Goal: Task Accomplishment & Management: Use online tool/utility

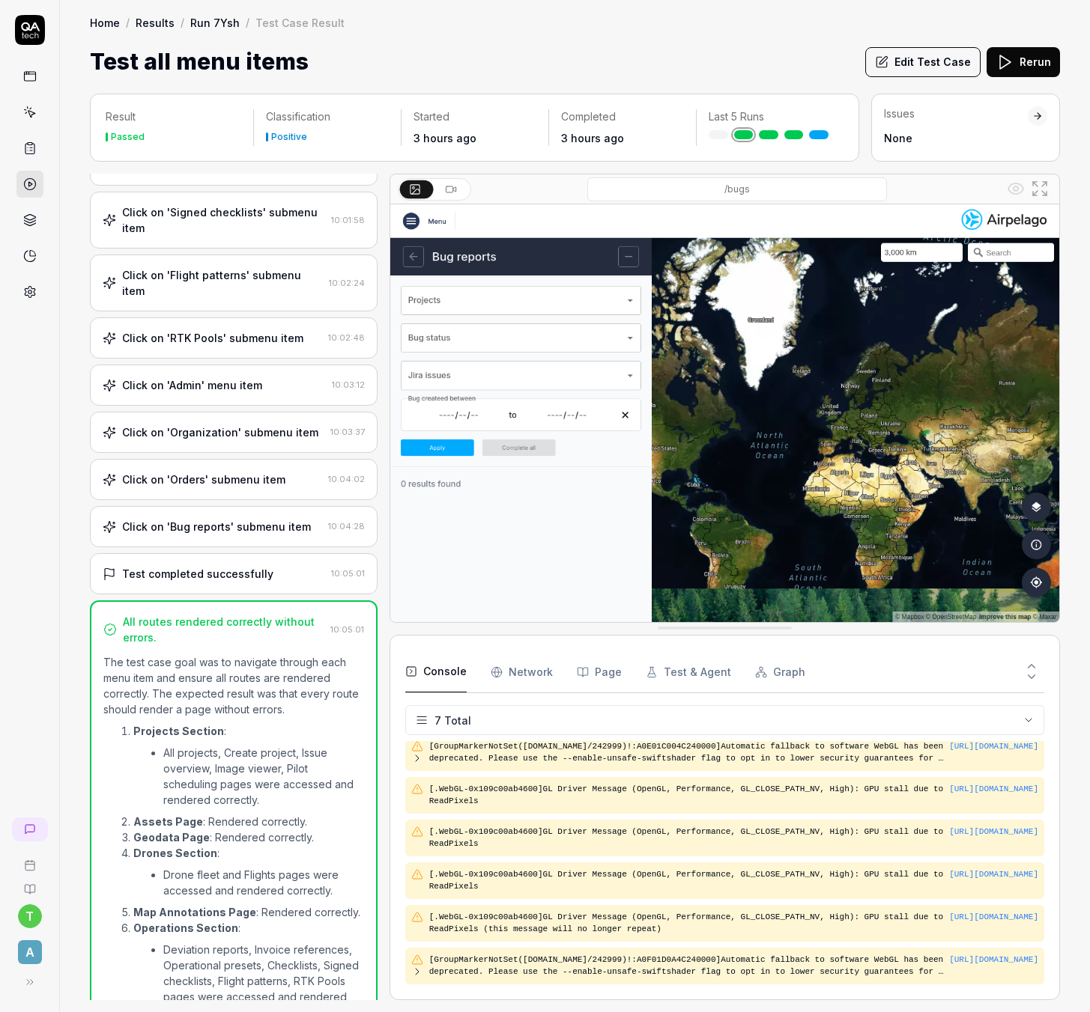
scroll to position [908, 0]
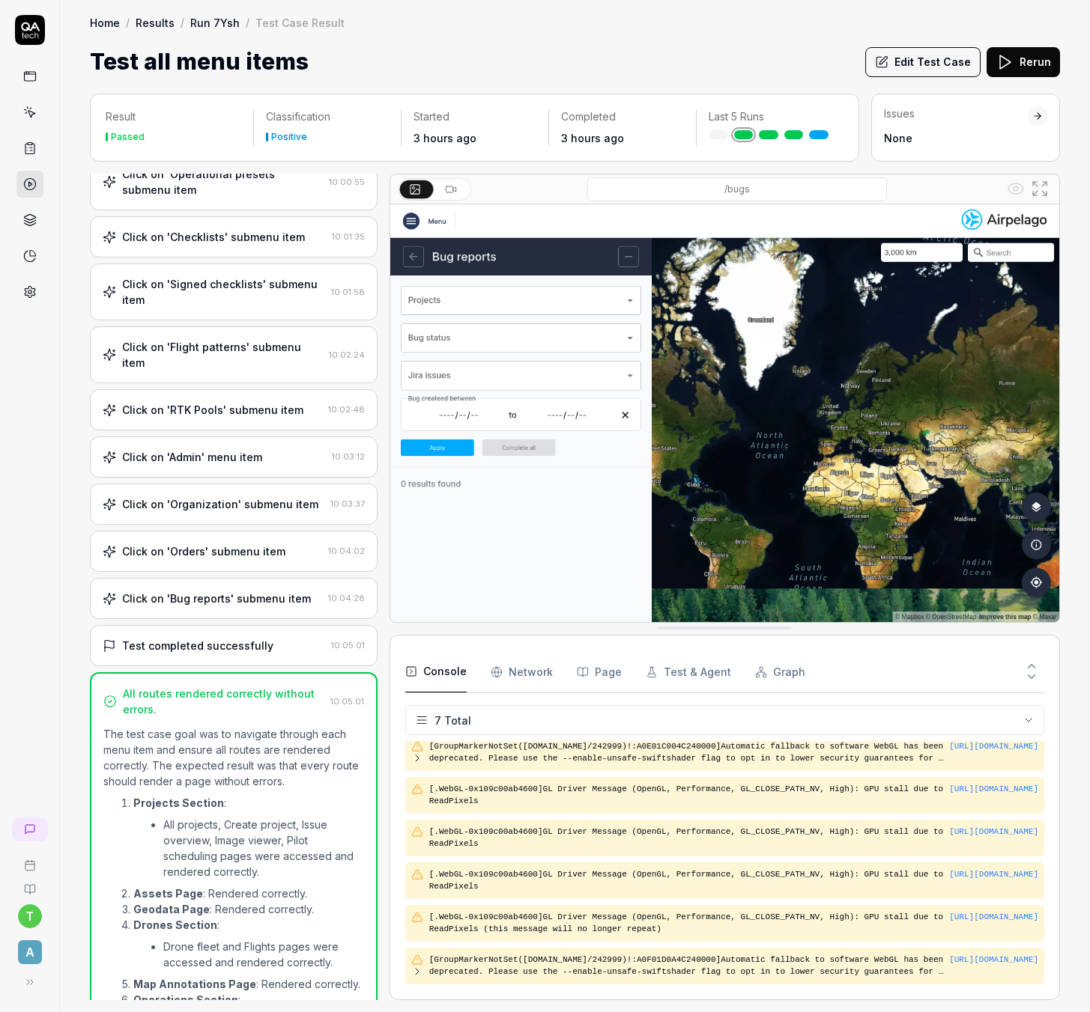
click at [217, 686] on div "All routes rendered correctly without errors." at bounding box center [223, 701] width 201 height 31
click at [343, 686] on div "All routes rendered correctly without errors. 10:05:01" at bounding box center [233, 701] width 261 height 31
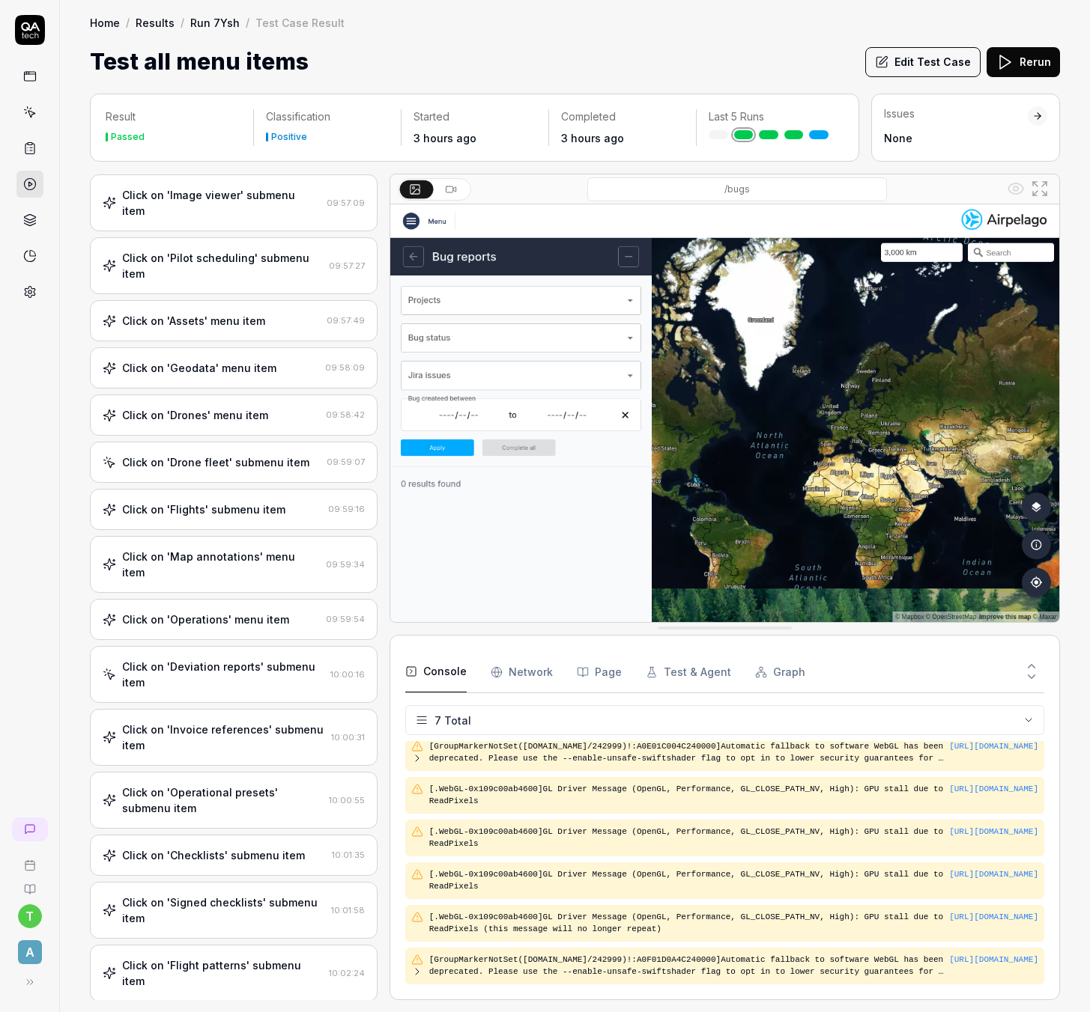
scroll to position [0, 0]
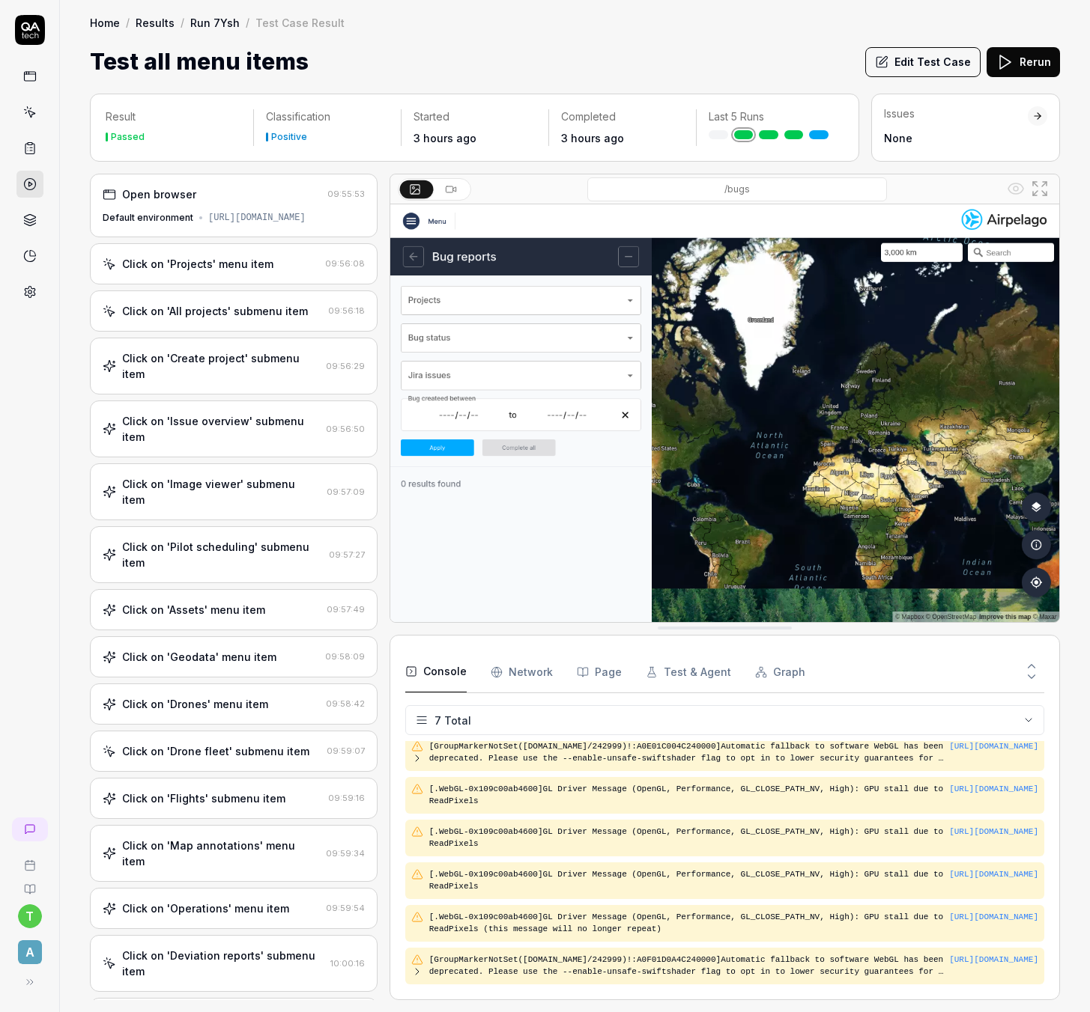
click at [246, 207] on div "Open browser 09:55:53 Default environment https://dev--dronemissioncontrol.netl…" at bounding box center [234, 206] width 288 height 64
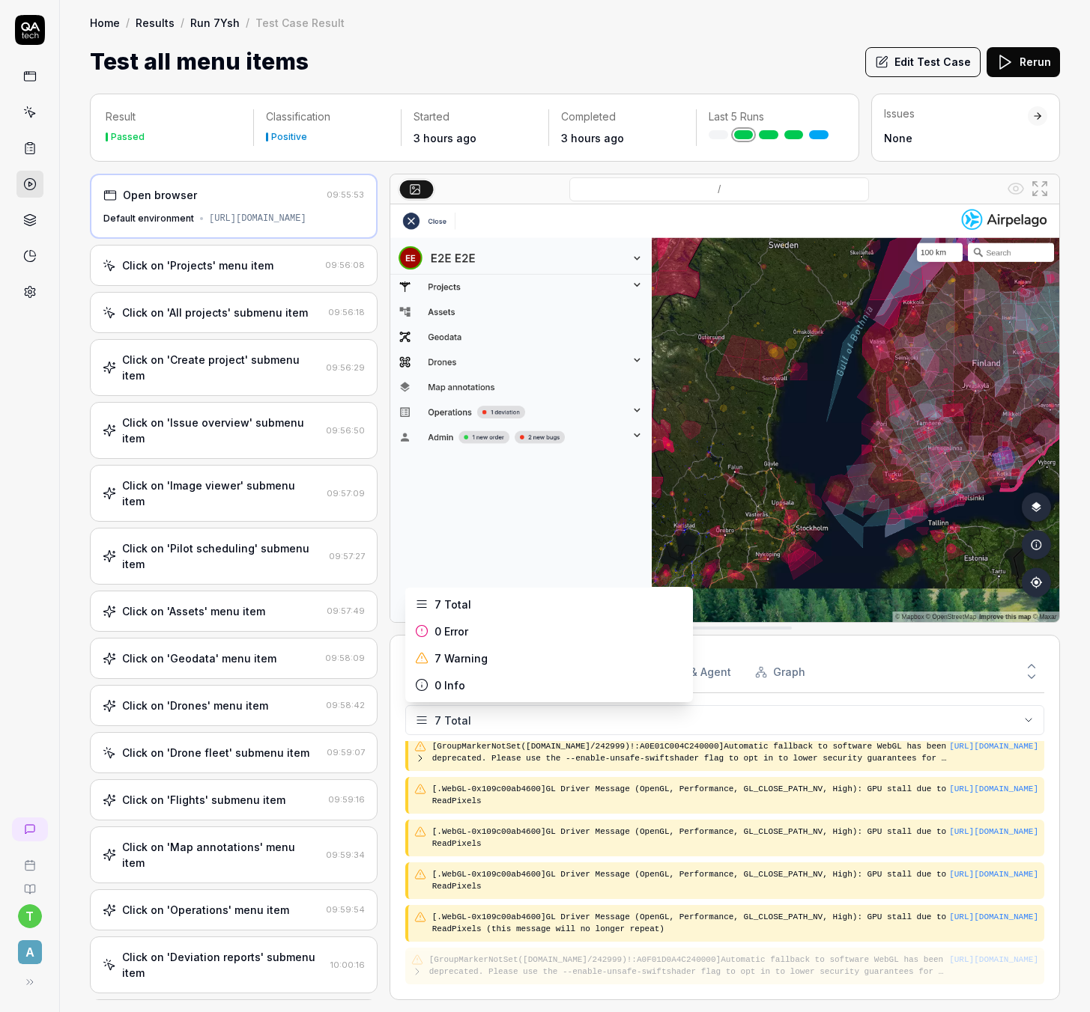
click at [1025, 717] on html "t A Home / Results / Run 7Ysh / Test Case Result Home / Results / Run 7Ysh / Te…" at bounding box center [545, 506] width 1090 height 1012
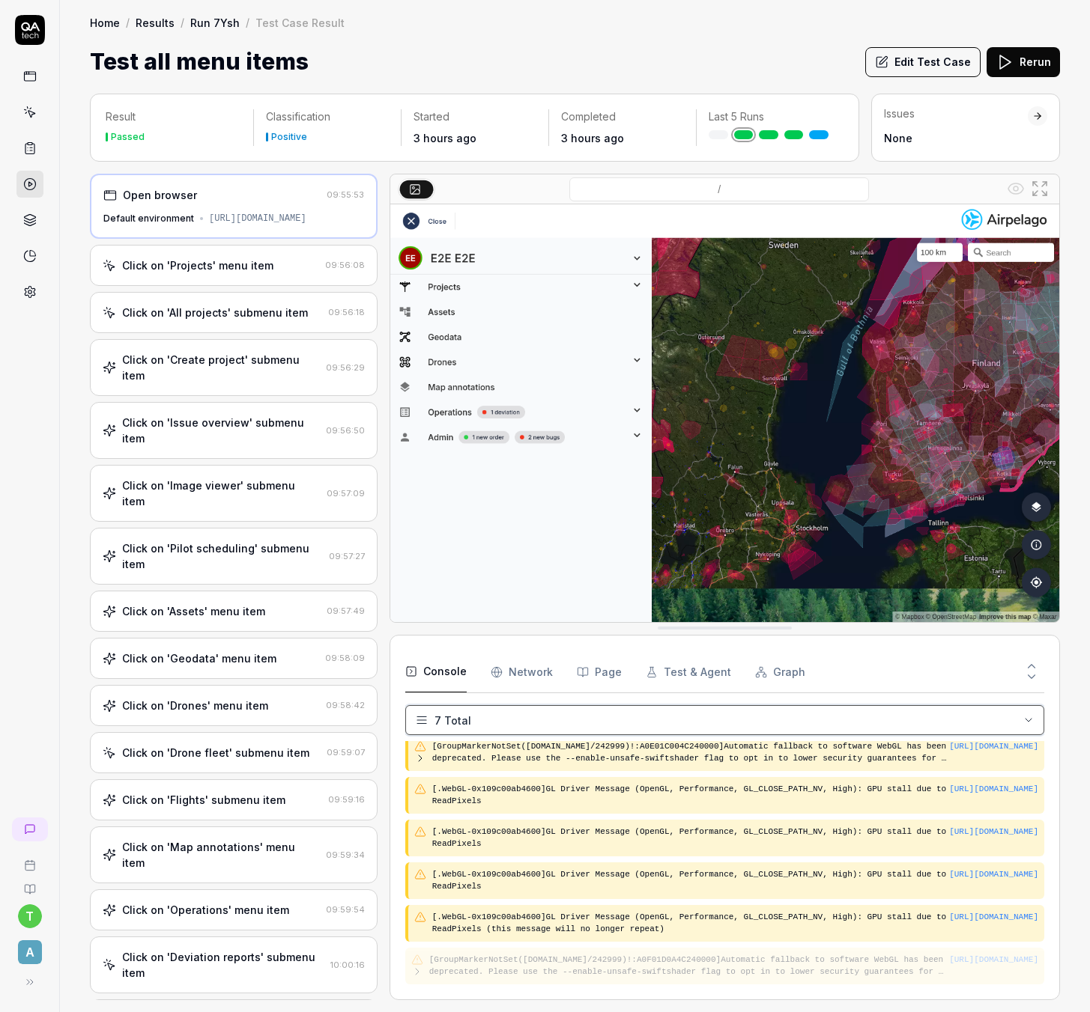
click at [1019, 723] on html "t A Home / Results / Run 7Ysh / Test Case Result Home / Results / Run 7Ysh / Te…" at bounding box center [545, 506] width 1090 height 1012
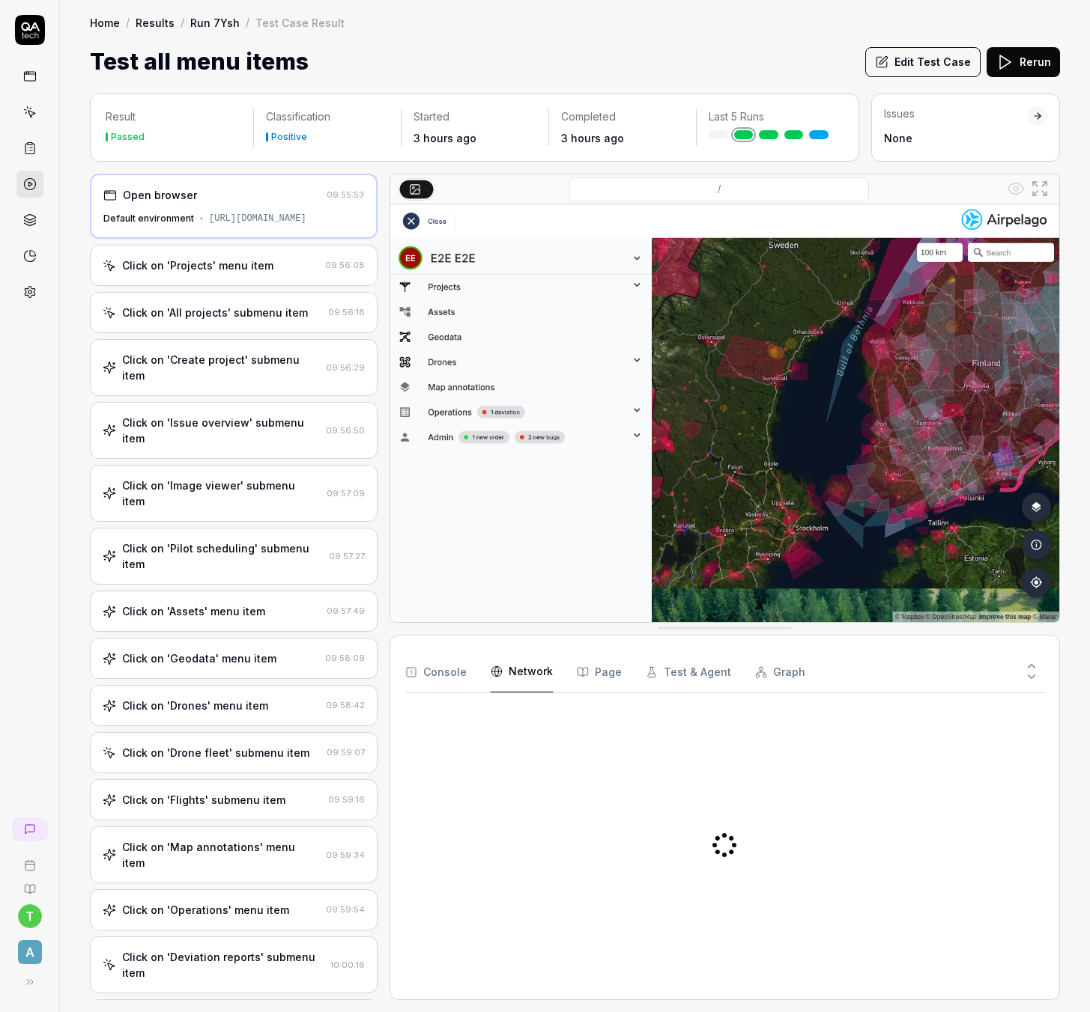
click at [510, 676] on Requests "Network" at bounding box center [521, 672] width 62 height 42
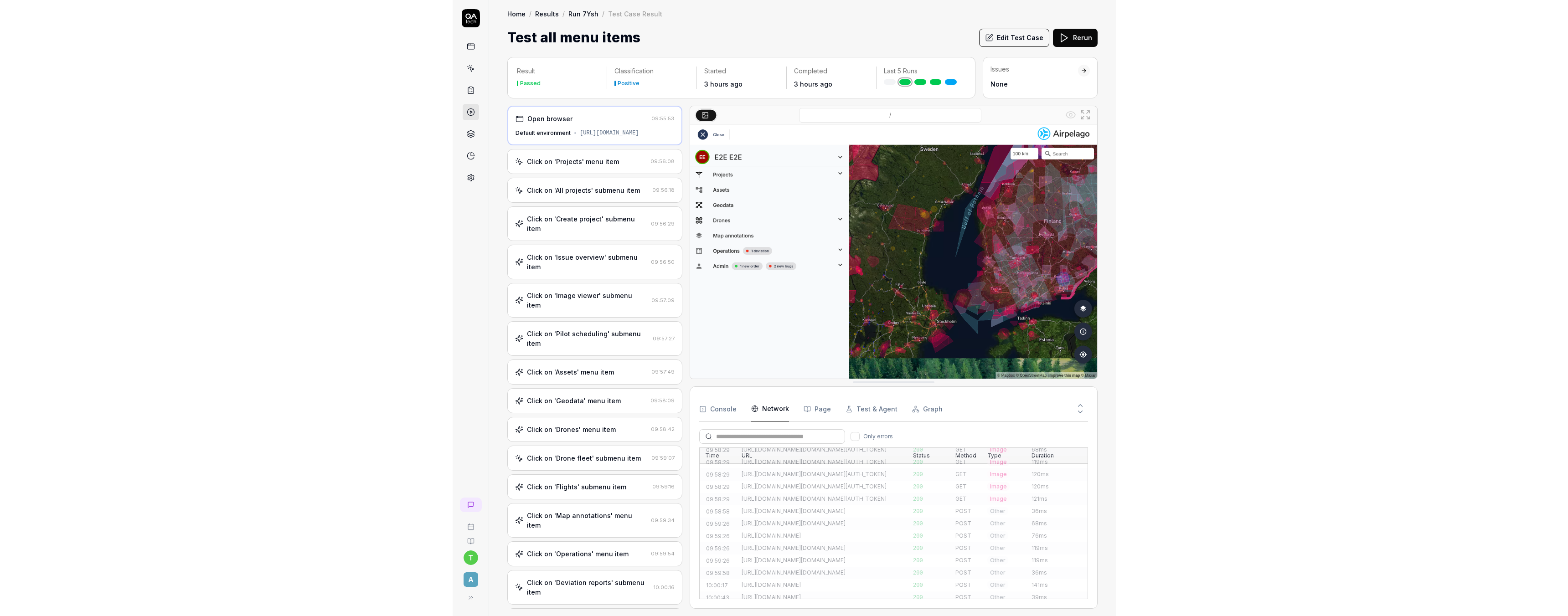
scroll to position [2413, 0]
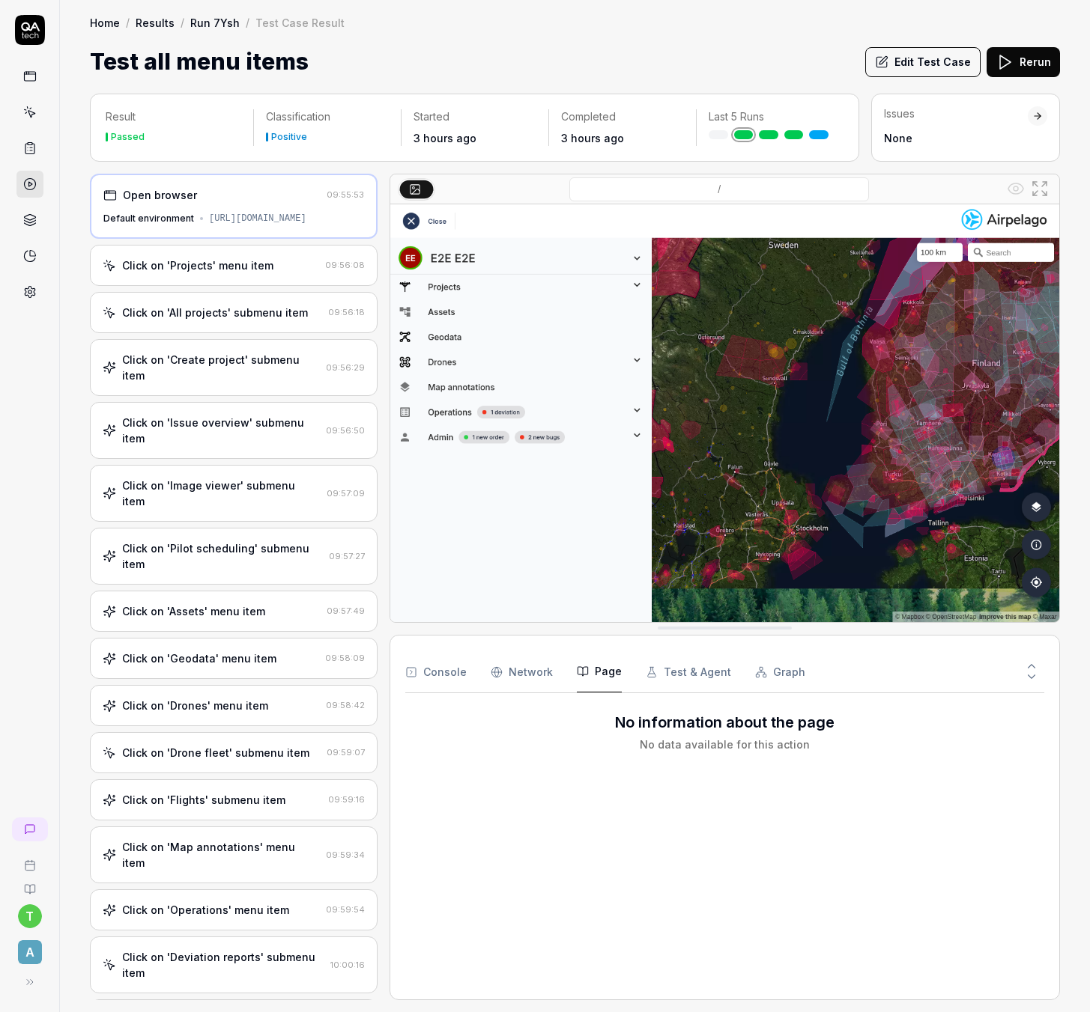
click at [601, 672] on button "Page" at bounding box center [599, 672] width 45 height 42
click at [26, 151] on icon at bounding box center [29, 148] width 13 height 13
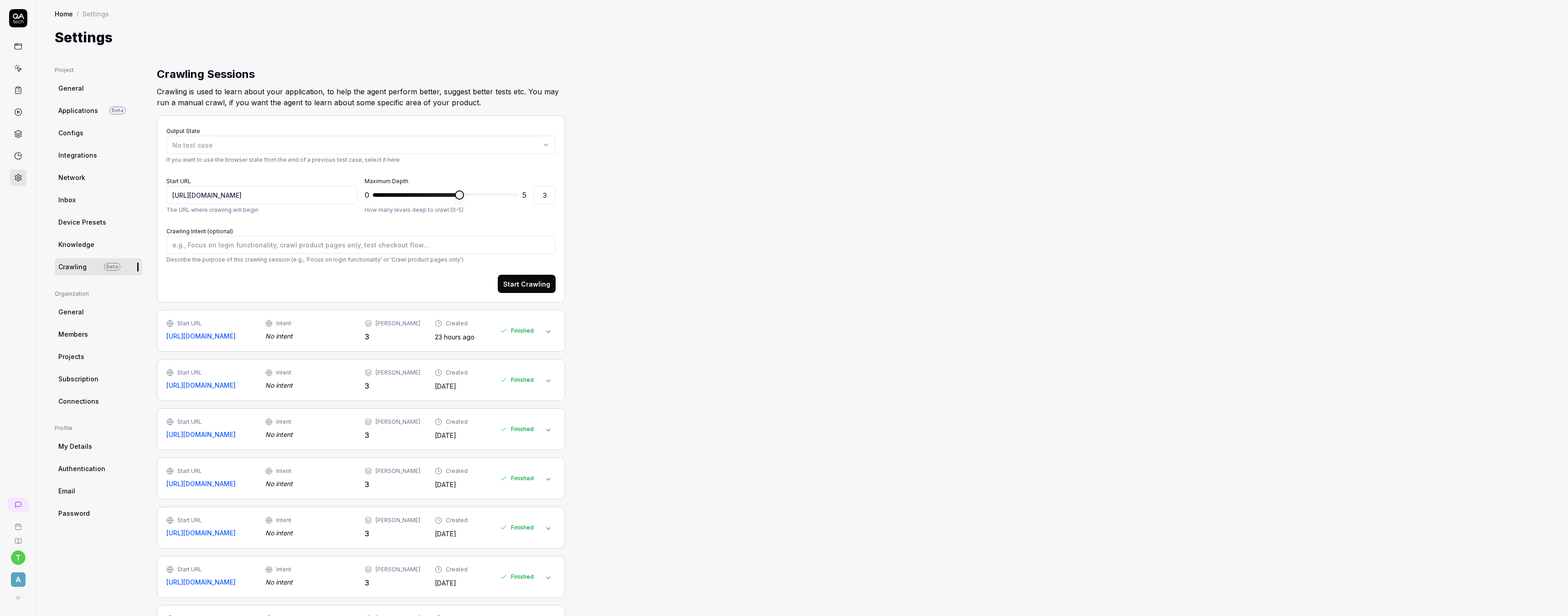
scroll to position [21, 0]
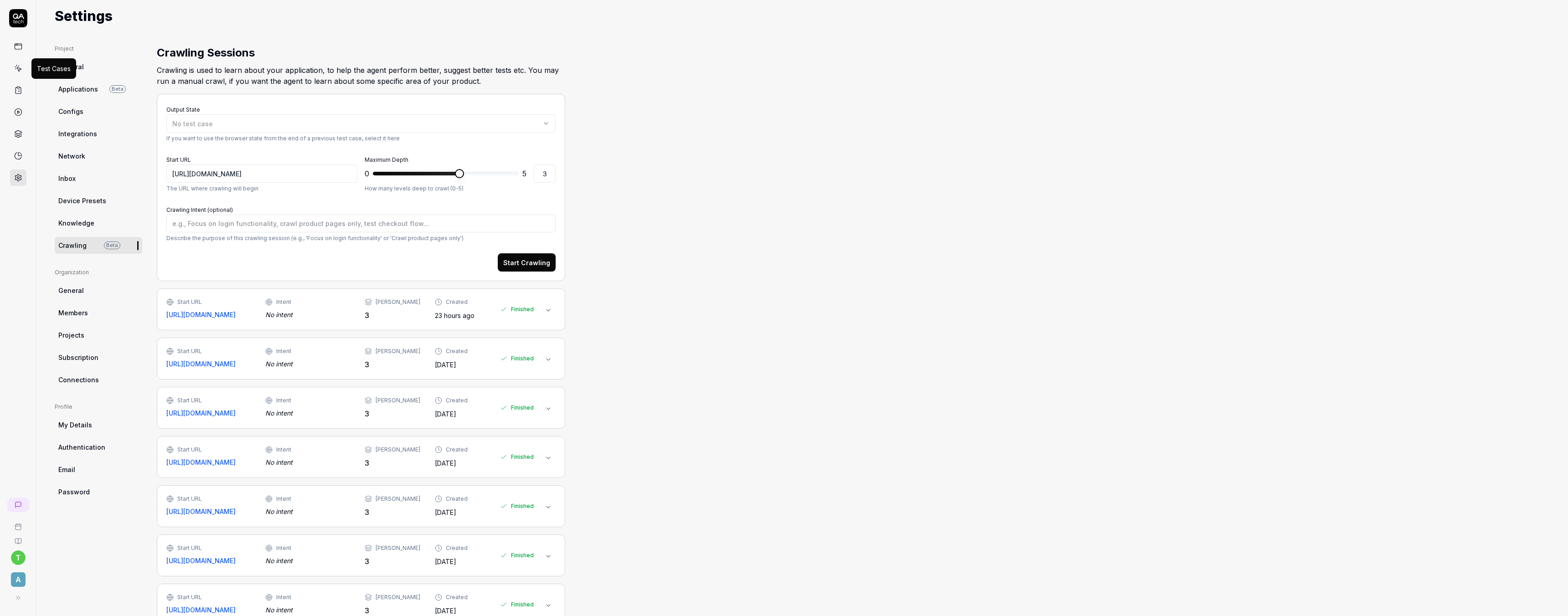
click at [18, 68] on icon at bounding box center [19, 69] width 4 height 4
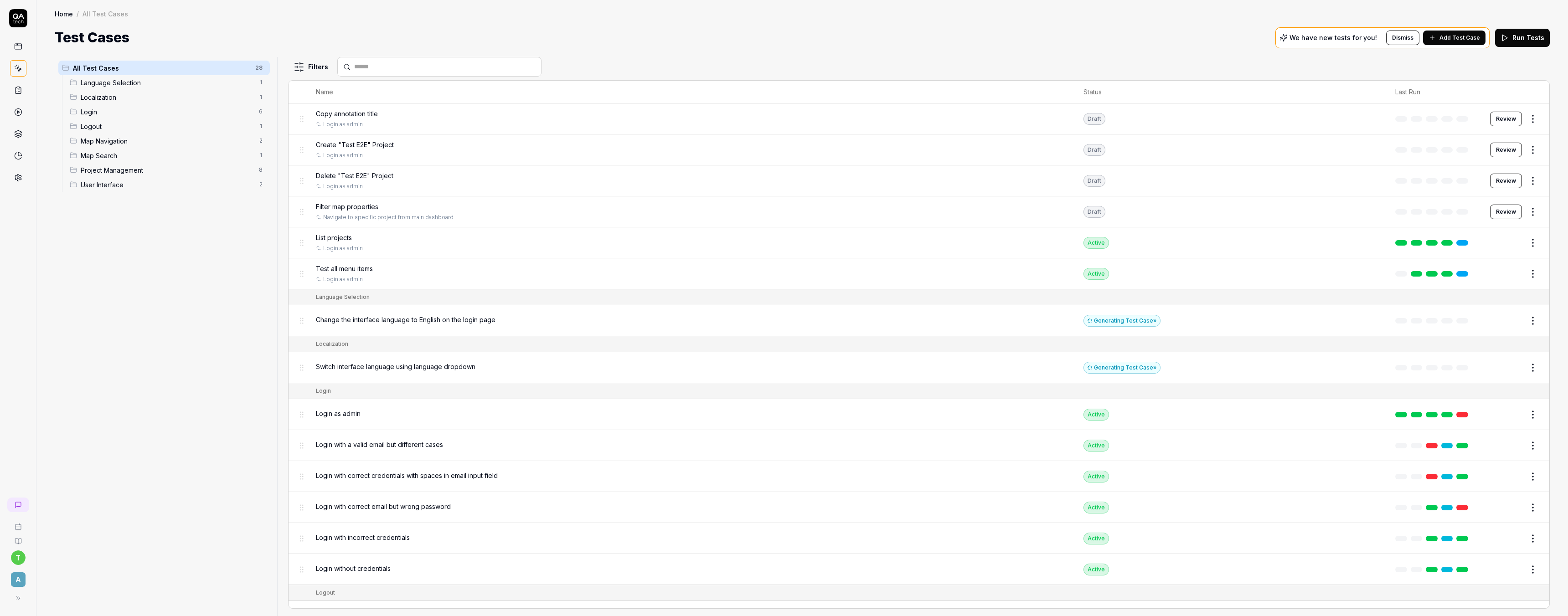
click at [1460, 34] on span "Add Test Case" at bounding box center [1460, 37] width 41 height 8
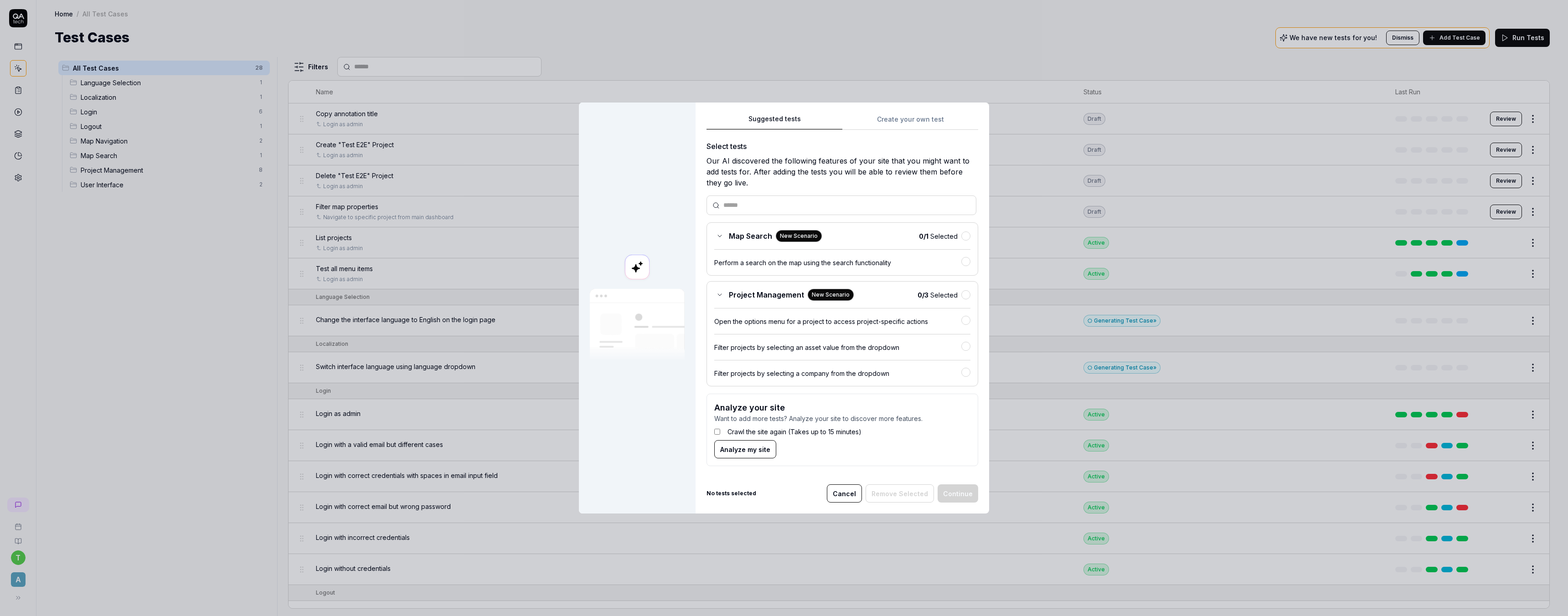
click at [912, 113] on div "Suggested tests Create your own test Select tests Our AI discovered the followi…" at bounding box center [842, 308] width 293 height 411
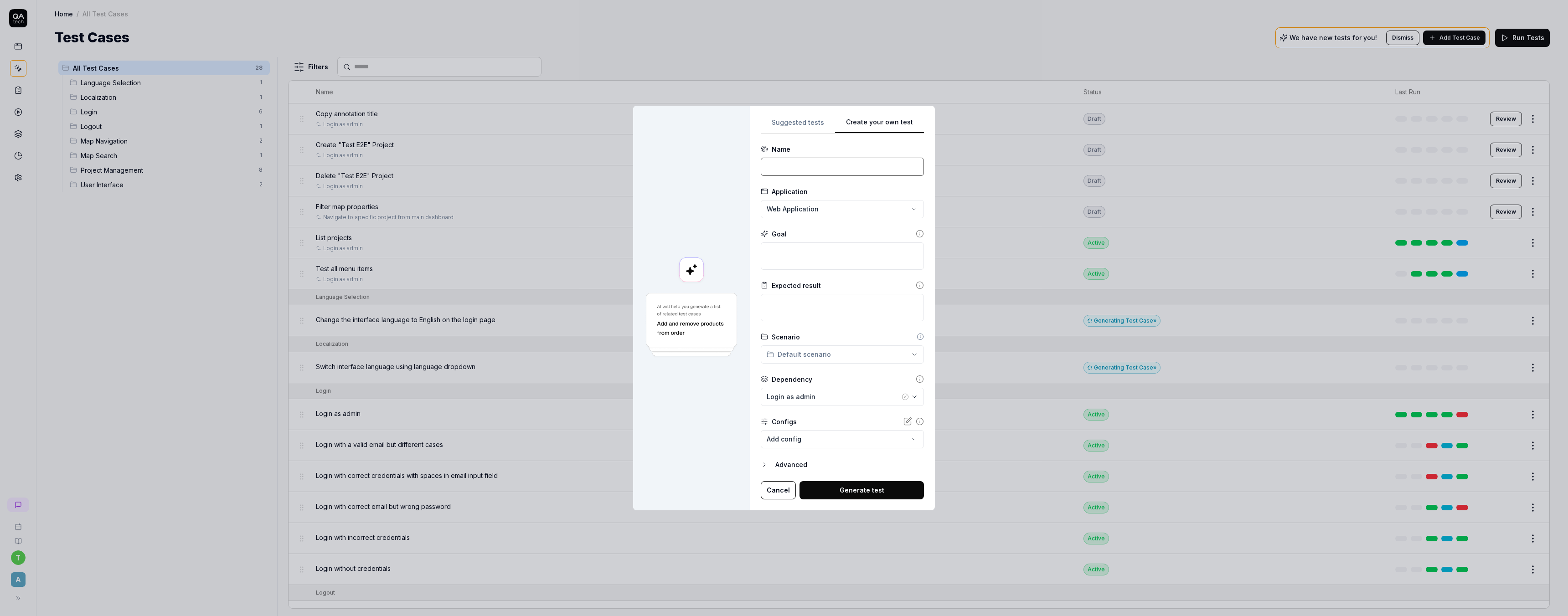
click at [785, 164] on input at bounding box center [842, 167] width 163 height 18
type input "Image viewer"
click at [804, 208] on div "**********" at bounding box center [784, 308] width 1568 height 616
click at [911, 253] on div "**********" at bounding box center [784, 308] width 1568 height 616
click at [872, 257] on textarea at bounding box center [842, 256] width 163 height 27
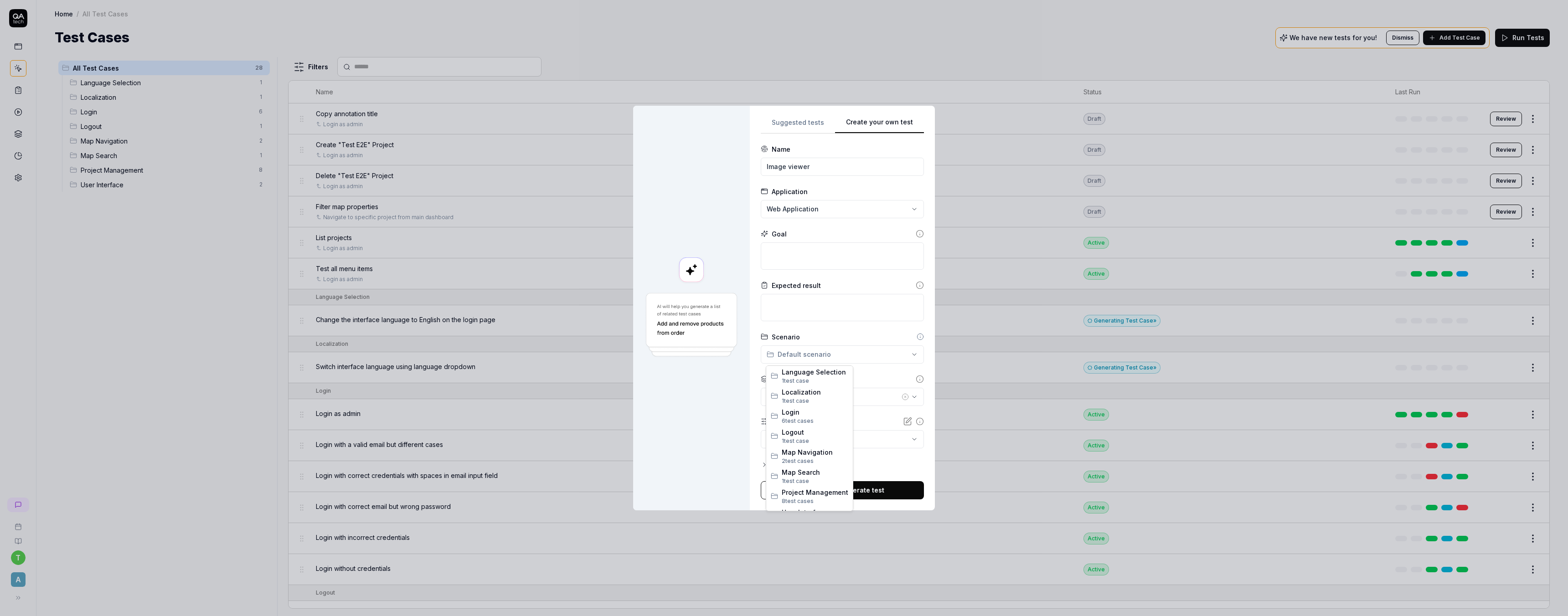
click at [898, 351] on div "**********" at bounding box center [784, 308] width 1568 height 616
click at [921, 331] on div "**********" at bounding box center [784, 308] width 1568 height 616
click at [917, 335] on icon at bounding box center [920, 337] width 7 height 7
click at [918, 338] on icon at bounding box center [920, 337] width 7 height 7
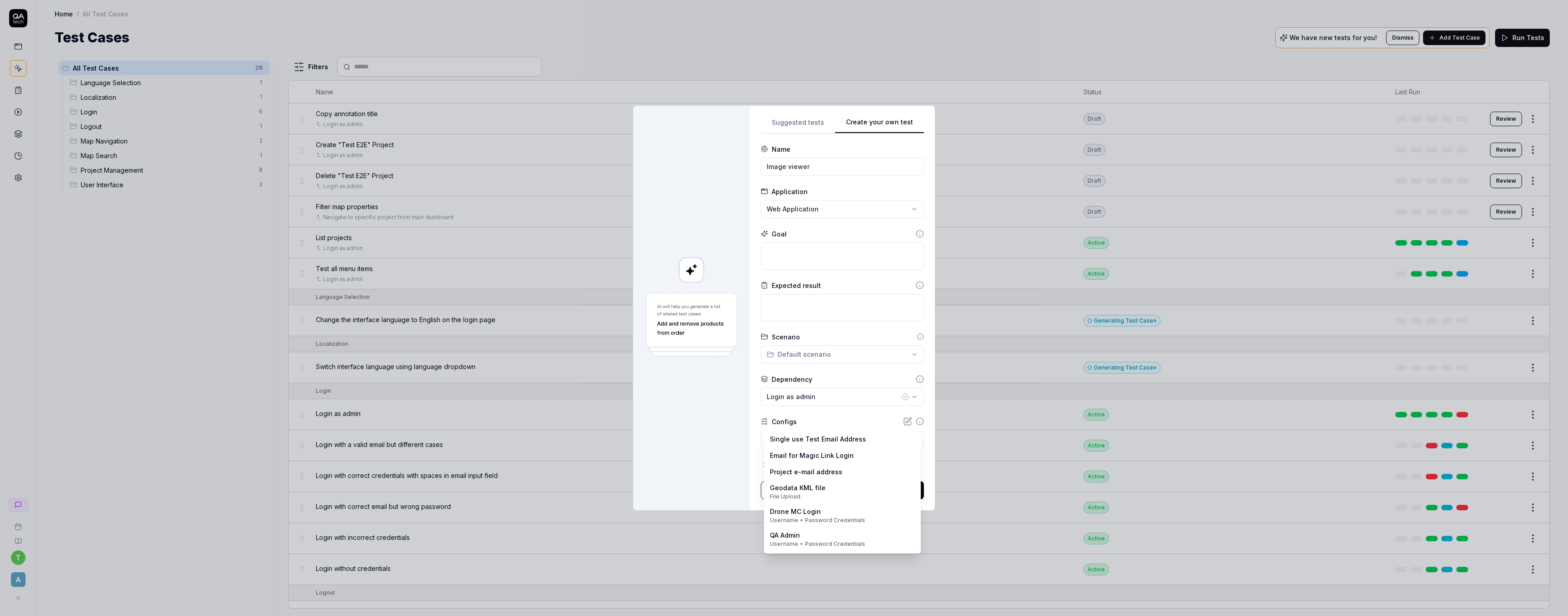
click at [827, 440] on body "t A Home / All Test Cases Home / All Test Cases Test Cases We have new tests fo…" at bounding box center [784, 308] width 1568 height 616
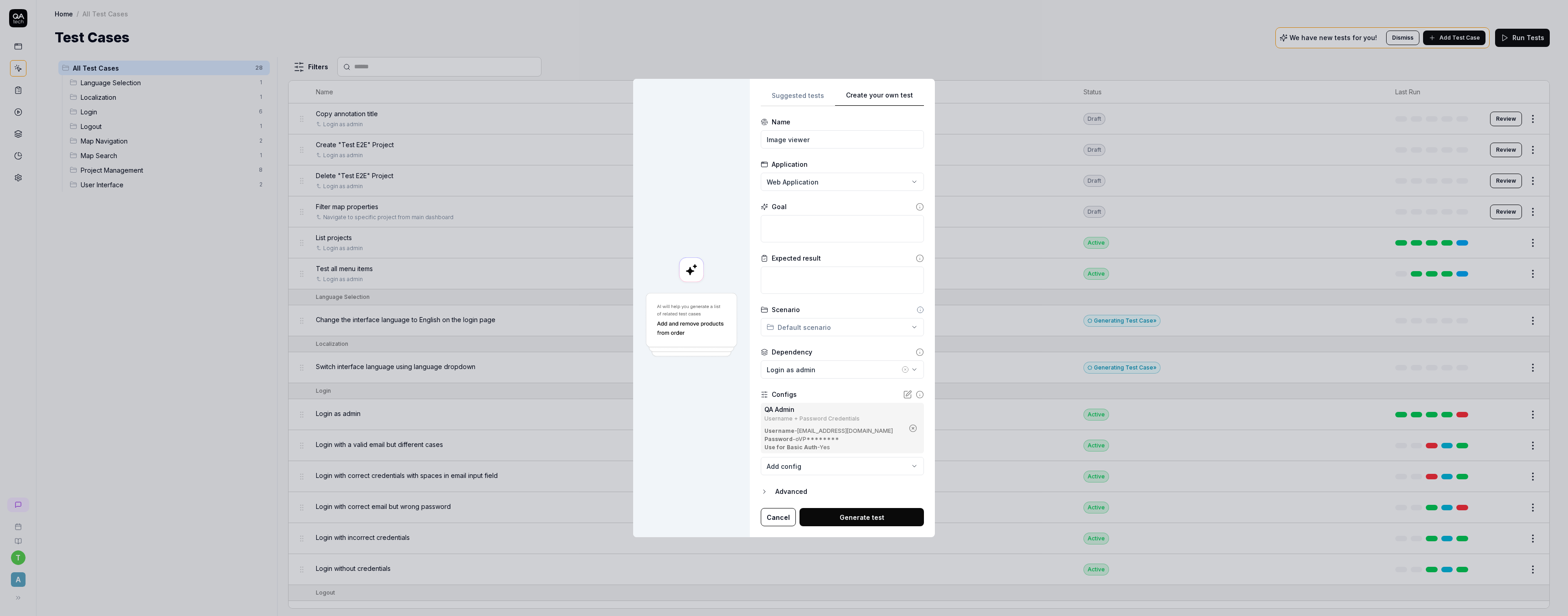
click at [794, 488] on div "Advanced" at bounding box center [850, 492] width 149 height 11
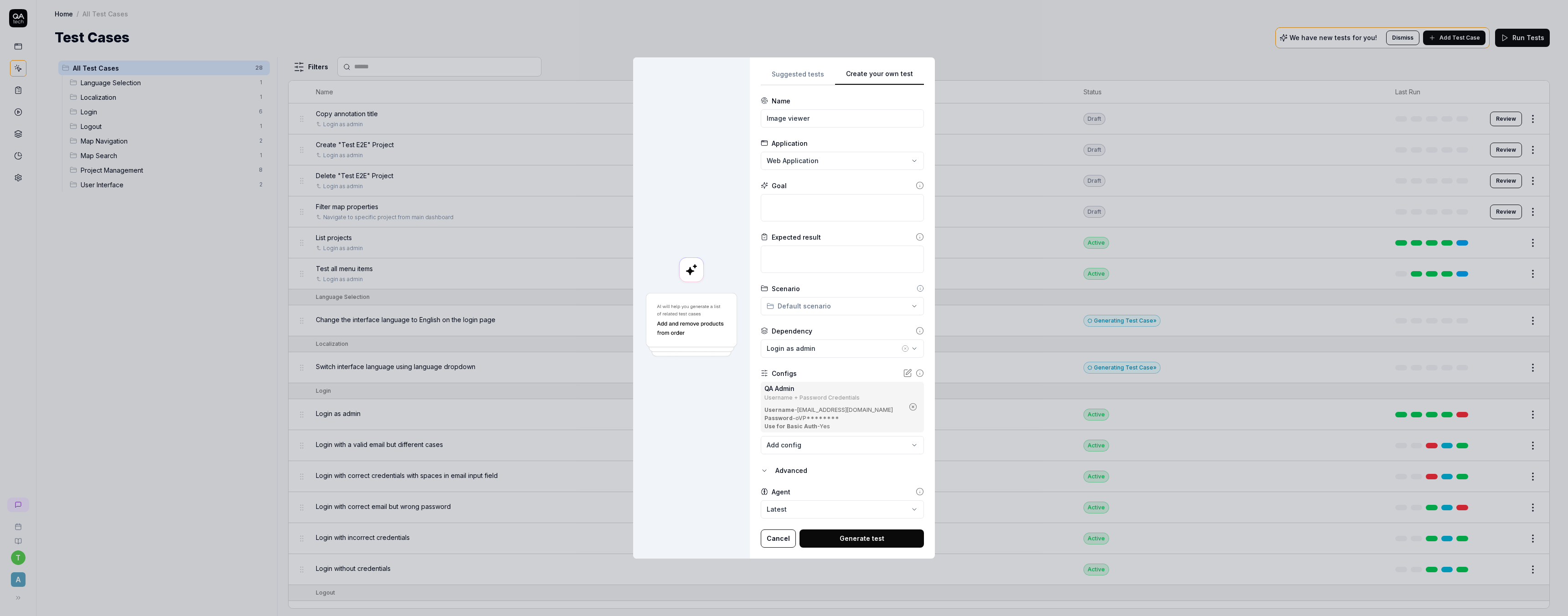
click at [768, 469] on icon "button" at bounding box center [765, 471] width 7 height 7
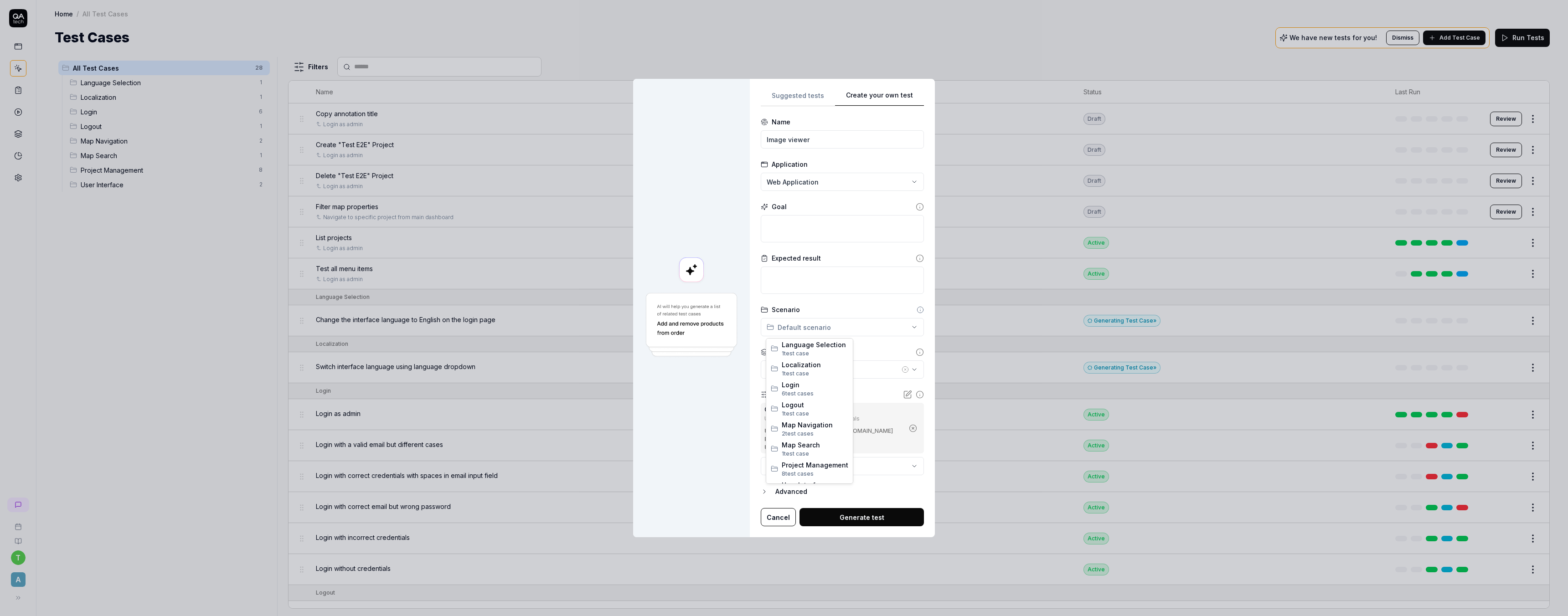
click at [796, 321] on div "**********" at bounding box center [784, 308] width 1568 height 616
click at [792, 475] on span "2 test case" at bounding box center [796, 478] width 29 height 7
click at [717, 385] on div at bounding box center [691, 309] width 117 height 459
click at [911, 326] on div "**********" at bounding box center [784, 308] width 1568 height 616
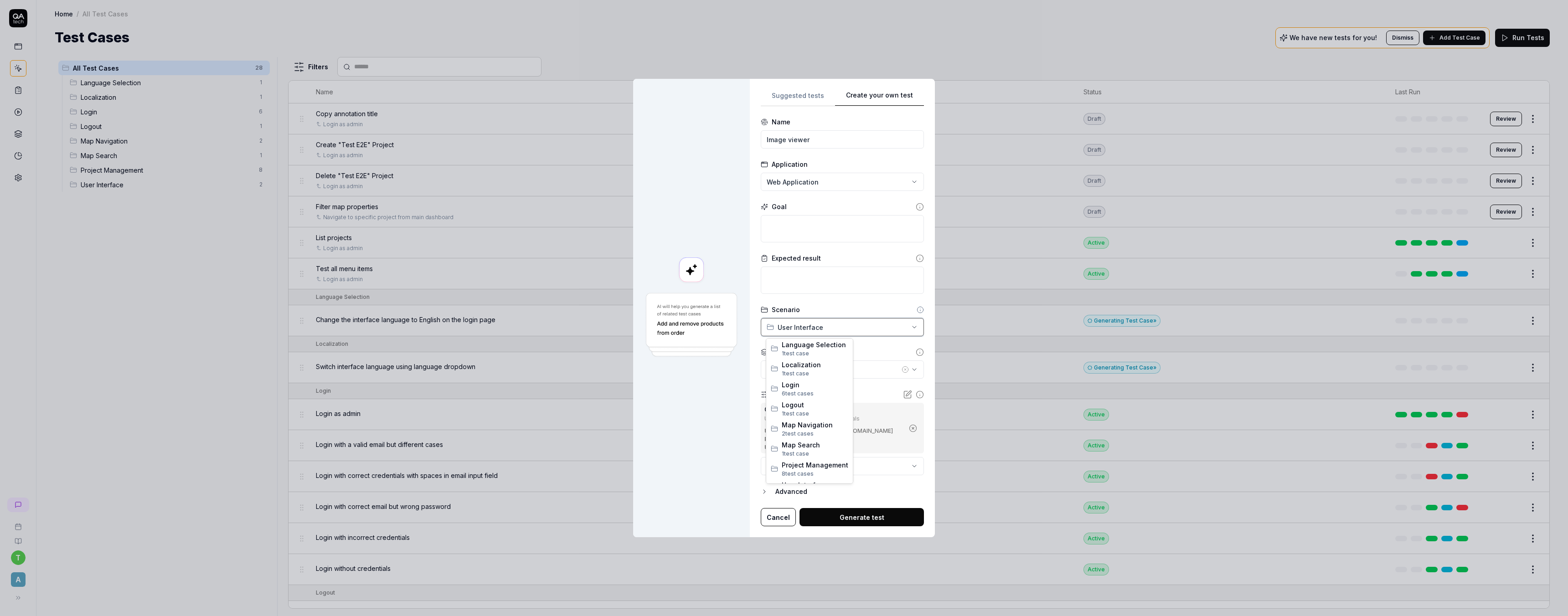
click at [917, 307] on div "**********" at bounding box center [784, 308] width 1568 height 616
click at [788, 232] on textarea at bounding box center [842, 228] width 163 height 27
type textarea "*"
type textarea "N"
type textarea "*"
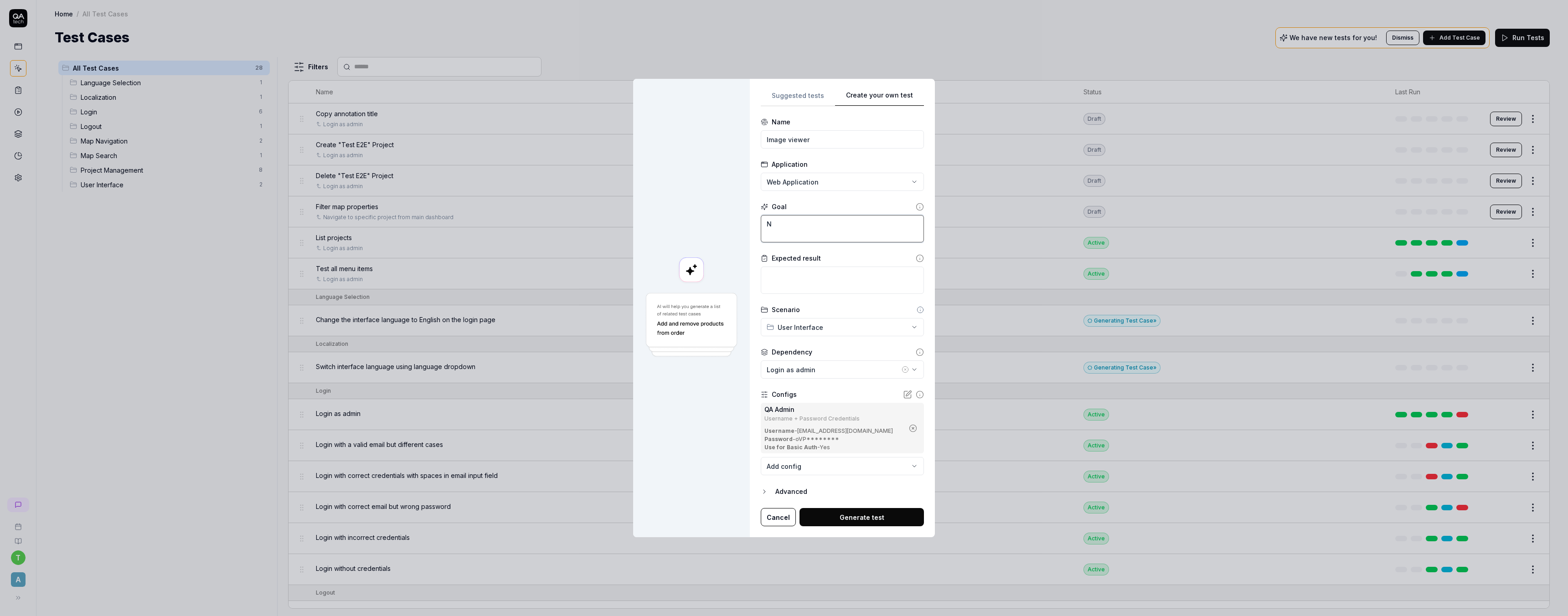
type textarea "Na"
type textarea "*"
type textarea "Nav"
type textarea "*"
type textarea "Navi"
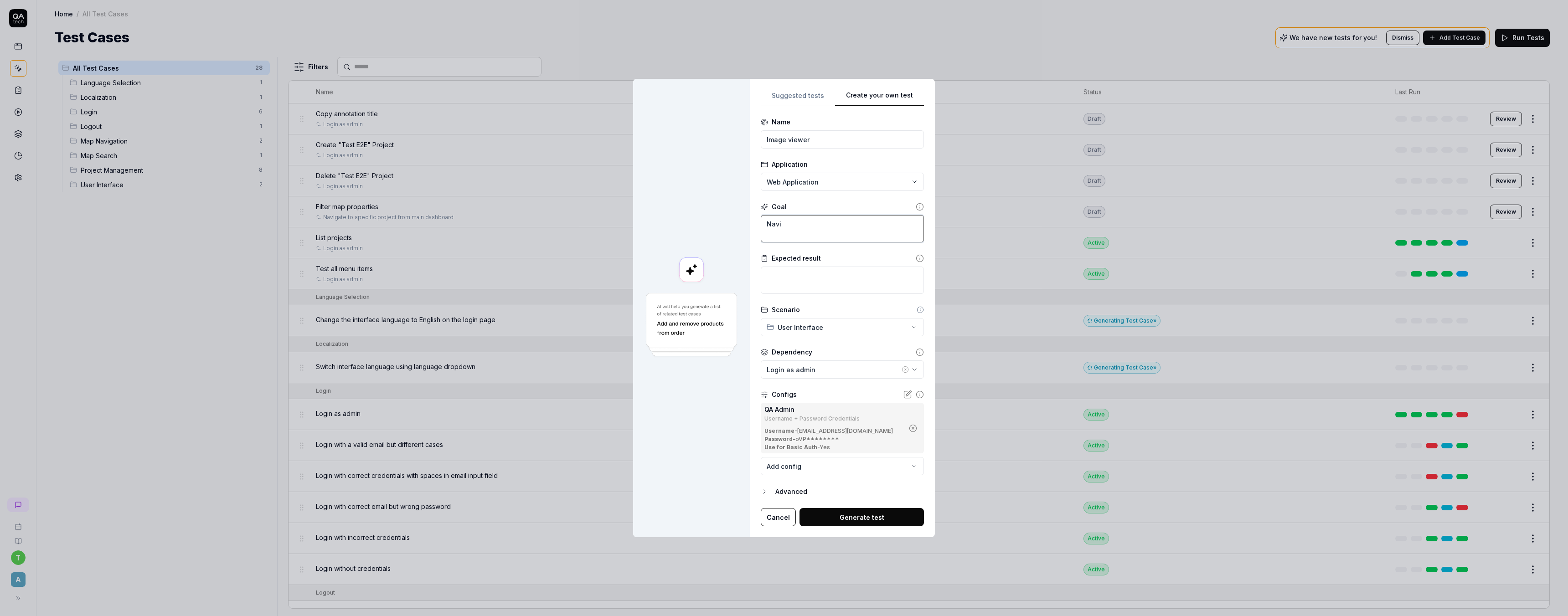
type textarea "*"
type textarea "Navig"
type textarea "*"
type textarea "Naviga"
type textarea "*"
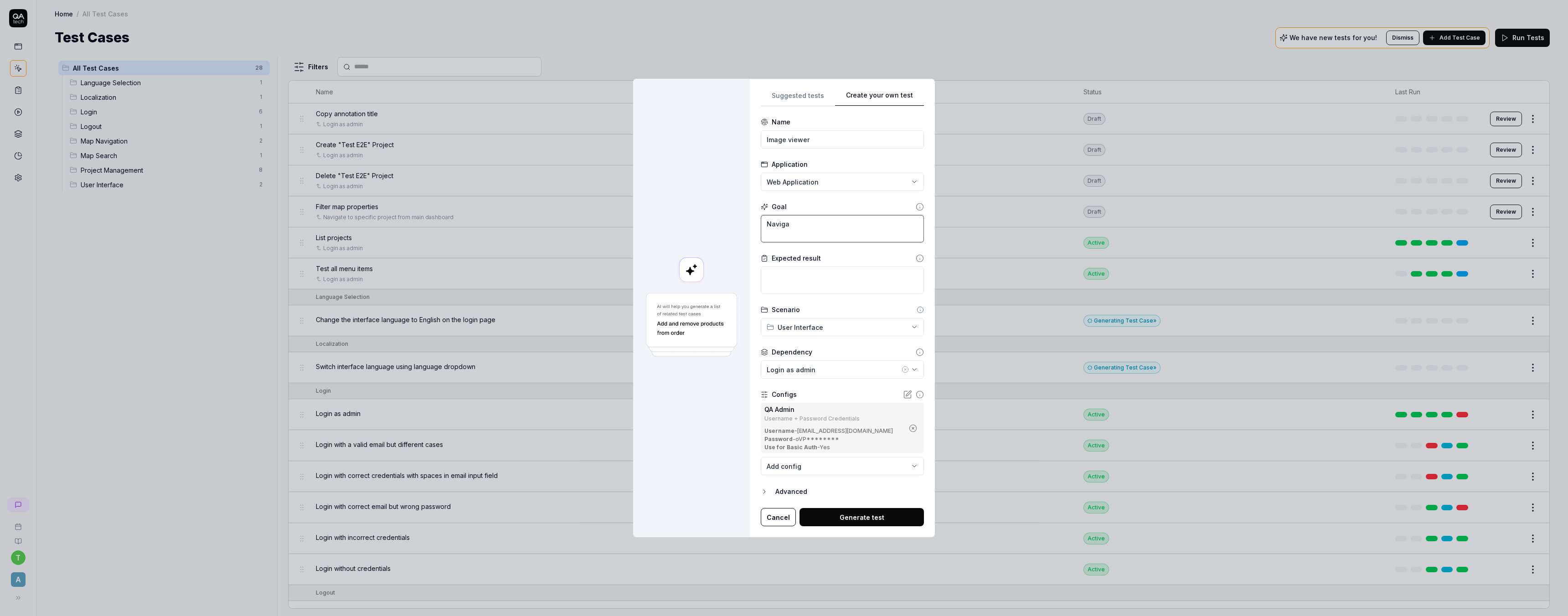
type textarea "Navigat"
type textarea "*"
type textarea "Navigate"
type textarea "*"
type textarea "Navigate"
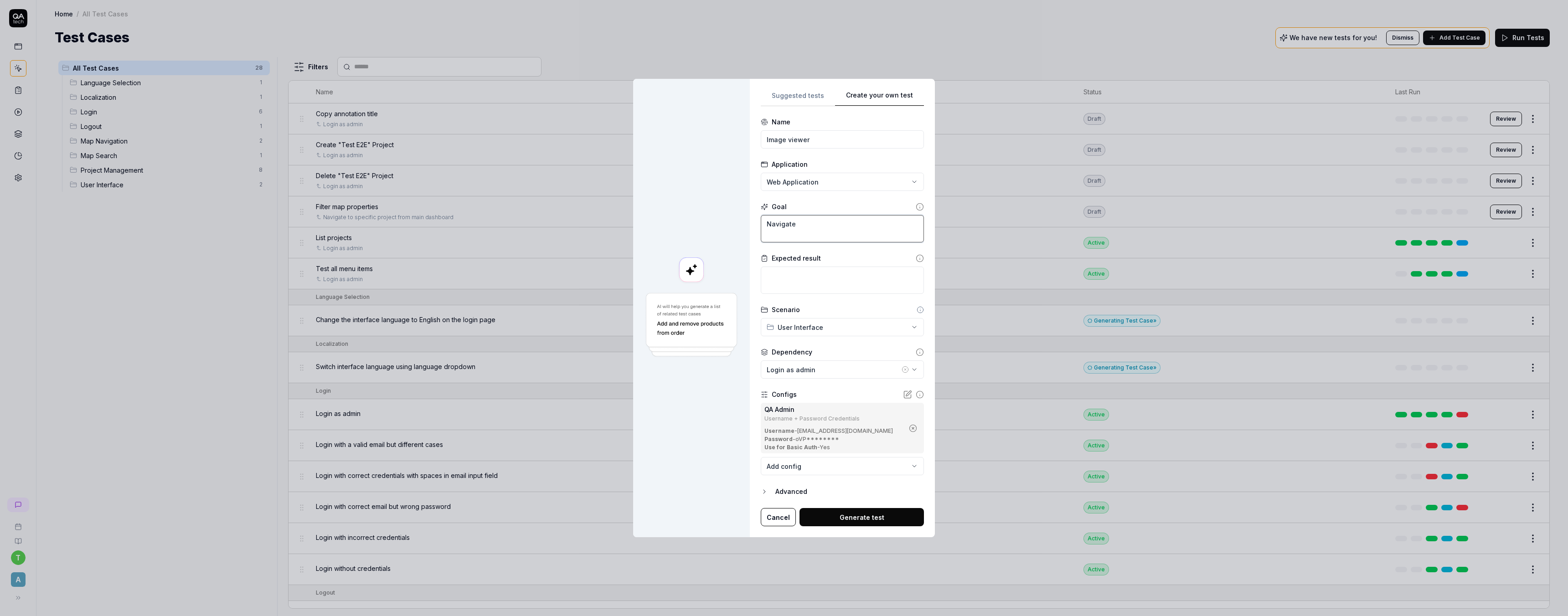
type textarea "*"
type textarea "Navigate to"
type textarea "*"
type textarea "Navigate to"
type textarea "*"
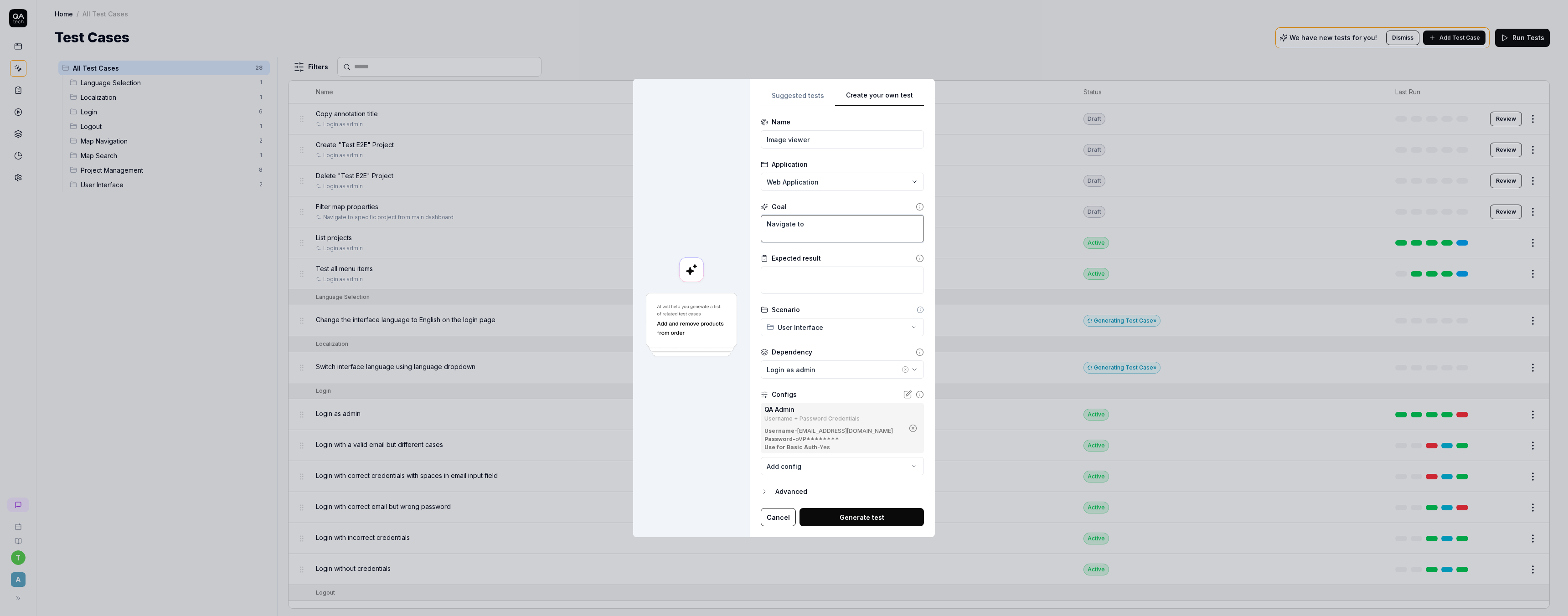
type textarea "Navigate to t"
type textarea "*"
type textarea "Navigate to th"
type textarea "*"
type textarea "Navigate to the"
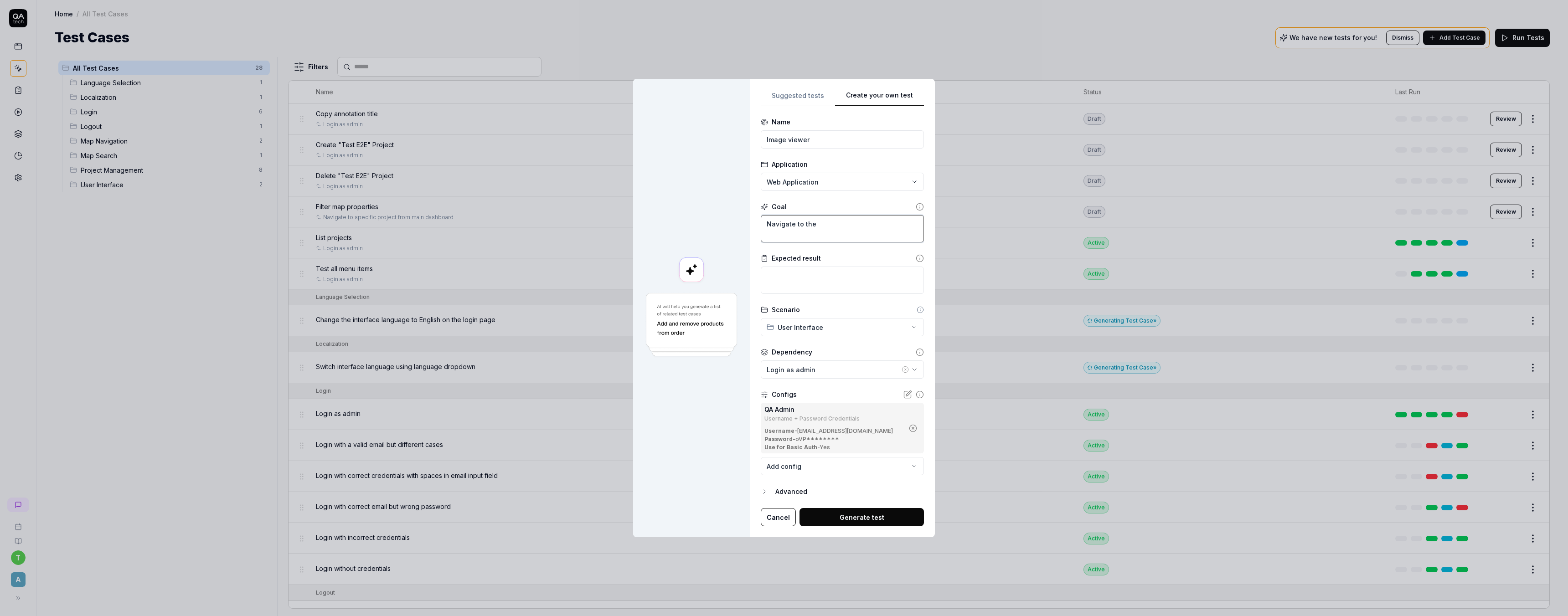
type textarea "*"
type textarea "Navigate to the"
type textarea "*"
type textarea "Navigate to the im"
type textarea "*"
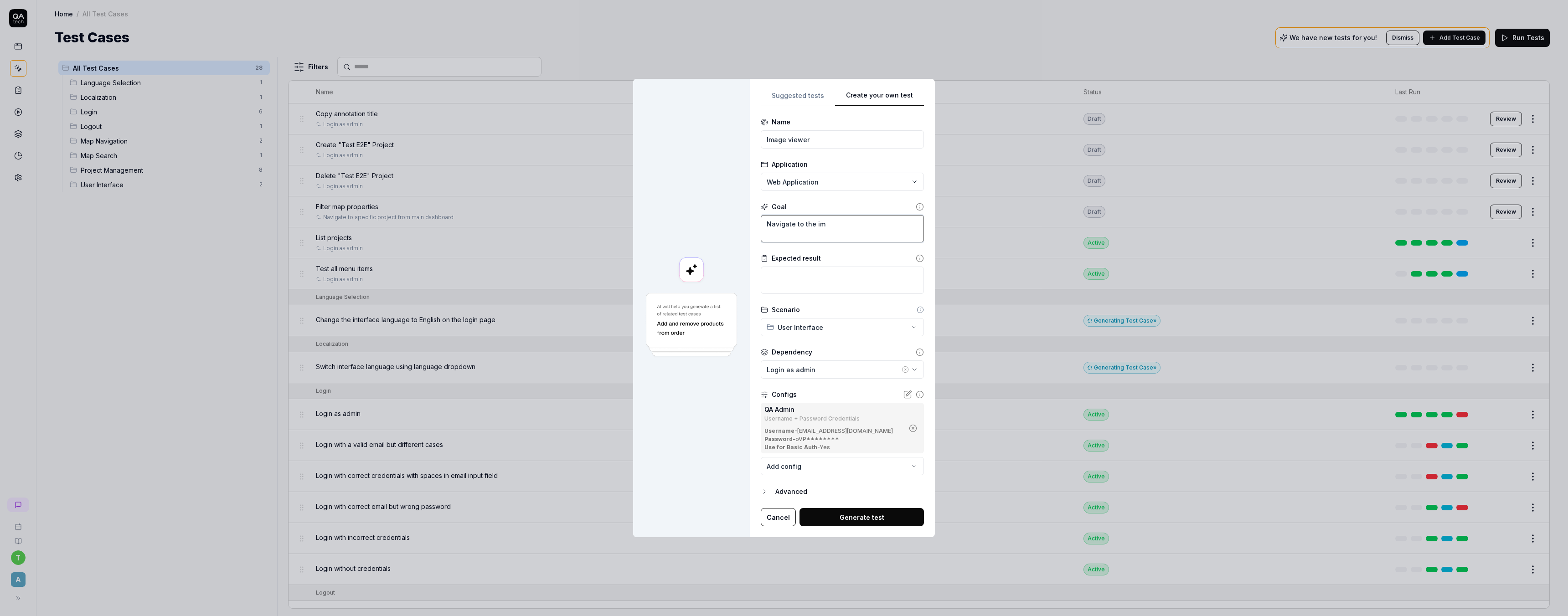
type textarea "Navigate to the ima"
type textarea "*"
type textarea "Navigate to the imag"
type textarea "*"
type textarea "Navigate to the image"
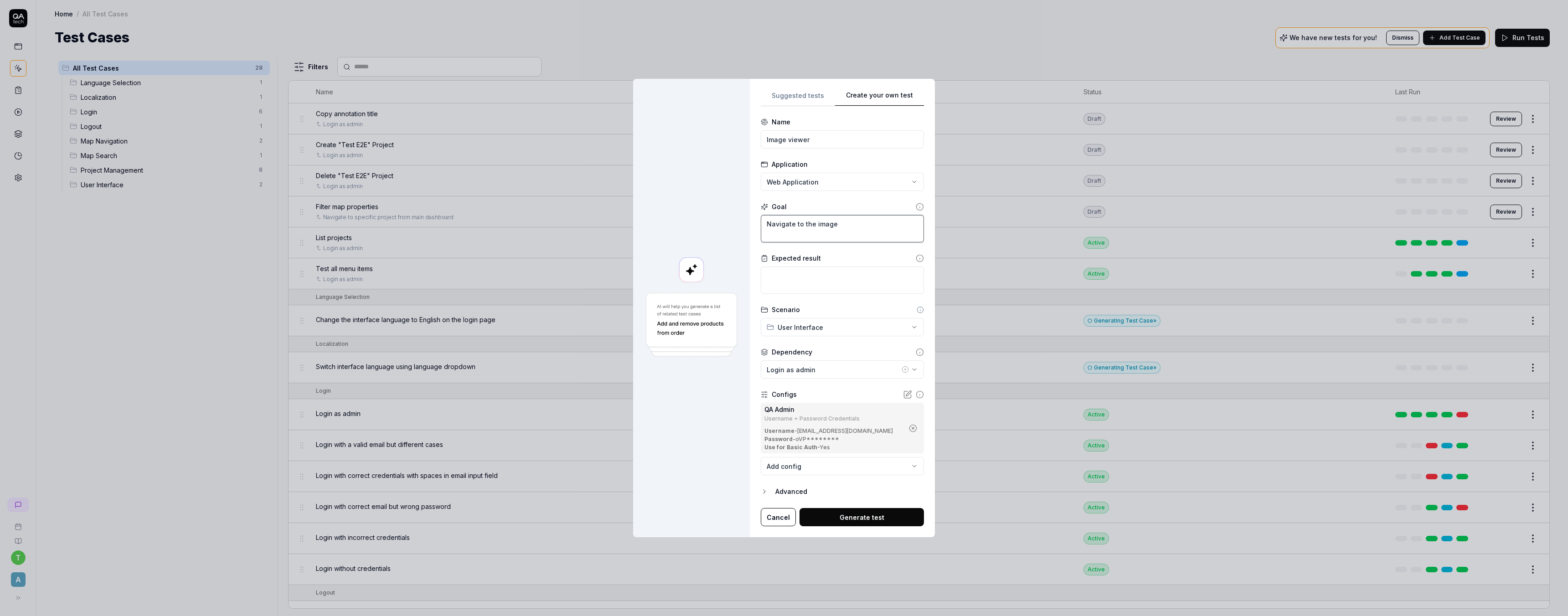
type textarea "*"
type textarea "Navigate to the image"
type textarea "*"
type textarea "Navigate to the image v"
type textarea "*"
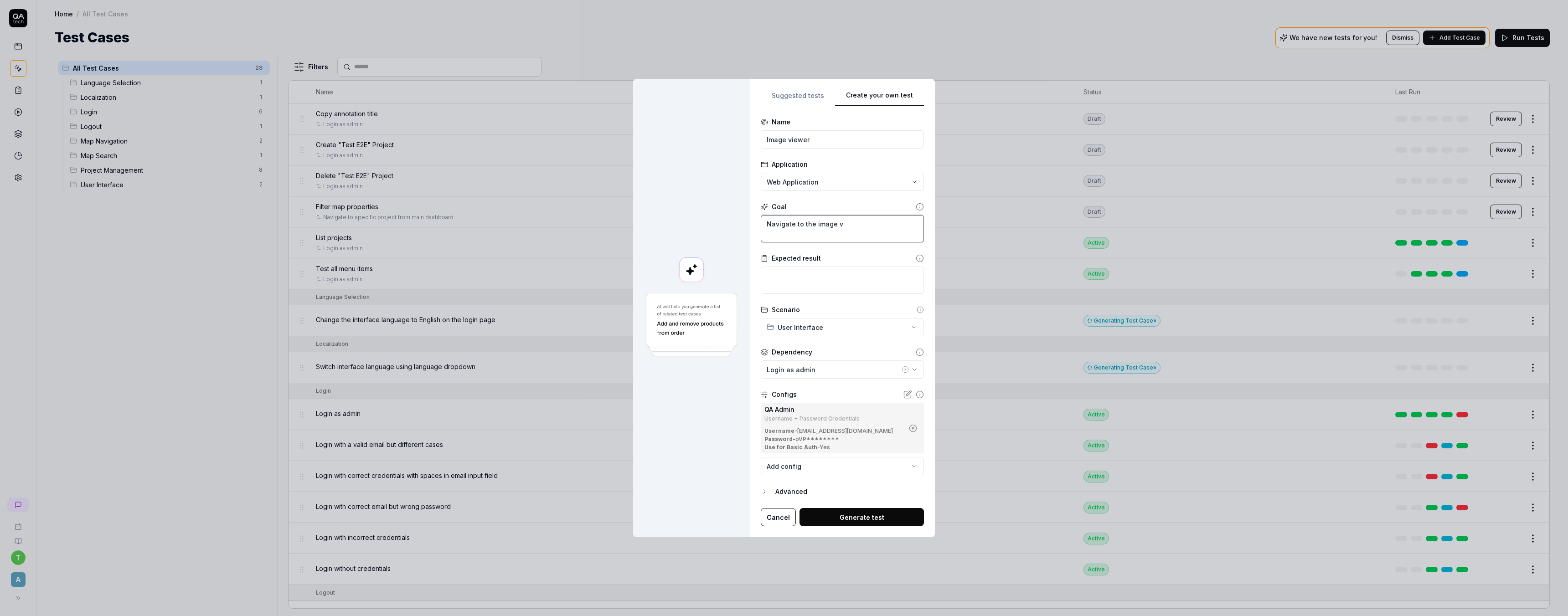
type textarea "Navigate to the image vi"
type textarea "*"
type textarea "Navigate to the image vie"
type textarea "*"
type textarea "Navigate to the image view"
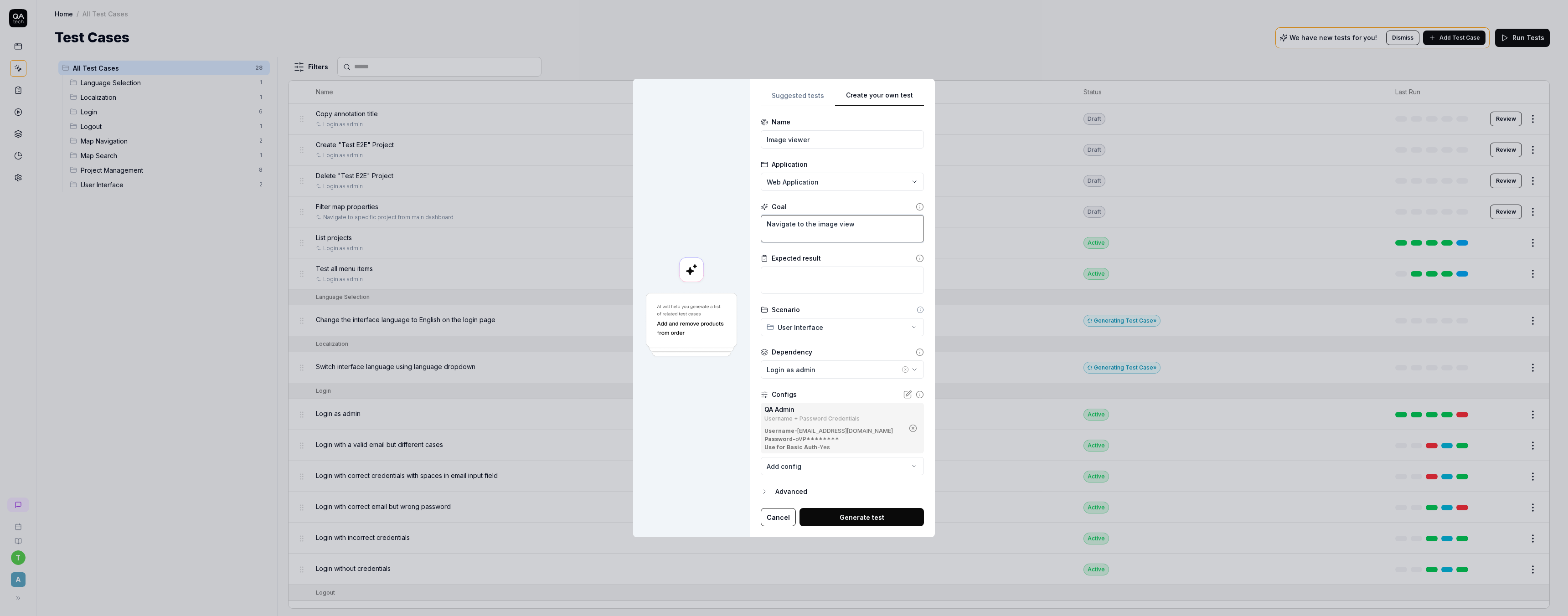
type textarea "*"
type textarea "Navigate to the image viewe"
type textarea "*"
type textarea "Navigate to the image viewer"
type textarea "*"
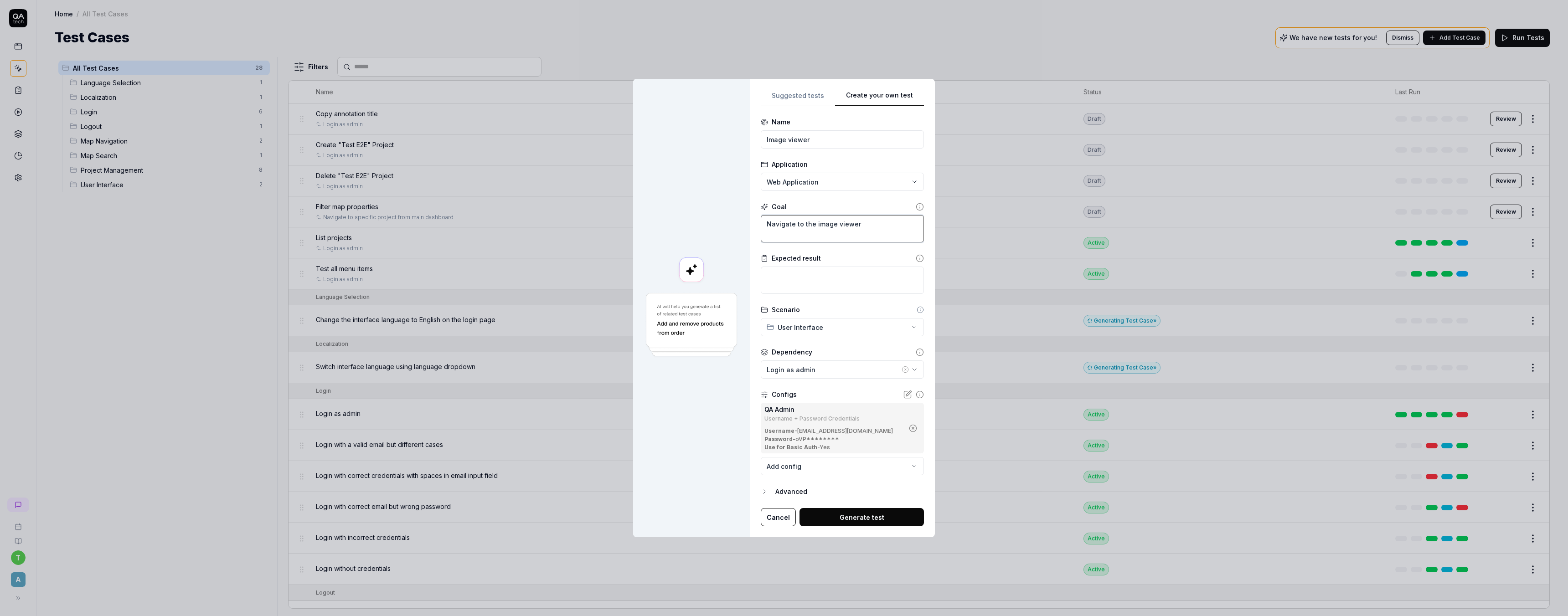
type textarea "Navigate to the image viewer,"
type textarea "*"
type textarea "Navigate to the image viewer,"
type textarea "*"
type textarea "Navigate to the image viewer, s"
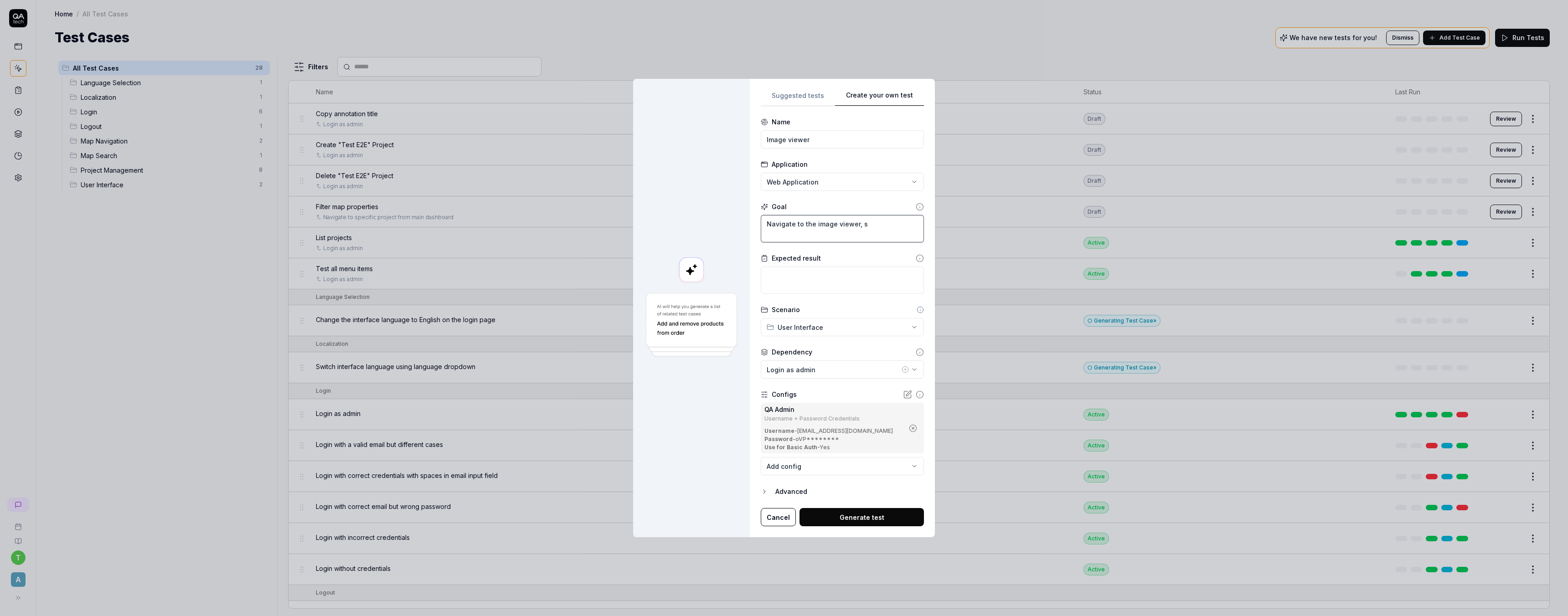
type textarea "*"
type textarea "Navigate to the image viewer, se"
type textarea "*"
type textarea "Navigate to the image viewer, sel"
type textarea "*"
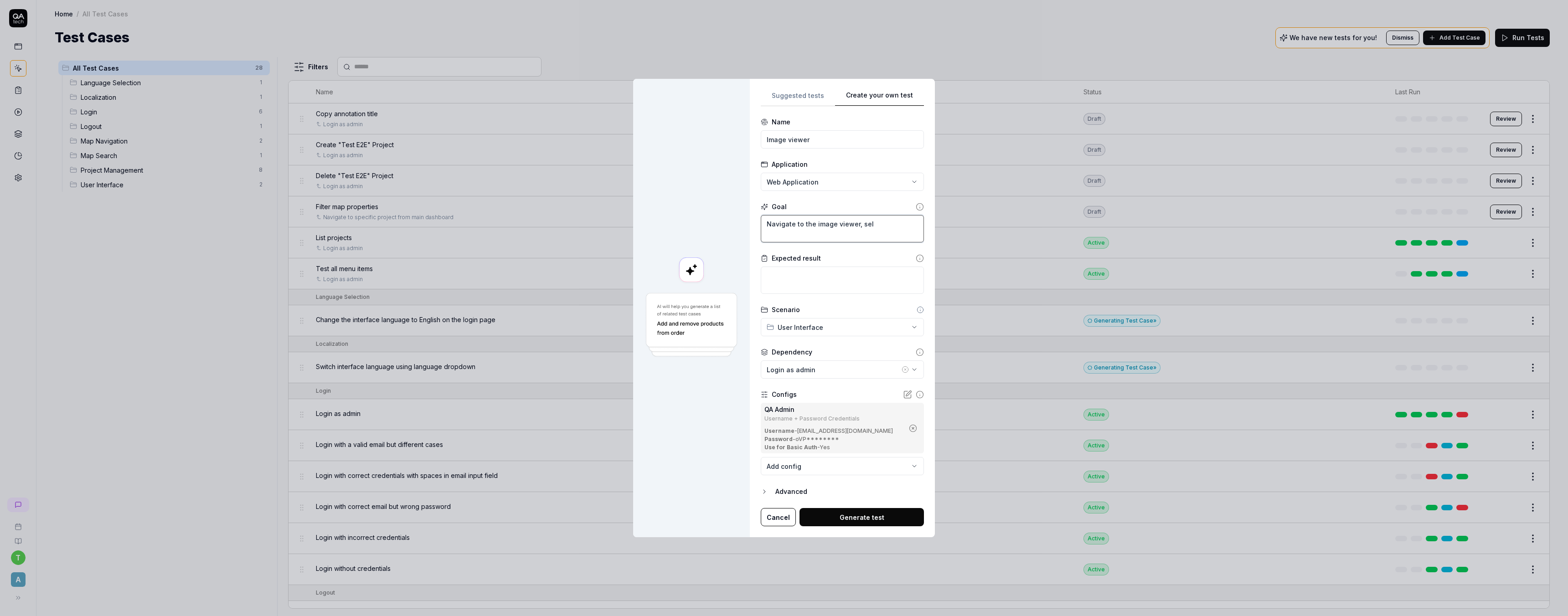
type textarea "Navigate to the image viewer, sele"
type textarea "*"
type textarea "Navigate to the image viewer, selec"
type textarea "*"
type textarea "Navigate to the image viewer, select"
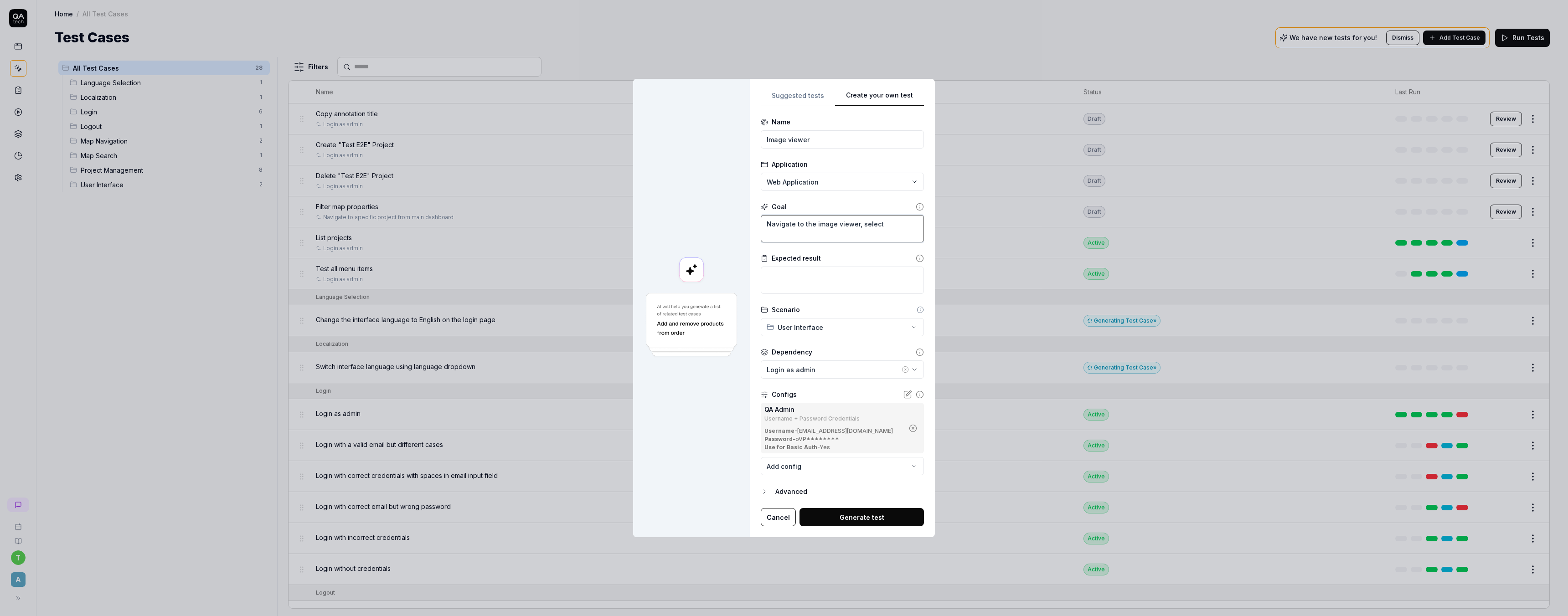
type textarea "*"
type textarea "Navigate to the image viewer, select"
type textarea "*"
type textarea "Navigate to the image viewer, select t"
type textarea "*"
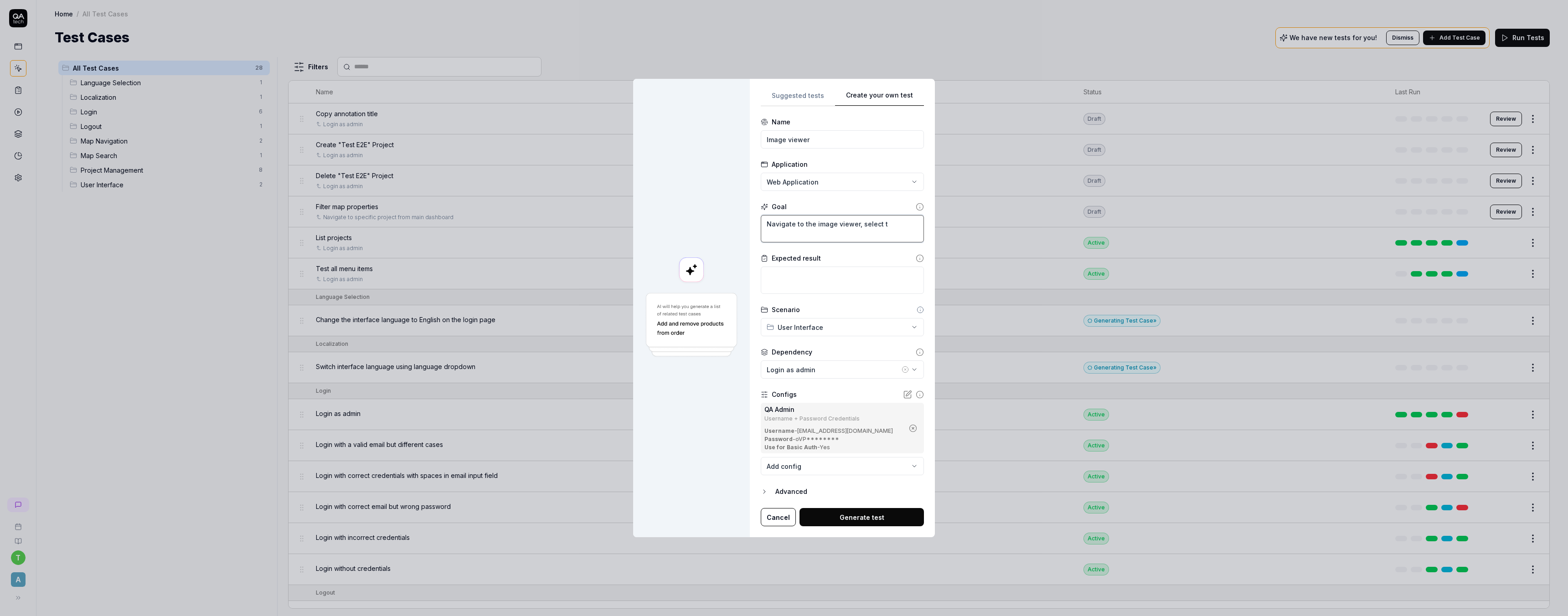
type textarea "Navigate to the image viewer, select th"
type textarea "*"
type textarea "Navigate to the image viewer, select the"
type textarea "*"
type textarea "Navigate to the image viewer, select the"
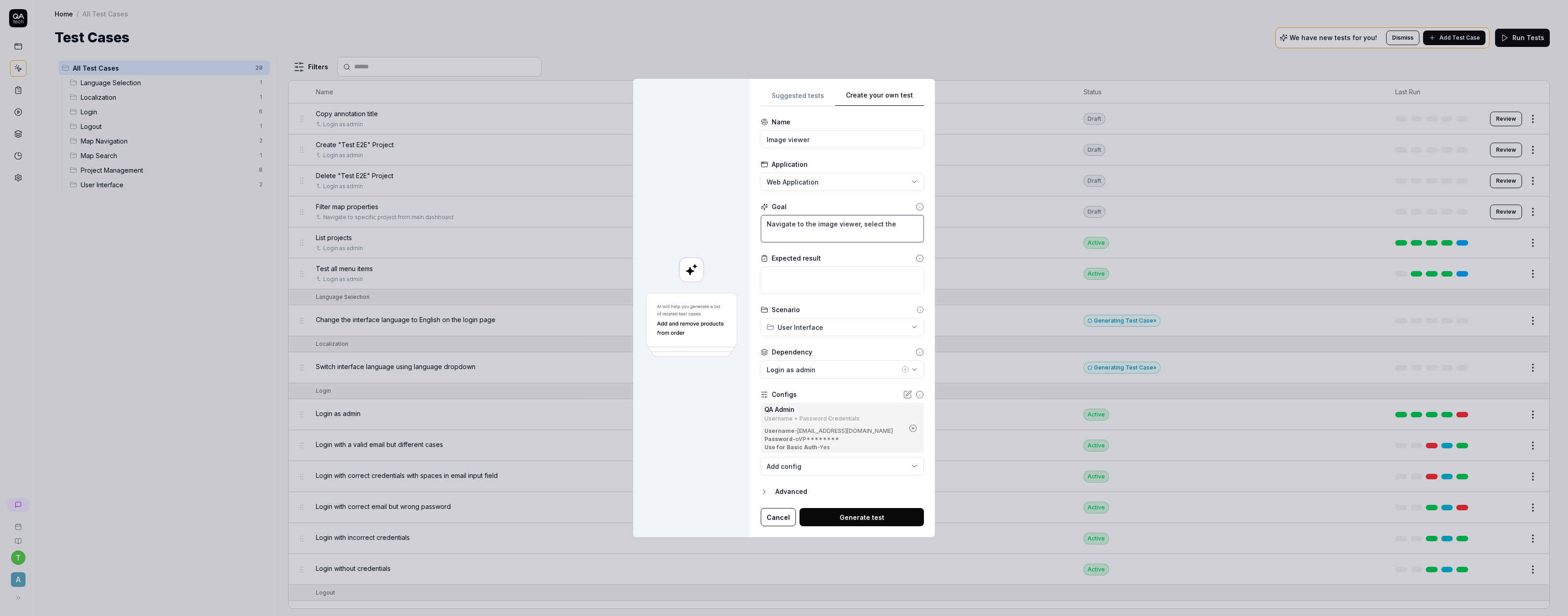
type textarea "*"
type textarea "Navigate to the image viewer, select the Q"
type textarea "*"
type textarea "Navigate to the image viewer, select the QA"
type textarea "*"
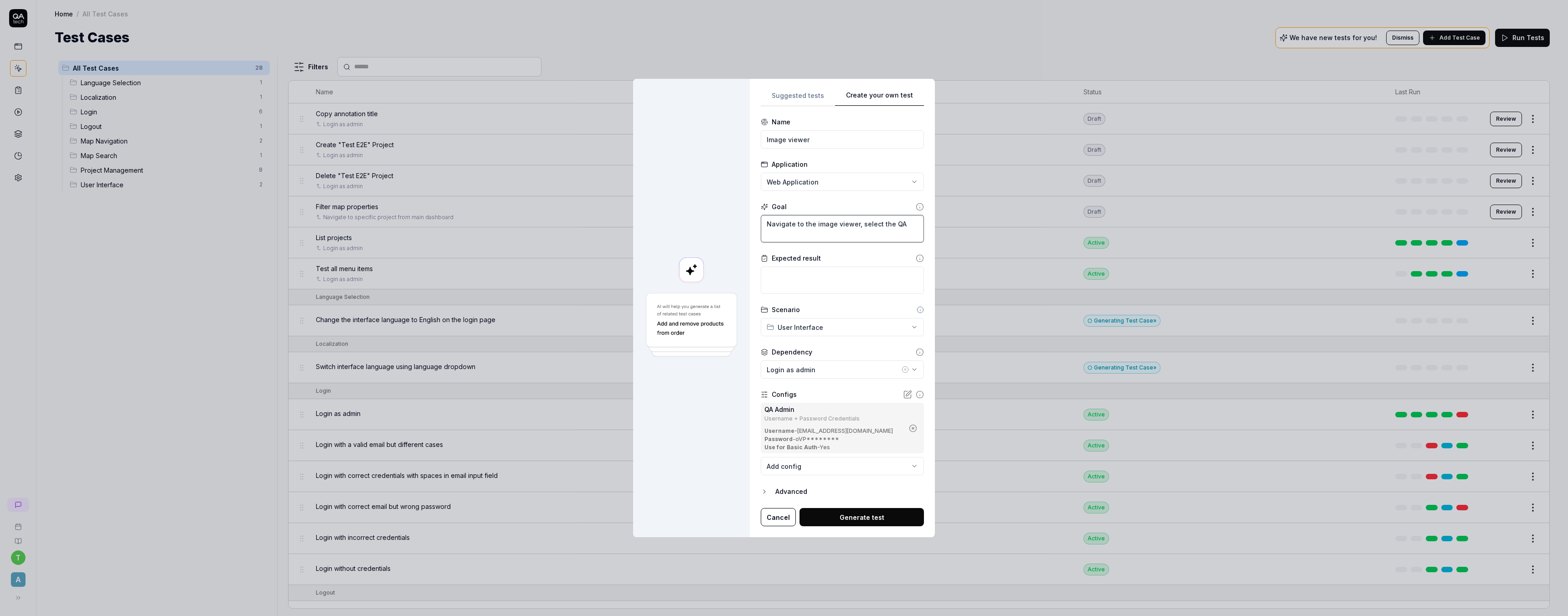
type textarea "Navigate to the image viewer, select the QA"
type textarea "*"
type textarea "Navigate to the image viewer, select the QA T"
type textarea "*"
type textarea "Navigate to the image viewer, select the QA Te"
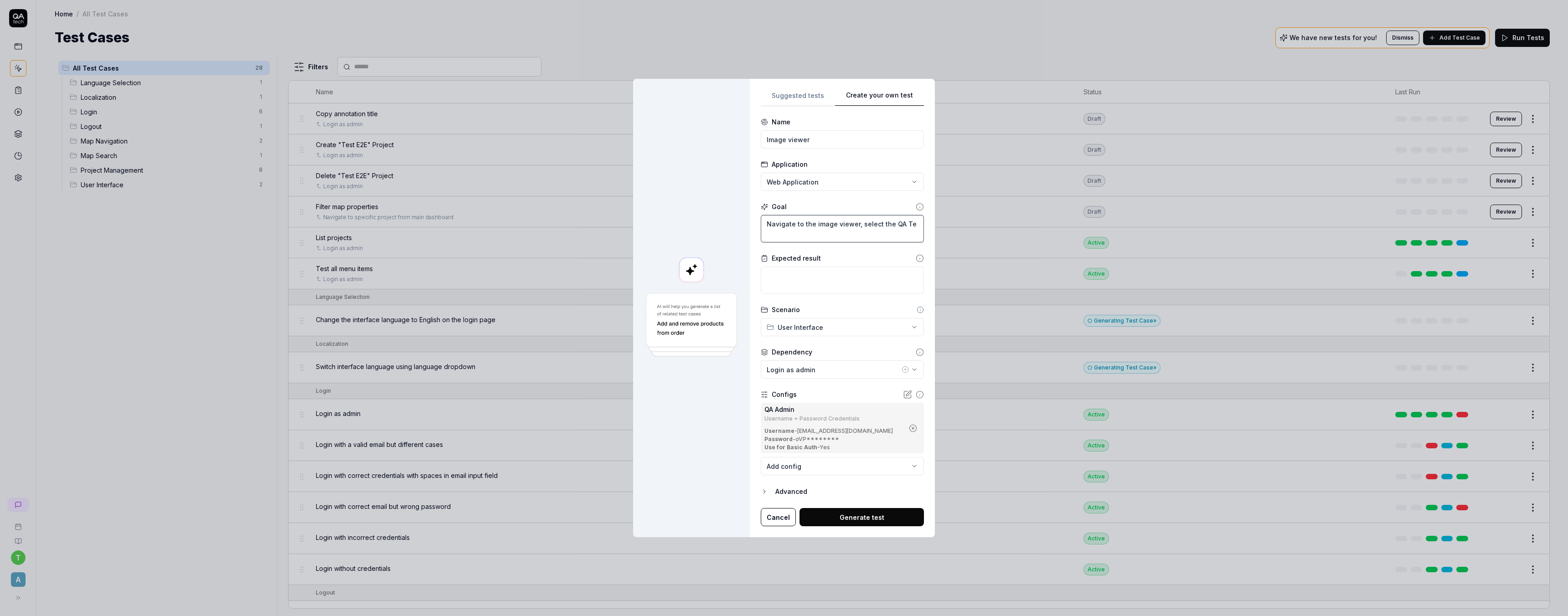
type textarea "*"
type textarea "Navigate to the image viewer, select the QA Tes"
type textarea "*"
type textarea "Navigate to the image viewer, select the QA Test"
type textarea "*"
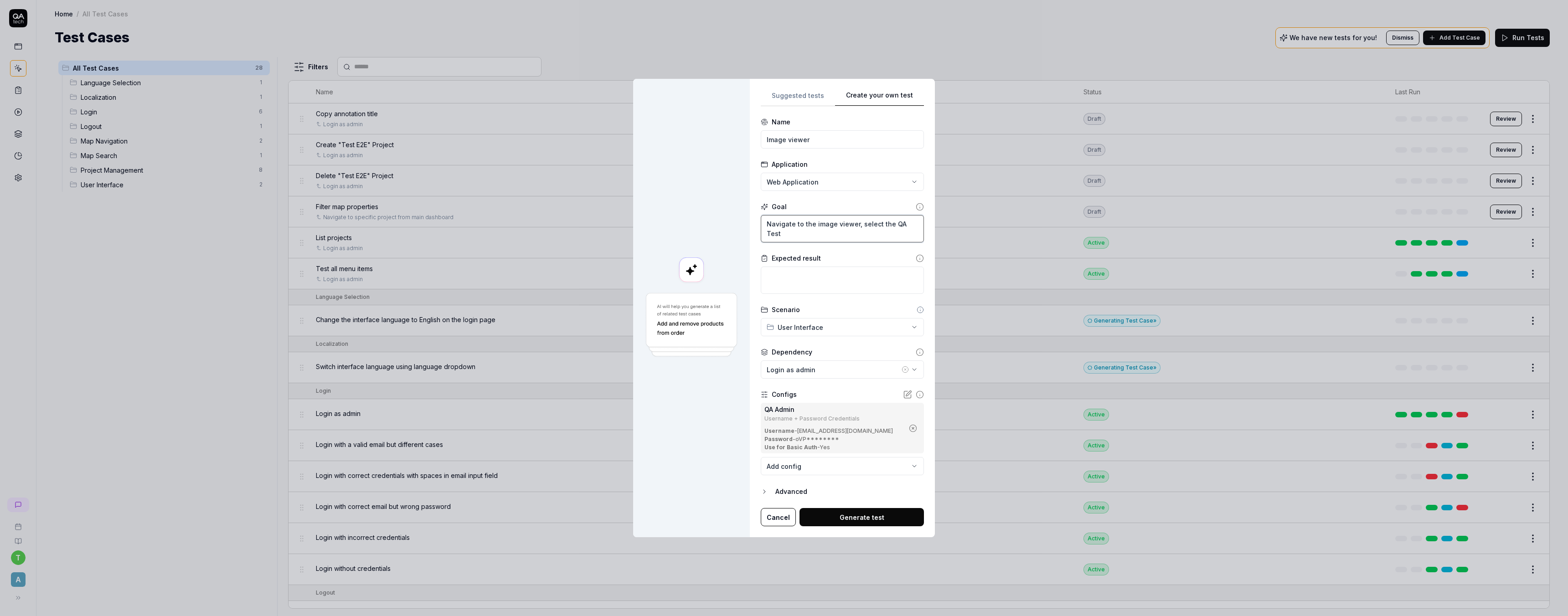
type textarea "Navigate to the image viewer, select the QA Test"
type textarea "*"
type textarea "Navigate to the image viewer, select the QA Test p"
type textarea "*"
type textarea "Navigate to the image viewer, select the QA Test pr"
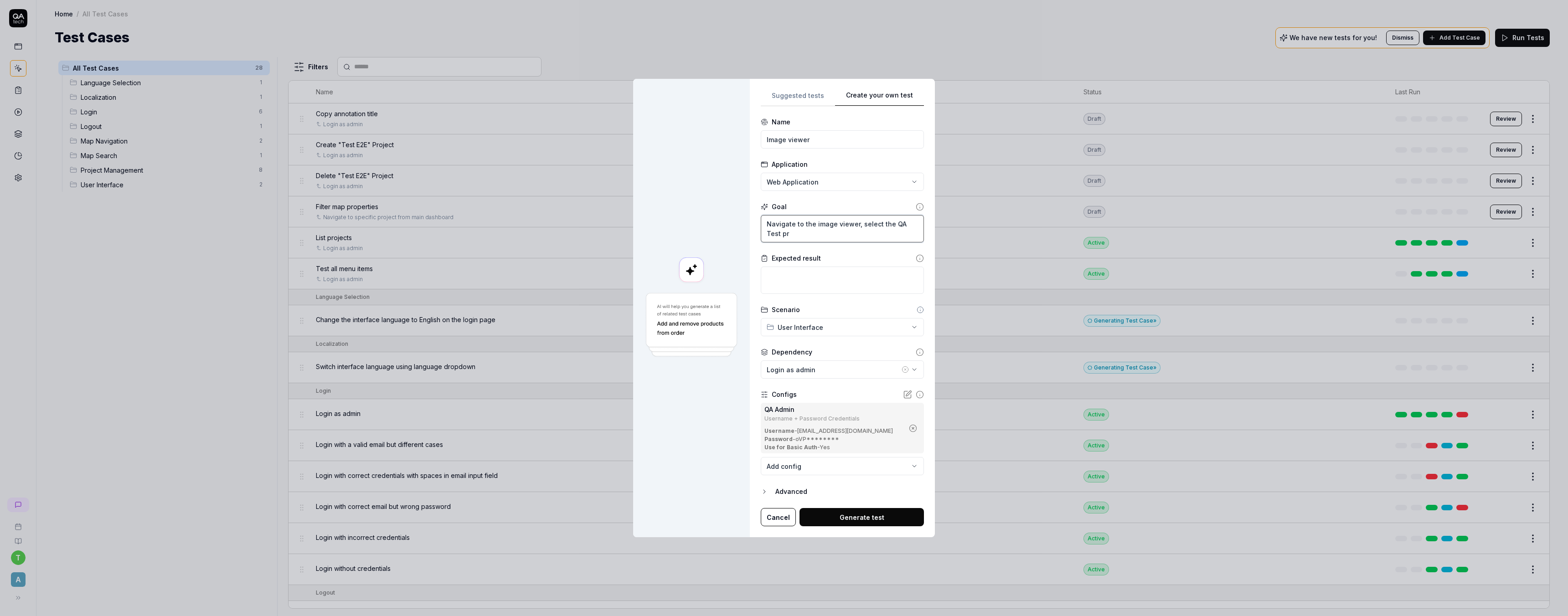
type textarea "*"
type textarea "Navigate to the image viewer, select the QA Test pro"
type textarea "*"
type textarea "Navigate to the image viewer, select the QA Test proje"
type textarea "*"
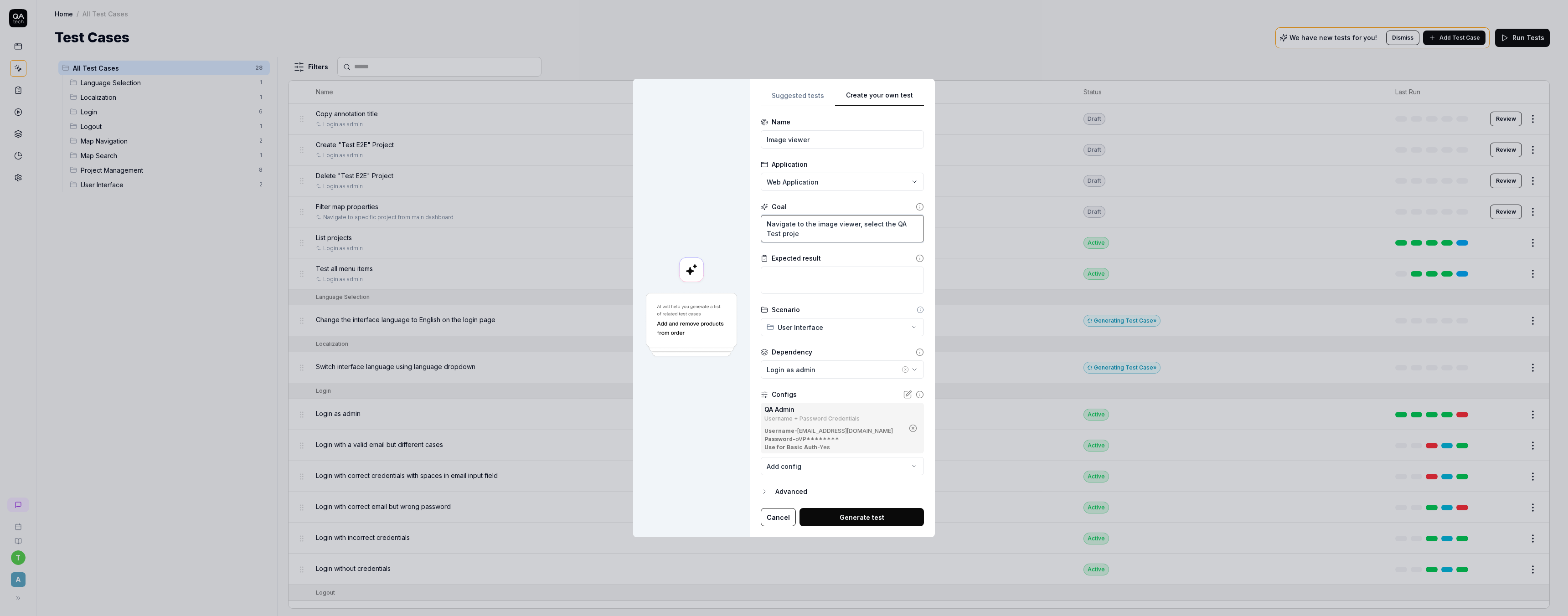
type textarea "Navigate to the image viewer, select the QA Test projec"
type textarea "*"
type textarea "Navigate to the image viewer, select the QA Test project"
type textarea "*"
type textarea "Navigate to the image viewer, select the QA Test project"
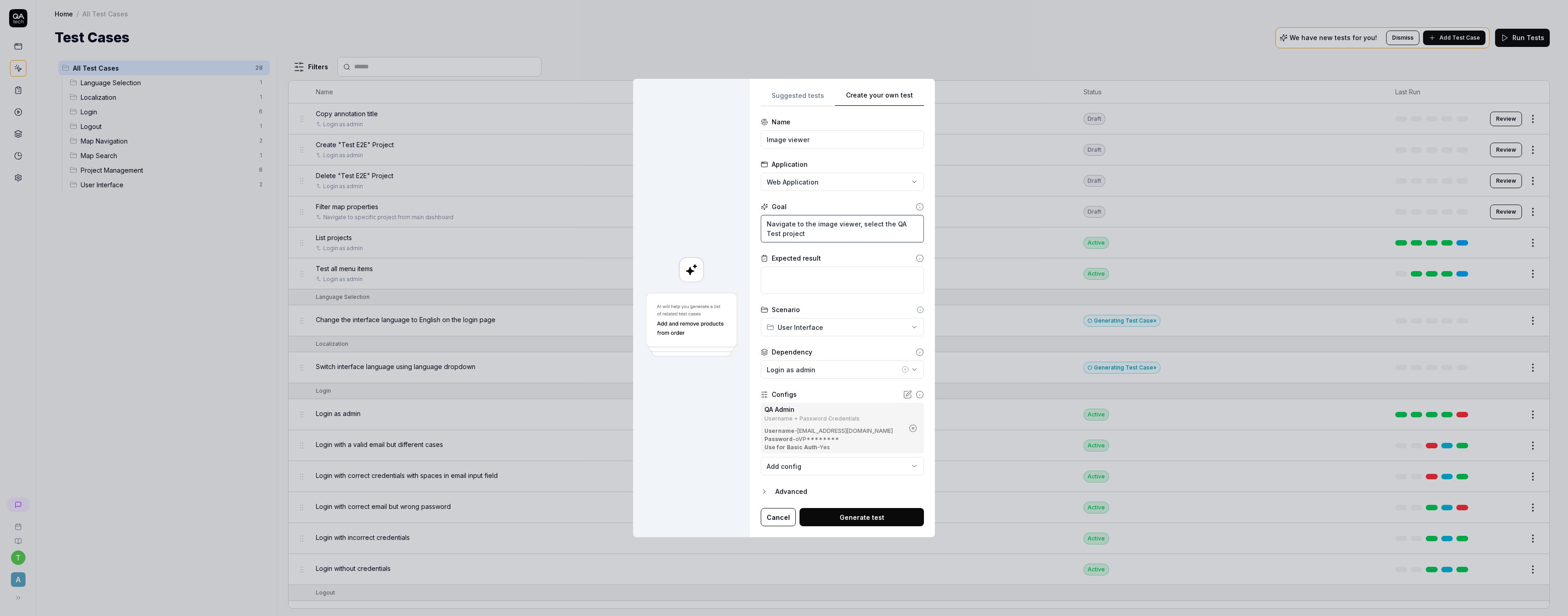
type textarea "*"
type textarea "Navigate to the image viewer, select the QA Test project f"
type textarea "*"
type textarea "Navigate to the image viewer, select the QA Test project fr"
type textarea "*"
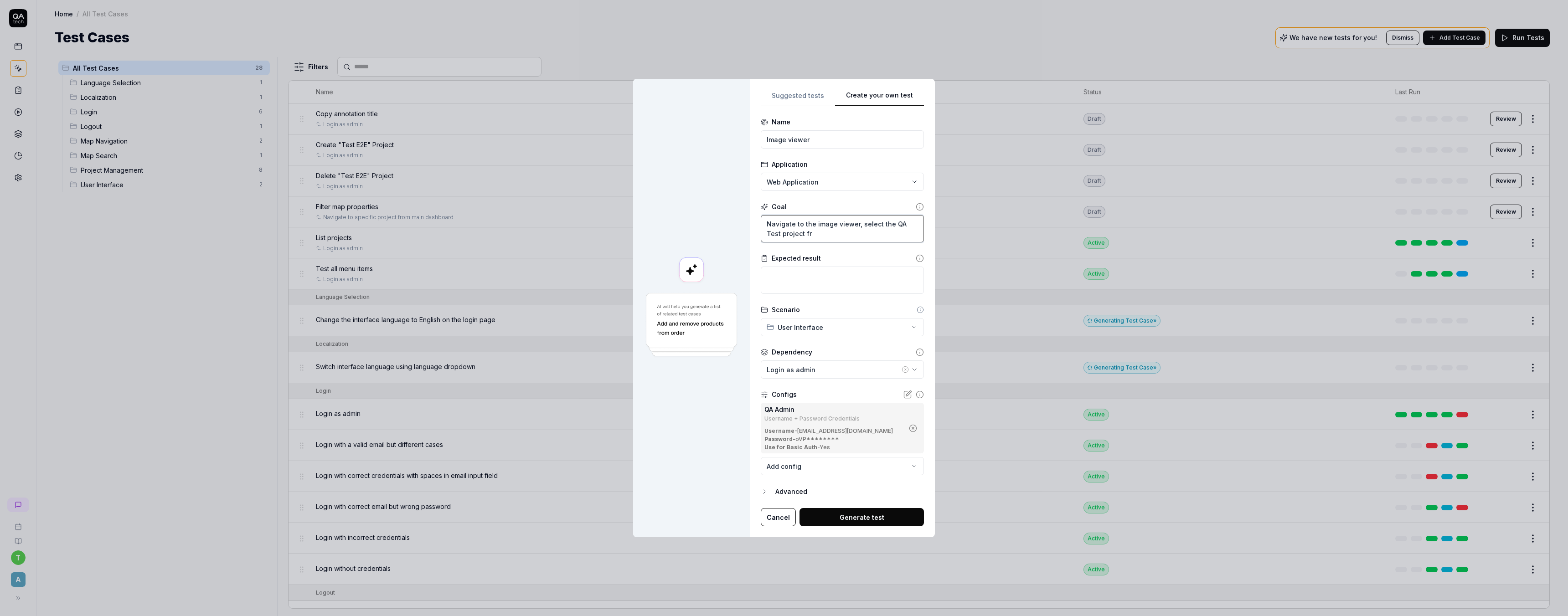
type textarea "Navigate to the image viewer, select the QA Test project fro"
type textarea "*"
type textarea "Navigate to the image viewer, select the QA Test project from"
type textarea "*"
type textarea "Navigate to the image viewer, select the QA Test project from"
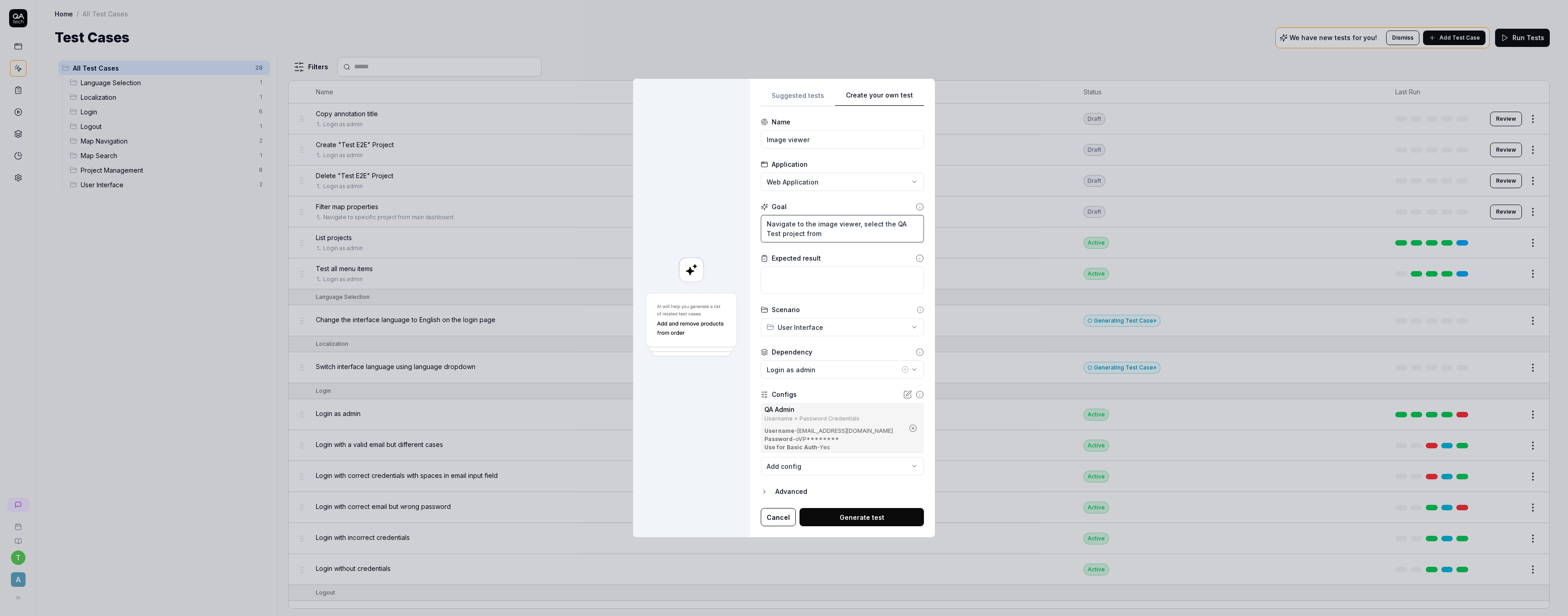
type textarea "*"
type textarea "Navigate to the image viewer, select the QA Test project from t"
type textarea "*"
type textarea "Navigate to the image viewer, select the QA Test project from th"
type textarea "*"
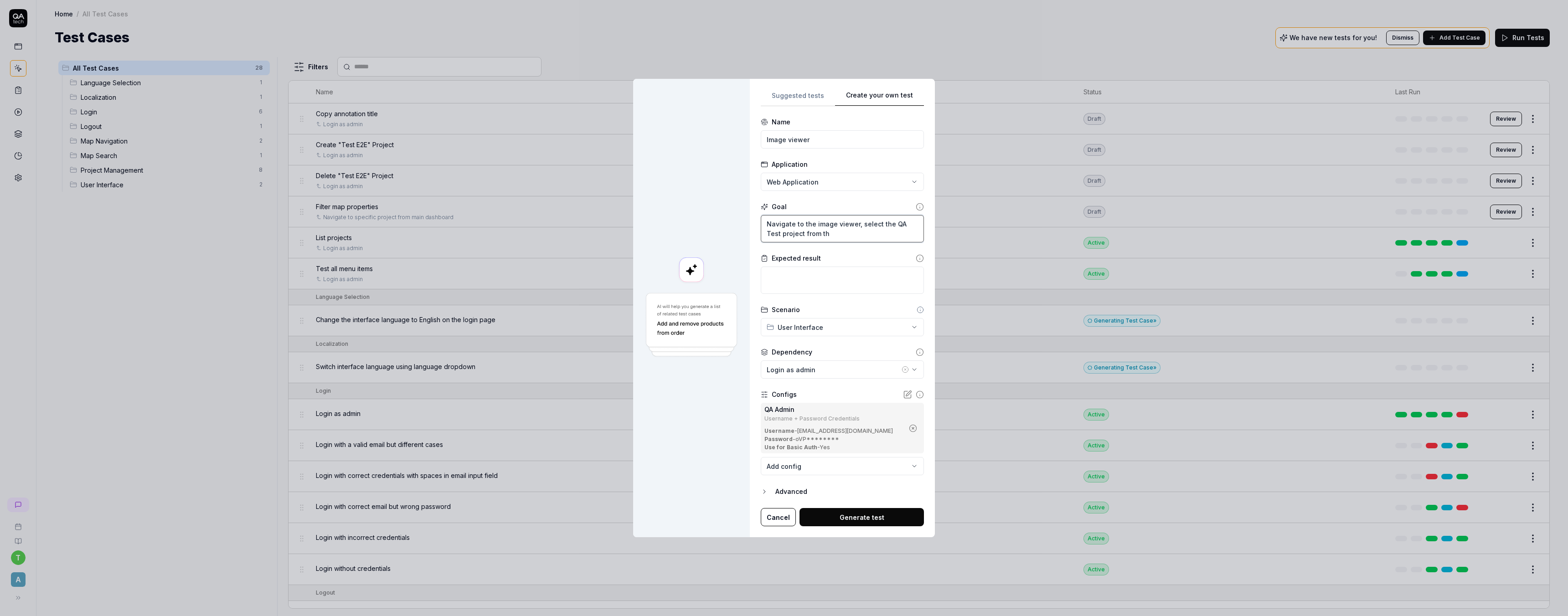
type textarea "Navigate to the image viewer, select the QA Test project from the"
type textarea "*"
type textarea "Navigate to the image viewer, select the QA Test project from the"
type textarea "*"
type textarea "Navigate to the image viewer, select the QA Test project from the l"
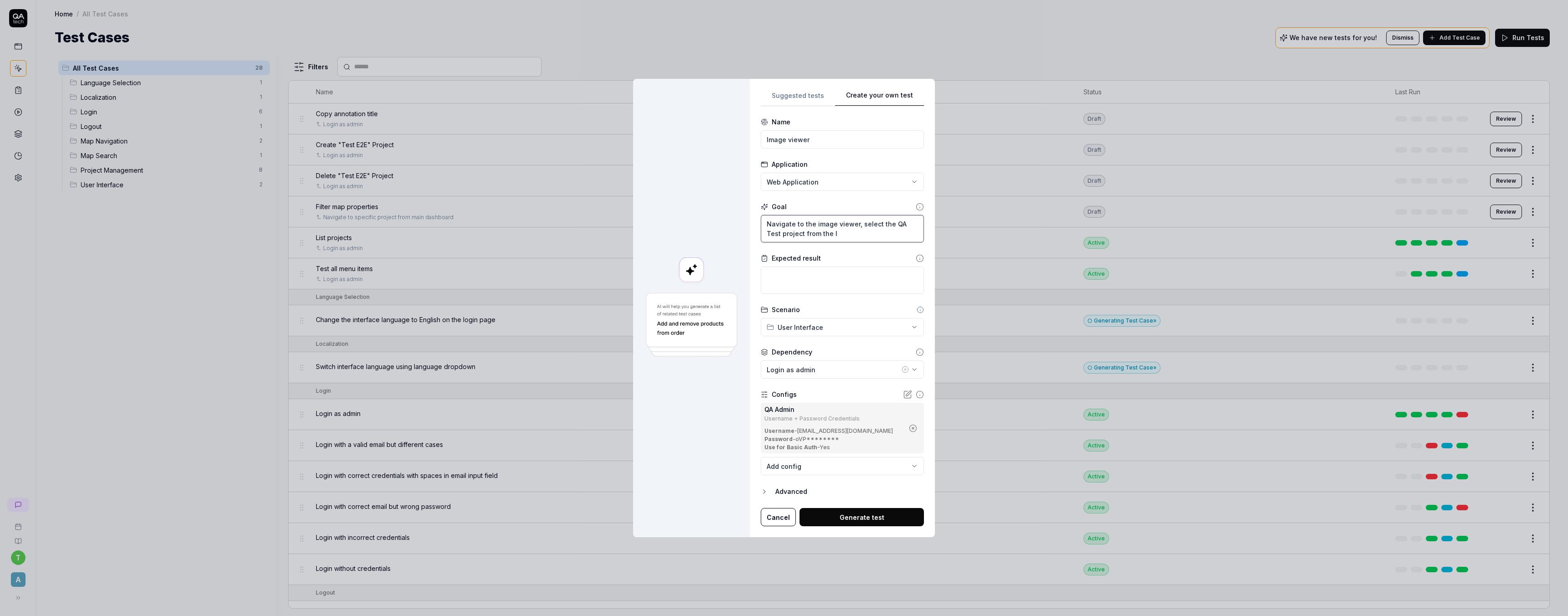
type textarea "*"
type textarea "Navigate to the image viewer, select the QA Test project from the li"
type textarea "*"
type textarea "Navigate to the image viewer, select the QA Test project from the lis"
type textarea "*"
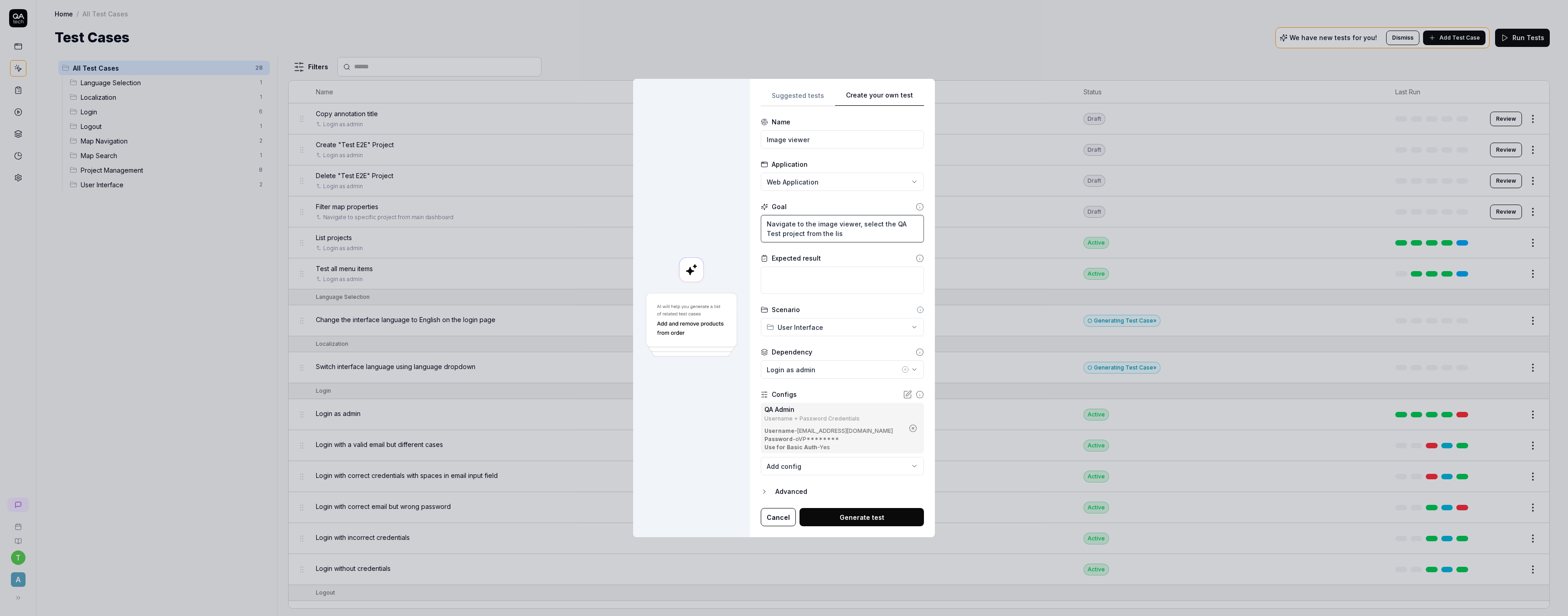
type textarea "Navigate to the image viewer, select the QA Test project from the list"
type textarea "*"
type textarea "Navigate to the image viewer, select the QA Test project from the list"
type textarea "*"
type textarea "Navigate to the image viewer, select the QA Test project from the list a"
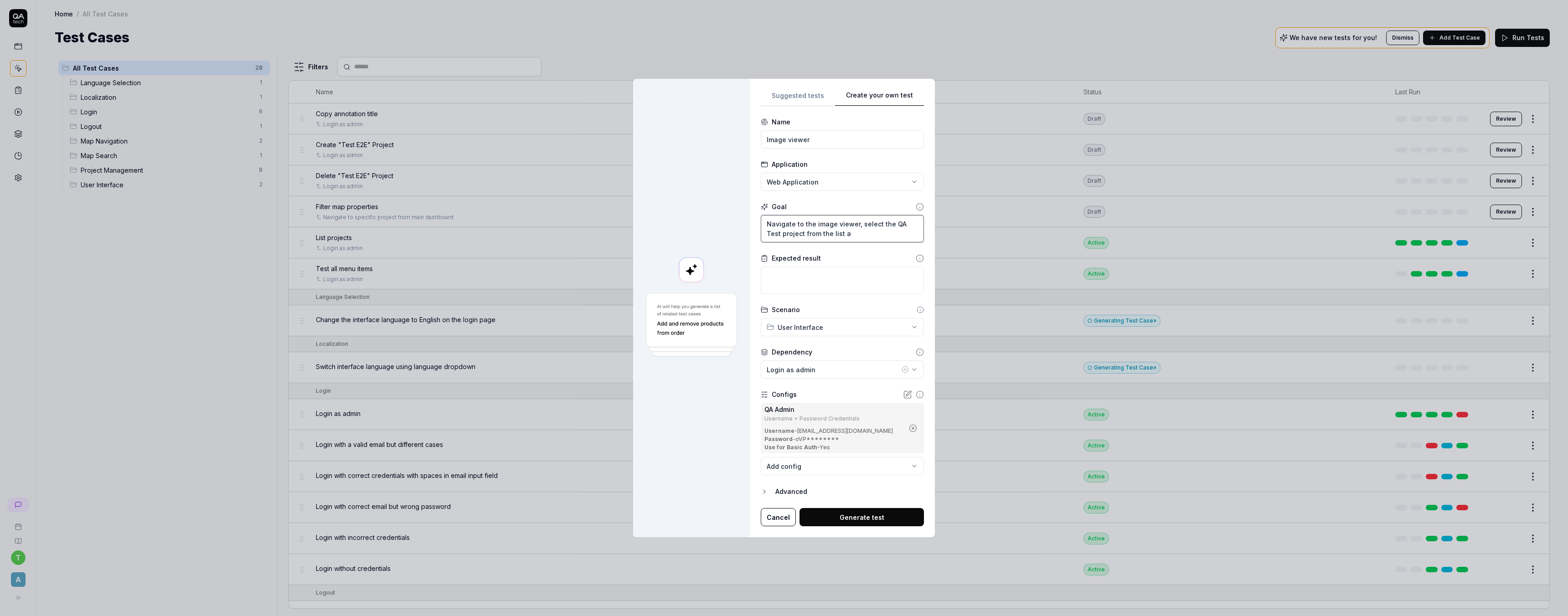
type textarea "*"
type textarea "Navigate to the image viewer, select the QA Test project from the list an"
type textarea "*"
type textarea "Navigate to the image viewer, select the QA Test project from the list and"
type textarea "*"
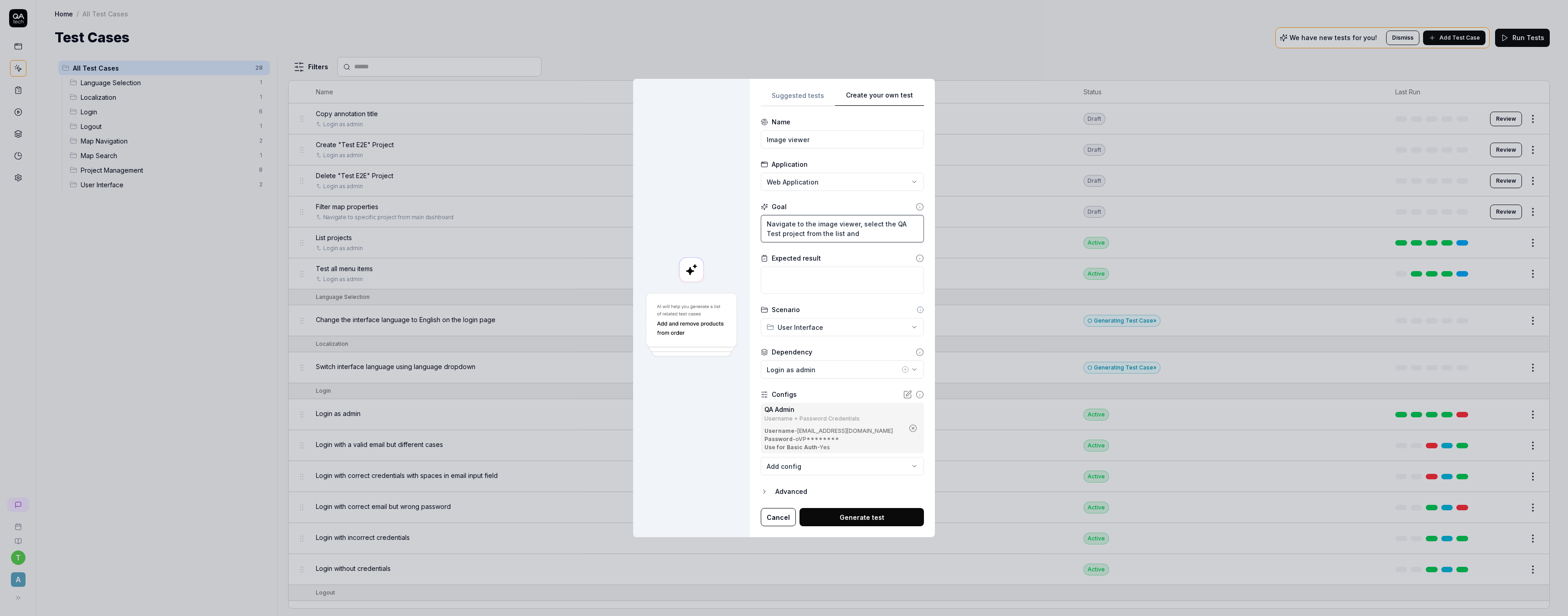
type textarea "Navigate to the image viewer, select the QA Test project from the list and"
type textarea "*"
type textarea "Navigate to the image viewer, select the QA Test project from the list and c"
type textarea "*"
type textarea "Navigate to the image viewer, select the QA Test project from the list and cl"
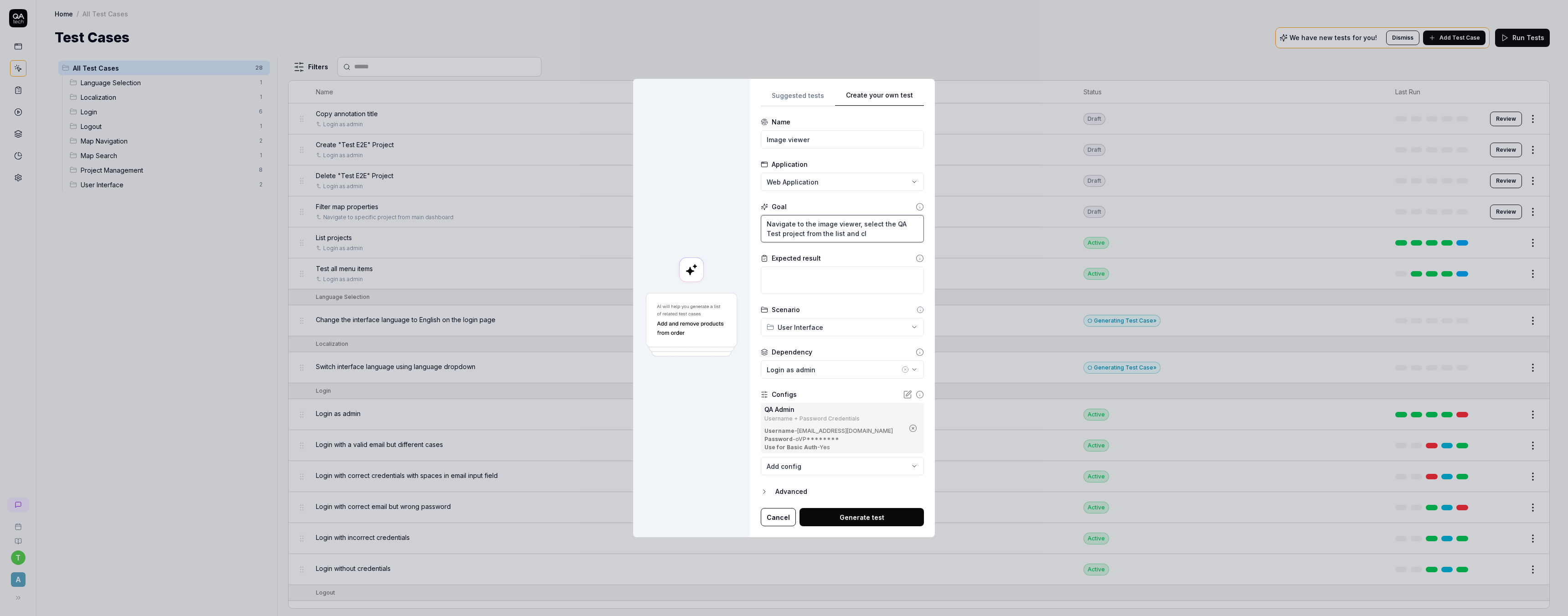
type textarea "*"
type textarea "Navigate to the image viewer, select the QA Test project from the list and cli"
type textarea "*"
type textarea "Navigate to the image viewer, select the QA Test project from the list and clic"
type textarea "*"
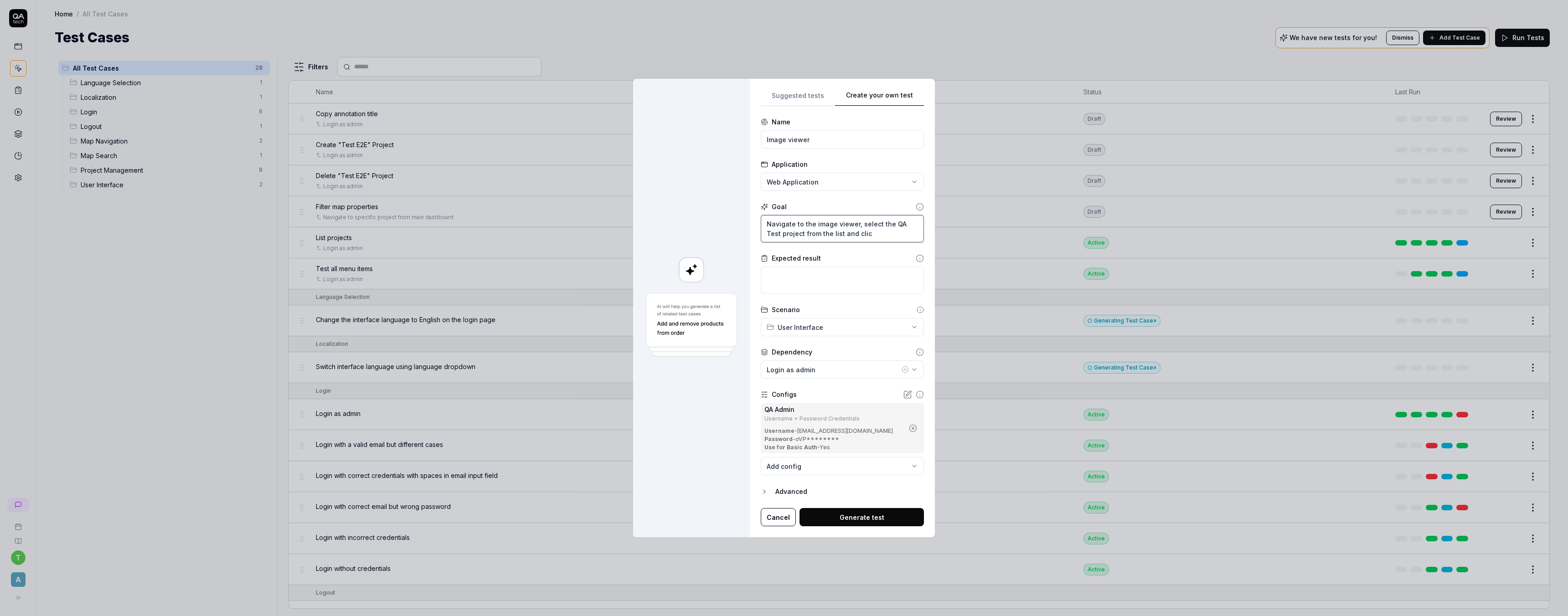
type textarea "Navigate to the image viewer, select the QA Test project from the list and click"
type textarea "*"
type textarea "Navigate to the image viewer, select the QA Test project from the list and click"
type textarea "*"
type textarea "Navigate to the image viewer, select the QA Test project from the list and clic…"
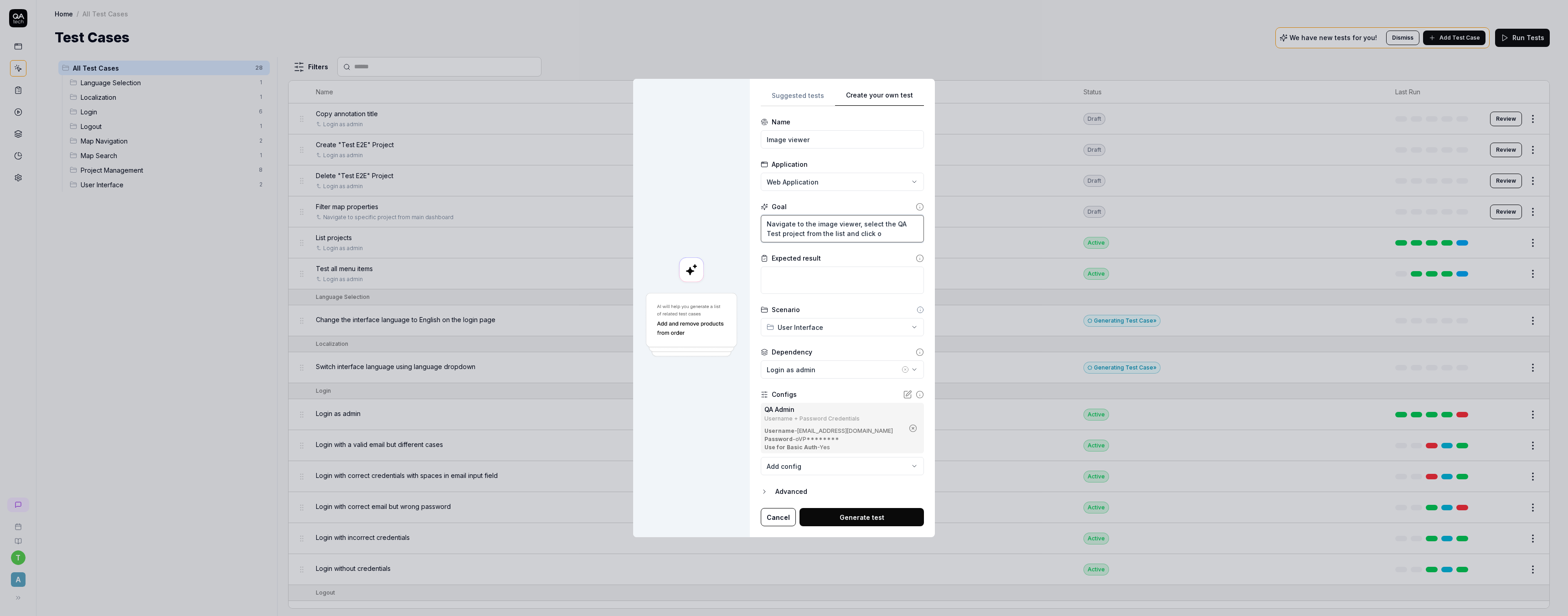
type textarea "*"
type textarea "Navigate to the image viewer, select the QA Test project from the list and clic…"
type textarea "*"
type textarea "Navigate to the image viewer, select the QA Test project from the list and clic…"
type textarea "*"
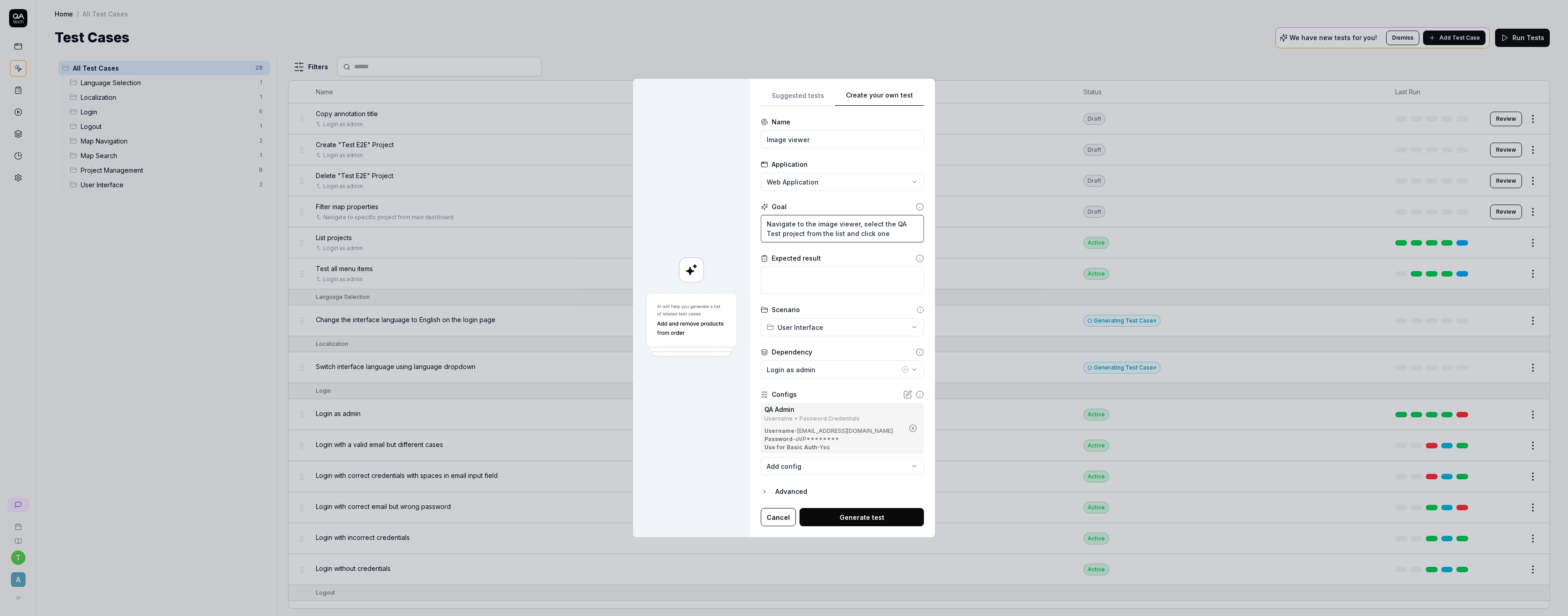
type textarea "Navigate to the image viewer, select the QA Test project from the list and clic…"
type textarea "*"
type textarea "Navigate to the image viewer, select the QA Test project from the list and clic…"
type textarea "*"
type textarea "Navigate to the image viewer, select the QA Test project from the list and clic…"
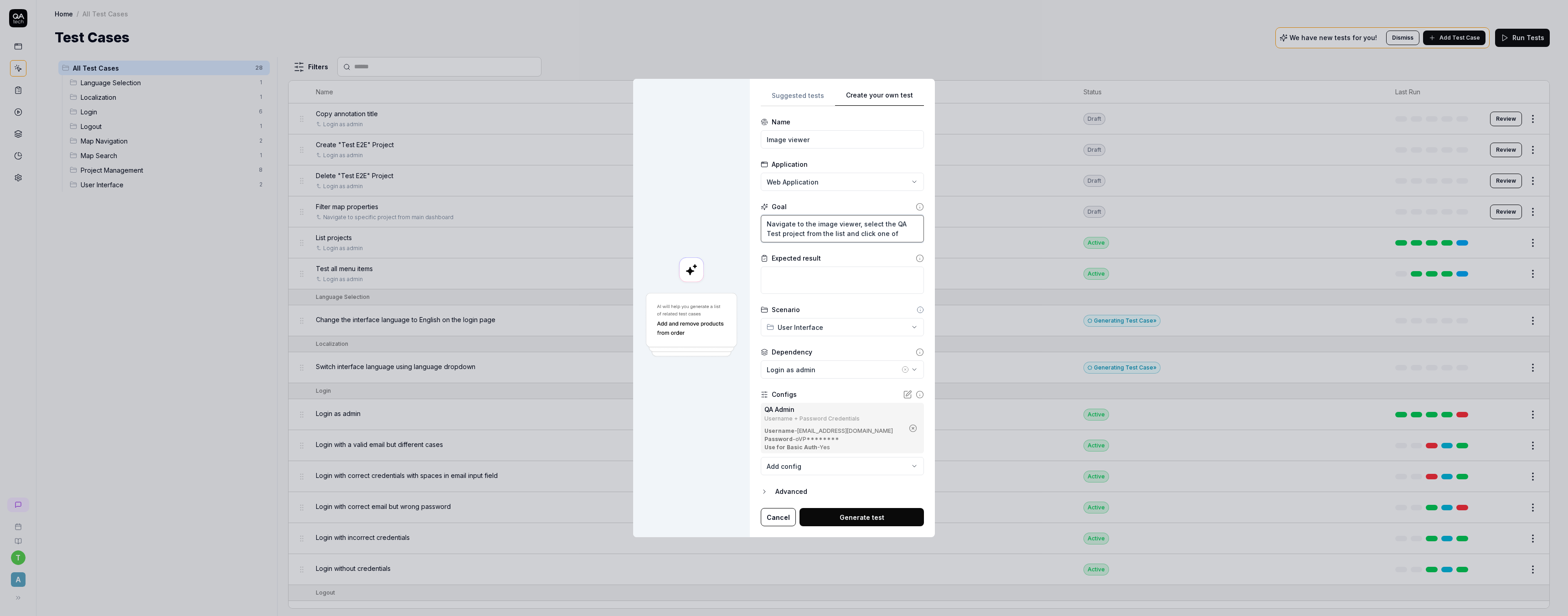
type textarea "*"
type textarea "Navigate to the image viewer, select the QA Test project from the list and clic…"
type textarea "*"
type textarea "Navigate to the image viewer, select the QA Test project from the list and clic…"
type textarea "*"
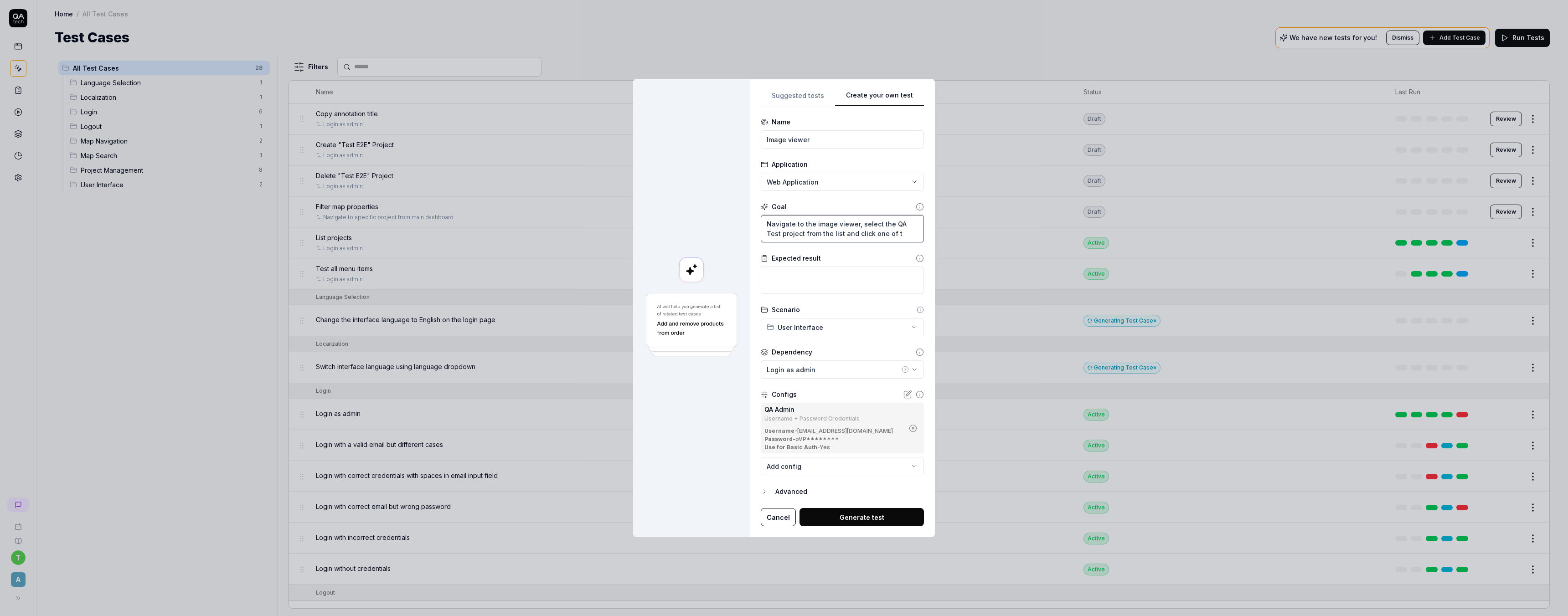
type textarea "Navigate to the image viewer, select the QA Test project from the list and clic…"
type textarea "*"
type textarea "Navigate to the image viewer, select the QA Test project from the list and clic…"
type textarea "*"
type textarea "Navigate to the image viewer, select the QA Test project from the list and clic…"
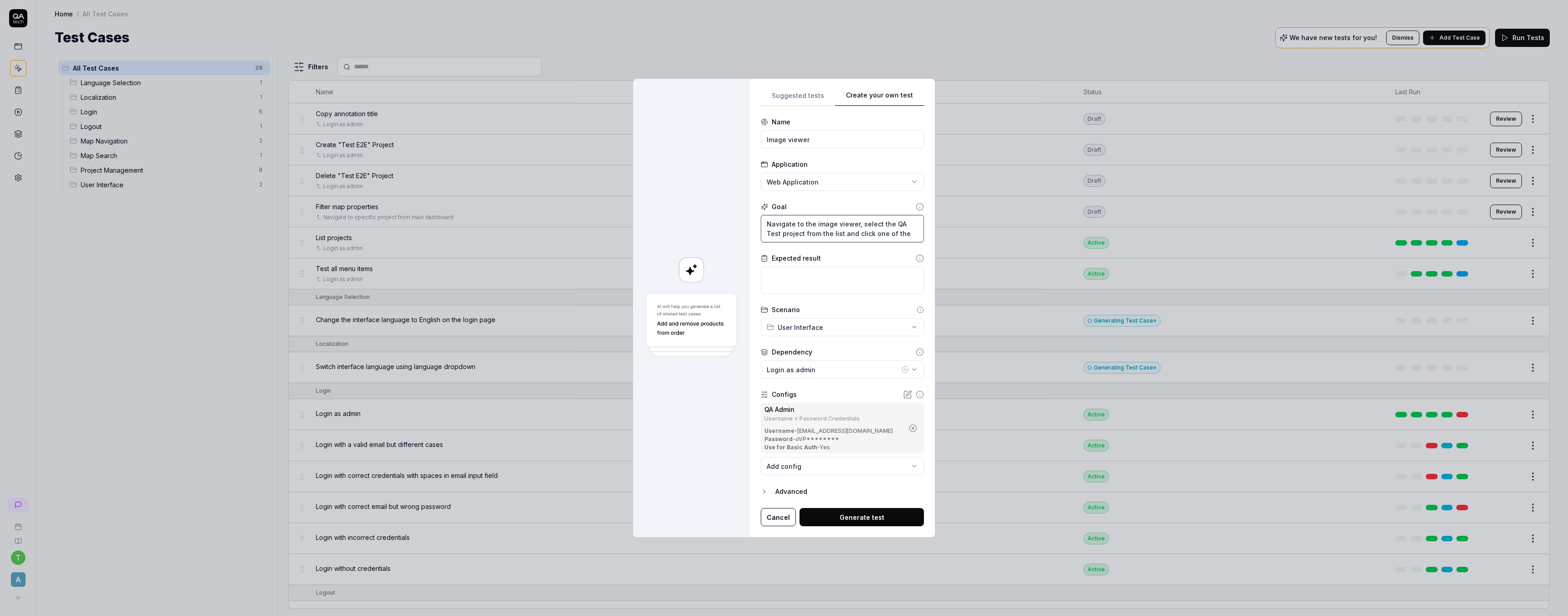
type textarea "*"
type textarea "Navigate to the image viewer, select the QA Test project from the list and clic…"
type textarea "*"
type textarea "Navigate to the image viewer, select the QA Test project from the list and clic…"
type textarea "*"
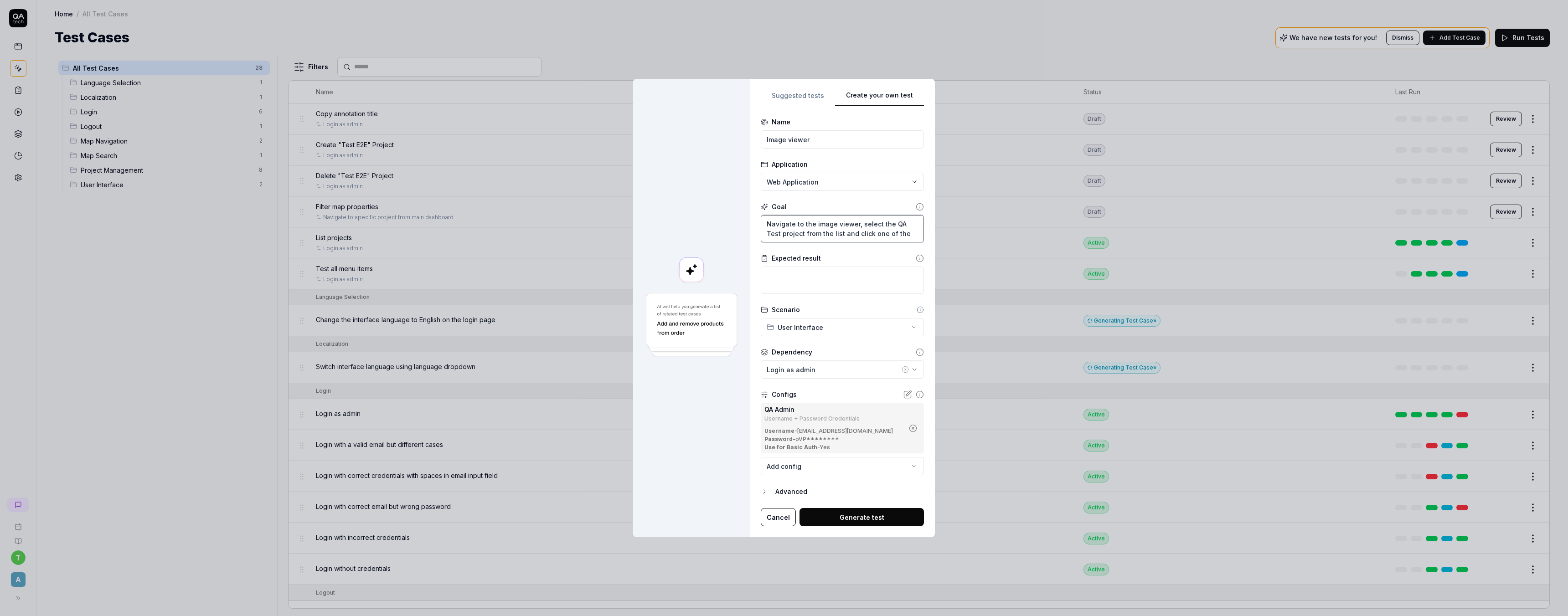
type textarea "Navigate to the image viewer, select the QA Test project from the list and clic…"
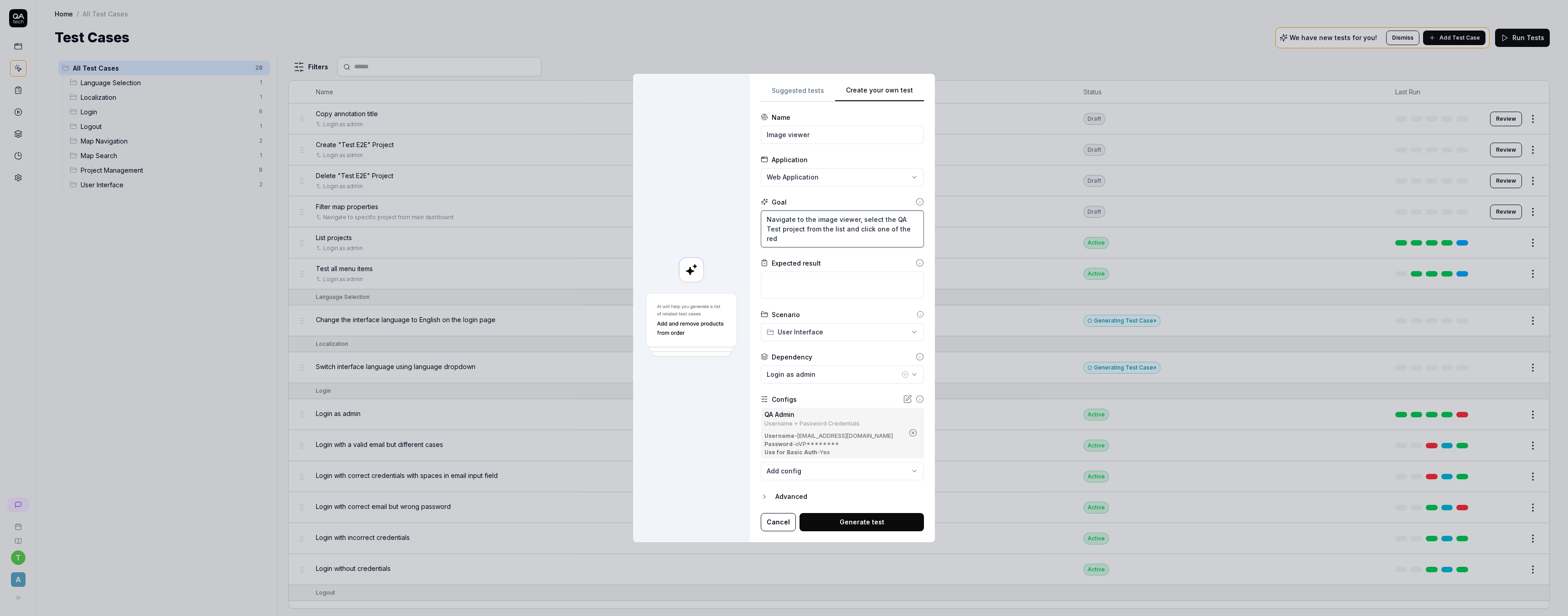
type textarea "*"
type textarea "Navigate to the image viewer, select the QA Test project from the list and clic…"
type textarea "*"
type textarea "Navigate to the image viewer, select the QA Test project from the list and clic…"
type textarea "*"
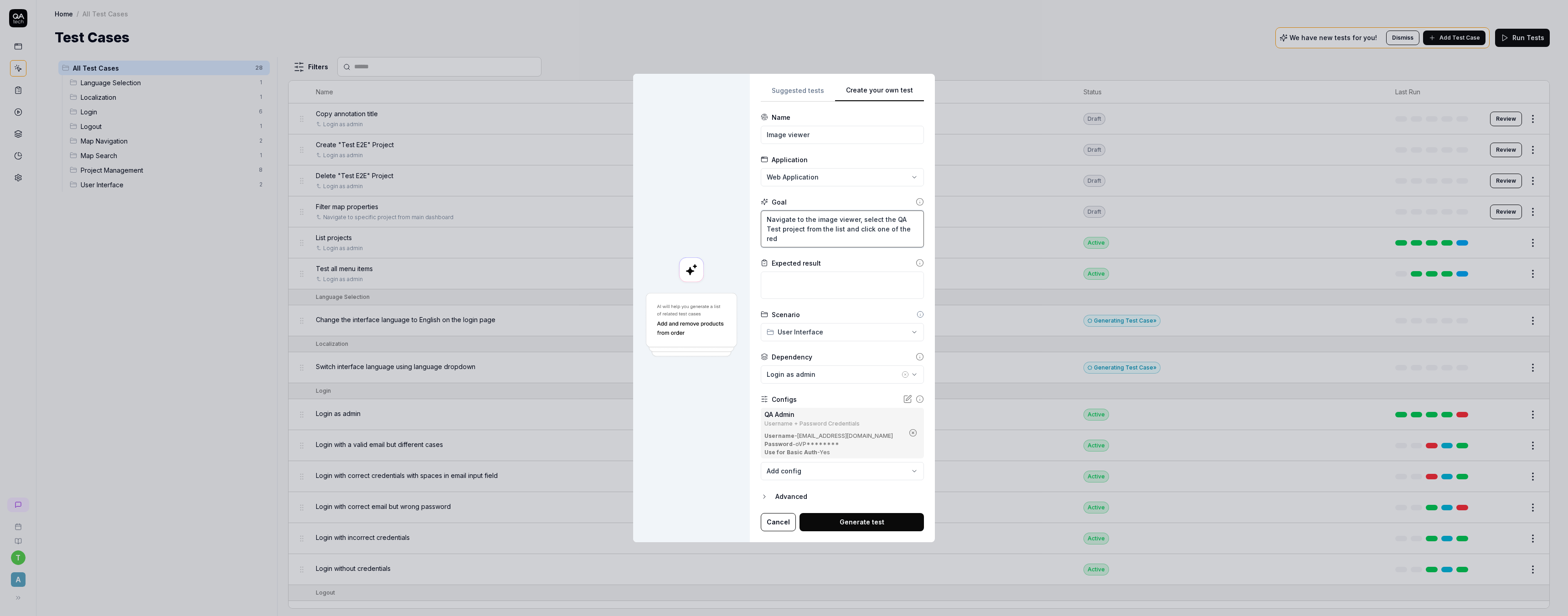
type textarea "Navigate to the image viewer, select the QA Test project from the list and clic…"
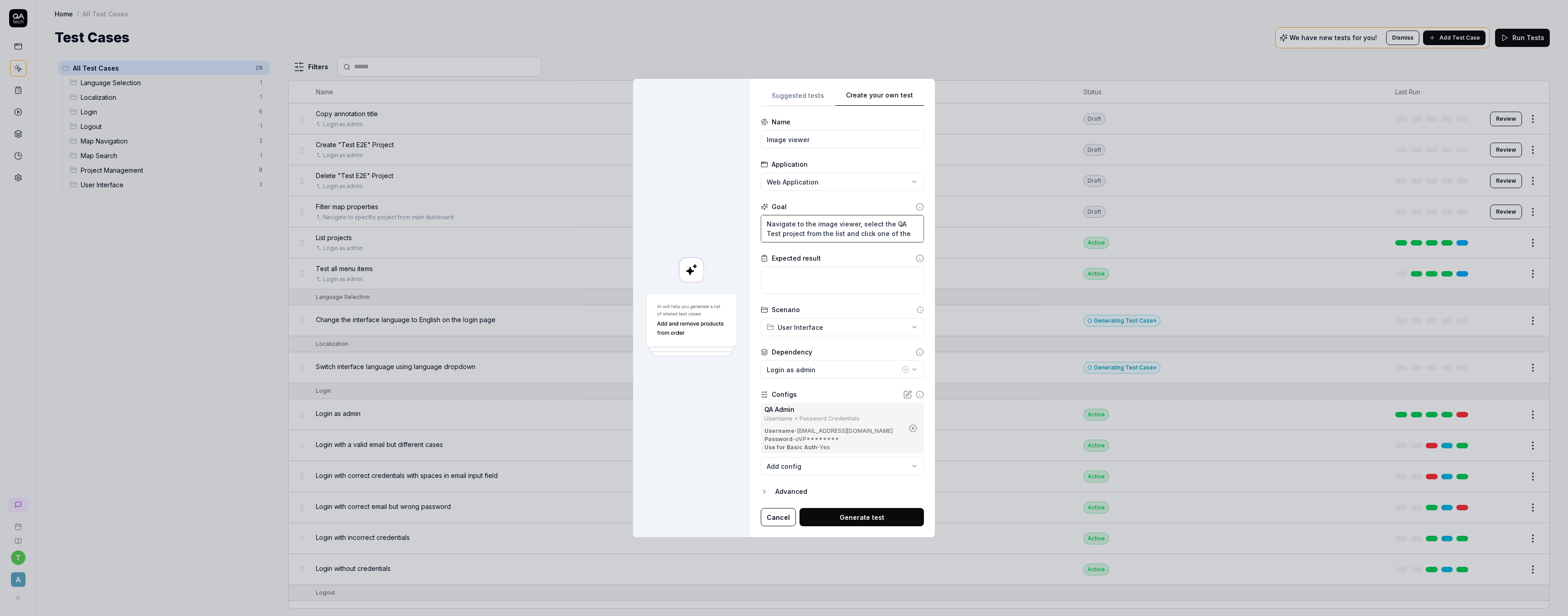
type textarea "*"
type textarea "Navigate to the image viewer, select the QA Test project from the list and clic…"
type textarea "*"
type textarea "Navigate to the image viewer, select the QA Test project from the list and clic…"
type textarea "*"
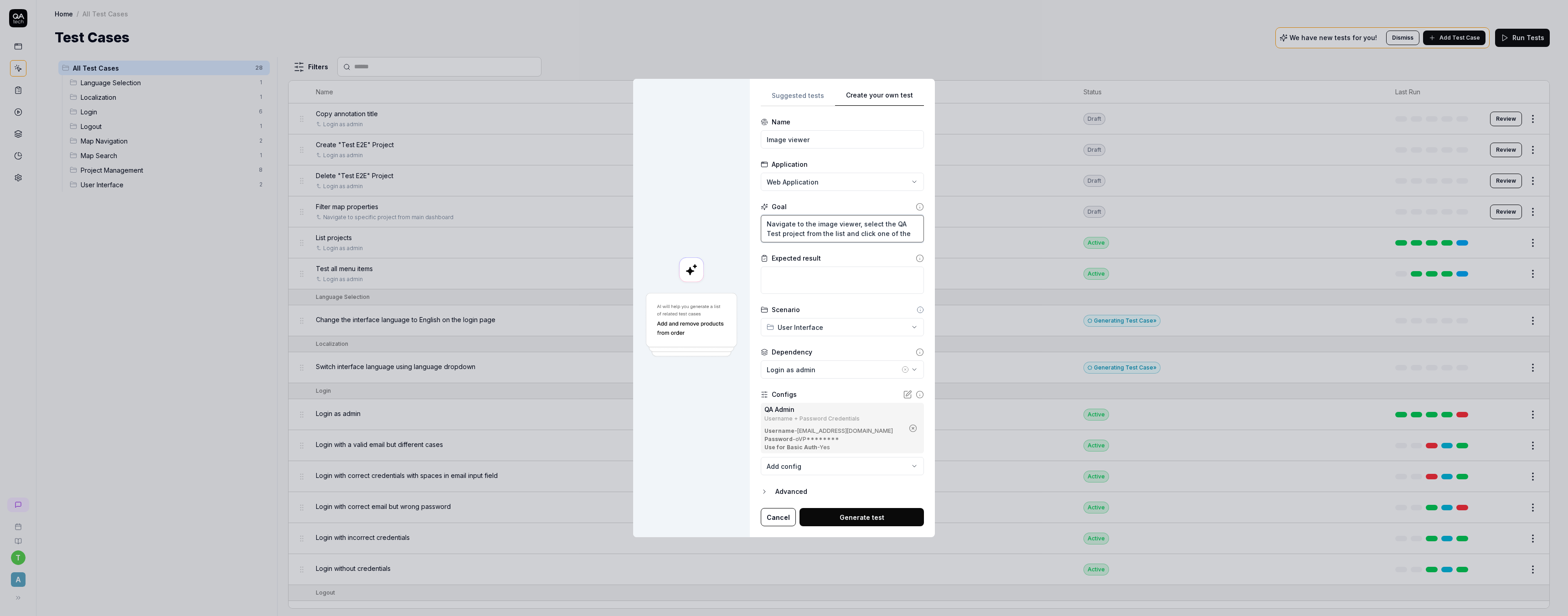
type textarea "Navigate to the image viewer, select the QA Test project from the list and clic…"
type textarea "*"
type textarea "Navigate to the image viewer, select the QA Test project from the list and clic…"
type textarea "*"
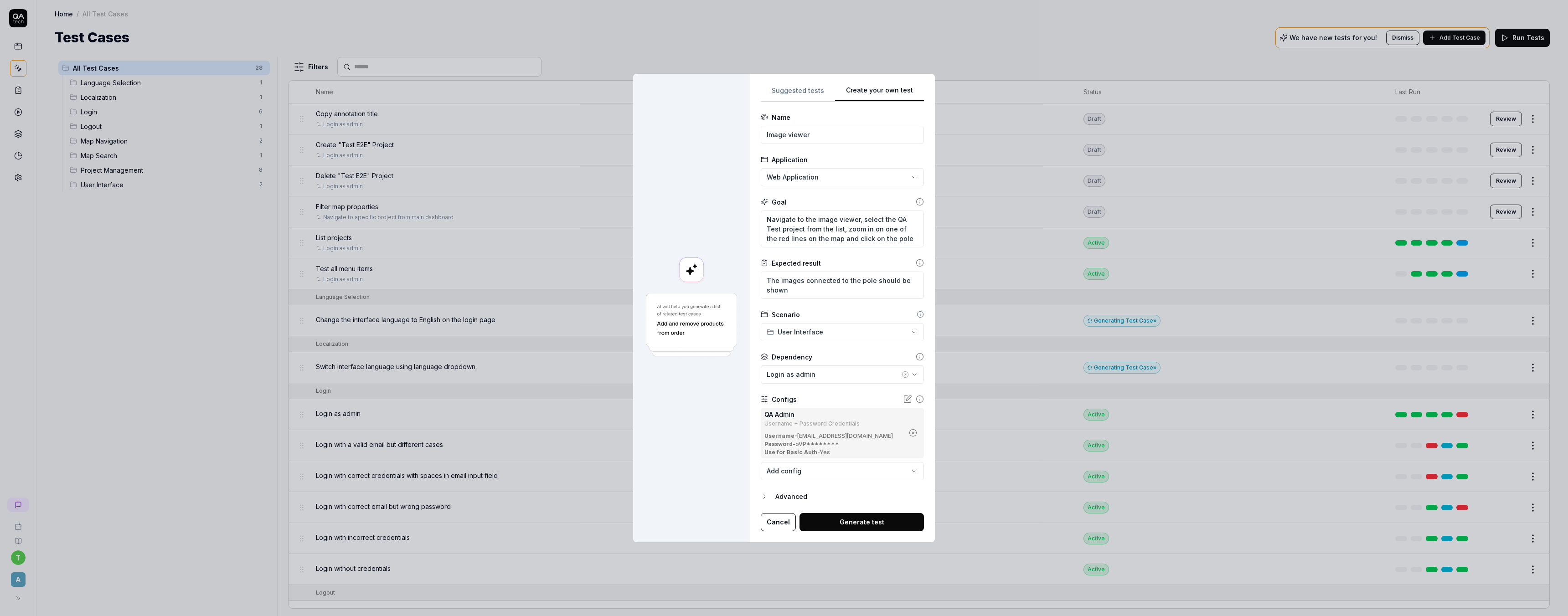
click at [868, 522] on button "Generate test" at bounding box center [861, 522] width 124 height 18
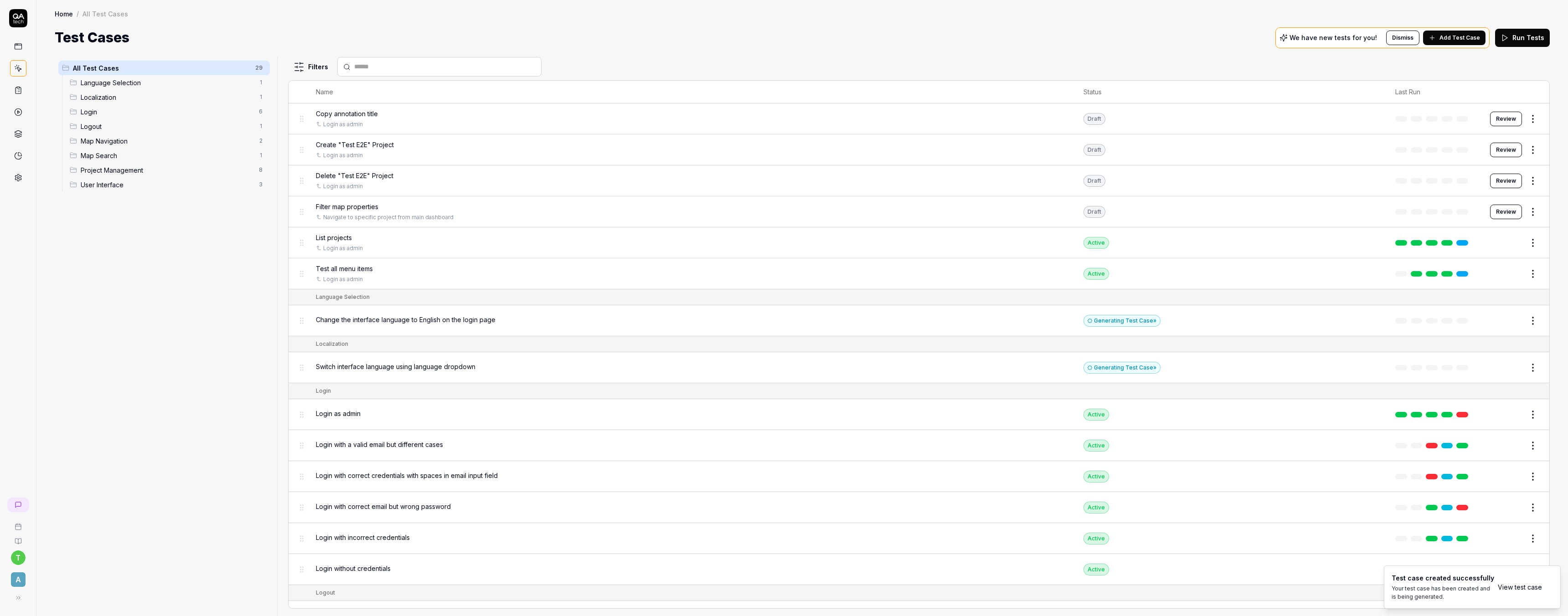
click at [1519, 589] on link "View test case" at bounding box center [1520, 587] width 44 height 10
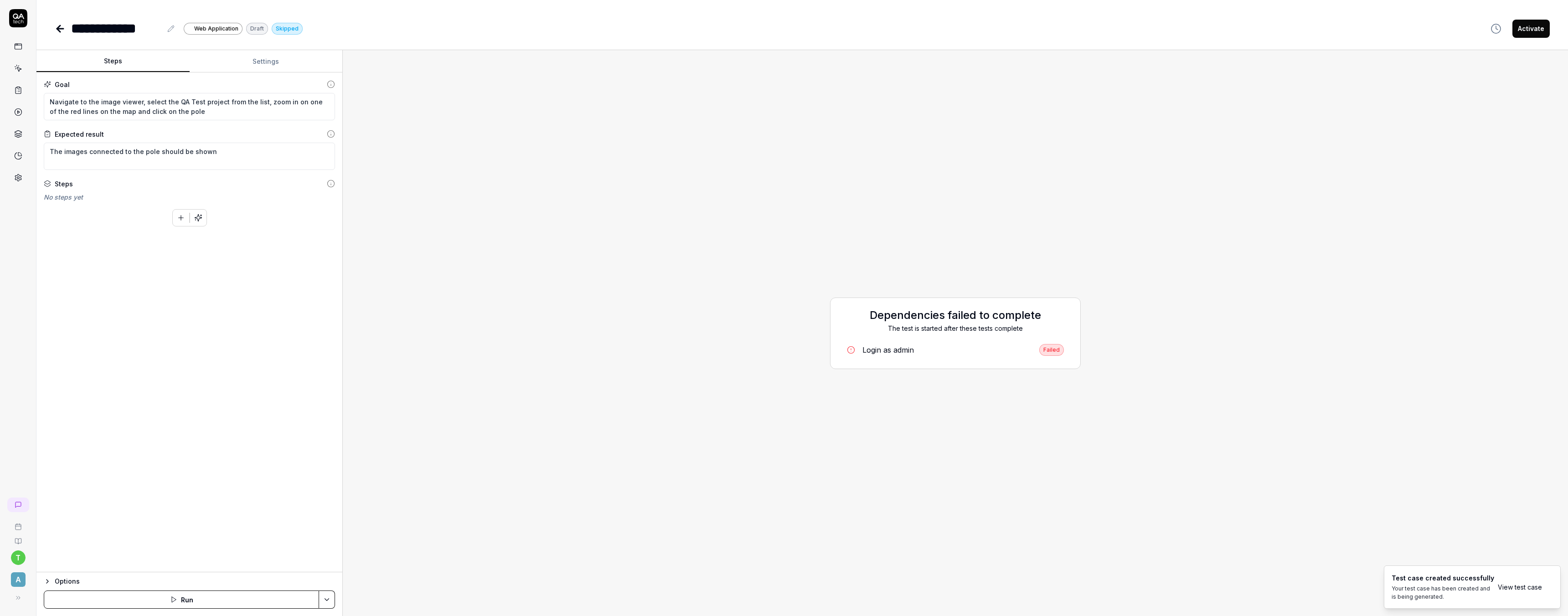
click at [873, 351] on div "Login as admin" at bounding box center [888, 350] width 52 height 11
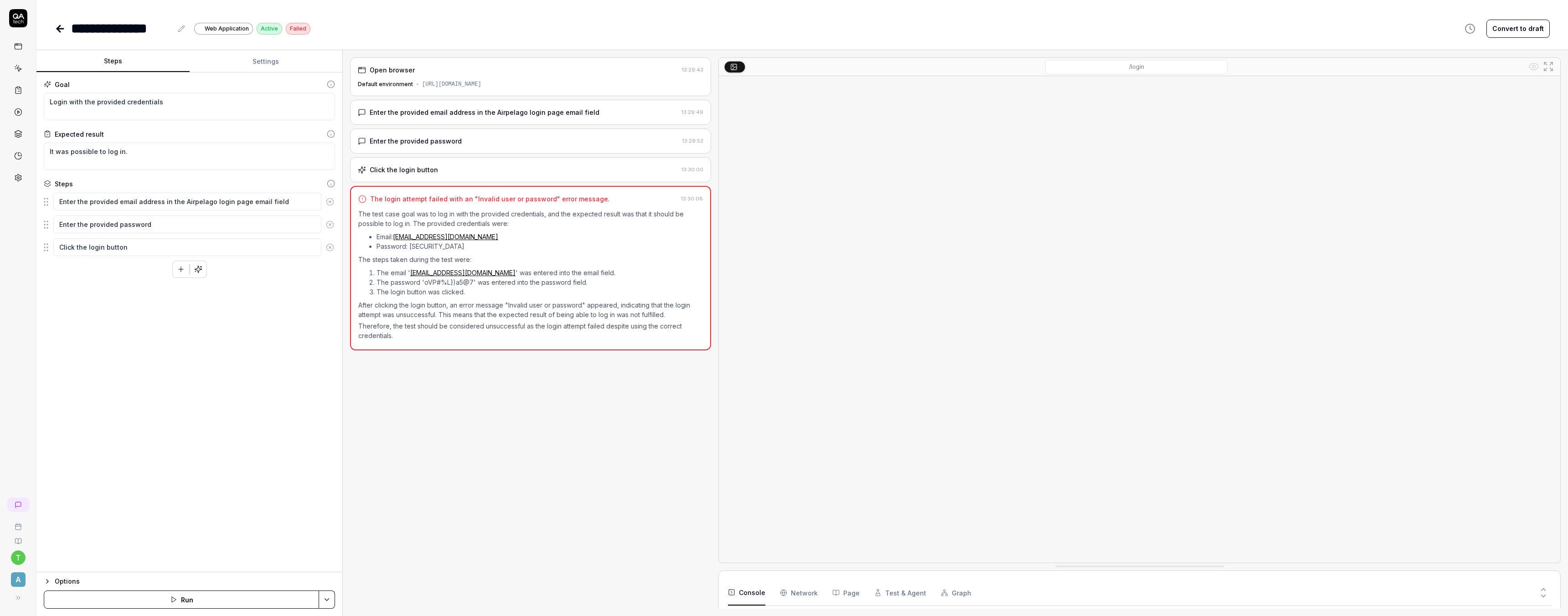
scroll to position [26, 0]
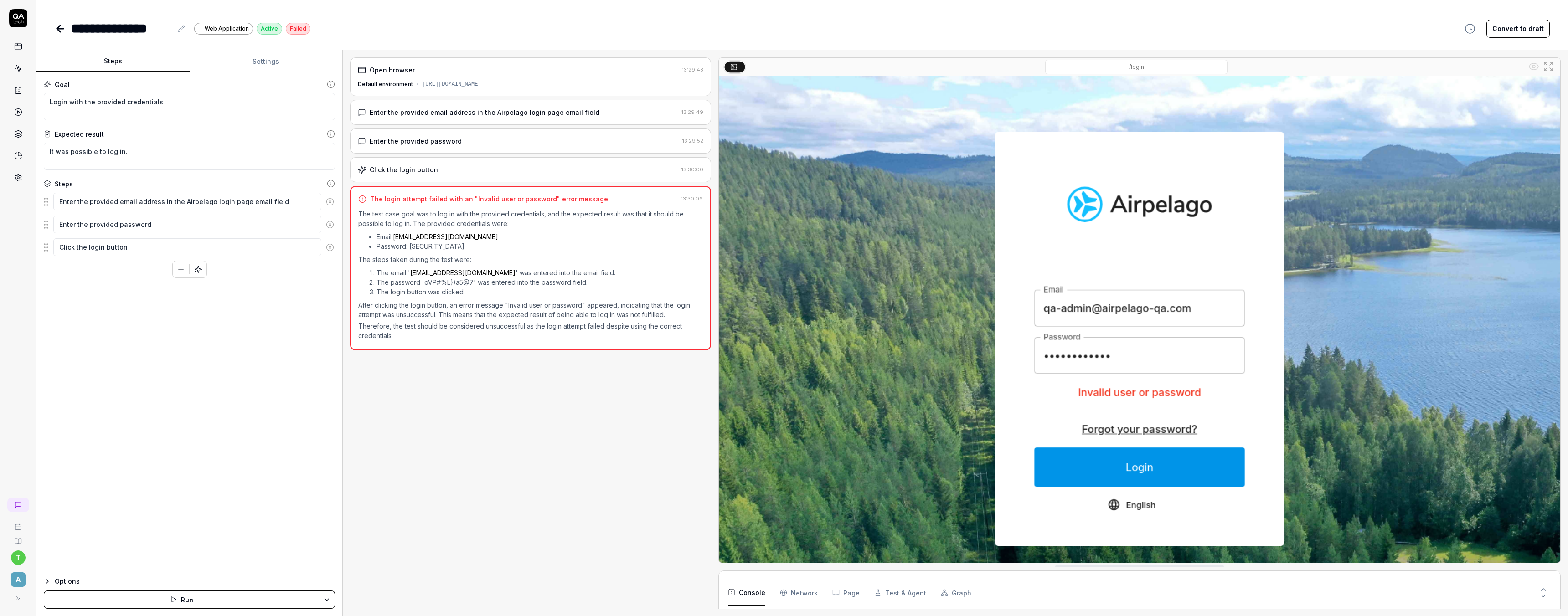
click at [19, 181] on icon at bounding box center [18, 177] width 8 height 8
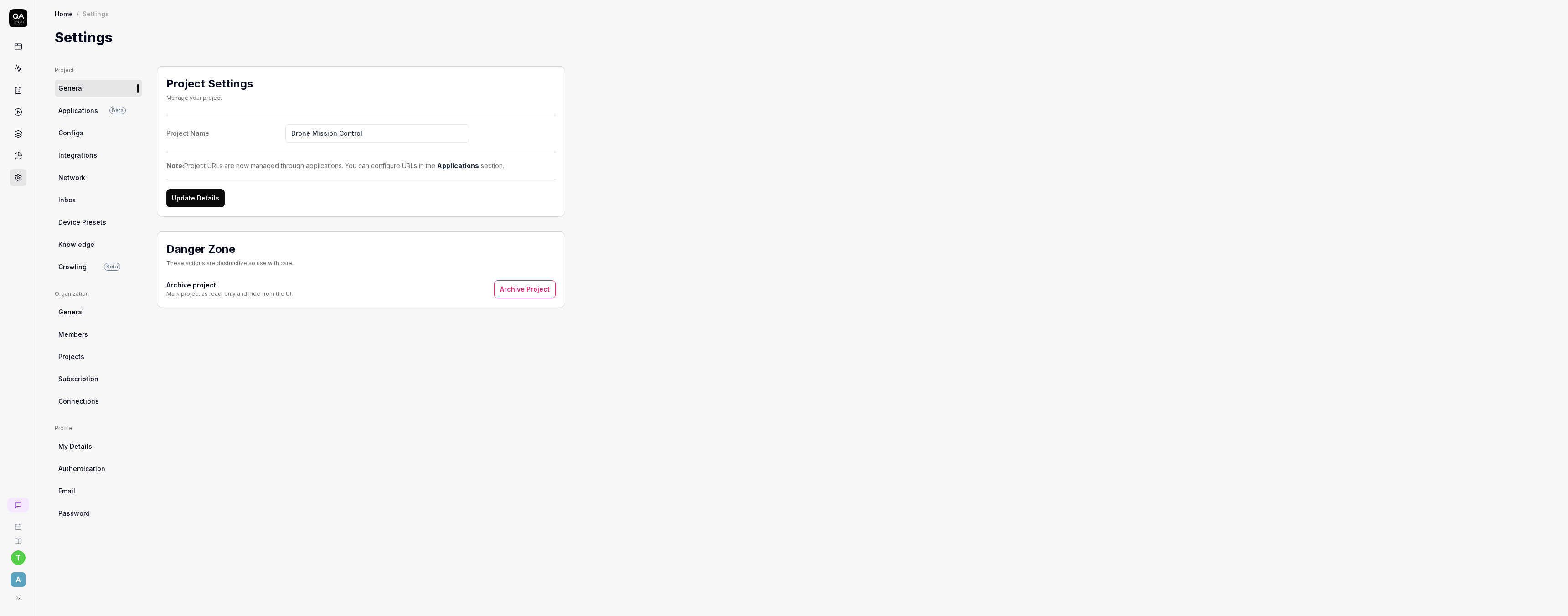
click at [83, 134] on link "Configs" at bounding box center [99, 133] width 88 height 17
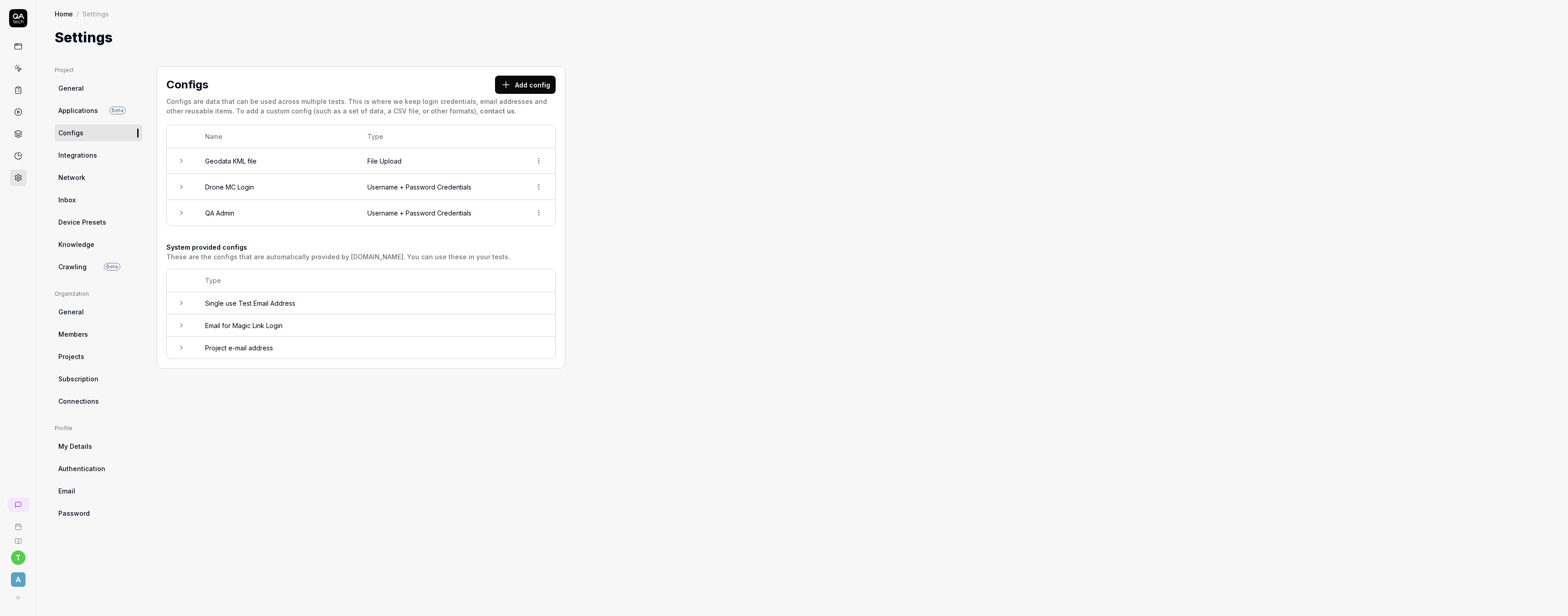
click at [535, 215] on html "t A Home / Settings Home / Settings Settings Project General Applications Beta …" at bounding box center [784, 308] width 1568 height 616
click at [239, 220] on html "t A Home / Settings Home / Settings Settings Project General Applications Beta …" at bounding box center [784, 308] width 1568 height 616
click at [228, 217] on td "QA Admin" at bounding box center [277, 213] width 163 height 26
drag, startPoint x: 296, startPoint y: 290, endPoint x: 158, endPoint y: 290, distance: 138.0
click at [158, 290] on div "Configs Add config Configs are data that can be used across multiple tests. Thi…" at bounding box center [361, 308] width 408 height 484
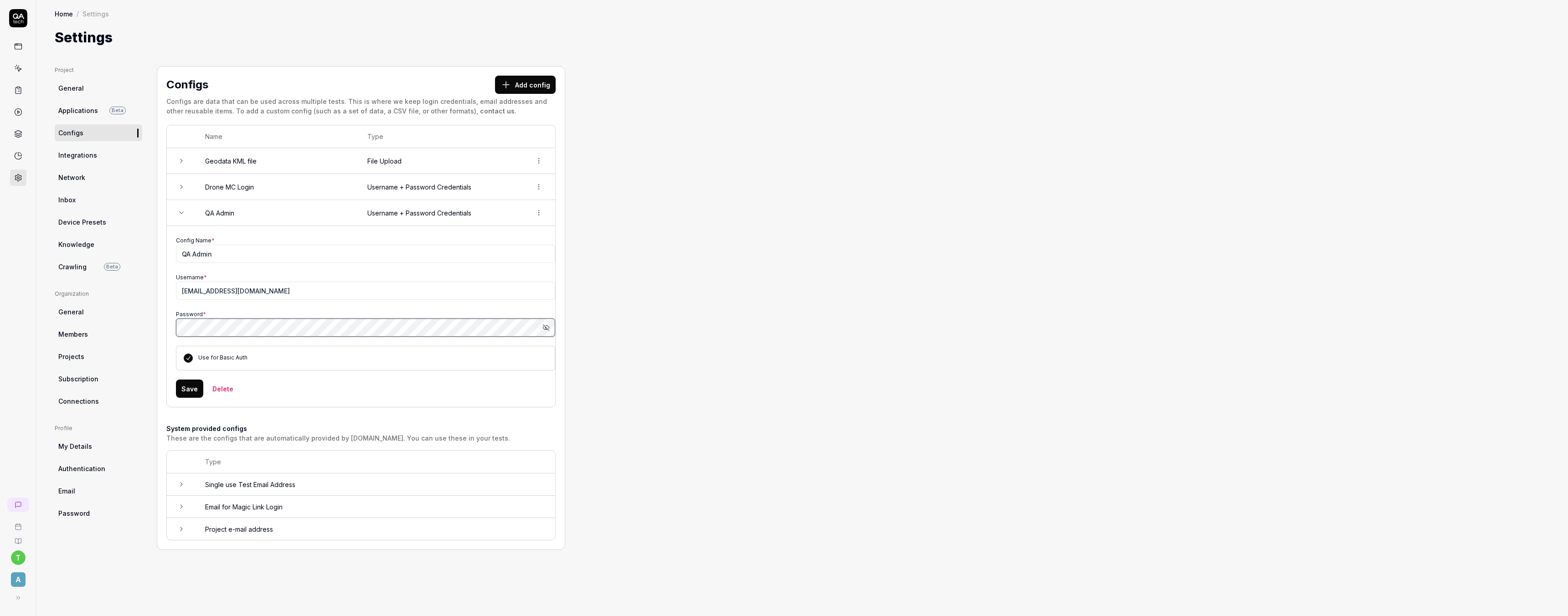
click at [156, 324] on div "Project General Applications Beta Configs Integrations Network Inbox Device Pre…" at bounding box center [802, 332] width 1495 height 532
click at [187, 391] on button "Save" at bounding box center [189, 389] width 27 height 18
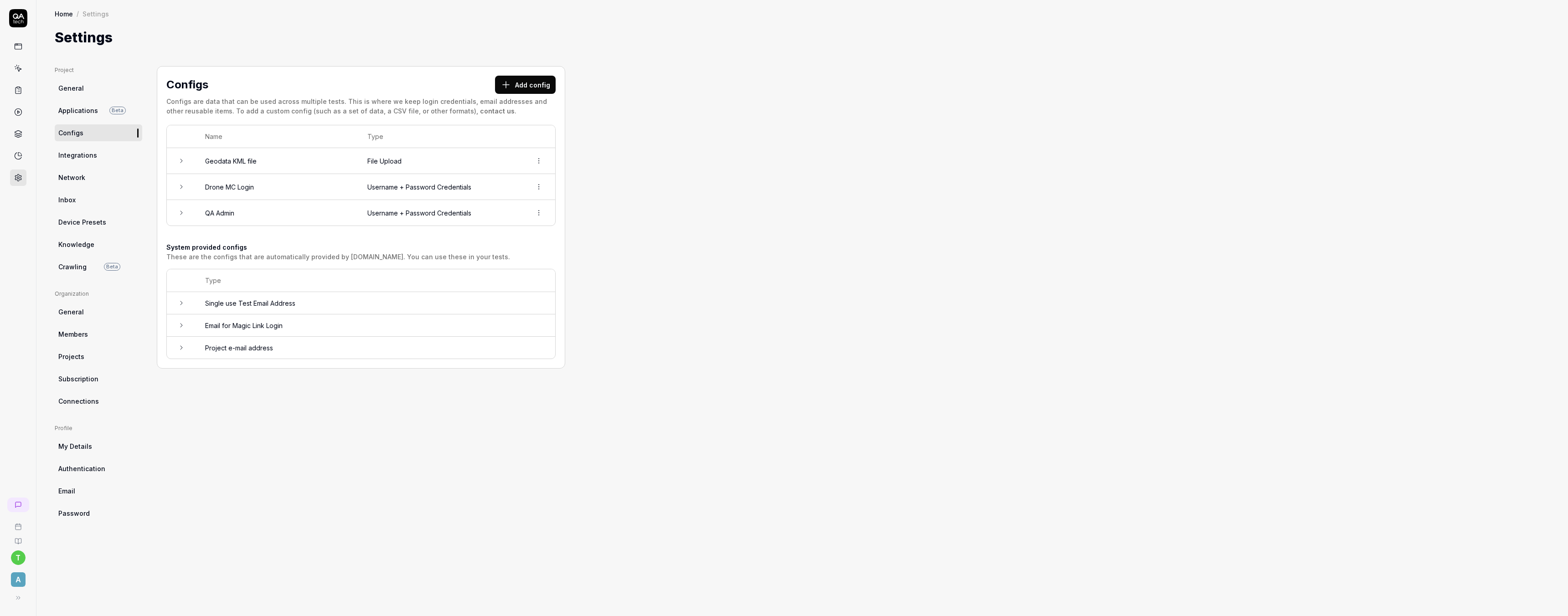
click at [16, 67] on icon at bounding box center [18, 68] width 8 height 8
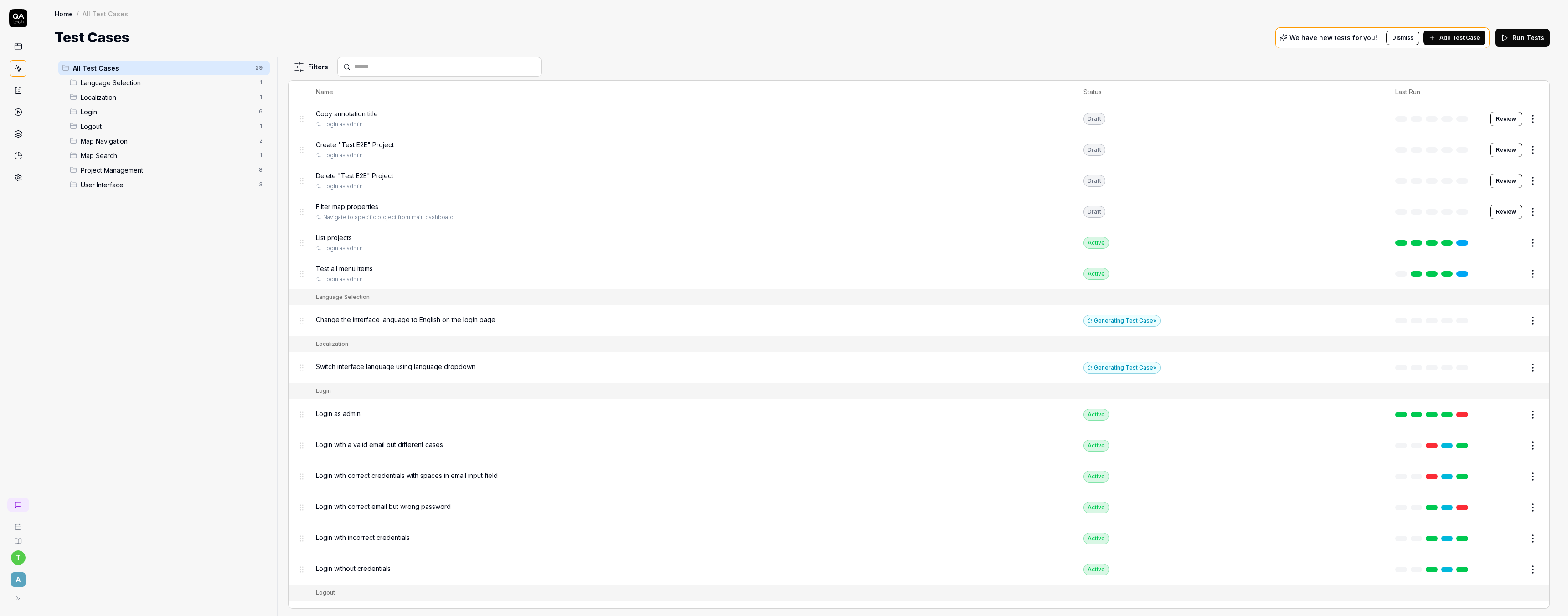
click at [119, 178] on div "User Interface 3" at bounding box center [168, 184] width 204 height 15
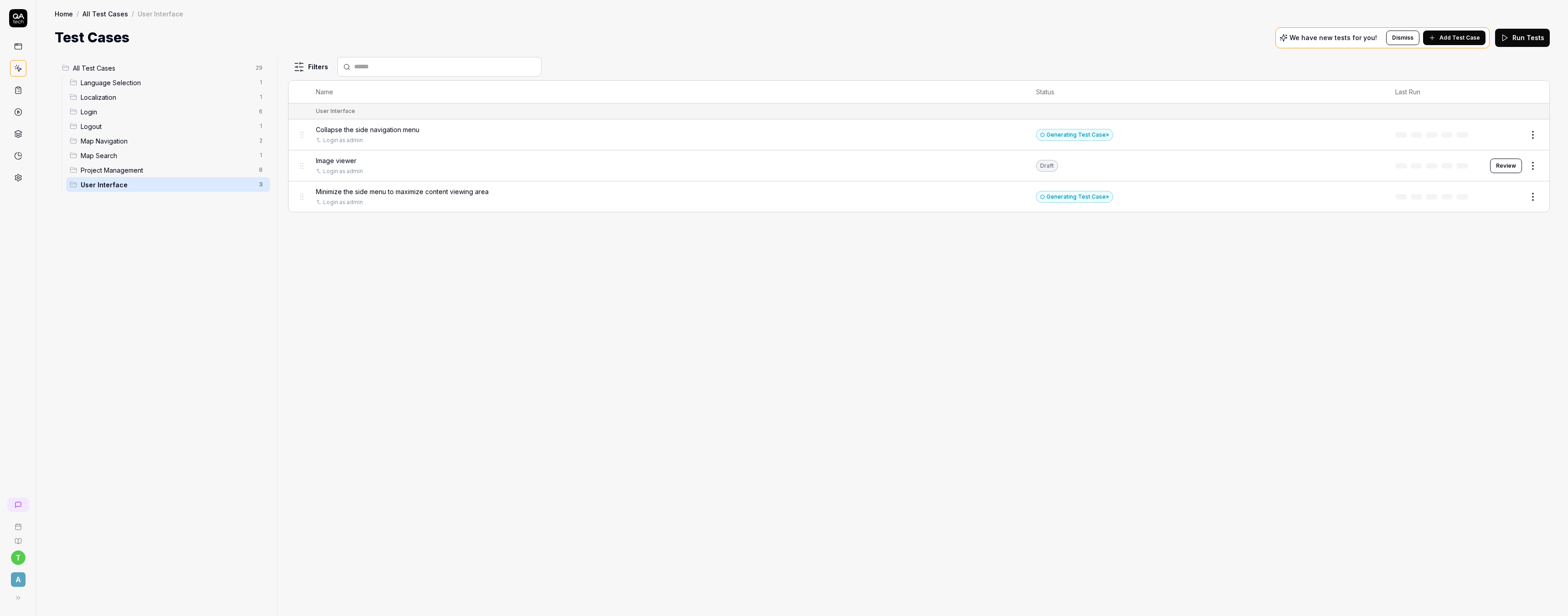
click at [335, 159] on span "Image viewer" at bounding box center [336, 161] width 41 height 10
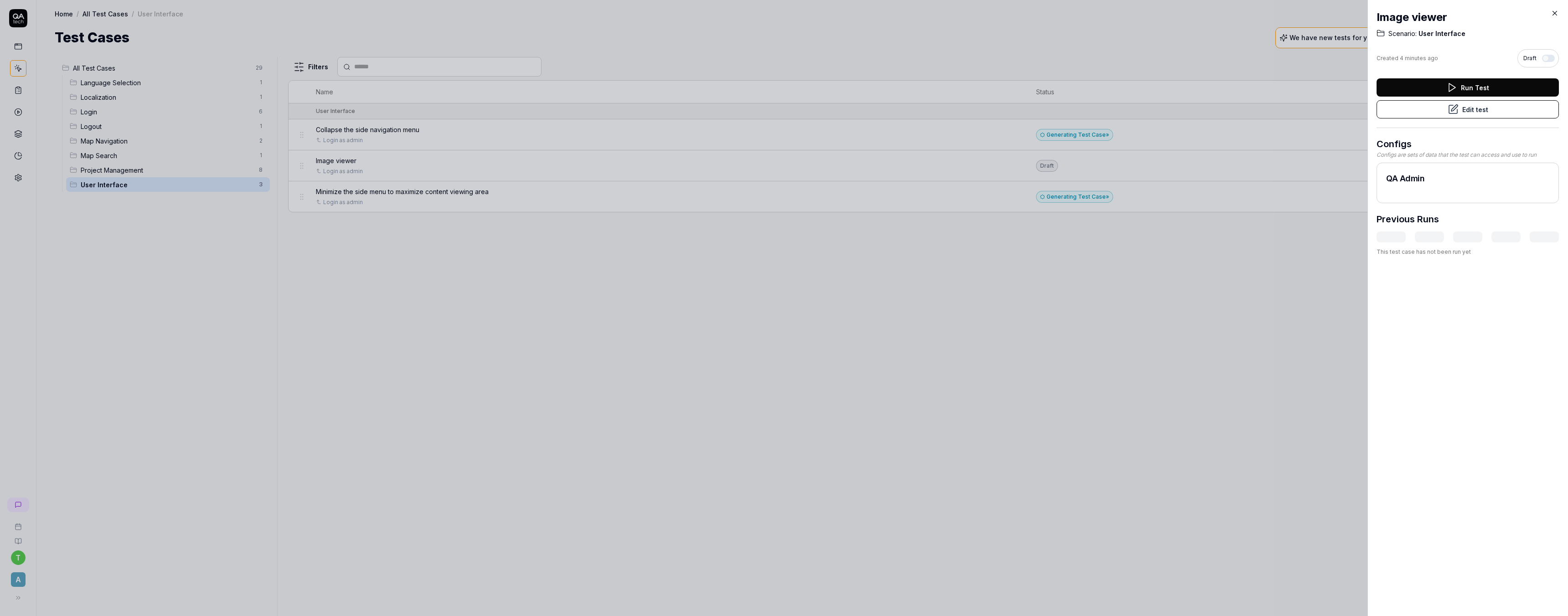
click at [1465, 108] on button "Edit test" at bounding box center [1468, 110] width 183 height 18
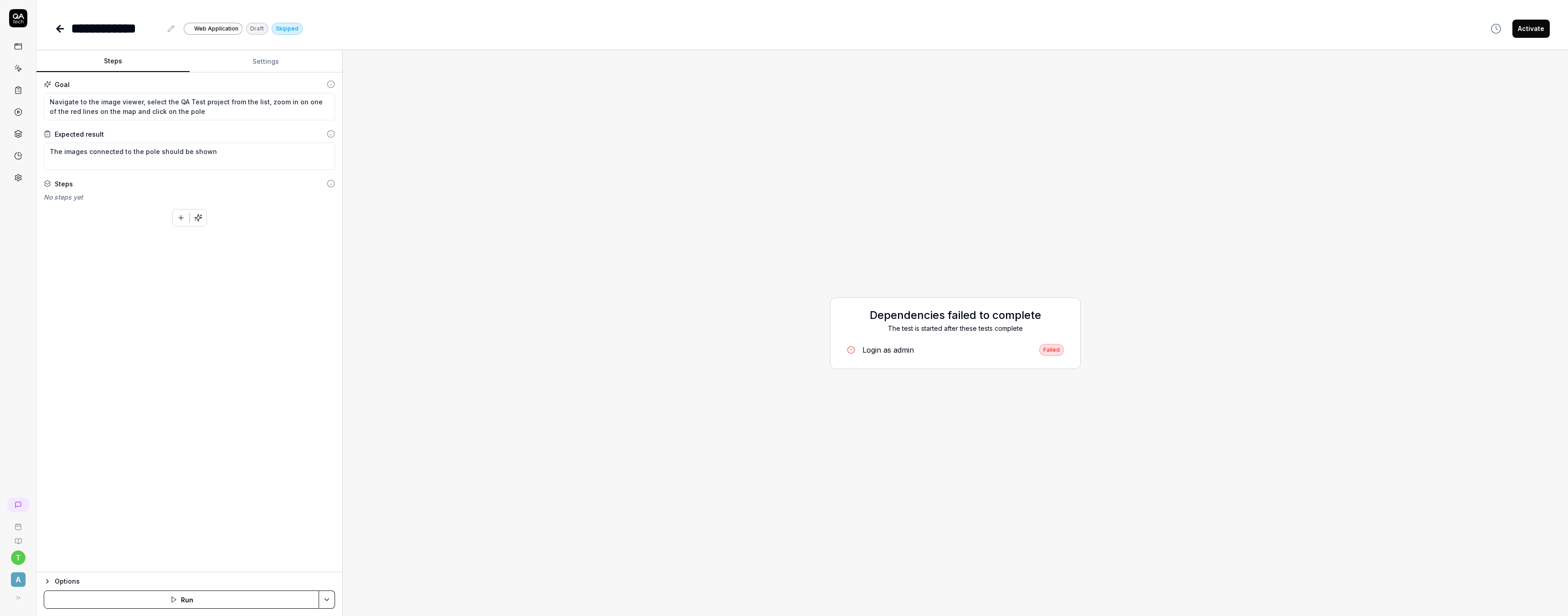
click at [933, 360] on div "Dependencies failed to complete The test is started after these tests complete …" at bounding box center [956, 334] width 251 height 72
click at [881, 353] on div "Login as admin" at bounding box center [888, 350] width 52 height 11
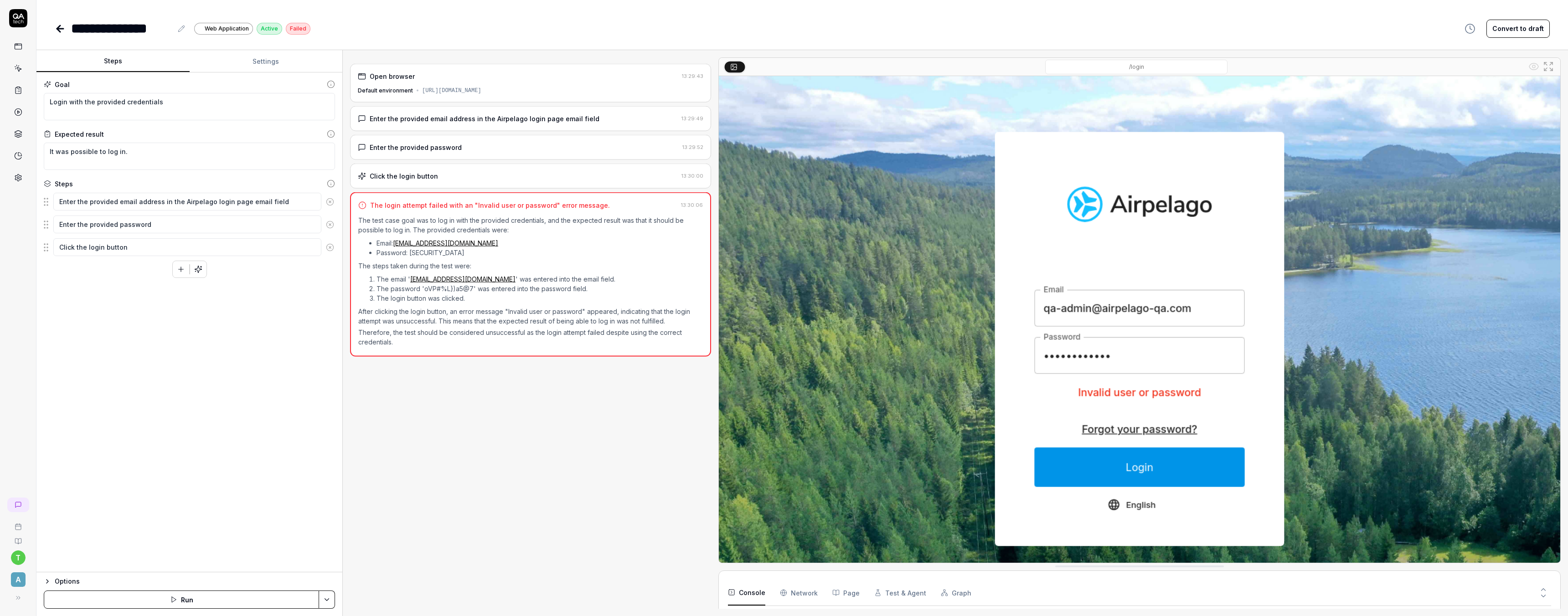
scroll to position [26, 0]
click at [198, 596] on button "Run" at bounding box center [181, 600] width 275 height 18
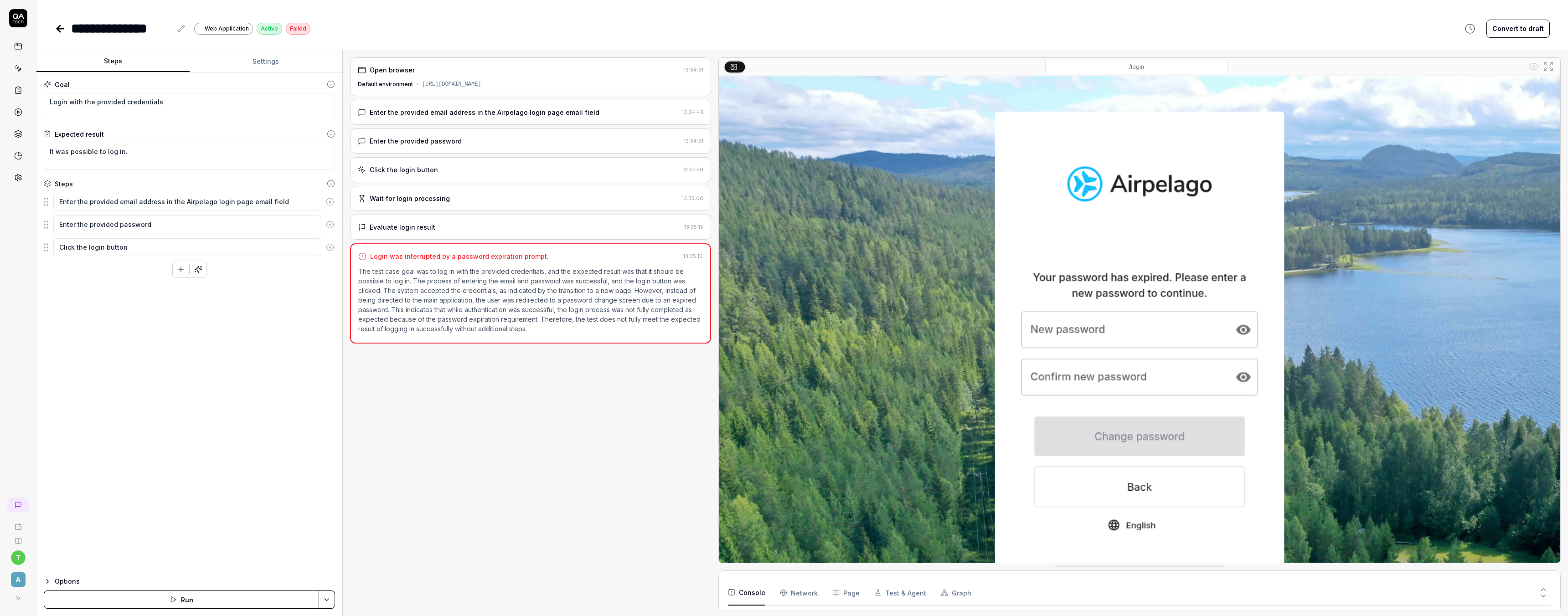
scroll to position [26, 0]
click at [479, 255] on div "Login was interrupted by a password expiration prompt." at bounding box center [460, 256] width 179 height 10
click at [571, 259] on div "Login was interrupted by a password expiration prompt." at bounding box center [519, 256] width 321 height 10
click at [444, 228] on div "Evaluate login result" at bounding box center [519, 227] width 323 height 10
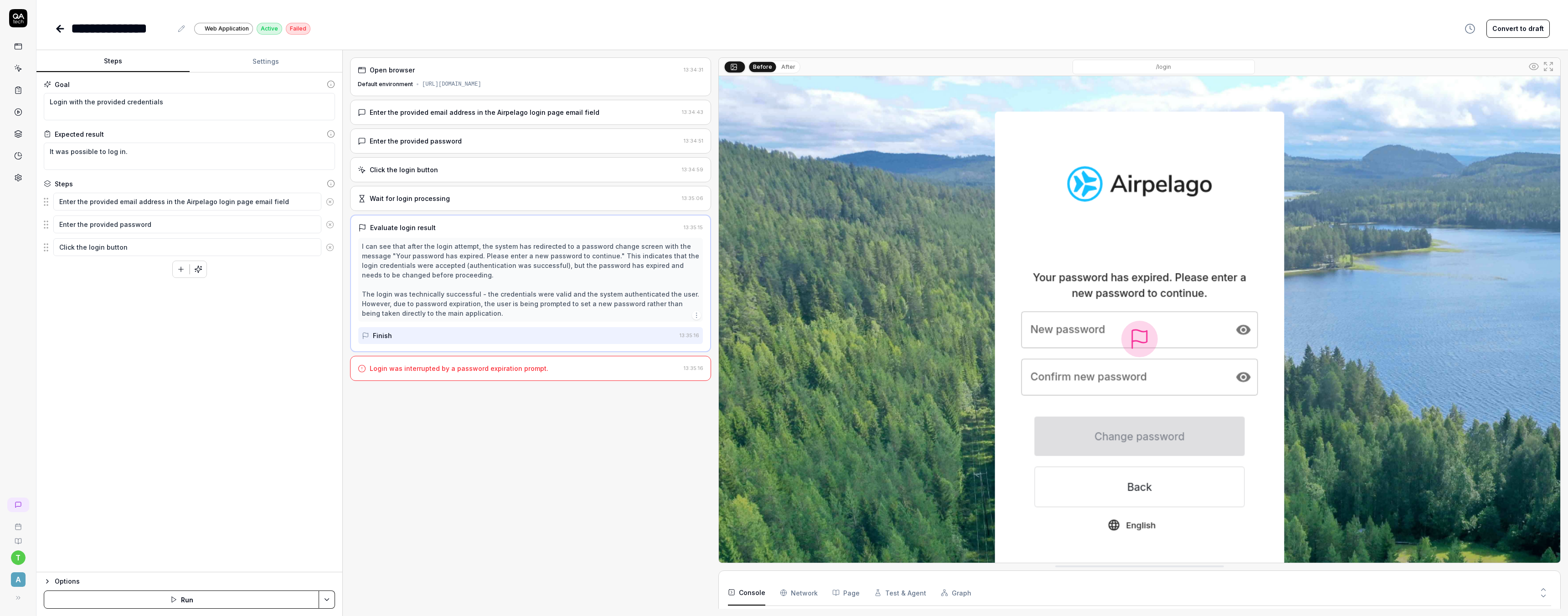
click at [429, 200] on div "Wait for login processing" at bounding box center [410, 198] width 80 height 10
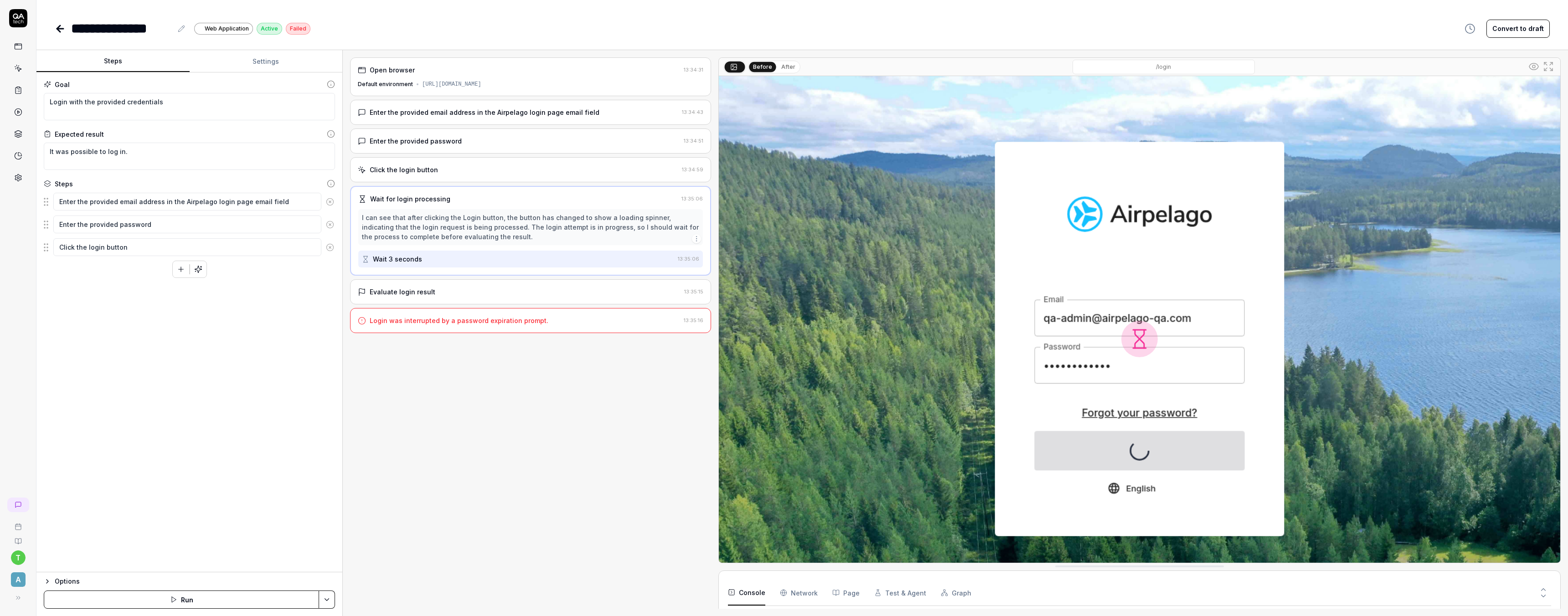
click at [420, 289] on div "Evaluate login result" at bounding box center [402, 292] width 66 height 10
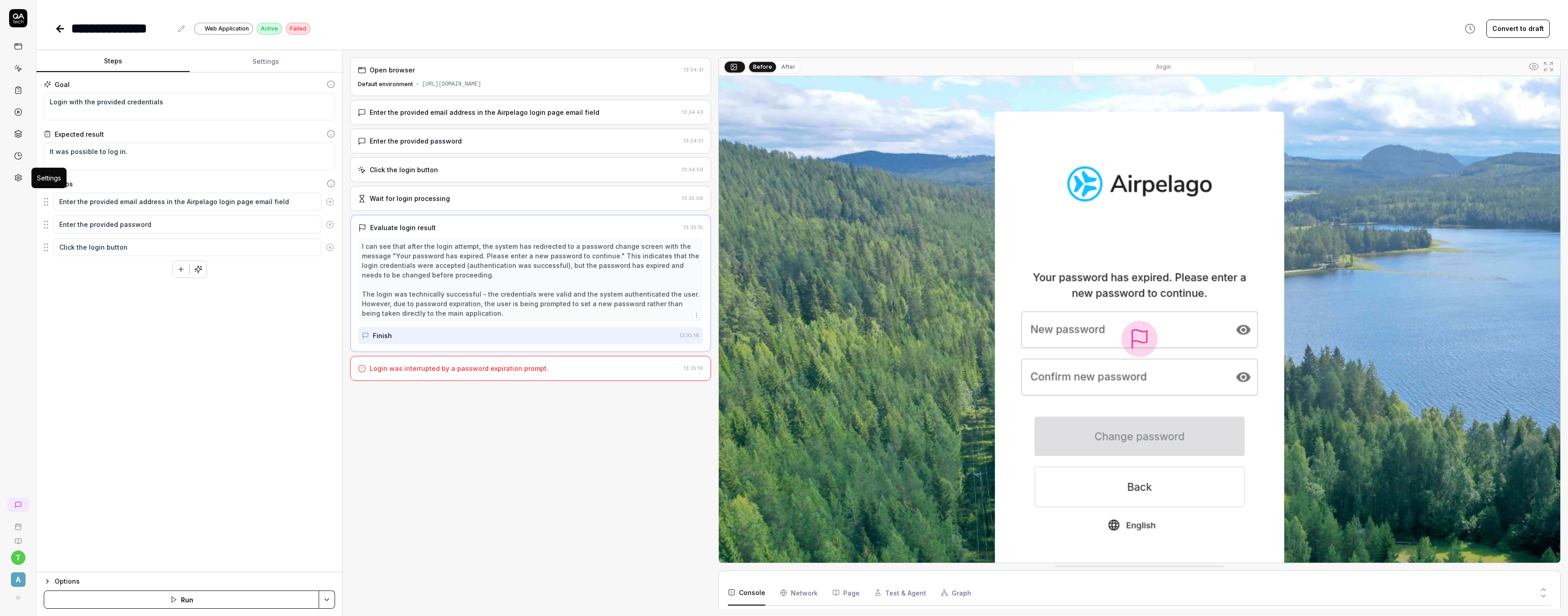
click at [18, 172] on link at bounding box center [18, 178] width 16 height 16
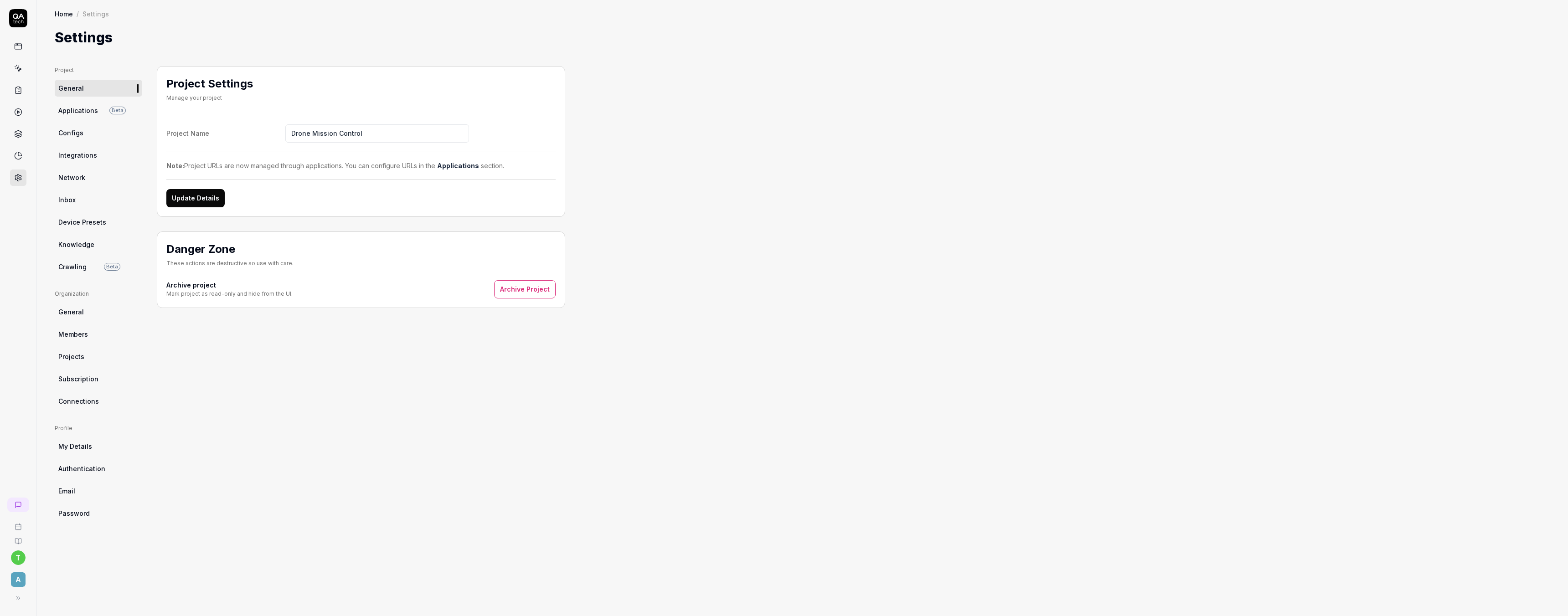
click at [85, 133] on link "Configs" at bounding box center [99, 133] width 88 height 17
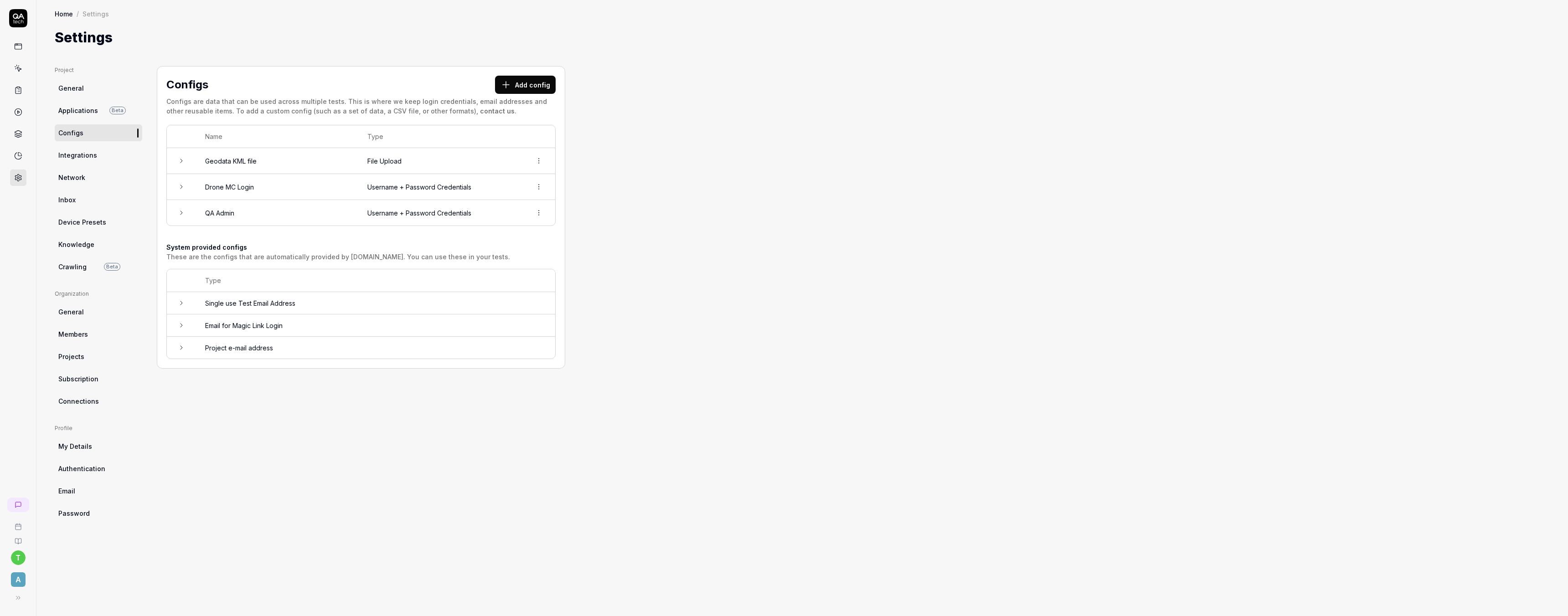
click at [224, 212] on td "QA Admin" at bounding box center [277, 213] width 163 height 26
click at [547, 326] on icon "button" at bounding box center [546, 327] width 7 height 7
click at [193, 387] on button "Save" at bounding box center [189, 389] width 27 height 18
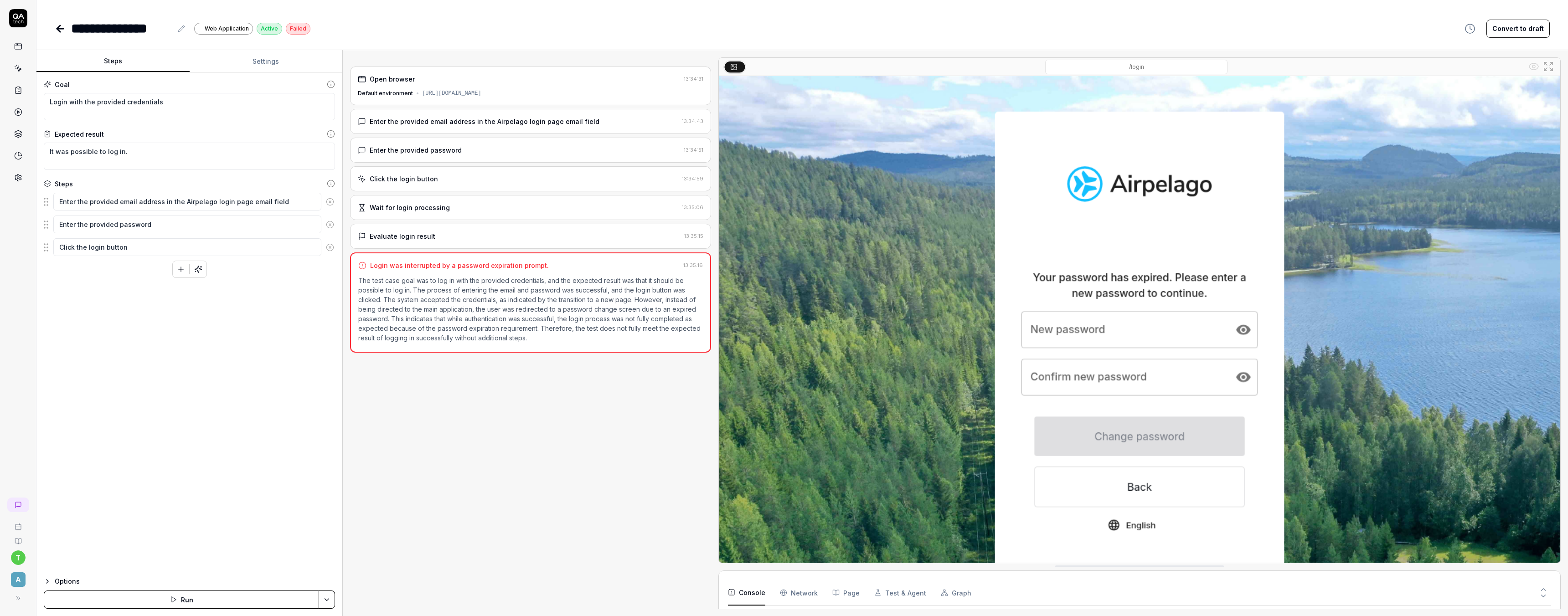
scroll to position [26, 0]
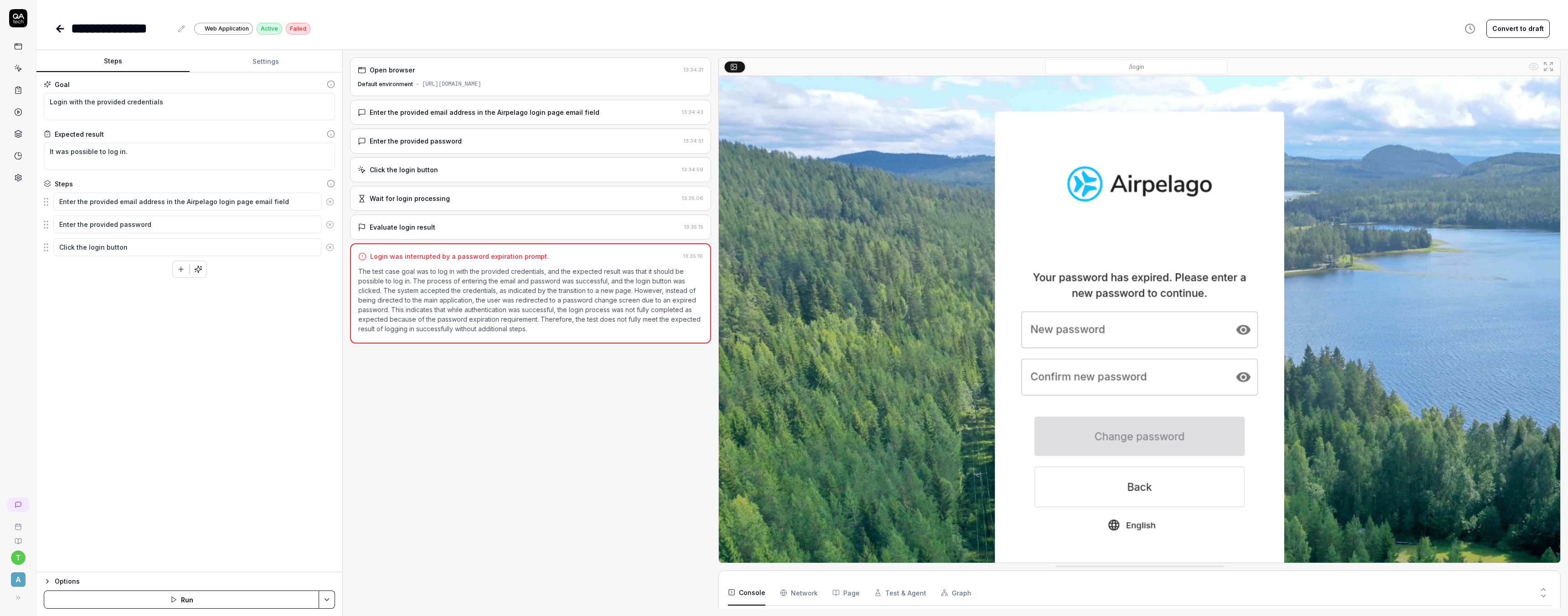
click at [184, 600] on button "Run" at bounding box center [181, 600] width 275 height 18
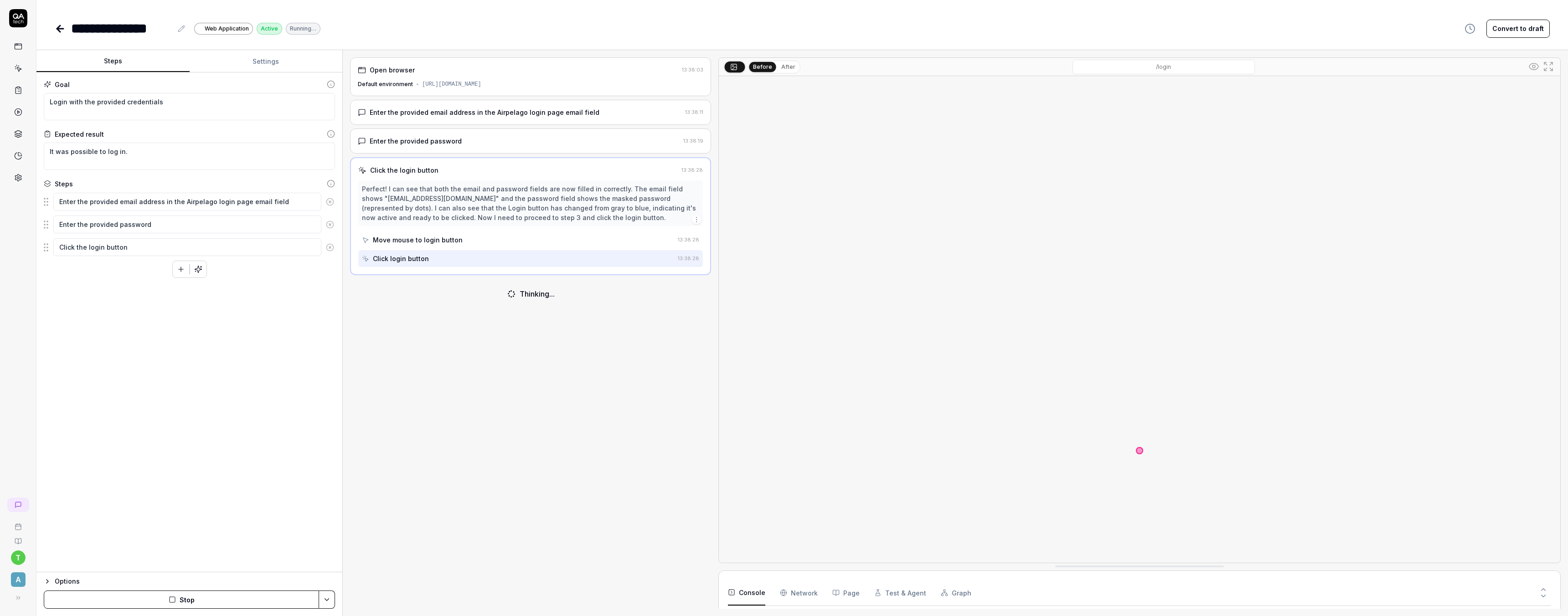
scroll to position [8, 0]
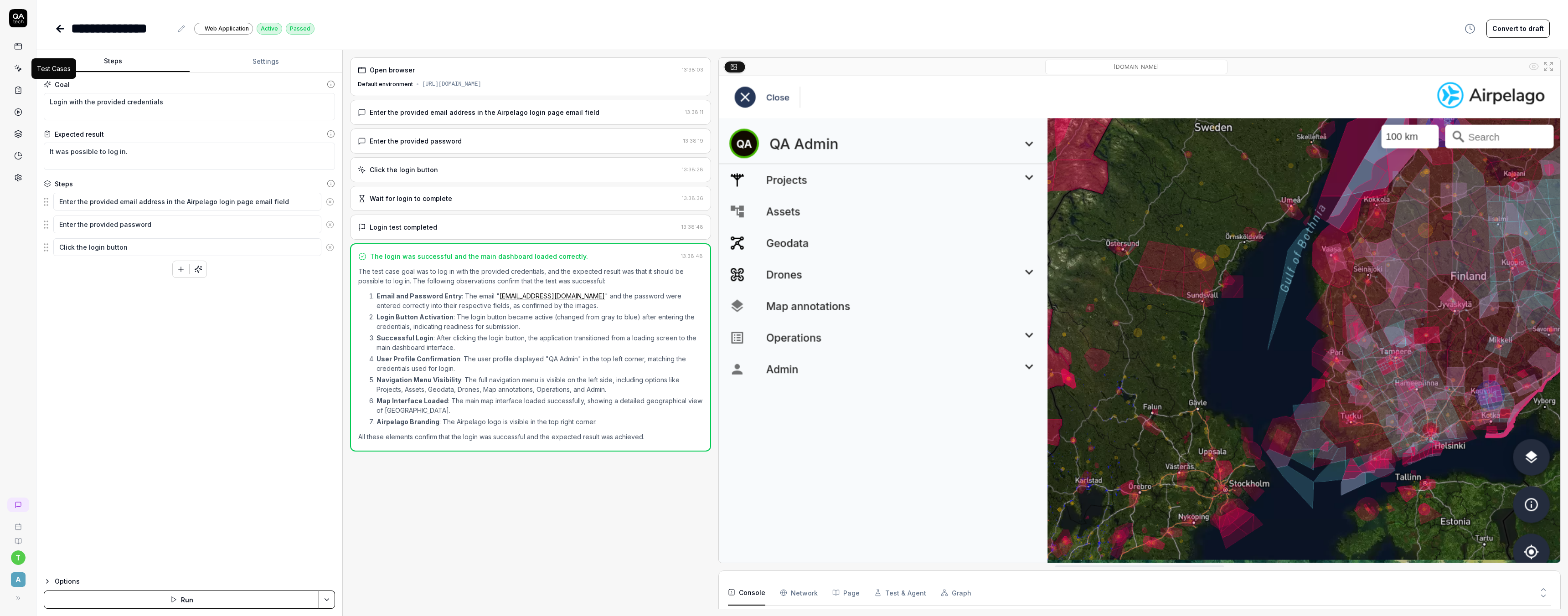
click at [21, 67] on icon at bounding box center [18, 68] width 8 height 8
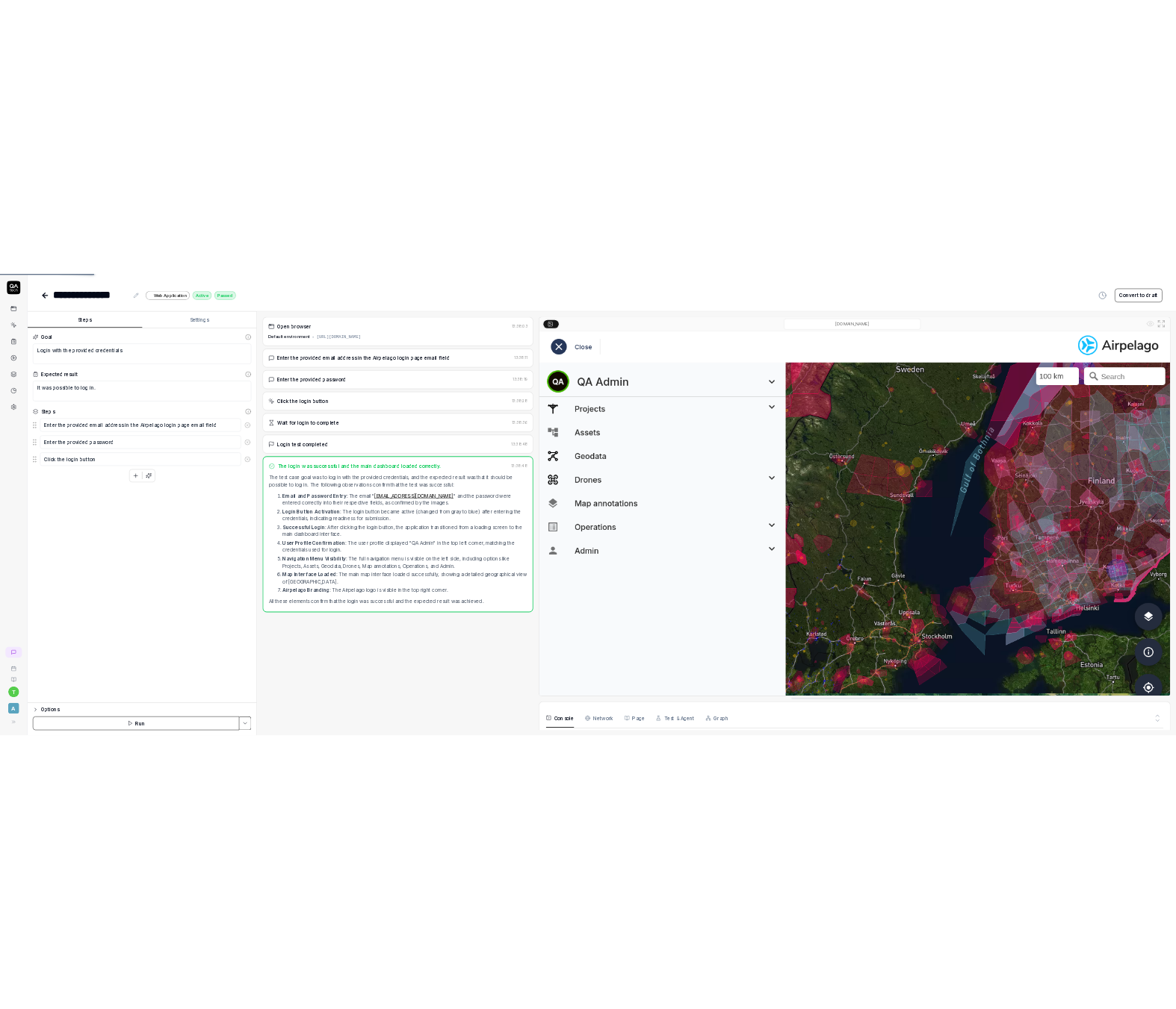
scroll to position [165, 0]
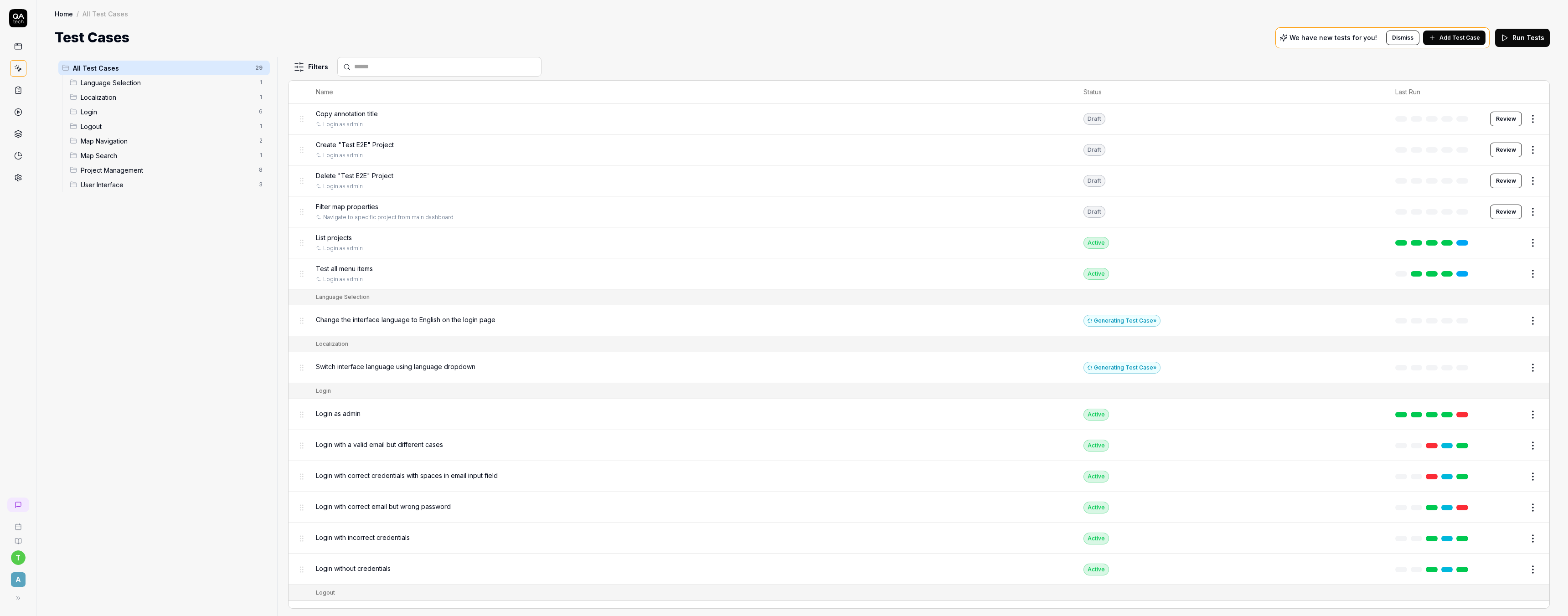
click at [117, 186] on span "User Interface" at bounding box center [167, 185] width 173 height 10
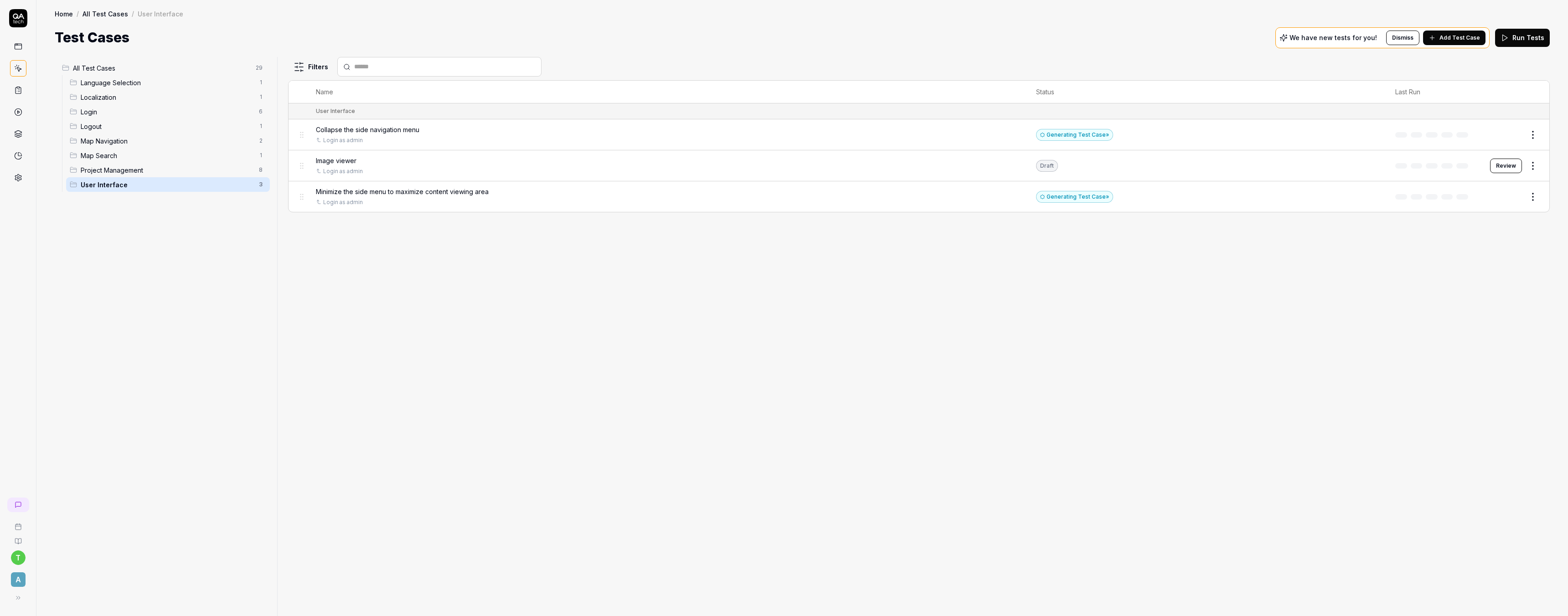
click at [342, 161] on span "Image viewer" at bounding box center [336, 161] width 41 height 10
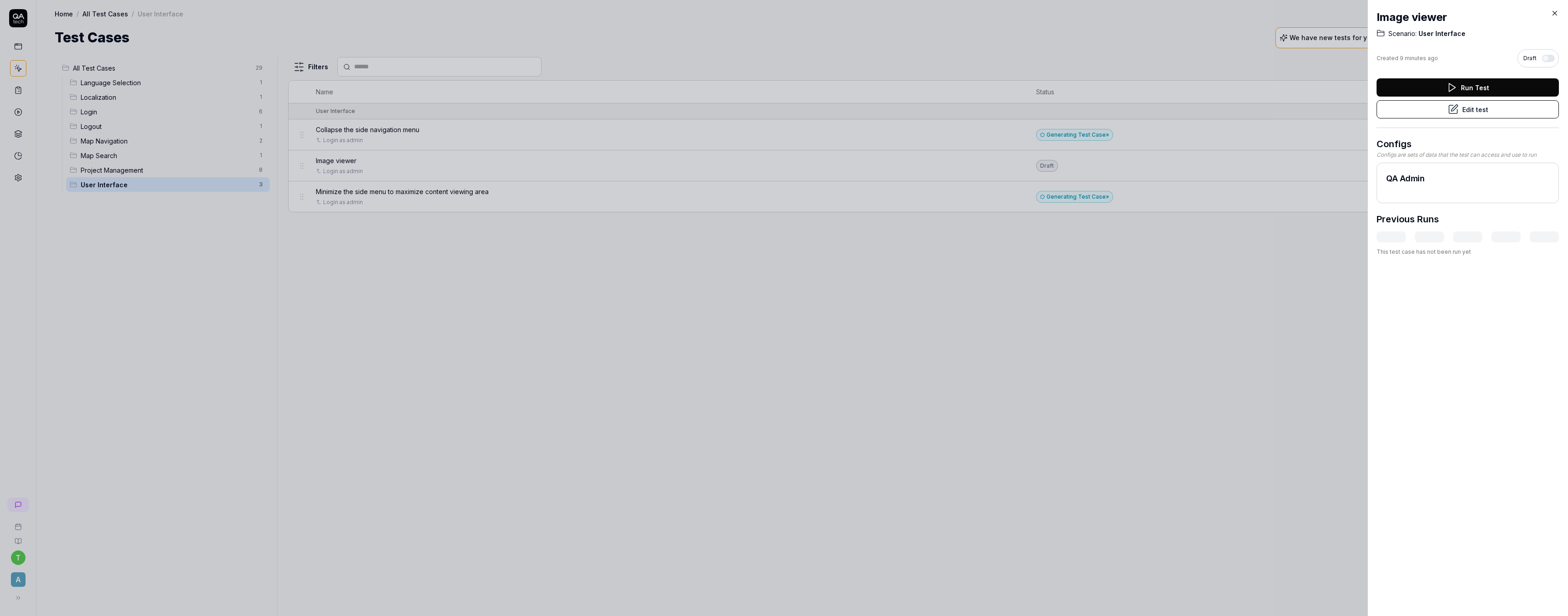
click at [1468, 85] on button "Run Test" at bounding box center [1468, 88] width 183 height 18
click at [1476, 111] on button "Edit test" at bounding box center [1468, 110] width 183 height 18
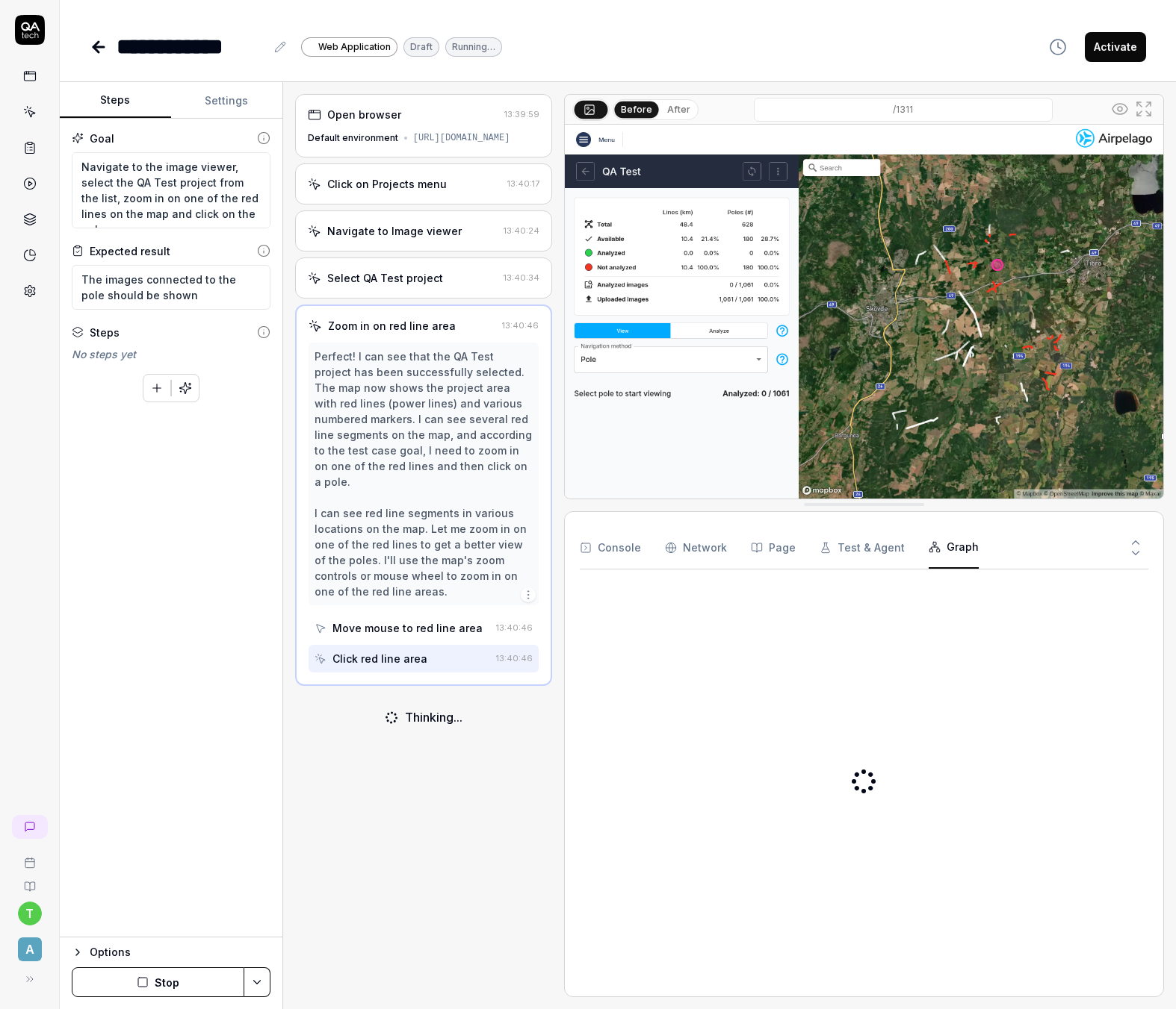
click at [947, 547] on button "Graph" at bounding box center [954, 548] width 50 height 42
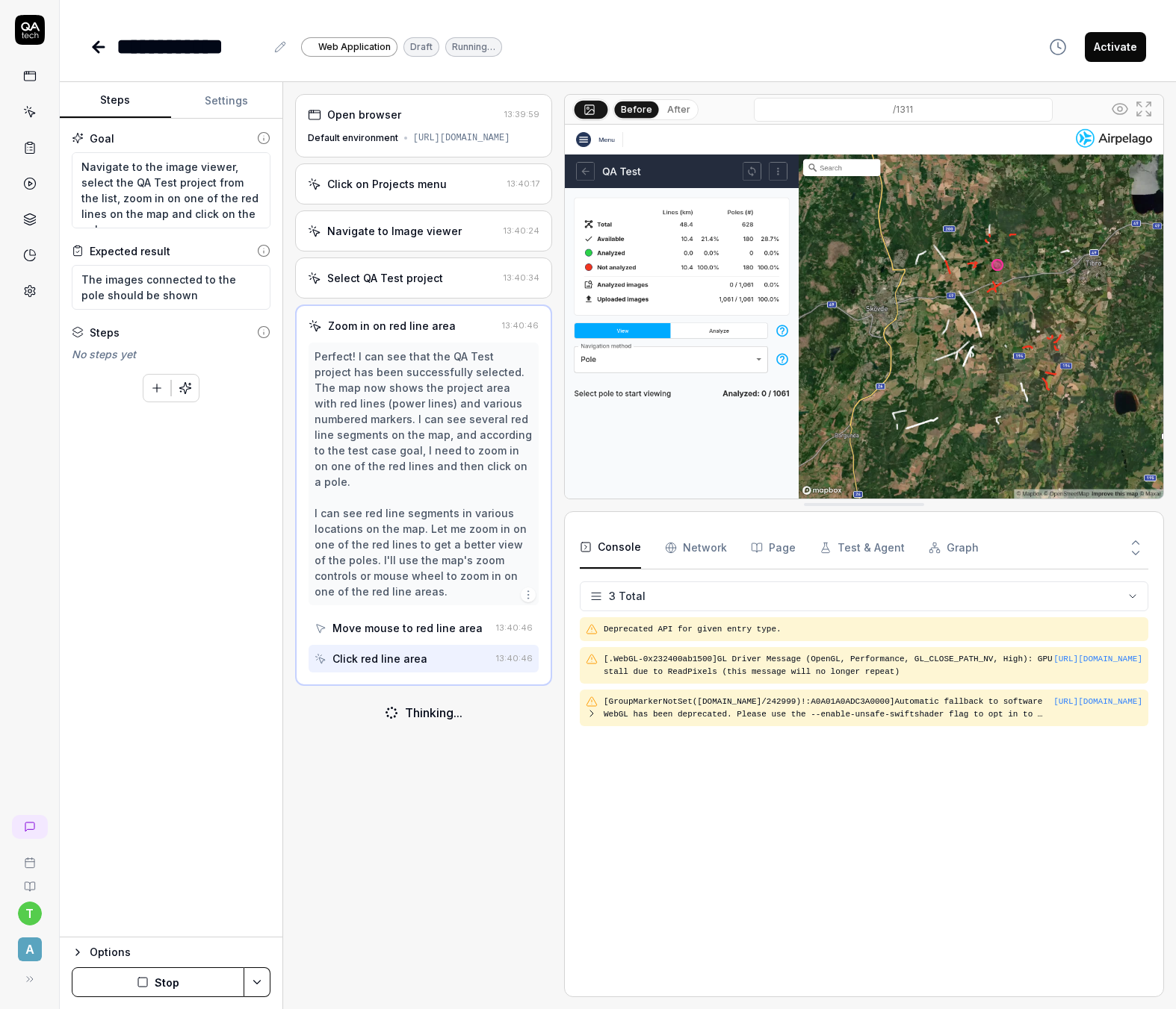
click at [607, 540] on button "Console" at bounding box center [609, 548] width 61 height 42
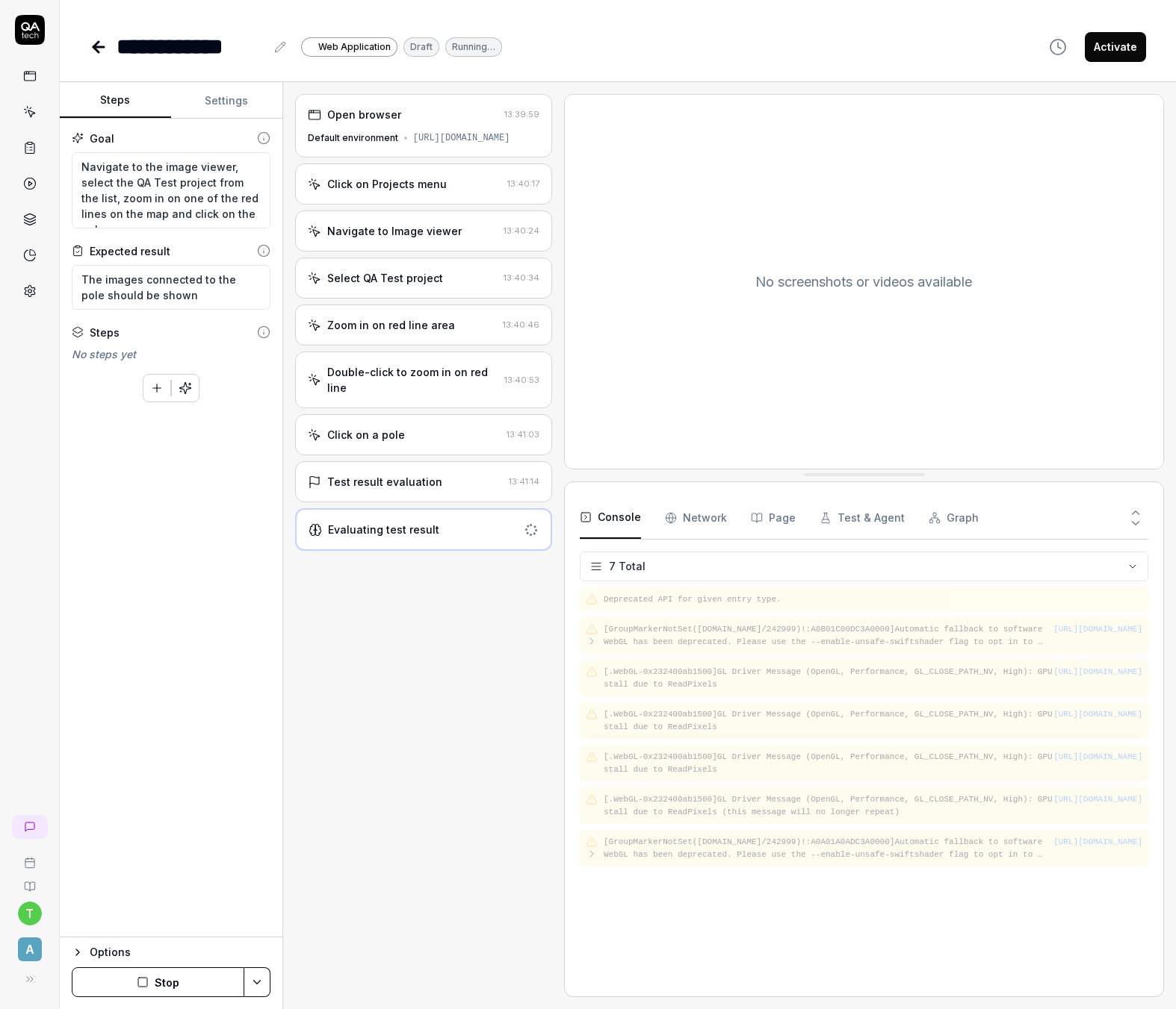
click at [383, 394] on div "Double-click to zoom in on red line" at bounding box center [412, 379] width 171 height 31
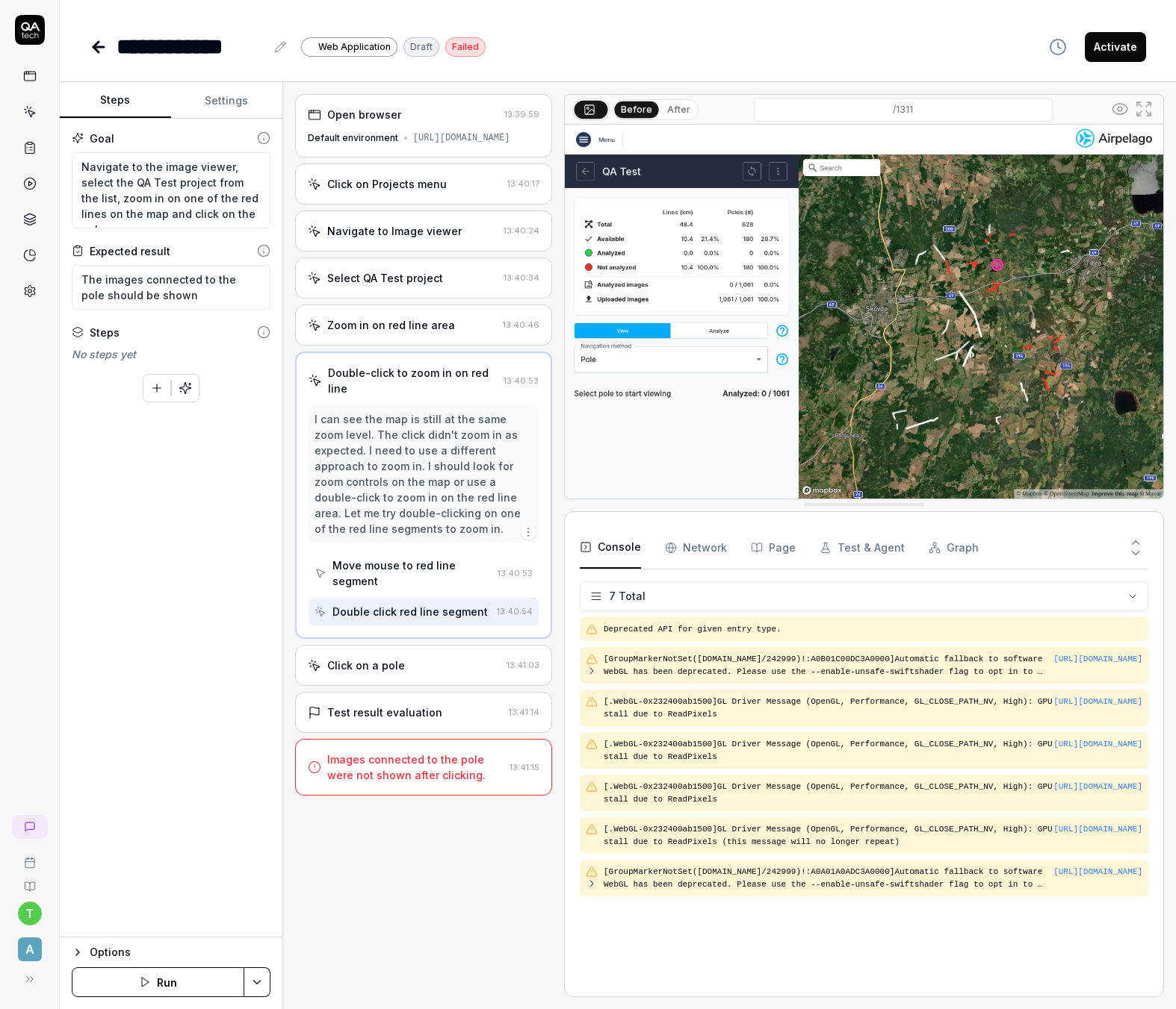
click at [399, 701] on div "Test result evaluation 13:41:14" at bounding box center [424, 712] width 257 height 41
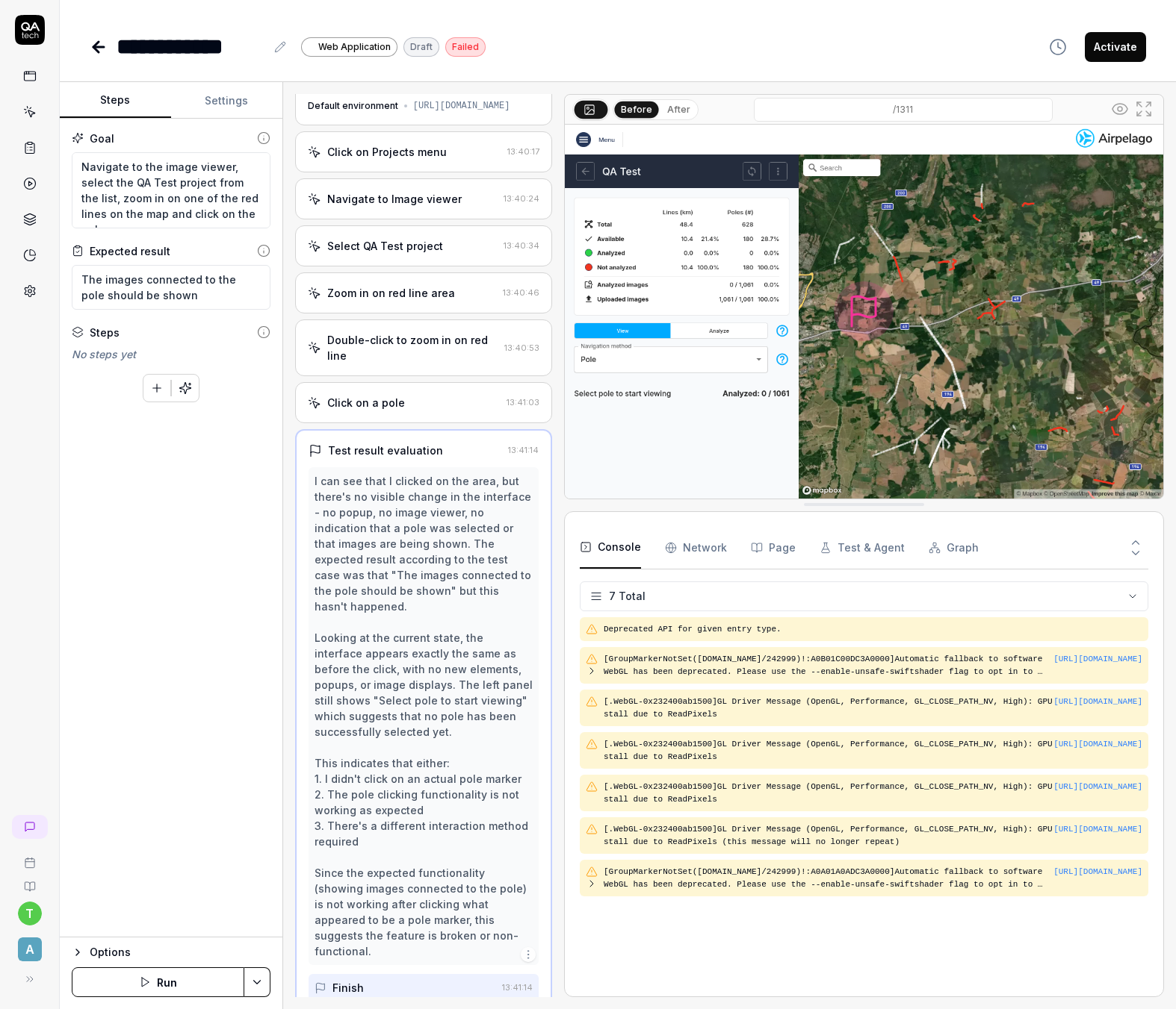
scroll to position [95, 0]
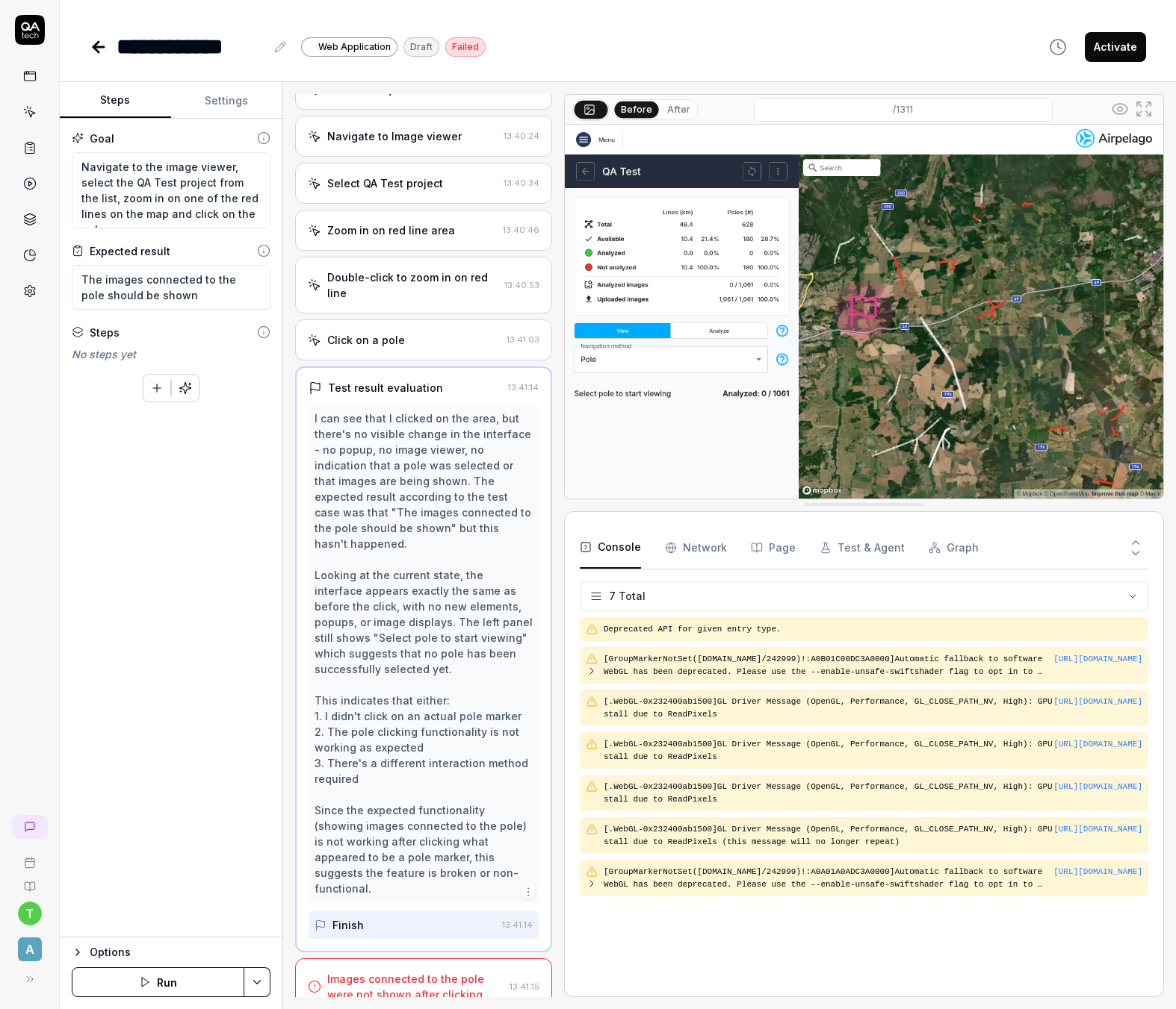
click at [406, 361] on div "Click on a pole 13:41:03" at bounding box center [424, 340] width 257 height 41
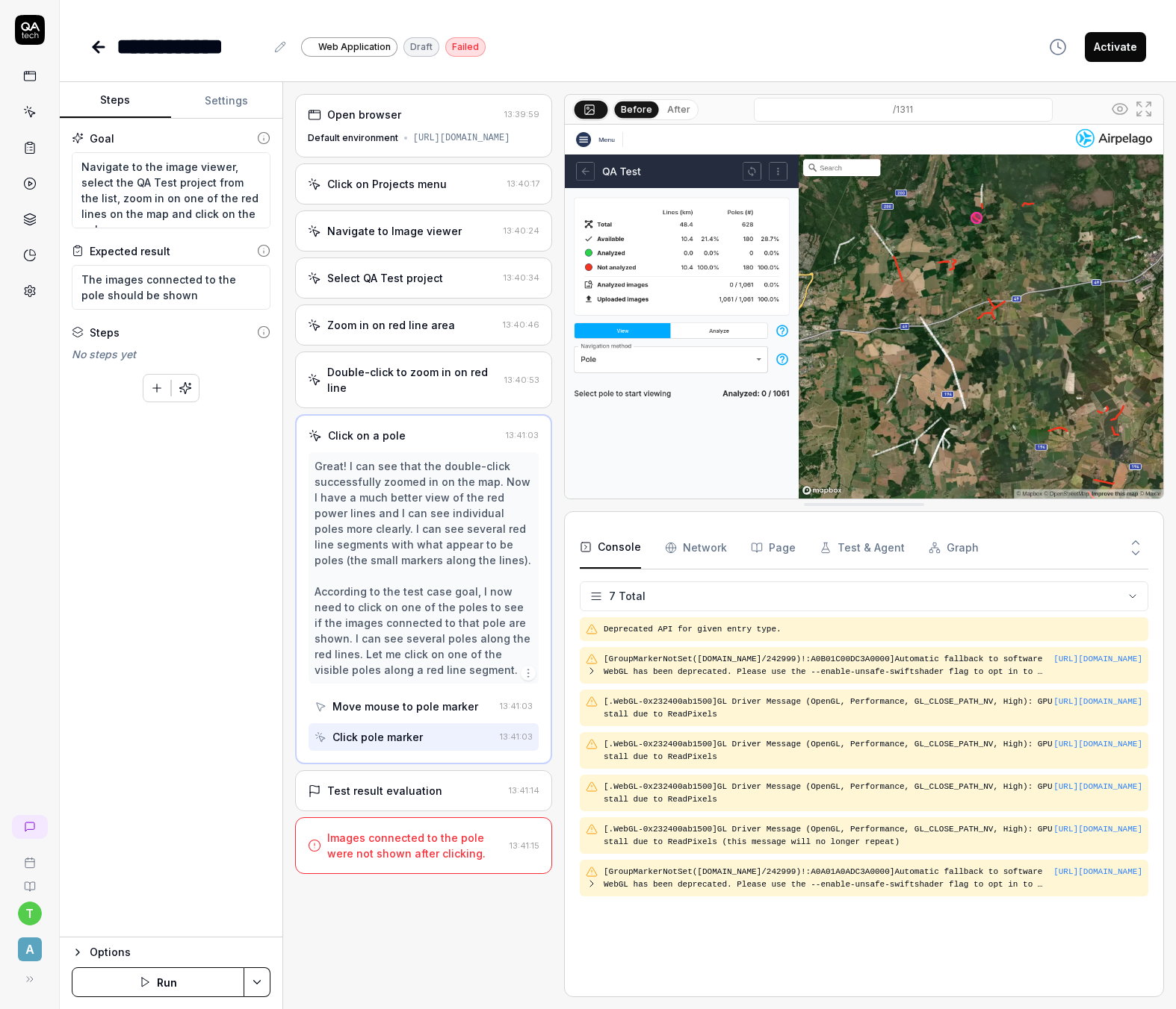
click at [393, 396] on div "Double-click to zoom in on red line" at bounding box center [412, 379] width 171 height 31
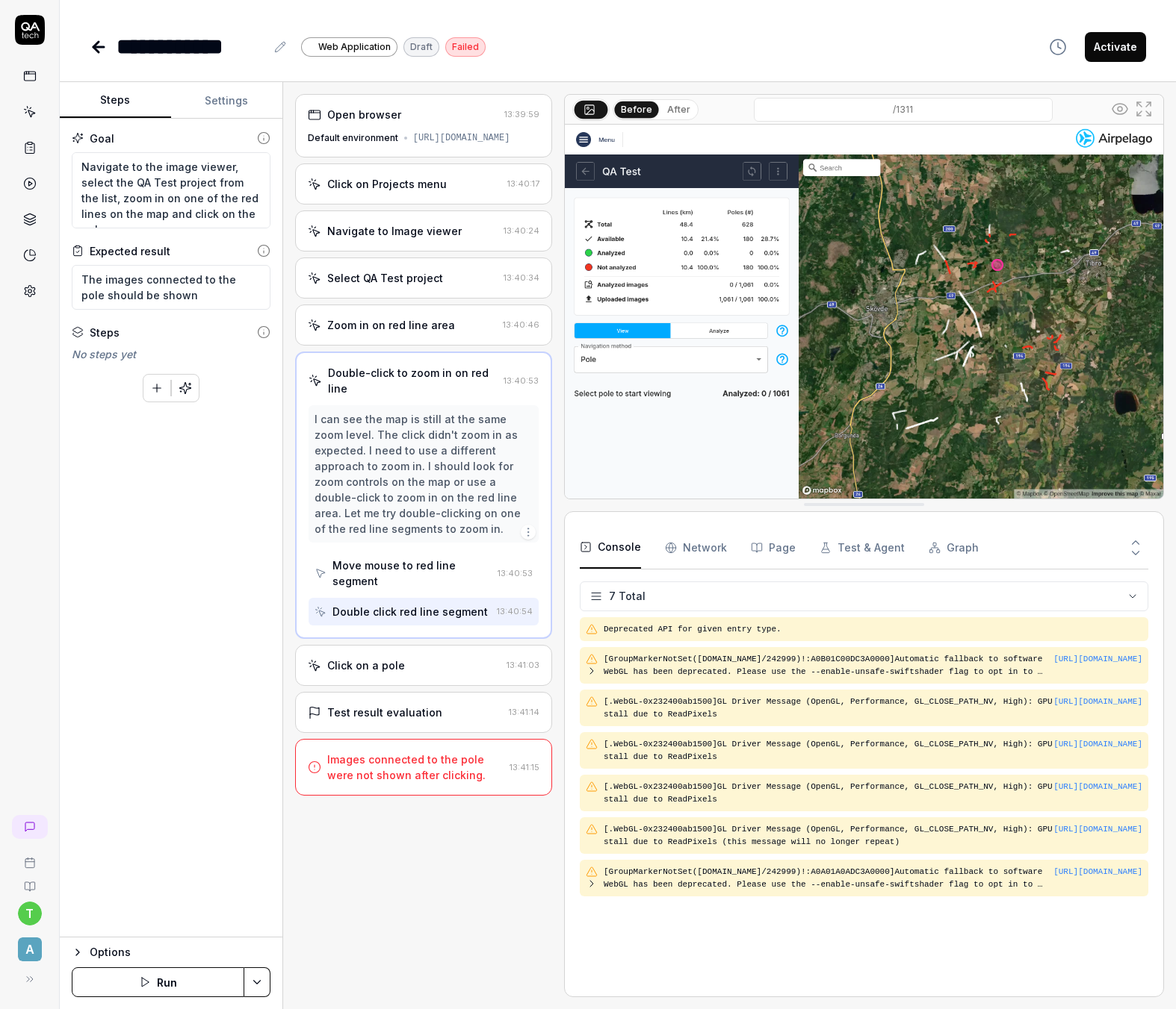
click at [373, 611] on div "Double click red line segment" at bounding box center [410, 612] width 156 height 16
click at [365, 572] on div "Move mouse to red line segment" at bounding box center [412, 572] width 160 height 31
click at [358, 522] on div "I can see the map is still at the same zoom level. The click didn't zoom in as …" at bounding box center [423, 475] width 218 height 126
click at [349, 611] on div "Double click red line segment" at bounding box center [410, 612] width 156 height 16
click at [352, 570] on div "Move mouse to red line segment" at bounding box center [412, 572] width 160 height 31
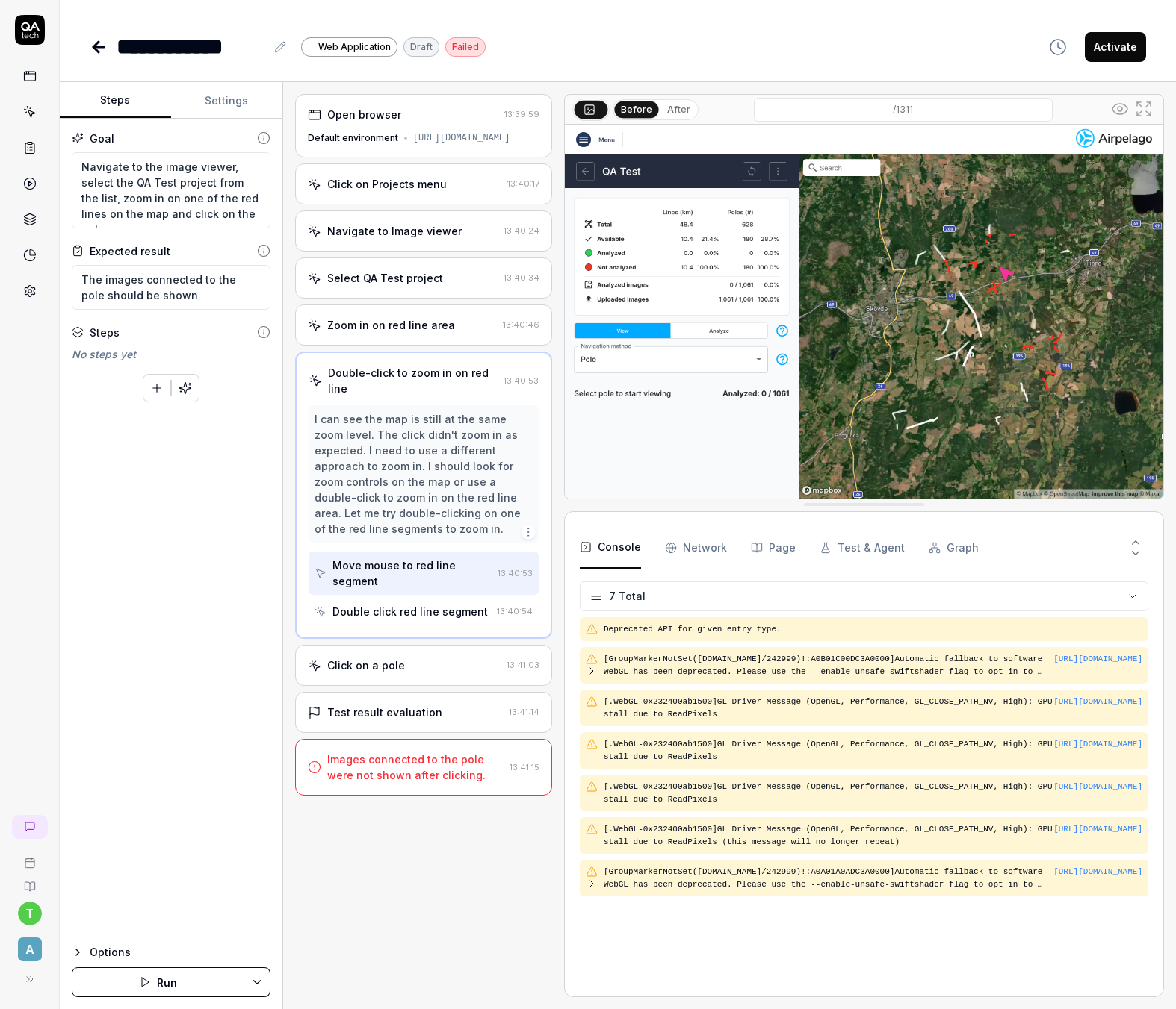
click at [192, 386] on button "button" at bounding box center [185, 388] width 27 height 27
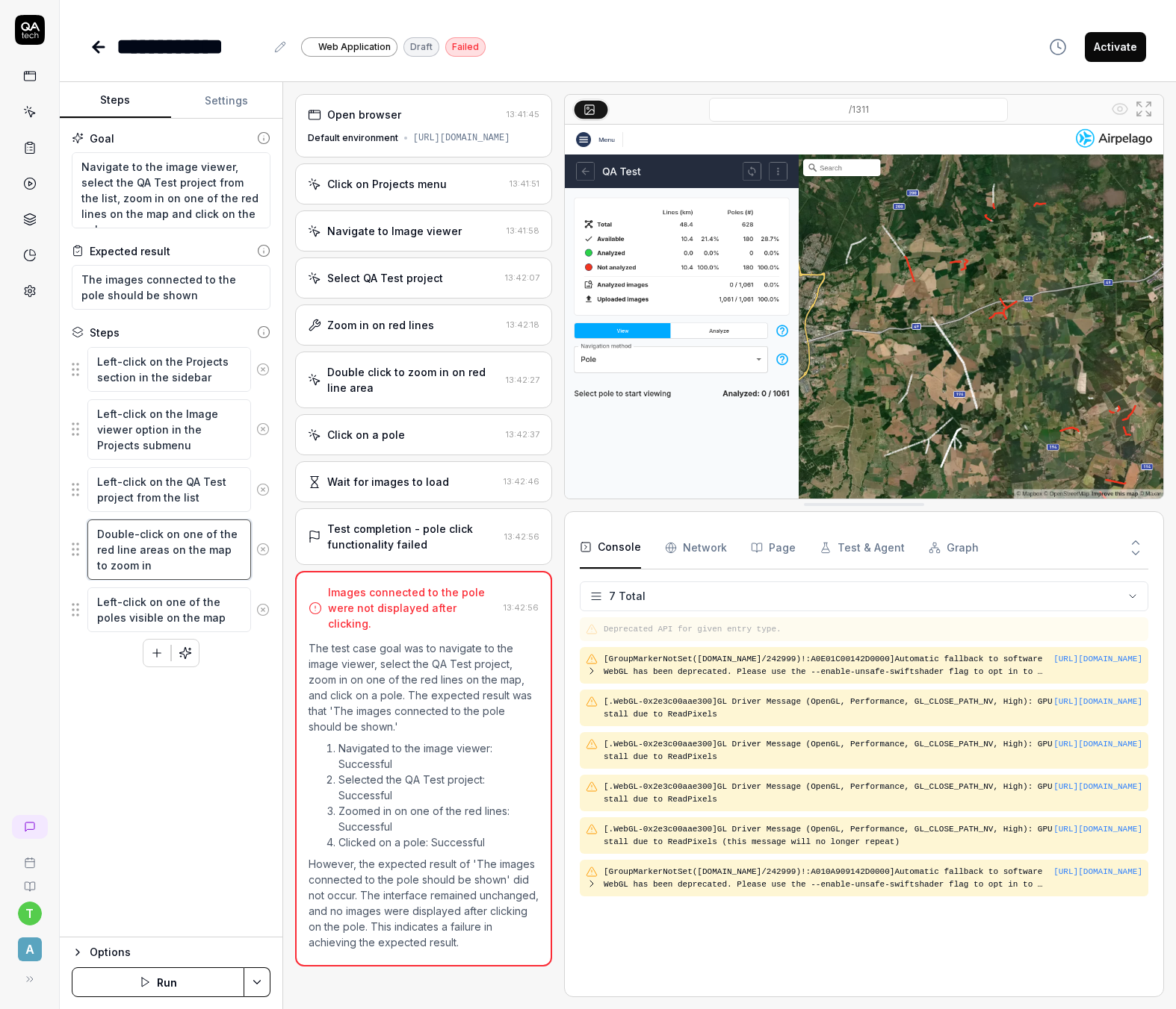
click at [155, 563] on textarea "Double-click on one of the red line areas on the map to zoom in" at bounding box center [170, 549] width 164 height 61
click at [148, 573] on textarea "Double-click on one of the red line areas on the map to zoom in" at bounding box center [170, 549] width 164 height 61
drag, startPoint x: 148, startPoint y: 566, endPoint x: 98, endPoint y: 548, distance: 53.1
click at [98, 548] on textarea "Double-click on one of the red line areas on the map to zoom in" at bounding box center [170, 549] width 164 height 61
click at [162, 545] on textarea "Double-click on one of the red line areas until the poles are" at bounding box center [170, 549] width 164 height 61
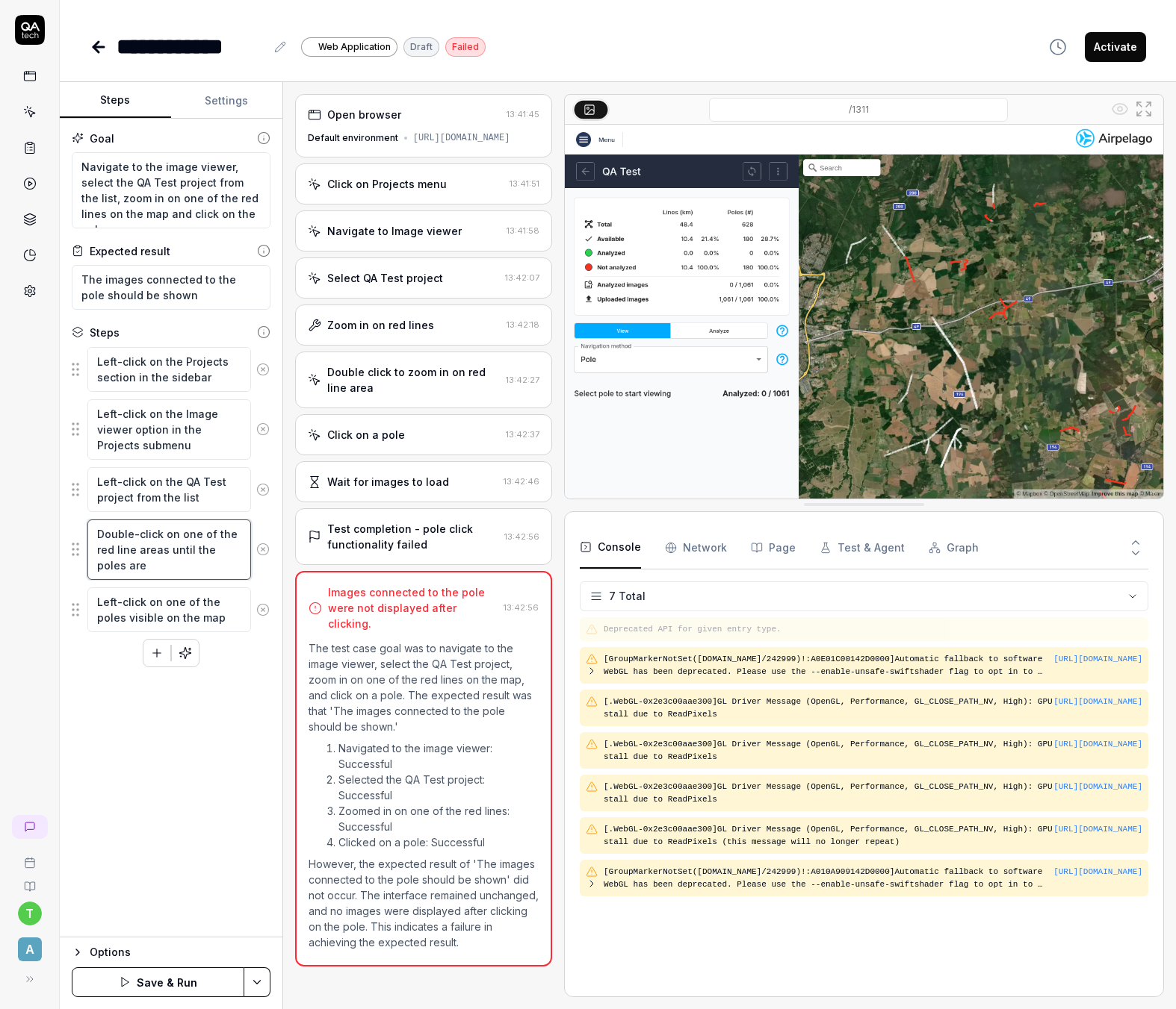
click at [162, 551] on textarea "Double-click on one of the red line areas until the poles are" at bounding box center [170, 549] width 164 height 61
click at [200, 563] on textarea "Double-click on one of the red line areas to zoom in until the poles are" at bounding box center [170, 549] width 164 height 61
click at [197, 752] on div "Goal Navigate to the image viewer, select the QA Test project from the list, zo…" at bounding box center [171, 527] width 222 height 819
click at [148, 987] on button "Save & Run" at bounding box center [158, 982] width 173 height 30
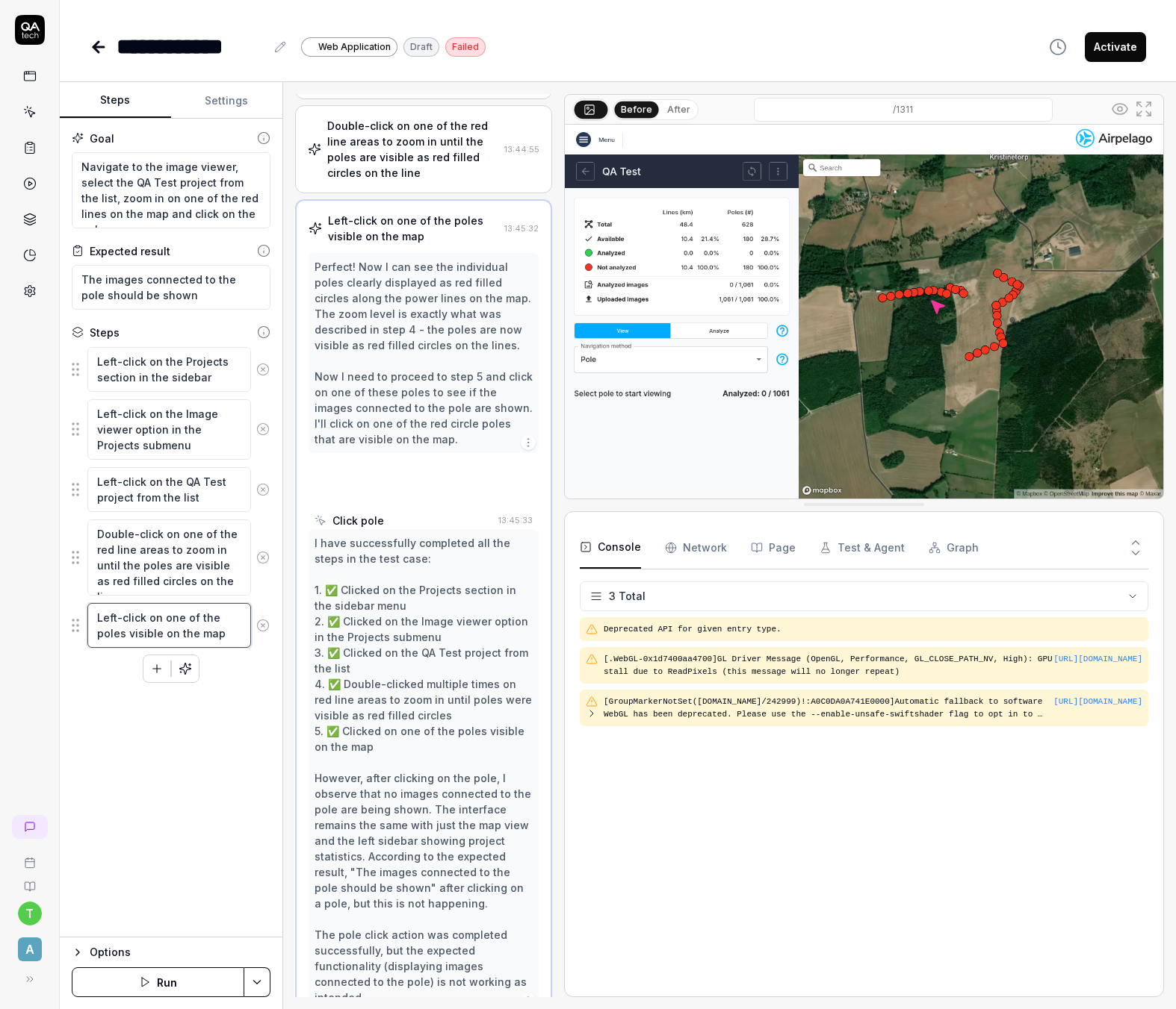
scroll to position [308, 0]
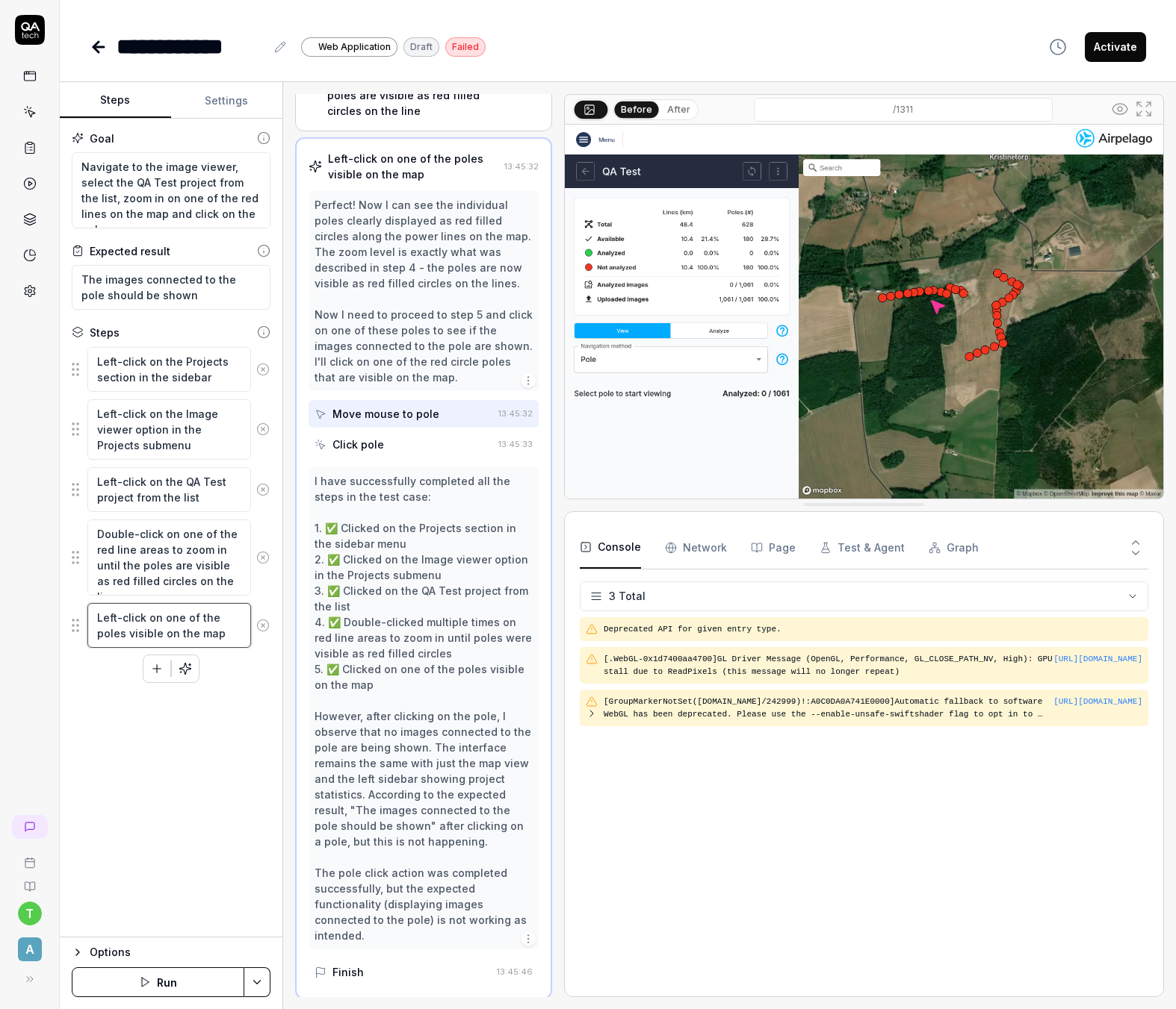
drag, startPoint x: 218, startPoint y: 635, endPoint x: 79, endPoint y: 616, distance: 140.3
click at [79, 616] on div "Left-click on one of the poles visible on the map" at bounding box center [171, 625] width 198 height 46
click at [144, 973] on button "Save & Run" at bounding box center [158, 982] width 173 height 30
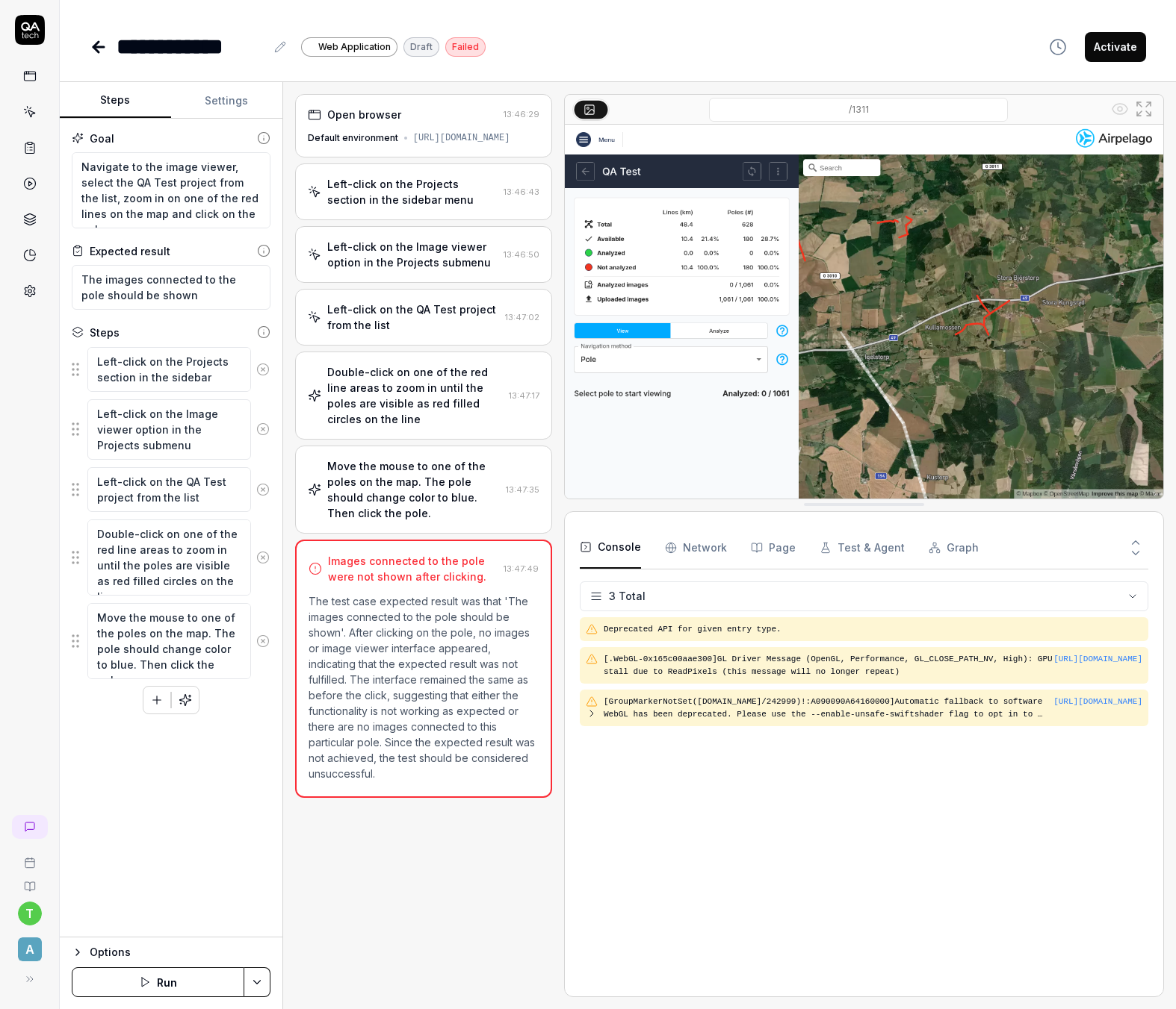
click at [388, 416] on div "Double-click on one of the red line areas to zoom in until the poles are visibl…" at bounding box center [415, 395] width 176 height 63
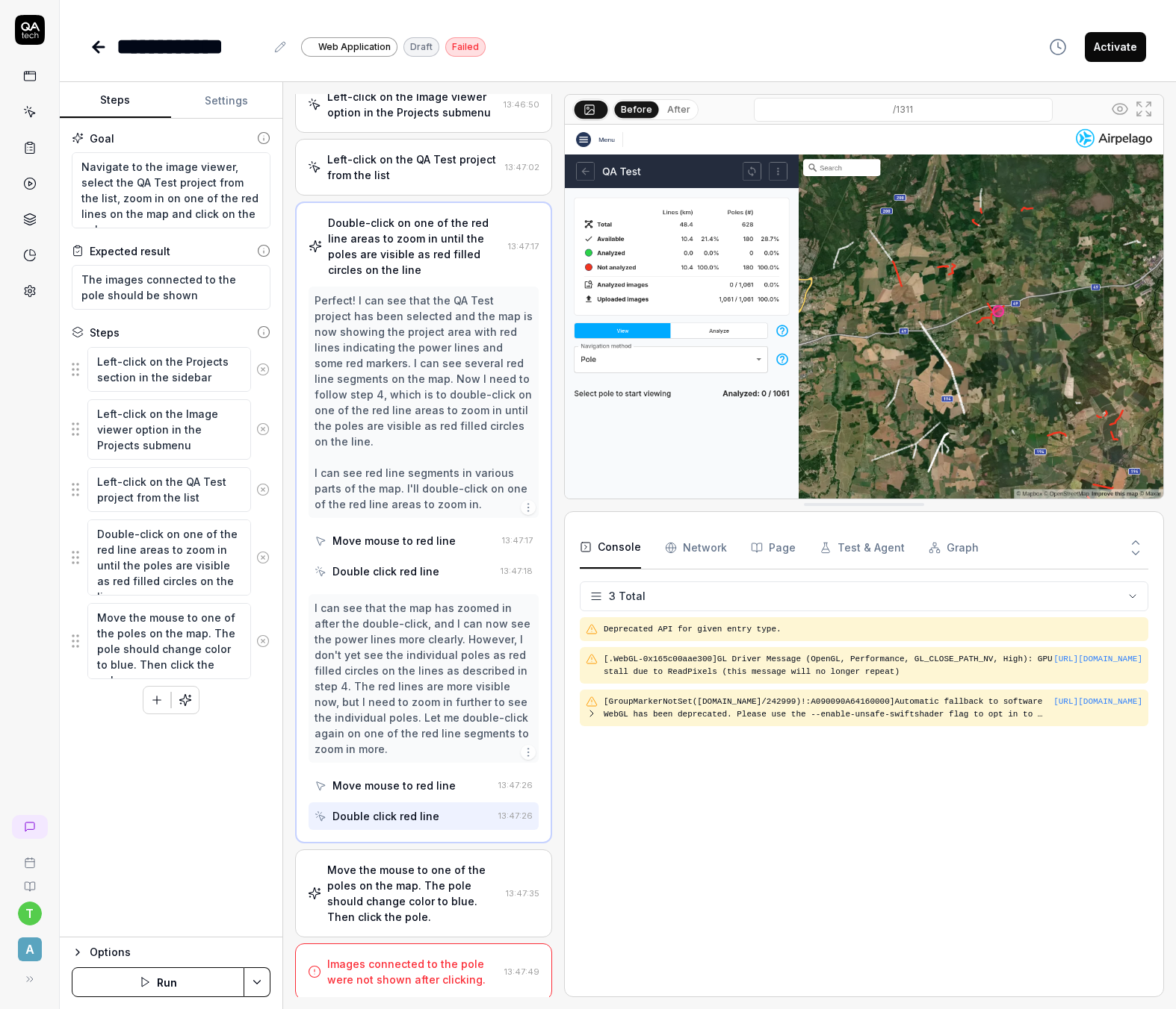
scroll to position [151, 0]
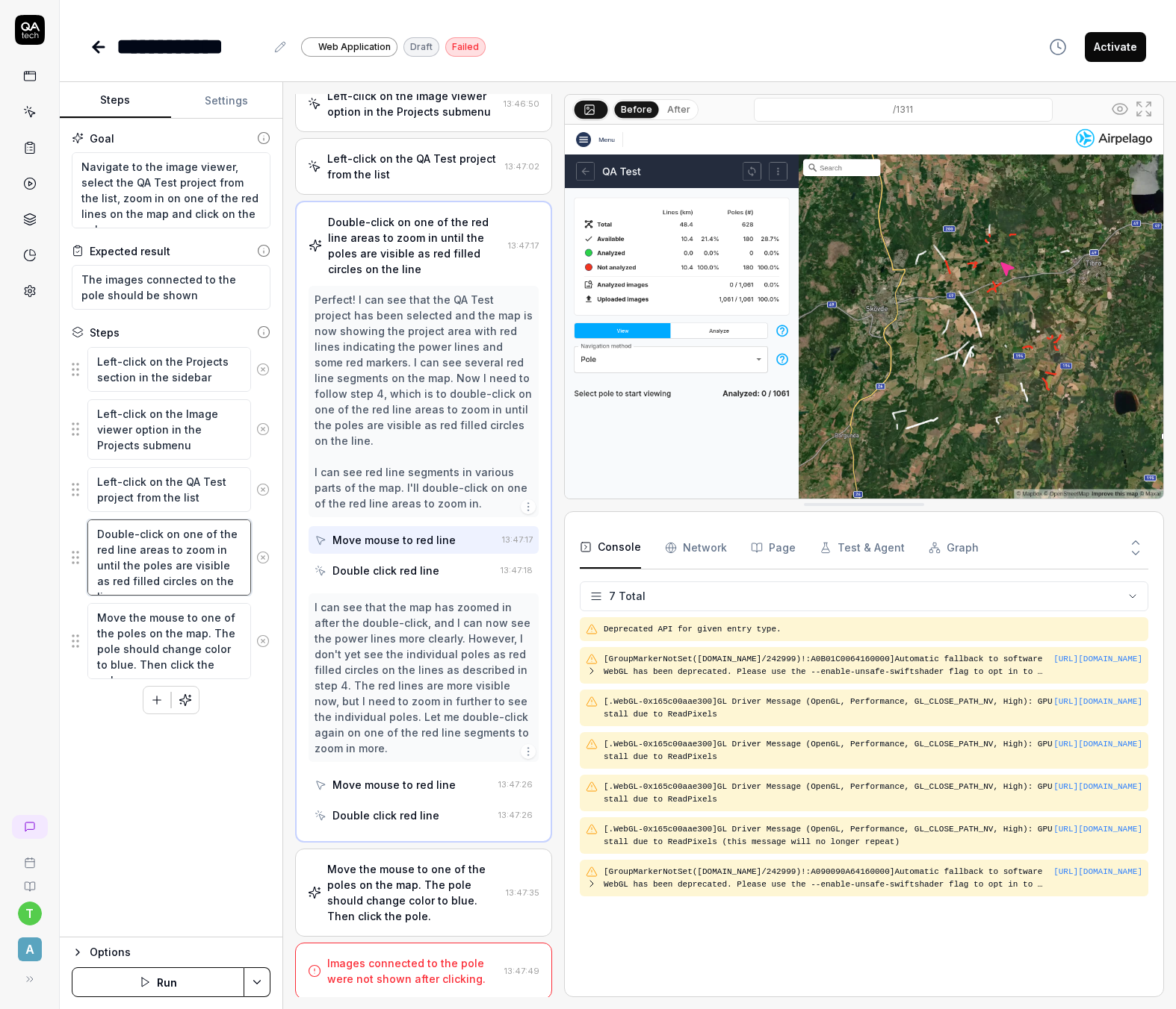
drag, startPoint x: 236, startPoint y: 586, endPoint x: 82, endPoint y: 532, distance: 163.2
click at [82, 532] on div "Double-click on one of the red line areas to zoom in until the poles are visibl…" at bounding box center [171, 557] width 198 height 78
click at [183, 976] on button "Save & Run" at bounding box center [158, 982] width 173 height 30
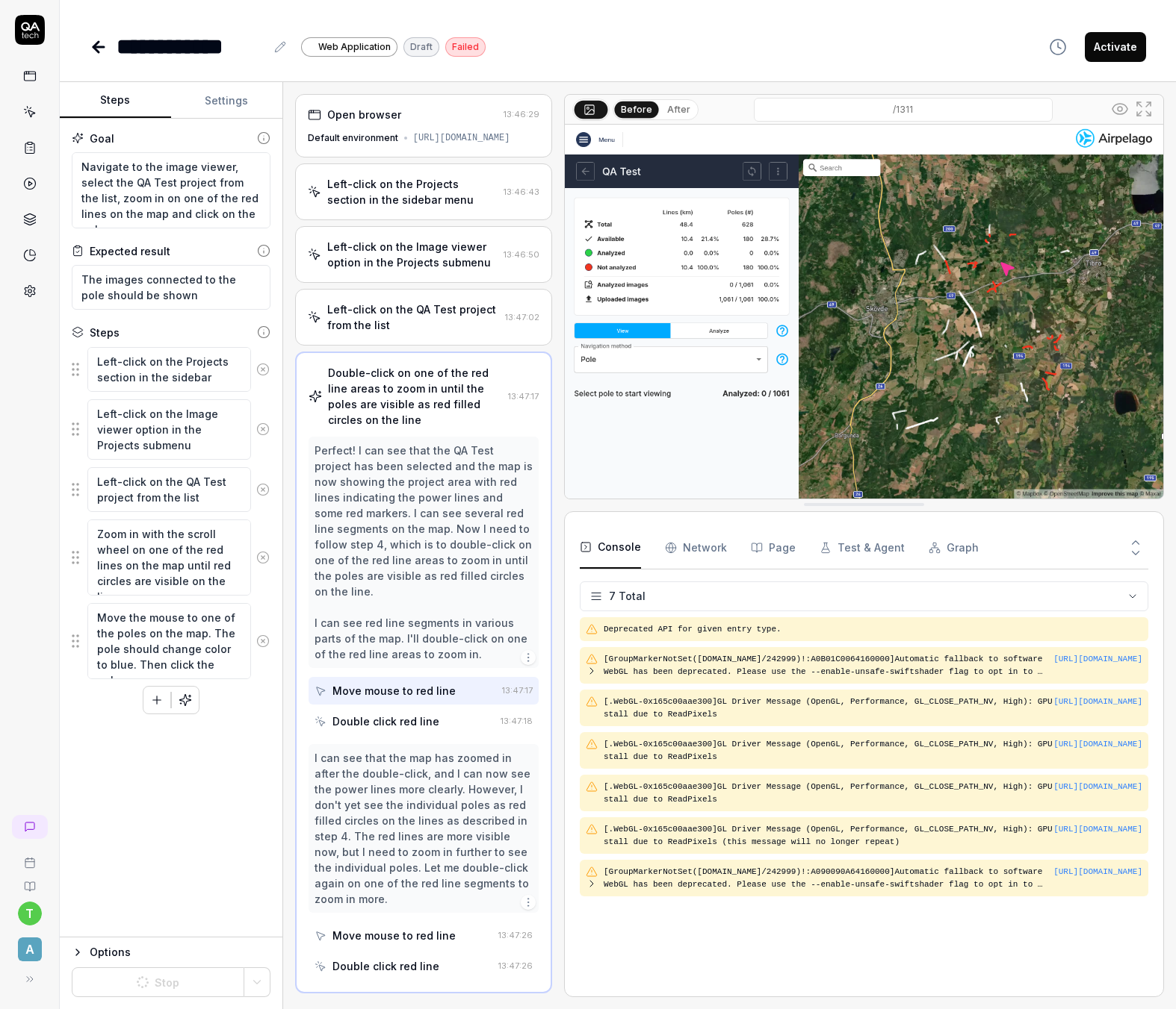
scroll to position [151, 0]
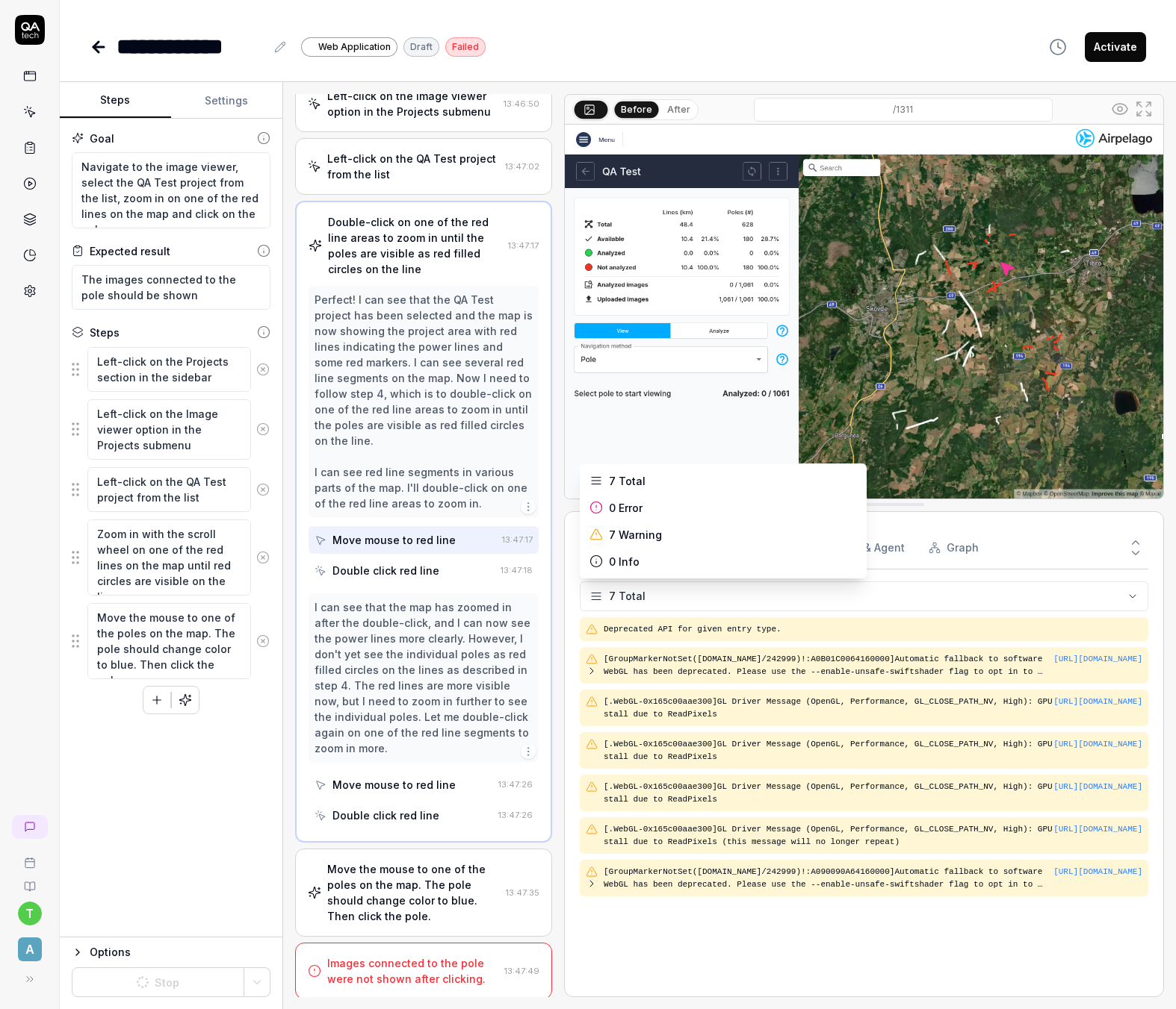
click at [1133, 596] on html "**********" at bounding box center [588, 504] width 1176 height 1009
click at [748, 969] on html "**********" at bounding box center [588, 504] width 1176 height 1009
click at [478, 818] on div "Double click red line" at bounding box center [403, 816] width 178 height 28
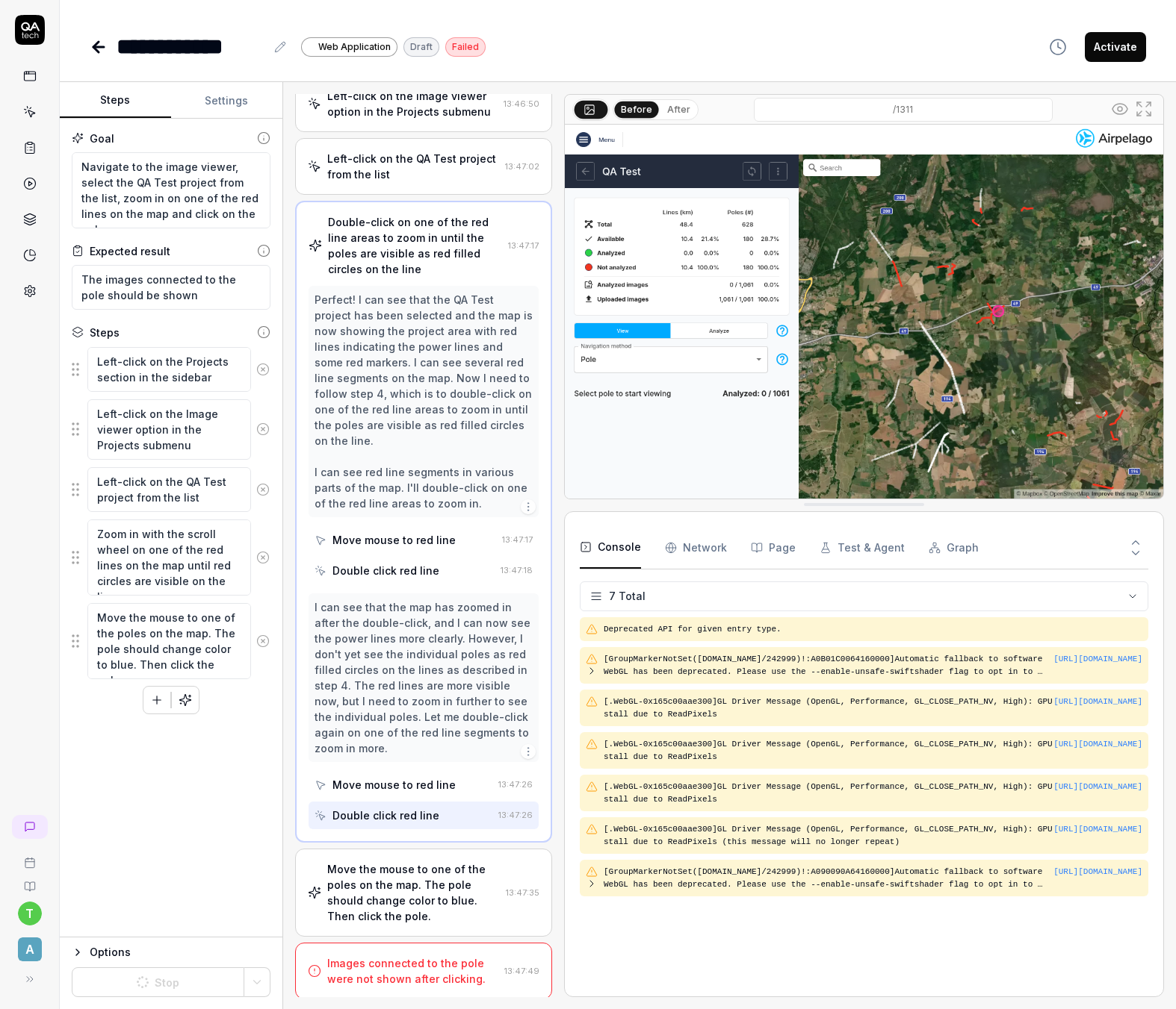
click at [449, 915] on div "Move the mouse to one of the poles on the map. The pole should change color to …" at bounding box center [413, 892] width 173 height 63
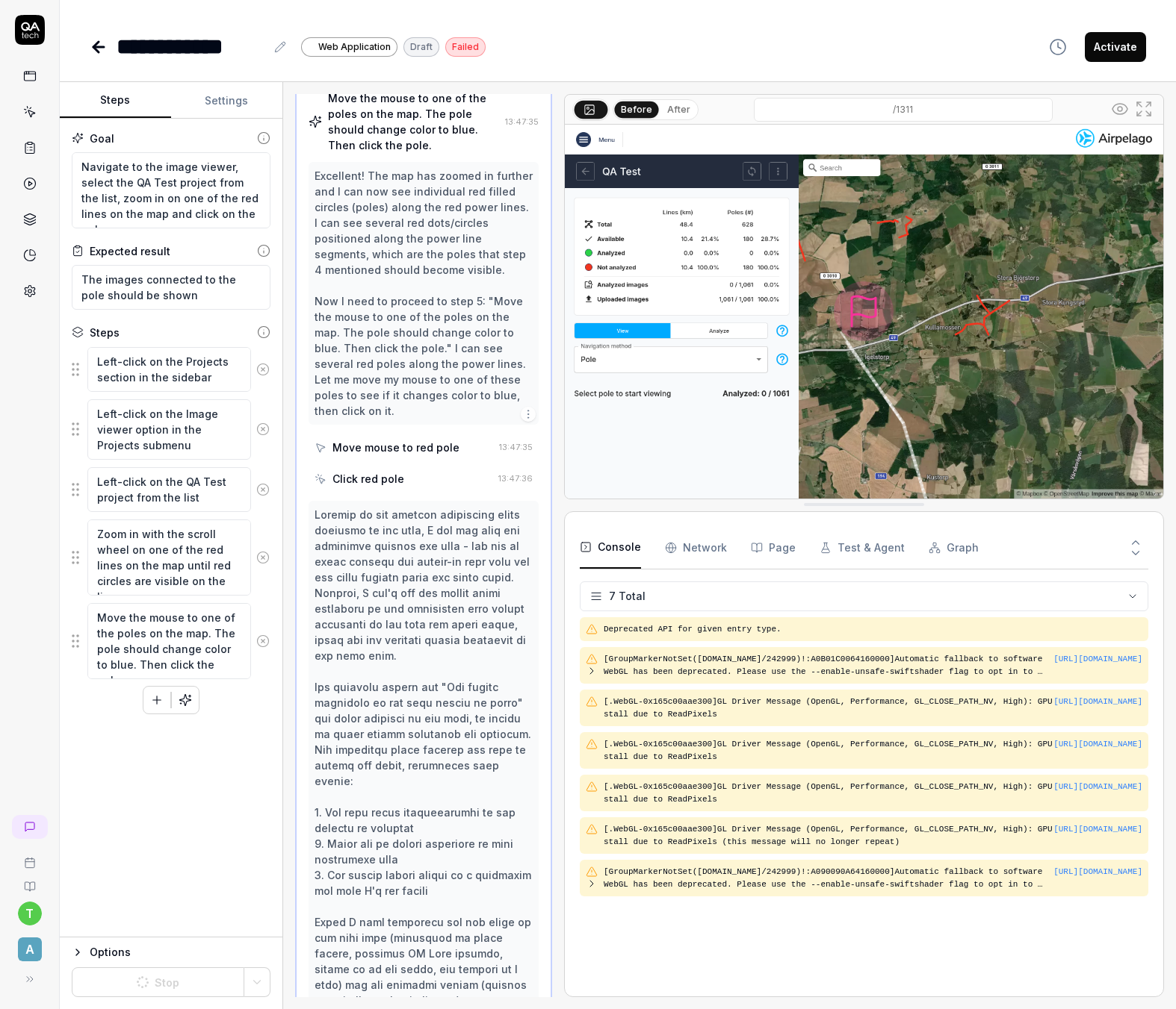
scroll to position [434, 0]
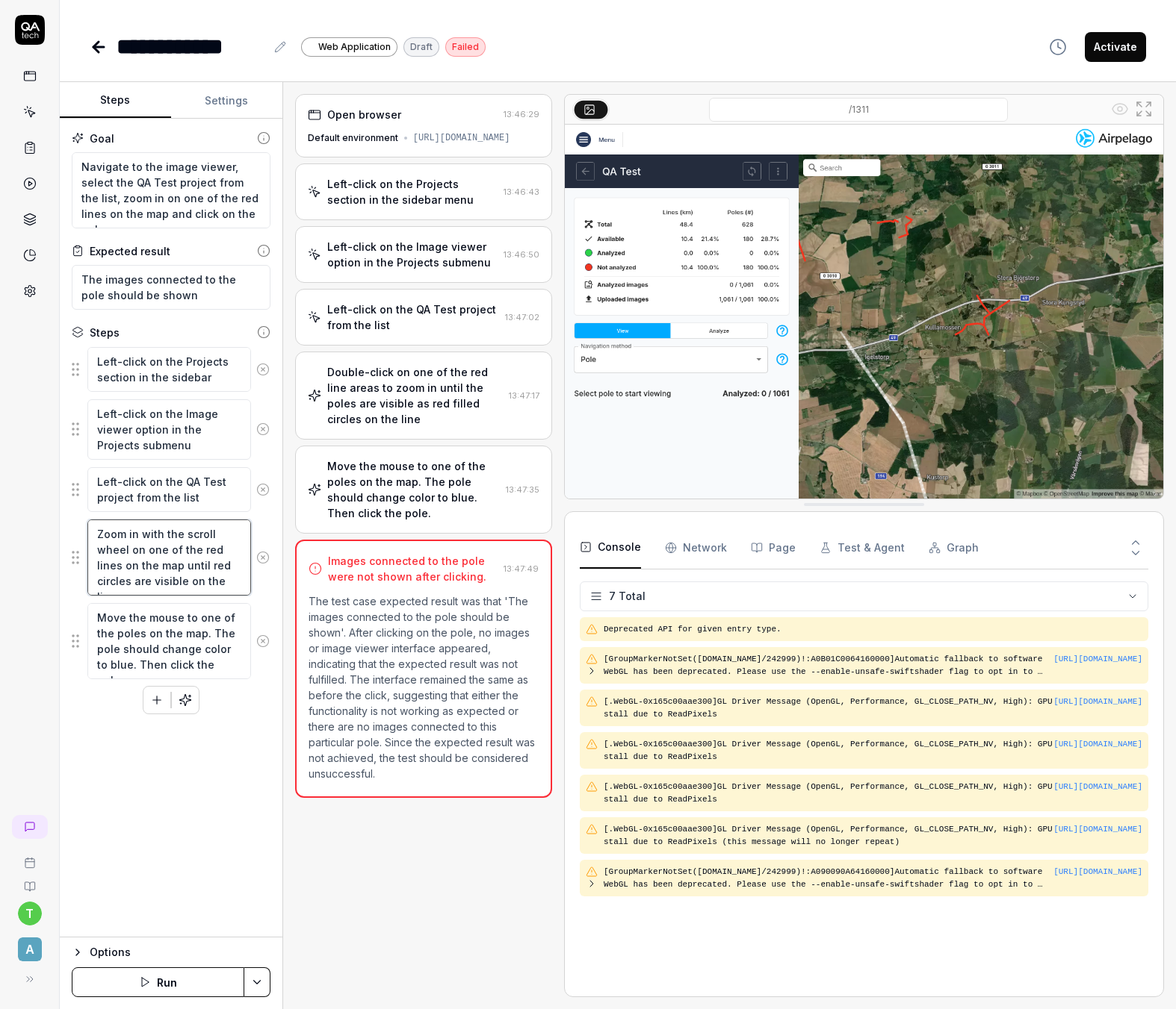
type textarea "*"
click at [184, 578] on textarea "Zoom in with the scroll wheel on one of the red lines on the map until red circ…" at bounding box center [170, 557] width 164 height 76
drag, startPoint x: 239, startPoint y: 581, endPoint x: 83, endPoint y: 531, distance: 163.8
click at [83, 531] on div "Zoom in with the scroll wheel on one of the red lines on the map until red circ…" at bounding box center [171, 557] width 198 height 78
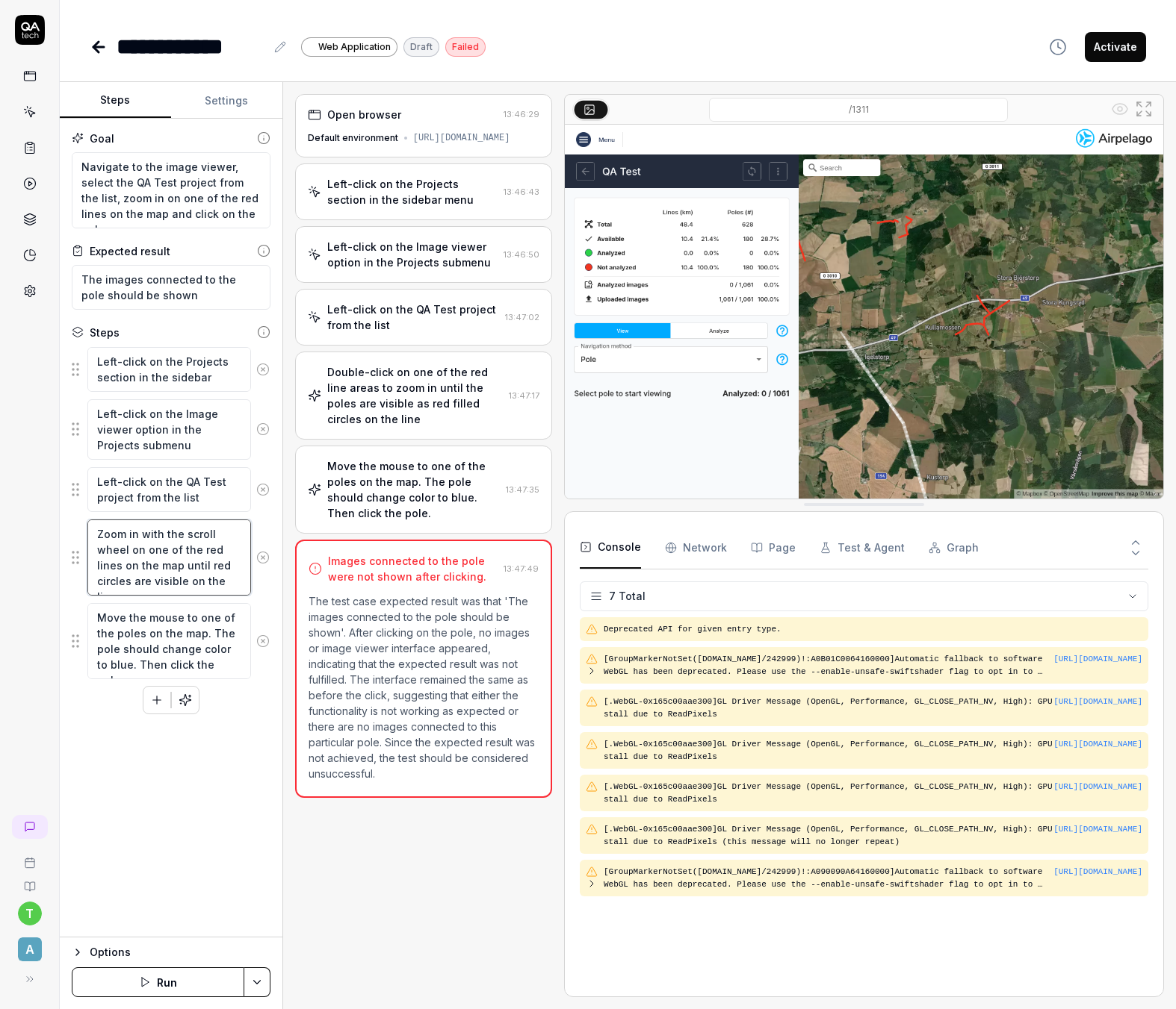
type textarea "D"
type textarea "*"
type textarea "Do"
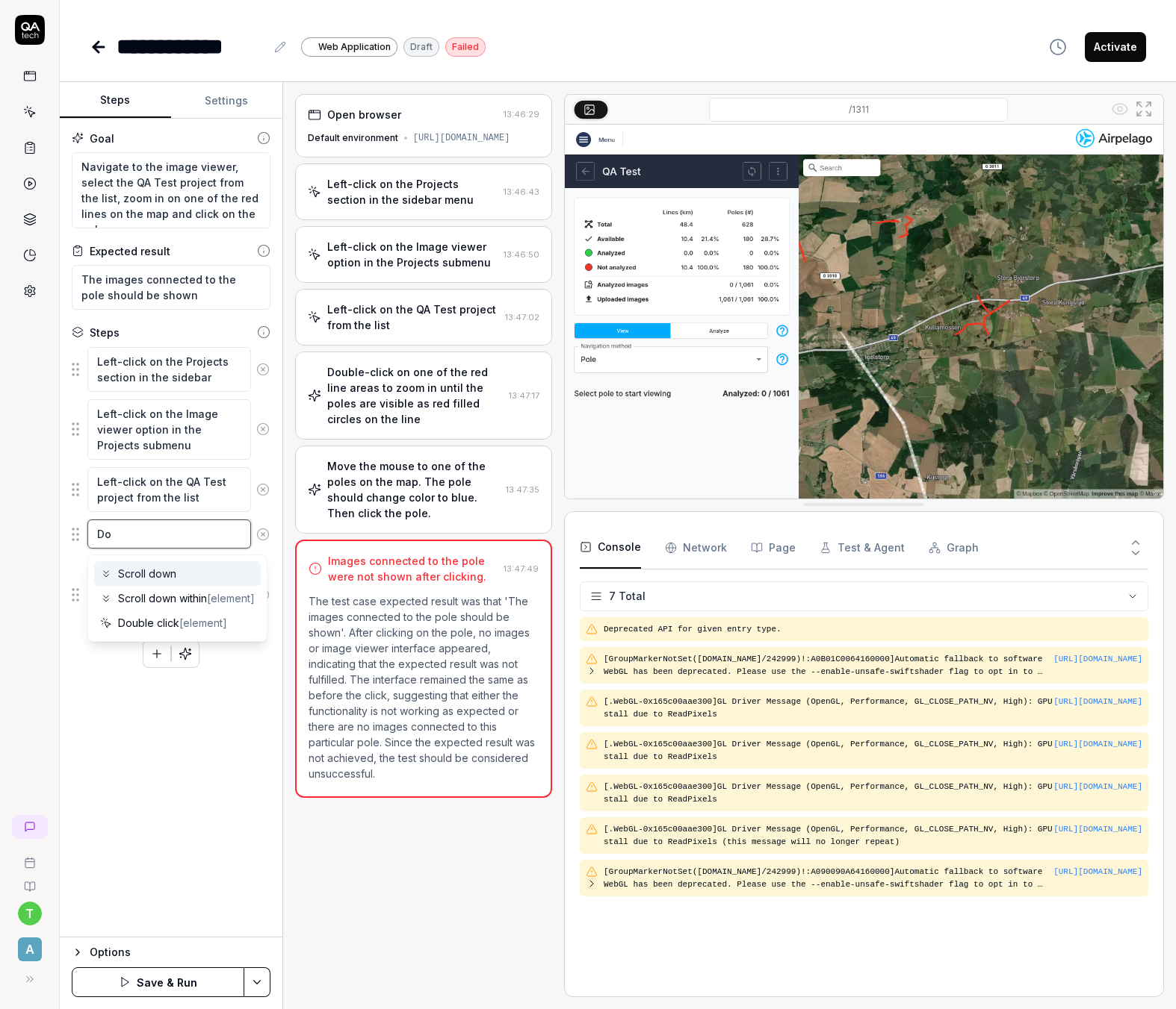
type textarea "*"
type textarea "Doub"
type textarea "*"
type textarea "Doubl"
type textarea "*"
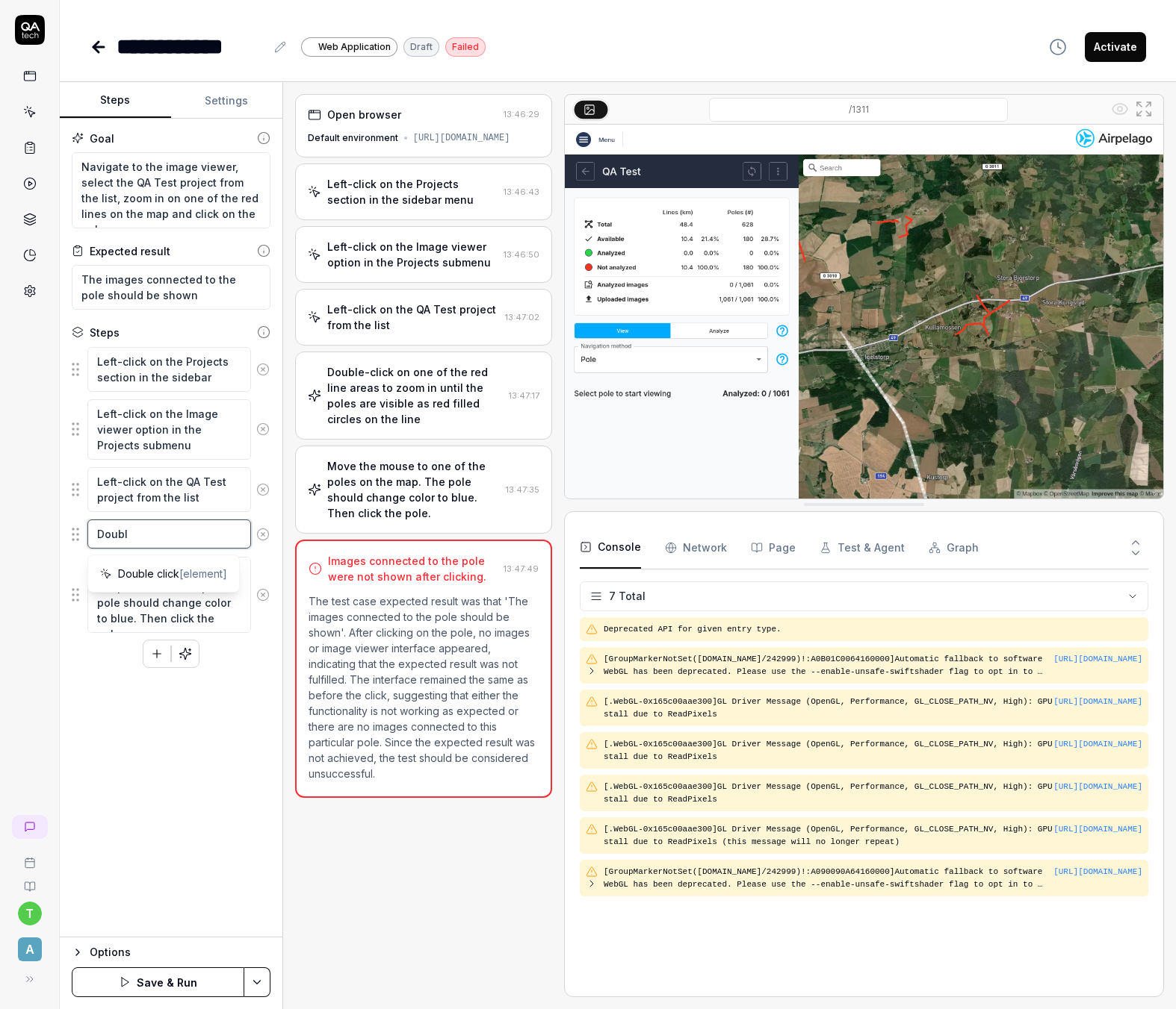
type textarea "Double"
type textarea "*"
type textarea "Double"
type textarea "*"
type textarea "Double c"
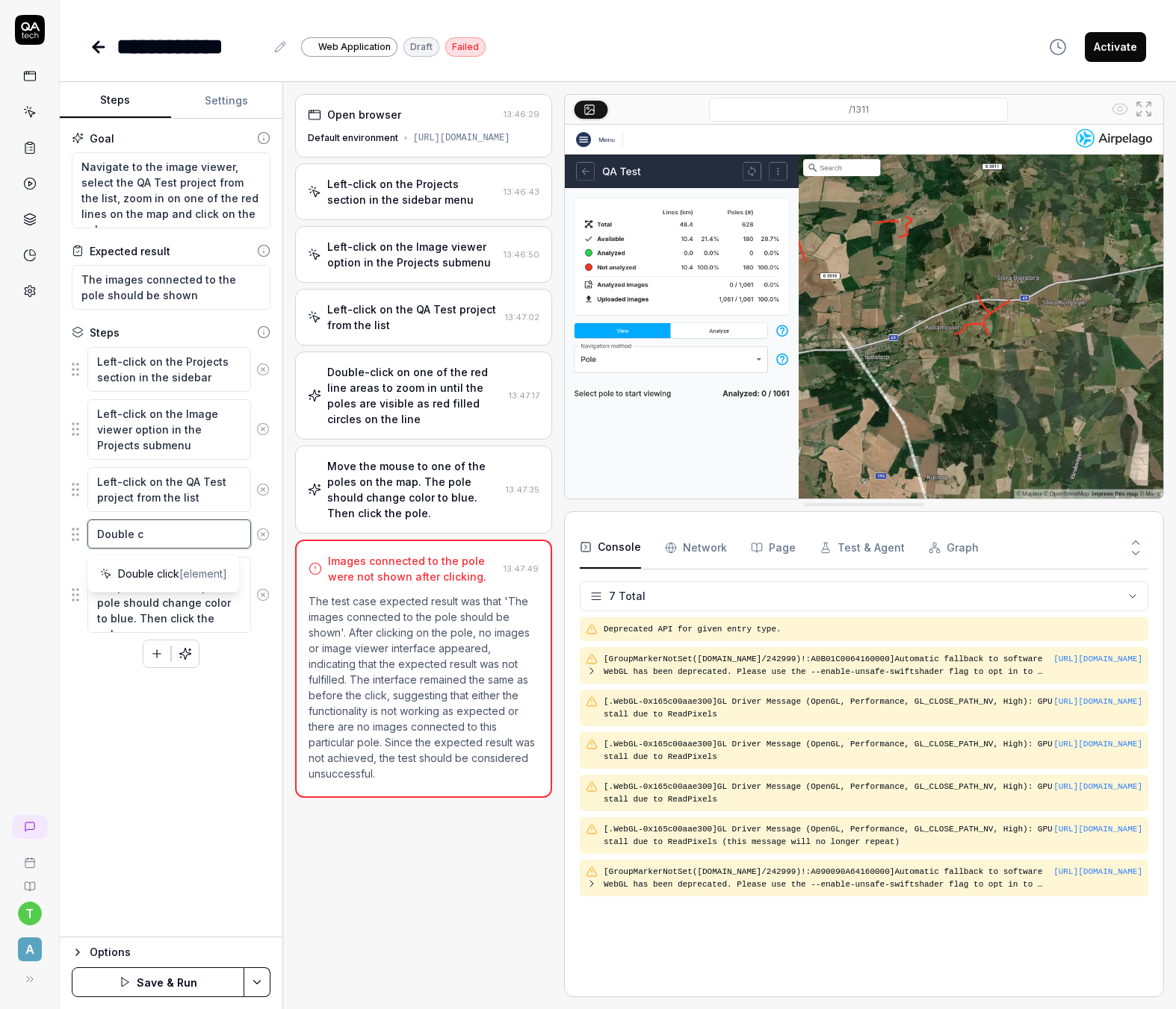
type textarea "*"
type textarea "Double cl"
type textarea "*"
type textarea "Double cli"
type textarea "*"
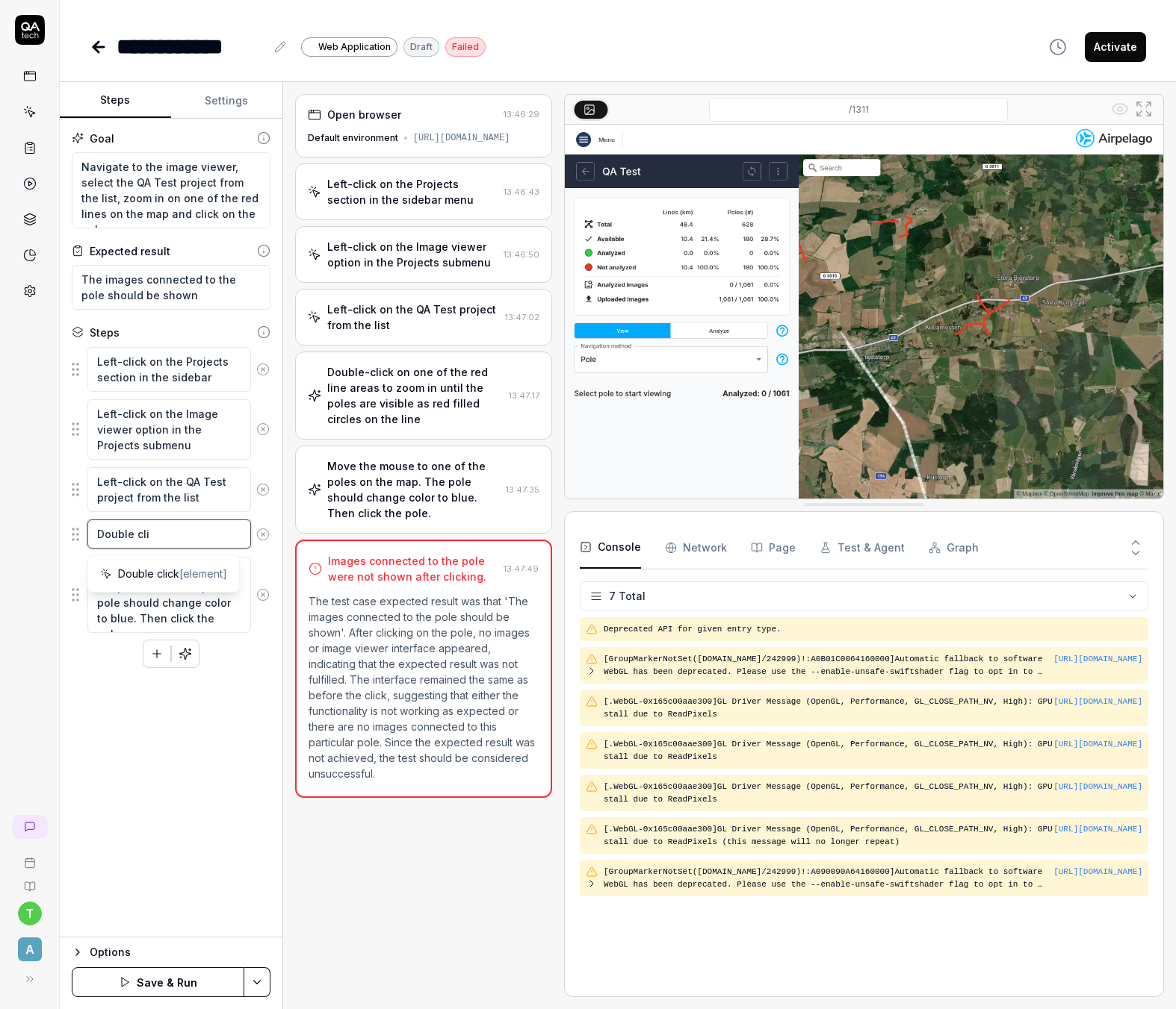
type textarea "Double clic"
type textarea "*"
type textarea "Double click"
type textarea "*"
type textarea "Double click"
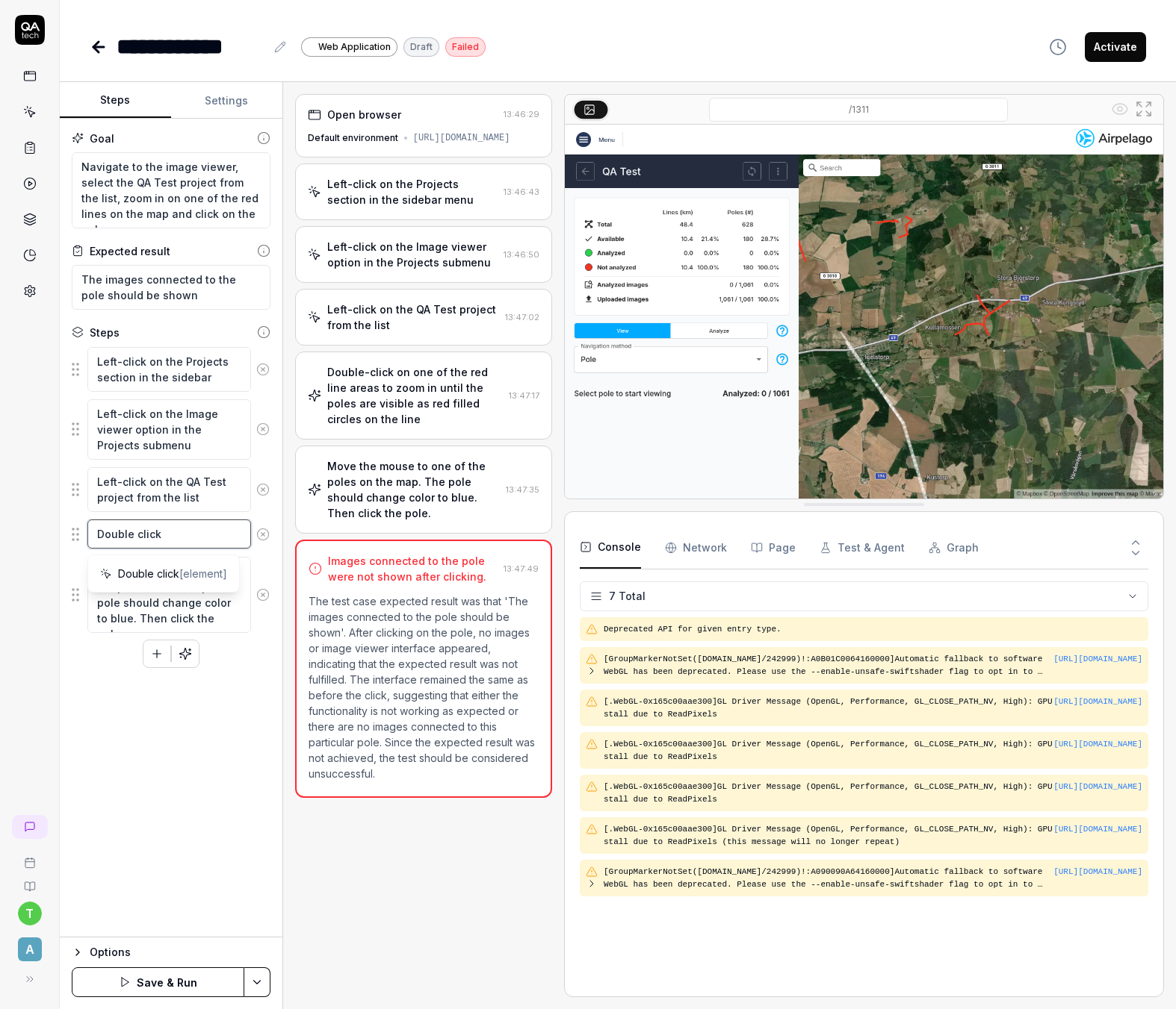
type textarea "*"
type textarea "Double click o"
type textarea "*"
type textarea "Double click on"
type textarea "*"
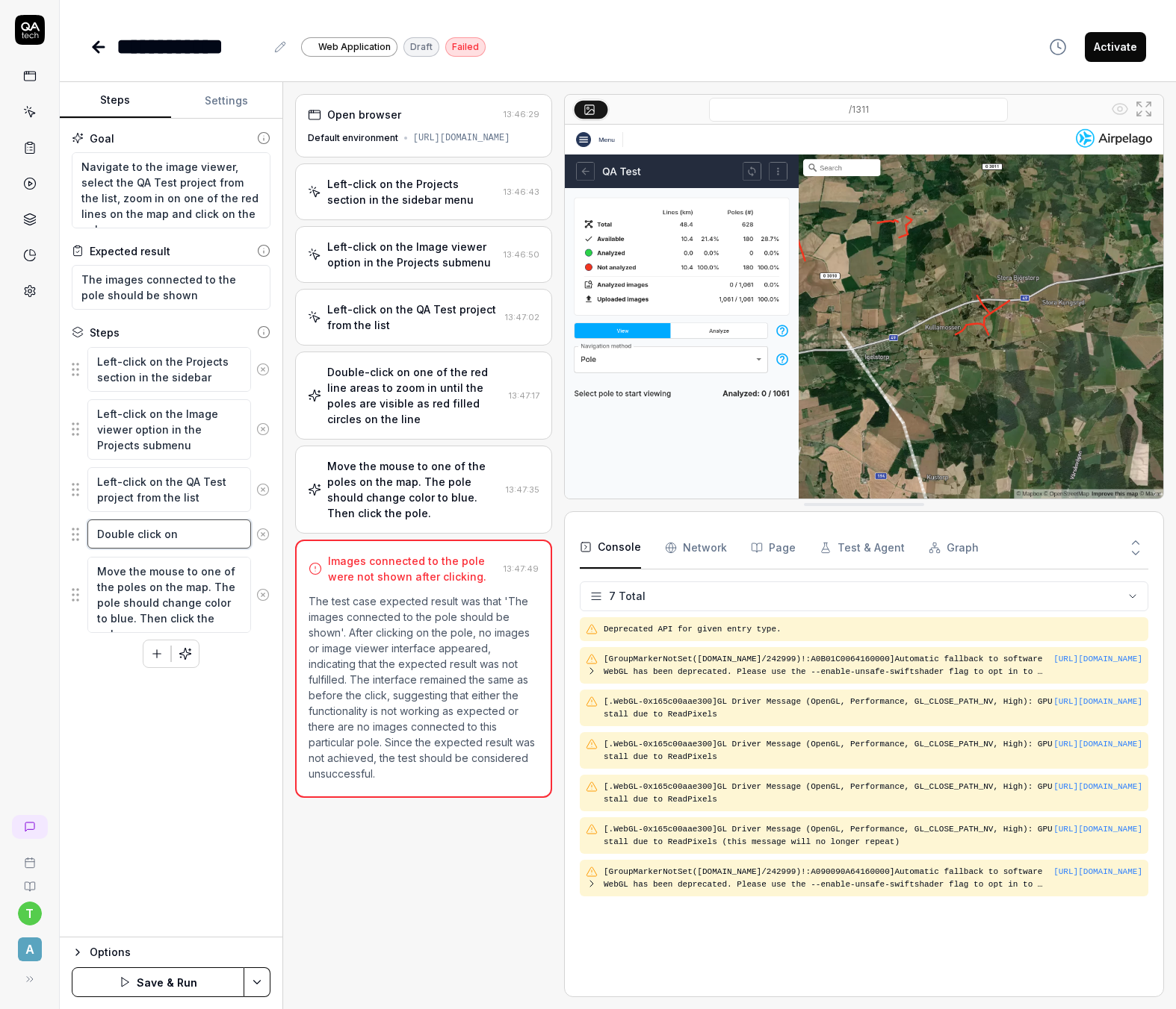
type textarea "Double click on"
type textarea "*"
type textarea "Double click on o"
type textarea "*"
type textarea "Double click on on"
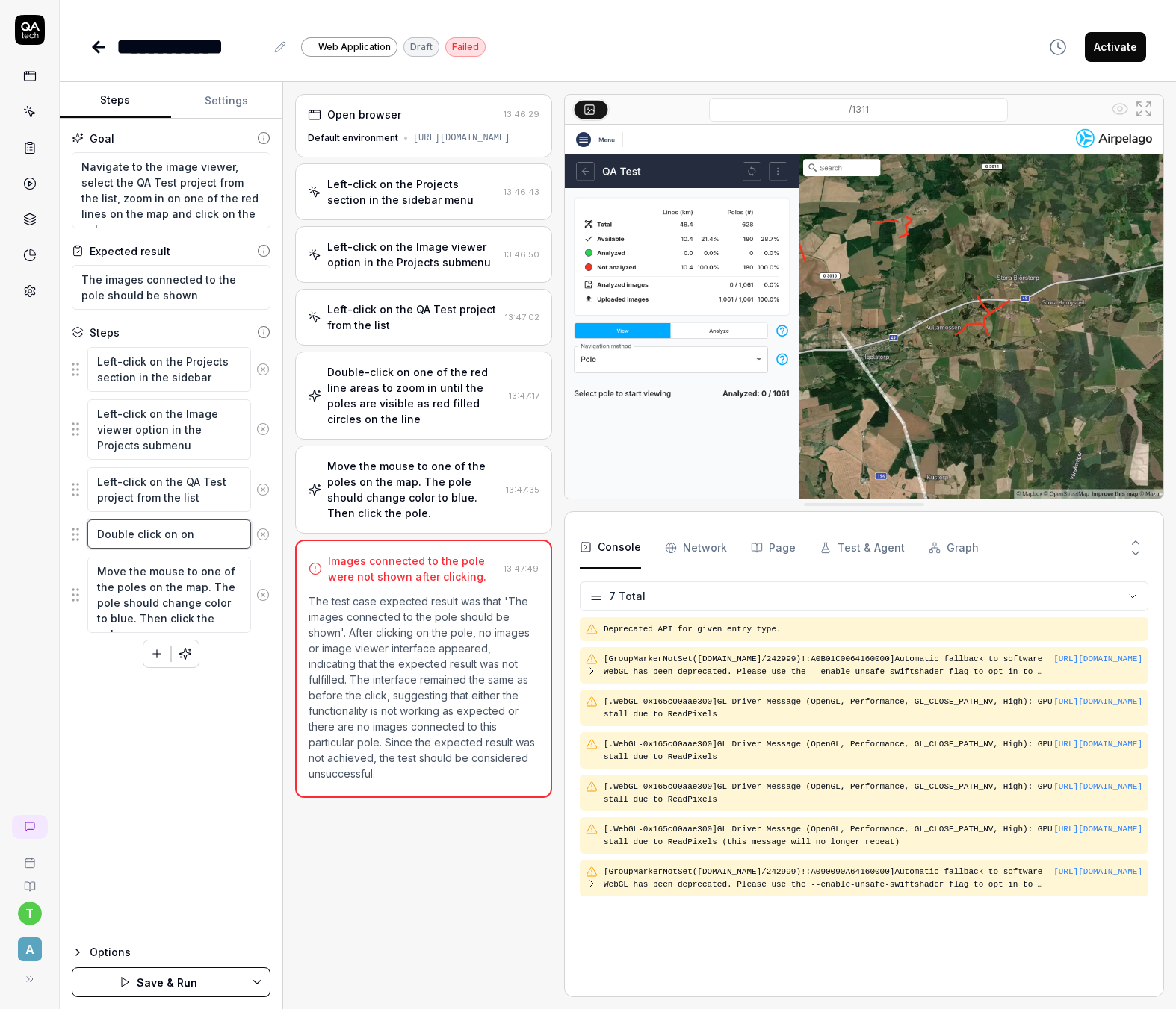
type textarea "*"
type textarea "Double click on one"
type textarea "*"
type textarea "Double click on one"
type textarea "*"
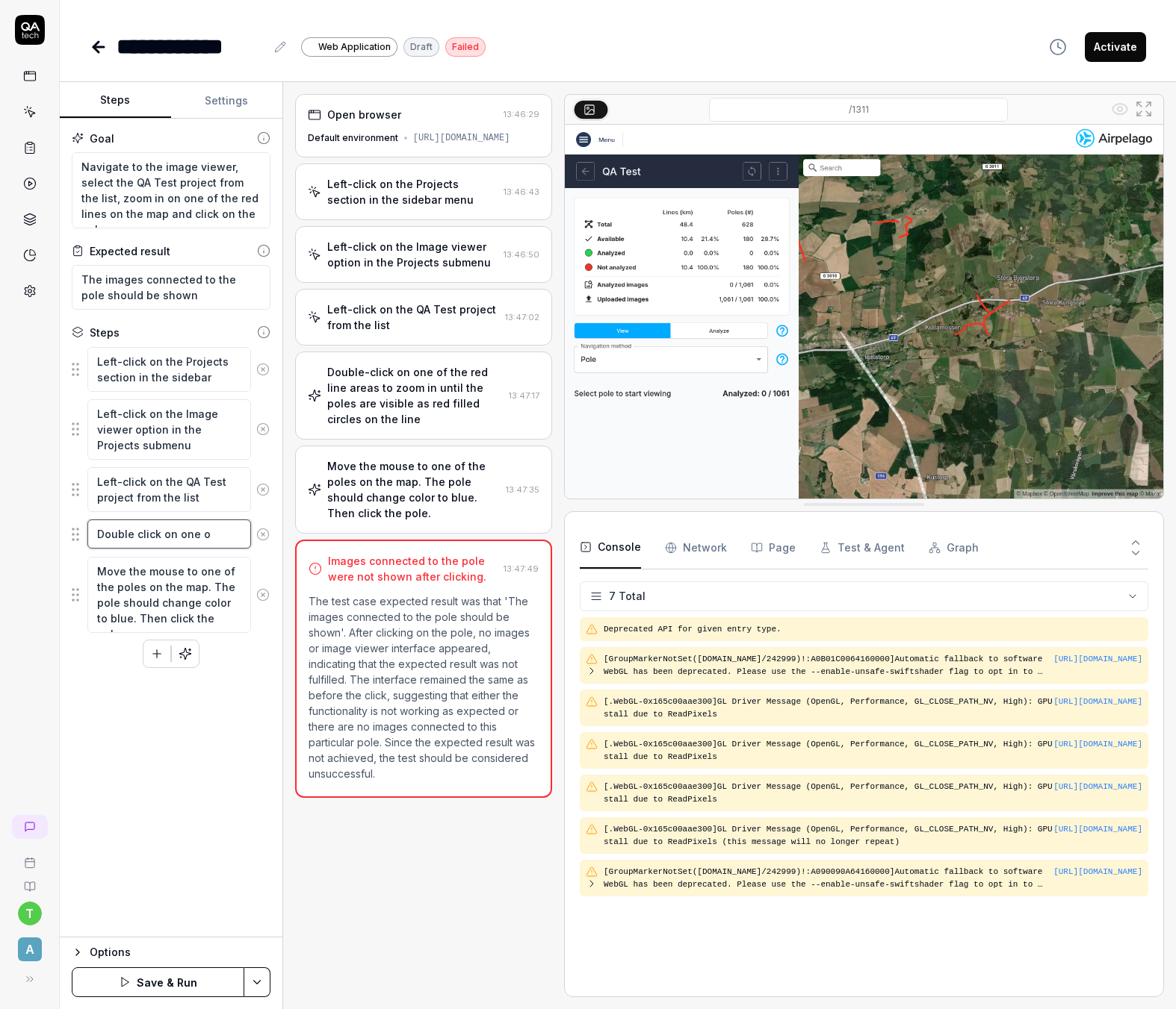
type textarea "Double click on one of"
type textarea "*"
type textarea "Double click on one of t"
type textarea "*"
type textarea "Double click on one of th"
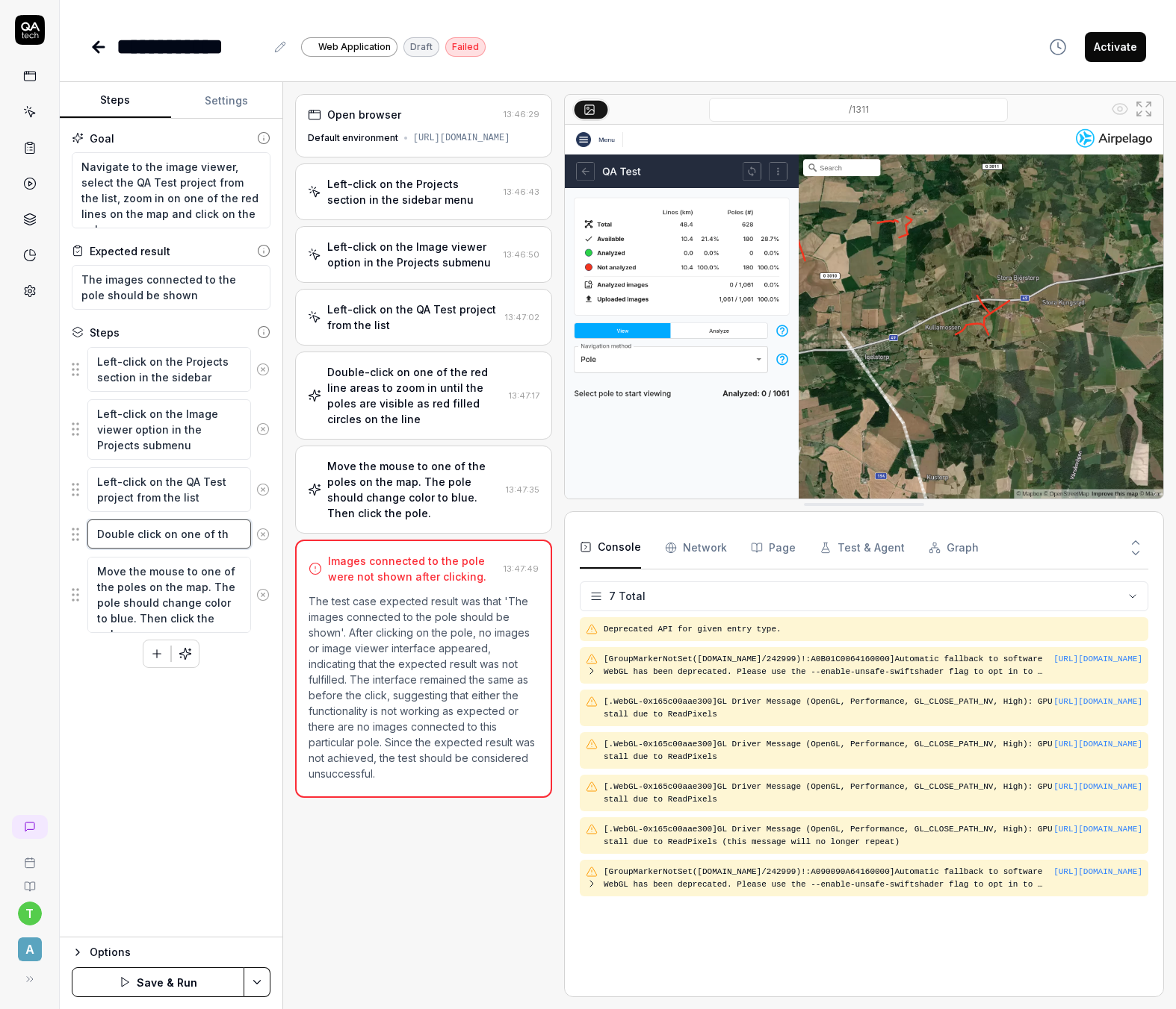
type textarea "*"
type textarea "Double click on one of the"
type textarea "*"
type textarea "Double click on one of the"
type textarea "*"
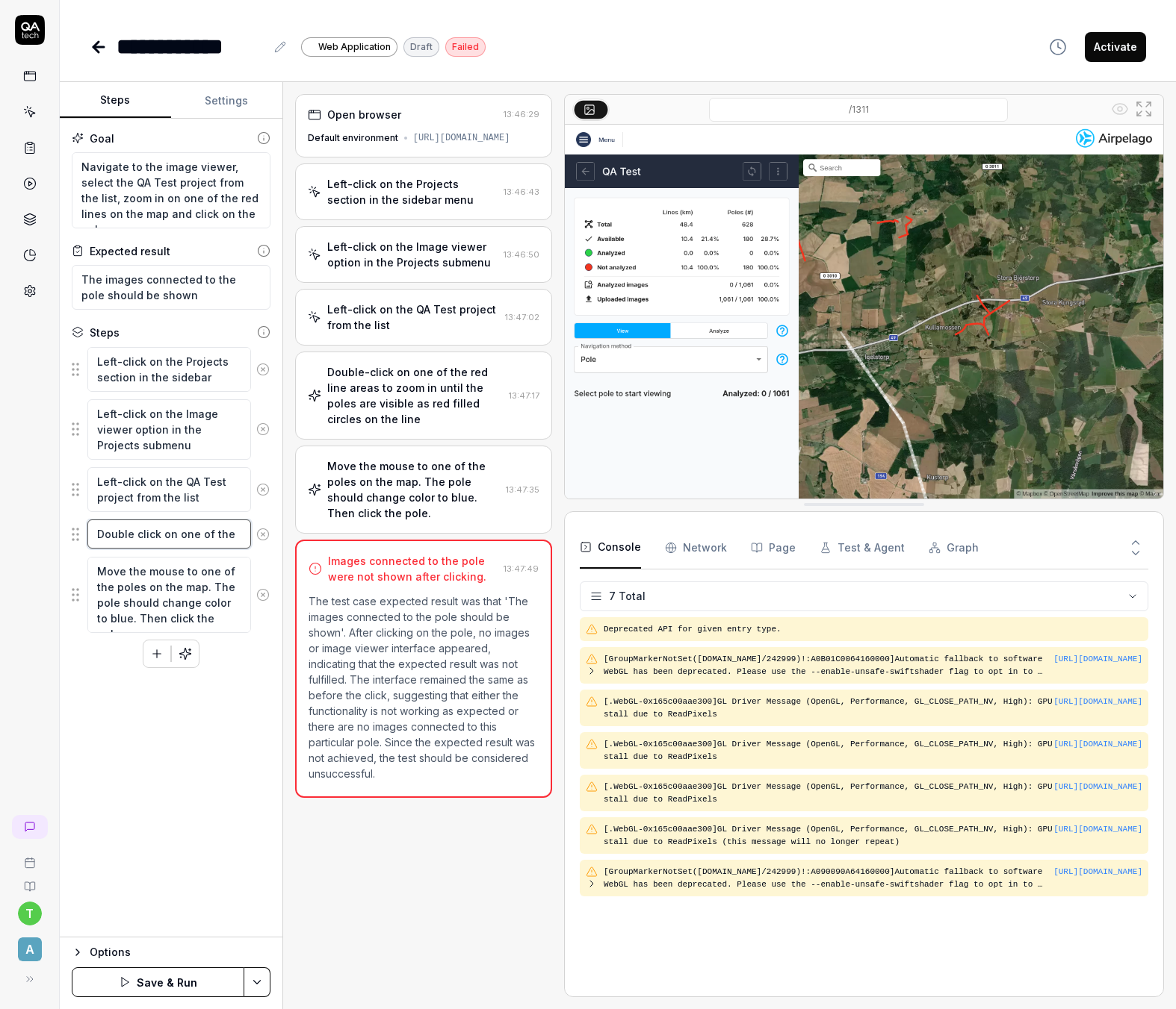
type textarea "Double click on one of the r"
type textarea "*"
type textarea "Double click on one of the re"
type textarea "*"
type textarea "Double click on one of the red"
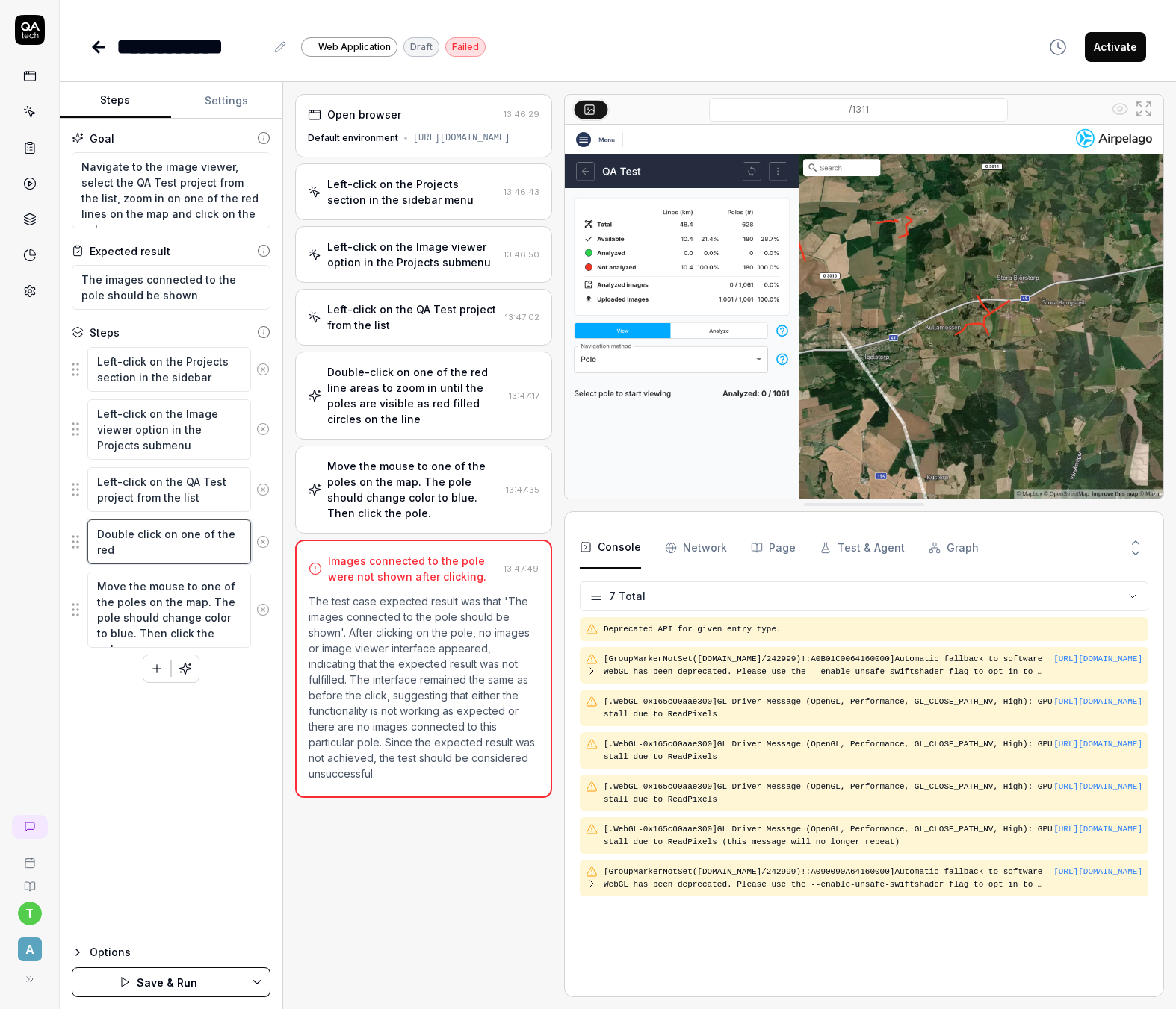
type textarea "*"
type textarea "Double click on one of the red"
type textarea "*"
type textarea "Double click on one of the re"
type textarea "*"
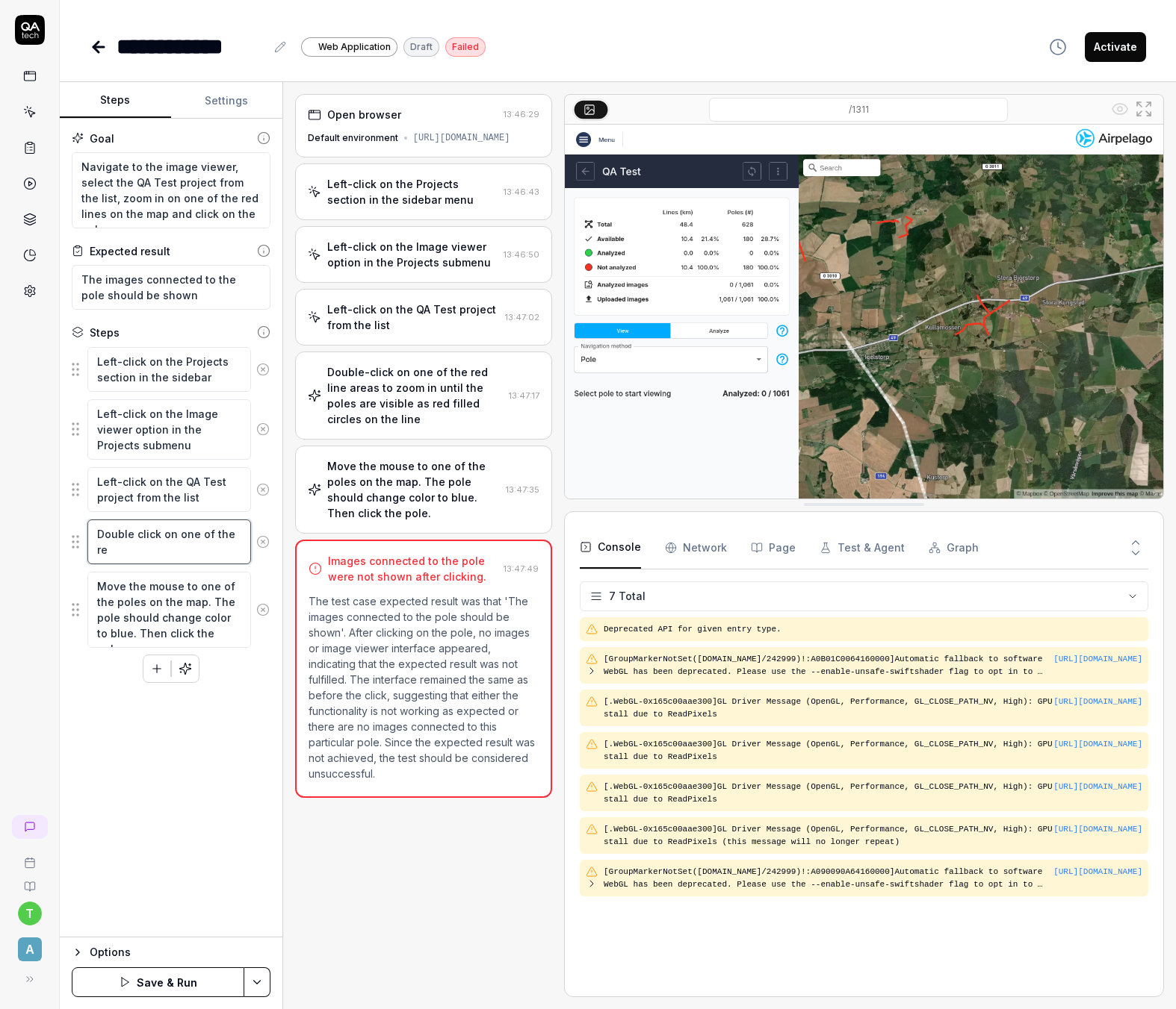
type textarea "Double click on one of the r"
type textarea "*"
type textarea "Double click on one of the"
type textarea "*"
type textarea "Double click on one of the"
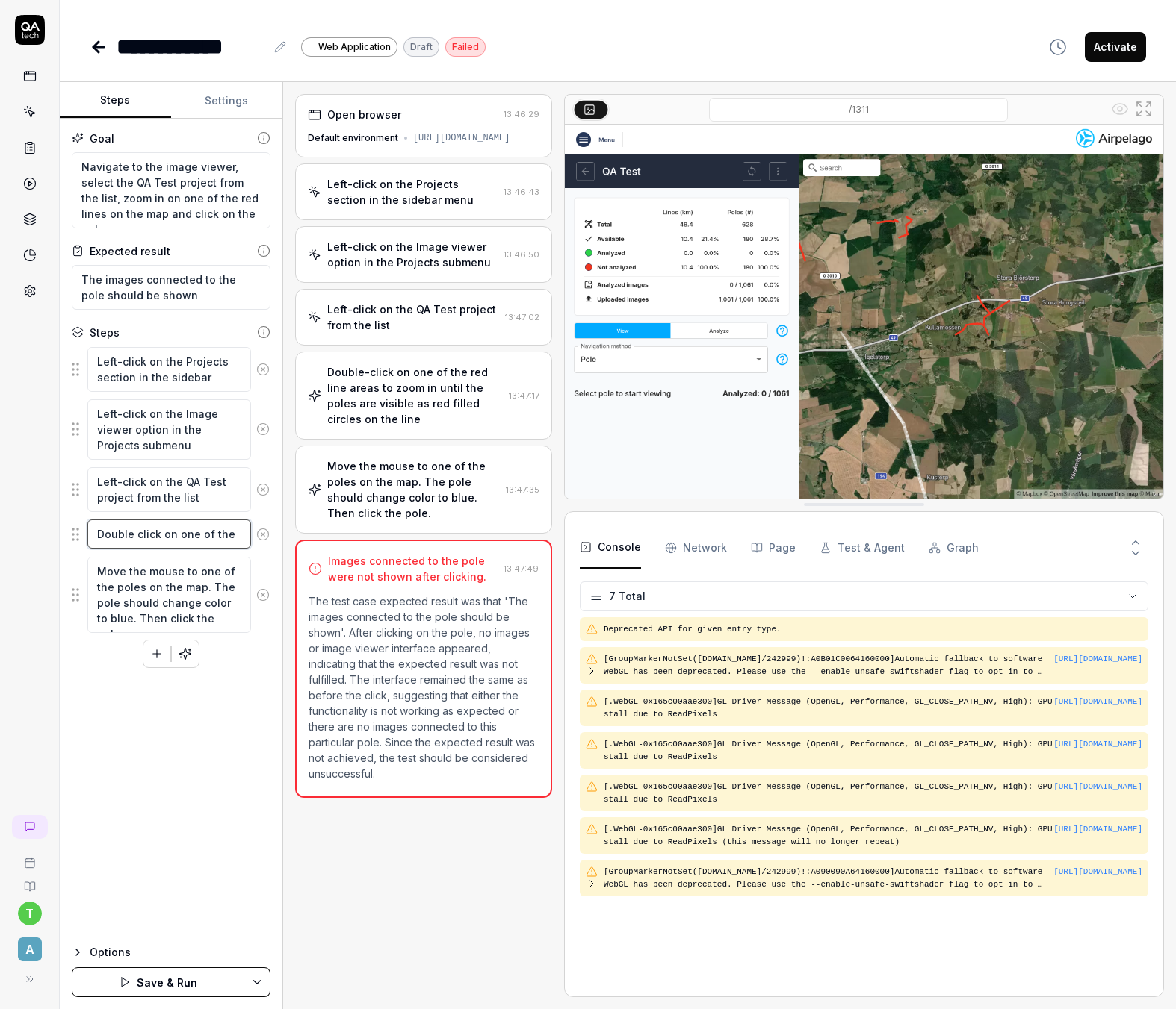
type textarea "*"
type textarea "Double click on one of th"
type textarea "*"
type textarea "Double click on one of t"
type textarea "*"
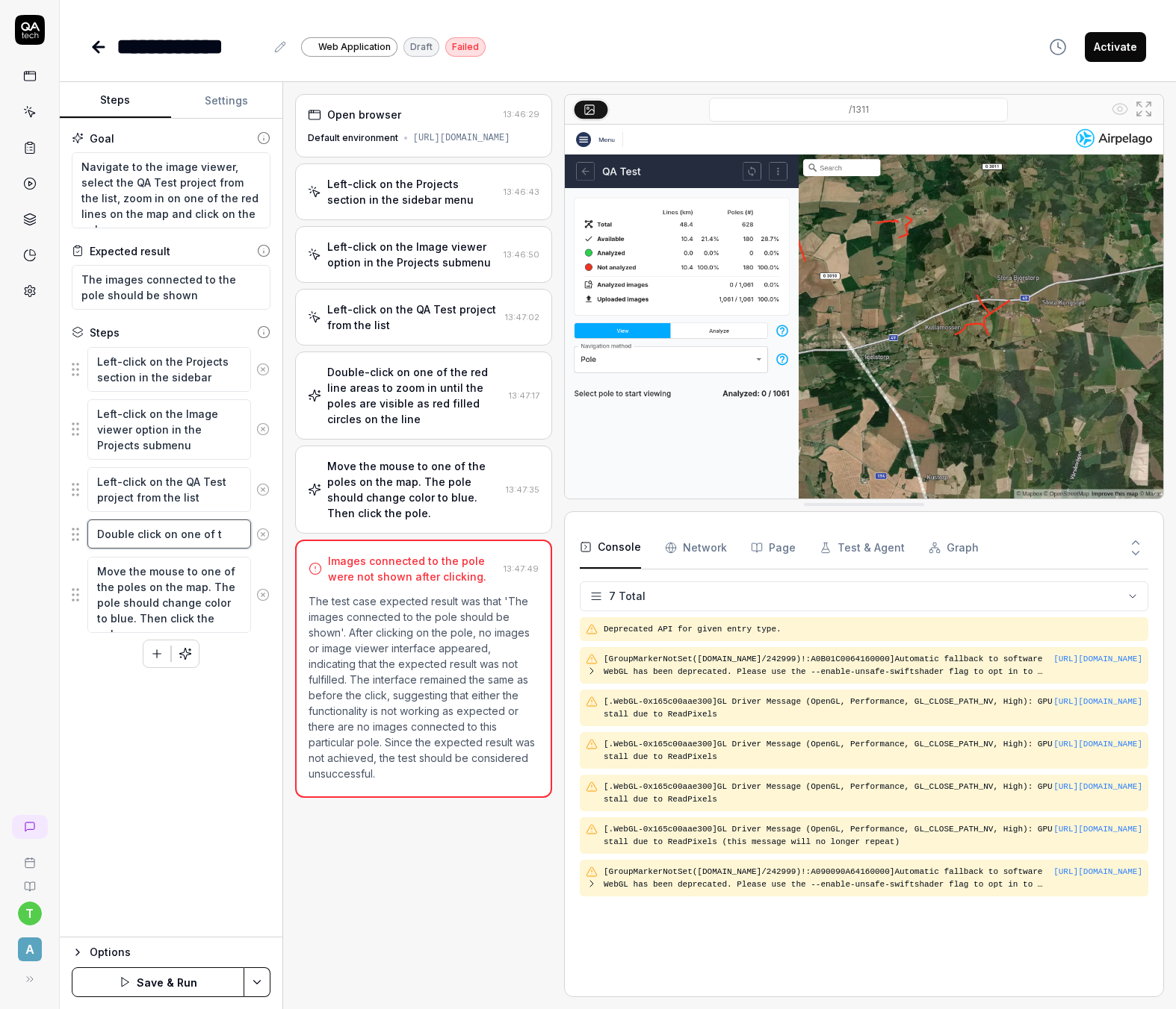
type textarea "Double click on one of"
type textarea "*"
type textarea "Double click on one of"
type textarea "*"
type textarea "Double click on one o"
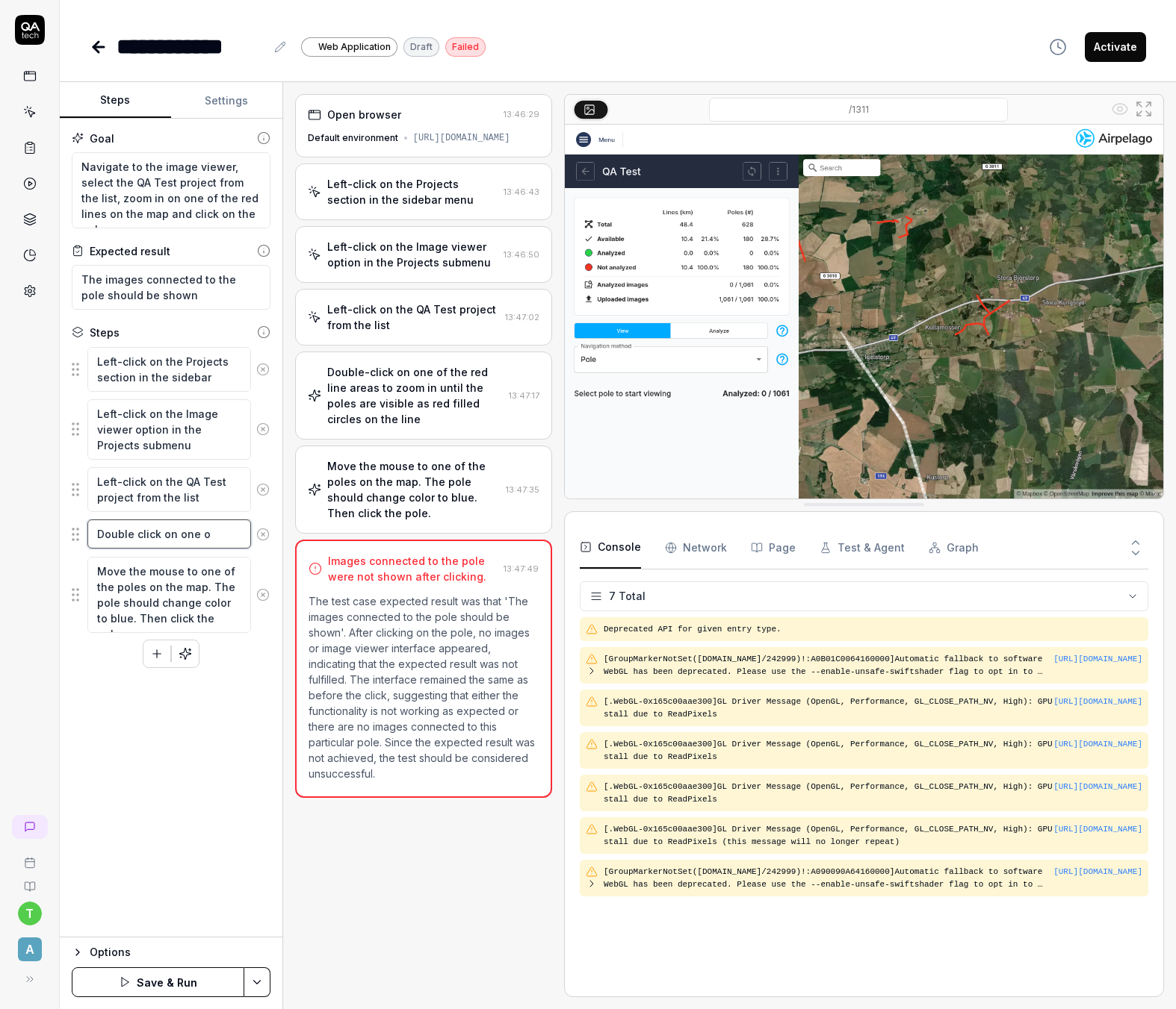
type textarea "*"
type textarea "Double click on one"
type textarea "*"
type textarea "Double click on one"
type textarea "*"
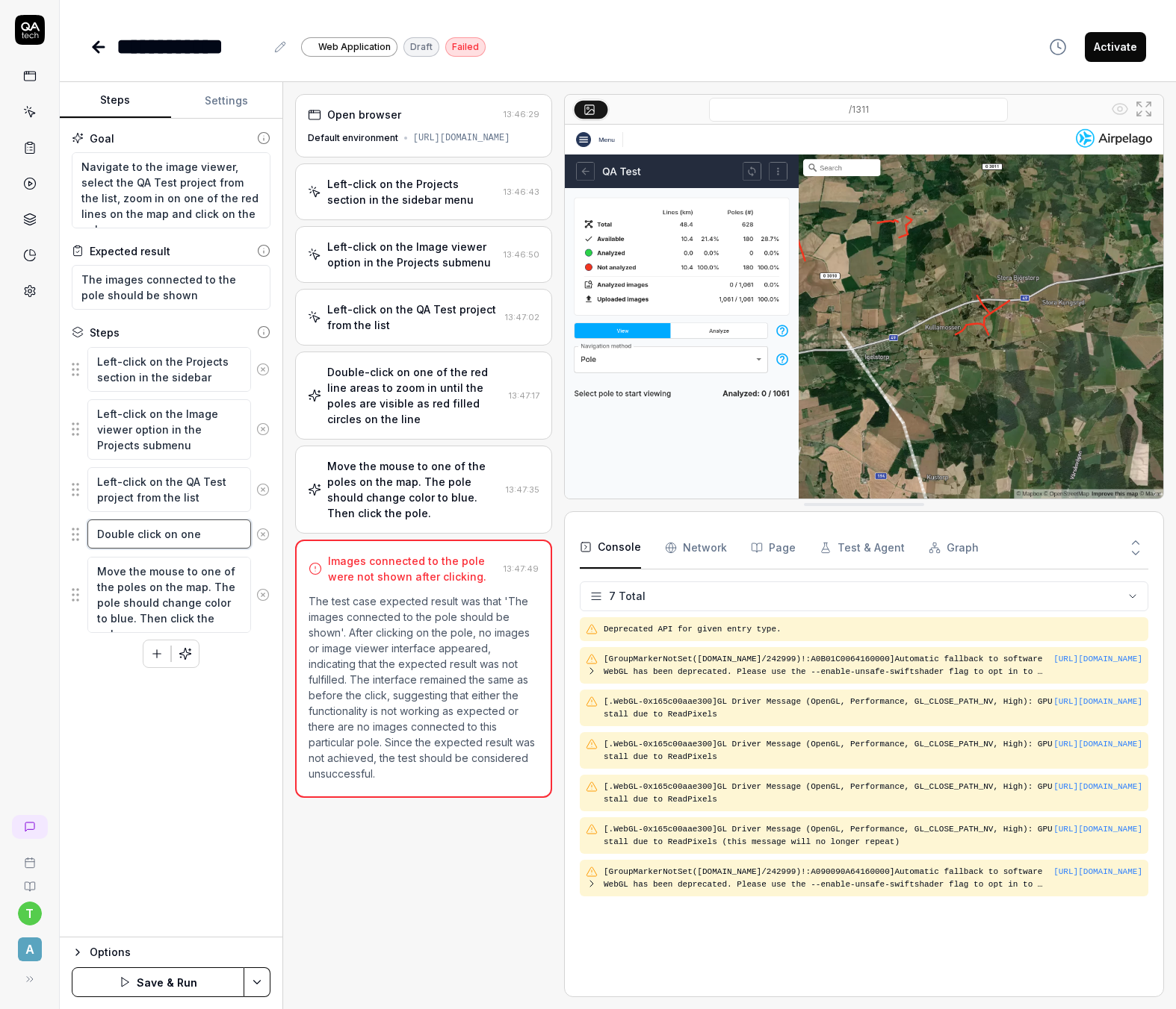
type textarea "Double click on on"
type textarea "*"
type textarea "Double click on o"
type textarea "*"
type textarea "Double click on"
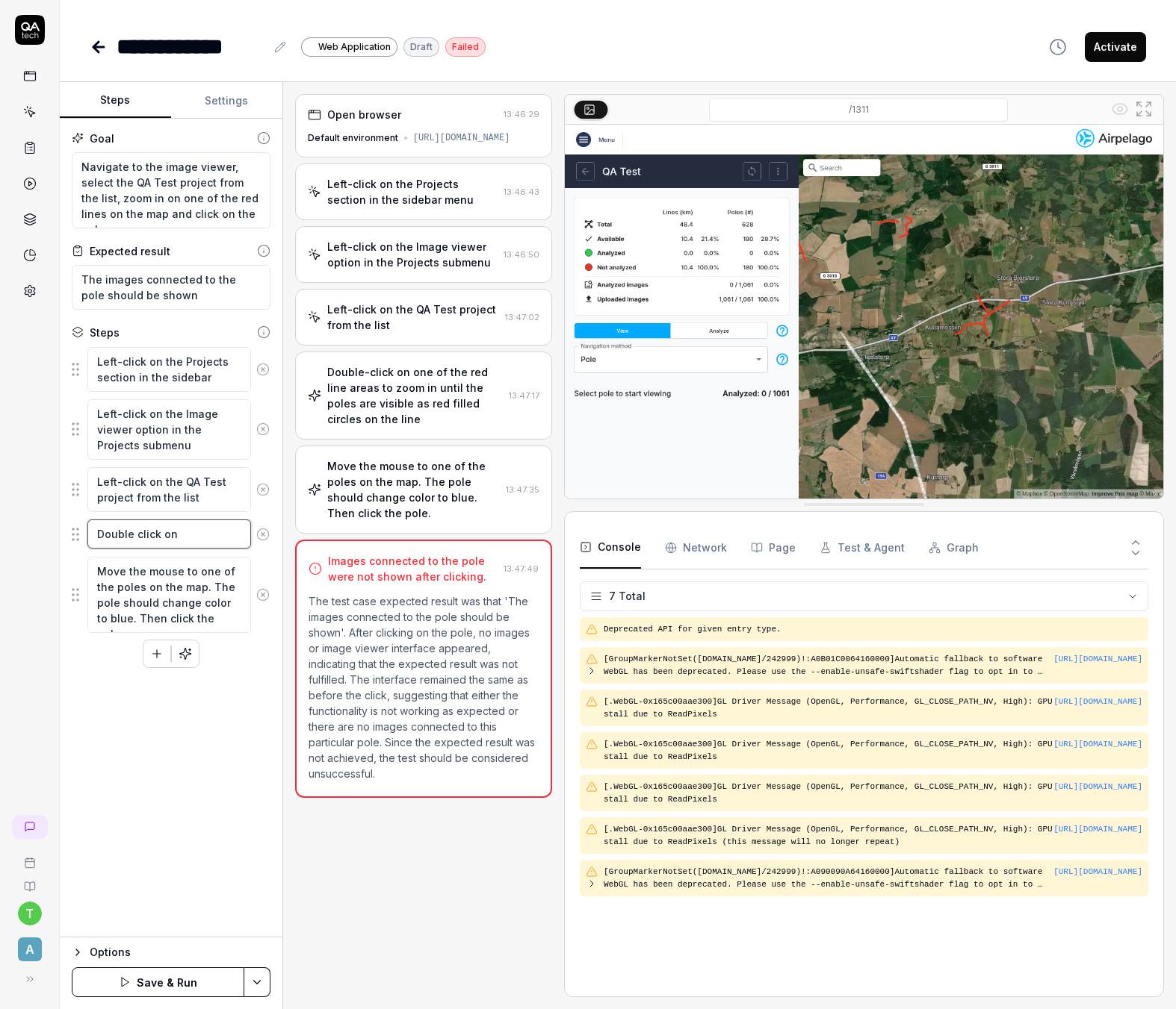
type textarea "*"
type textarea "Double click on"
type textarea "*"
type textarea "Double click o"
type textarea "*"
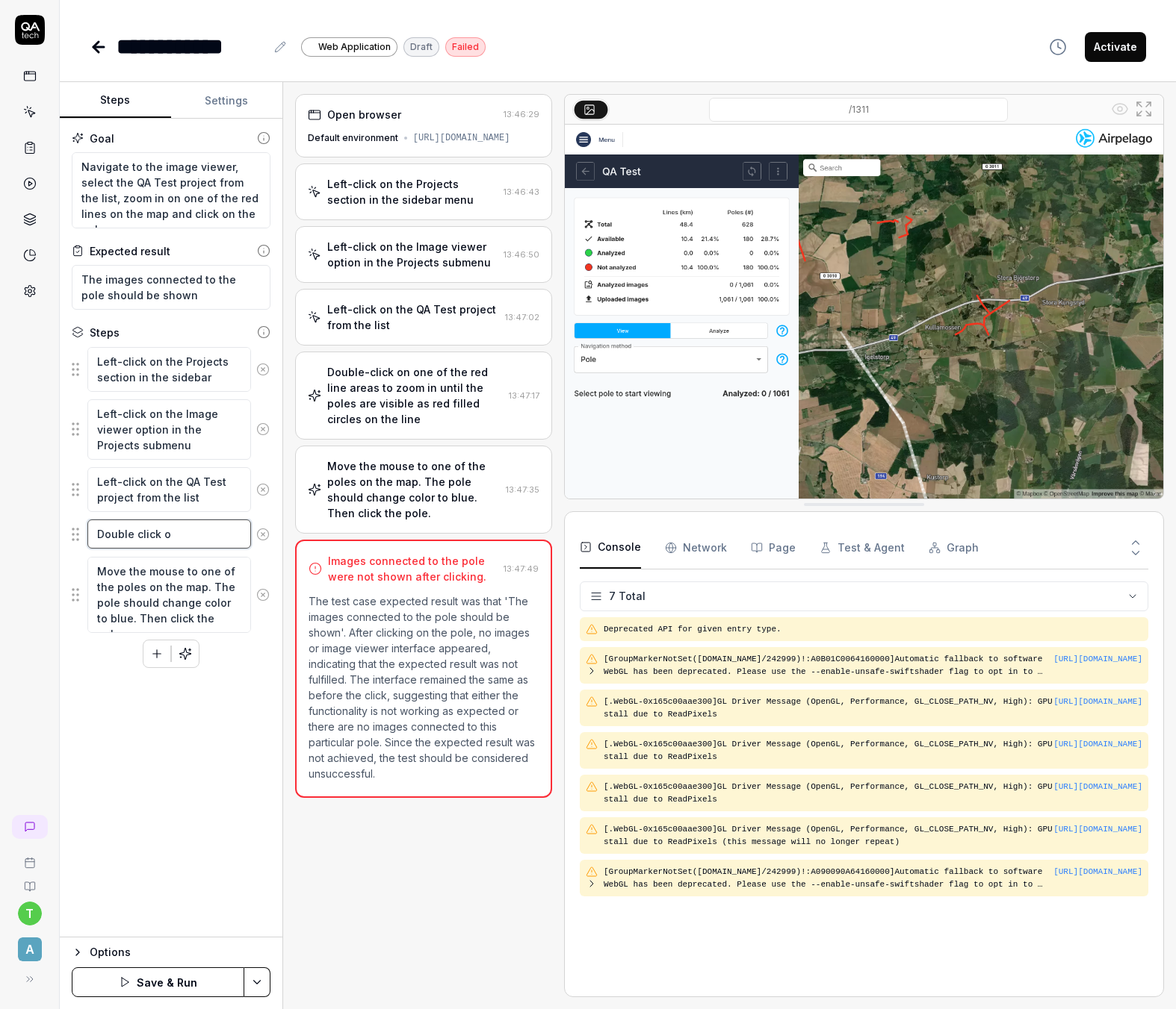
type textarea "Double click"
type textarea "*"
type textarea "Double click"
type textarea "*"
type textarea "Double clic"
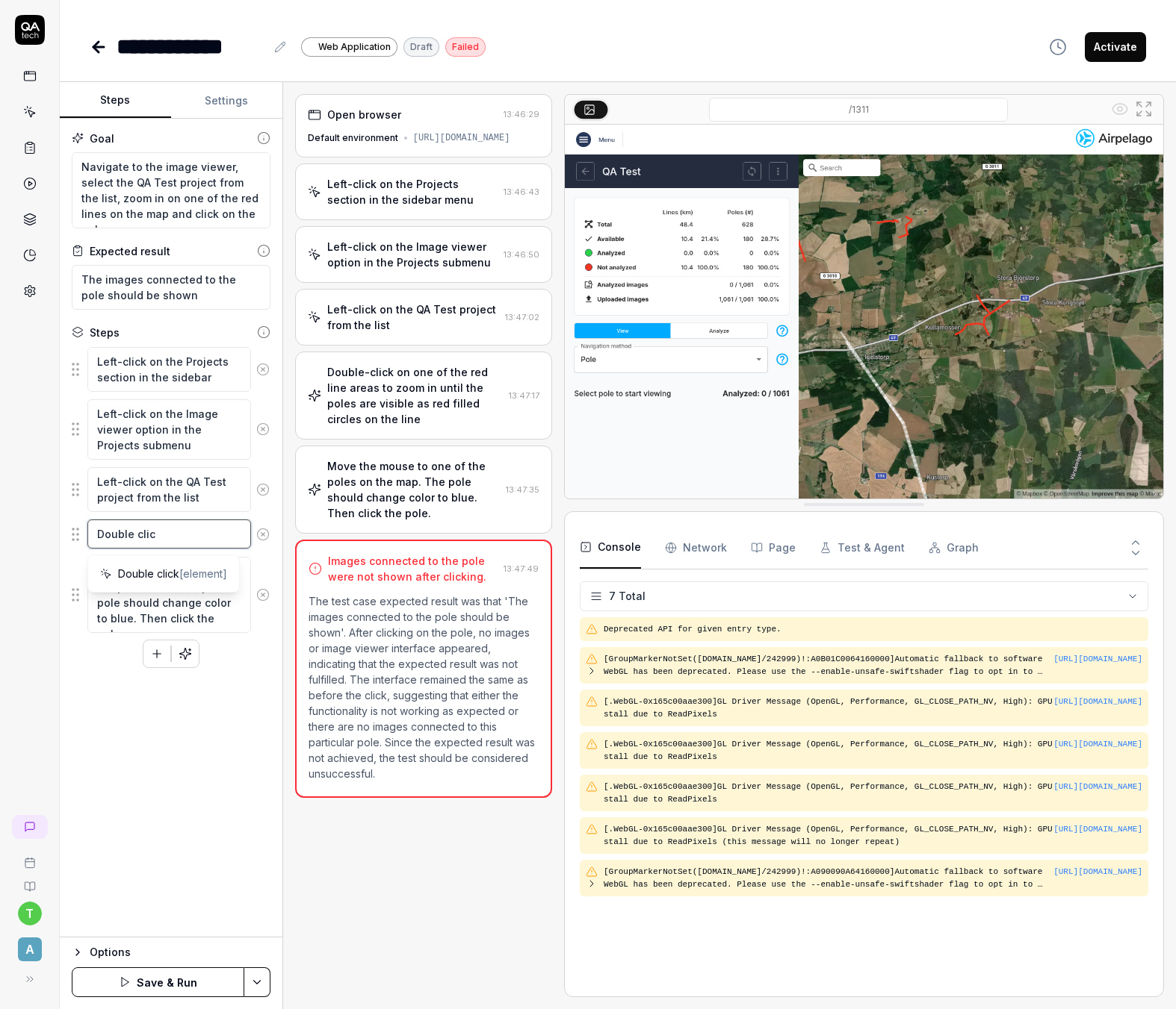
type textarea "*"
type textarea "Double cli"
type textarea "*"
type textarea "Double cl"
type textarea "*"
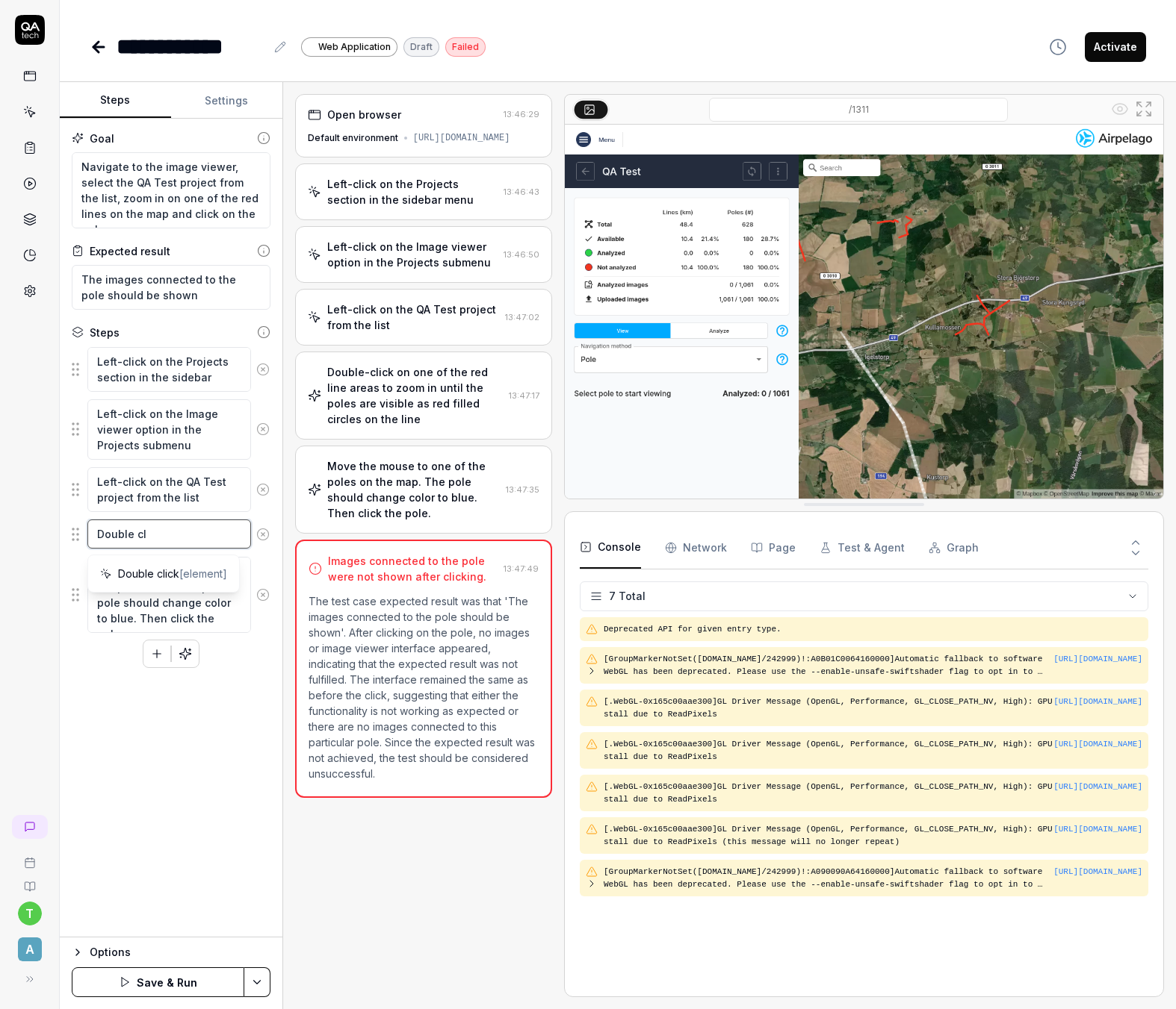
type textarea "Double c"
type textarea "*"
type textarea "Double"
type textarea "*"
type textarea "Double"
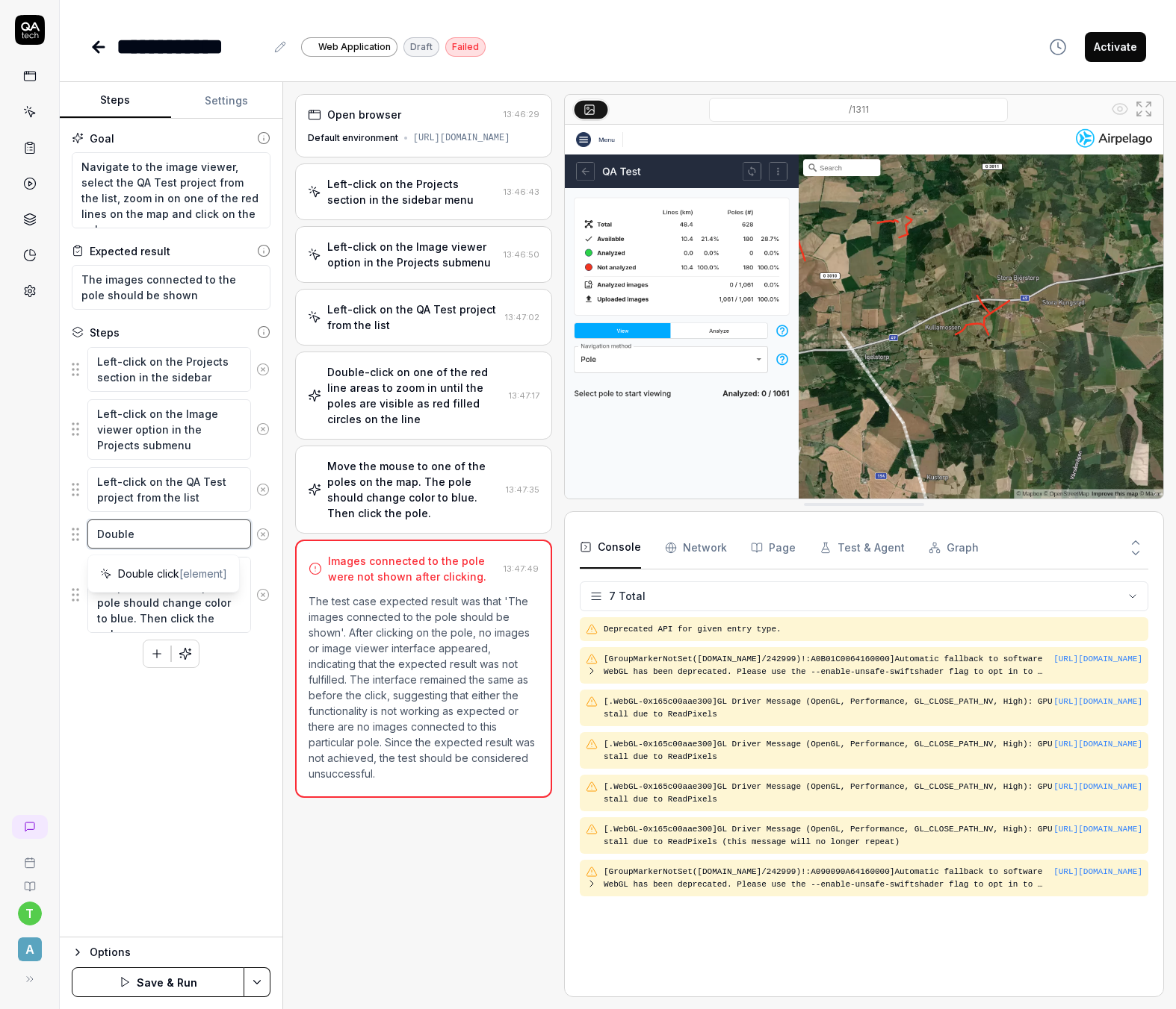
type textarea "*"
type textarea "Doubl"
type textarea "*"
type textarea "Doub"
type textarea "*"
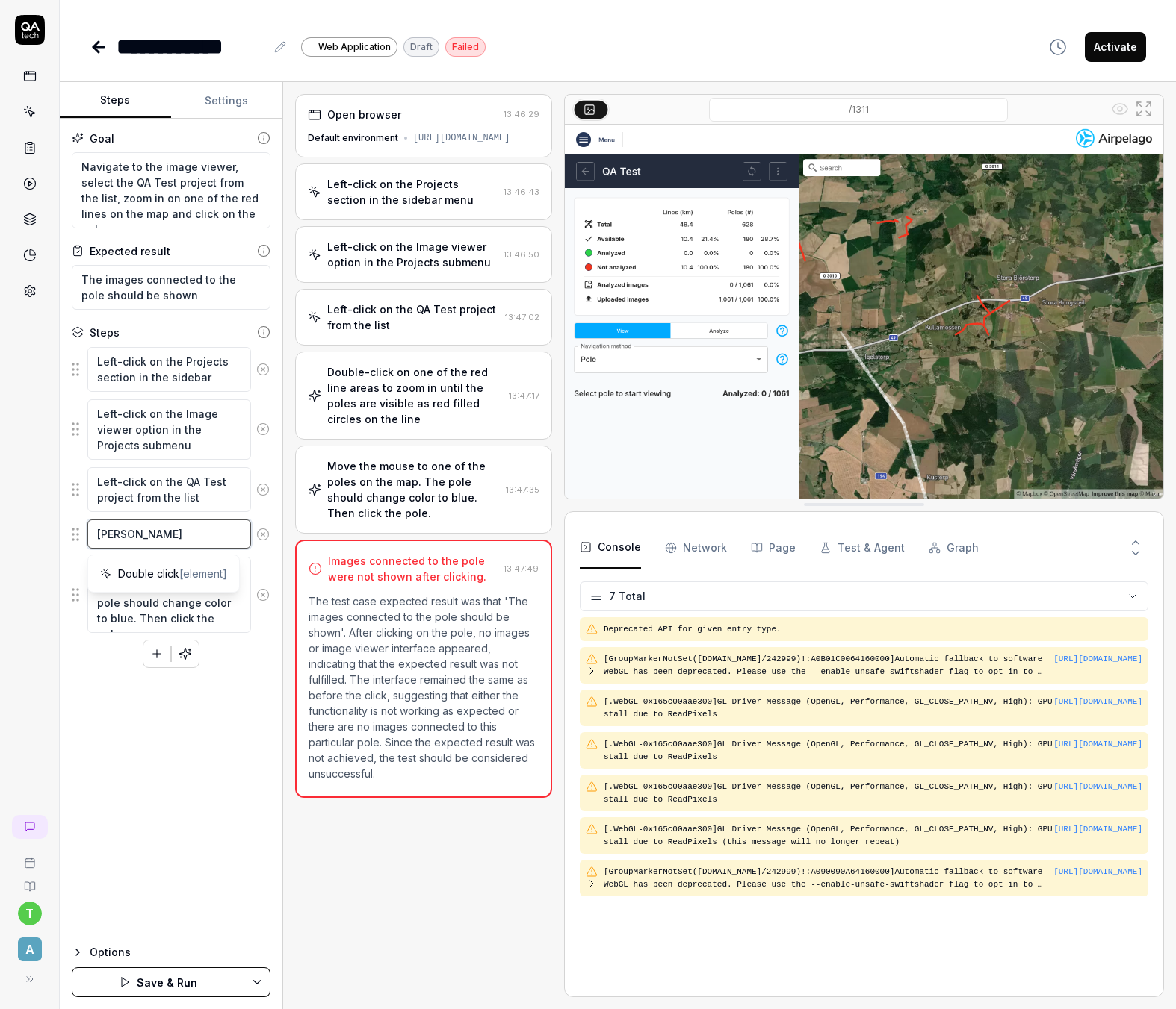
type textarea "Dou"
type textarea "*"
type textarea "Do"
type textarea "*"
type textarea "D"
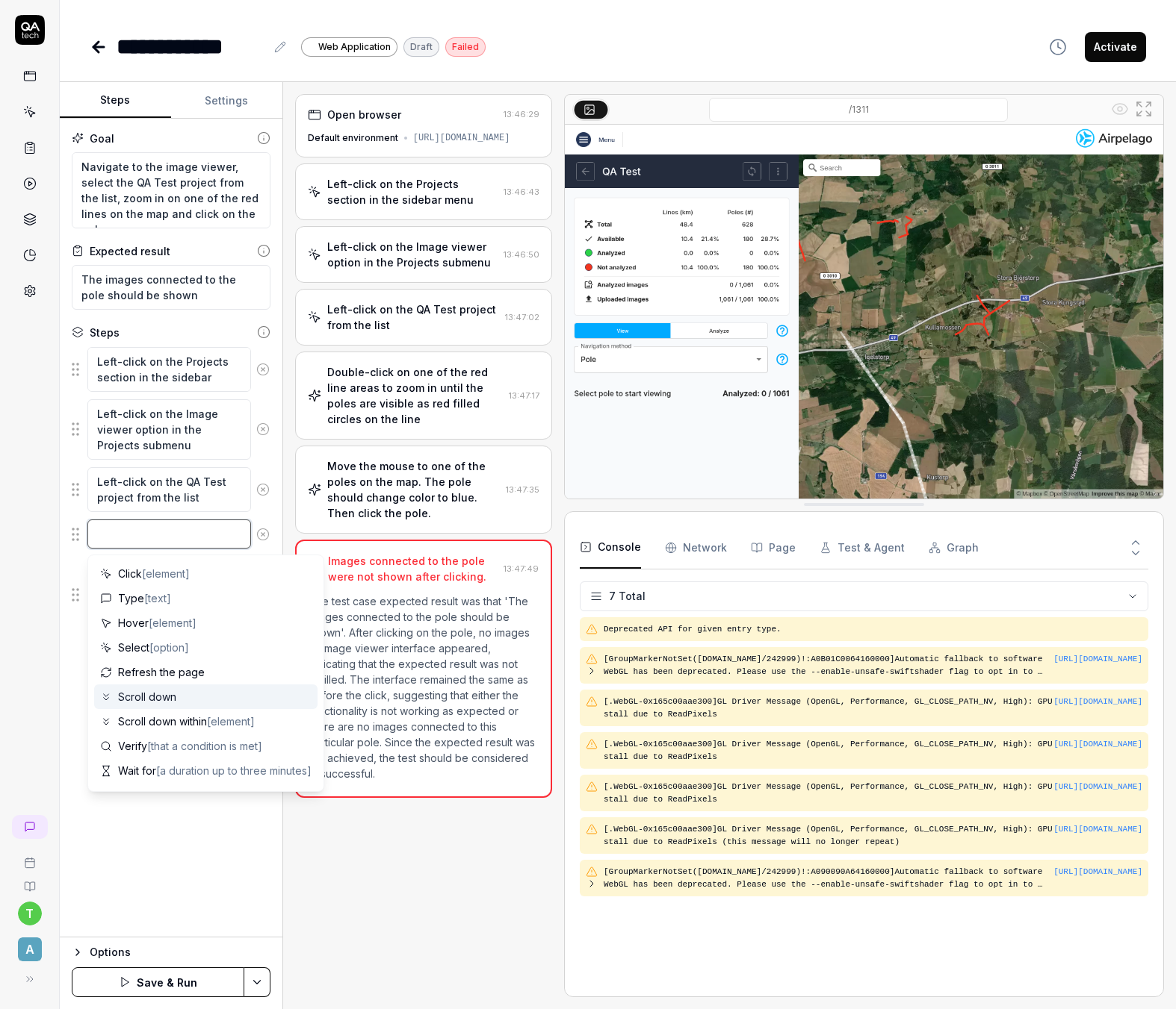
type textarea "*"
type textarea "z"
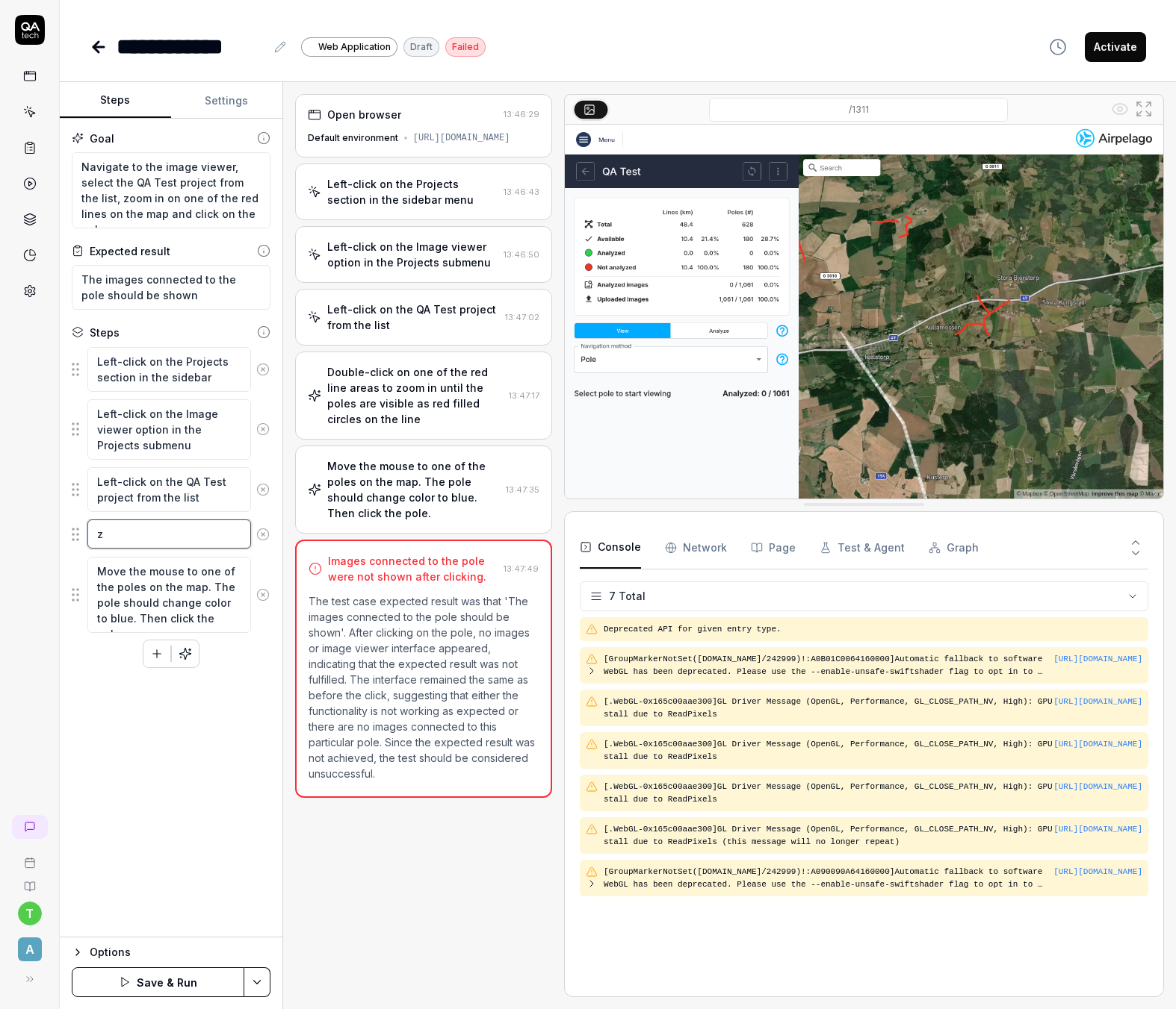
type textarea "*"
type textarea "zo"
type textarea "*"
type textarea "zoo"
type textarea "*"
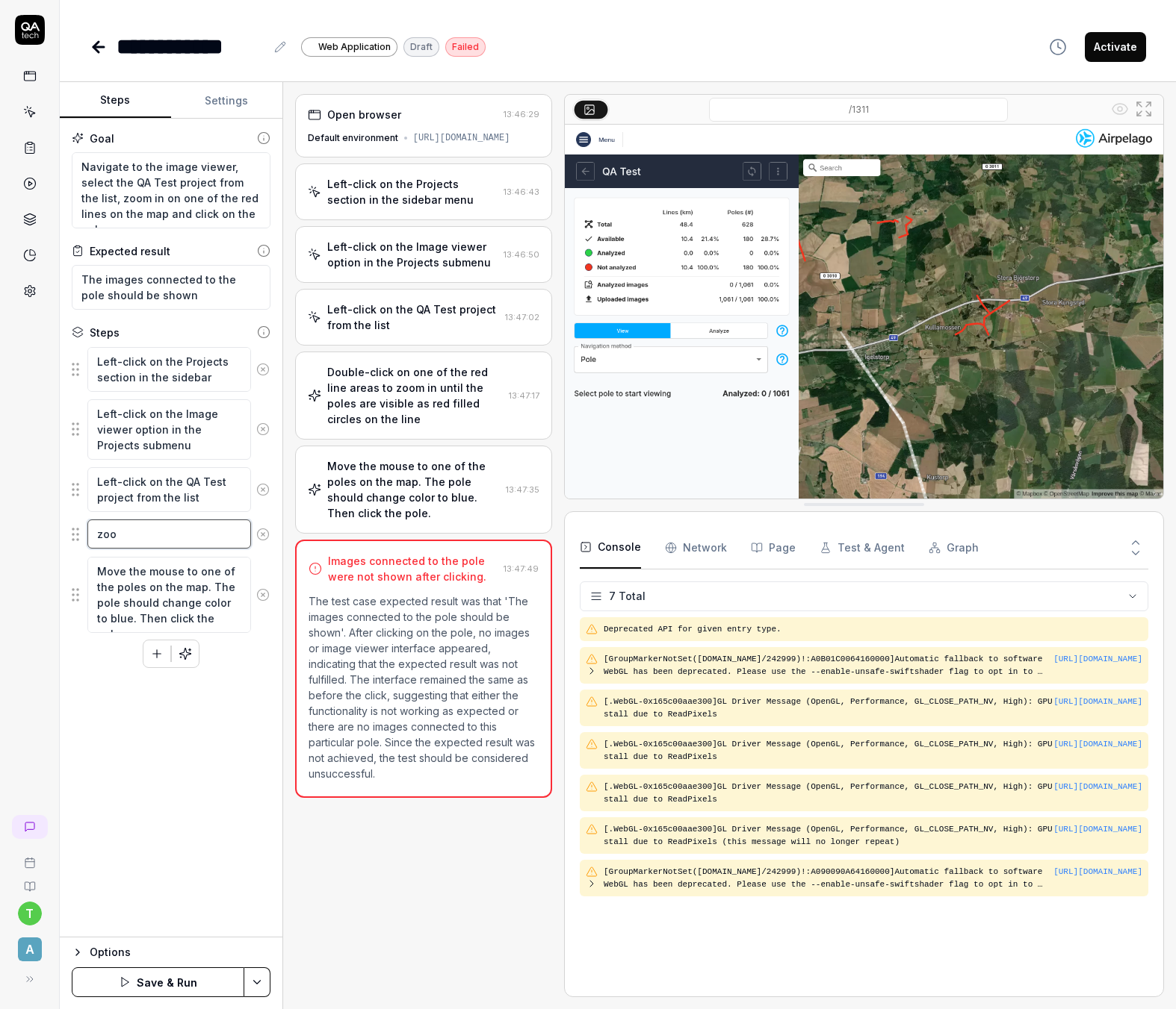
type textarea "zoom"
type textarea "*"
type textarea "zoo"
type textarea "*"
type textarea "zo"
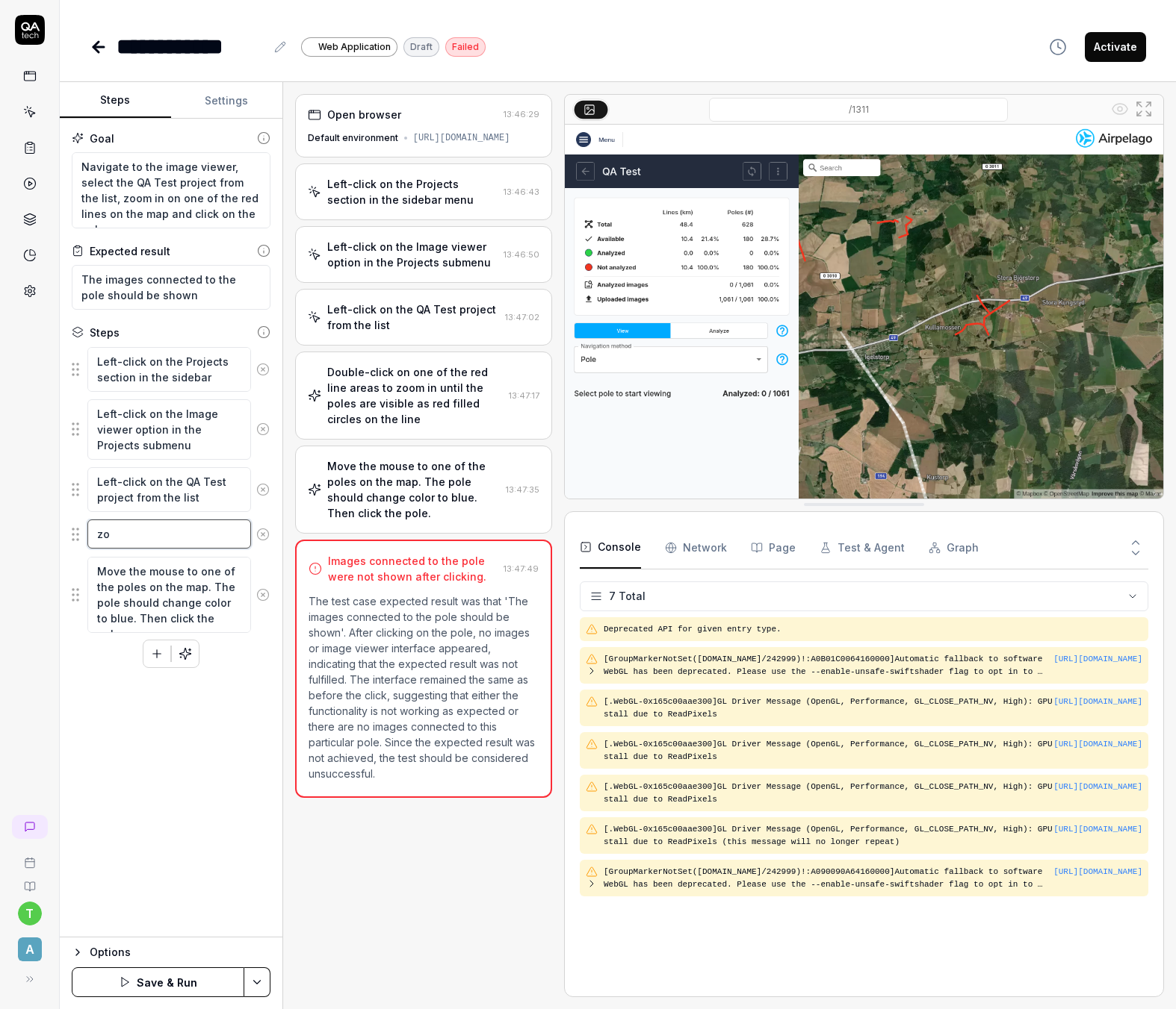
type textarea "*"
type textarea "z"
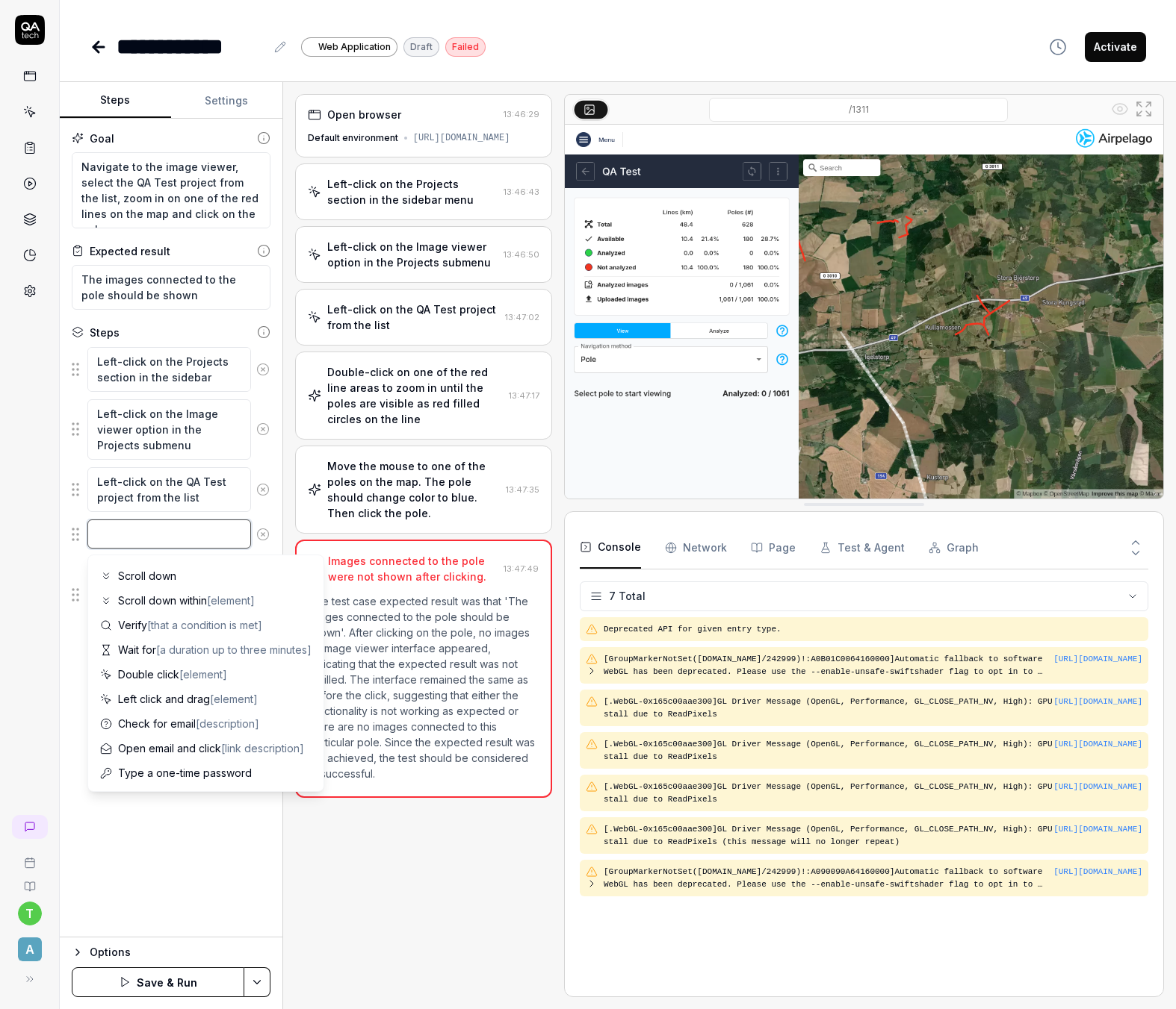
scroll to position [146, 0]
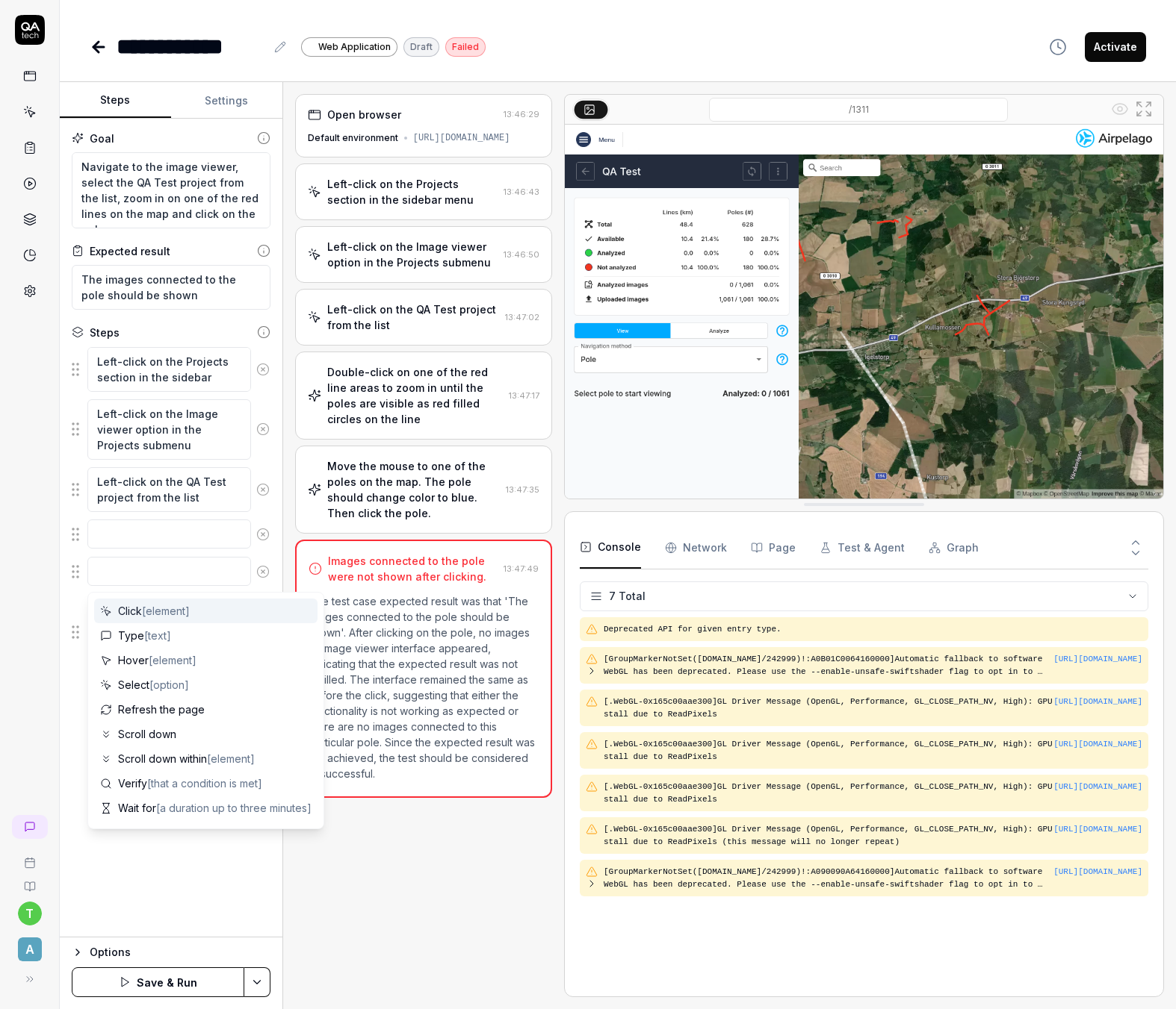
click at [265, 567] on icon at bounding box center [262, 571] width 13 height 13
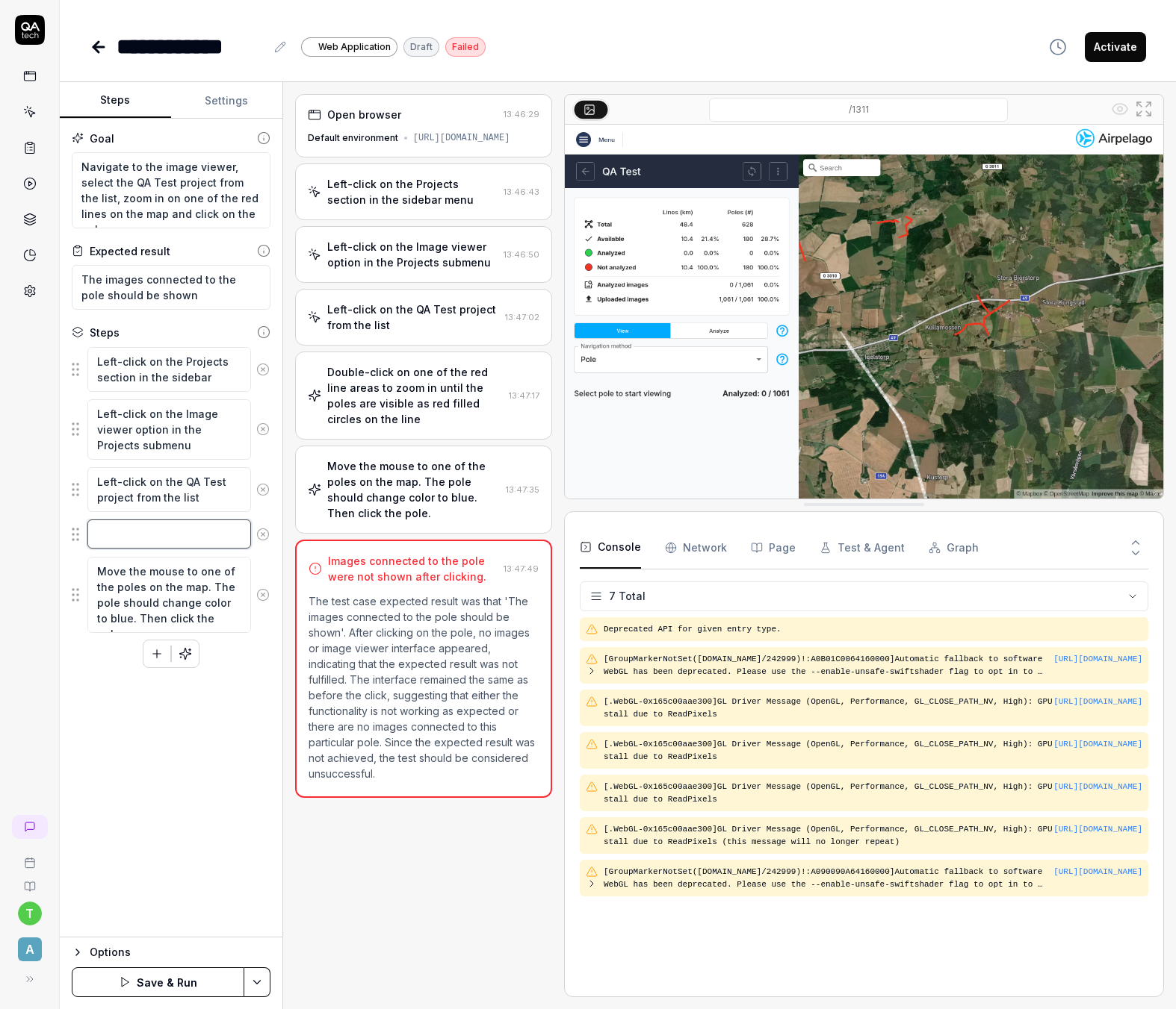
click at [143, 526] on textarea at bounding box center [170, 533] width 164 height 29
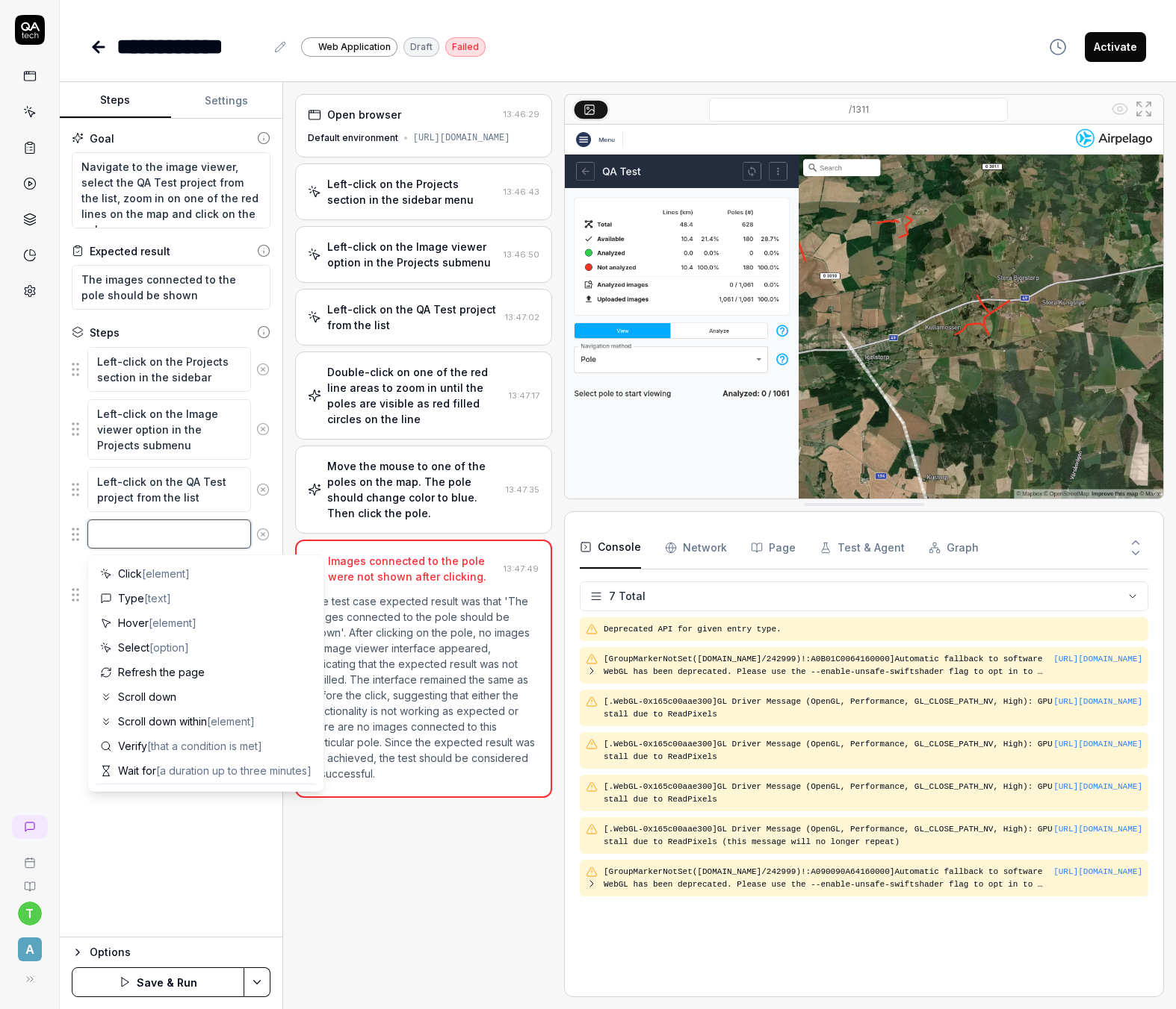
type textarea "*"
type textarea "D"
type textarea "*"
type textarea "Do"
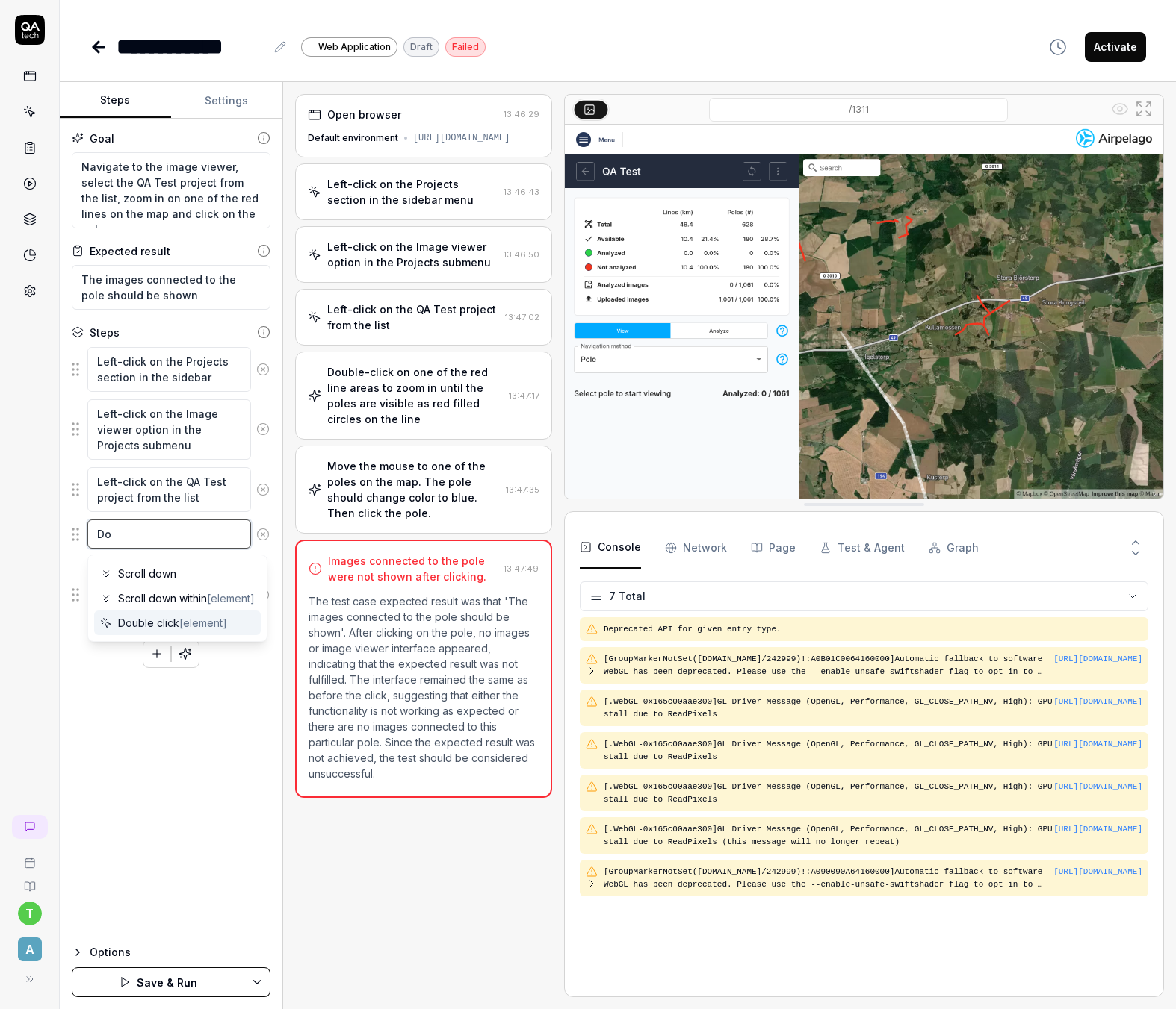
type textarea "*"
type textarea "Doub"
type textarea "*"
type textarea "Doubl"
type textarea "*"
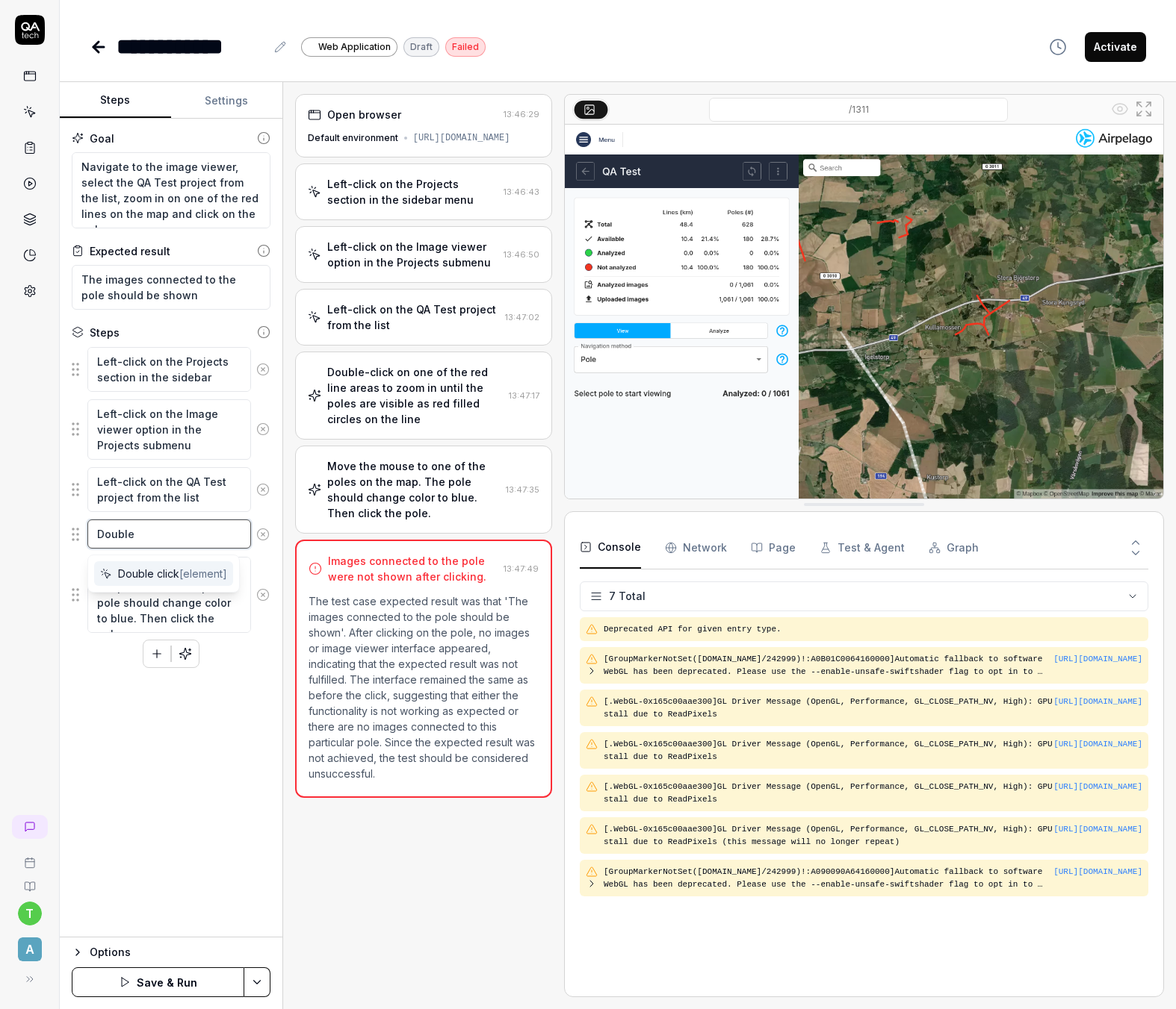
type textarea "Double"
click at [148, 524] on textarea "Double" at bounding box center [170, 533] width 164 height 29
click at [166, 572] on span "Double click [element]" at bounding box center [172, 574] width 109 height 16
type textarea "*"
type textarea "Double click"
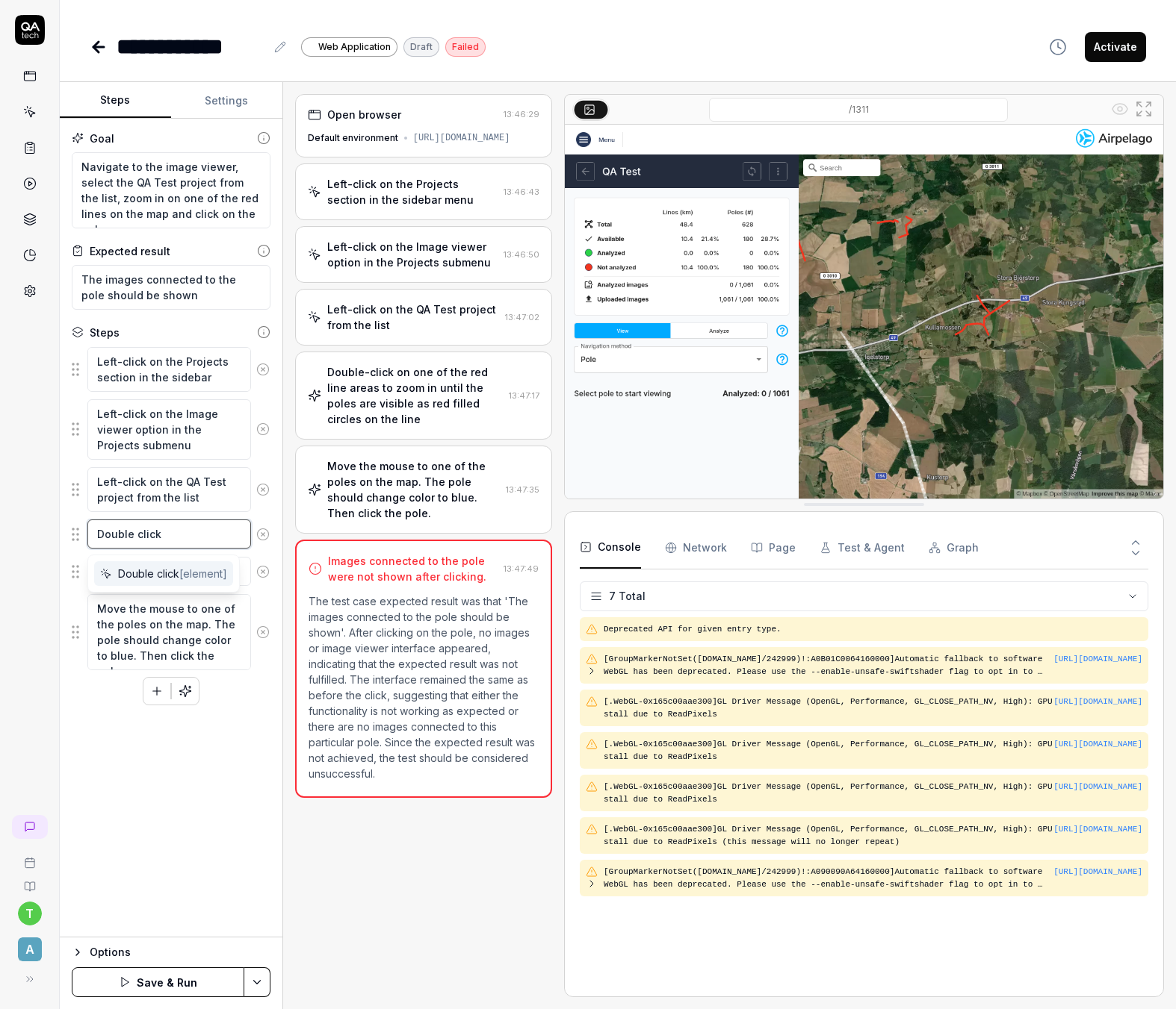
type textarea "*"
type textarea "Double click o"
type textarea "*"
type textarea "Double click on"
type textarea "*"
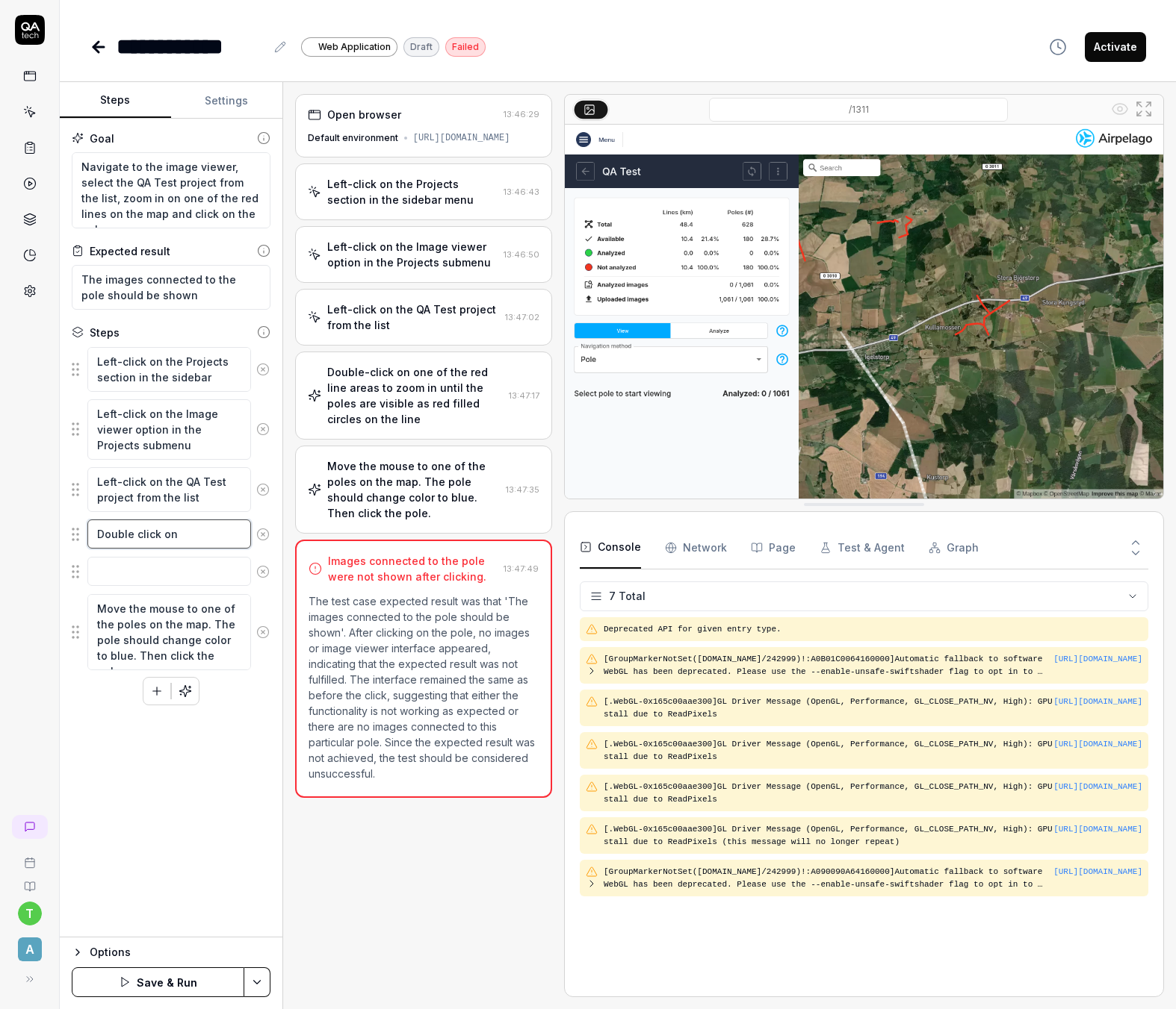
type textarea "Double click on"
type textarea "*"
type textarea "Double click on t"
type textarea "*"
type textarea "Double click on"
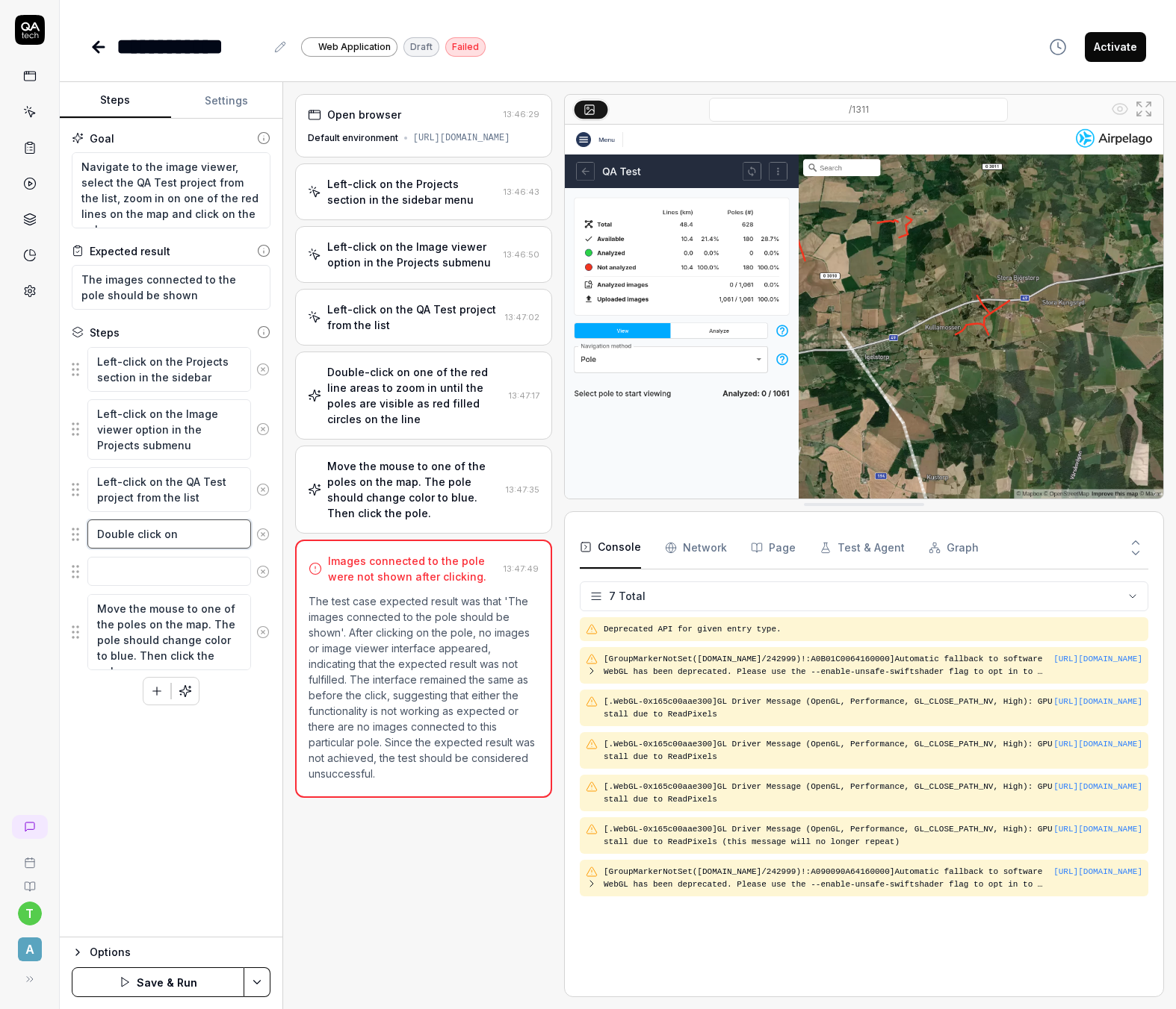
type textarea "*"
type textarea "Double click on o"
type textarea "*"
type textarea "Double click on on"
type textarea "*"
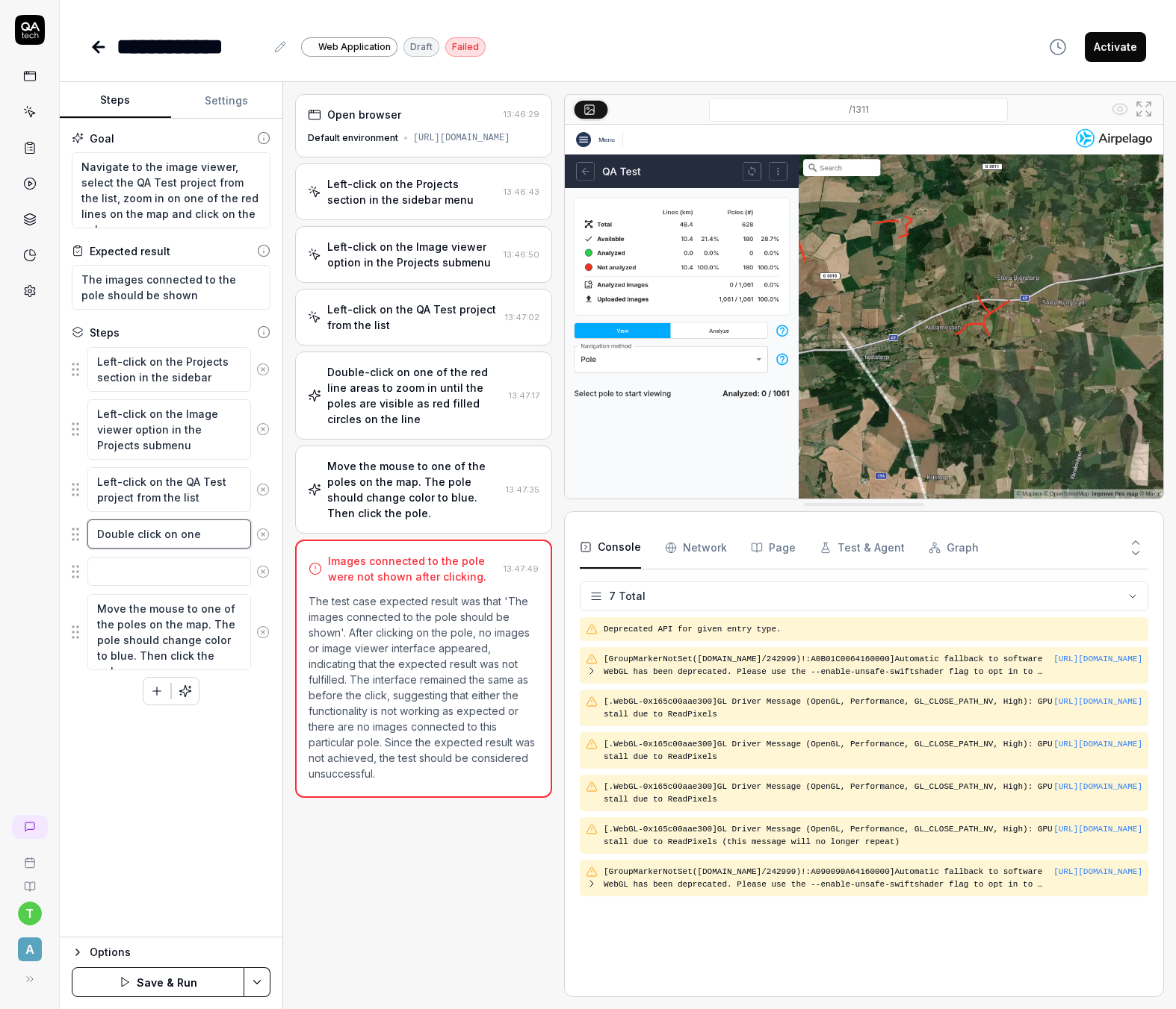
type textarea "Double click on one"
type textarea "*"
type textarea "Double click on one o"
type textarea "*"
type textarea "Double click on one of"
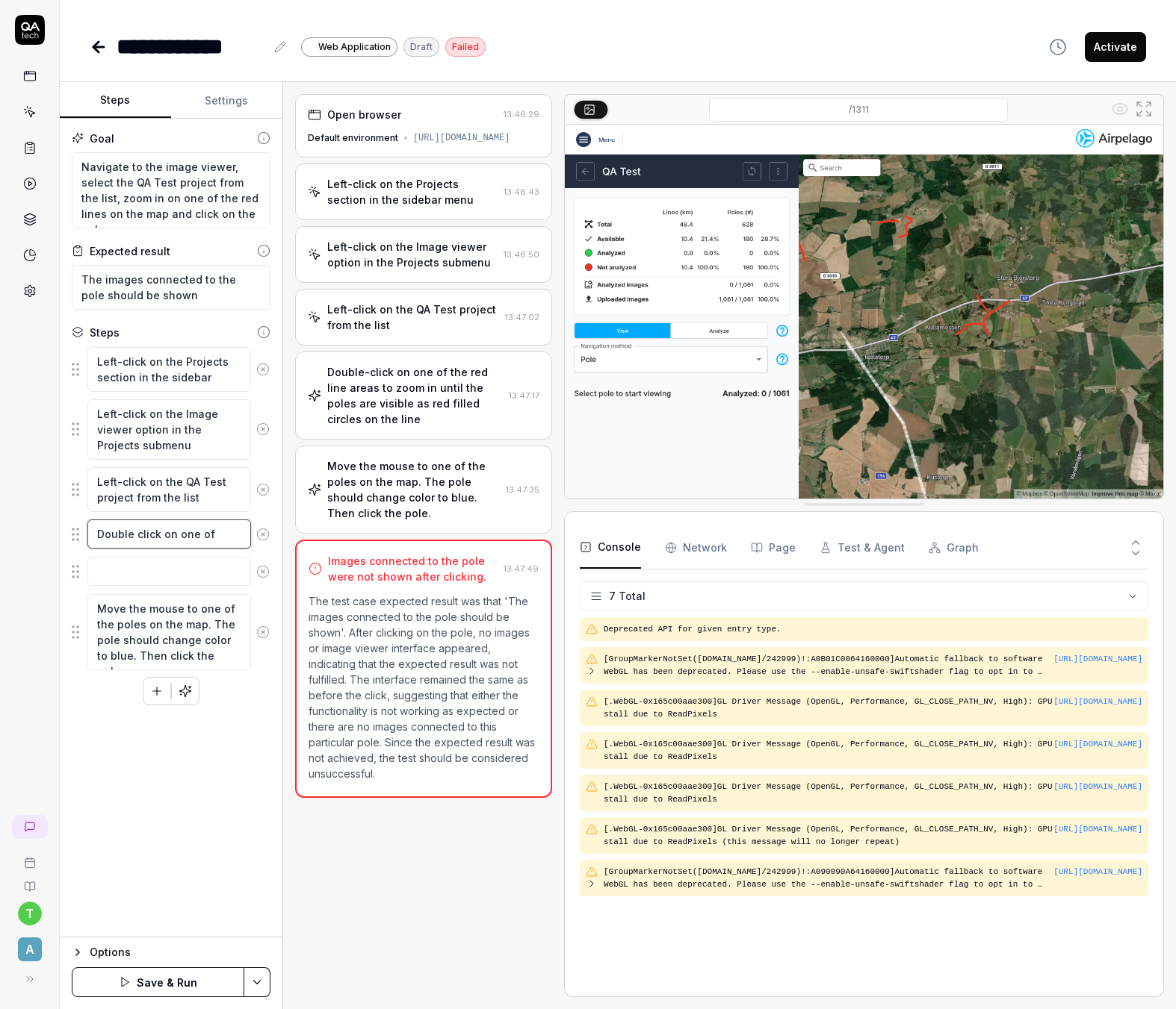
type textarea "*"
type textarea "Double click on one of"
type textarea "*"
type textarea "Double click on one of t"
type textarea "*"
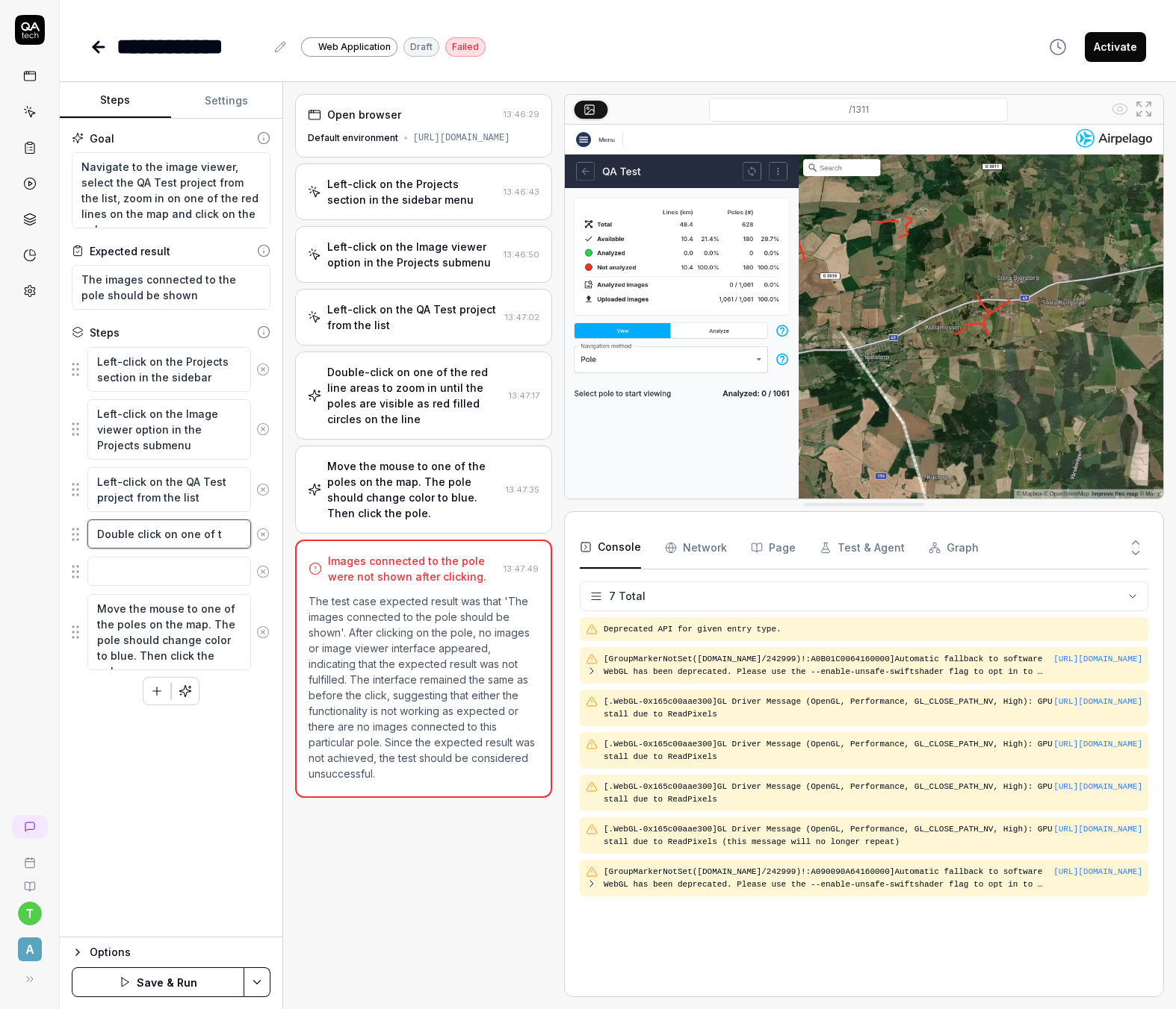
type textarea "Double click on one of th"
type textarea "*"
type textarea "Double click on one of the"
type textarea "*"
type textarea "Double click on one of the"
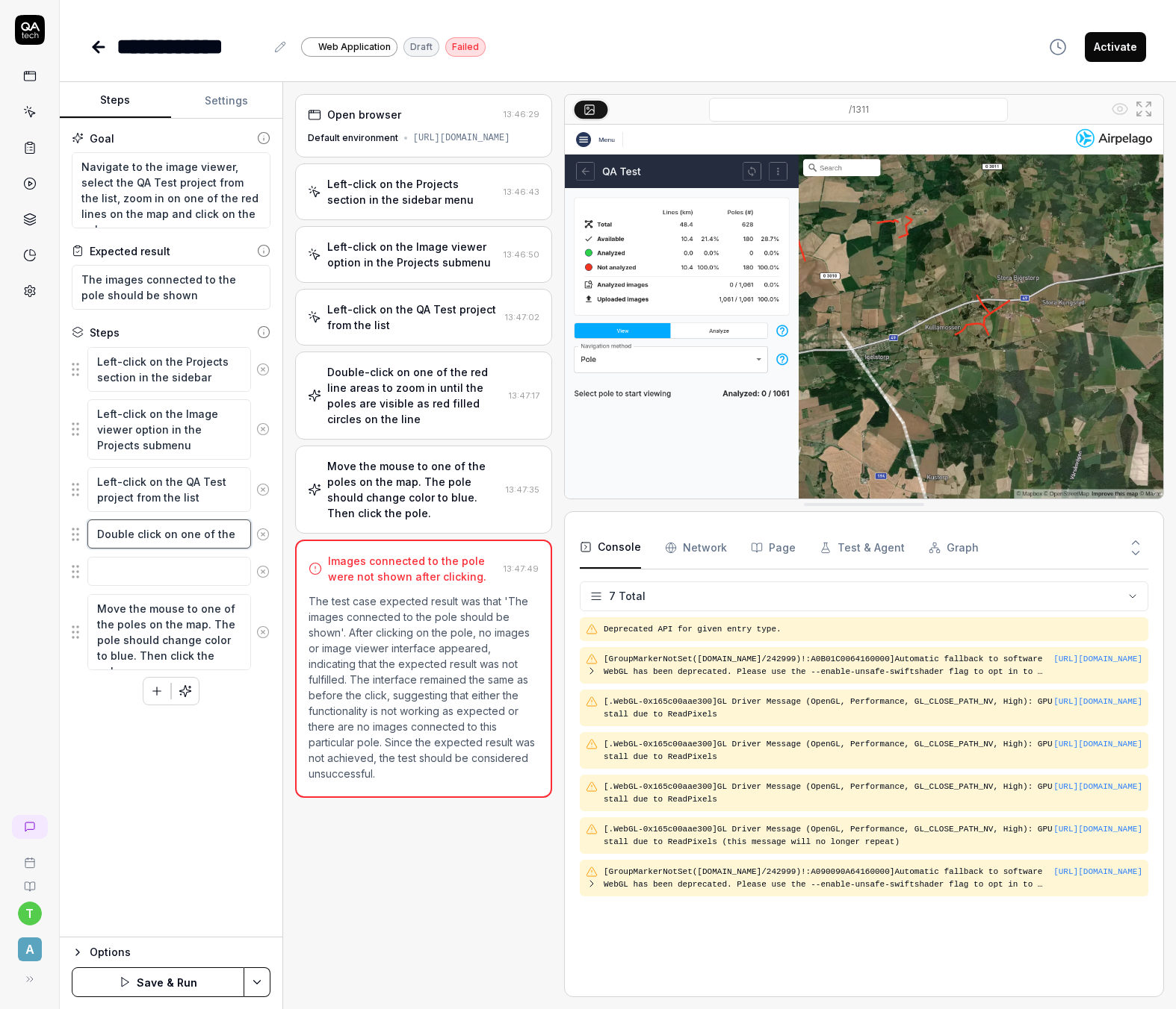
type textarea "*"
type textarea "Double click on one of the r"
type textarea "*"
type textarea "Double click on one of the red"
type textarea "*"
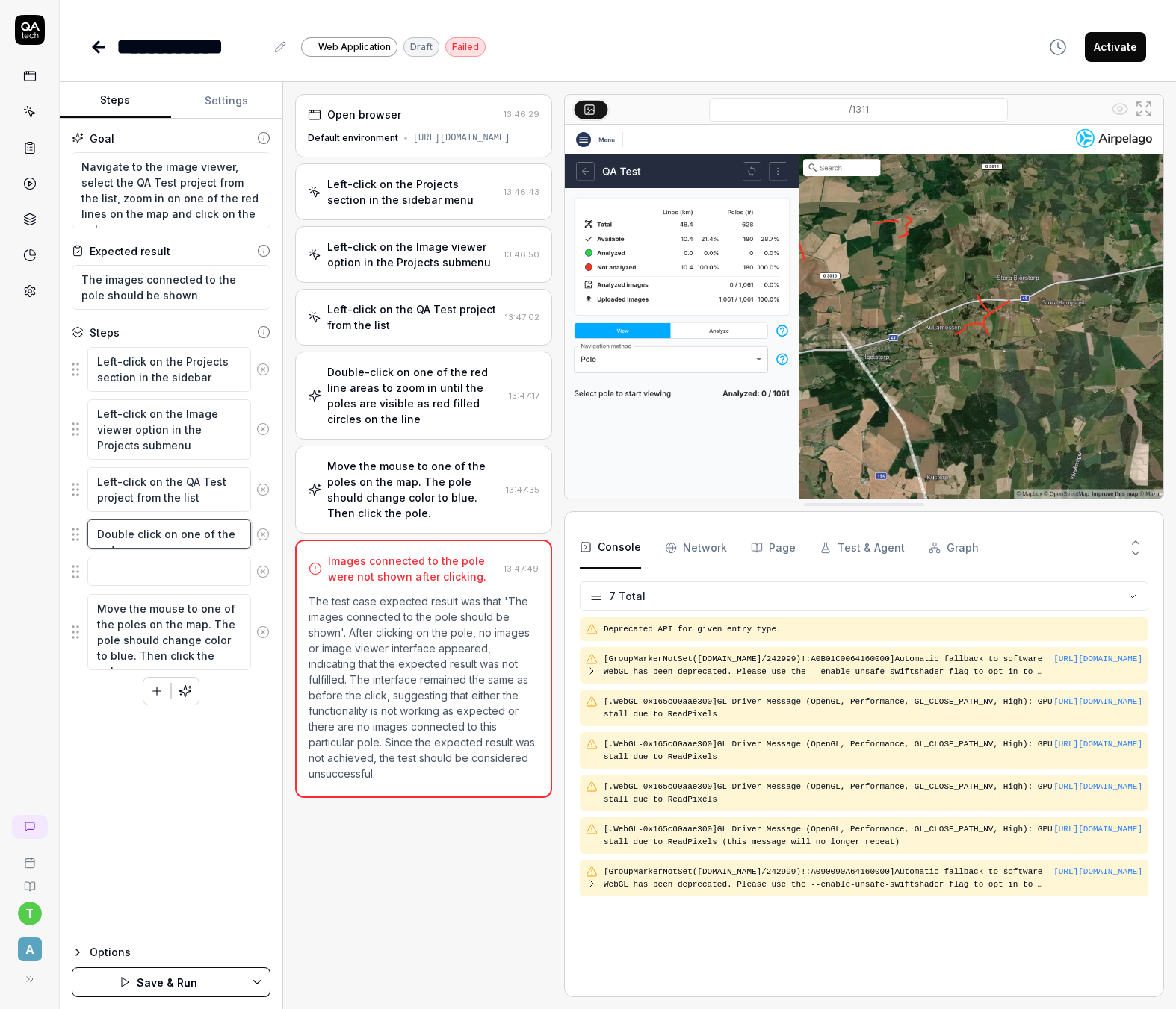
type textarea "Double click on one of the red"
type textarea "*"
type textarea "Double click on one of the red l"
type textarea "*"
type textarea "Double click on one of the red li"
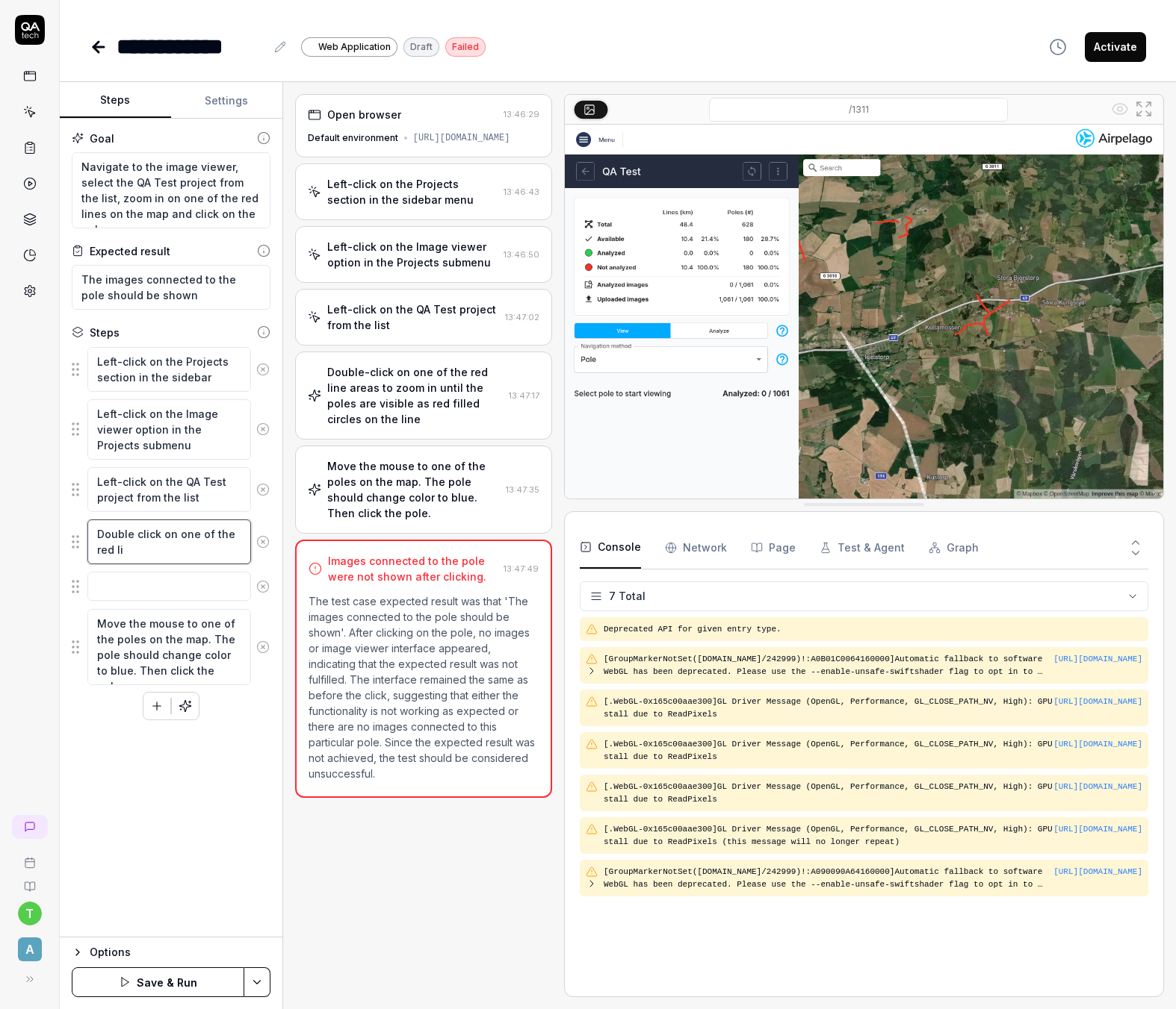
type textarea "*"
type textarea "Double click on one of the red lin"
type textarea "*"
type textarea "Double click on one of the red line"
type textarea "*"
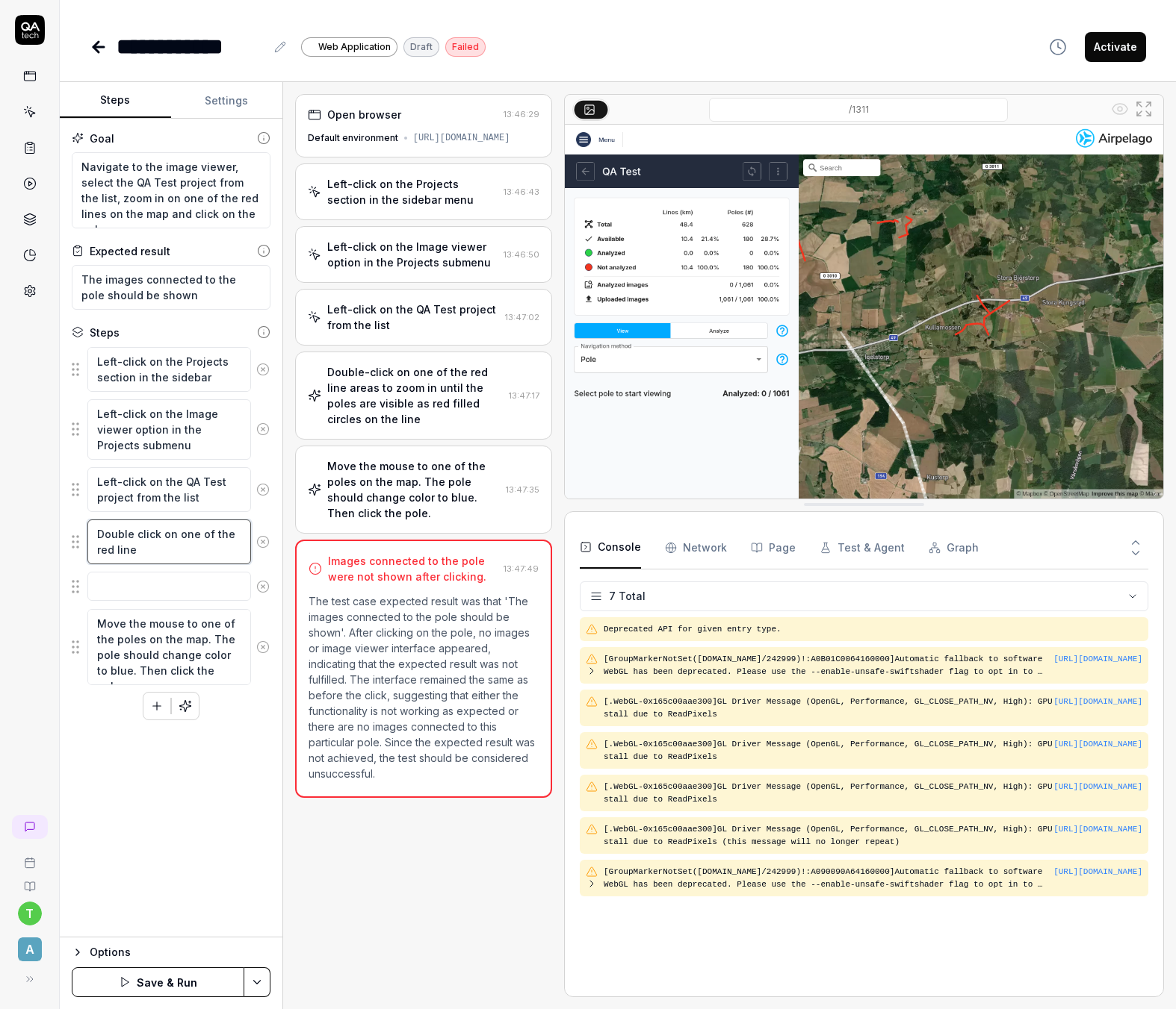
type textarea "Double click on one of the red lines"
type textarea "*"
type textarea "Double click on one of the red lines u"
type textarea "*"
type textarea "Double click on one of the red lines un"
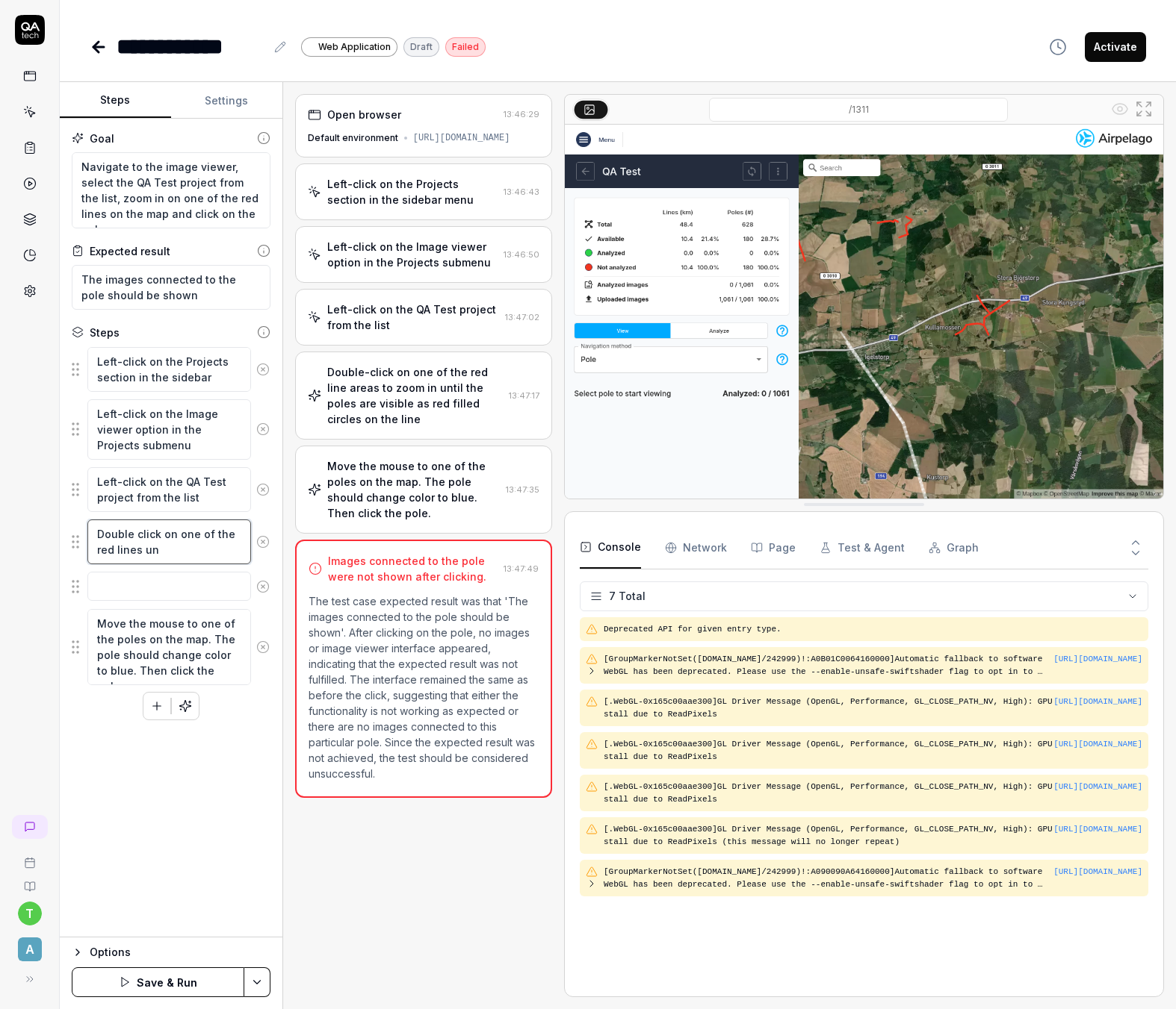
type textarea "*"
type textarea "Double click on one of the red lines unt"
type textarea "*"
type textarea "Double click on one of the red lines unti"
type textarea "*"
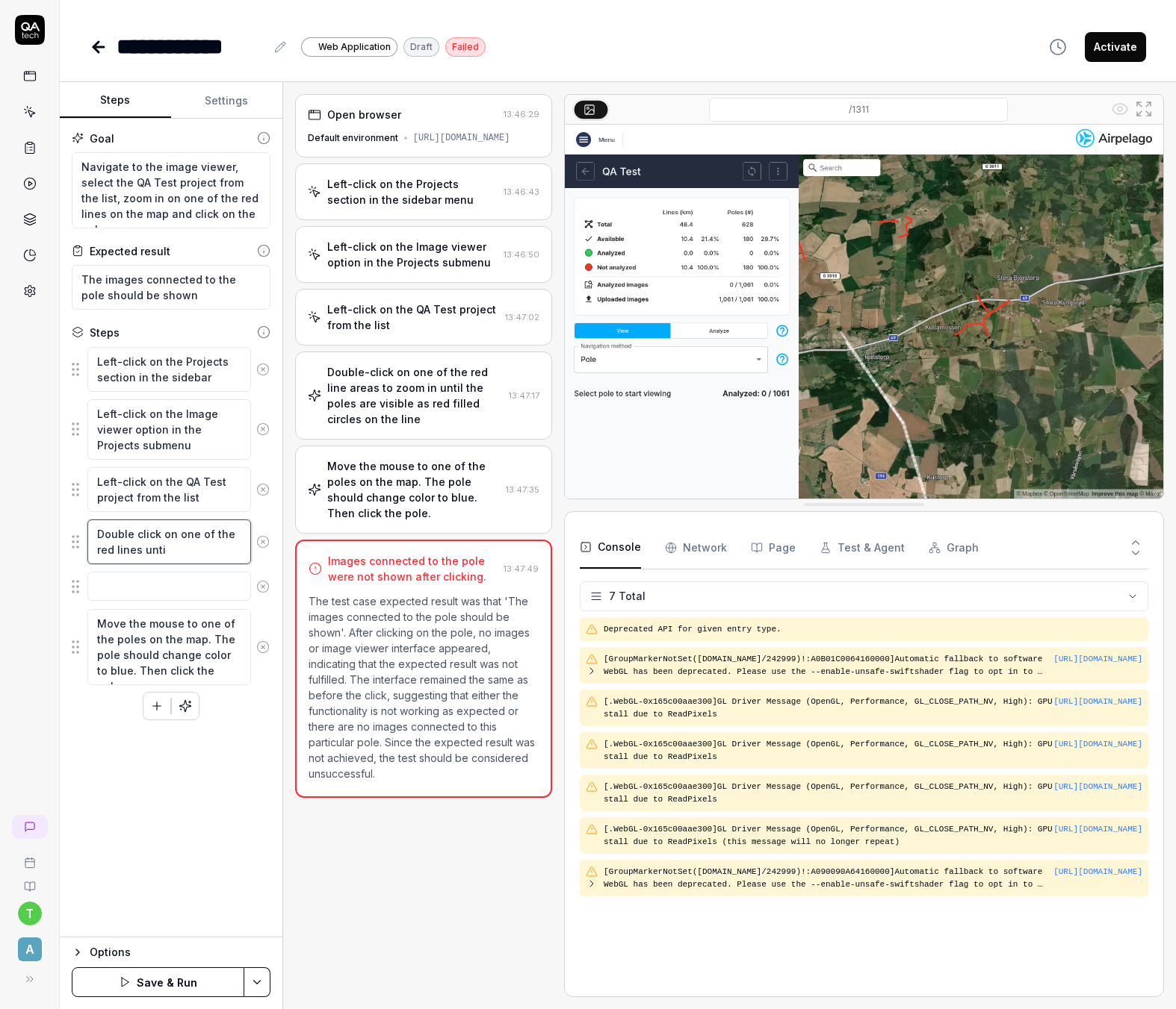
type textarea "Double click on one of the red lines until"
type textarea "*"
type textarea "Double click on one of the red lines until"
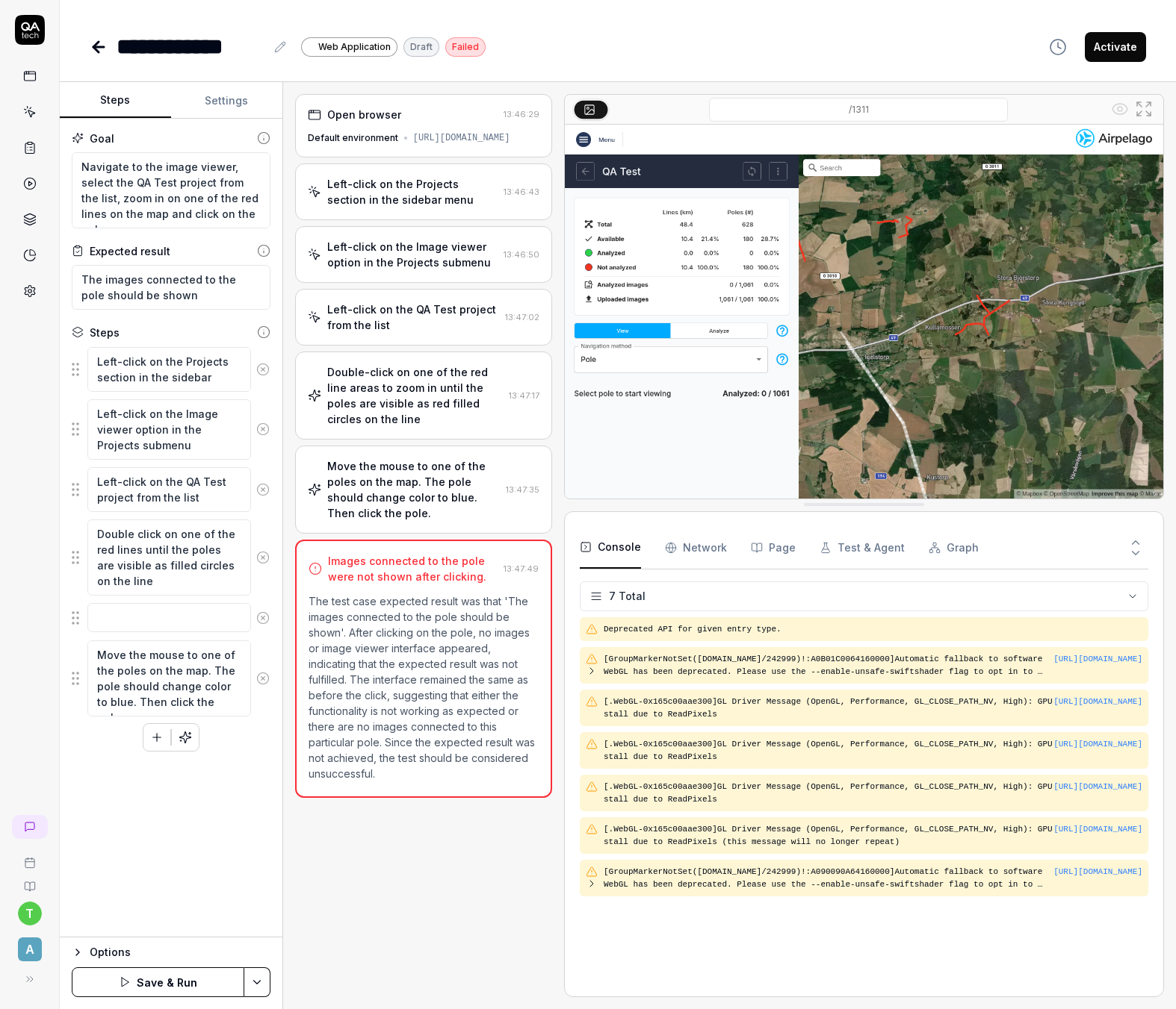
click at [263, 617] on icon at bounding box center [262, 617] width 13 height 13
click at [163, 985] on button "Save & Run" at bounding box center [158, 982] width 173 height 30
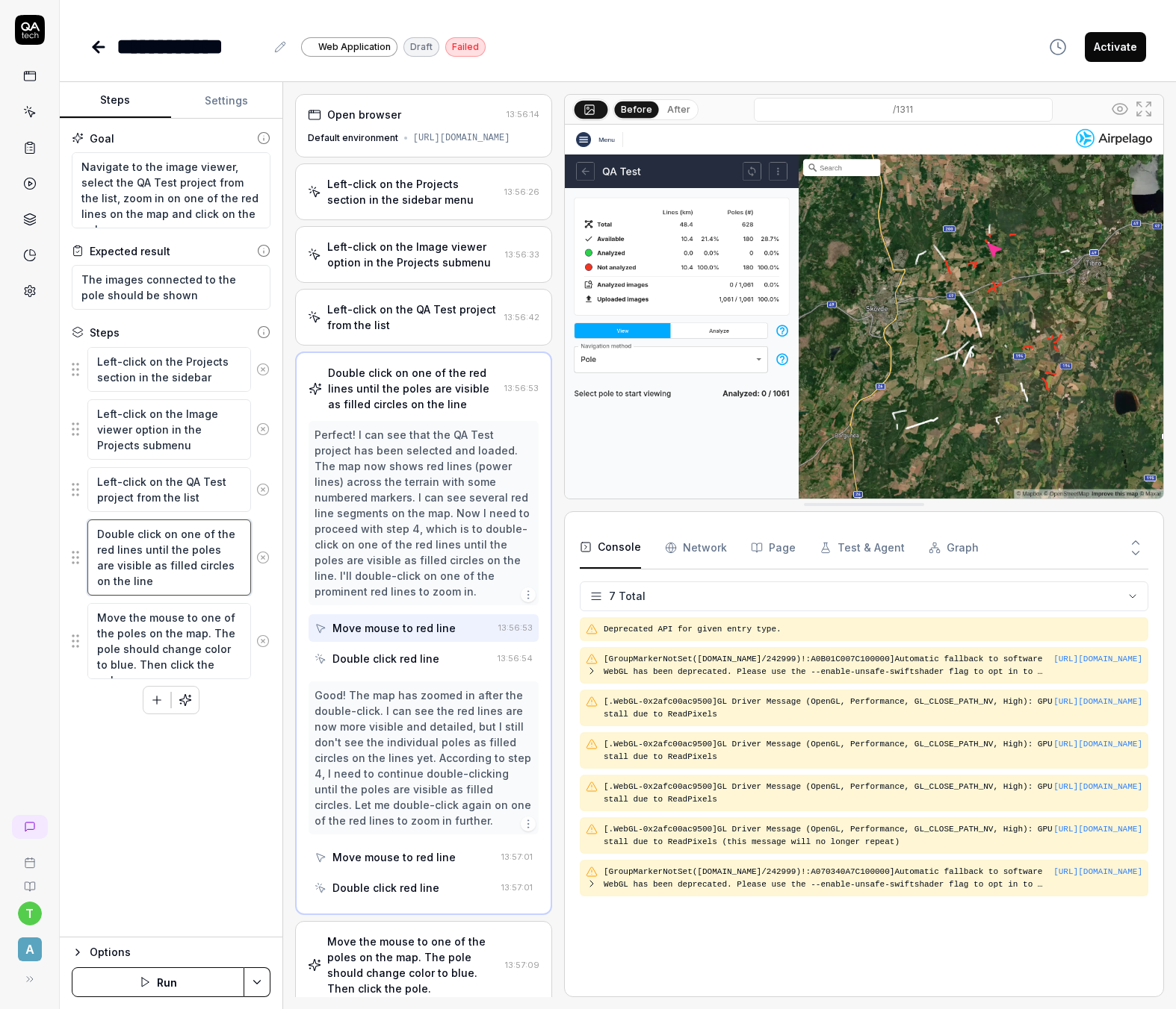
drag, startPoint x: 117, startPoint y: 585, endPoint x: 130, endPoint y: 569, distance: 20.6
click at [130, 569] on textarea "Double click on one of the red lines until the poles are visible as filled circ…" at bounding box center [170, 557] width 164 height 76
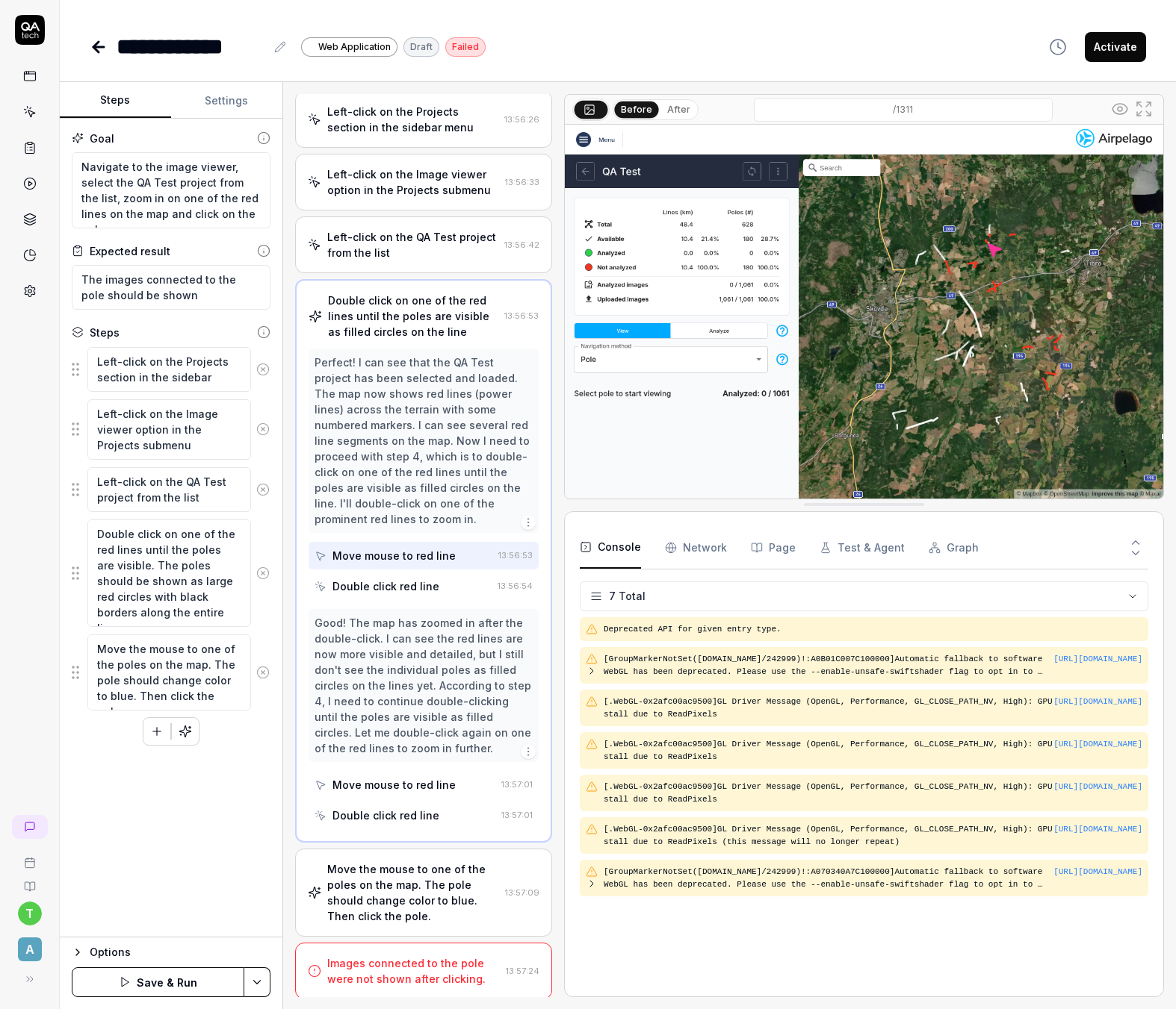
click at [165, 981] on button "Save & Run" at bounding box center [158, 982] width 173 height 30
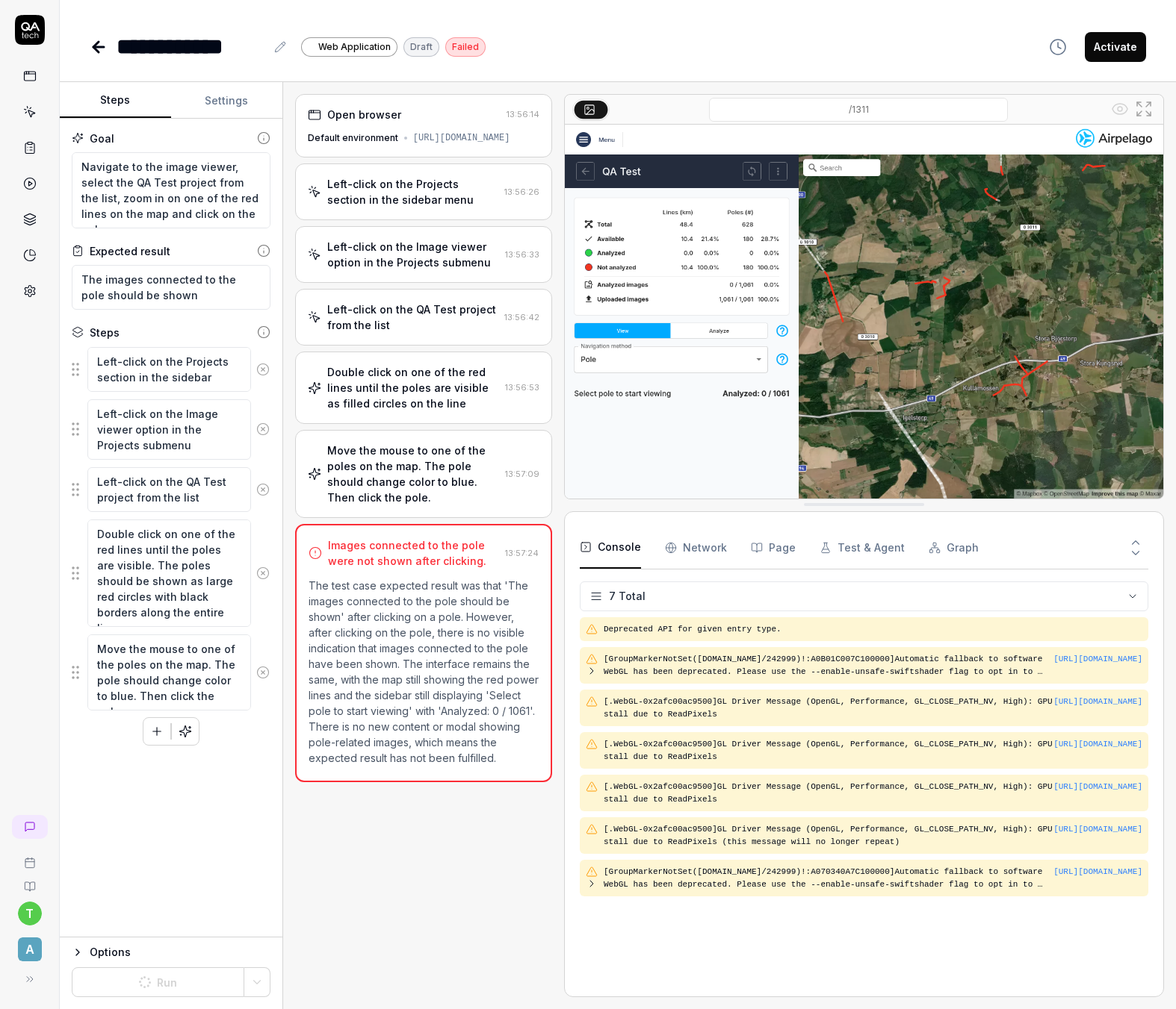
click at [171, 923] on div "Goal Navigate to the image viewer, select the QA Test project from the list, zo…" at bounding box center [171, 527] width 222 height 819
click at [193, 848] on div "Goal Navigate to the image viewer, select the QA Test project from the list, zo…" at bounding box center [171, 527] width 222 height 819
click at [175, 981] on button "Run" at bounding box center [158, 982] width 173 height 30
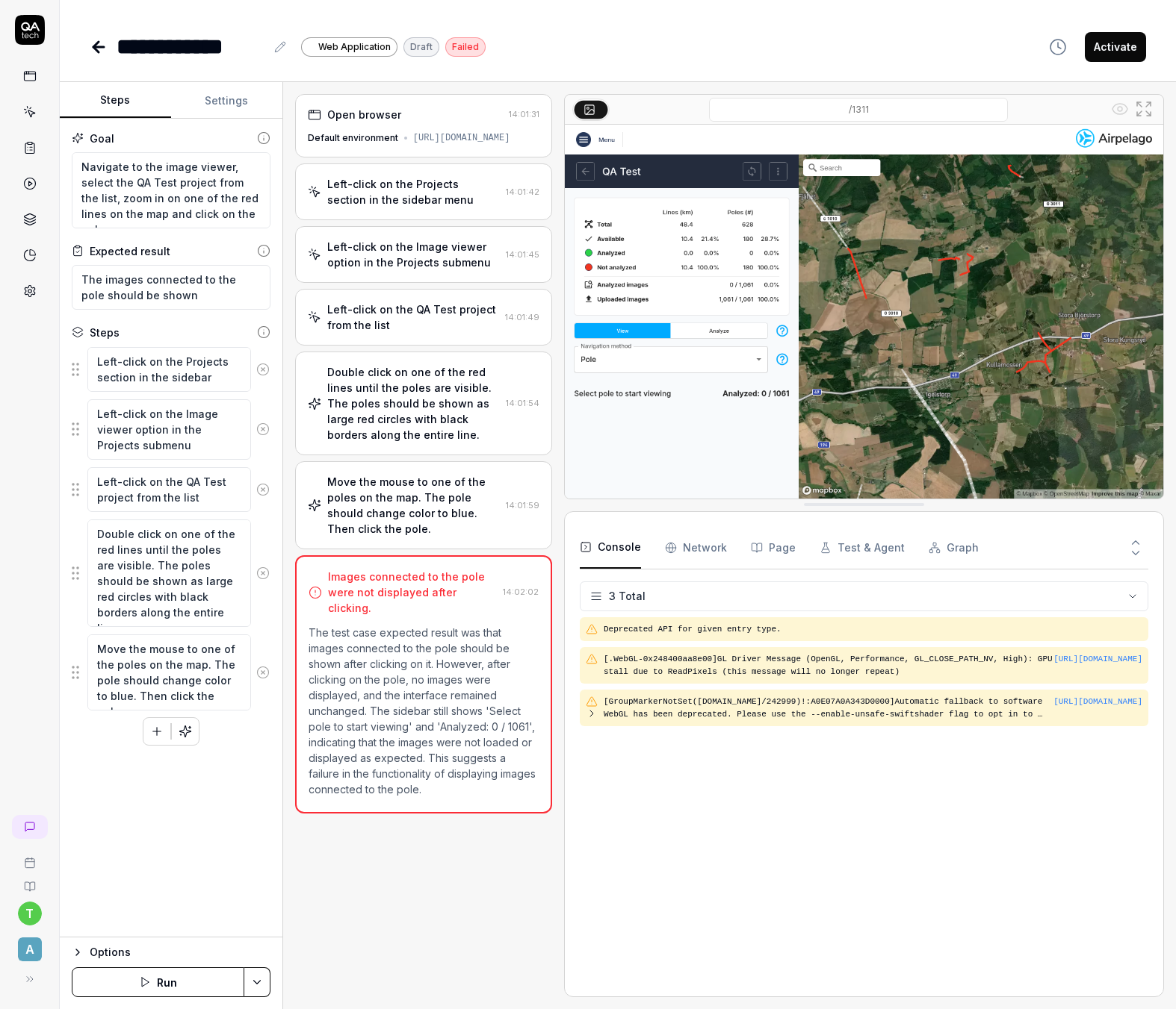
click at [452, 421] on div "Double click on one of the red lines until the poles are visible. The poles sho…" at bounding box center [413, 403] width 173 height 79
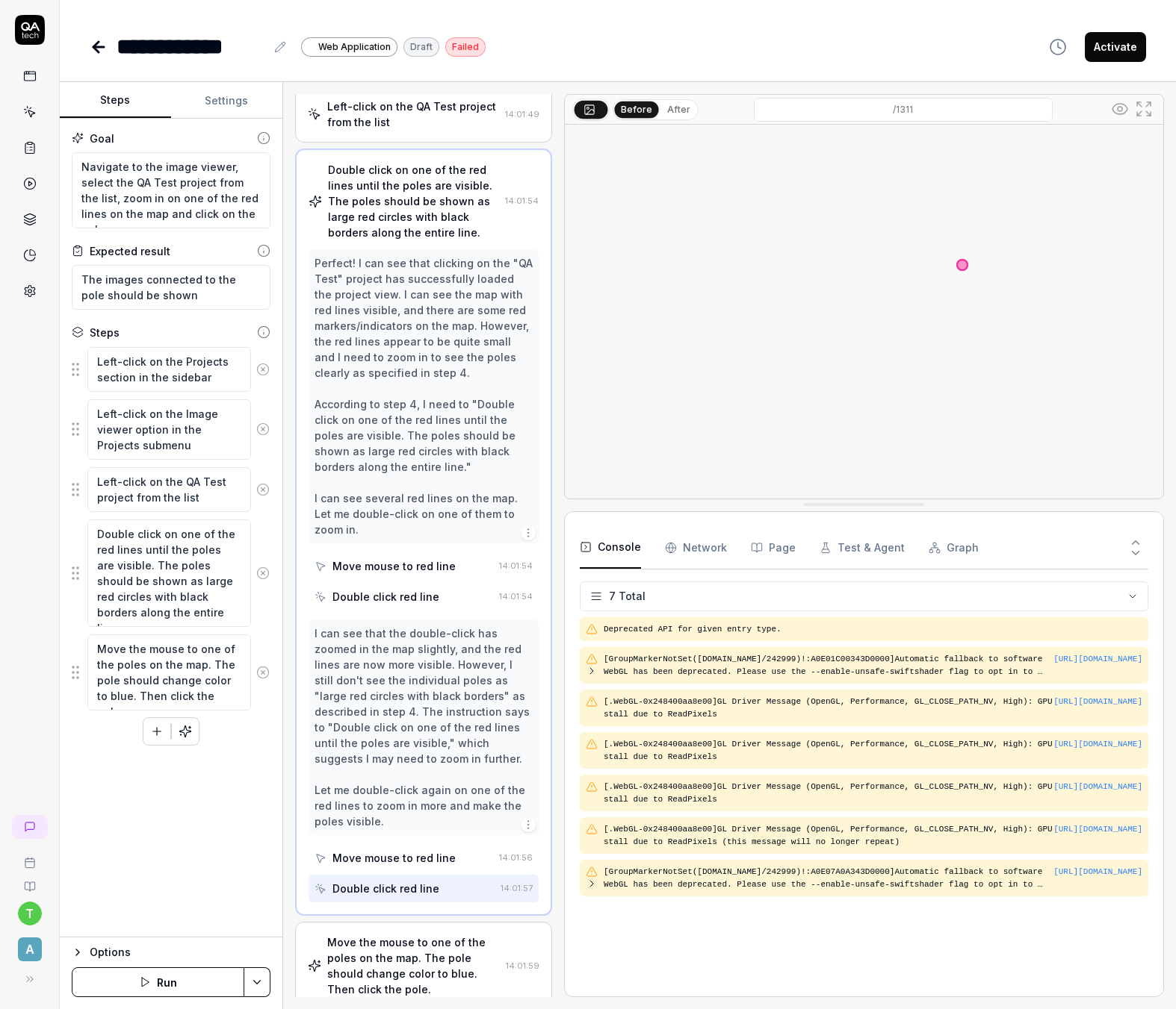
scroll to position [210, 0]
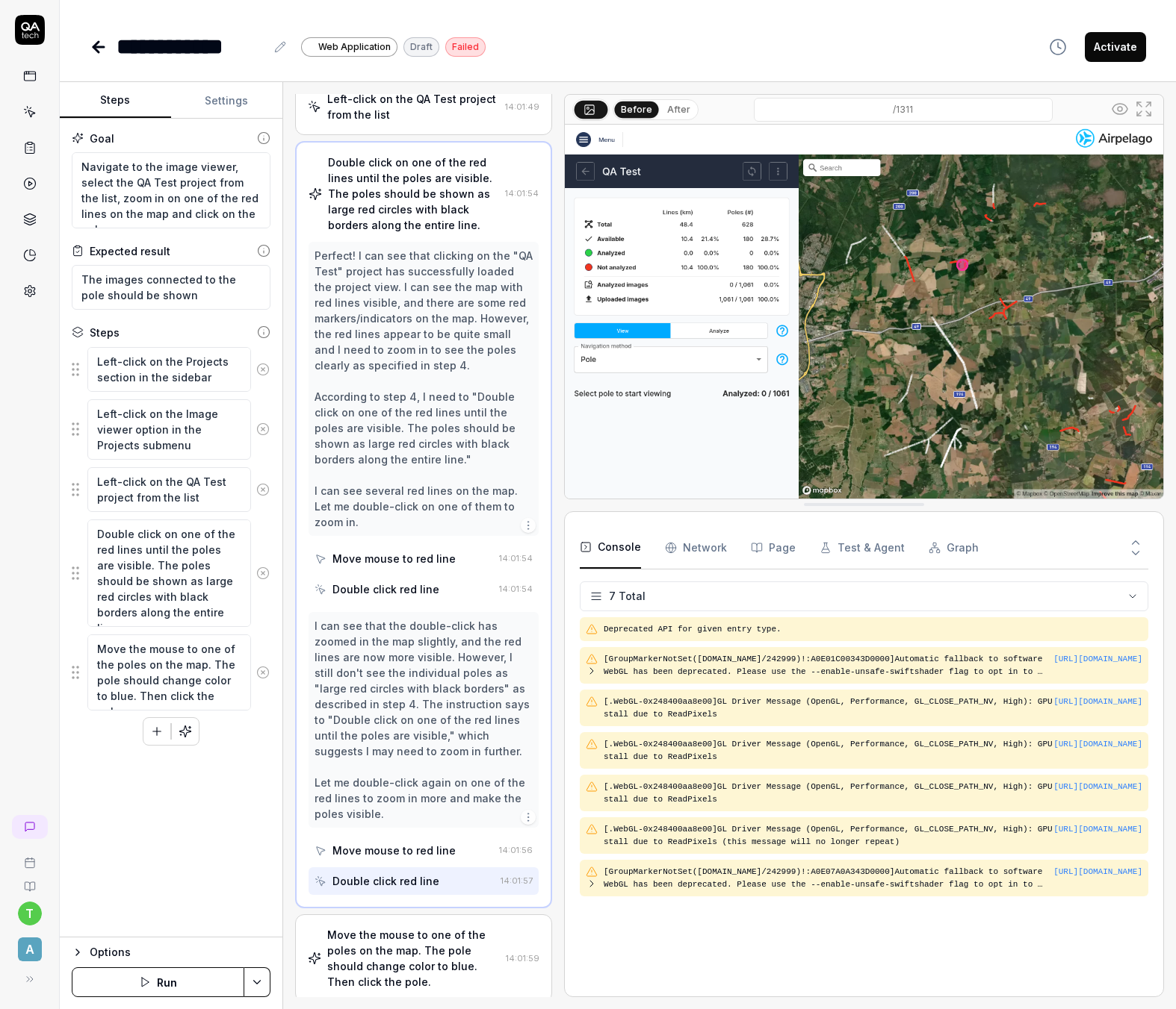
click at [405, 881] on div "Double click red line" at bounding box center [385, 881] width 107 height 16
click at [399, 842] on div "Move mouse to red line" at bounding box center [394, 850] width 124 height 16
click at [389, 878] on div "Double click red line" at bounding box center [385, 881] width 107 height 16
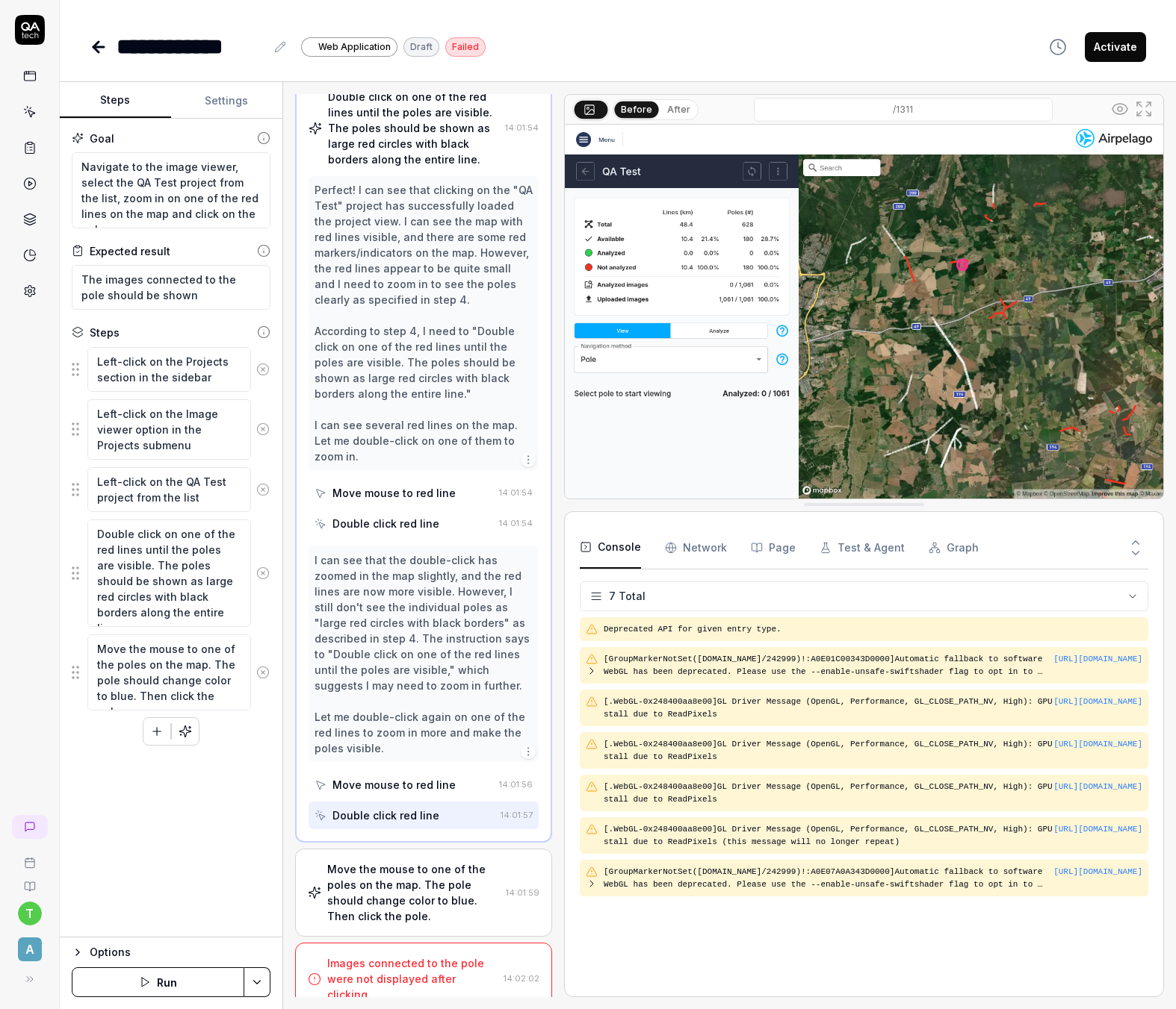
click at [373, 911] on div "Move the mouse to one of the poles on the map. The pole should change color to …" at bounding box center [413, 892] width 173 height 63
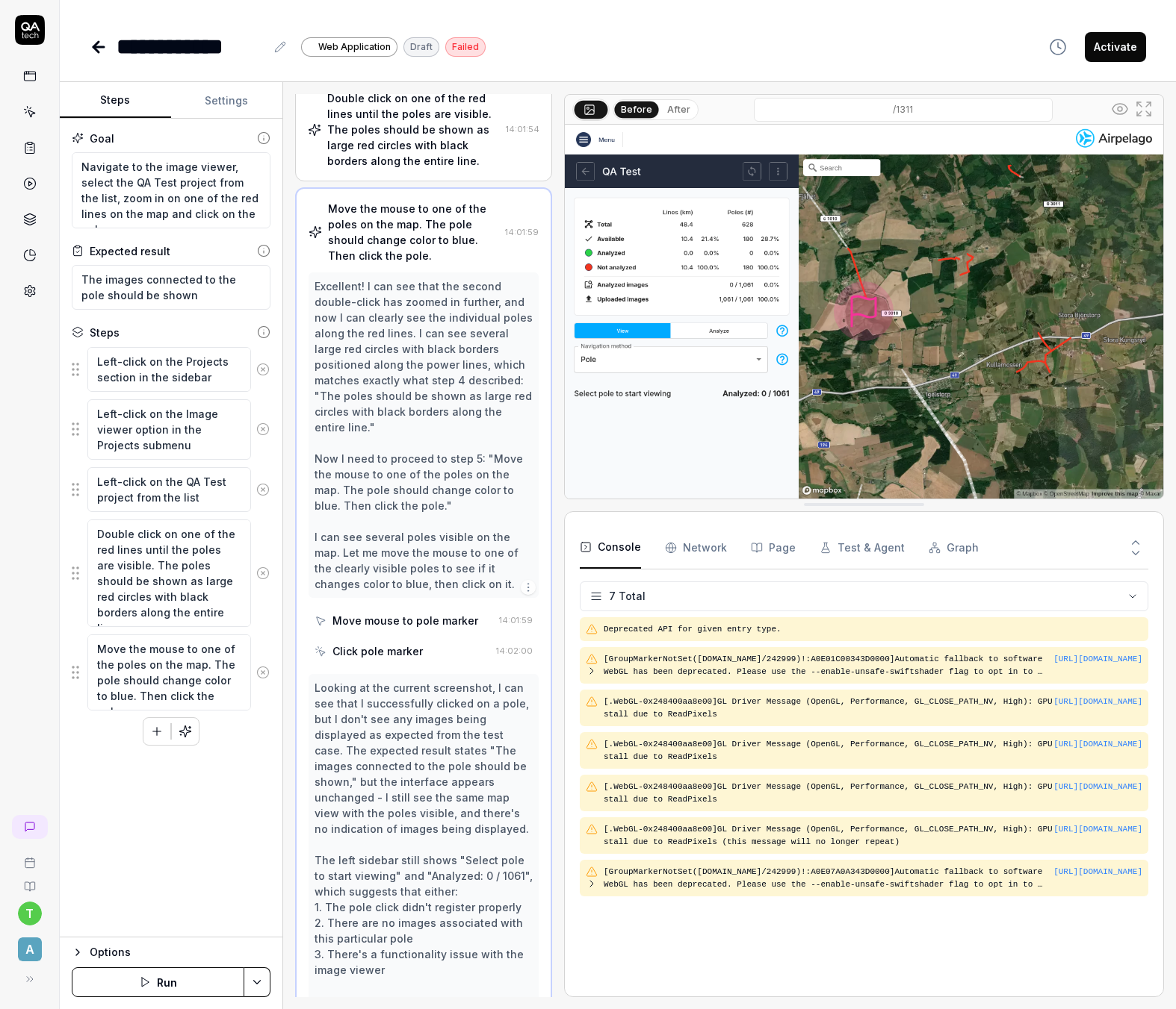
scroll to position [263, 0]
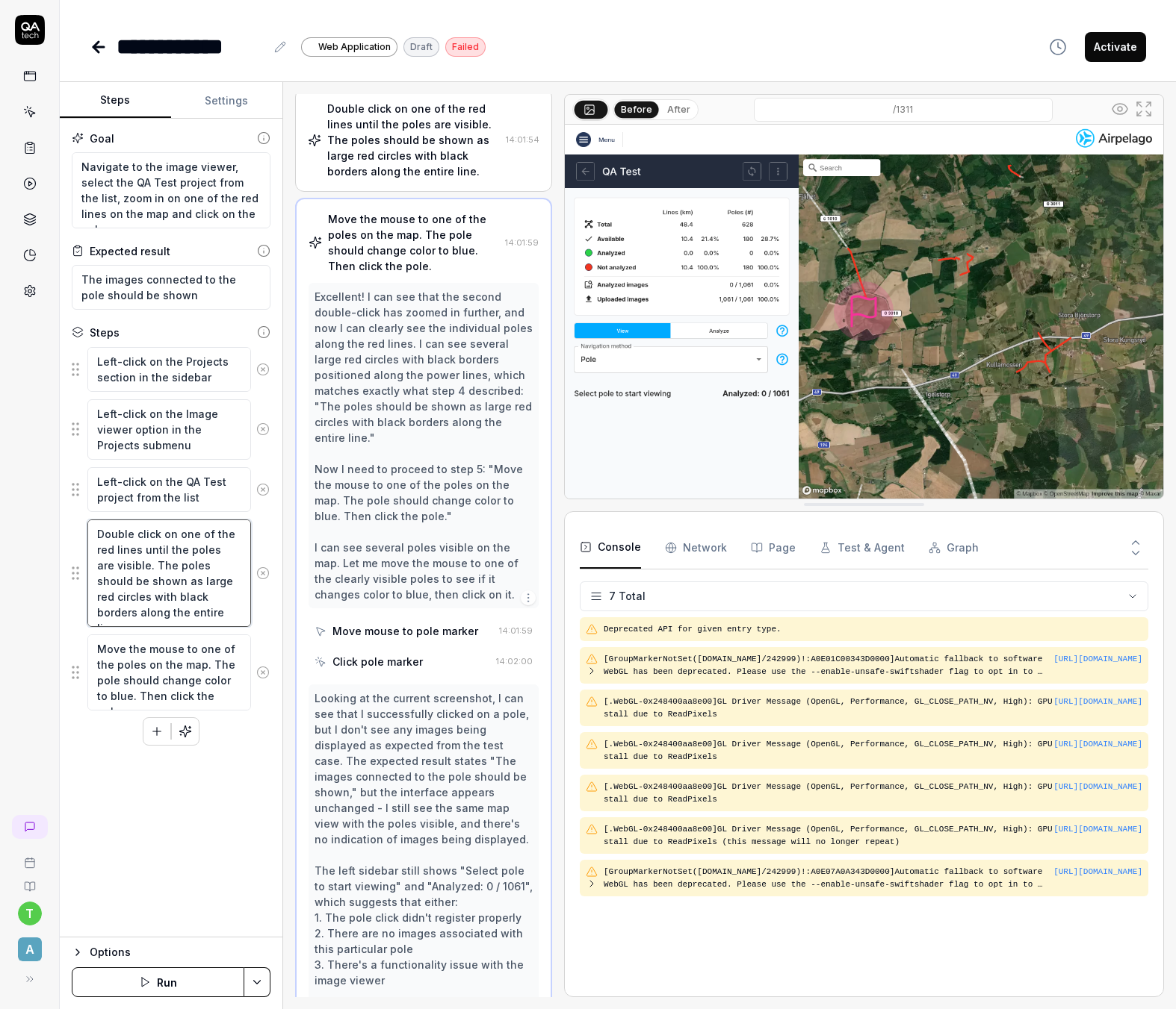
click at [180, 569] on textarea "Double click on one of the red lines until the poles are visible. The poles sho…" at bounding box center [170, 573] width 164 height 108
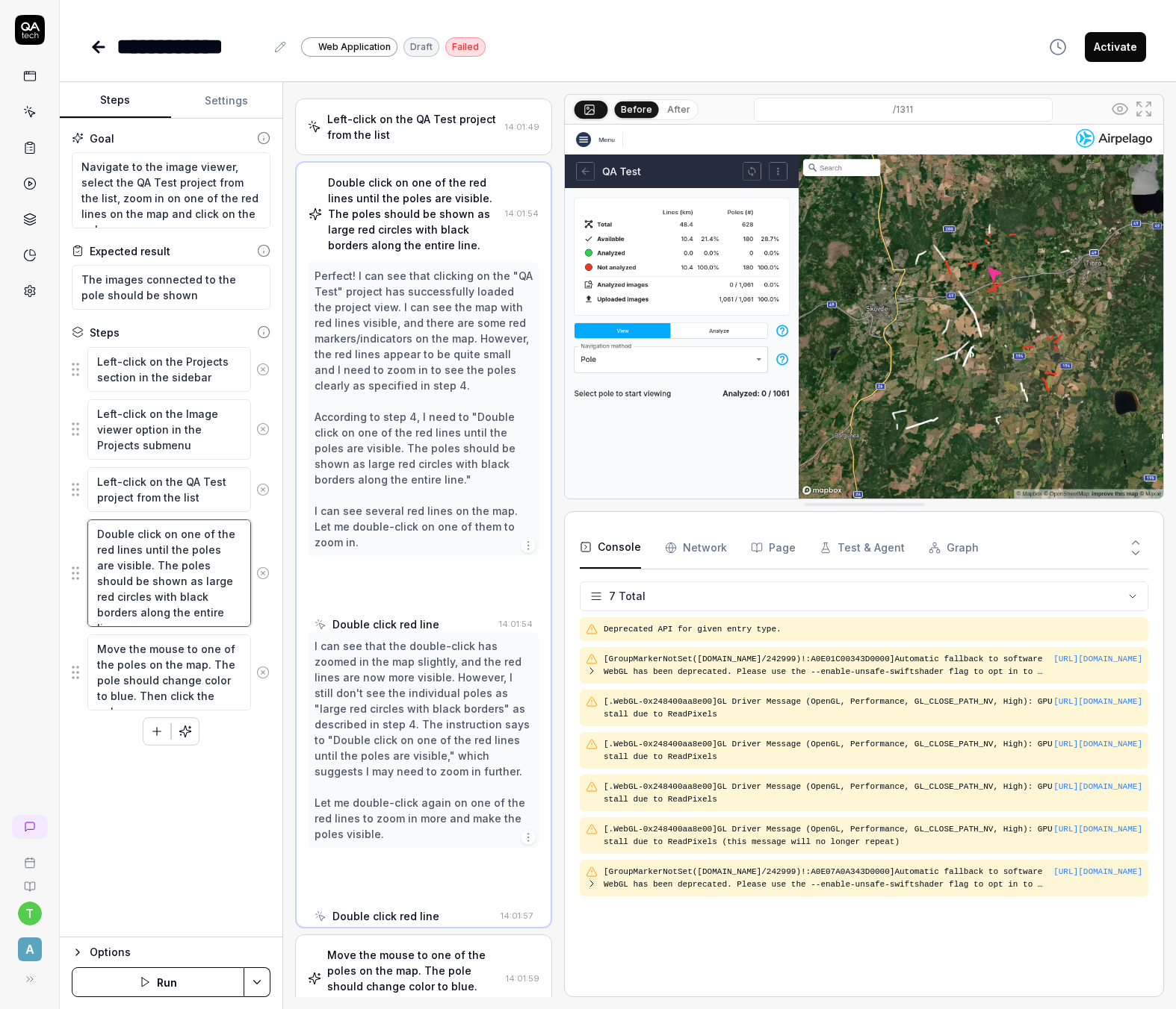
scroll to position [120, 0]
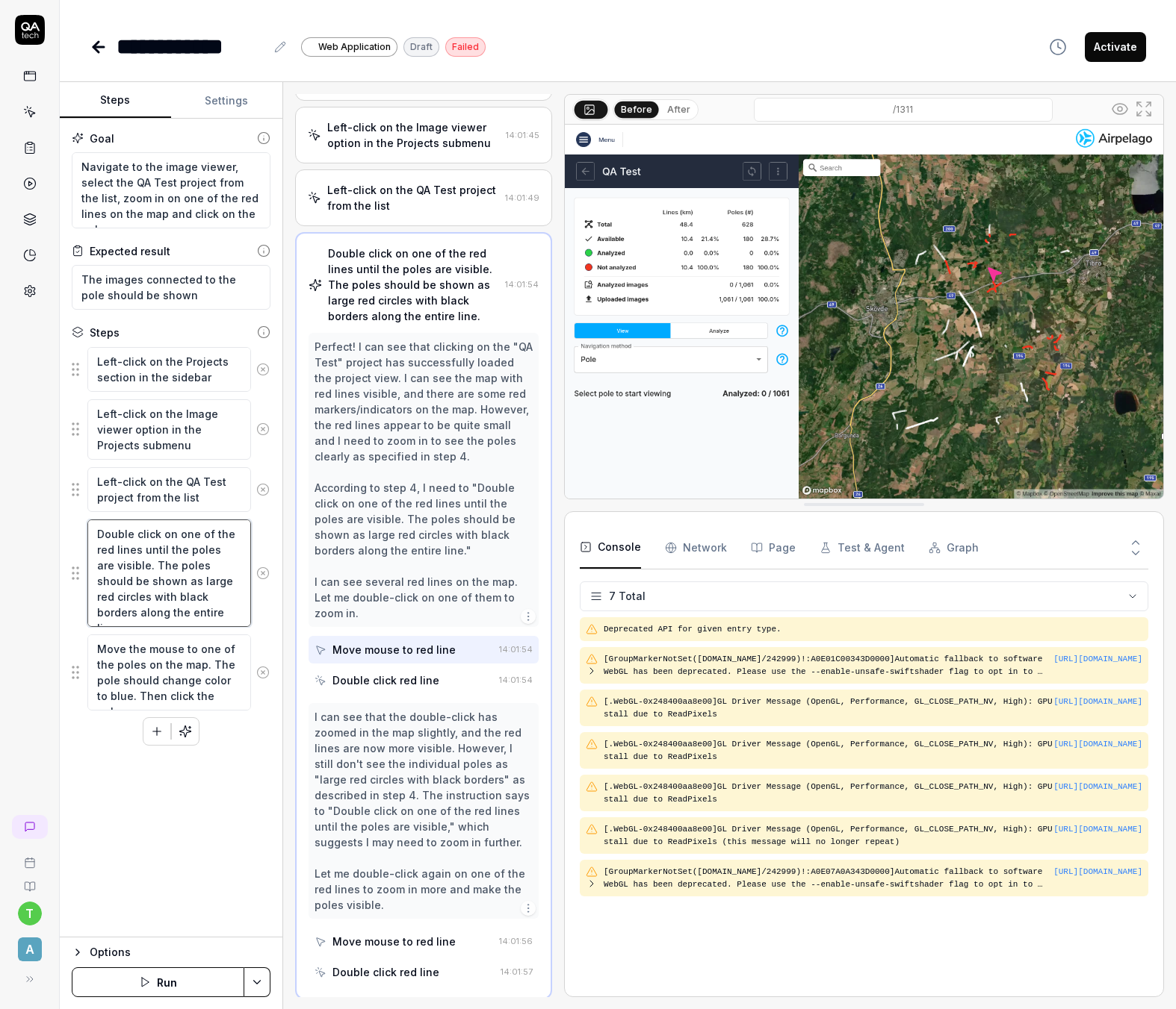
click at [170, 590] on textarea "Double click on one of the red lines until the poles are visible. The poles sho…" at bounding box center [170, 573] width 164 height 108
drag, startPoint x: 160, startPoint y: 618, endPoint x: 160, endPoint y: 534, distance: 84.0
click at [160, 534] on textarea "Double click on one of the red lines until the poles are visible. The poles sho…" at bounding box center [170, 573] width 164 height 108
type textarea "*"
type textarea "Double click f"
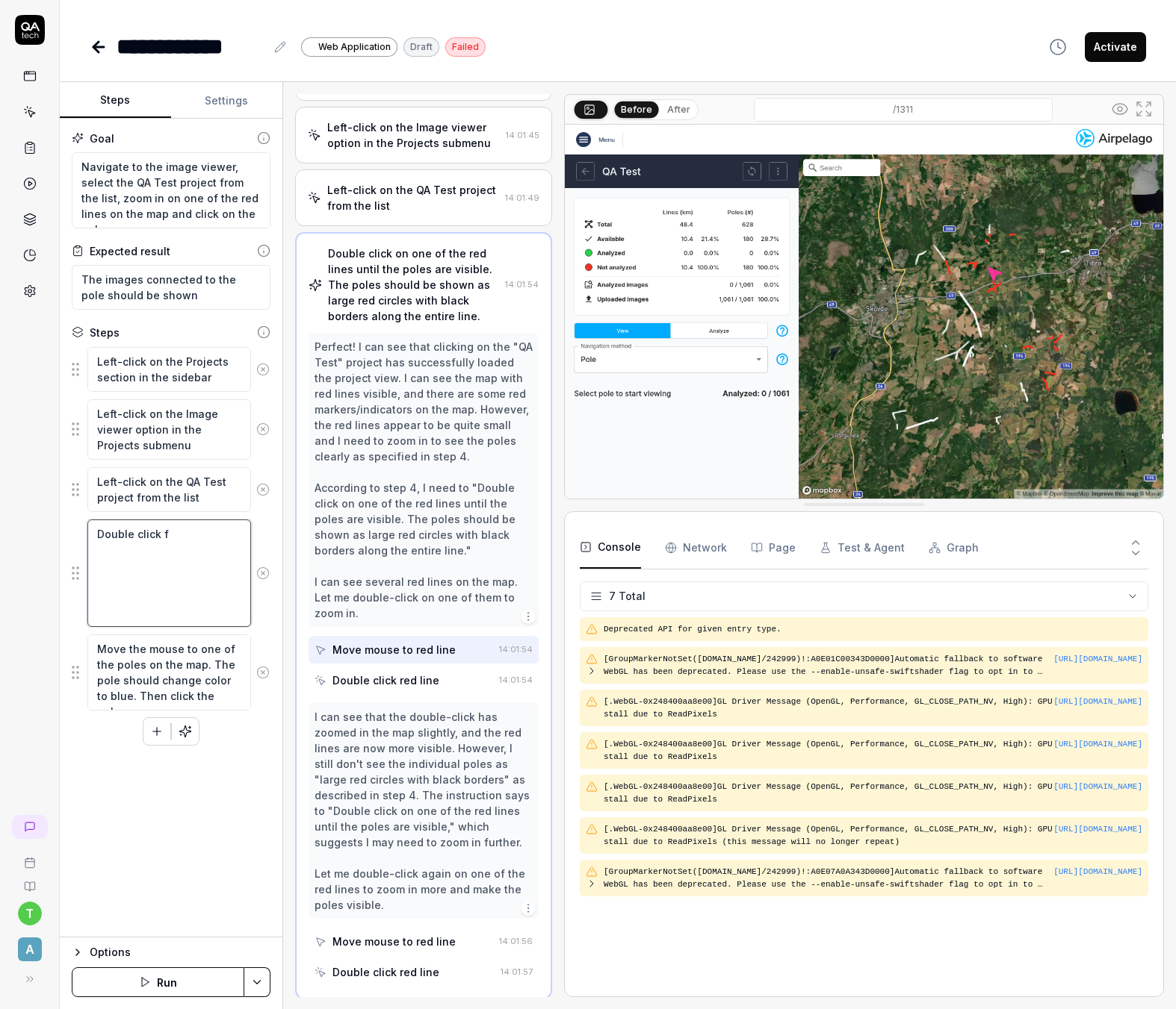
type textarea "*"
type textarea "Double click fo"
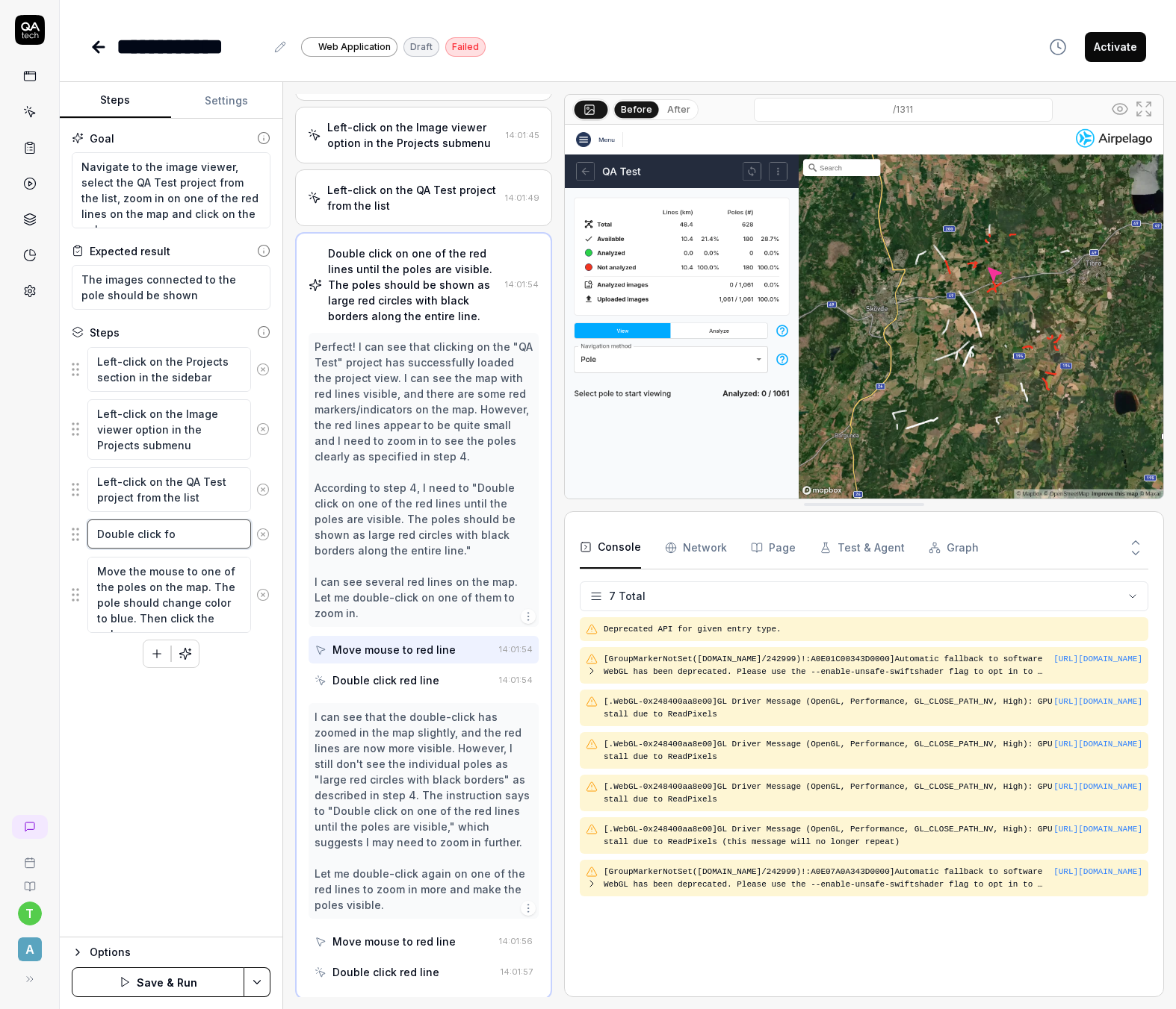
type textarea "*"
type textarea "Double click fou"
type textarea "*"
type textarea "Double click four"
type textarea "*"
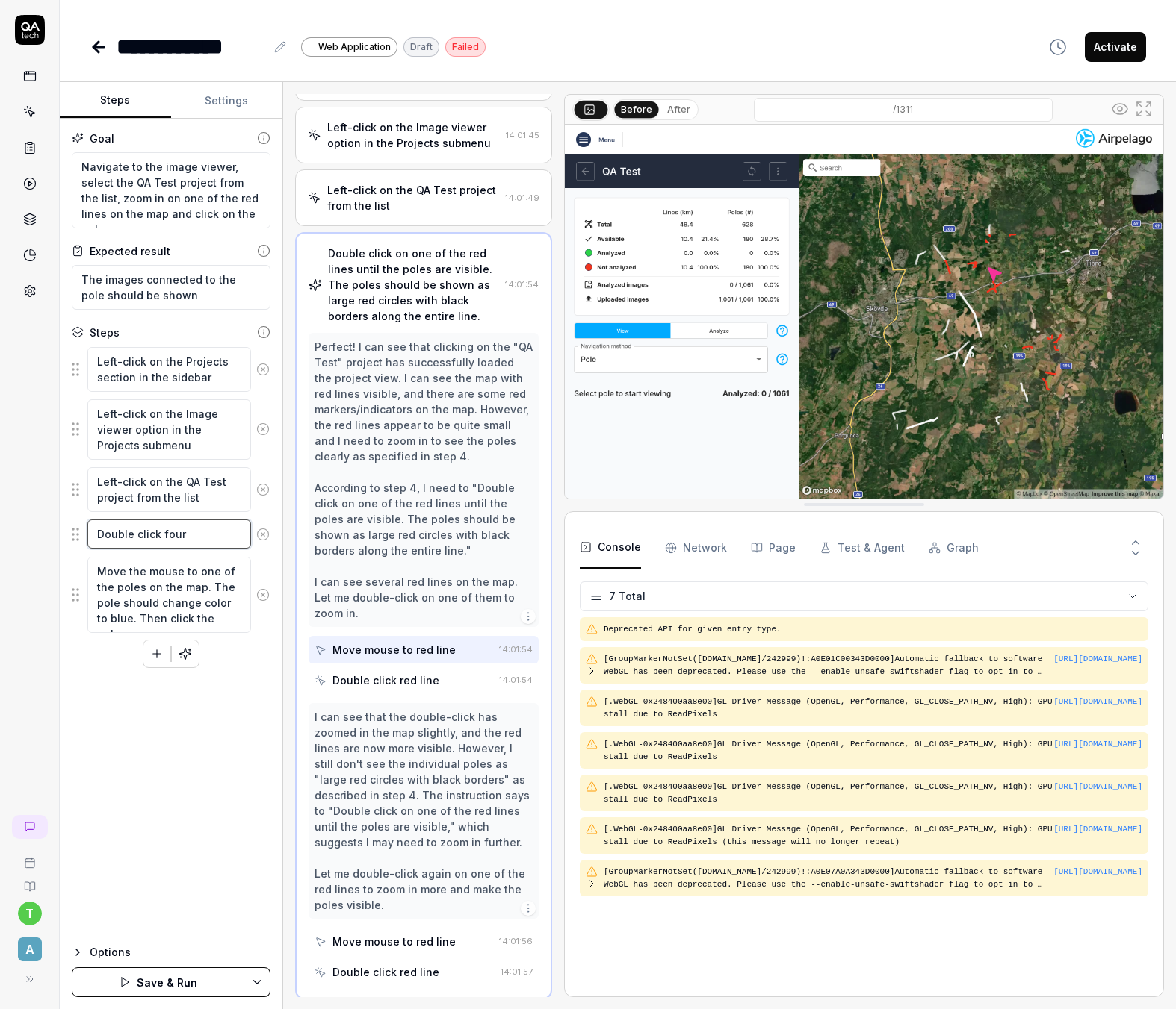
type textarea "Double click four"
type textarea "*"
type textarea "Double click four t"
type textarea "*"
type textarea "Double click four ti"
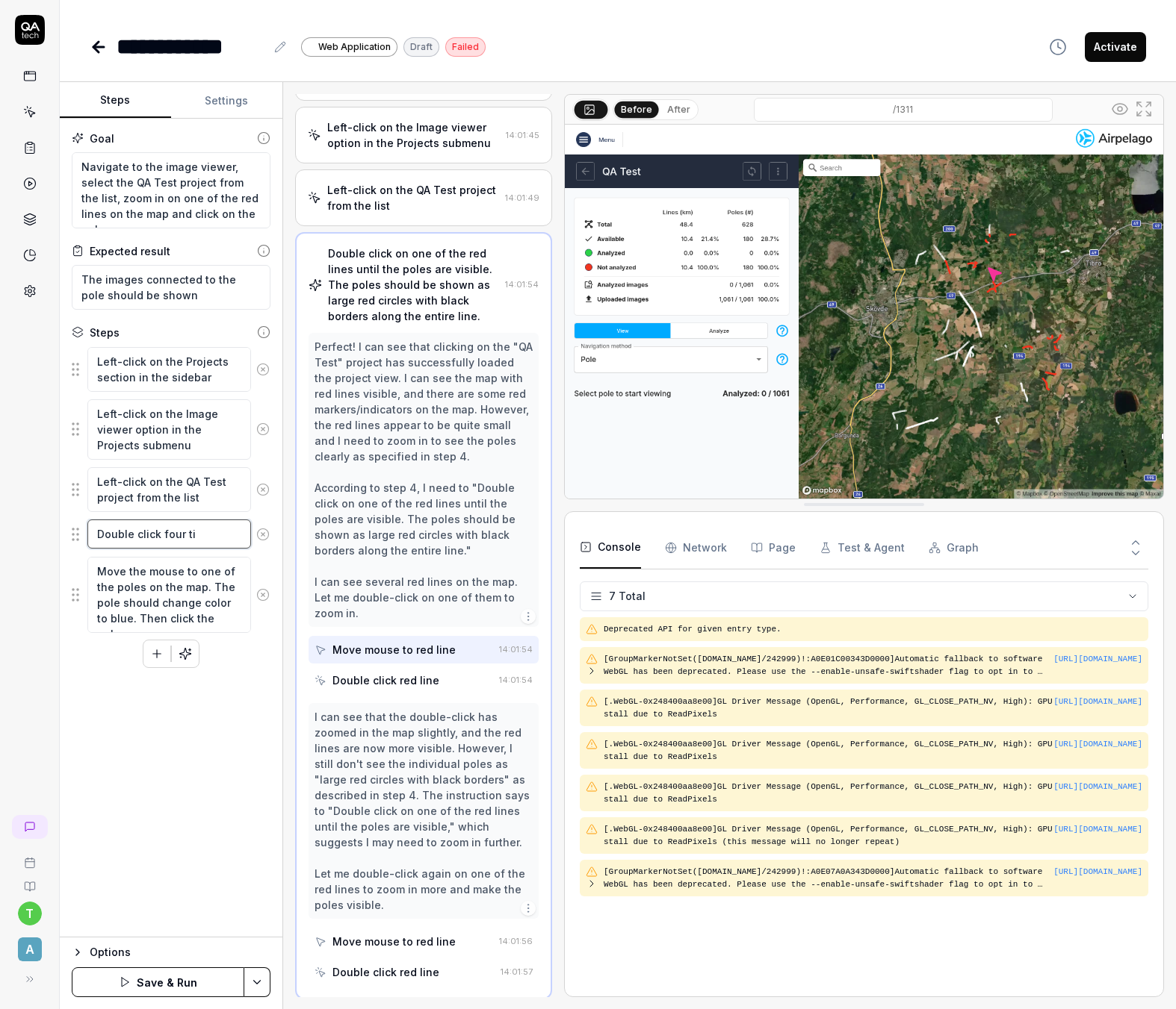
type textarea "*"
type textarea "Double click four tim"
type textarea "*"
type textarea "Double click four time"
type textarea "*"
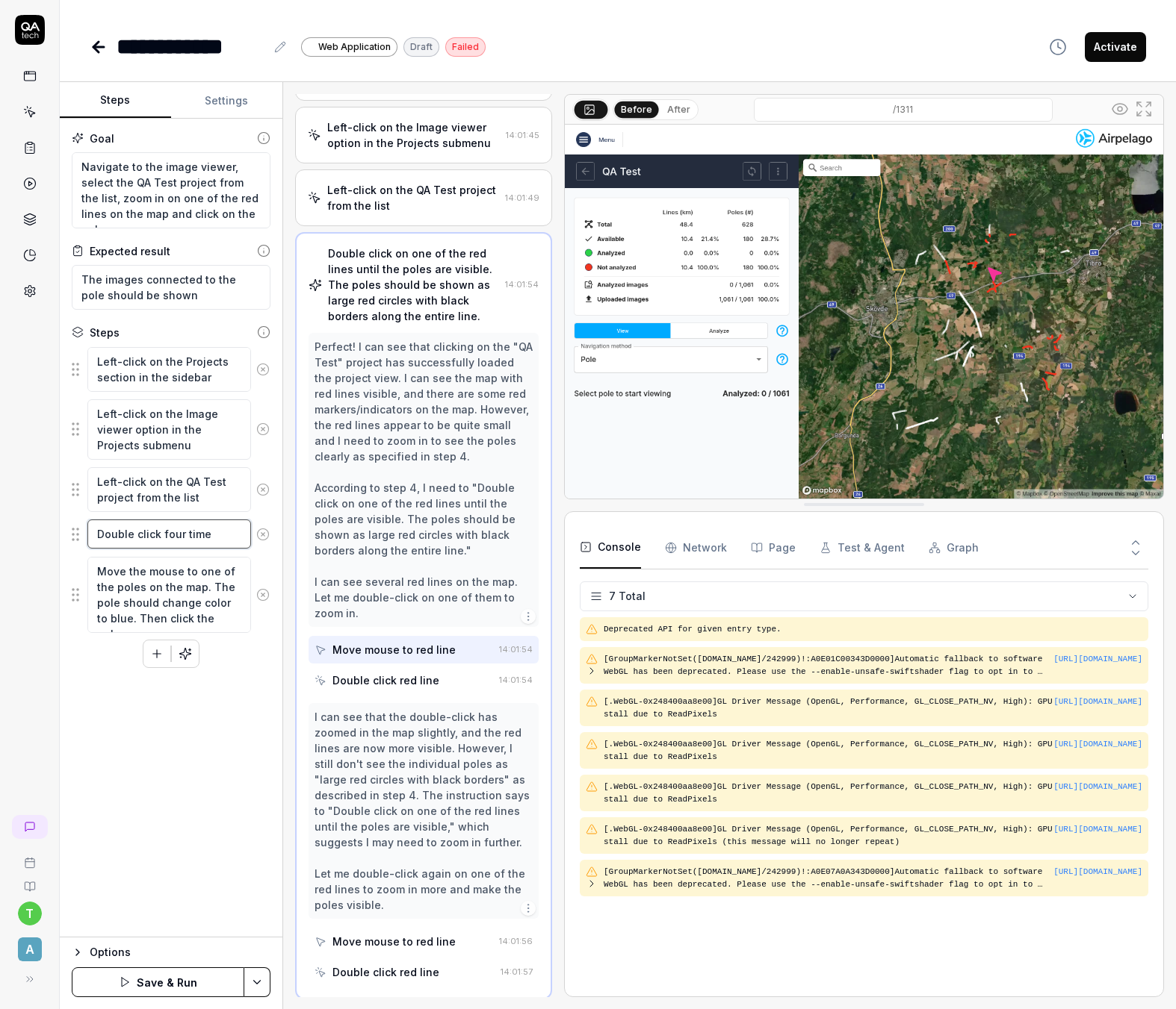
type textarea "Double click four times"
type textarea "*"
type textarea "Double click four times"
type textarea "*"
type textarea "Double click four times o"
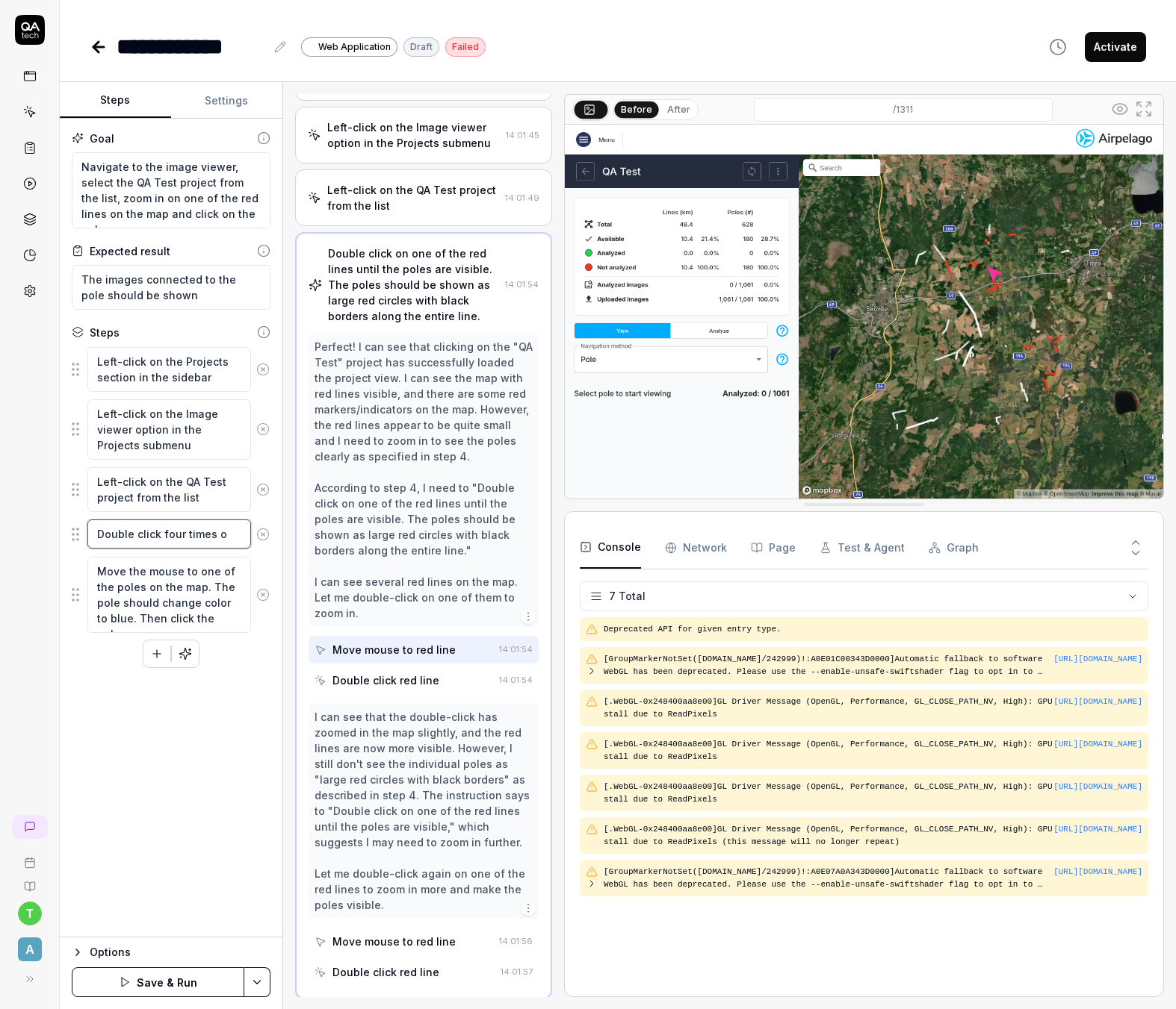
type textarea "*"
type textarea "Double click four times on"
type textarea "*"
type textarea "Double click four times on"
type textarea "*"
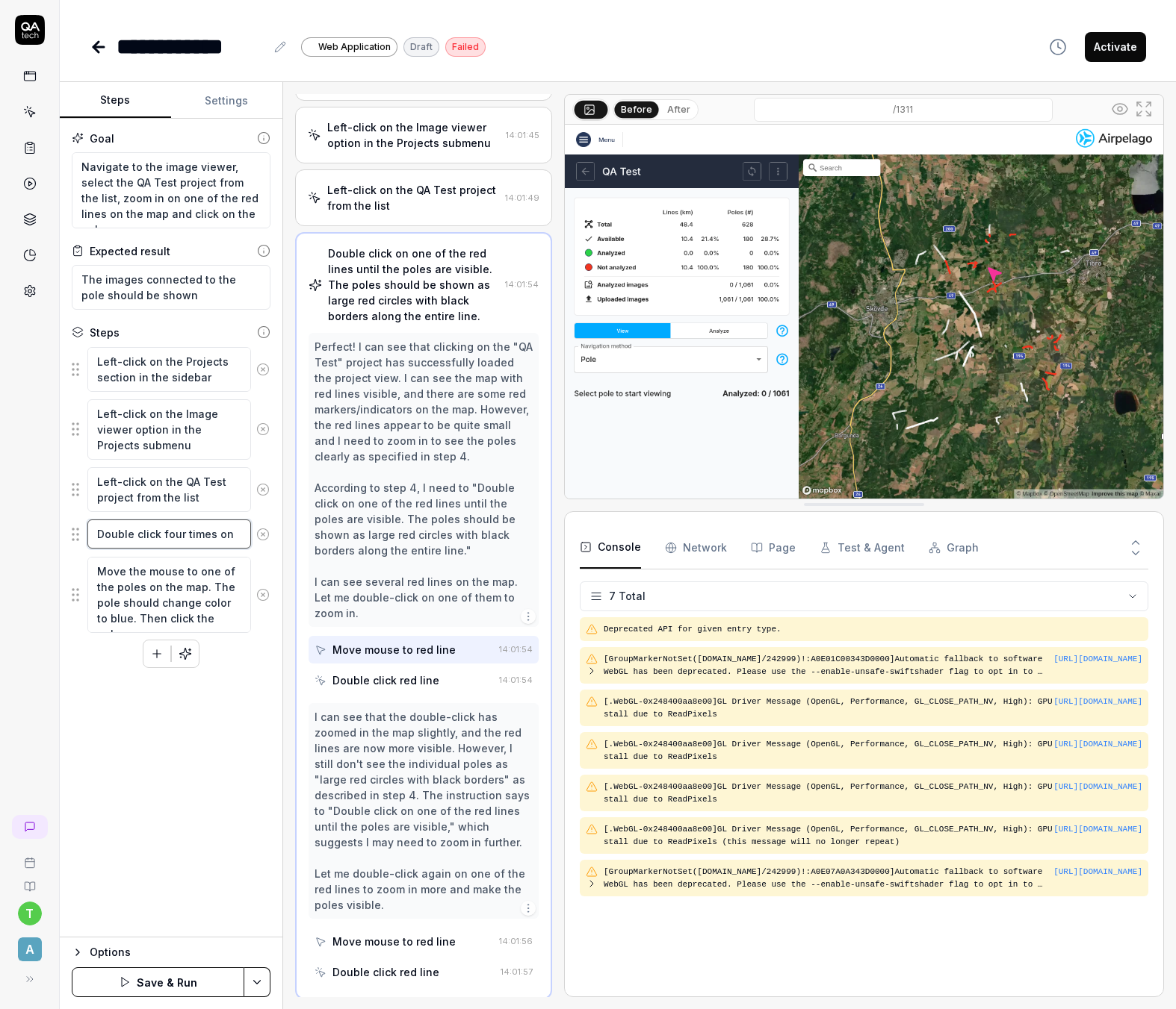
type textarea "Double click four times on t"
type textarea "*"
type textarea "Double click four times on the"
type textarea "*"
type textarea "Double click four times on the"
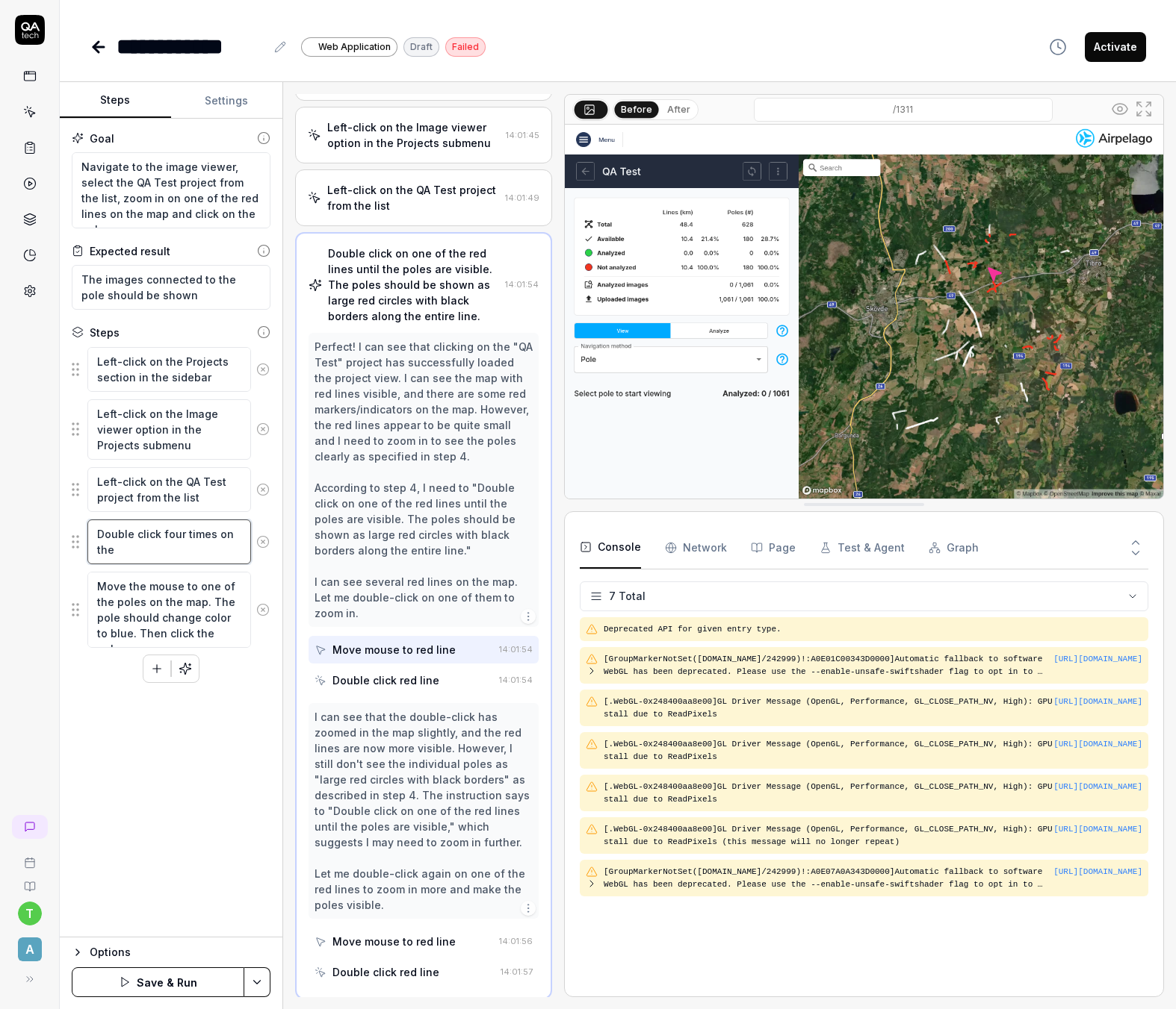
type textarea "*"
type textarea "Double click four times on the"
type textarea "*"
type textarea "Double click four times on th"
type textarea "*"
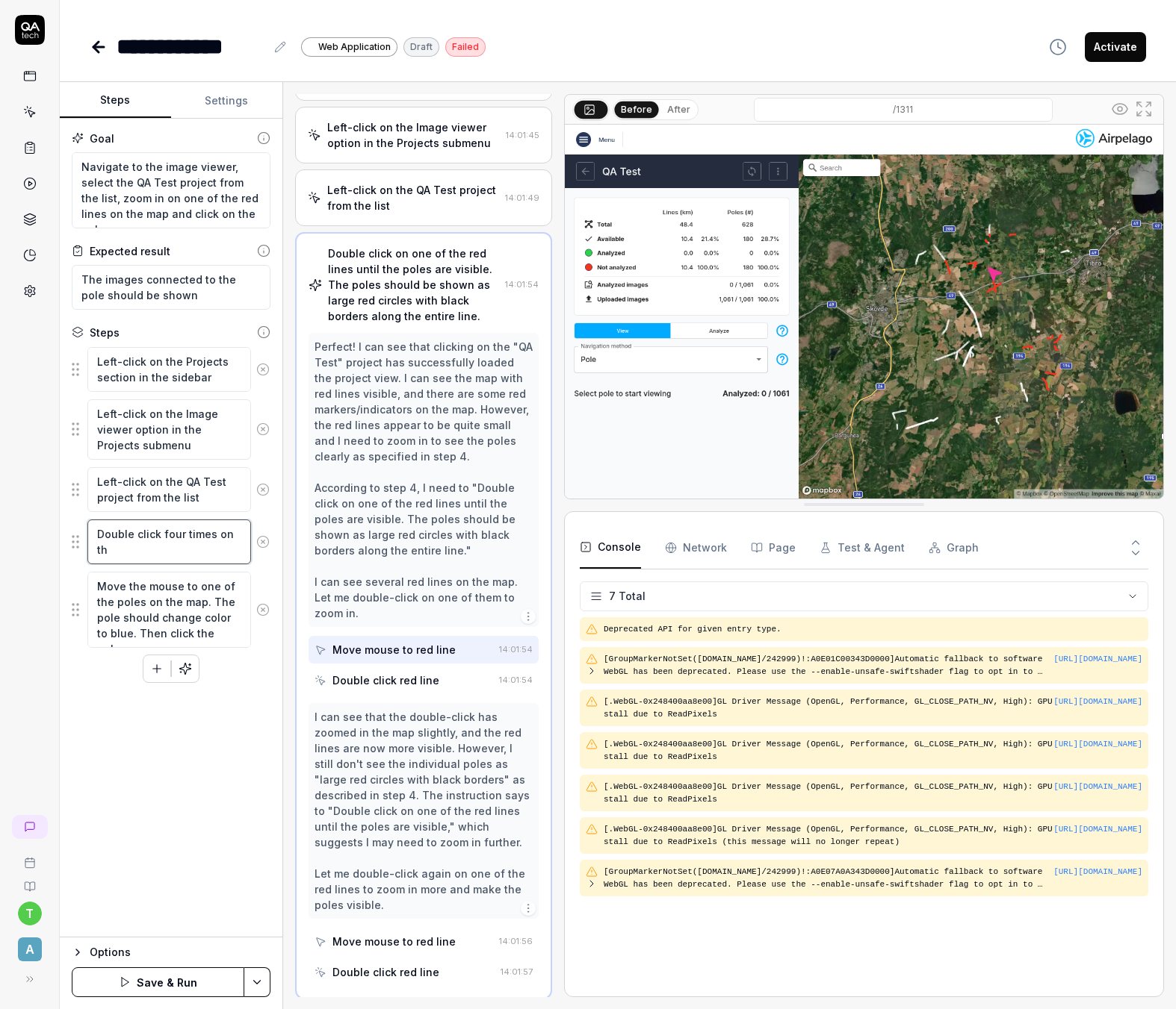
type textarea "Double click four times on t"
type textarea "*"
type textarea "Double click four times on"
type textarea "*"
type textarea "Double click four times on o"
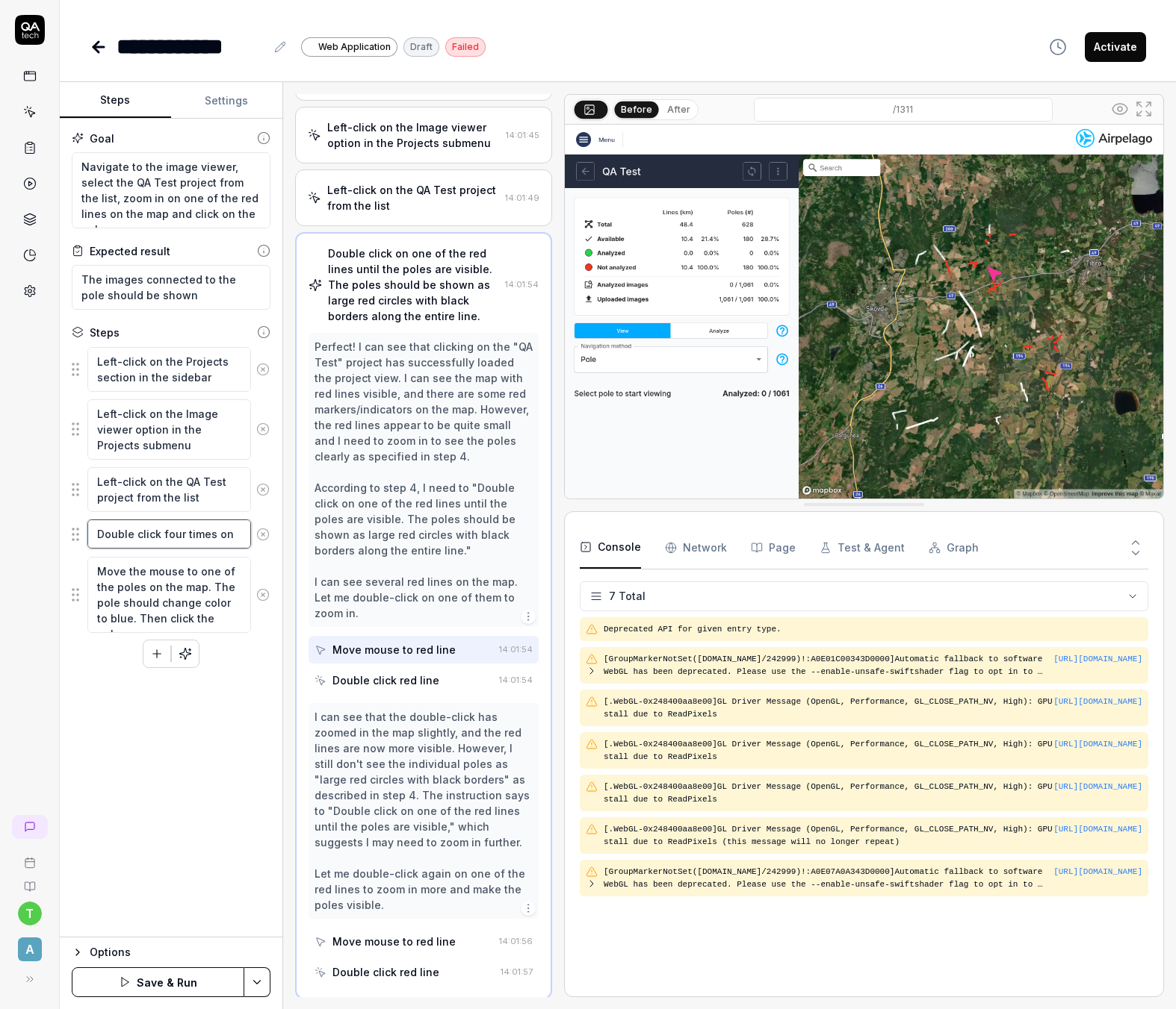
type textarea "*"
type textarea "Double click four times on one"
type textarea "*"
type textarea "Double click four times on one"
type textarea "*"
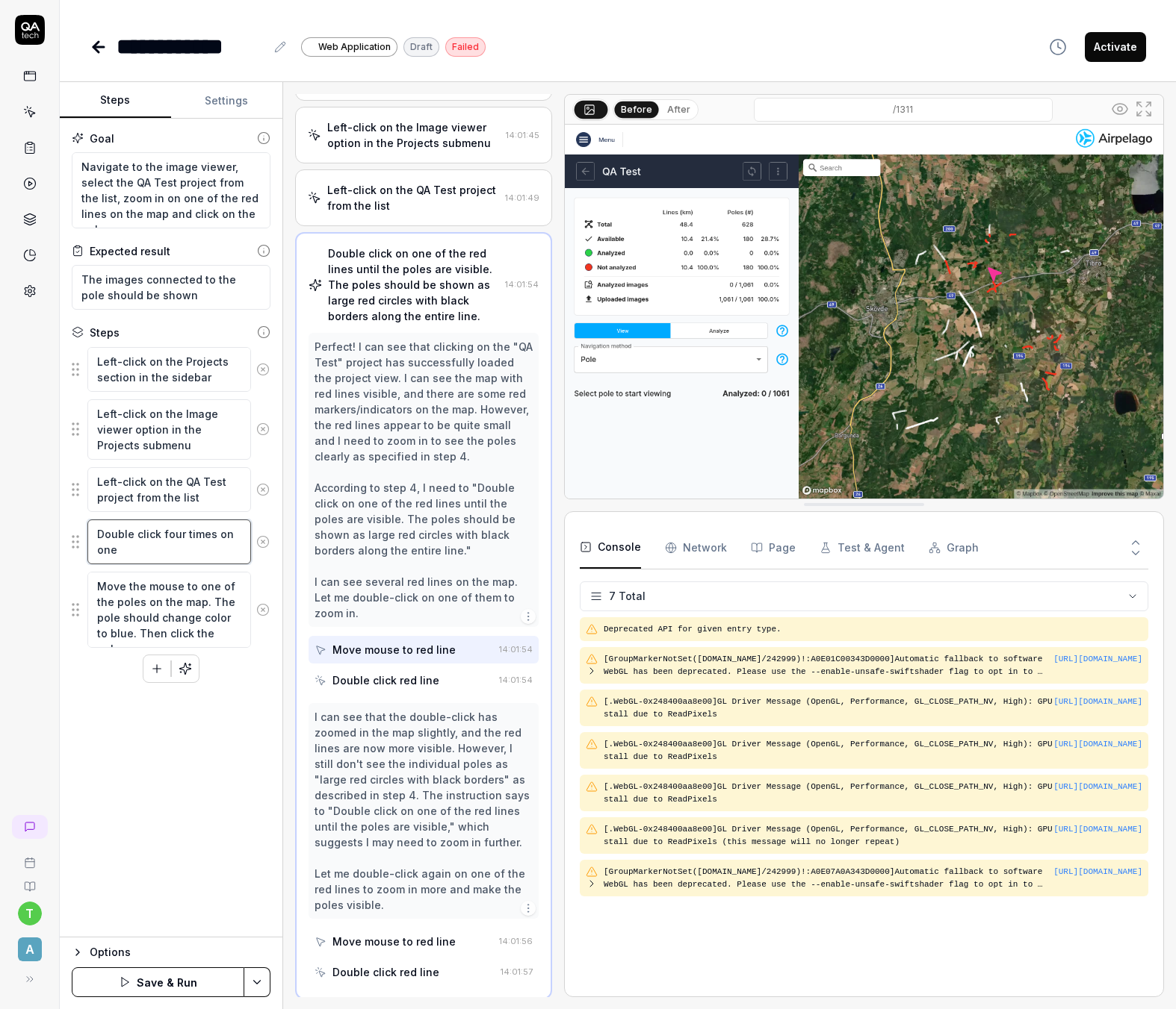
type textarea "Double click four times on one o"
type textarea "*"
type textarea "Double click four times on one of"
type textarea "*"
type textarea "Double click four times on one of"
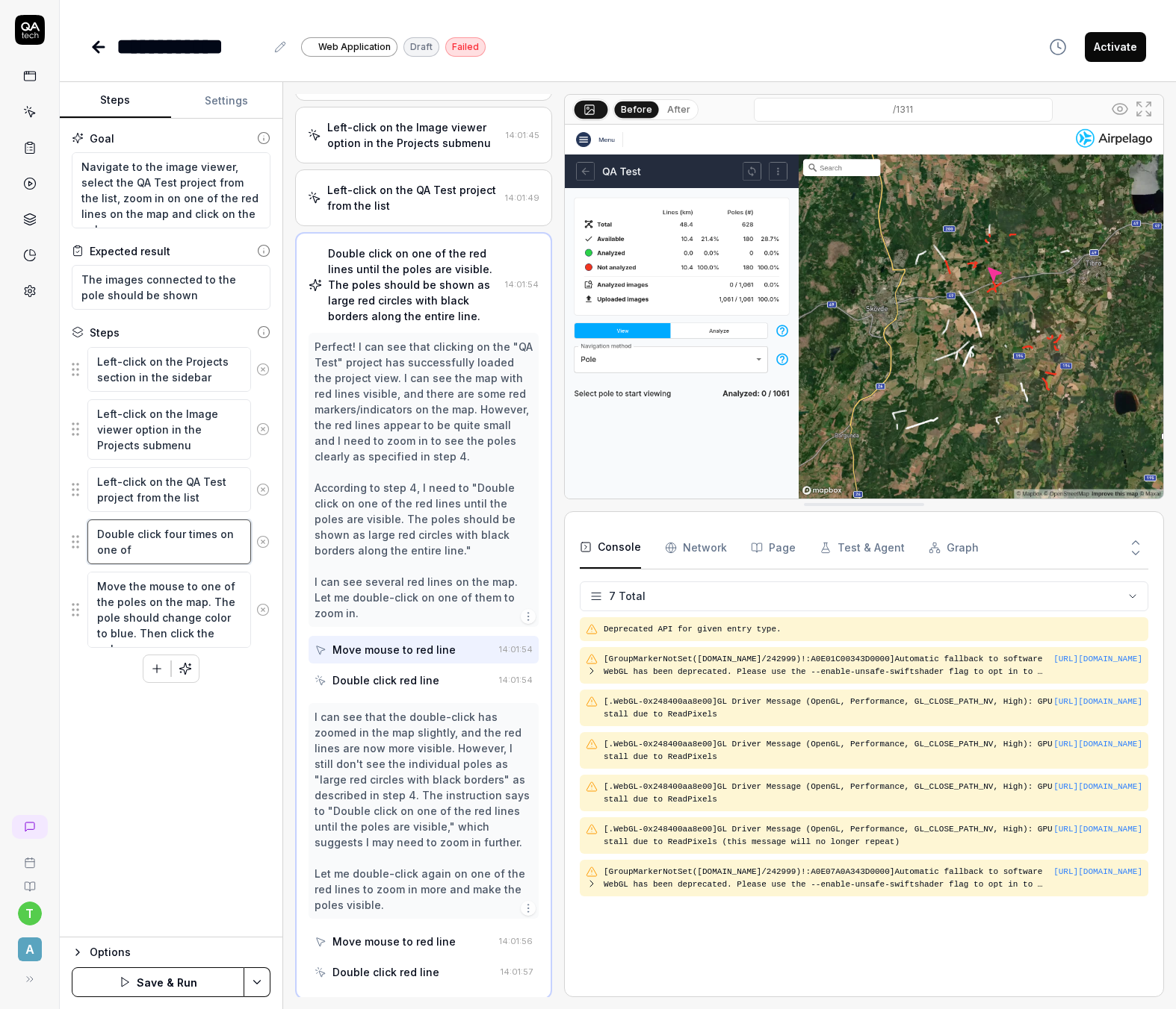
type textarea "*"
type textarea "Double click four times on one of t"
type textarea "*"
type textarea "Double click four times on one of th"
type textarea "*"
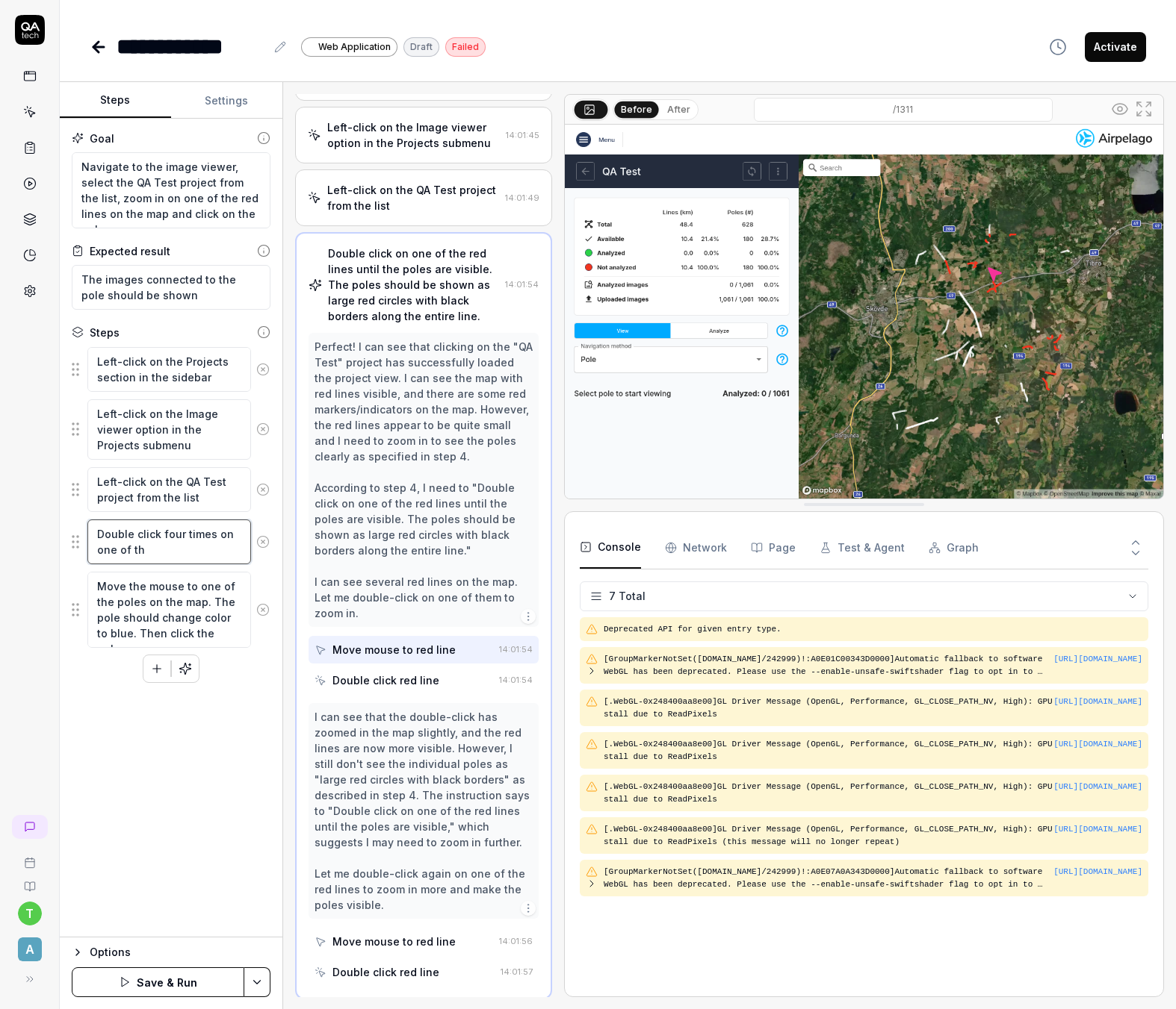
type textarea "Double click four times on one of the"
type textarea "*"
type textarea "Double click four times on one of the"
type textarea "*"
type textarea "Double click four times on one of the re"
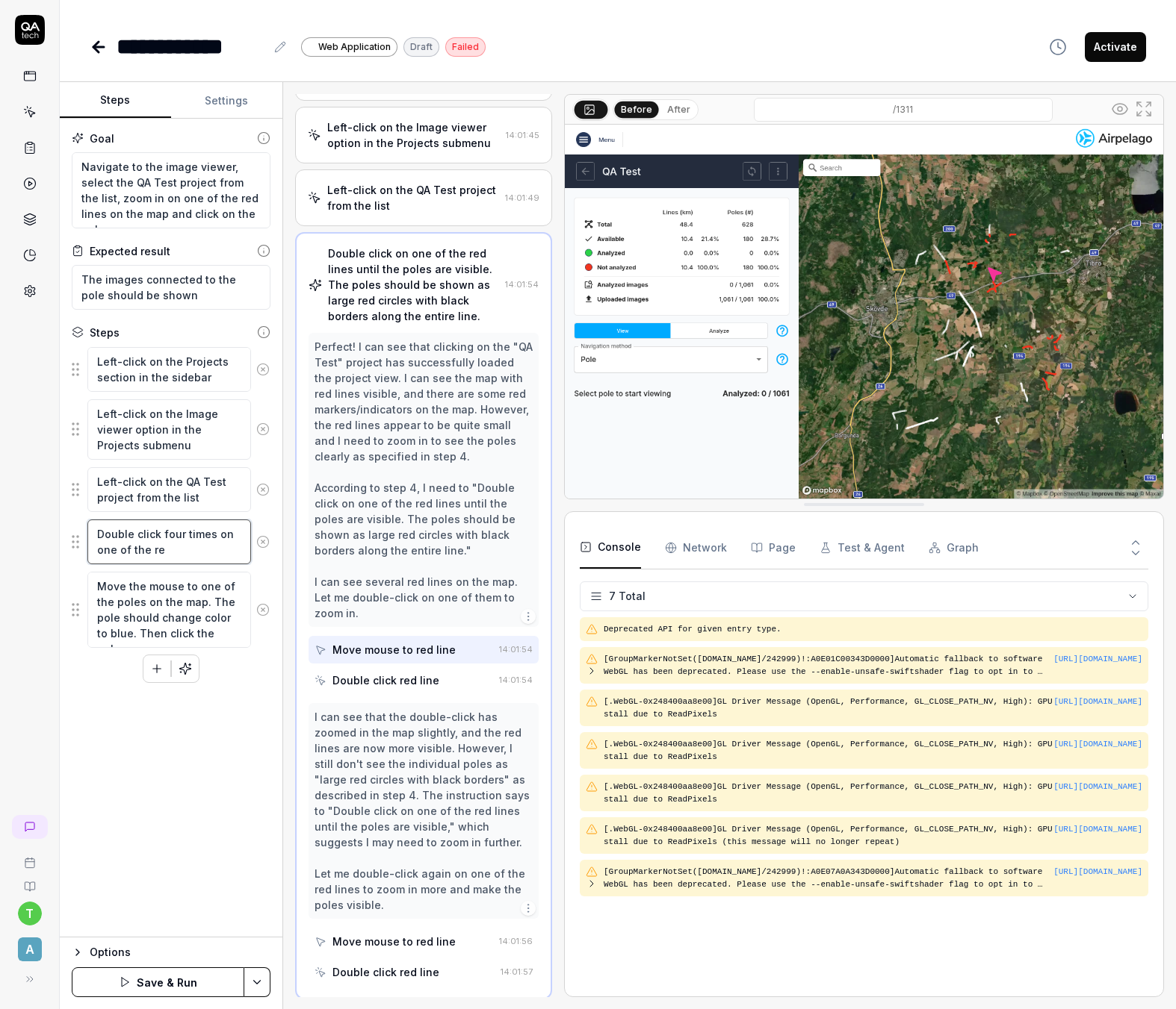
type textarea "*"
type textarea "Double click four times on one of the red"
type textarea "*"
type textarea "Double click four times on one of the red"
type textarea "*"
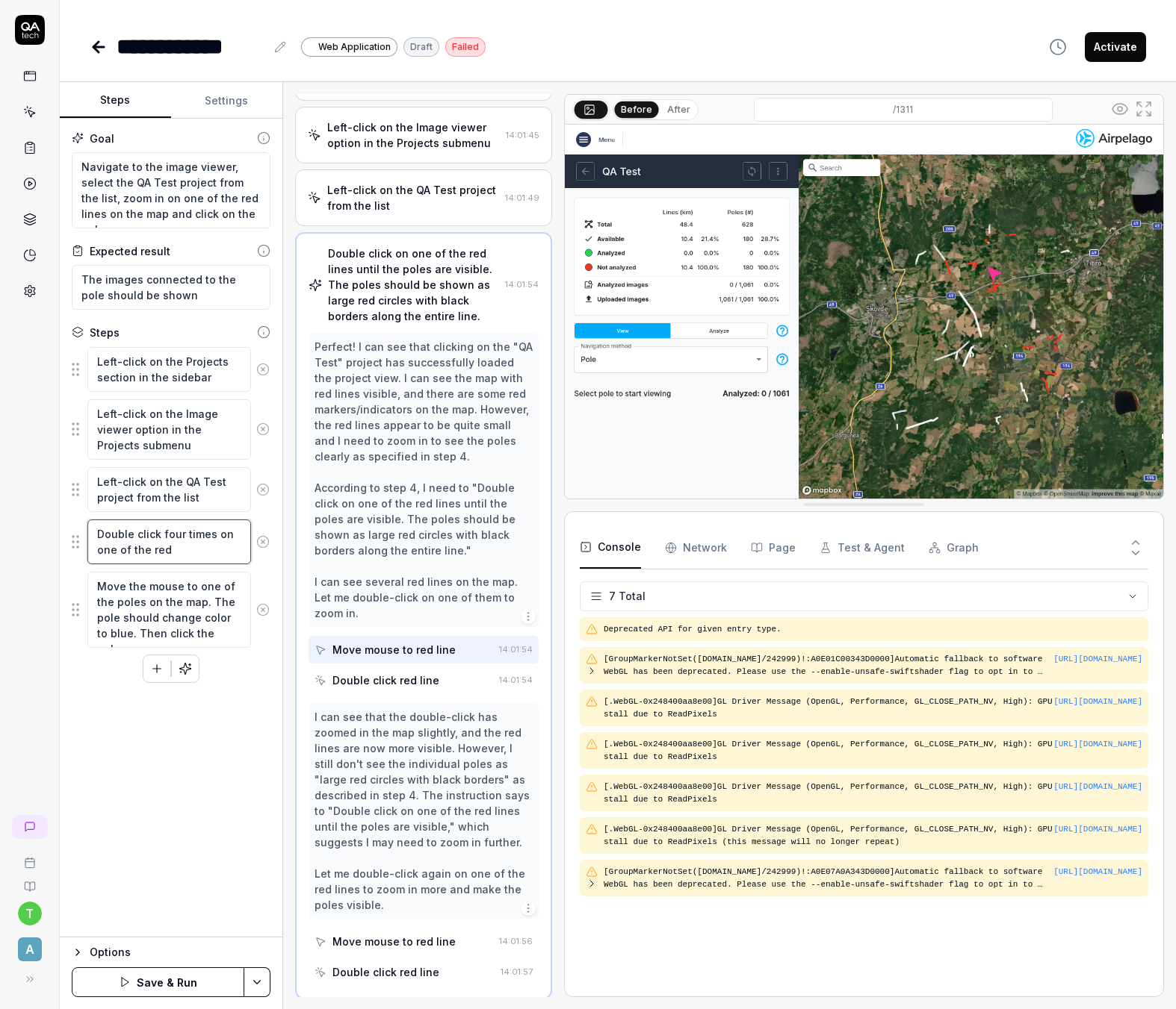
type textarea "Double click four times on one of the red l"
type textarea "*"
type textarea "Double click four times on one of the red lin"
type textarea "*"
type textarea "Double click four times on one of the red line"
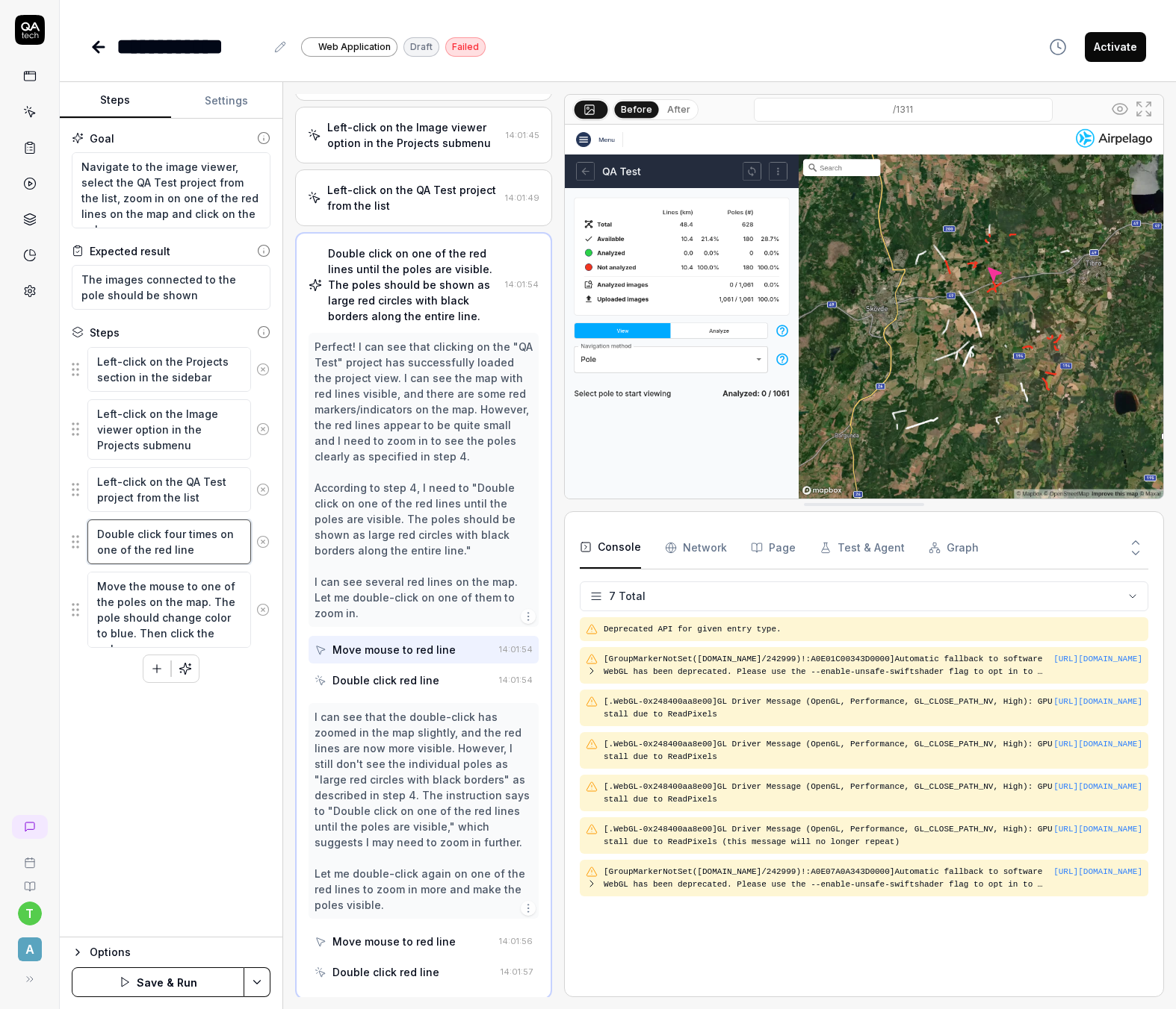
type textarea "*"
type textarea "Double click four times on one of the red lines"
type textarea "*"
type textarea "Double click four times on one of the red lines"
type textarea "*"
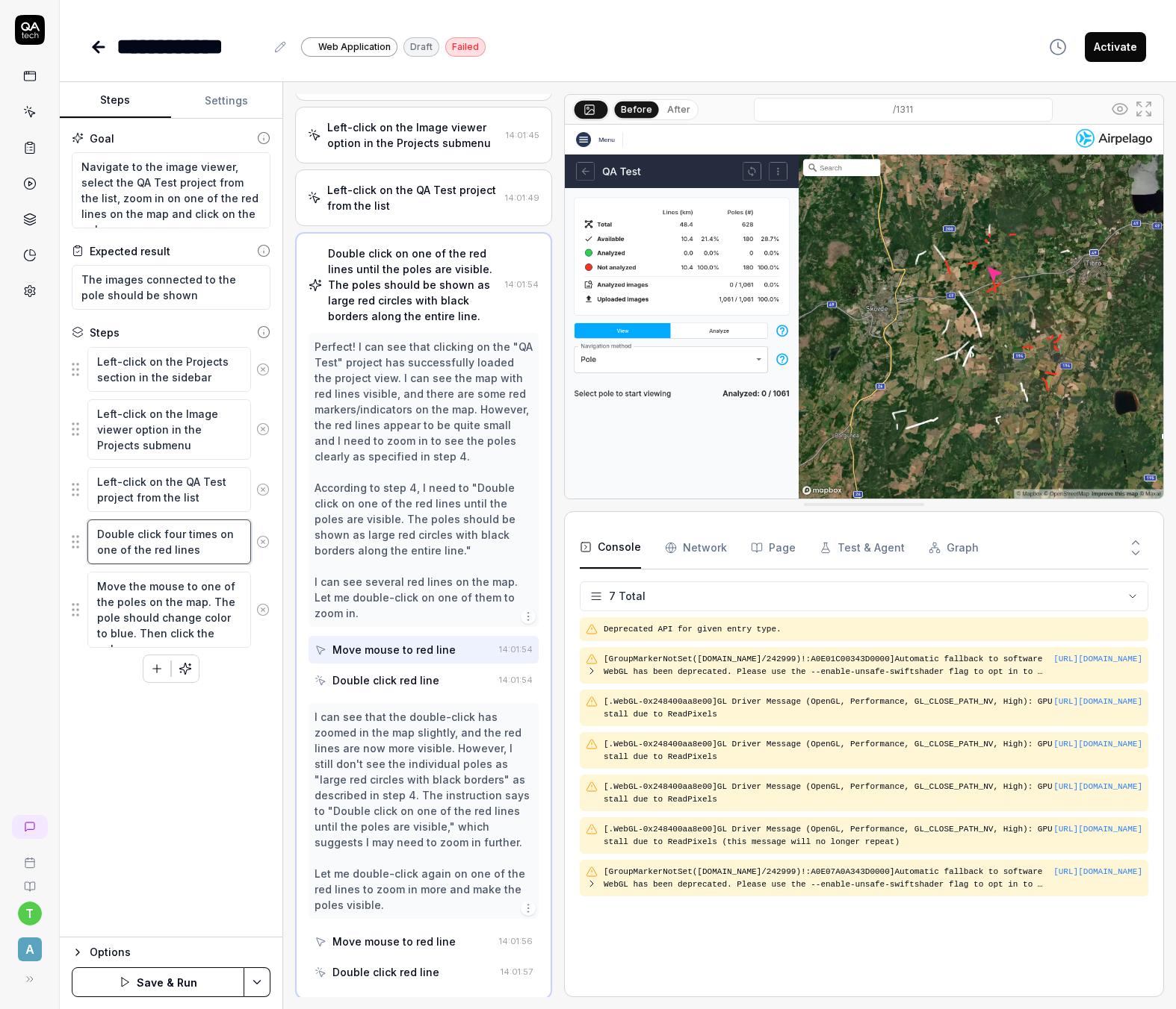
type textarea "Double click four times on one of the red lines s"
type textarea "*"
type textarea "Double click four times on one of the red lines so"
type textarea "*"
type textarea "Double click four times on one of the red lines so"
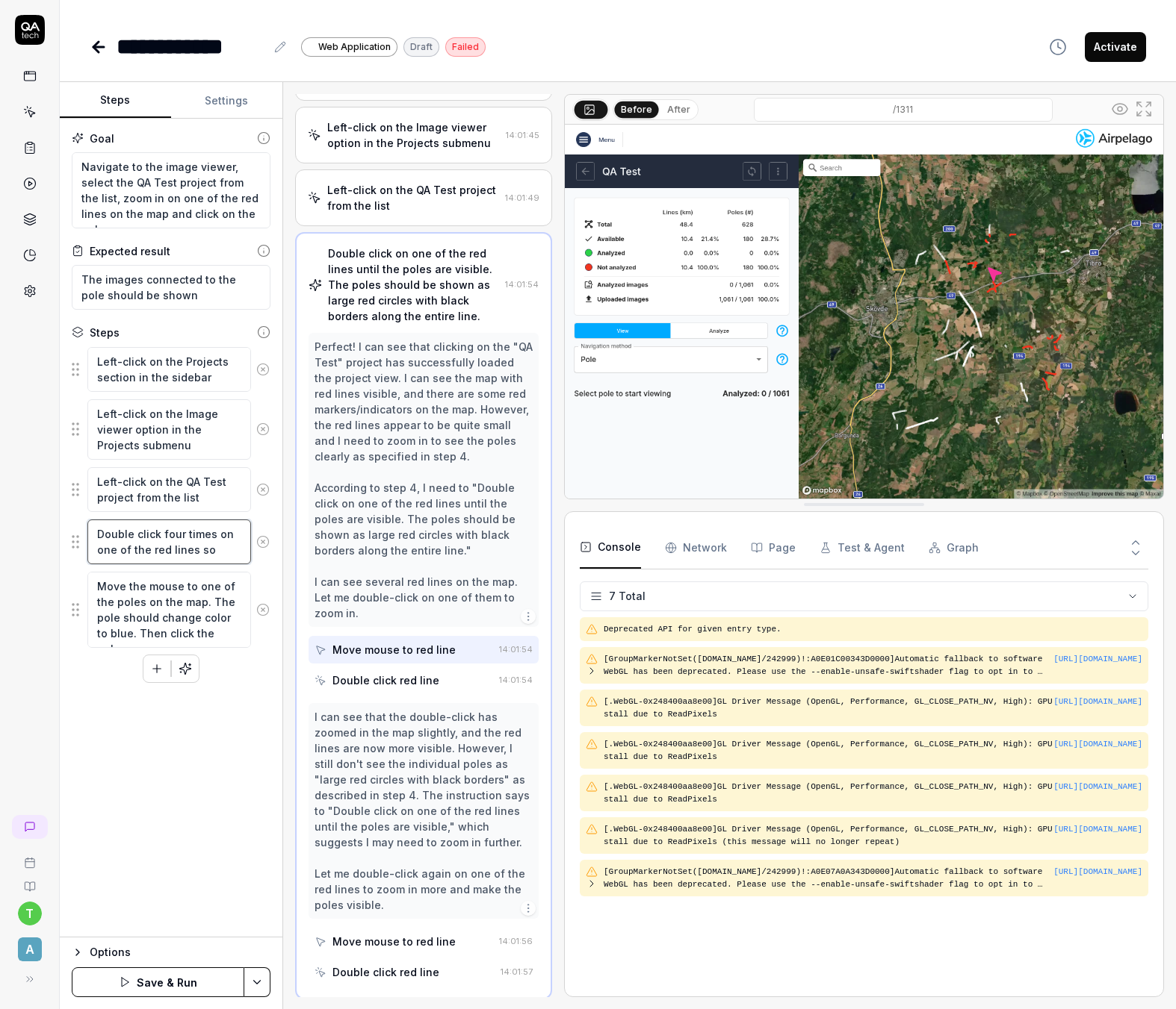
type textarea "*"
type textarea "Double click four times on one of the red lines so t"
type textarea "*"
type textarea "Double click four times on one of the red lines so th"
type textarea "*"
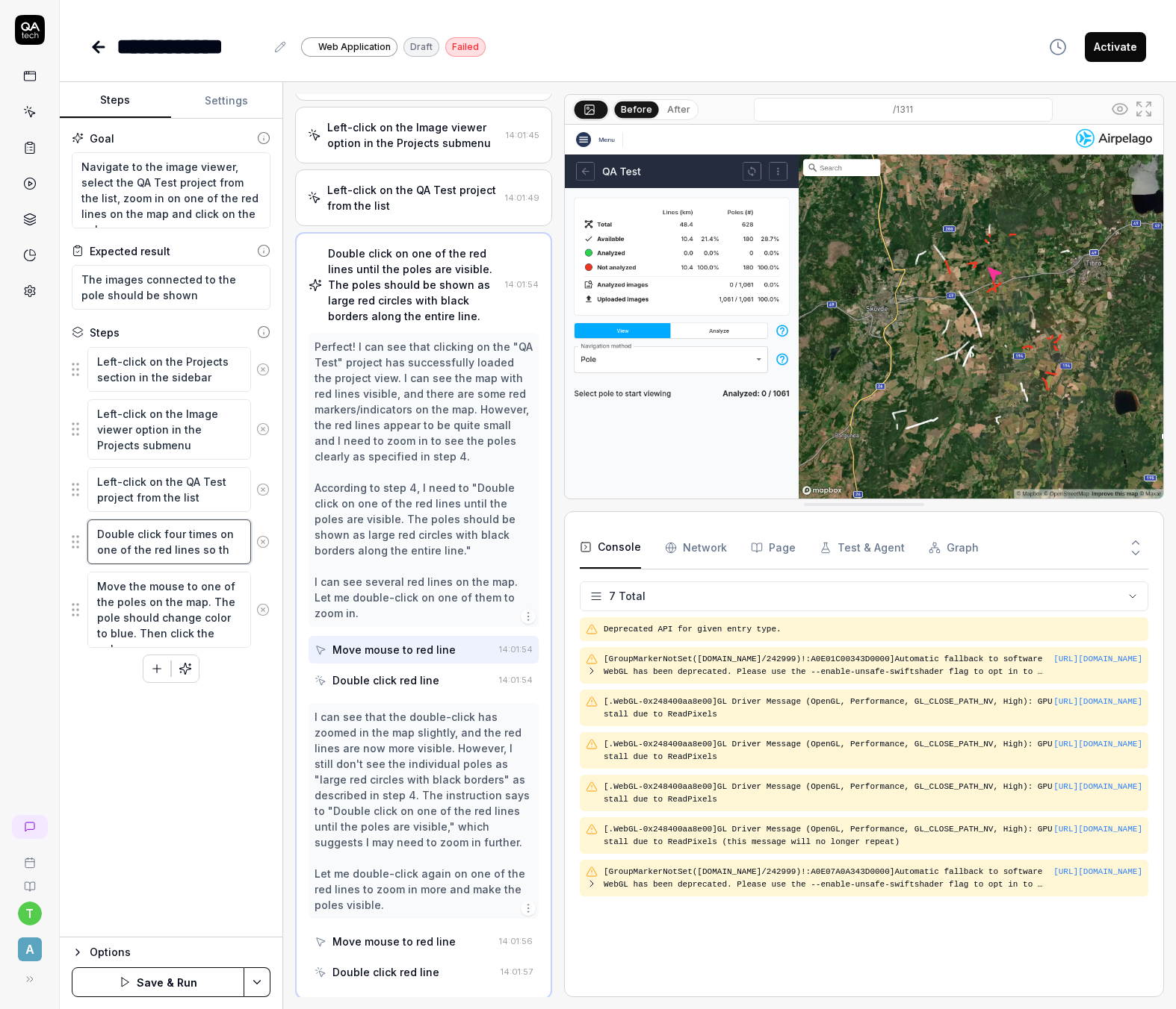
type textarea "Double click four times on one of the red lines so tha"
type textarea "*"
type textarea "Double click four times on one of the red lines so that"
type textarea "*"
type textarea "Double click four times on one of the red lines so that"
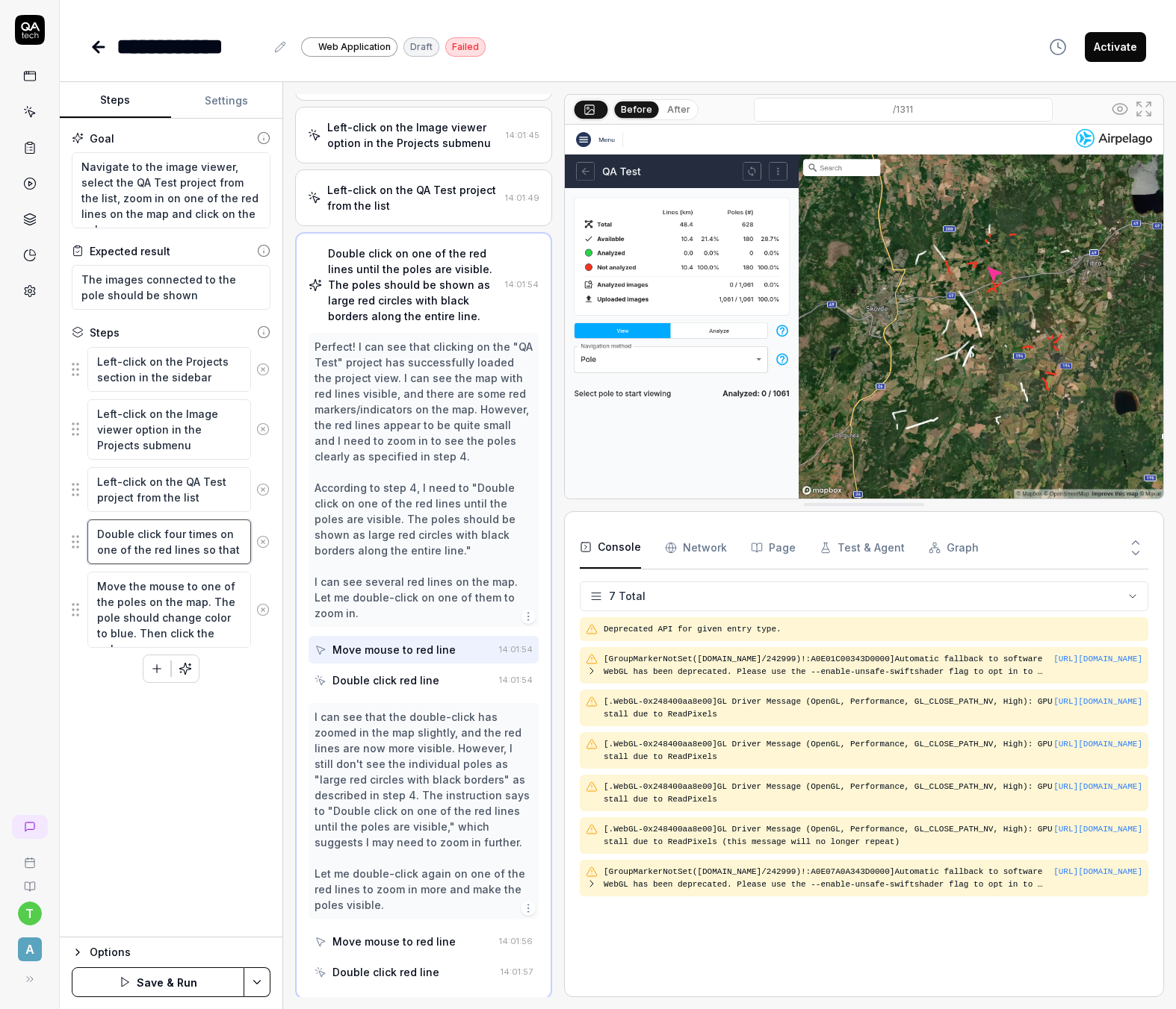
type textarea "*"
type textarea "Double click four times on one of the red lines so that t"
type textarea "*"
type textarea "Double click four times on one of the red lines so that th"
type textarea "*"
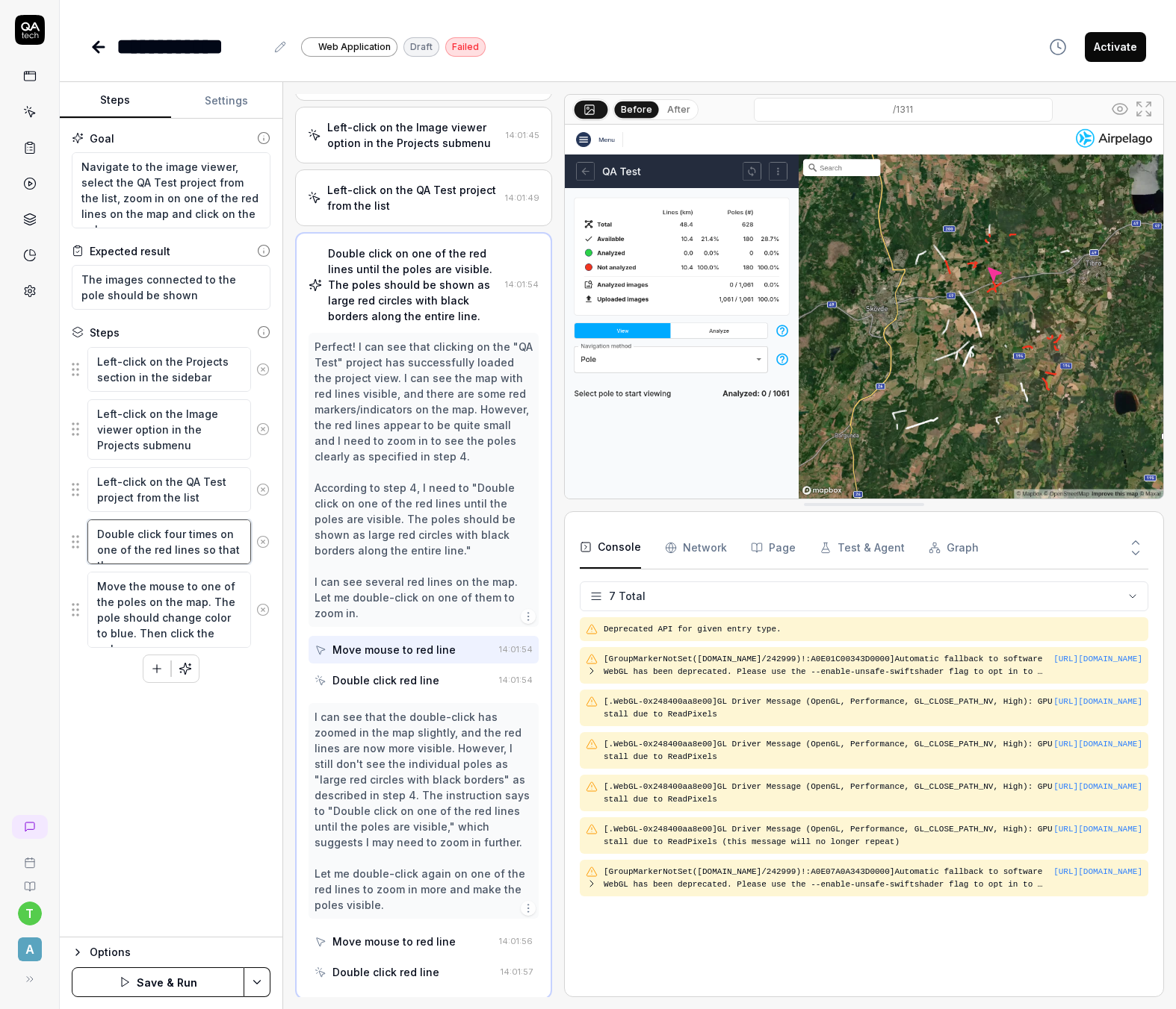
type textarea "Double click four times on one of the red lines so that the"
type textarea "*"
type textarea "Double click four times on one of the red lines so that the"
type textarea "*"
type textarea "Double click four times on one of the red lines so that the m"
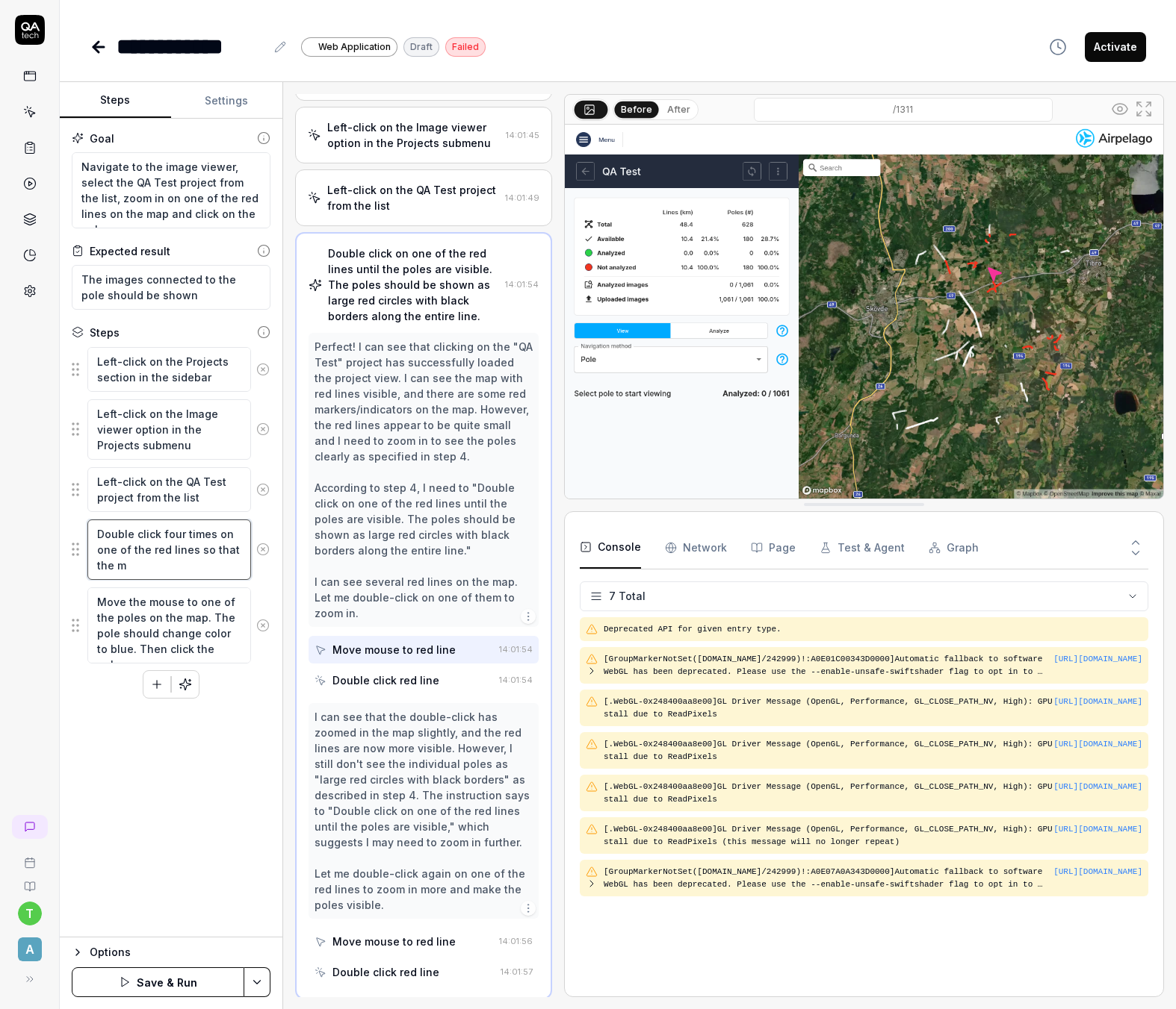
type textarea "*"
type textarea "Double click four times on one of the red lines so that the ma"
type textarea "*"
type textarea "Double click four times on one of the red lines so that the map"
type textarea "*"
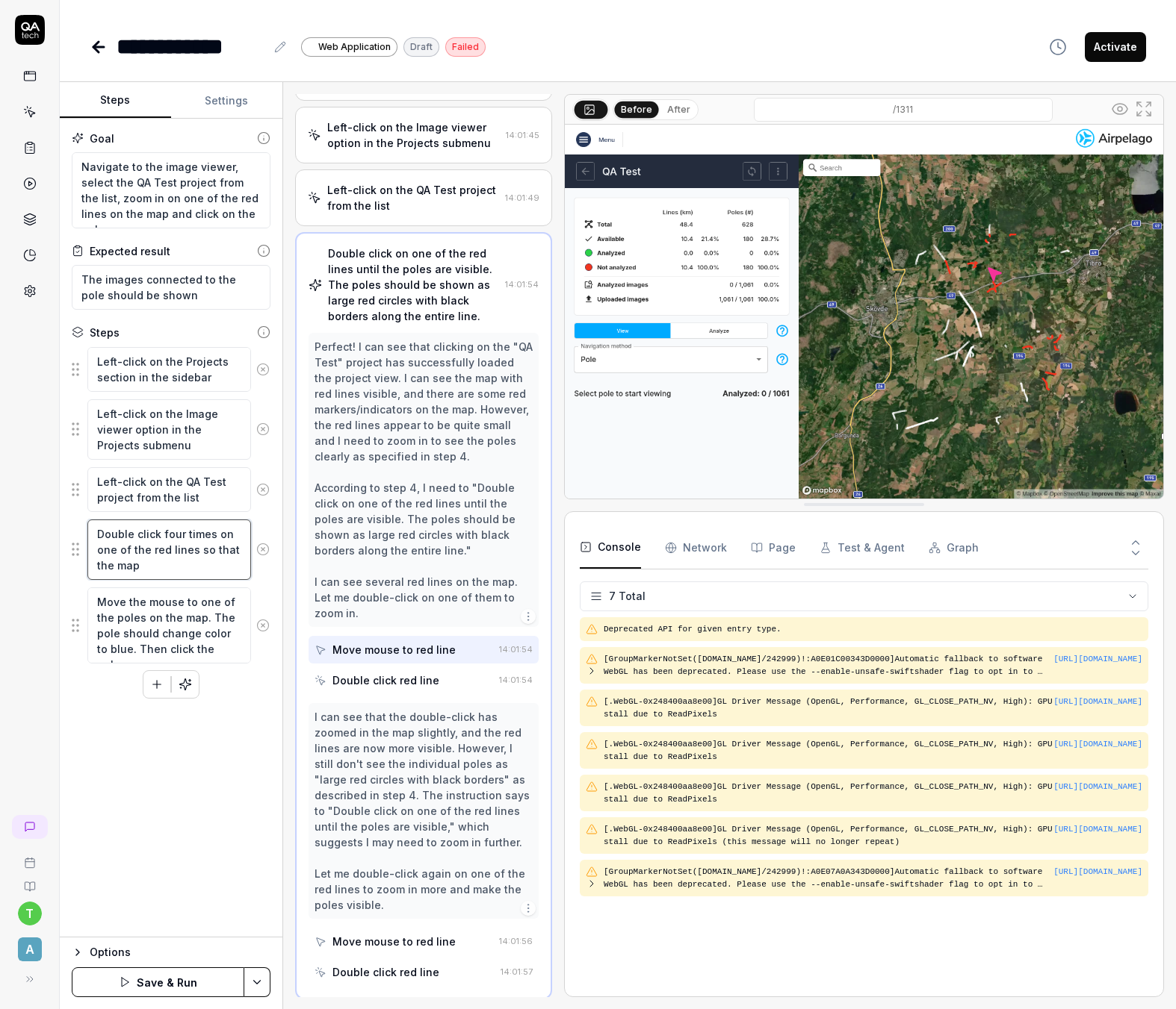
type textarea "Double click four times on one of the red lines so that the map"
type textarea "*"
type textarea "Double click four times on one of the red lines so that the map z"
type textarea "*"
type textarea "Double click four times on one of the red lines so that the map zo"
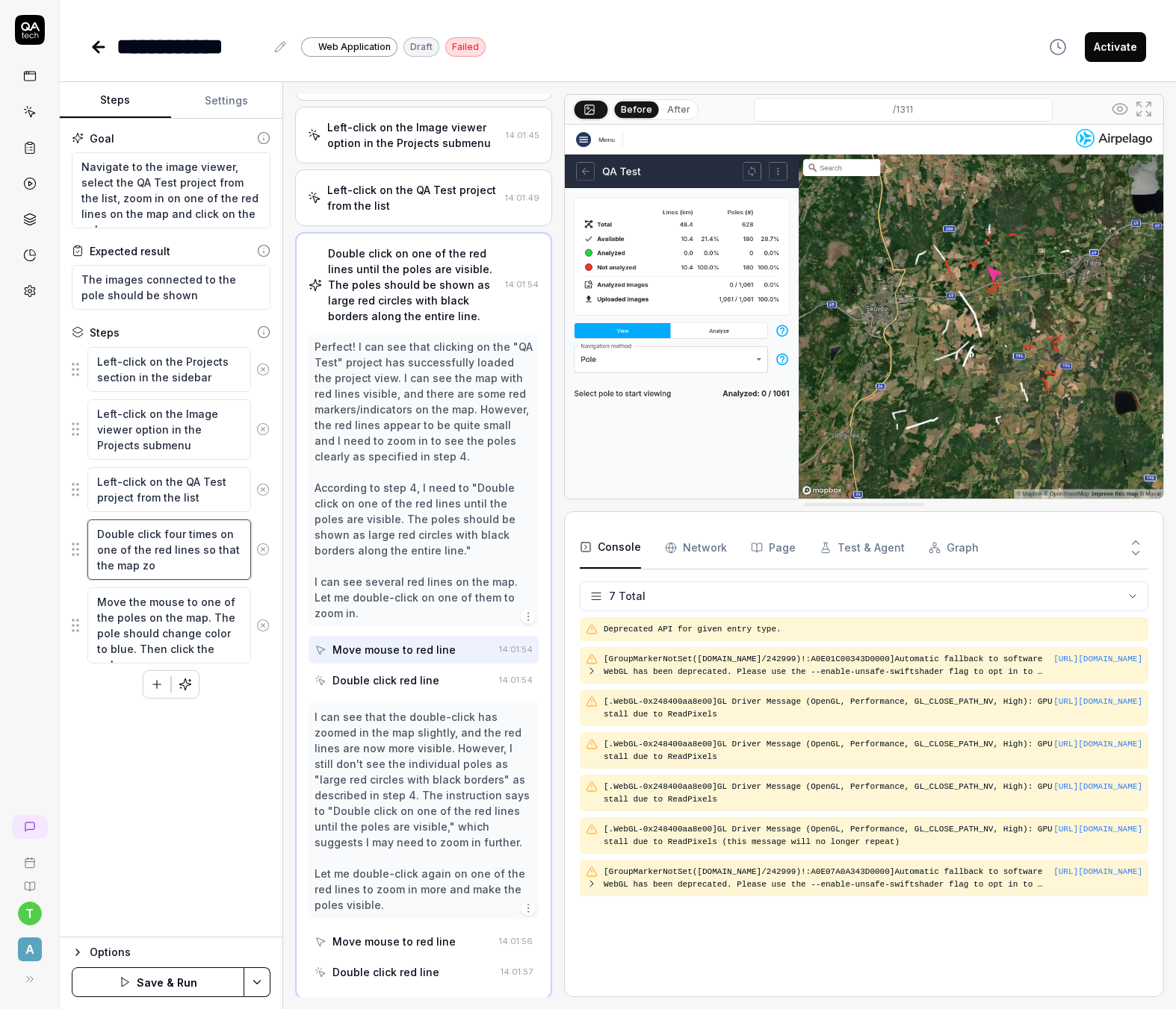
type textarea "*"
type textarea "Double click four times on one of the red lines so that the map zoo"
type textarea "*"
type textarea "Double click four times on one of the red lines so that the map zoom"
type textarea "*"
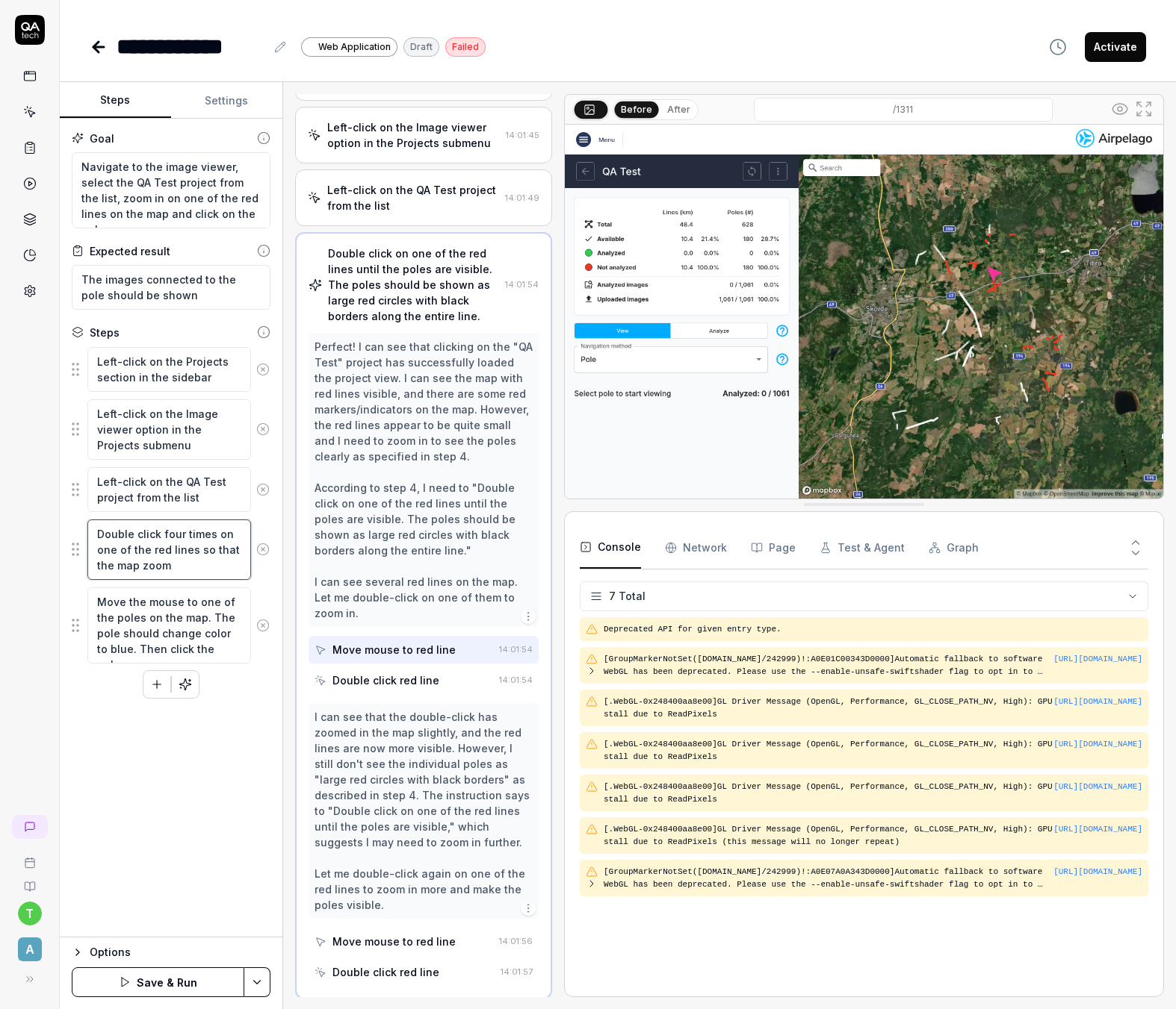
type textarea "Double click four times on one of the red lines so that the map zooms"
type textarea "*"
type textarea "Double click four times on one of the red lines so that the map zooms"
type textarea "*"
type textarea "Double click four times on one of the red lines so that the map zooms in"
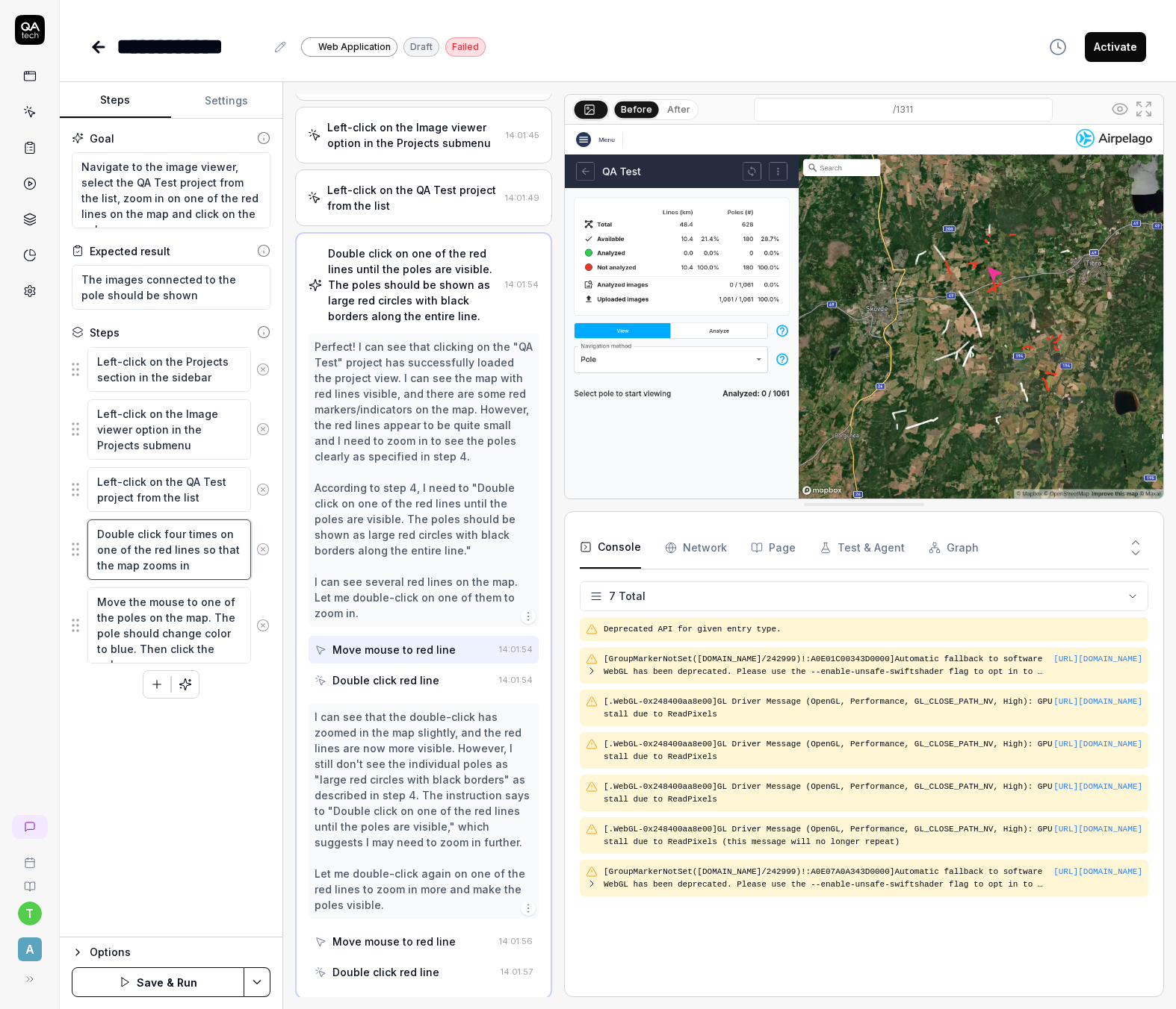
type textarea "*"
type textarea "Double click four times on one of the red lines so that the map zooms in"
type textarea "*"
type textarea "Double click four times on one of the red lines so that the map zooms in an"
type textarea "*"
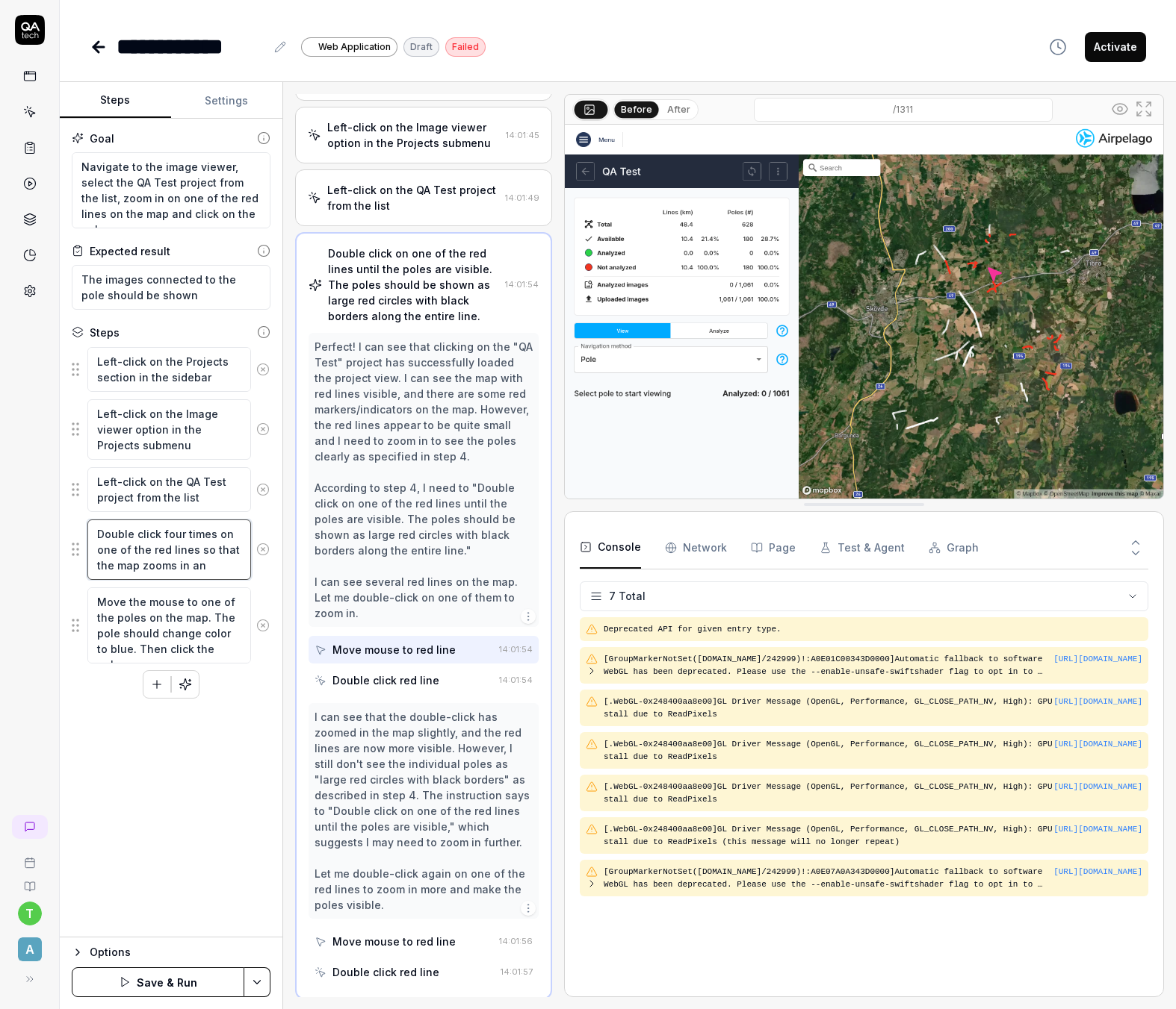
type textarea "Double click four times on one of the red lines so that the map zooms in and"
type textarea "*"
type textarea "Double click four times on one of the red lines so that the map zooms in and"
type textarea "*"
type textarea "Double click four times on one of the red lines so that the map zooms in and t"
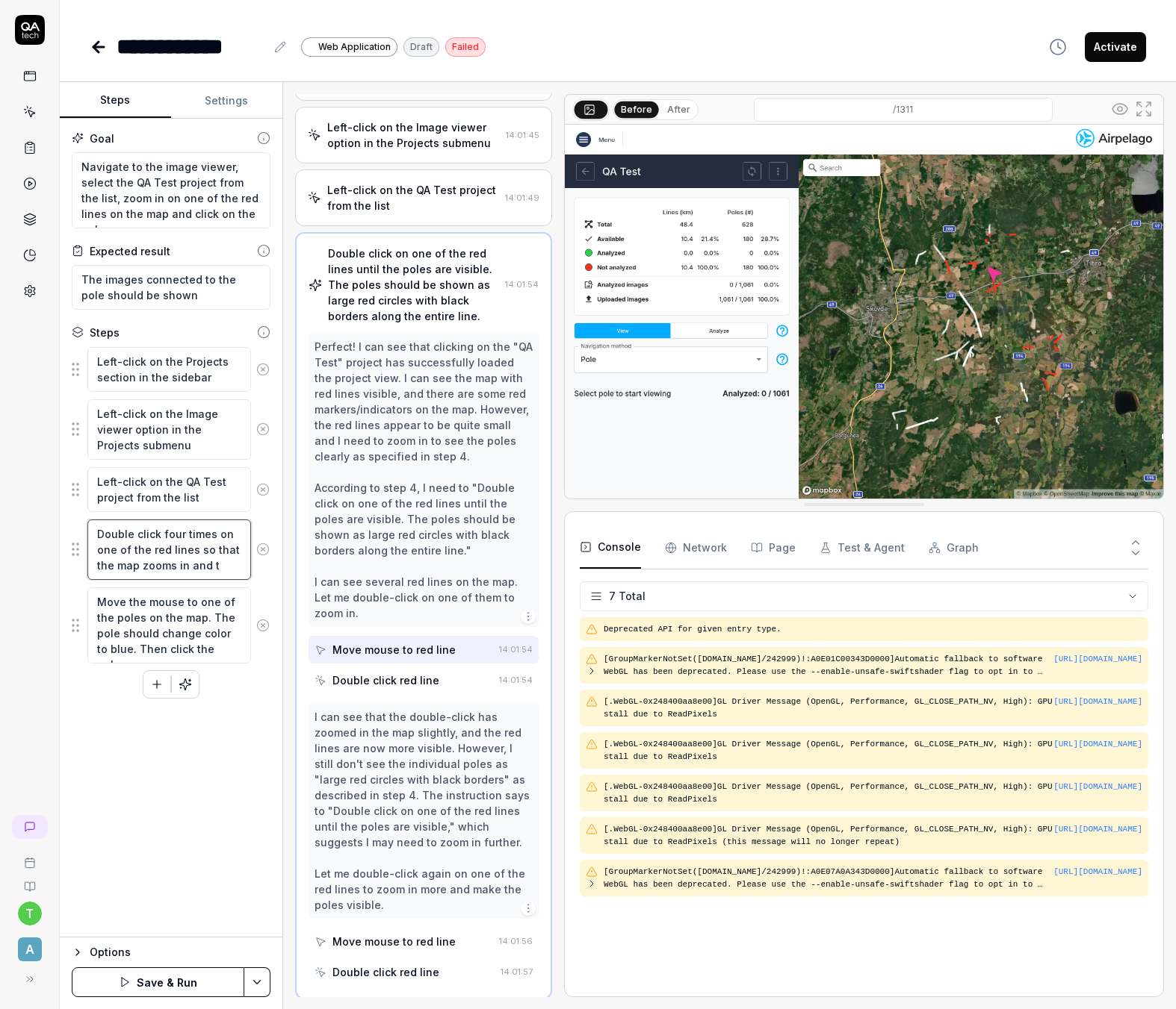
type textarea "*"
type textarea "Double click four times on one of the red lines so that the map zooms in and th"
type textarea "*"
type textarea "Double click four times on one of the red lines so that the map zooms in and the"
type textarea "*"
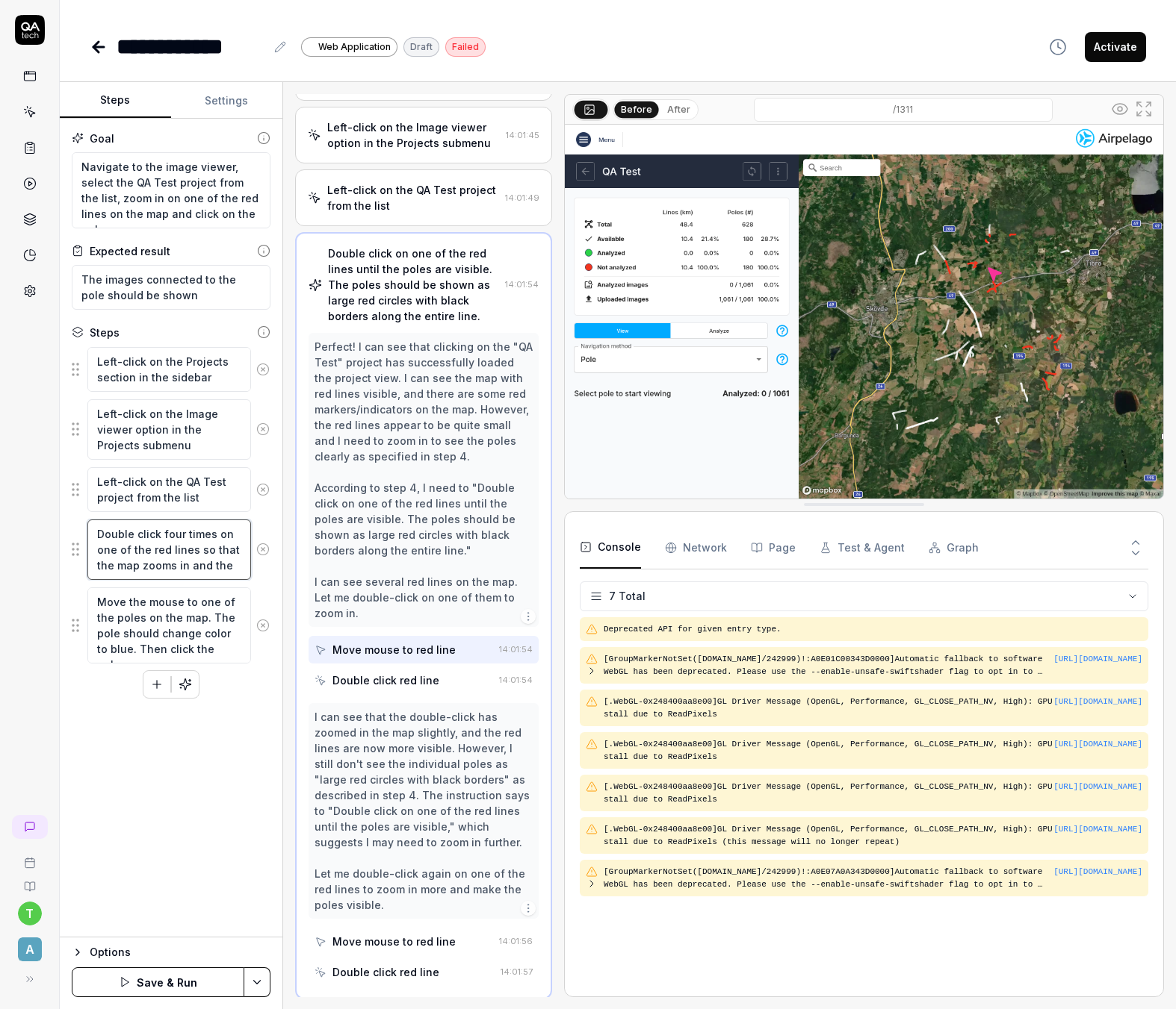
type textarea "Double click four times on one of the red lines so that the map zooms in and the"
type textarea "*"
type textarea "Double click four times on one of the red lines so that the map zooms in and th…"
type textarea "*"
type textarea "Double click four times on one of the red lines so that the map zooms in and th…"
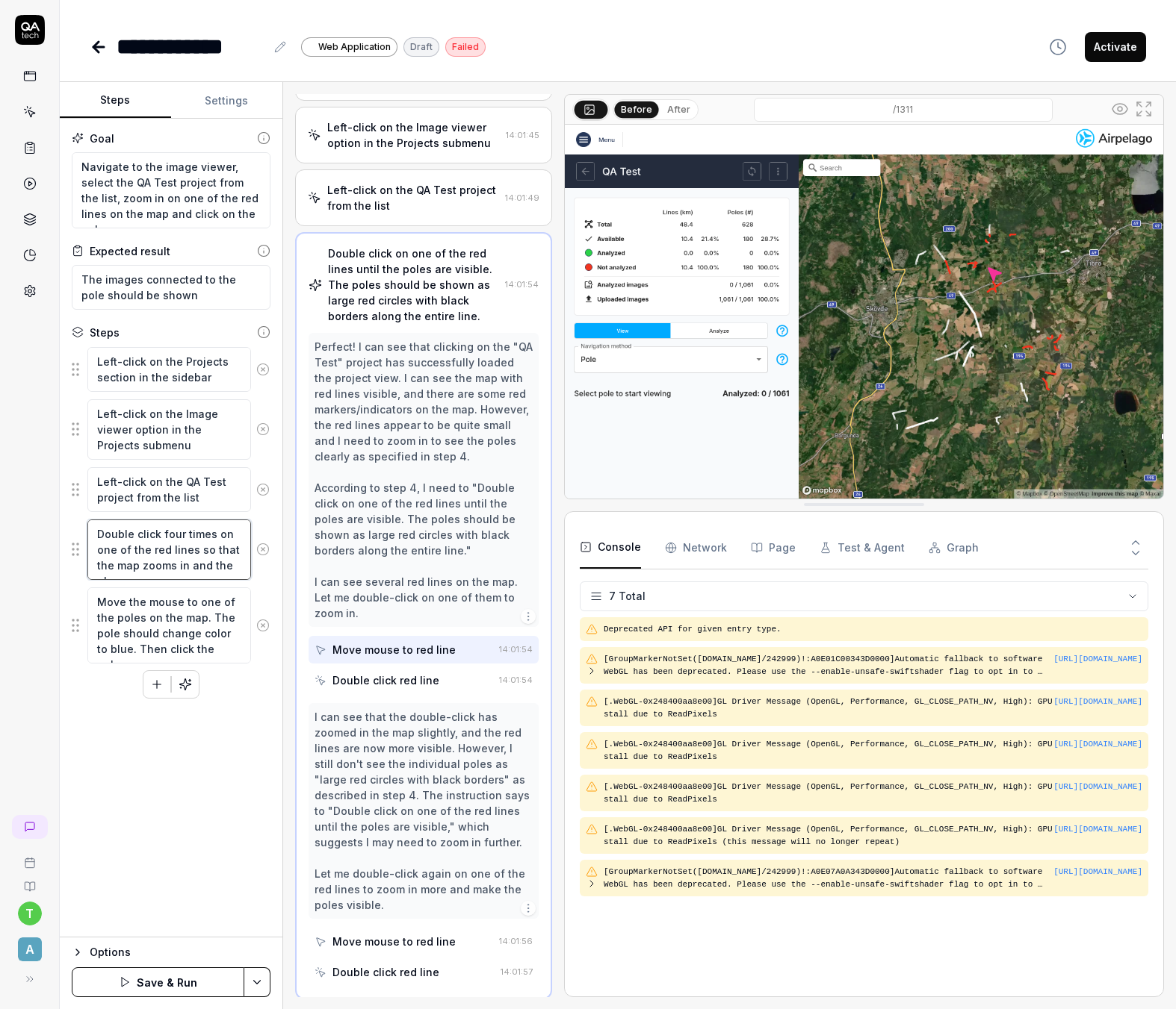
type textarea "*"
type textarea "Double click four times on one of the red lines so that the map zooms in and th…"
type textarea "*"
type textarea "Double click four times on one of the red lines so that the map zooms in and th…"
type textarea "*"
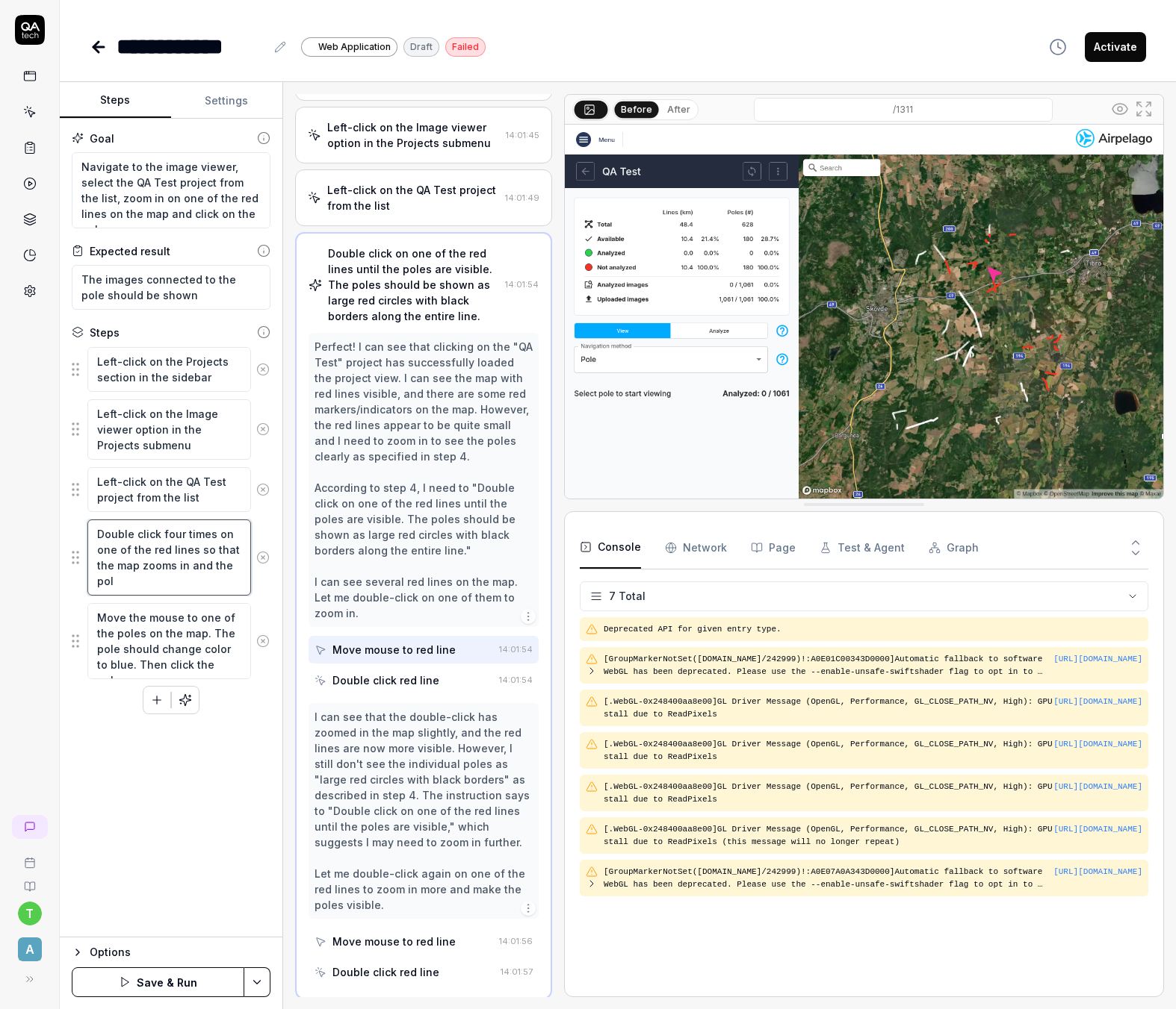
type textarea "Double click four times on one of the red lines so that the map zooms in and th…"
type textarea "*"
type textarea "Double click four times on one of the red lines so that the map zooms in and th…"
type textarea "*"
type textarea "Double click four times on one of the red lines so that the map zooms in and th…"
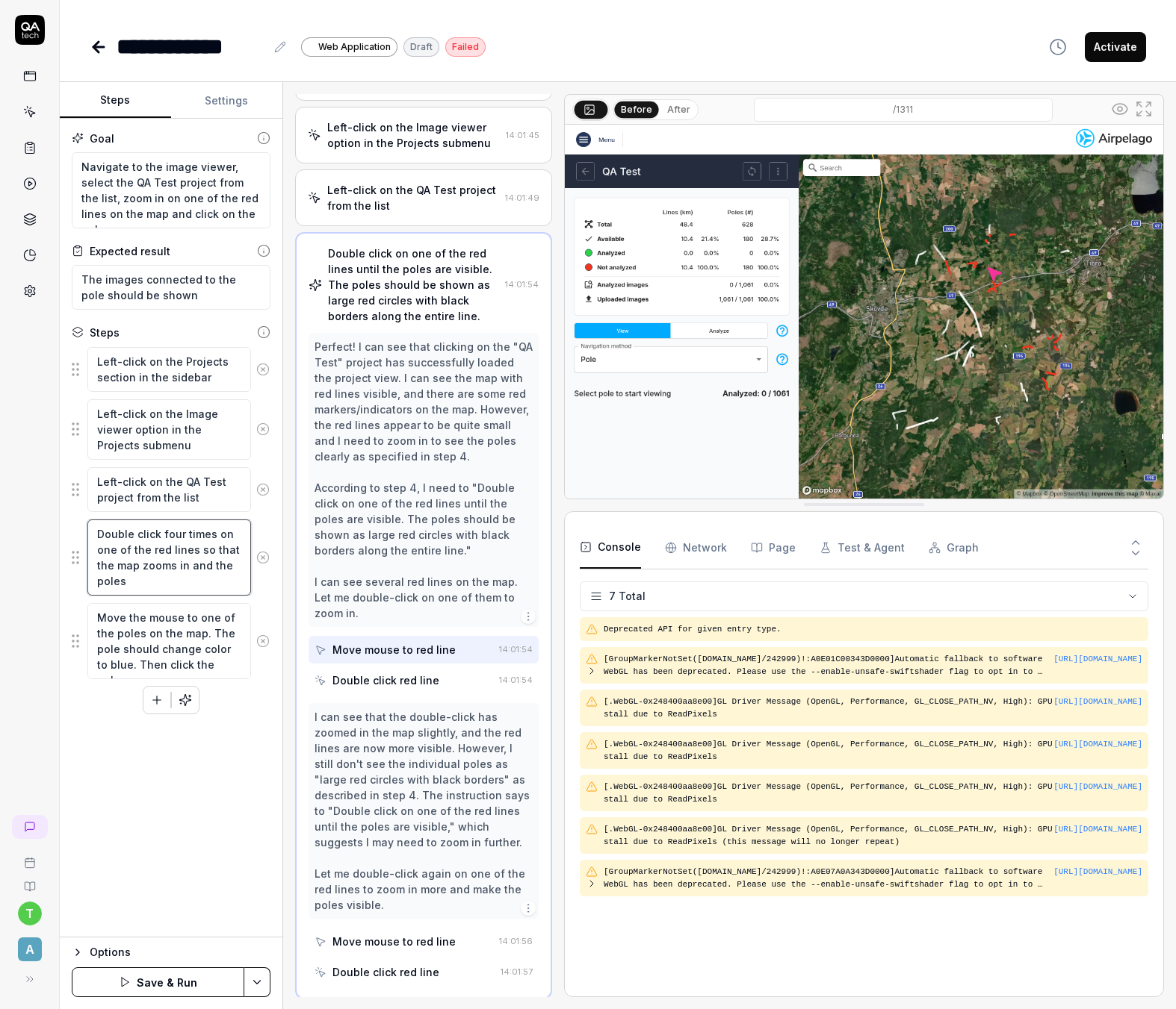
type textarea "*"
type textarea "Double click four times on one of the red lines so that the map zooms in and th…"
type textarea "*"
type textarea "Double click four times on one of the red lines so that the map zooms in and th…"
type textarea "*"
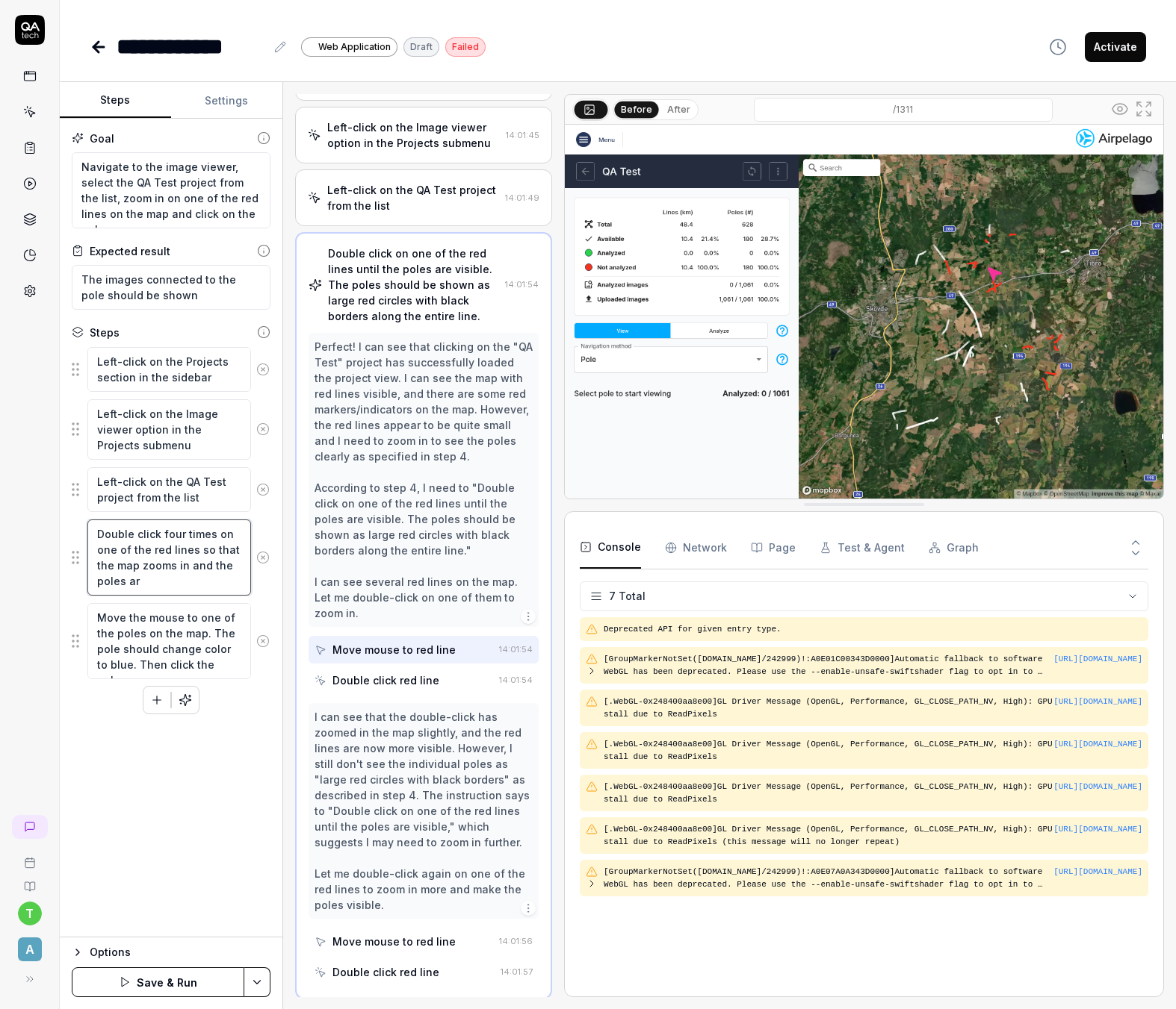
type textarea "Double click four times on one of the red lines so that the map zooms in and th…"
type textarea "*"
type textarea "Double click four times on one of the red lines so that the map zooms in and th…"
type textarea "*"
type textarea "Double click four times on one of the red lines so that the map zooms in and th…"
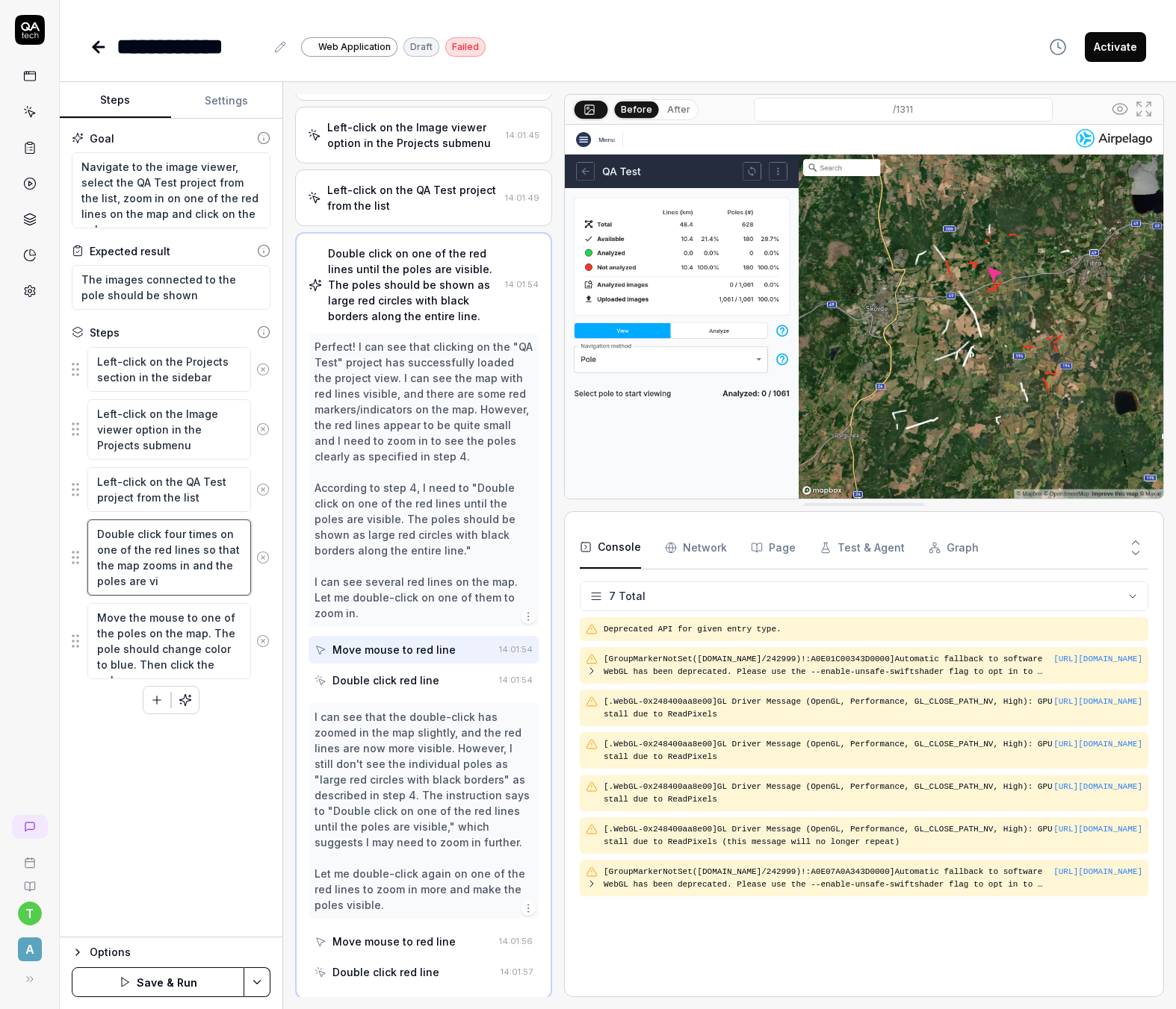
type textarea "*"
type textarea "Double click four times on one of the red lines so that the map zooms in and th…"
type textarea "*"
type textarea "Double click four times on one of the red lines so that the map zooms in and th…"
type textarea "*"
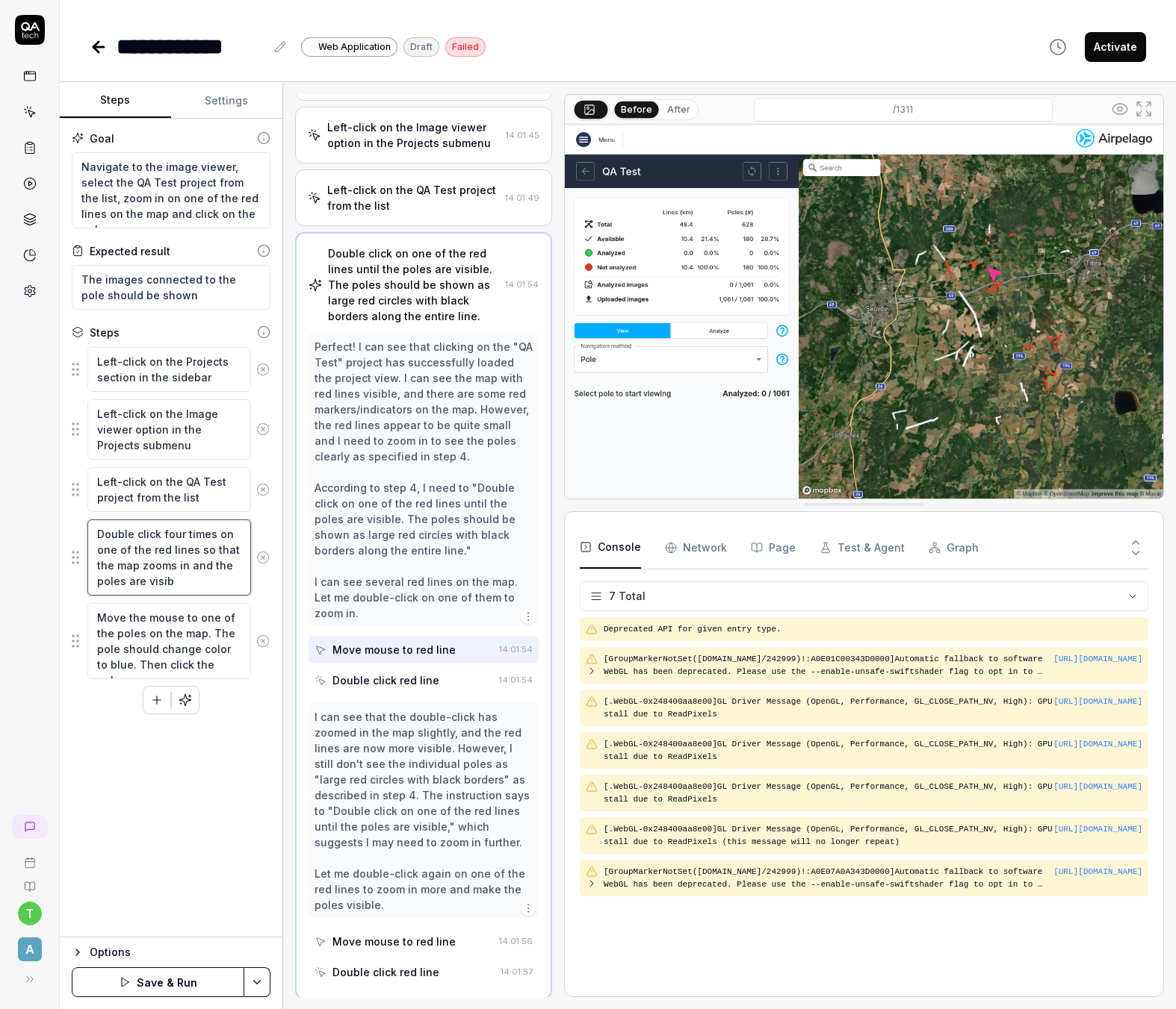
type textarea "Double click four times on one of the red lines so that the map zooms in and th…"
type textarea "*"
type textarea "Double click four times on one of the red lines so that the map zooms in and th…"
click at [141, 860] on div "Goal Navigate to the image viewer, select the QA Test project from the list, zo…" at bounding box center [171, 527] width 222 height 819
click at [170, 979] on button "Save & Run" at bounding box center [158, 982] width 173 height 30
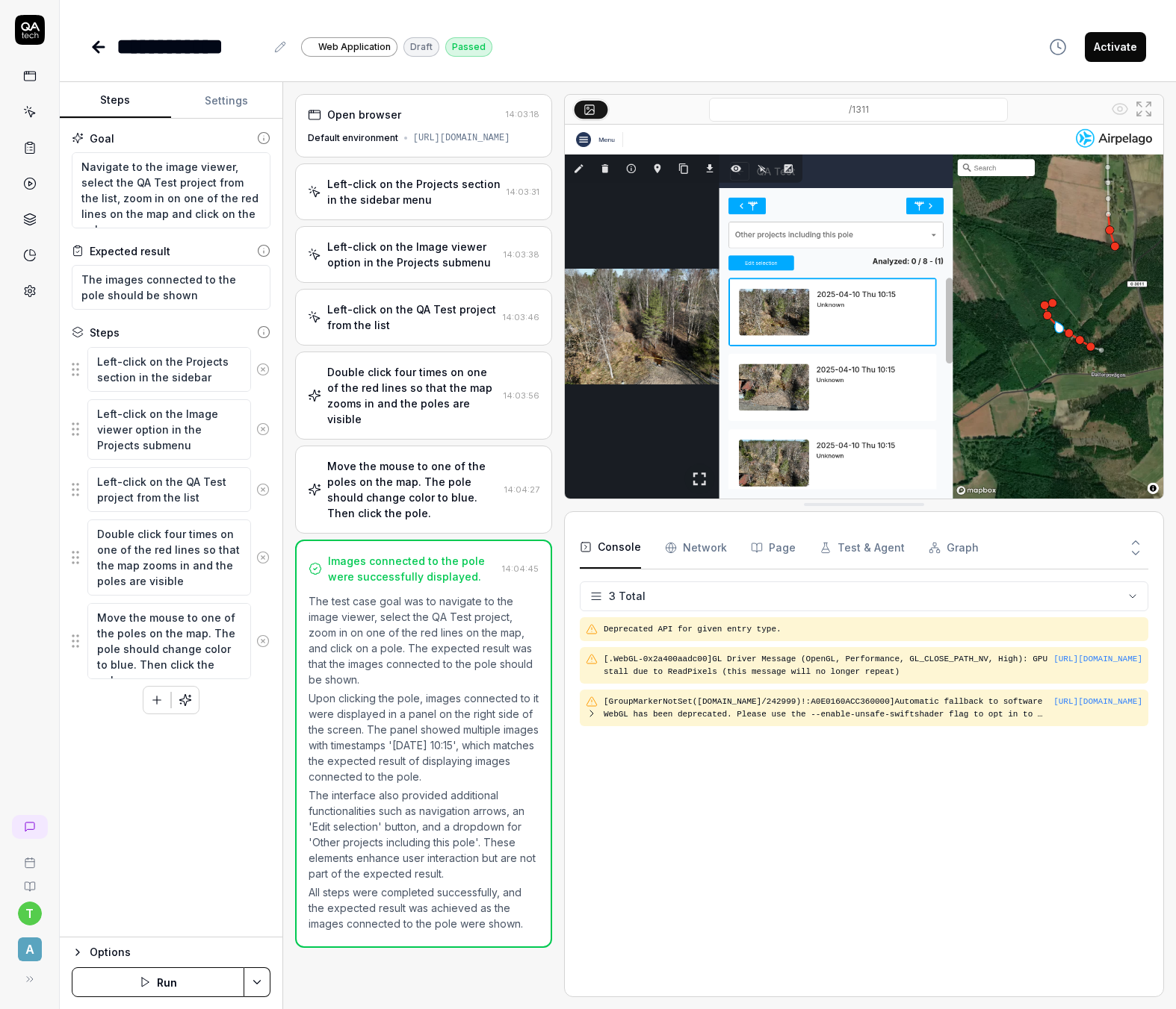
click at [156, 703] on icon "button" at bounding box center [157, 700] width 13 height 13
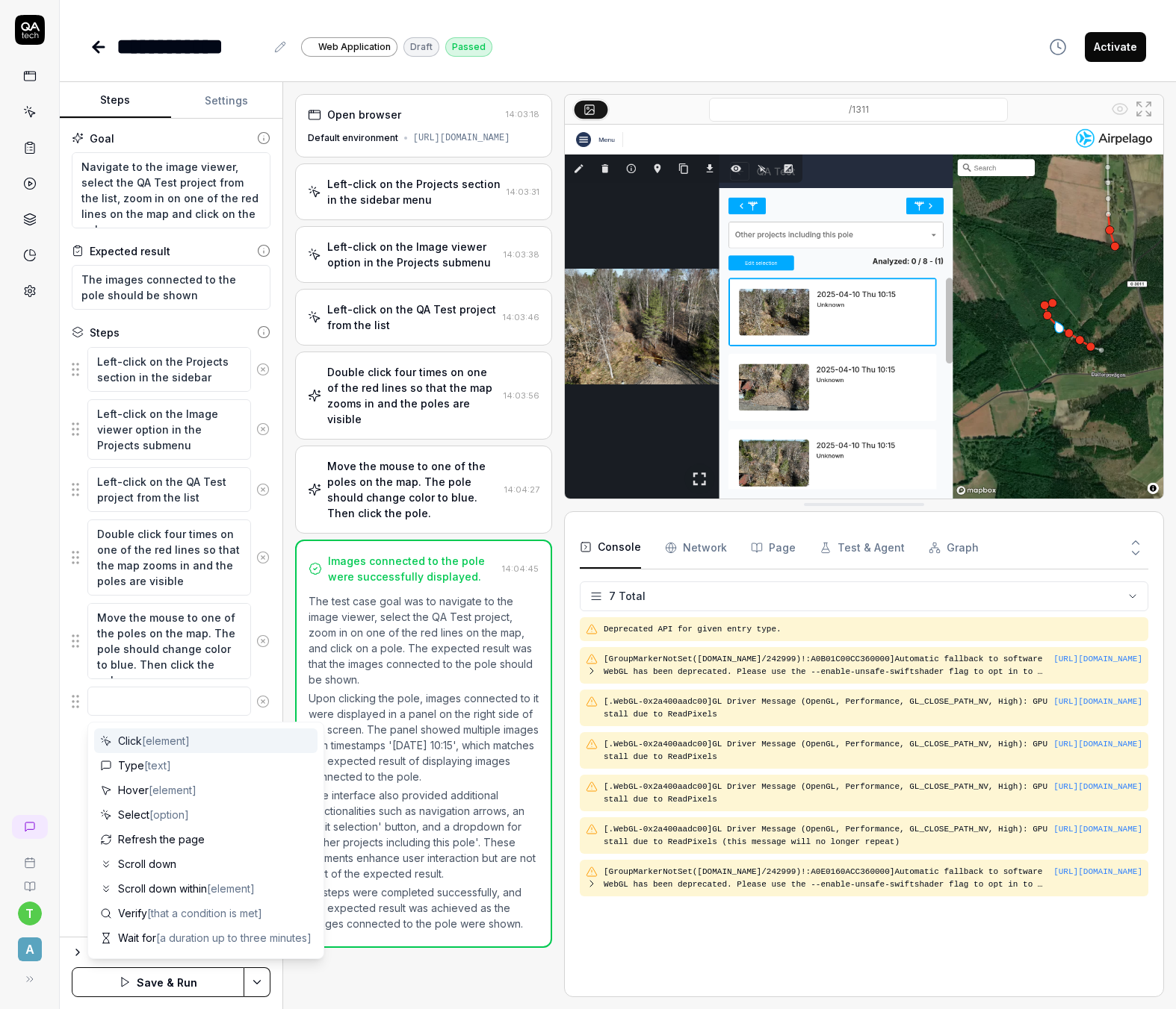
type textarea "*"
type textarea "T"
type textarea "*"
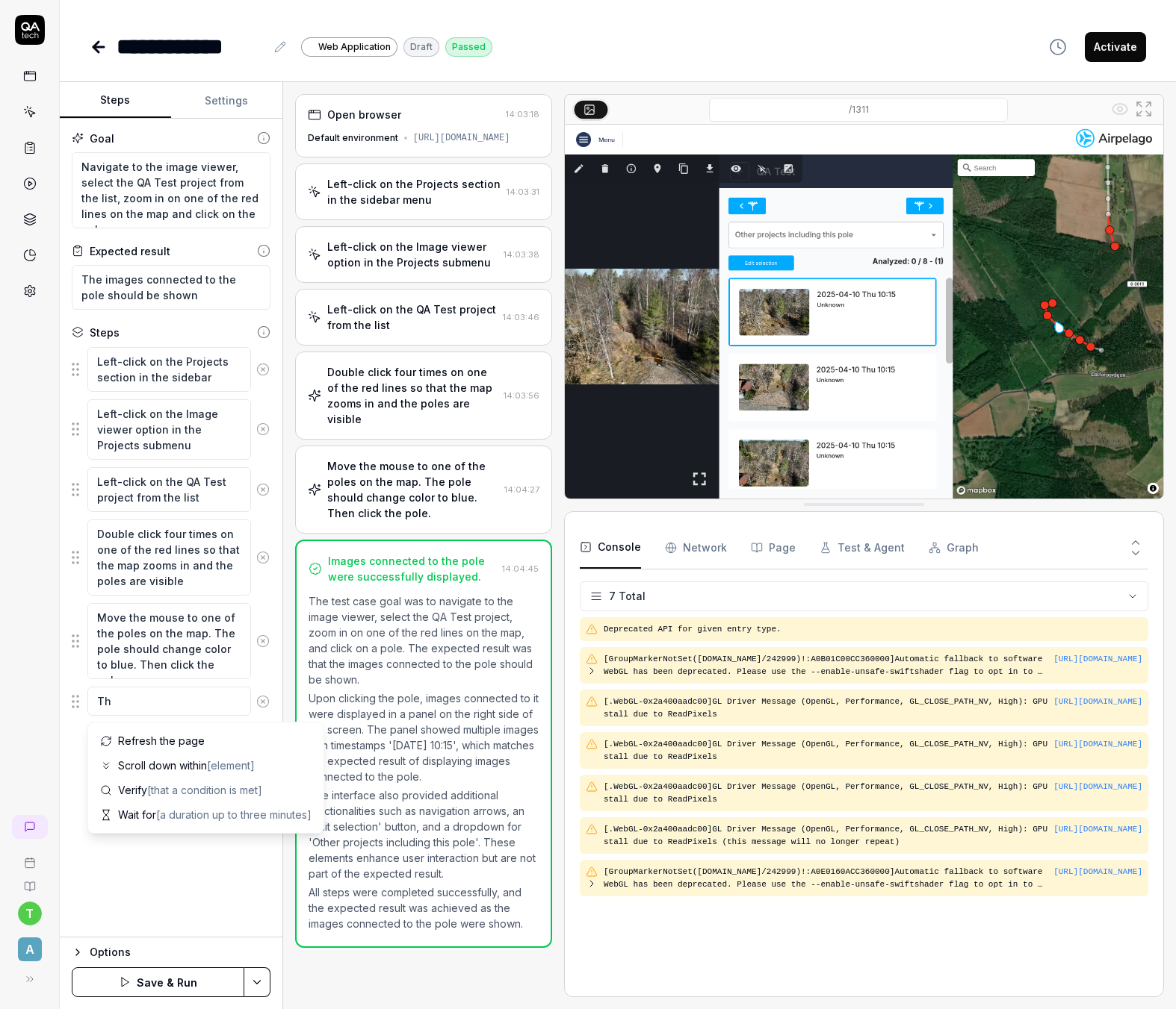
type textarea "The"
type textarea "*"
type textarea "The"
type textarea "*"
type textarea "The l"
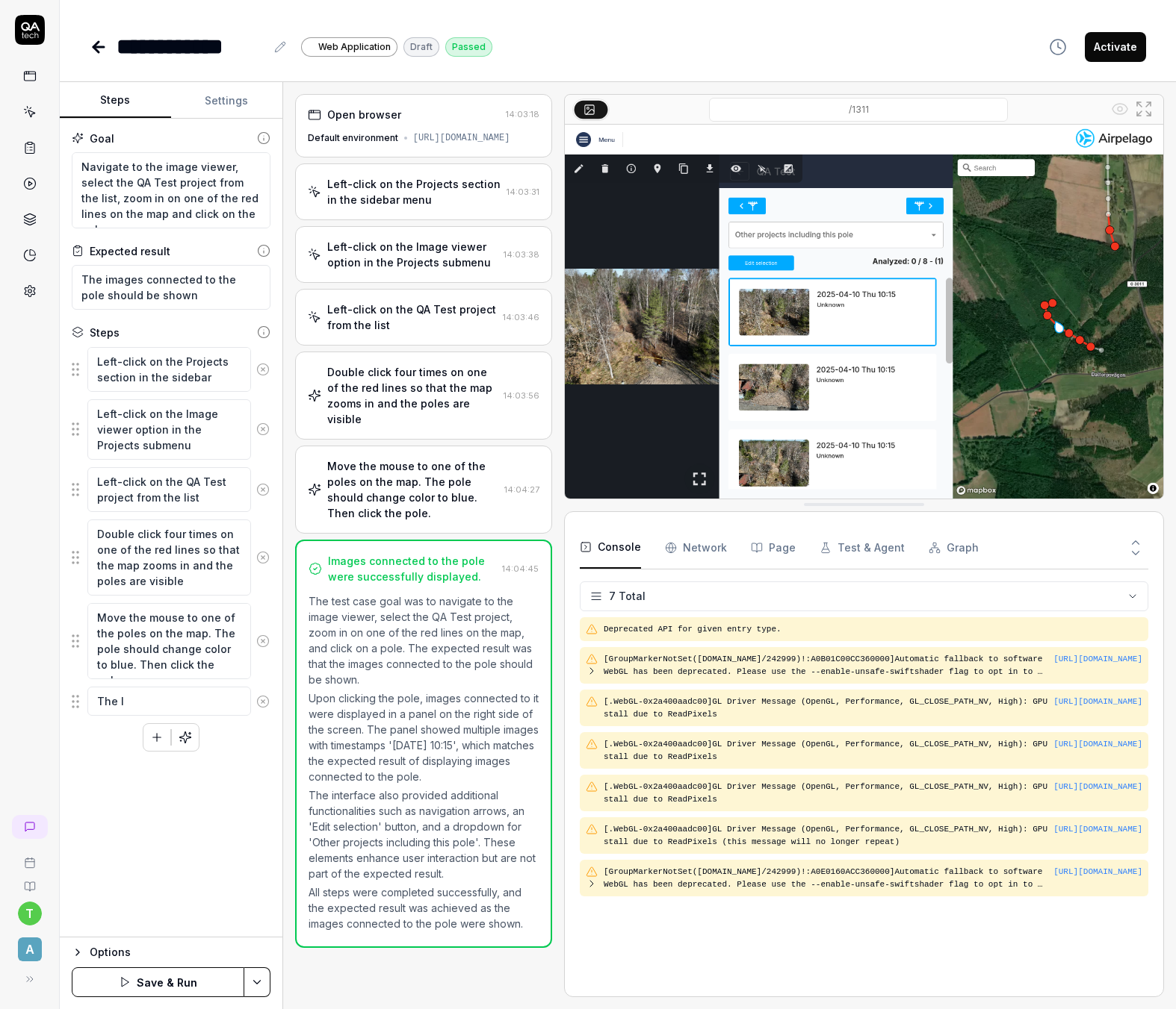
type textarea "*"
type textarea "The li"
type textarea "*"
type textarea "The lis"
type textarea "*"
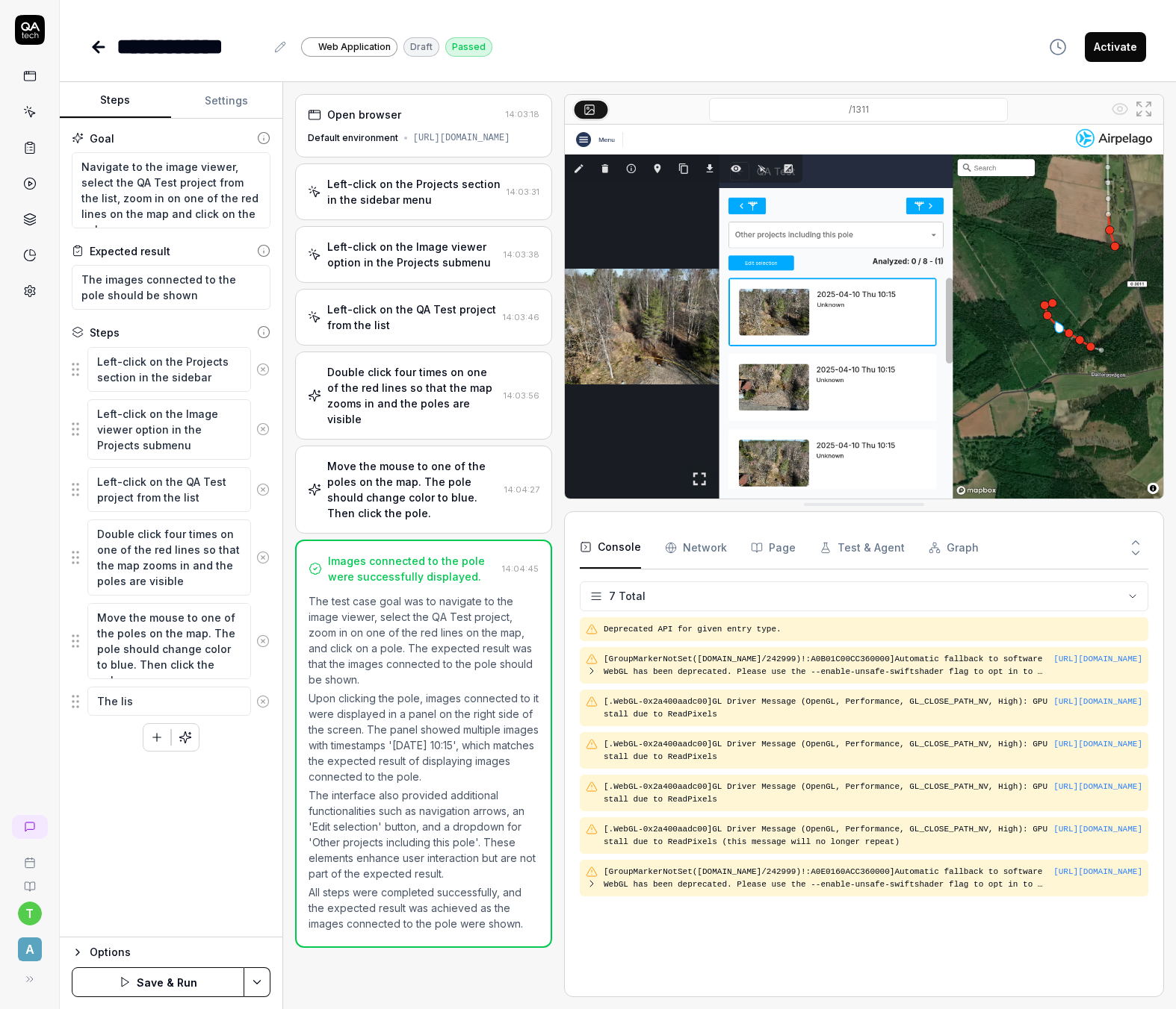
type textarea "The list"
type textarea "*"
type textarea "The list"
type textarea "*"
type textarea "The list o"
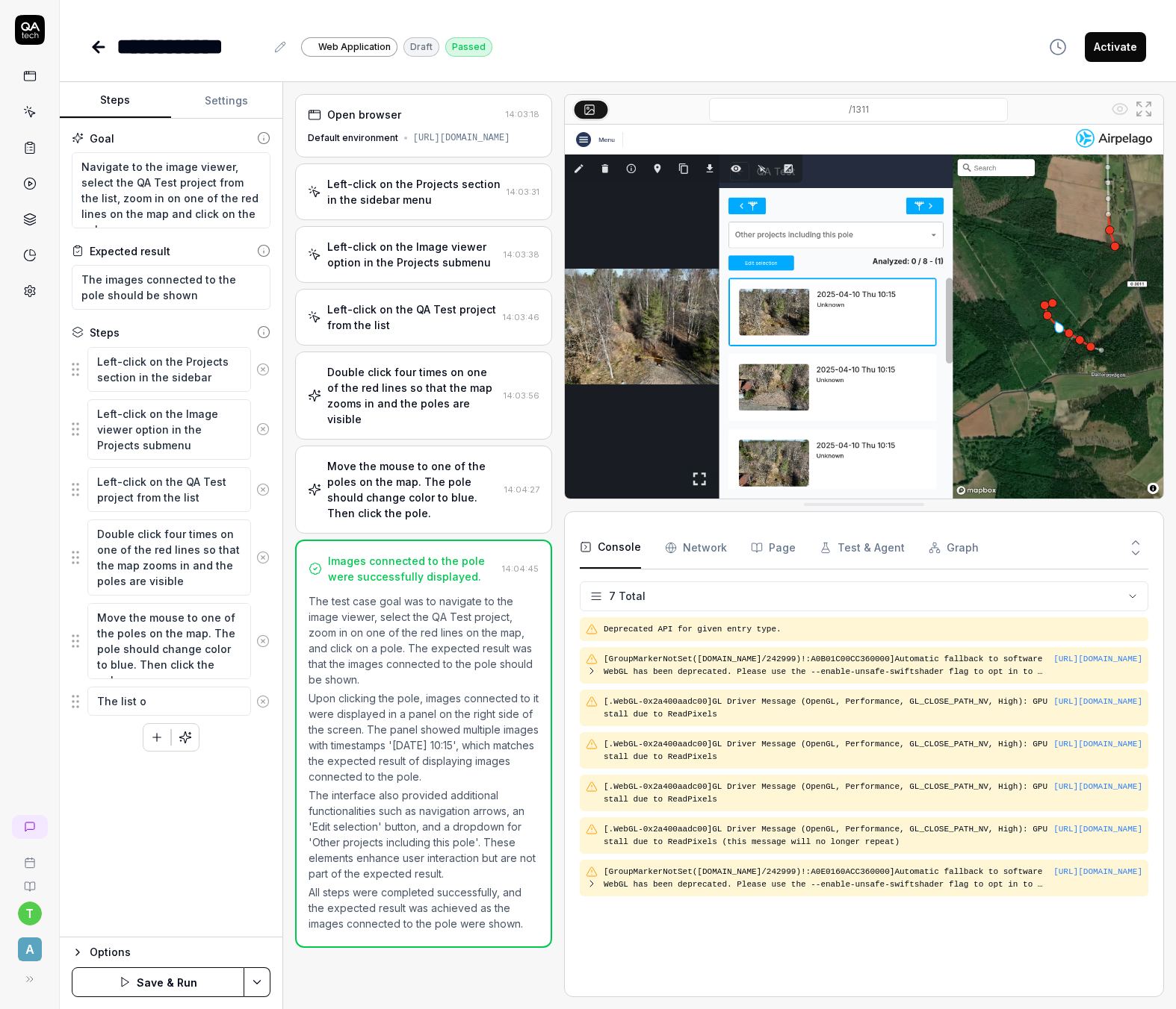
type textarea "*"
type textarea "The list ot"
type textarea "*"
type textarea "The list ot"
type textarea "*"
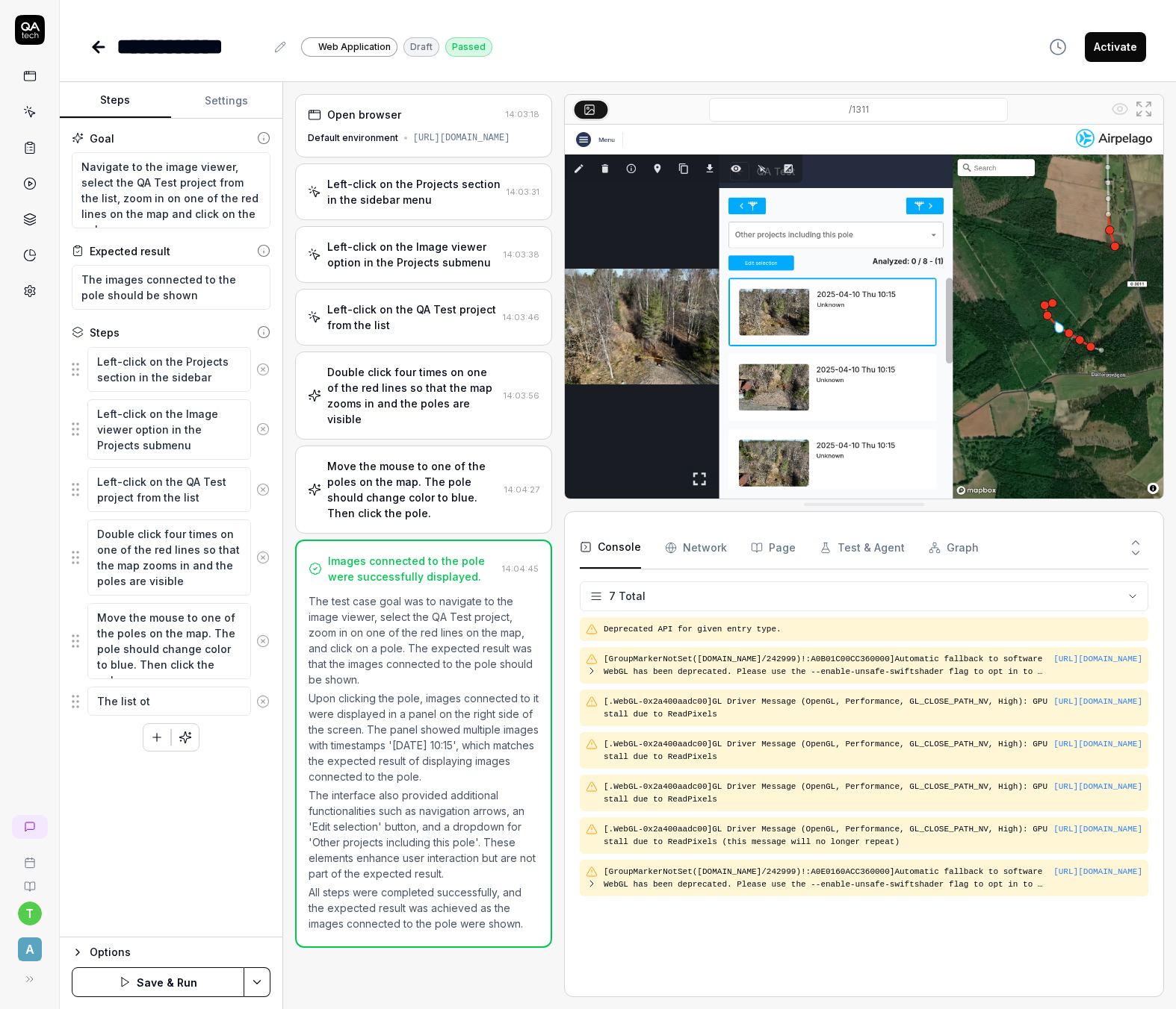
type textarea "The list ot"
type textarea "*"
type textarea "The list o"
type textarea "*"
type textarea "The list of"
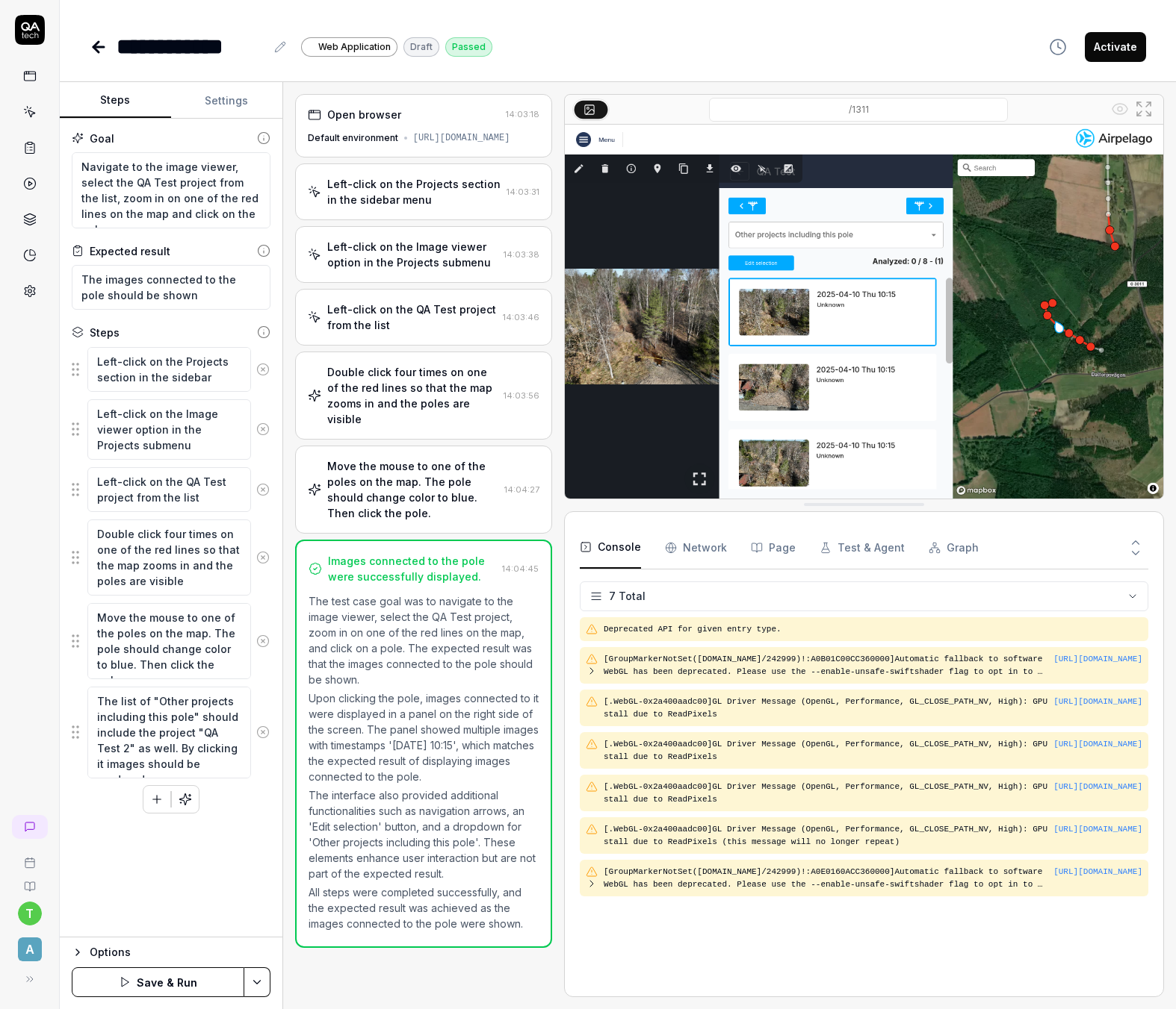
click at [211, 869] on div "Goal Navigate to the image viewer, select the QA Test project from the list, zo…" at bounding box center [171, 527] width 222 height 819
click at [160, 988] on button "Save & Run" at bounding box center [158, 982] width 173 height 30
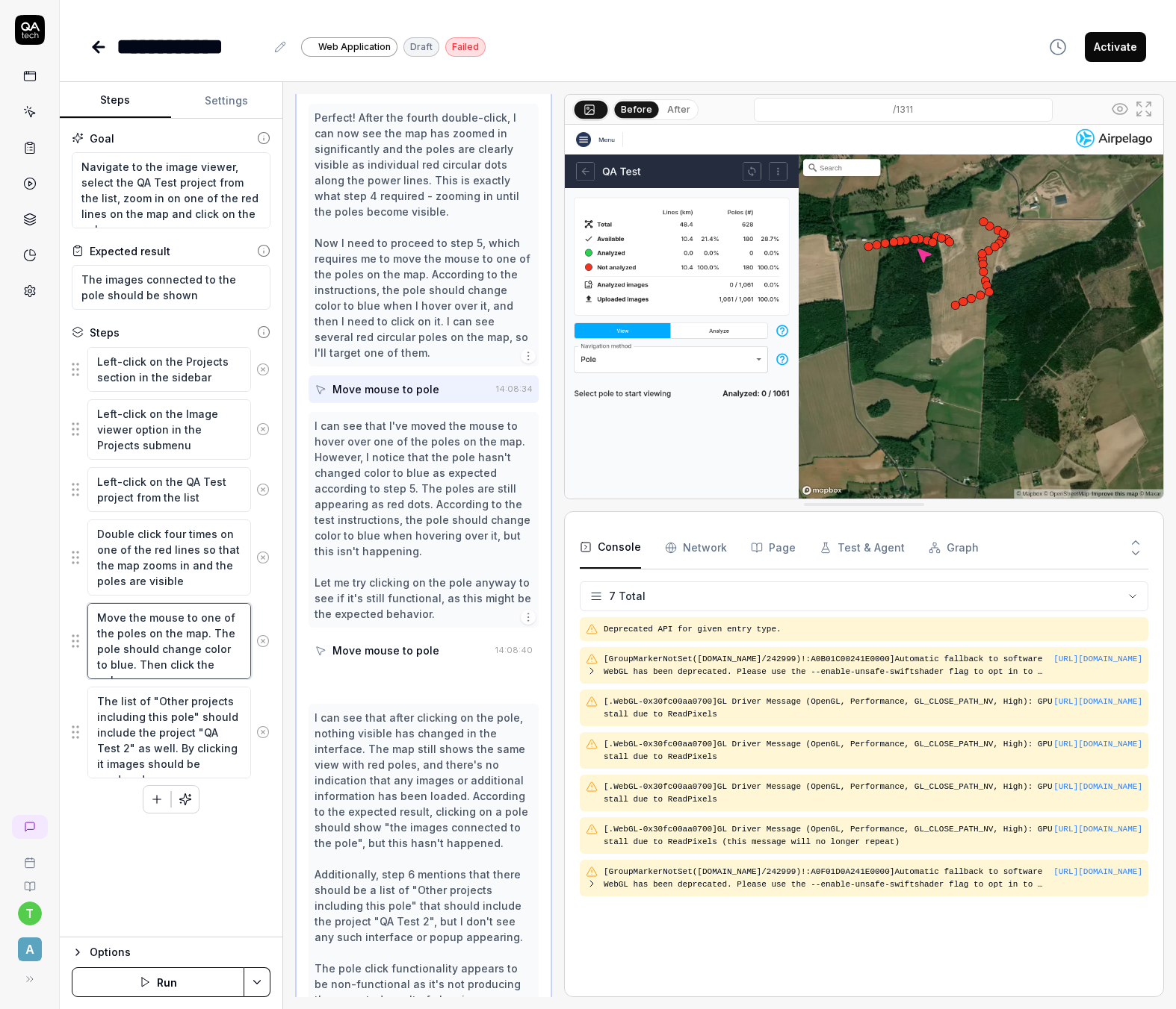
scroll to position [492, 0]
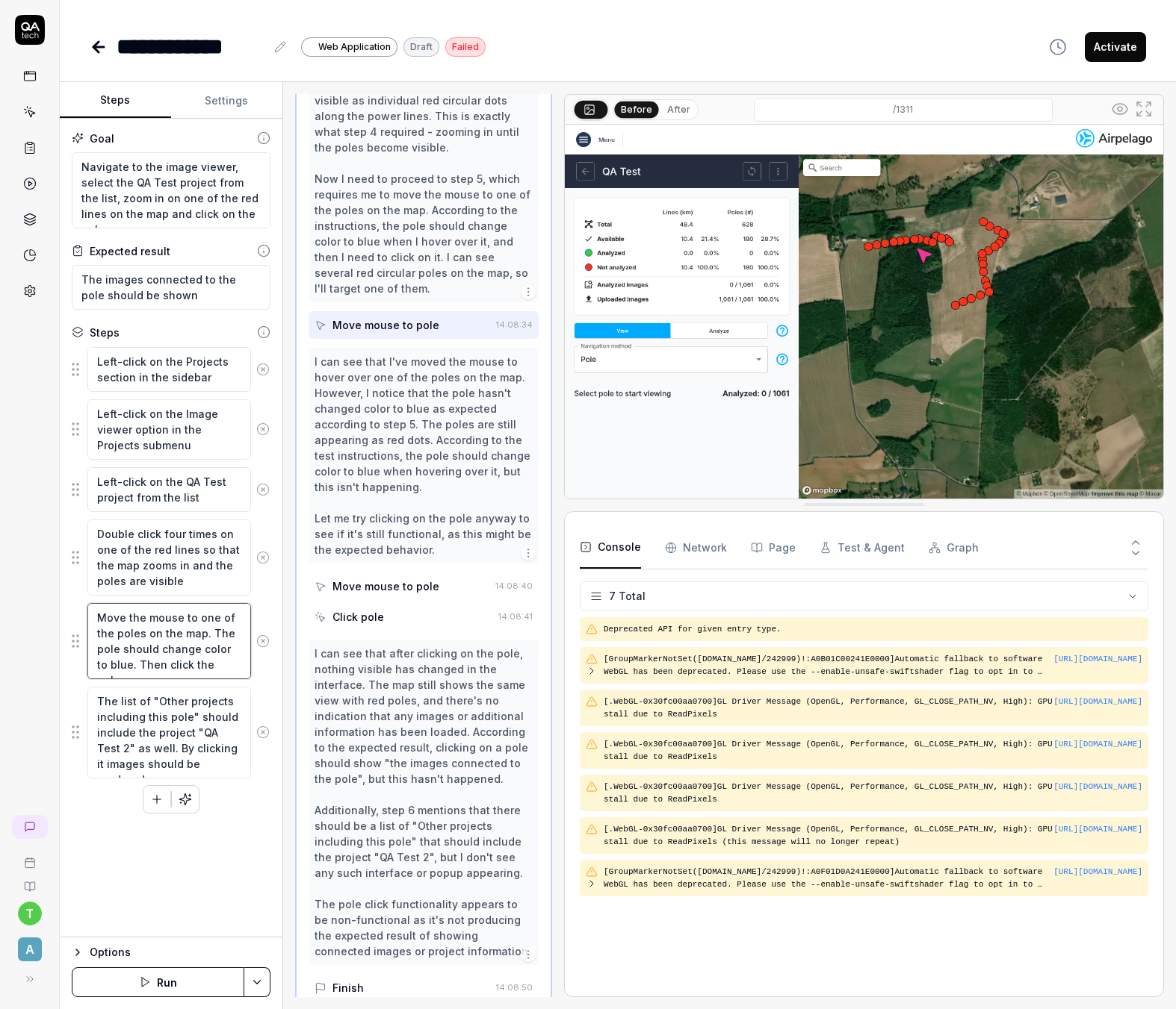
drag, startPoint x: 227, startPoint y: 667, endPoint x: 183, endPoint y: 615, distance: 68.1
click at [183, 615] on textarea "Move the mouse to one of the poles on the map. The pole should change color to …" at bounding box center [170, 641] width 164 height 76
click at [102, 902] on div "Goal Navigate to the image viewer, select the QA Test project from the list, zo…" at bounding box center [171, 527] width 222 height 819
click at [164, 988] on button "Save & Run" at bounding box center [158, 982] width 173 height 30
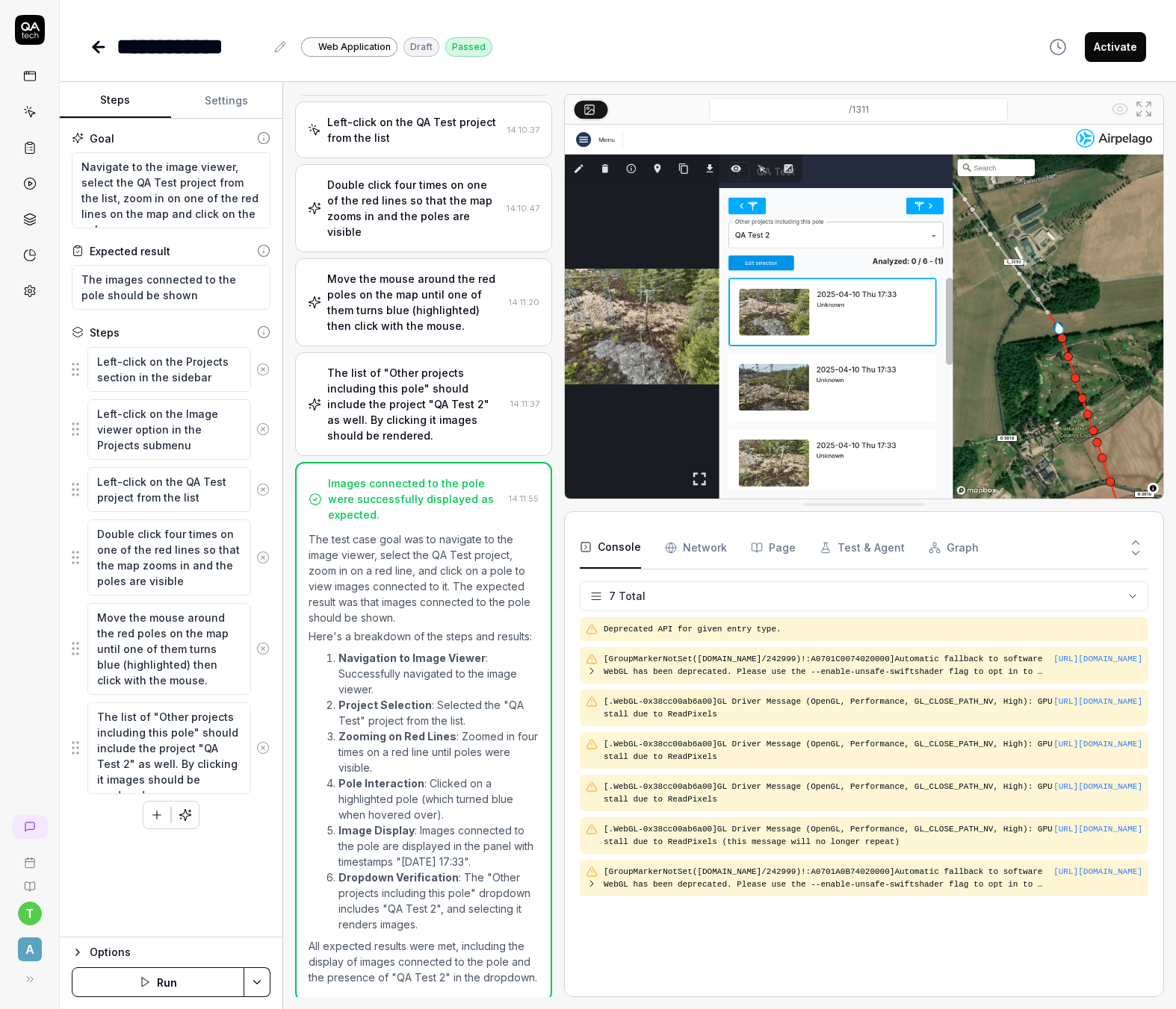
scroll to position [189, 0]
click at [153, 982] on button "Run" at bounding box center [158, 982] width 173 height 30
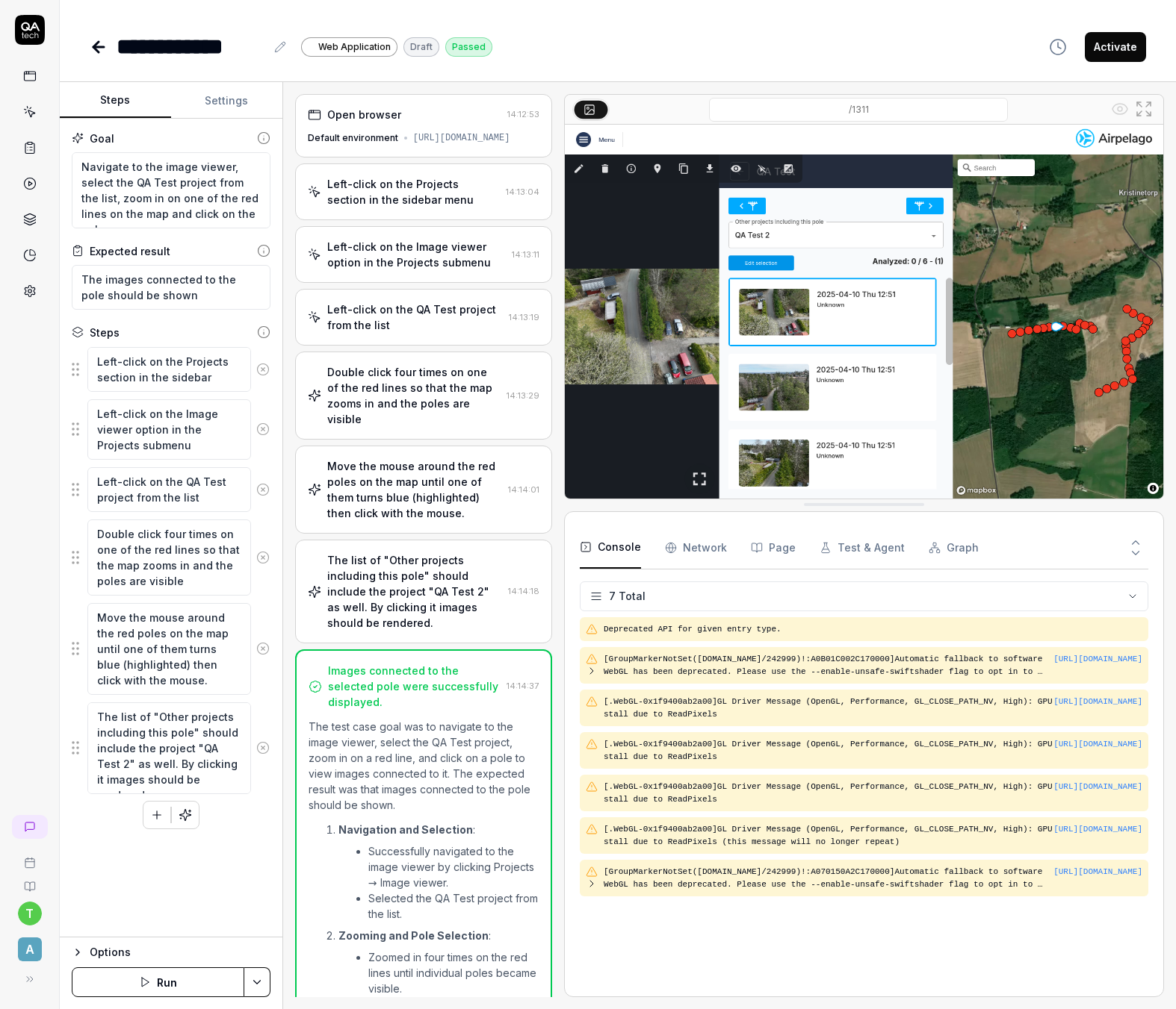
click at [157, 822] on icon "button" at bounding box center [157, 815] width 13 height 13
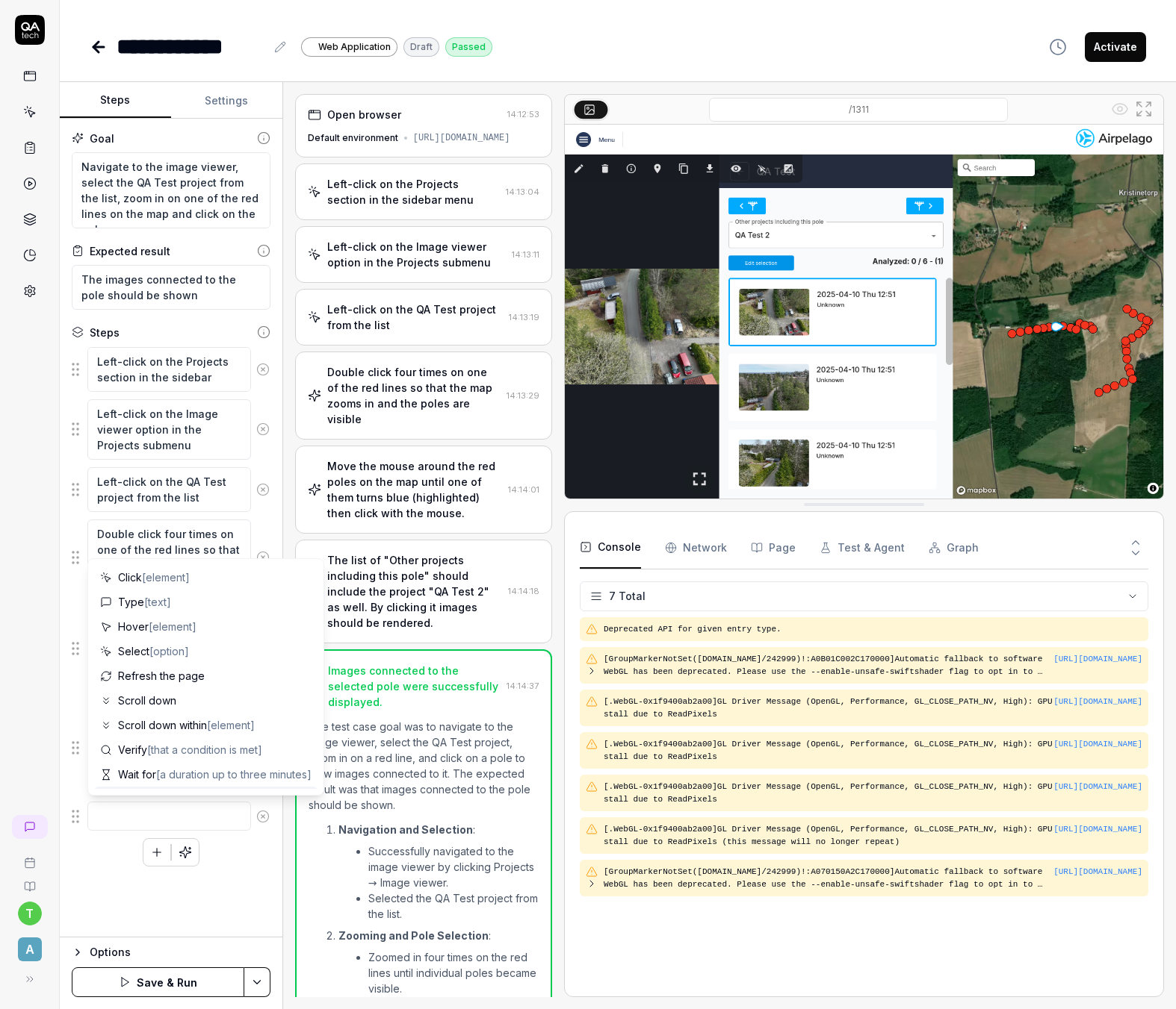
click at [101, 816] on textarea at bounding box center [170, 816] width 164 height 29
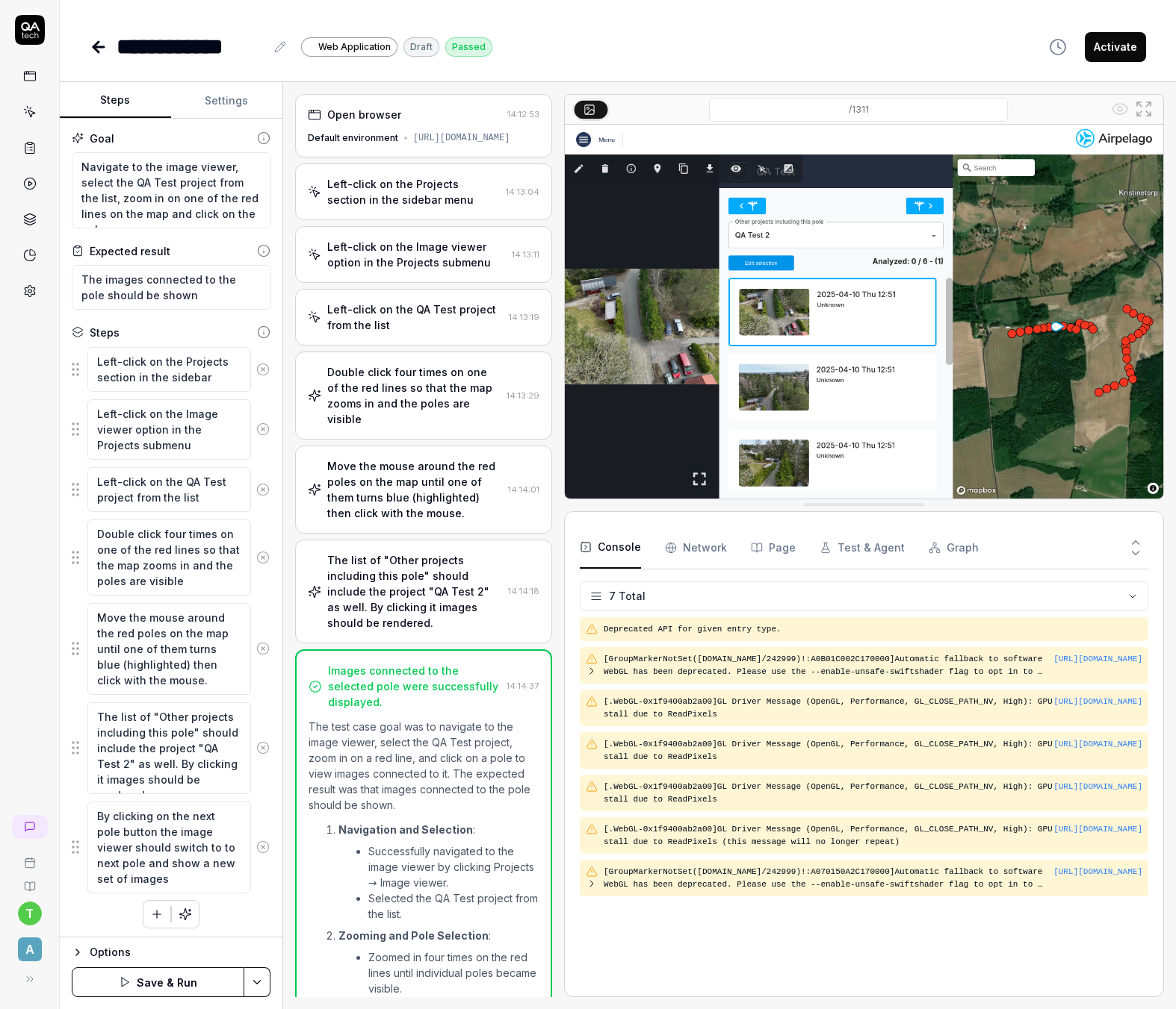
click at [241, 930] on div "Goal Navigate to the image viewer, select the QA Test project from the list, zo…" at bounding box center [171, 527] width 222 height 819
click at [180, 984] on button "Save & Run" at bounding box center [158, 982] width 173 height 30
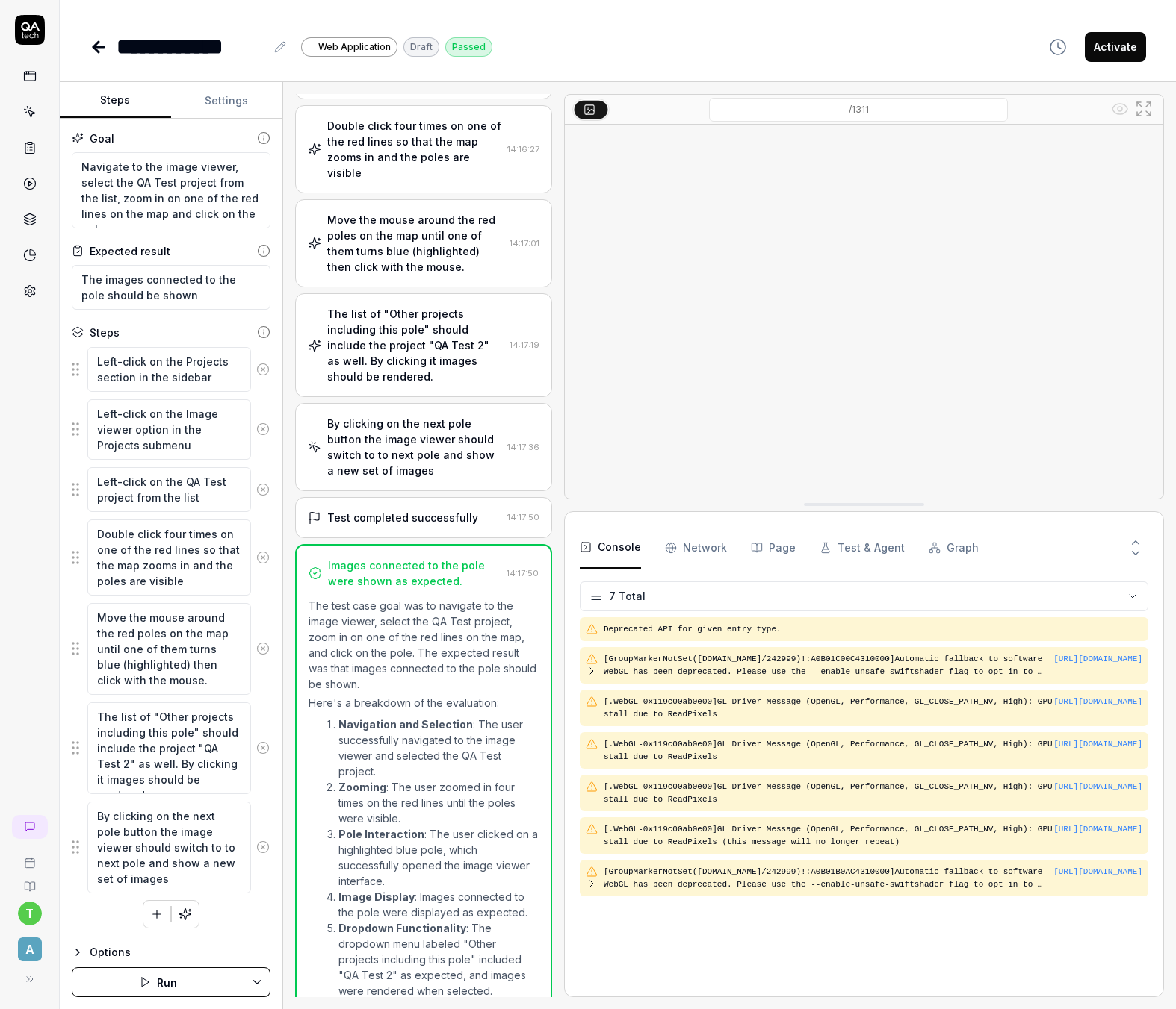
scroll to position [362, 0]
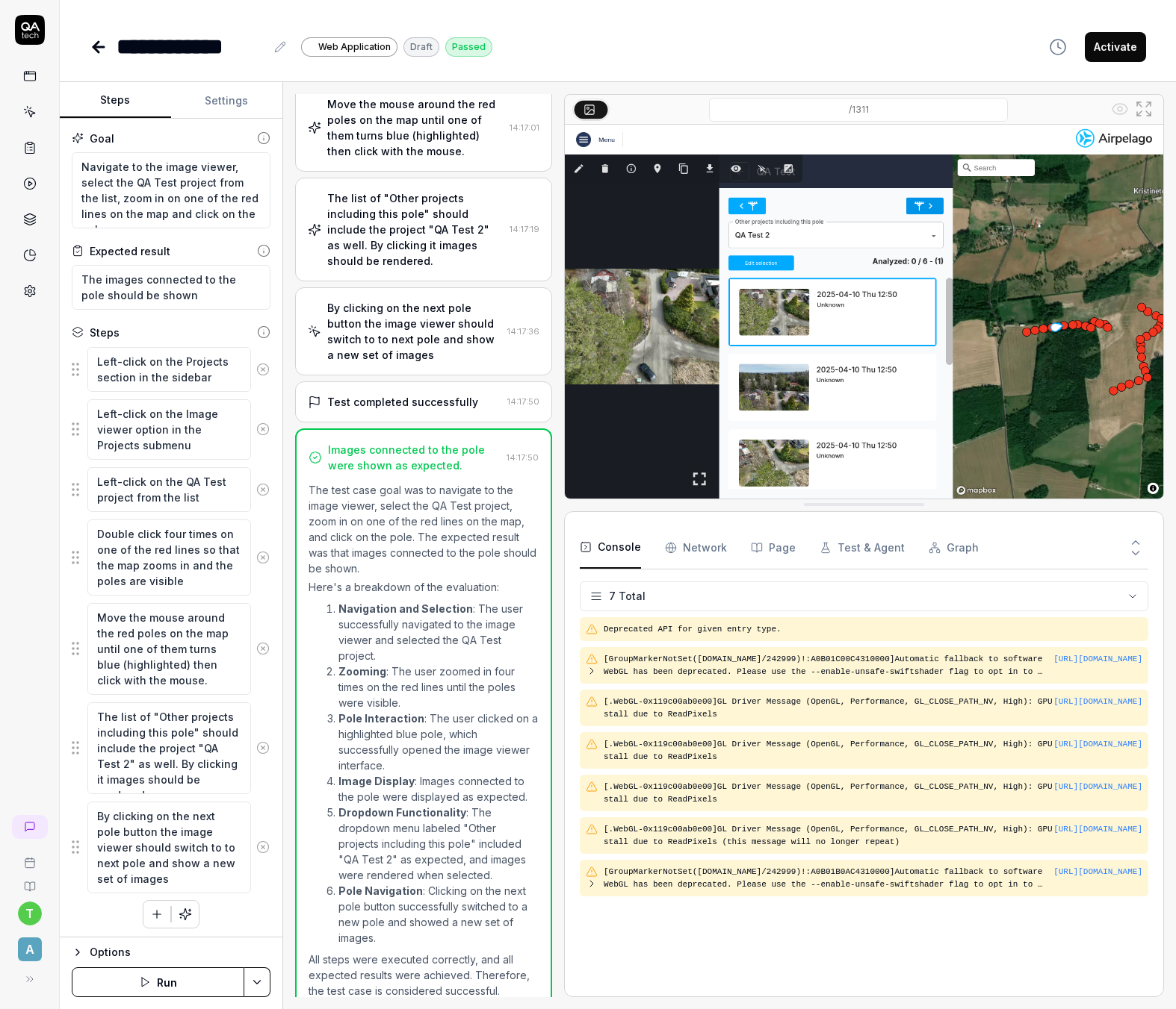
click at [1102, 40] on button "Activate" at bounding box center [1114, 47] width 61 height 30
click at [94, 49] on icon at bounding box center [96, 47] width 5 height 10
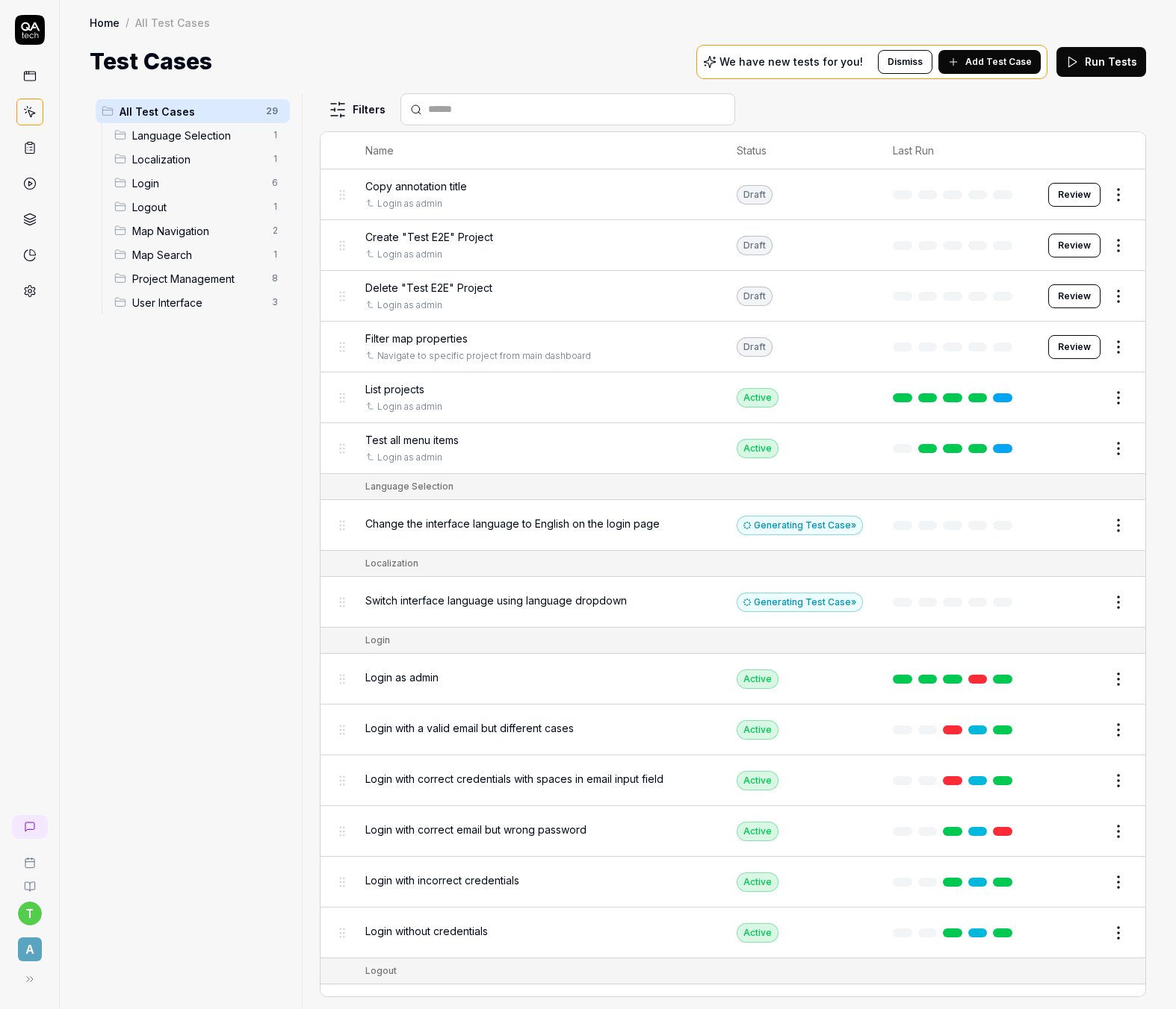
click at [26, 148] on icon at bounding box center [29, 148] width 13 height 13
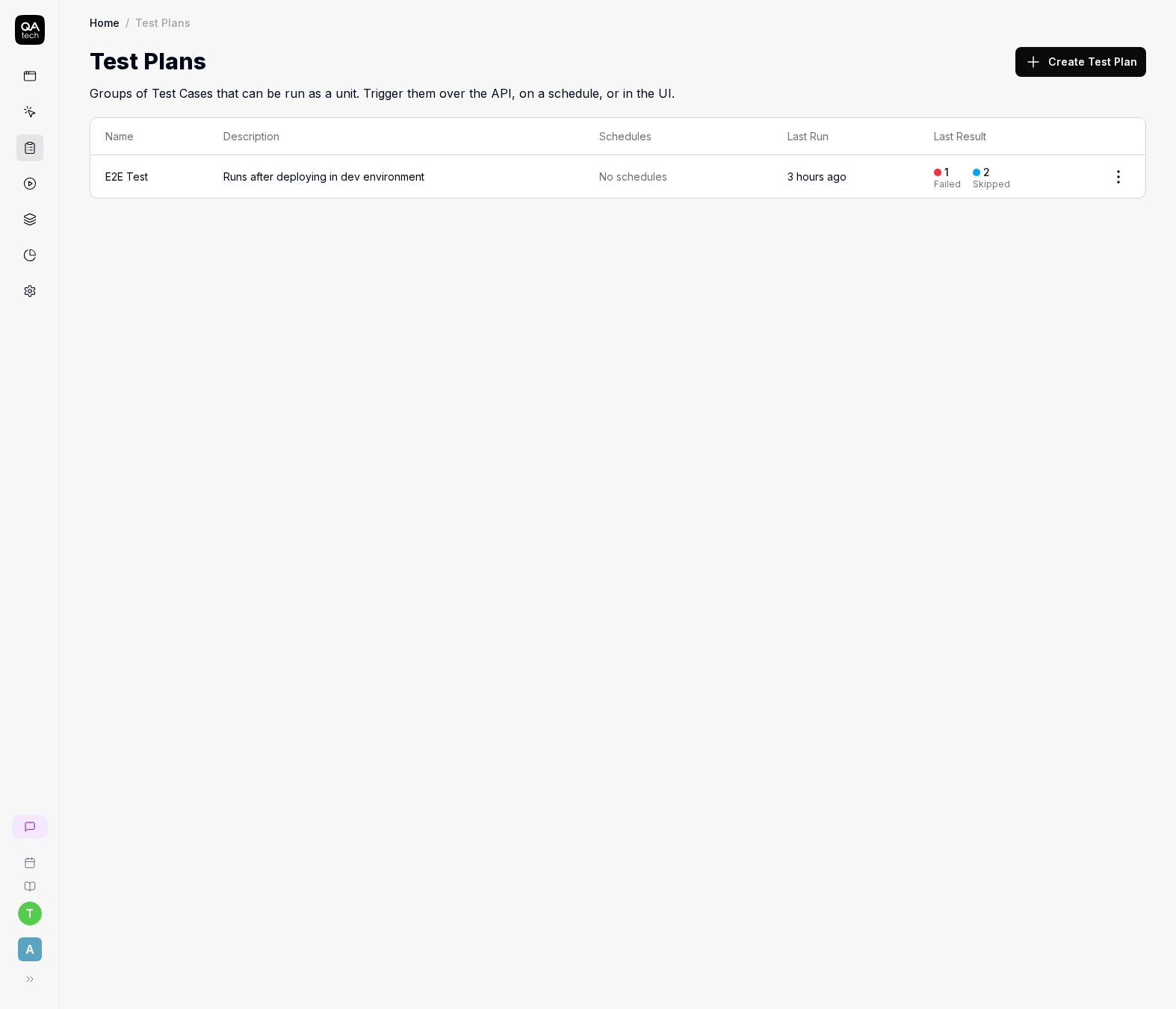
click at [302, 169] on span "Runs after deploying in dev environment" at bounding box center [396, 176] width 346 height 16
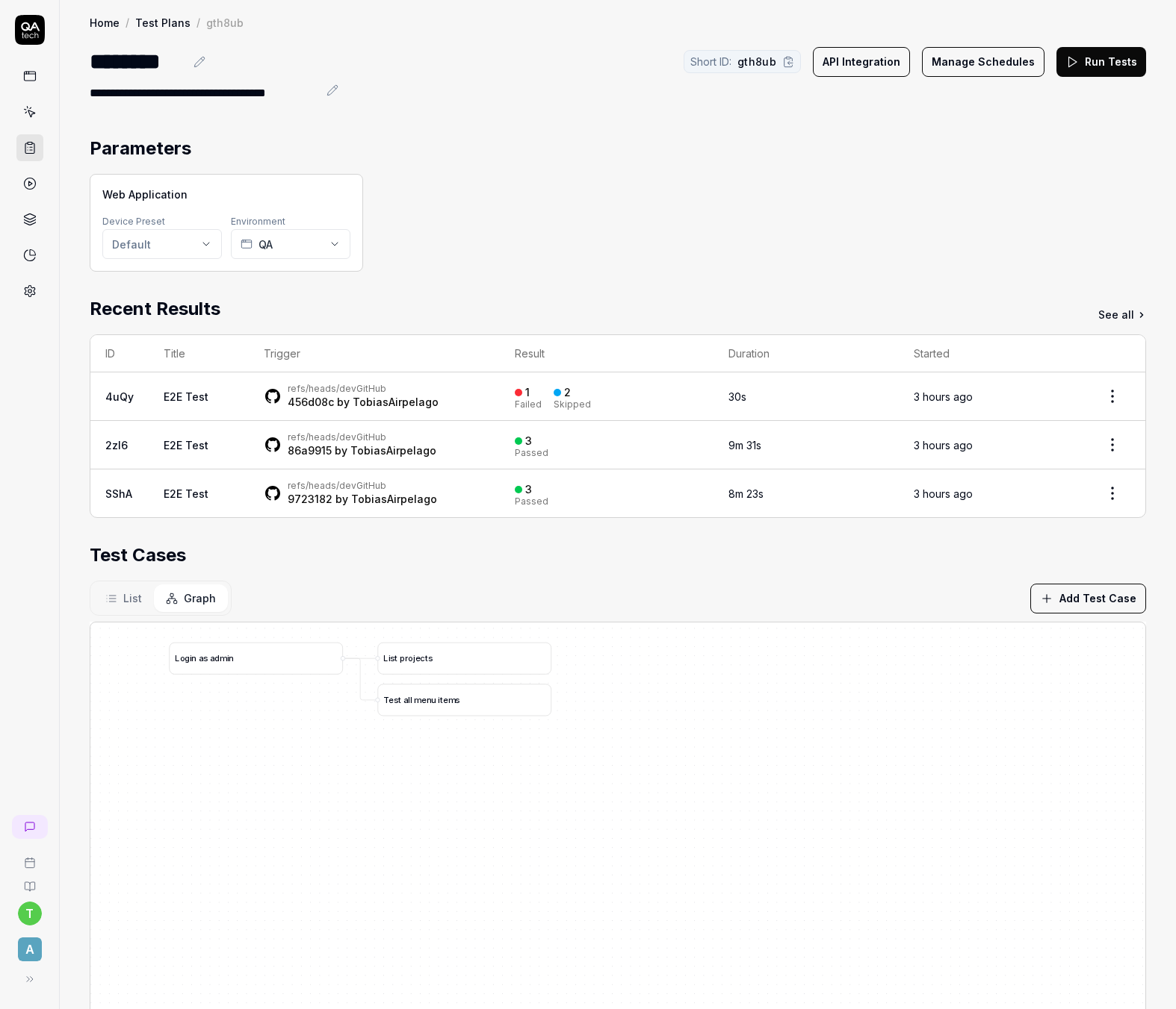
click at [1069, 599] on button "Add Test Case" at bounding box center [1088, 599] width 116 height 30
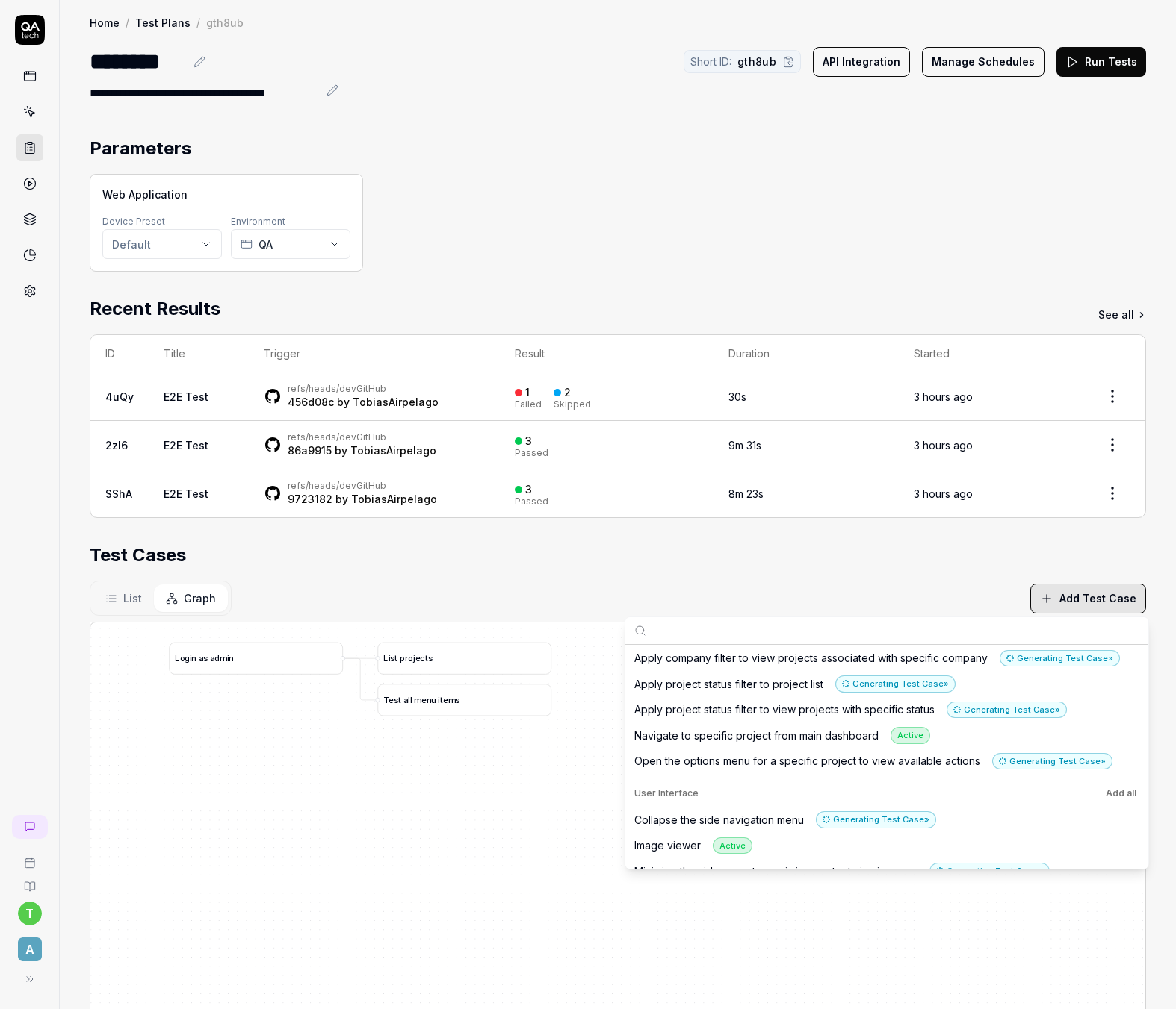
scroll to position [819, 0]
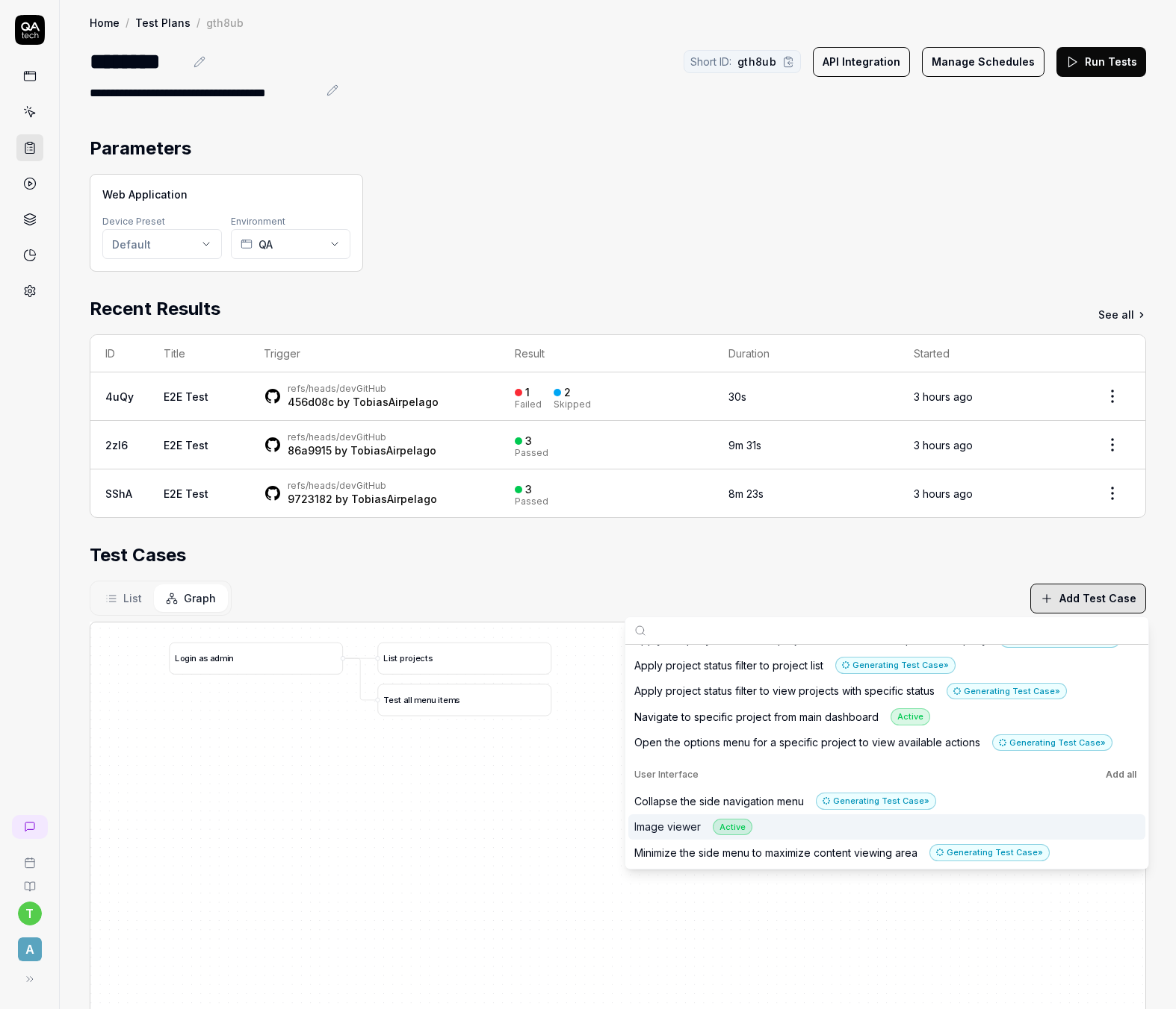
click at [667, 828] on div "Image viewer Active" at bounding box center [693, 827] width 118 height 17
click at [669, 825] on div "Image viewer Active" at bounding box center [693, 827] width 118 height 17
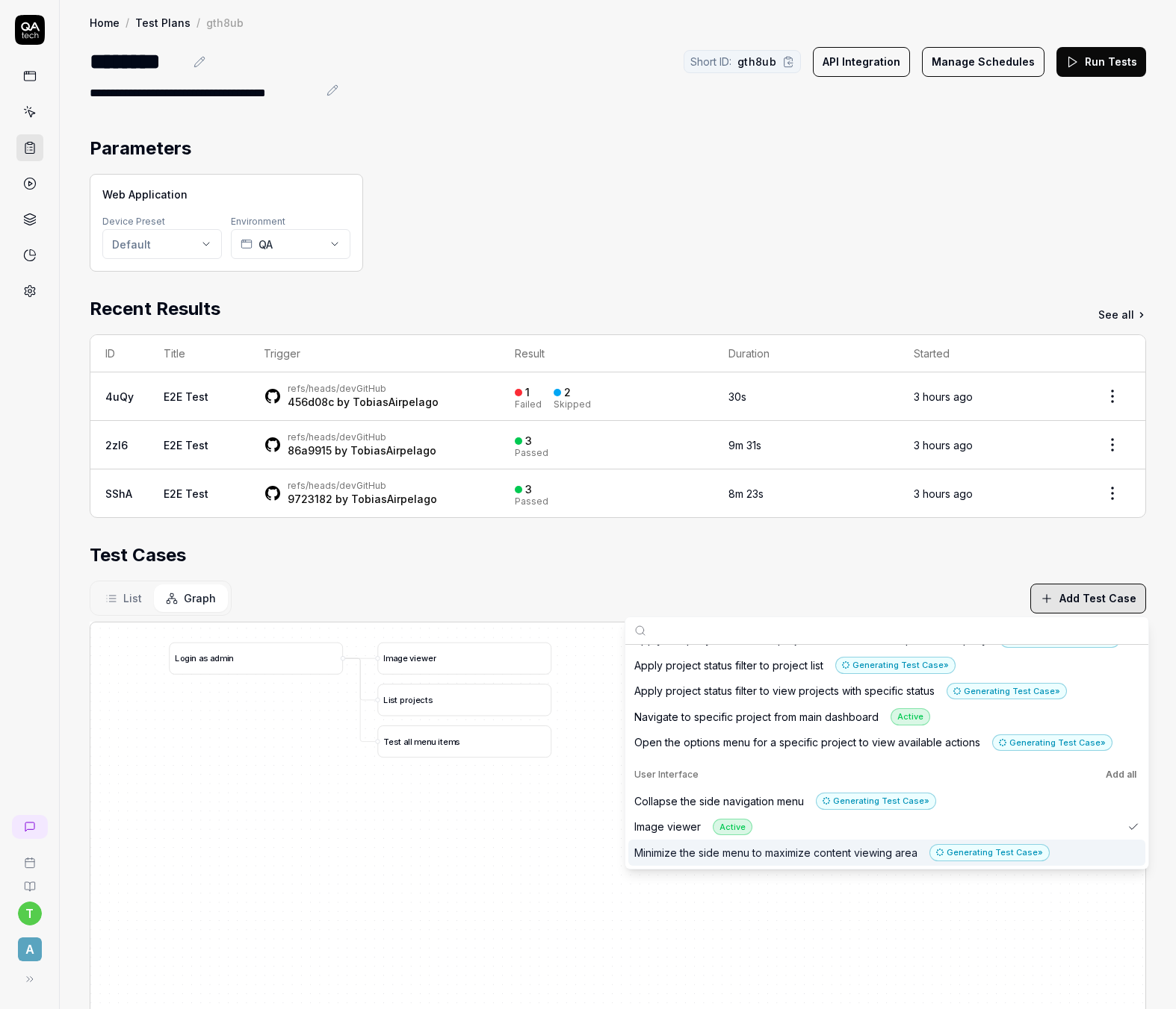
click at [409, 906] on div "L o g i n a s a d m i n I m a g e v i e w e r L i s t p r o j e c t s T e s t a…" at bounding box center [617, 977] width 1054 height 709
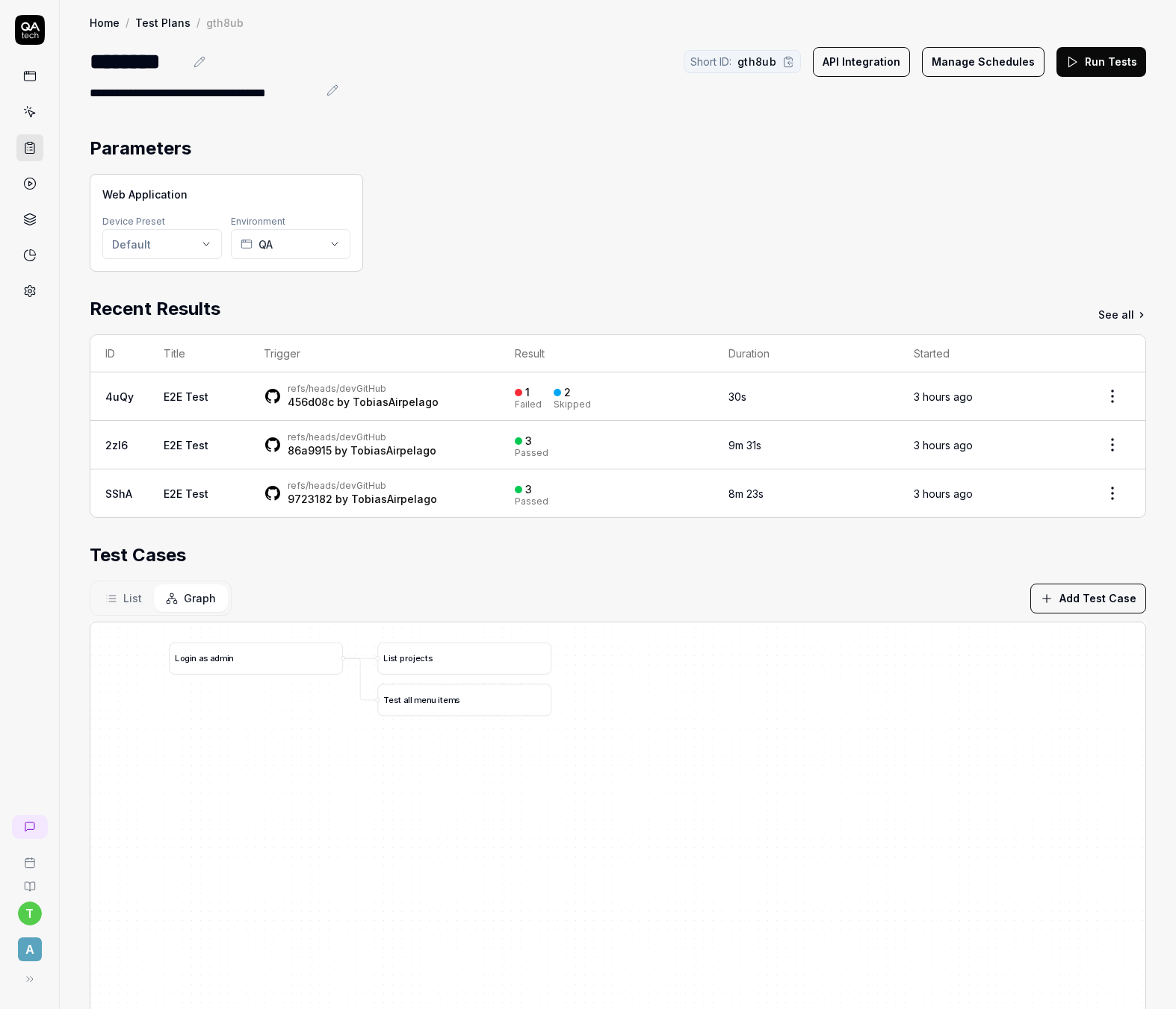
click at [1084, 595] on button "Add Test Case" at bounding box center [1088, 599] width 116 height 30
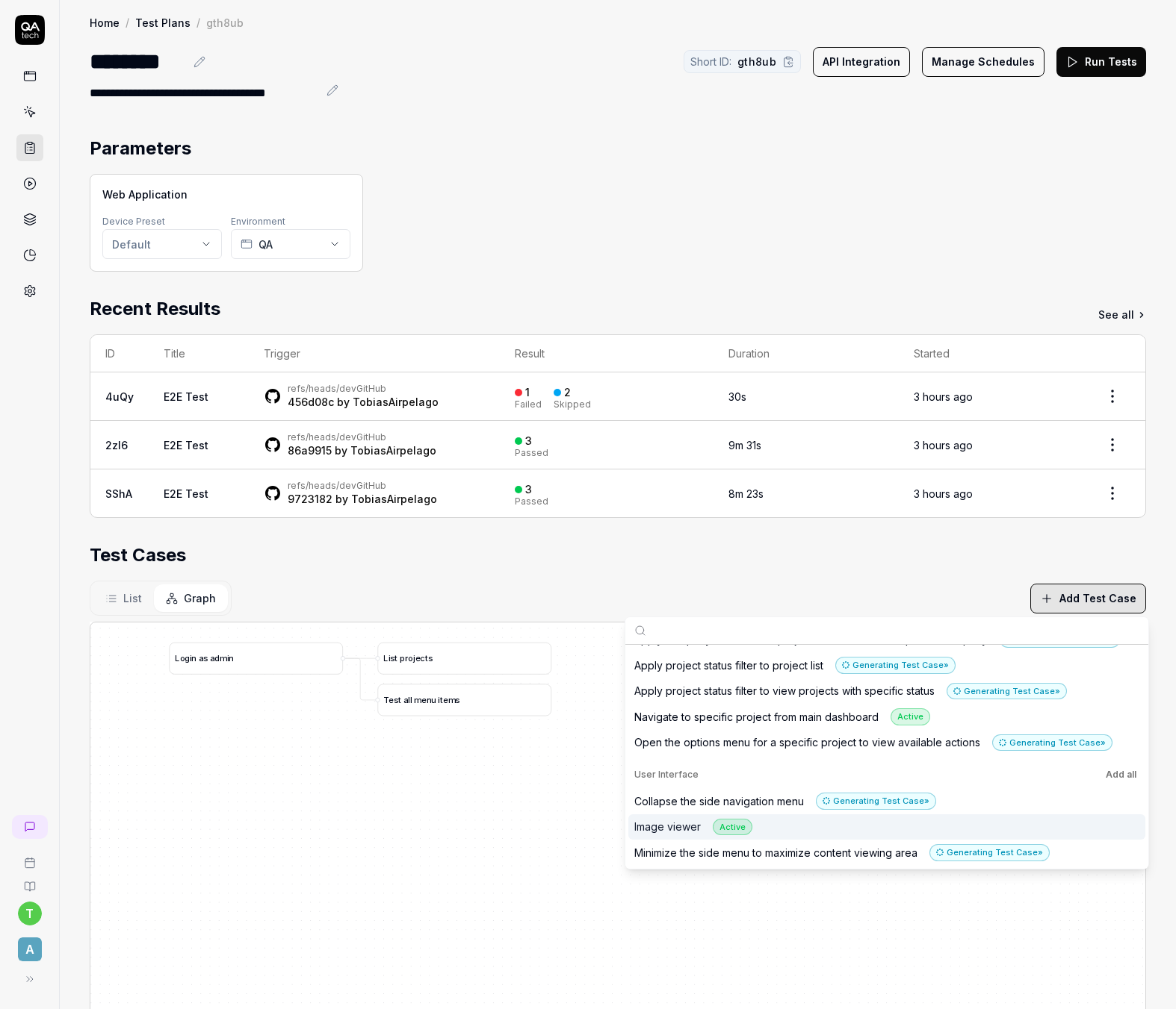
click at [664, 825] on div "Image viewer Active" at bounding box center [693, 827] width 118 height 17
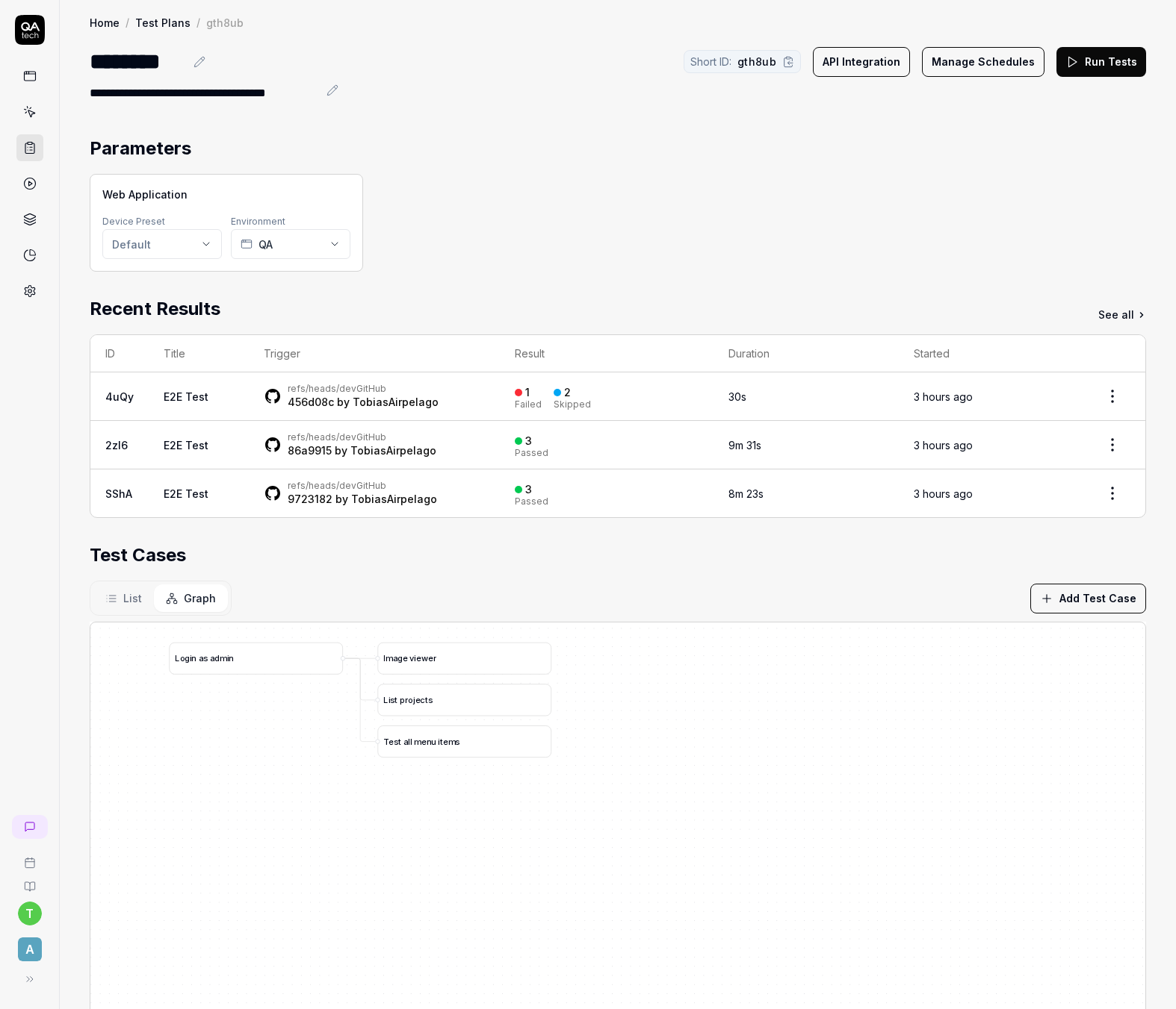
click at [459, 569] on section "Test Cases List Graph Add Test Case L o g i n a s a d m i n I m a g e v i e w e…" at bounding box center [617, 937] width 1056 height 791
click at [136, 601] on span "List" at bounding box center [133, 598] width 19 height 16
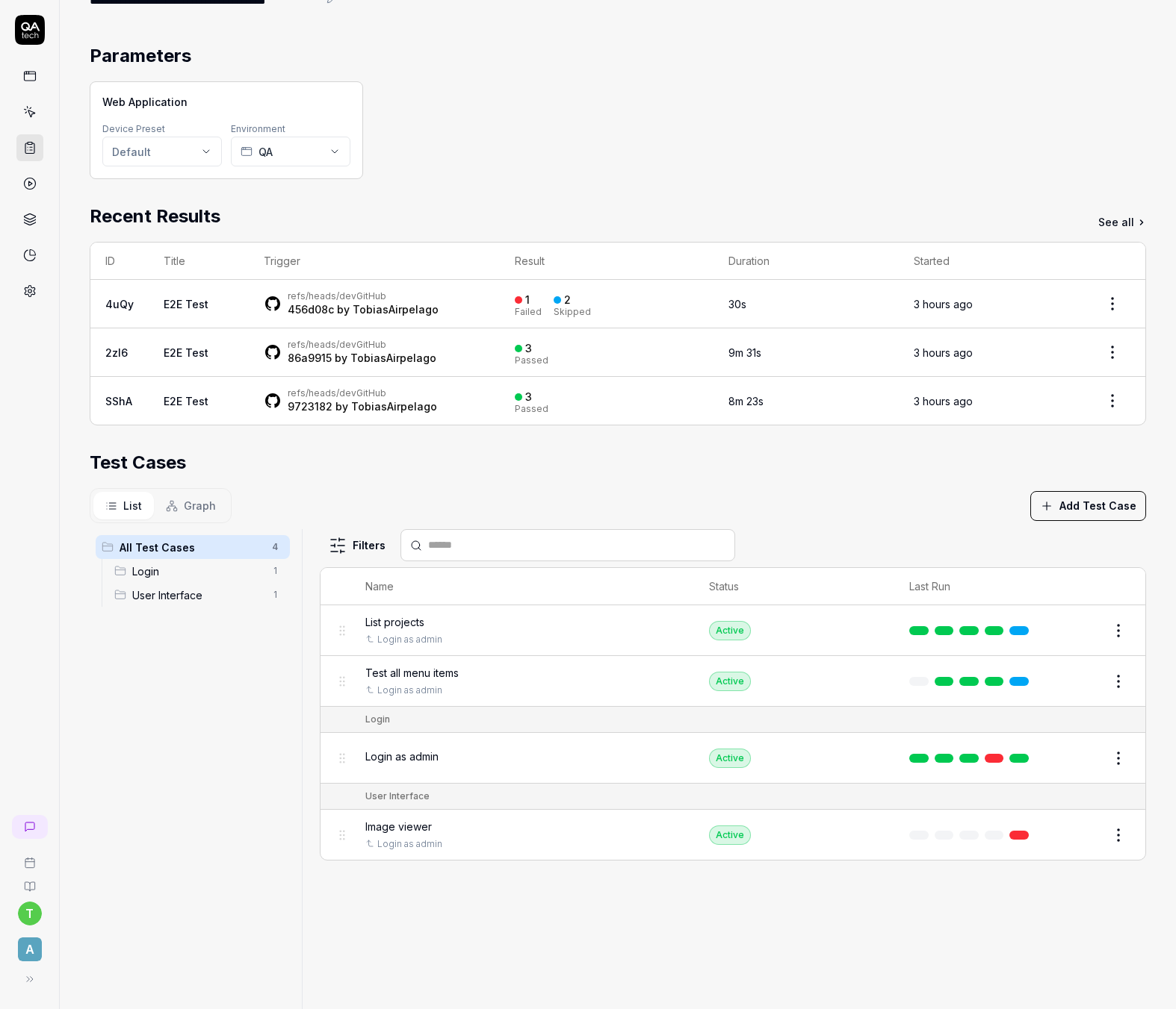
scroll to position [0, 0]
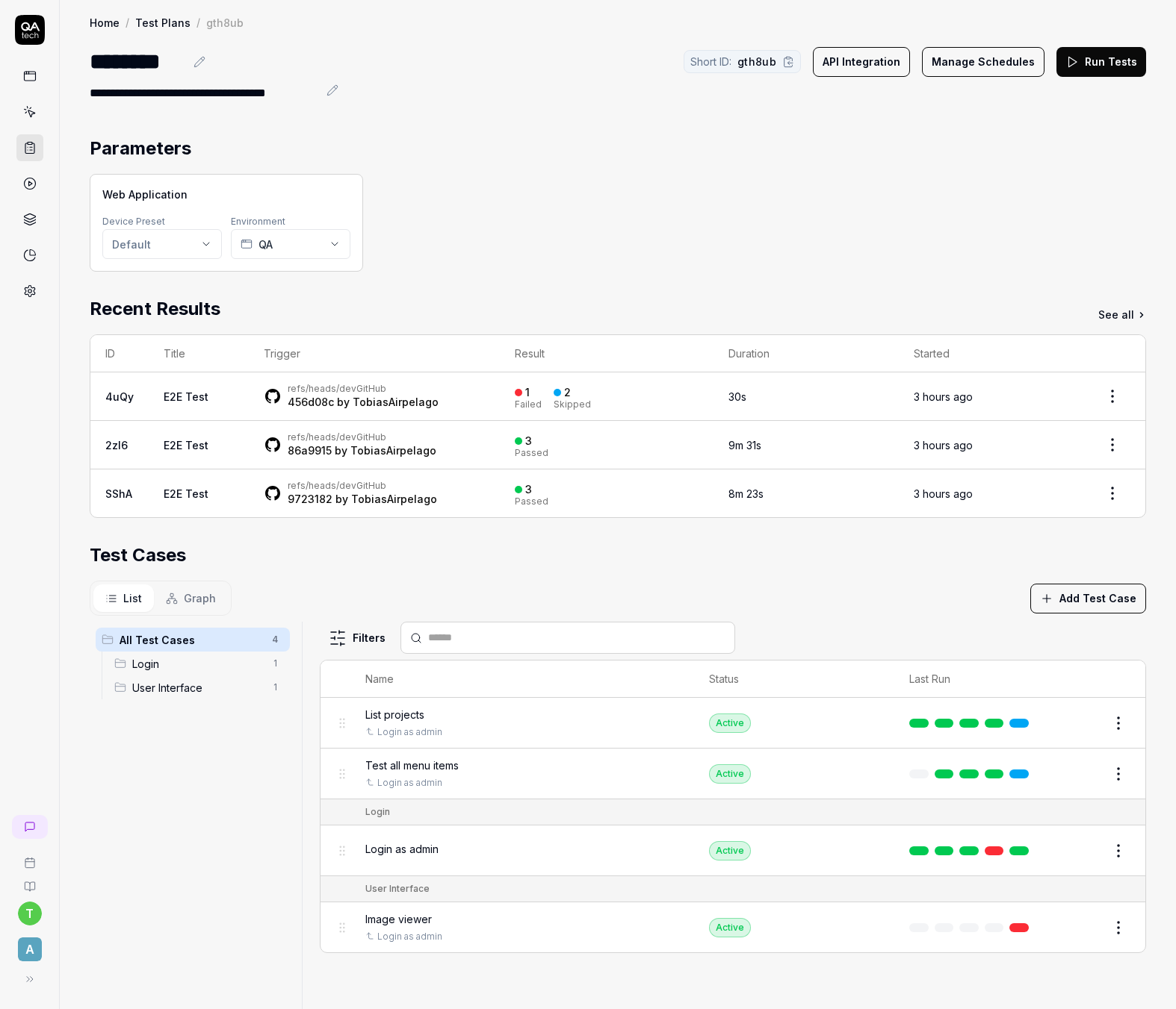
click at [188, 595] on span "Graph" at bounding box center [199, 598] width 32 height 16
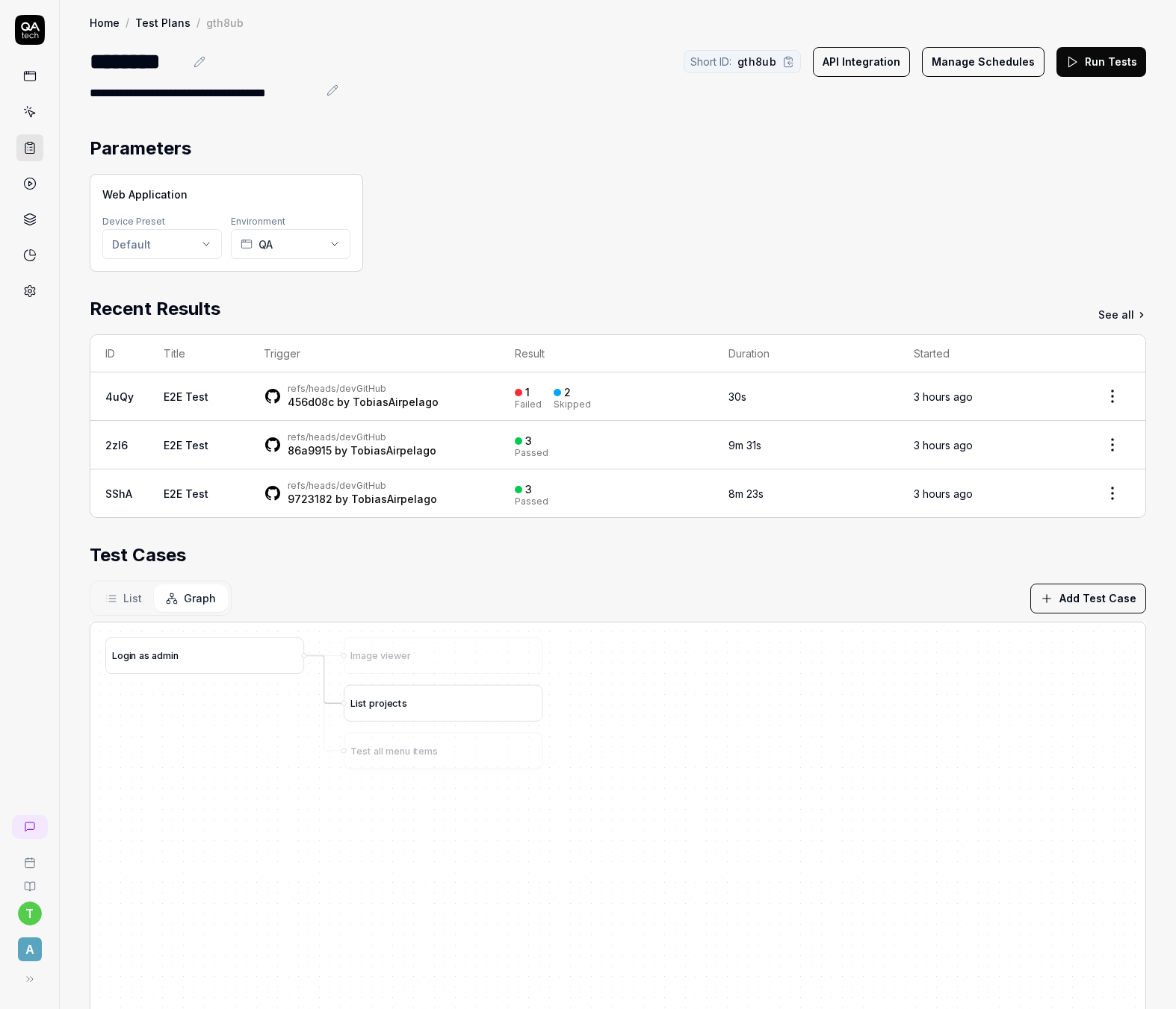
click at [392, 705] on span "c" at bounding box center [395, 703] width 6 height 11
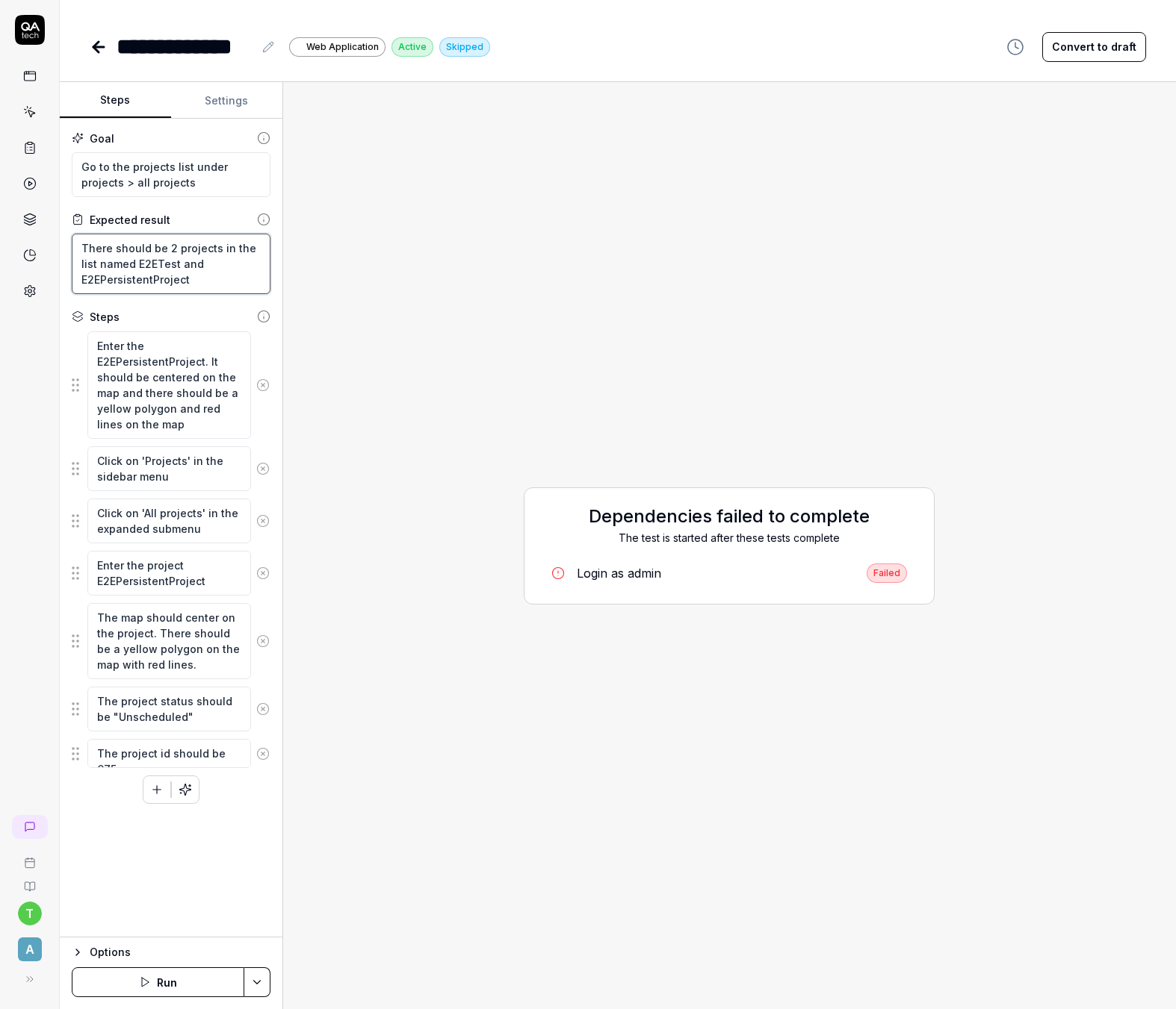
click at [157, 263] on textarea "There should be 2 projects in the list named E2ETest and E2EPersistentProject" at bounding box center [171, 263] width 198 height 61
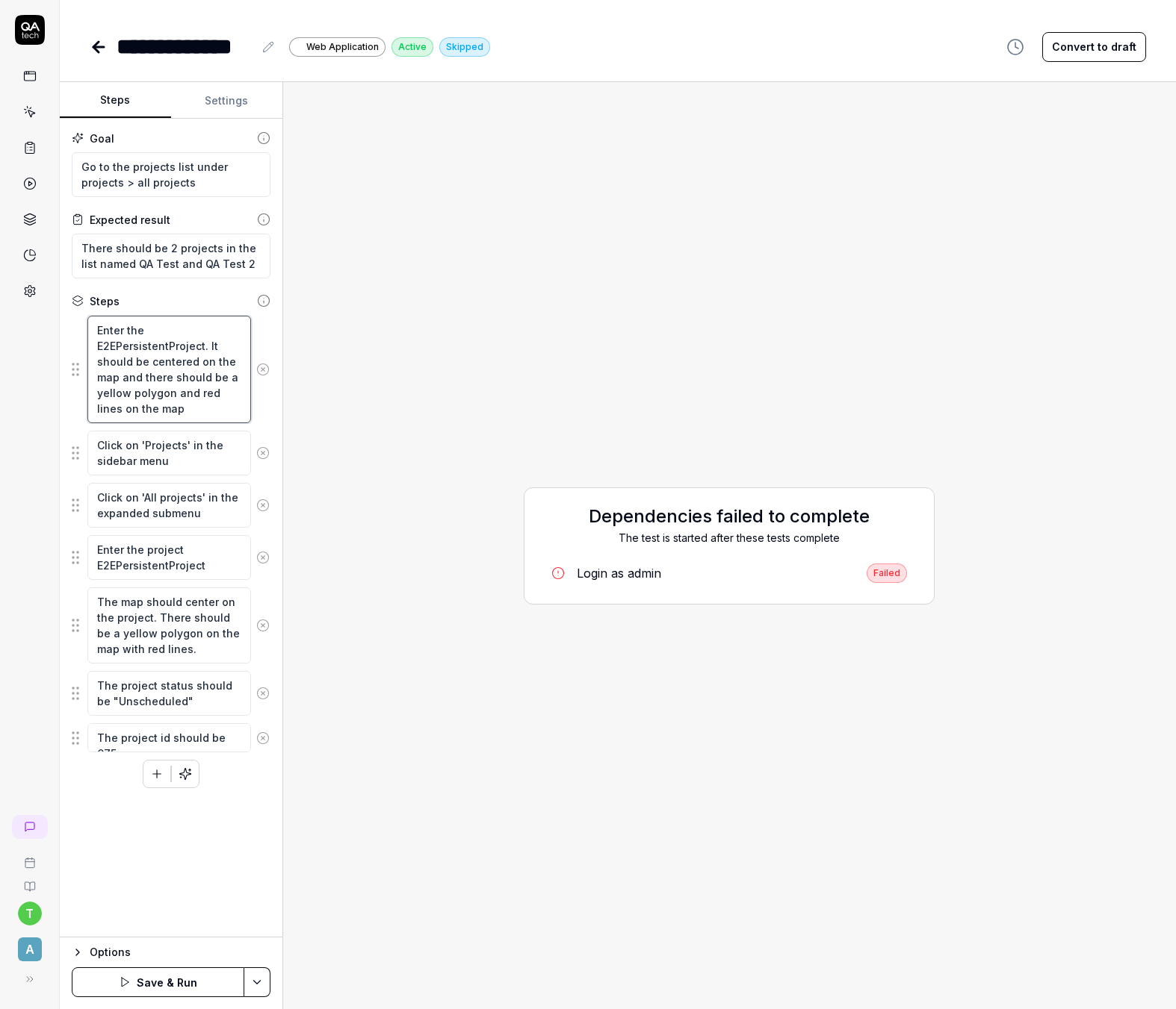
click at [145, 342] on textarea "Enter the E2EPersistentProject. It should be centered on the map and there shou…" at bounding box center [170, 370] width 164 height 108
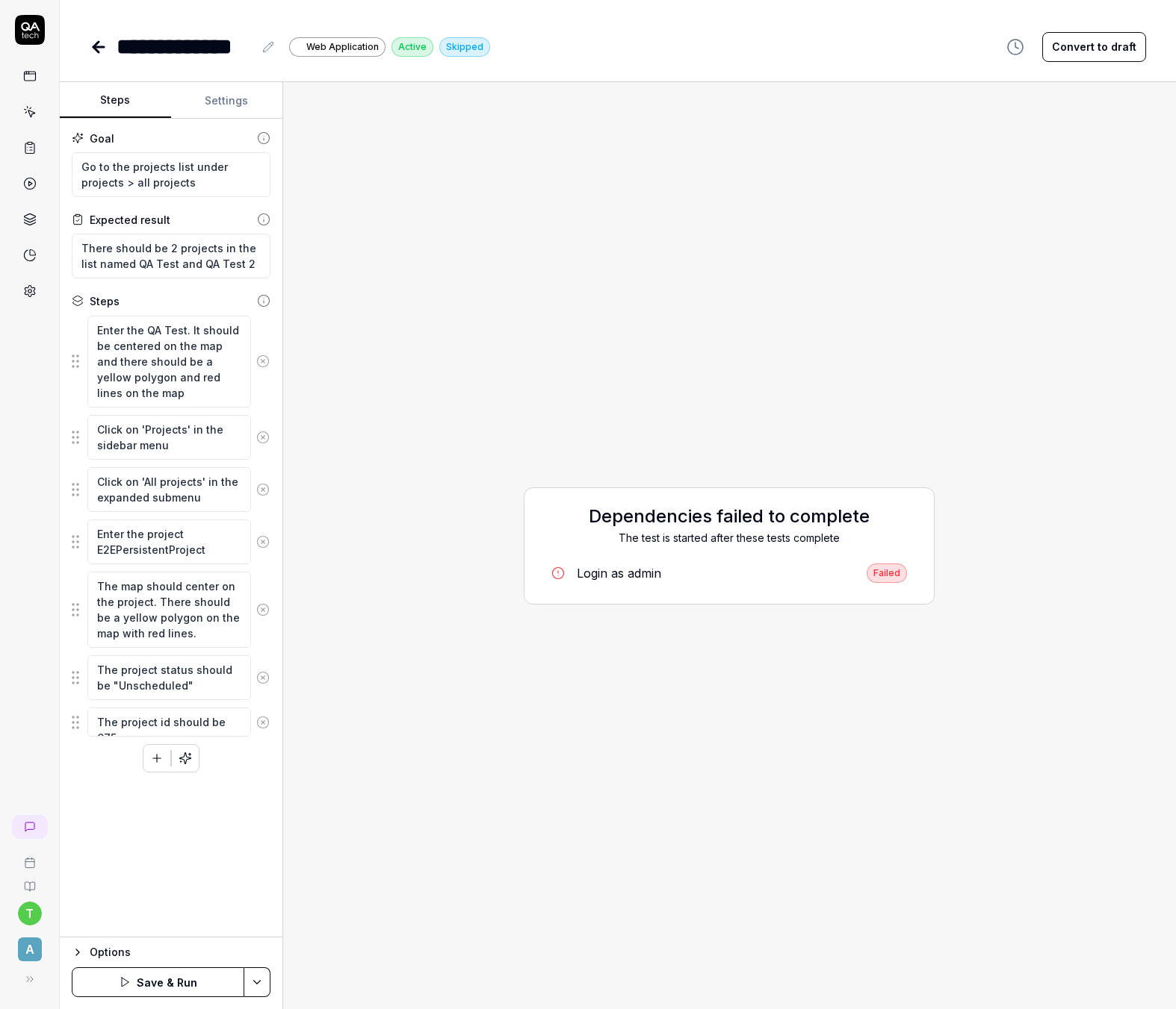
click at [202, 880] on div "Goal Go to the projects list under projects > all projects Expected result Ther…" at bounding box center [171, 527] width 222 height 819
click at [160, 985] on button "Save & Run" at bounding box center [158, 982] width 173 height 30
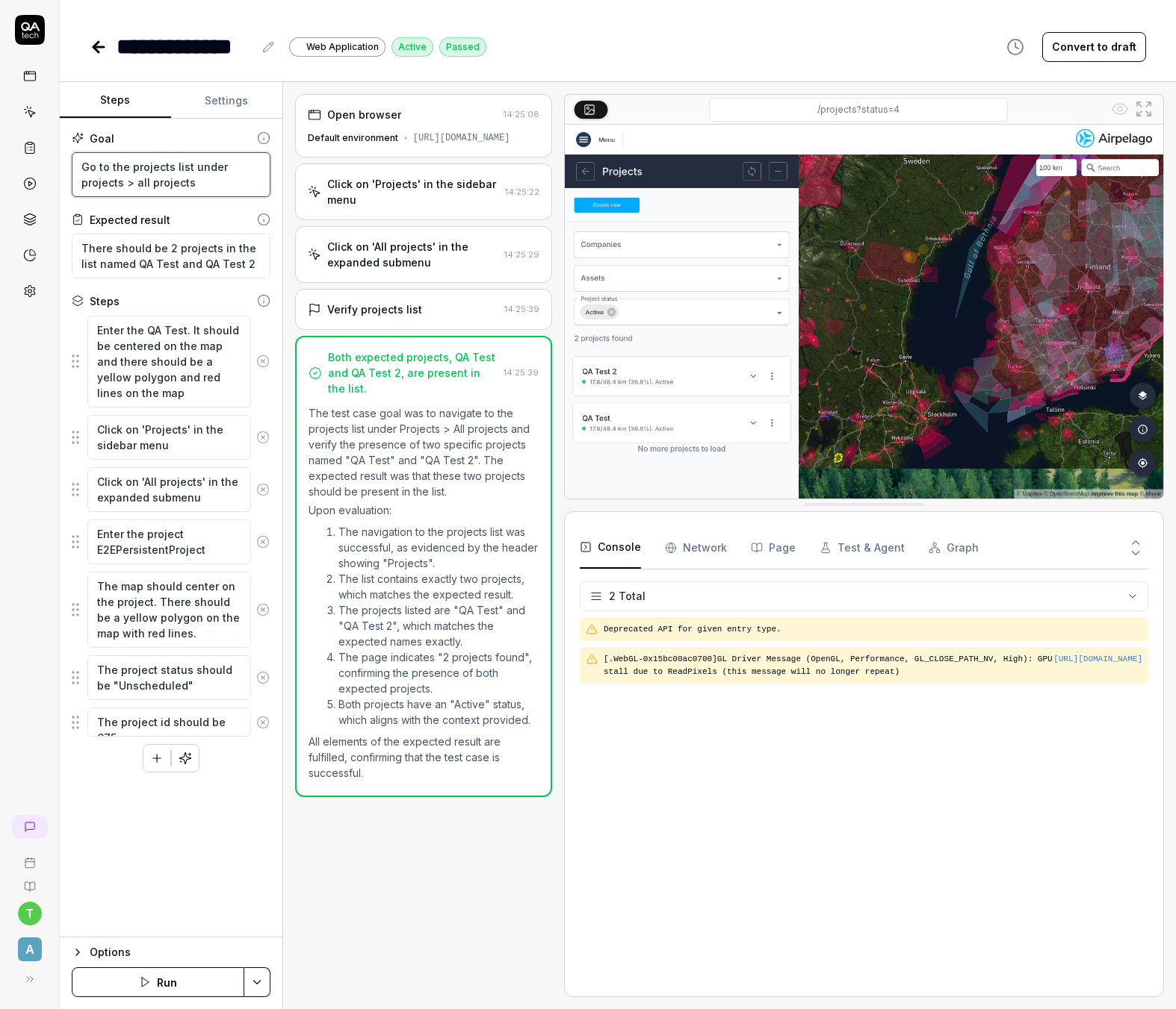
click at [192, 185] on textarea "Go to the projects list under projects > all projects" at bounding box center [171, 174] width 198 height 45
click at [139, 555] on textarea "Enter the project E2EPersistentProject" at bounding box center [170, 541] width 164 height 45
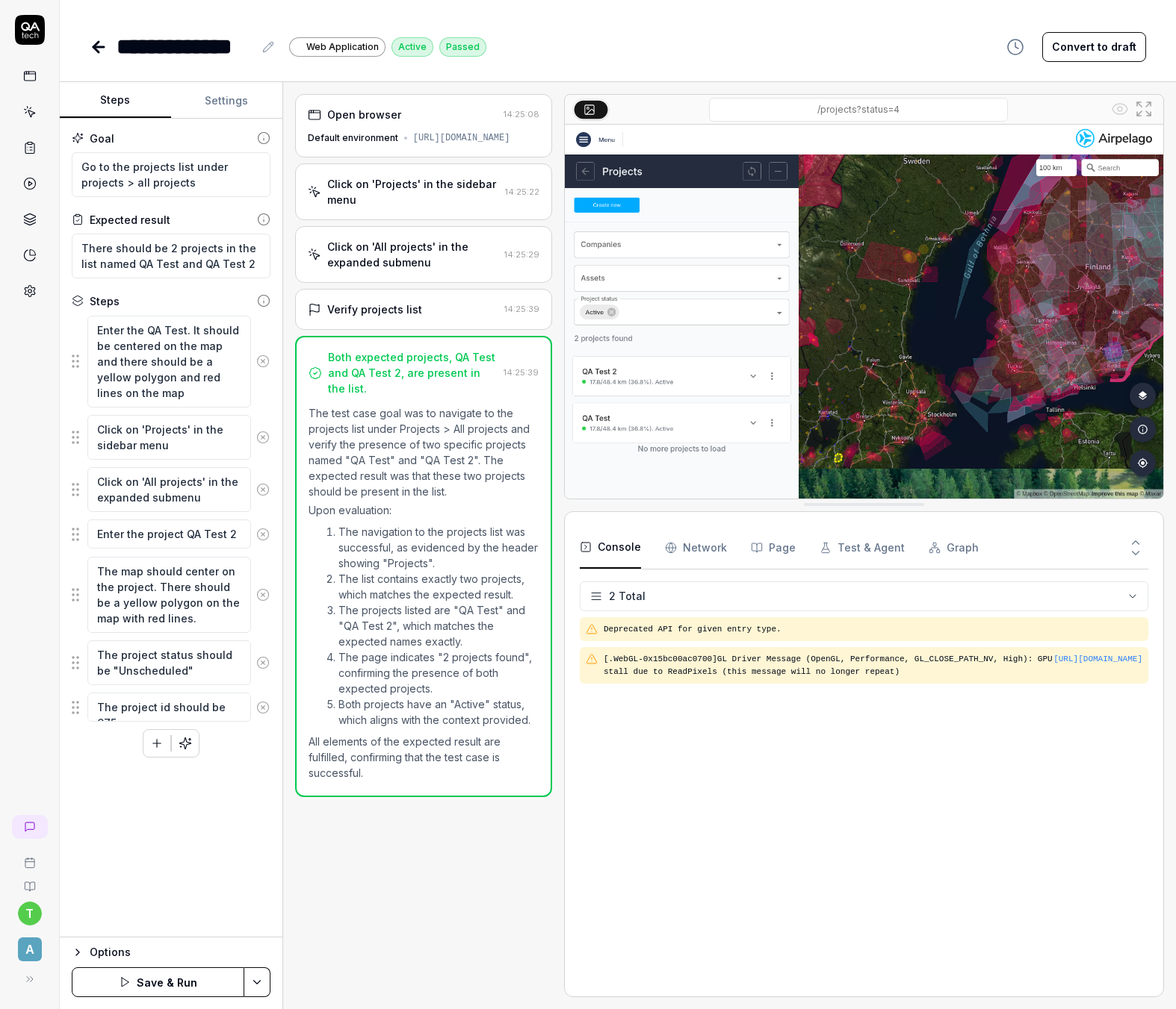
click at [244, 860] on div "Goal Go to the projects list under projects > all projects Expected result Ther…" at bounding box center [171, 527] width 222 height 819
click at [154, 981] on button "Save & Run" at bounding box center [158, 982] width 173 height 30
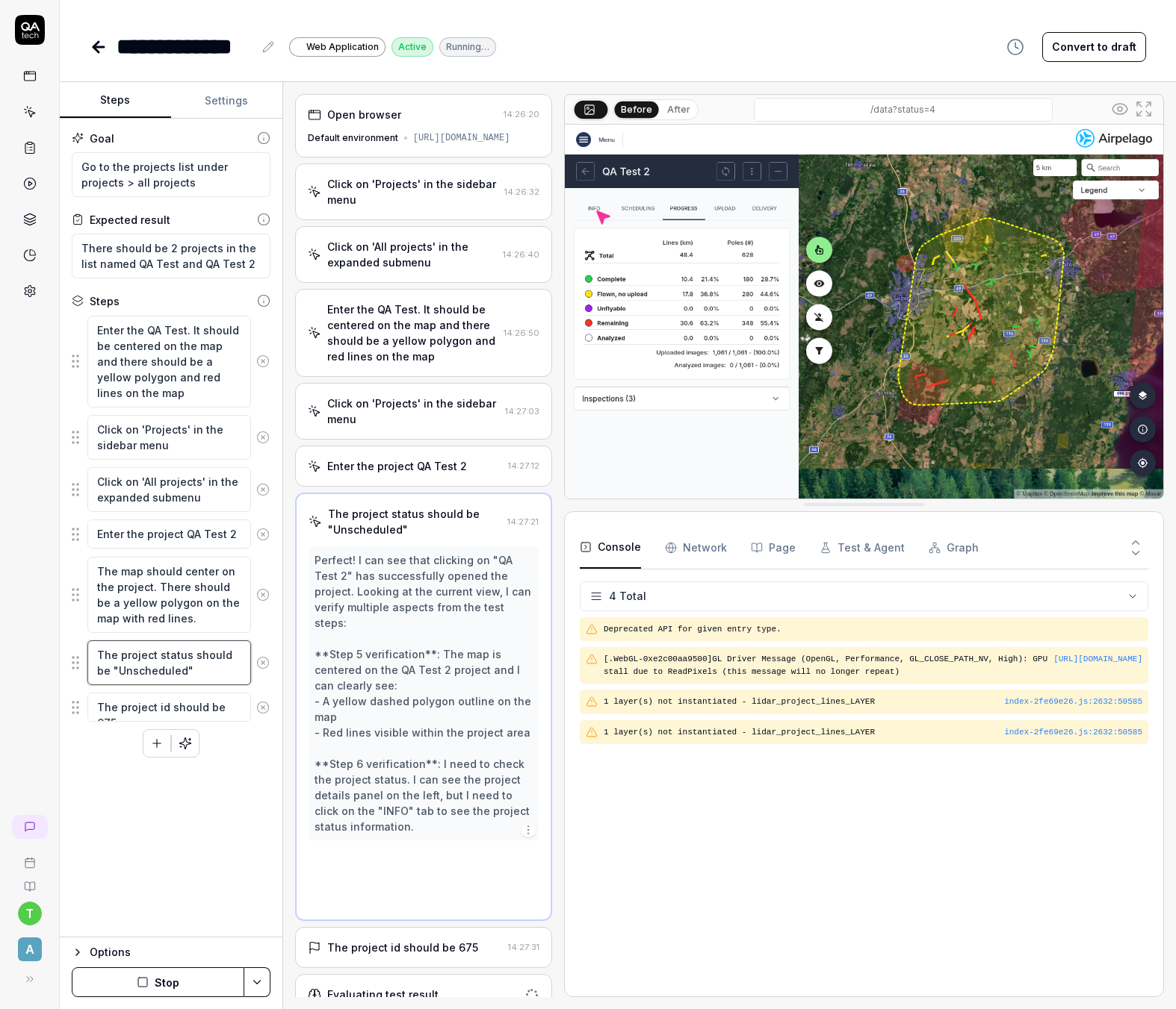
click at [130, 672] on textarea "The project status should be "Unscheduled"" at bounding box center [170, 663] width 164 height 45
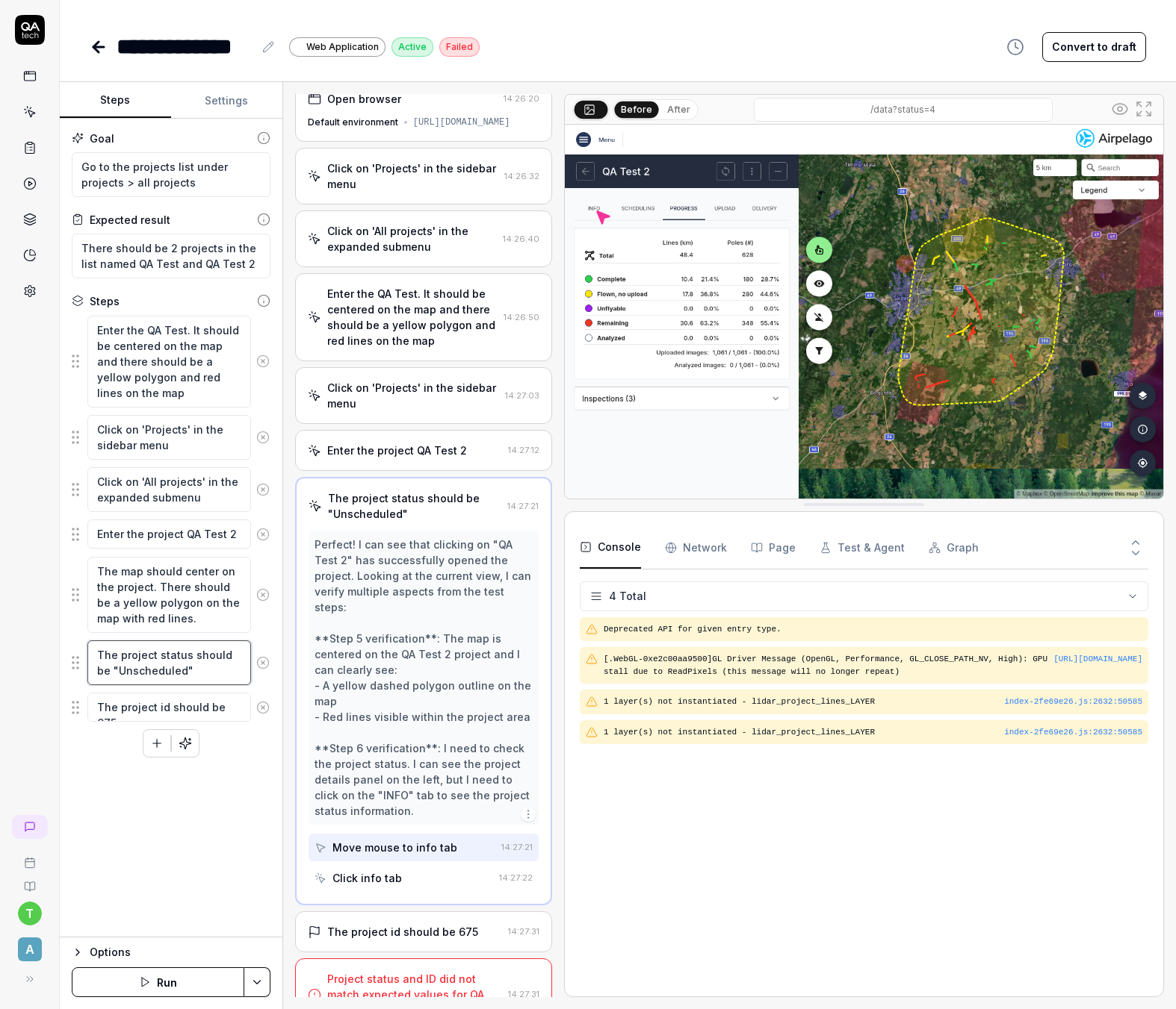
scroll to position [31, 0]
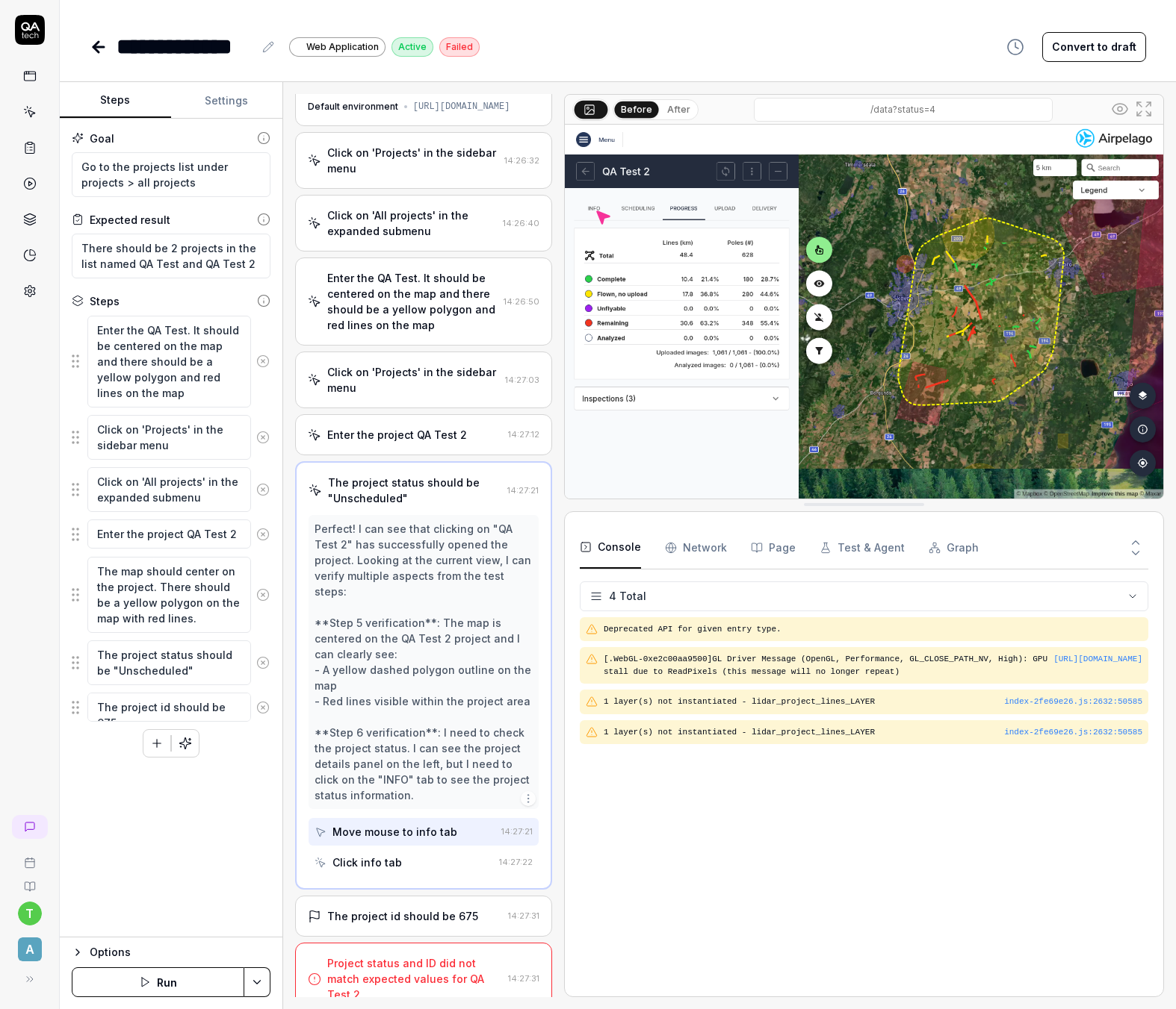
click at [391, 977] on div "Project status and ID did not match expected values for QA Test 2." at bounding box center [414, 979] width 175 height 47
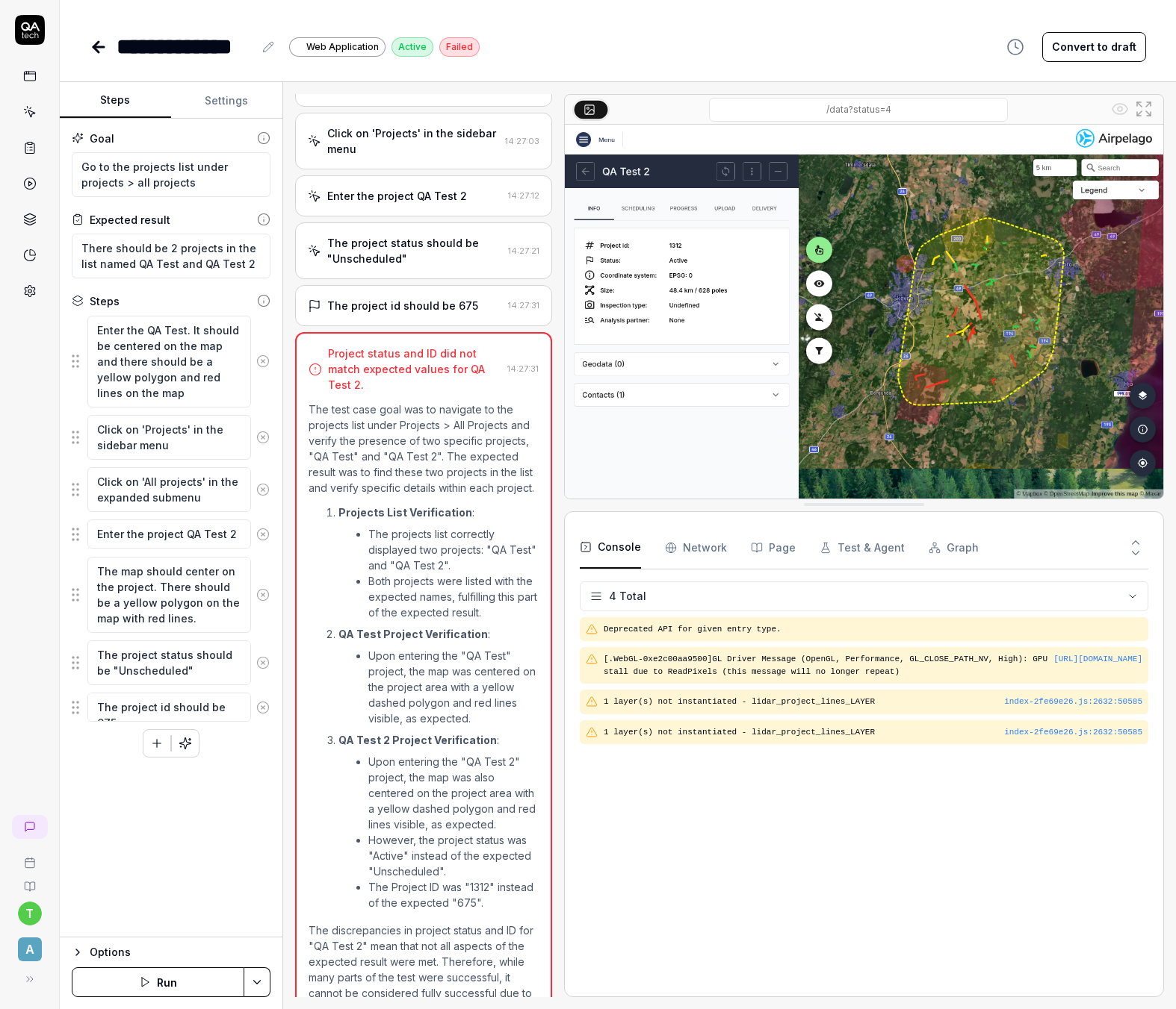
scroll to position [320, 0]
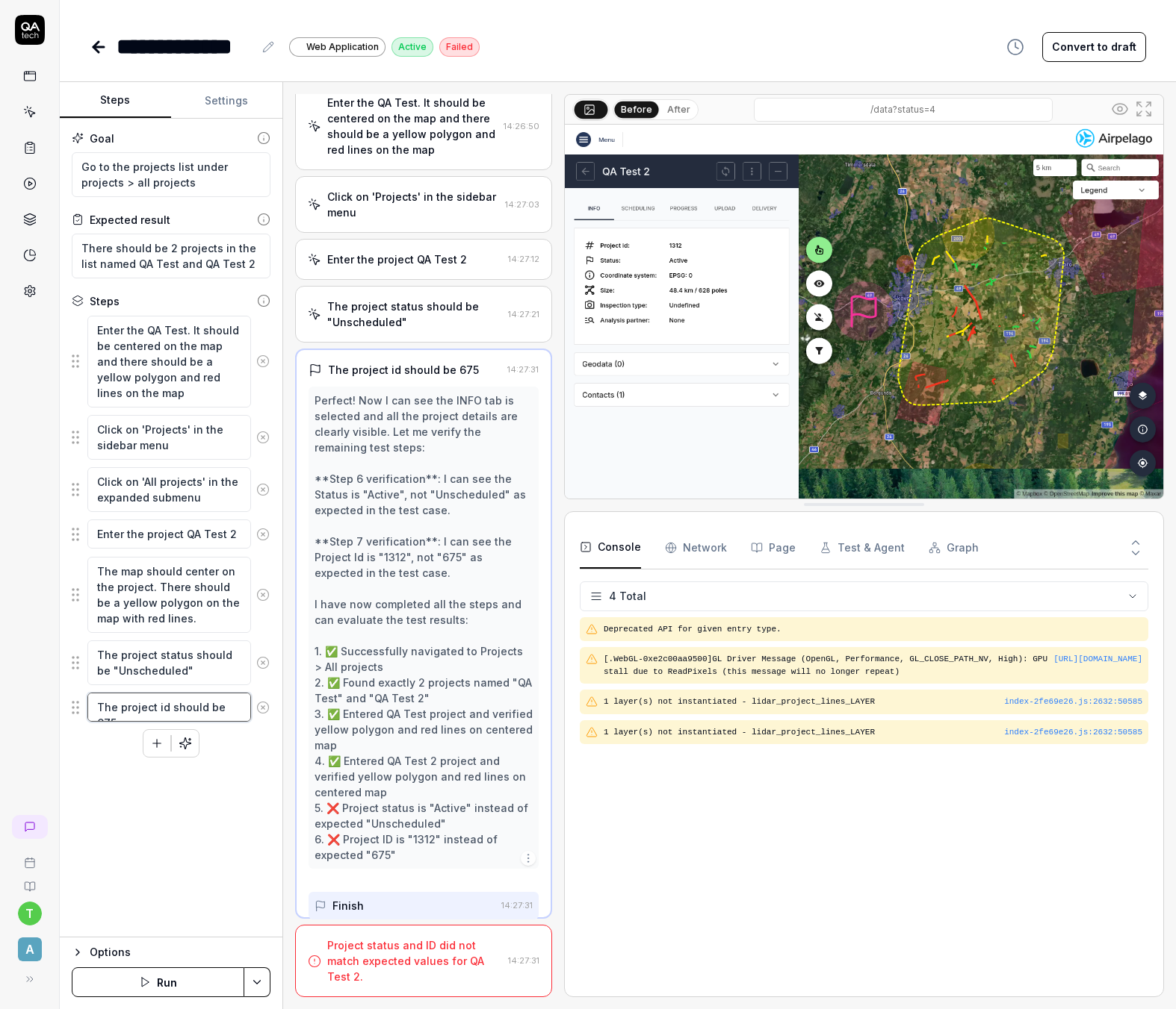
click at [230, 706] on textarea "The project id should be 675" at bounding box center [170, 707] width 164 height 29
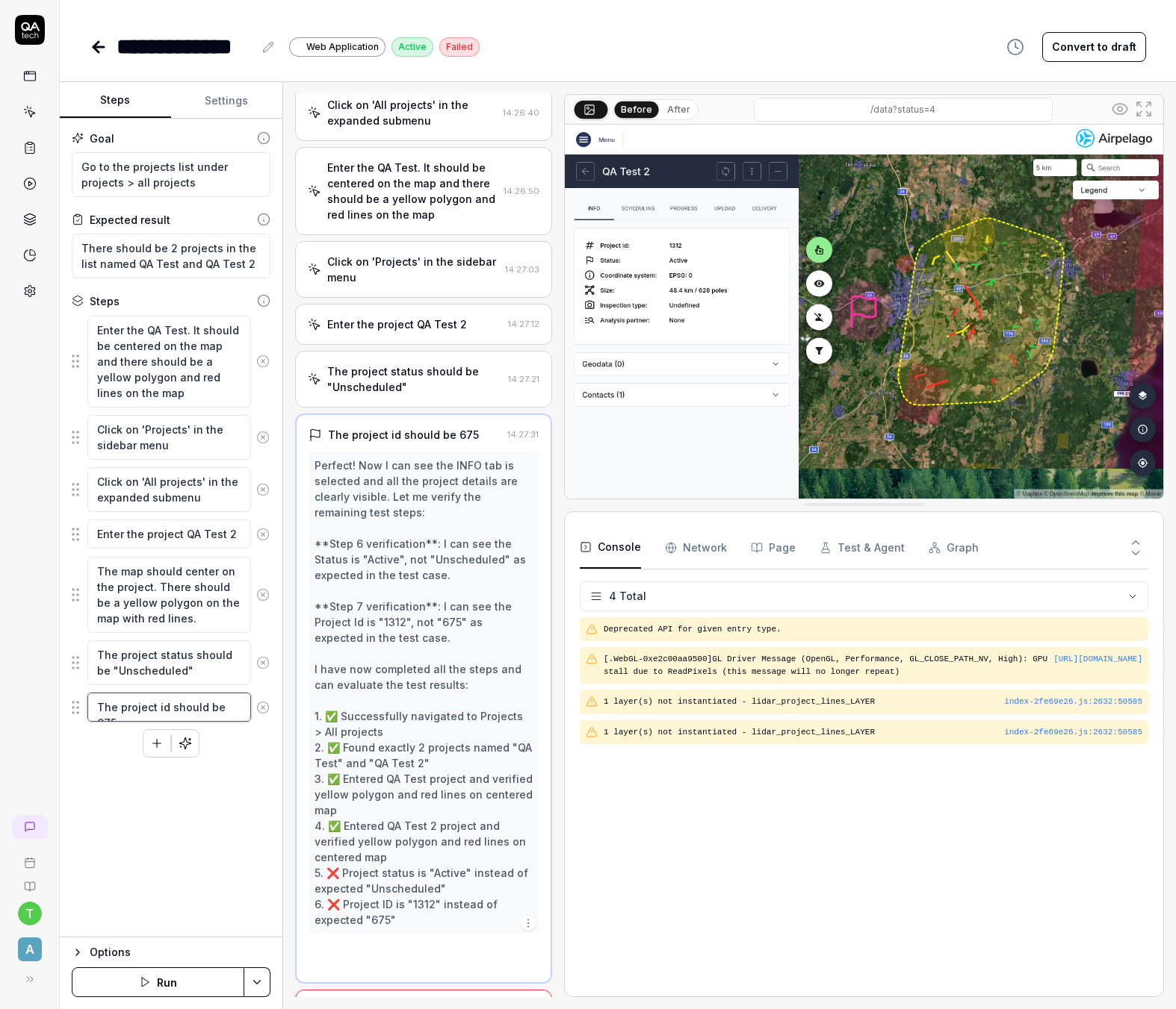
click at [230, 706] on textarea "The project id should be 675" at bounding box center [170, 707] width 164 height 29
click at [148, 669] on textarea "The project status should be "Unscheduled"" at bounding box center [170, 663] width 164 height 45
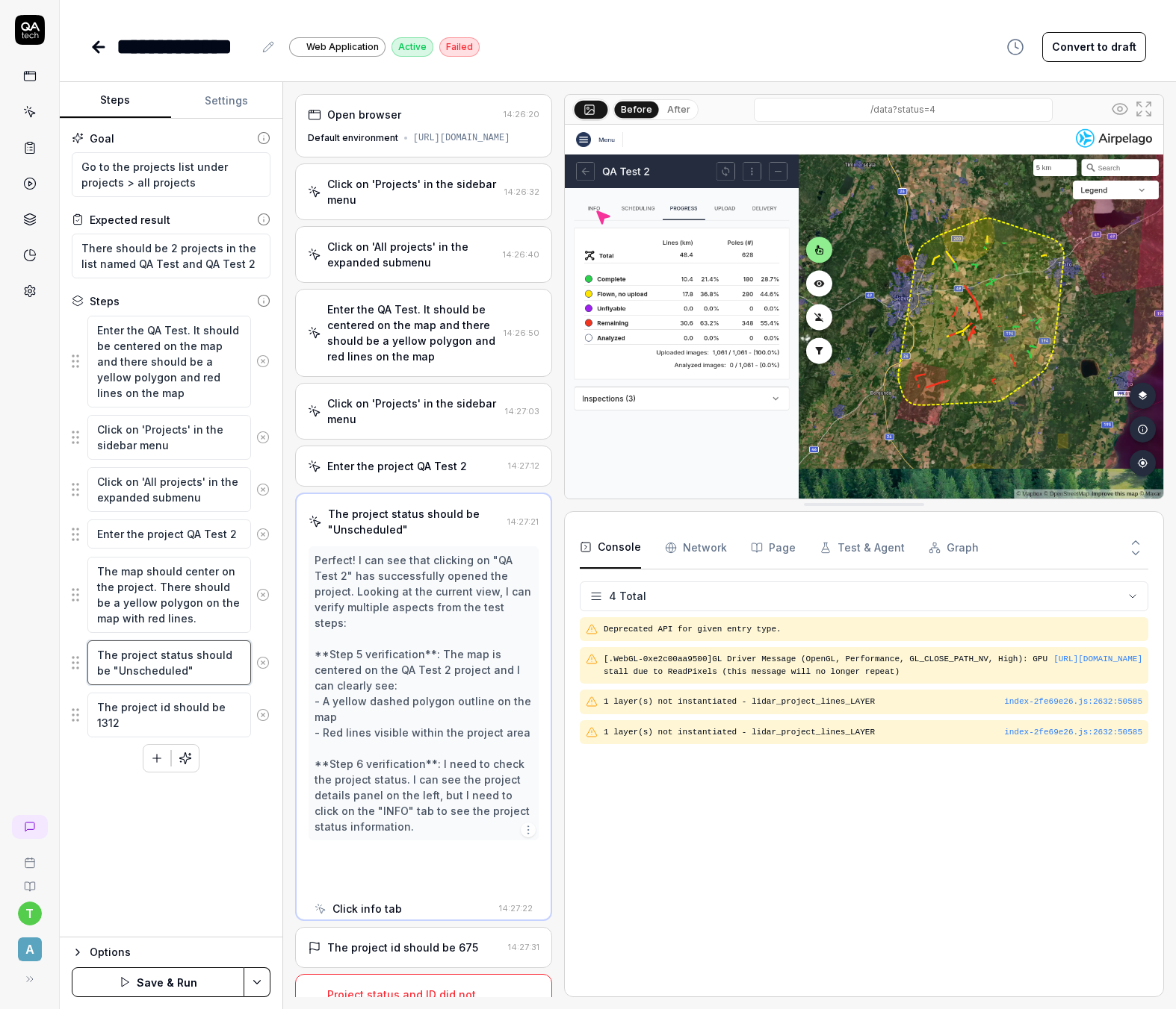
click at [148, 669] on textarea "The project status should be "Unscheduled"" at bounding box center [170, 663] width 164 height 45
click at [178, 870] on div "Goal Go to the projects list under projects > all projects Expected result Ther…" at bounding box center [171, 527] width 222 height 819
click at [143, 981] on button "Save & Run" at bounding box center [158, 982] width 173 height 30
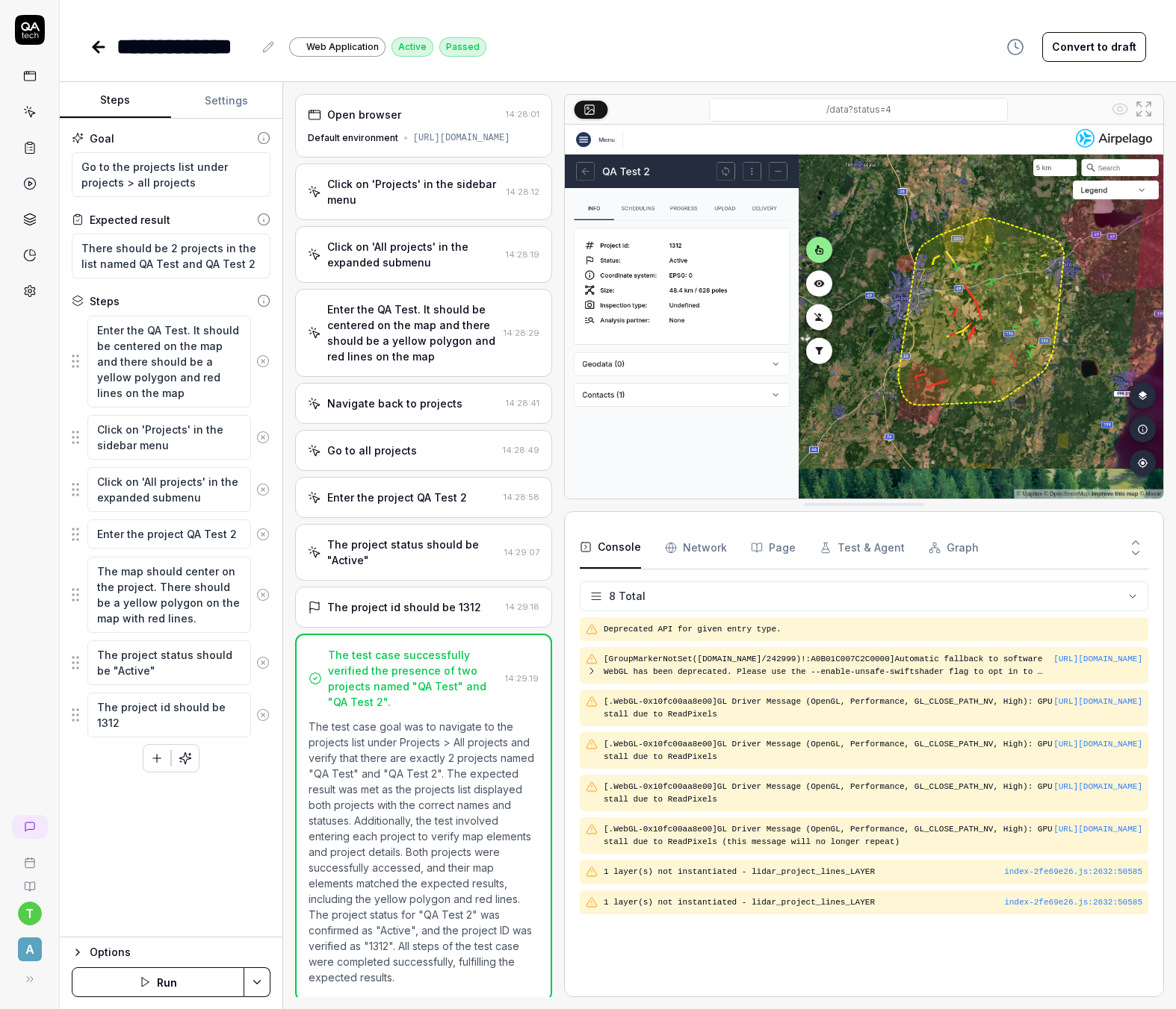
scroll to position [2, 0]
click at [28, 145] on icon at bounding box center [29, 148] width 13 height 13
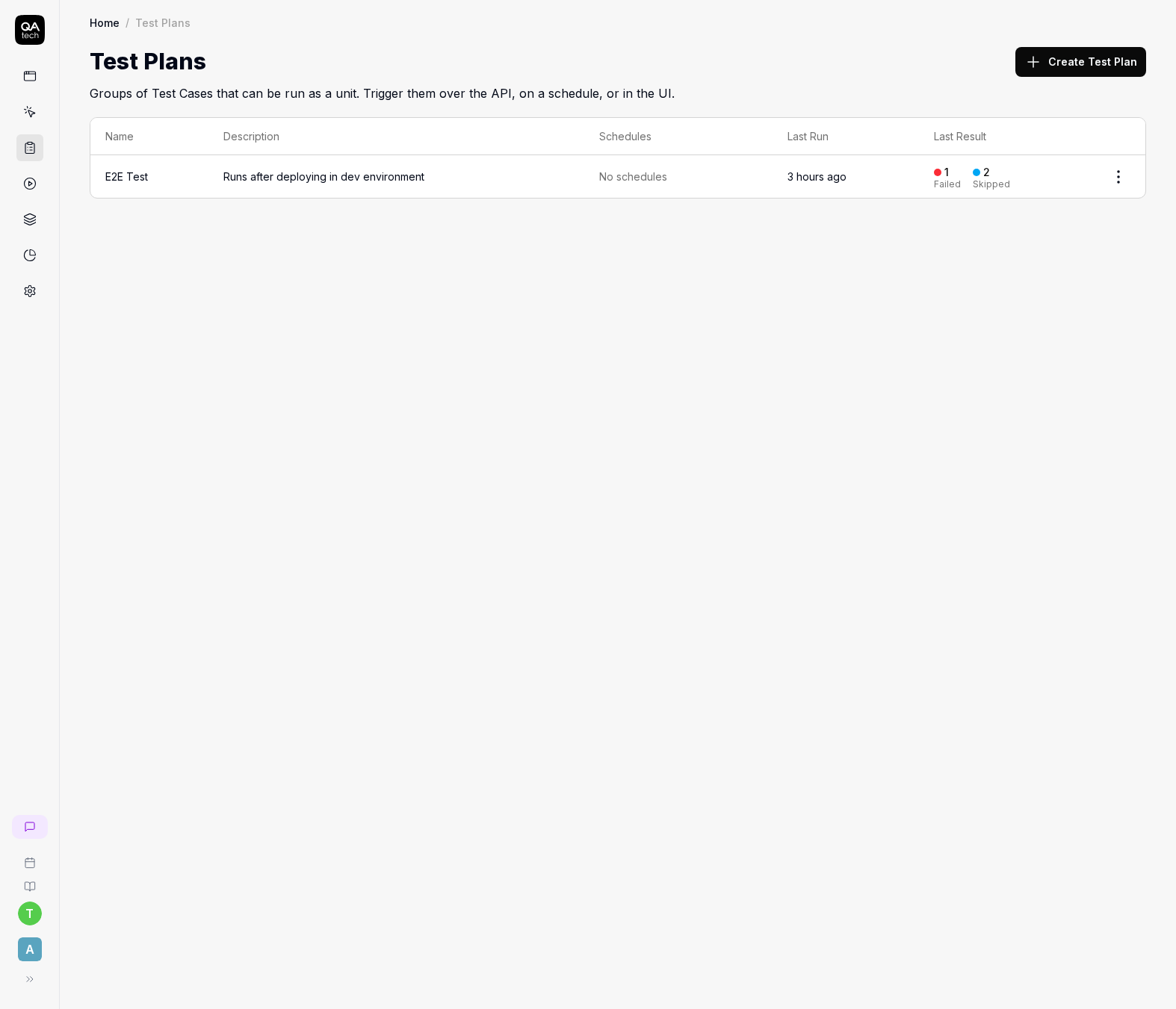
click at [293, 185] on td "Runs after deploying in dev environment" at bounding box center [396, 176] width 376 height 43
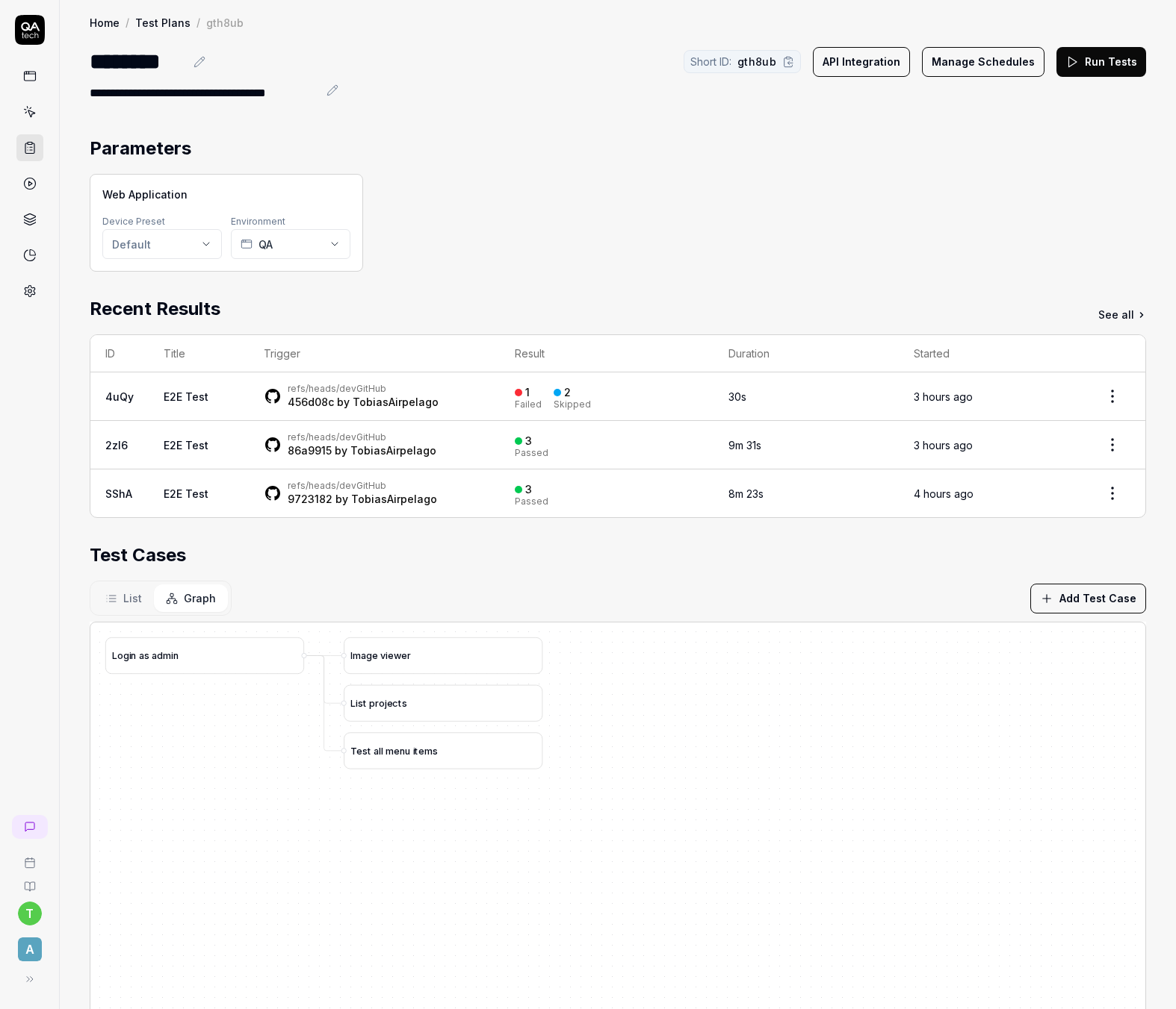
click at [39, 148] on link at bounding box center [29, 148] width 27 height 27
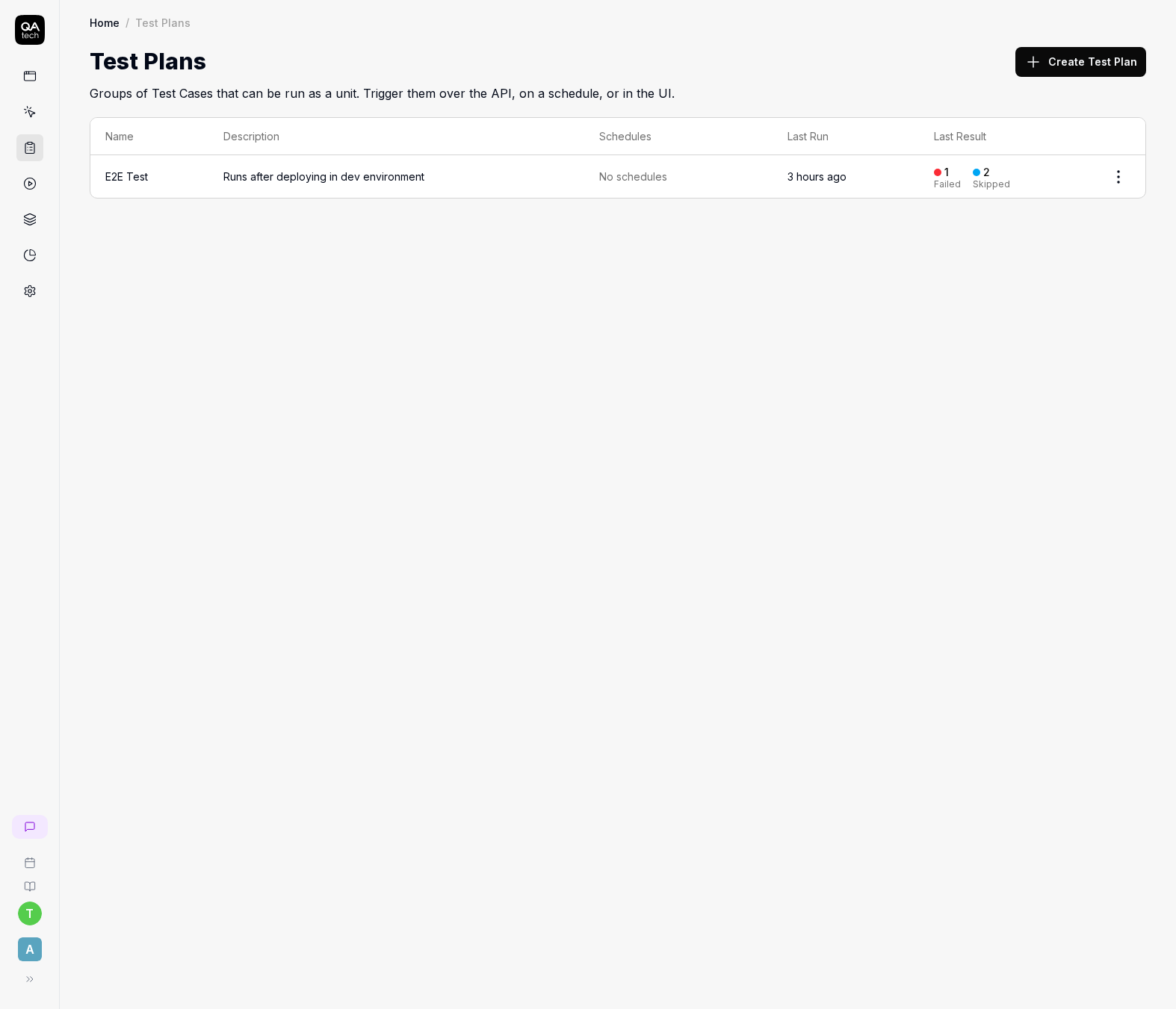
click at [256, 360] on div "Home / Test Plans Home / Test Plans Test Plans Create Test Plan Groups of Test …" at bounding box center [617, 504] width 1116 height 1009
click at [697, 326] on div "Home / Test Plans Home / Test Plans Test Plans Create Test Plan Groups of Test …" at bounding box center [617, 504] width 1116 height 1009
click at [34, 27] on icon at bounding box center [30, 26] width 19 height 9
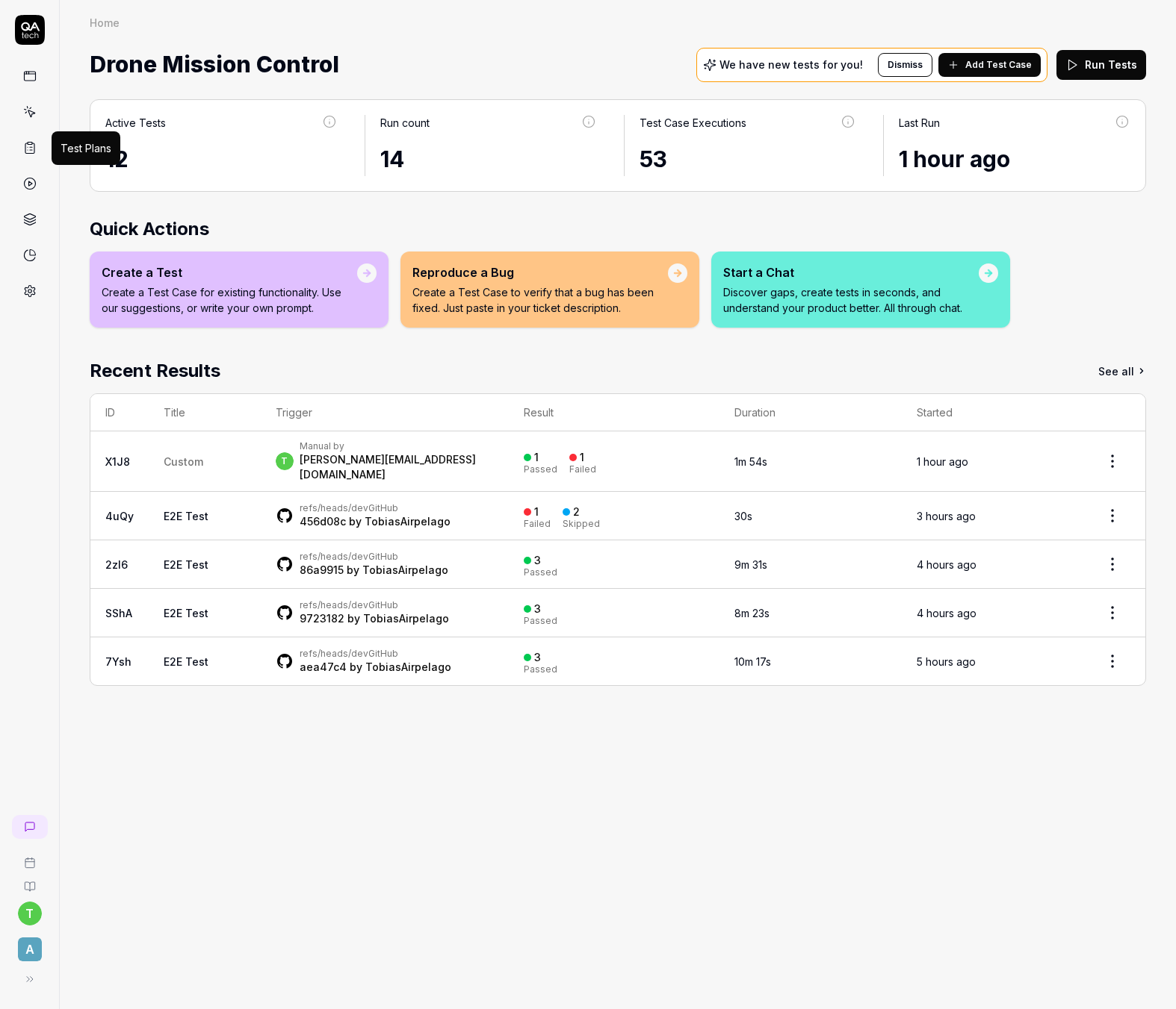
click at [34, 147] on icon at bounding box center [29, 149] width 9 height 10
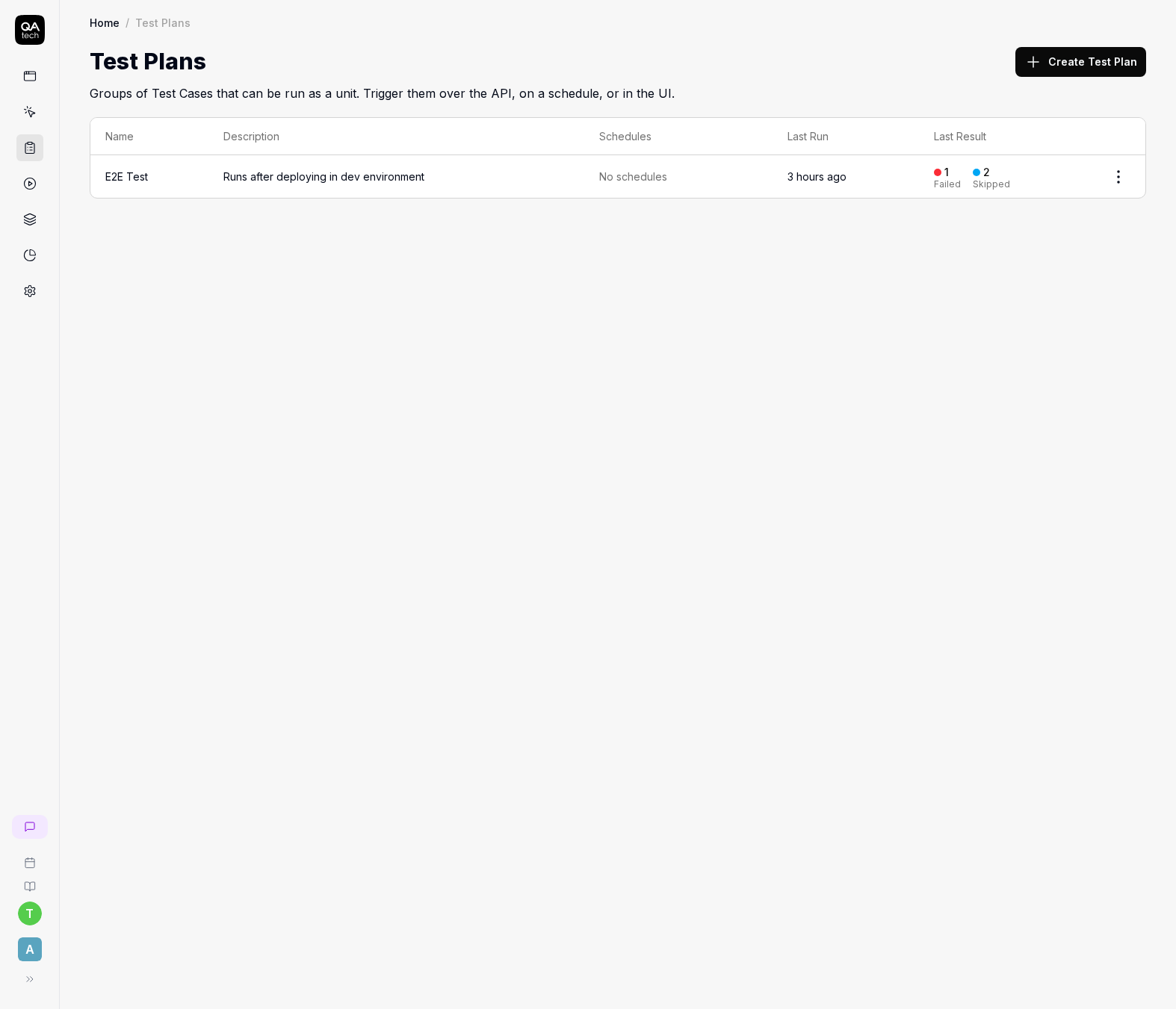
click at [436, 177] on span "Runs after deploying in dev environment" at bounding box center [396, 176] width 346 height 16
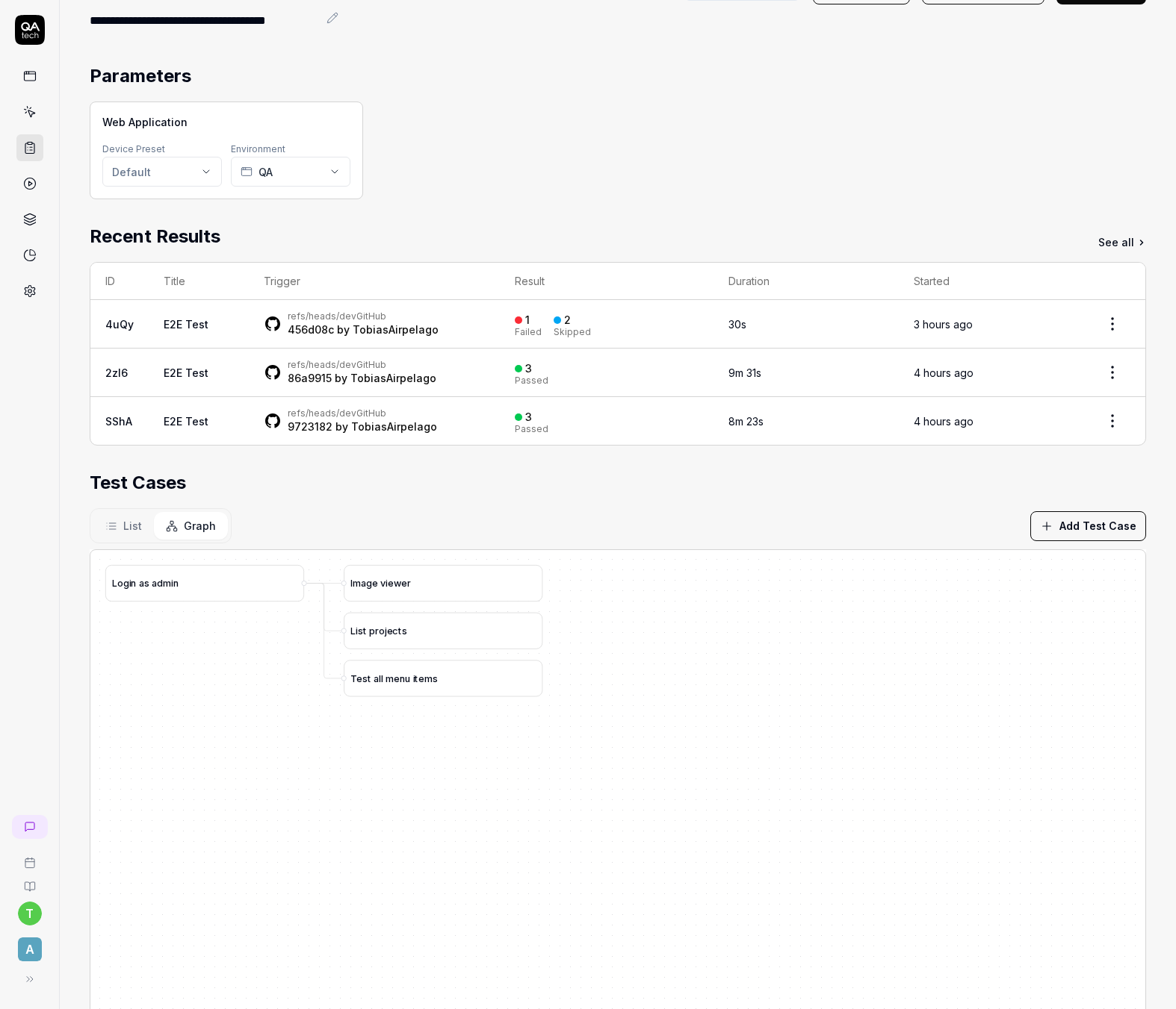
scroll to position [82, 0]
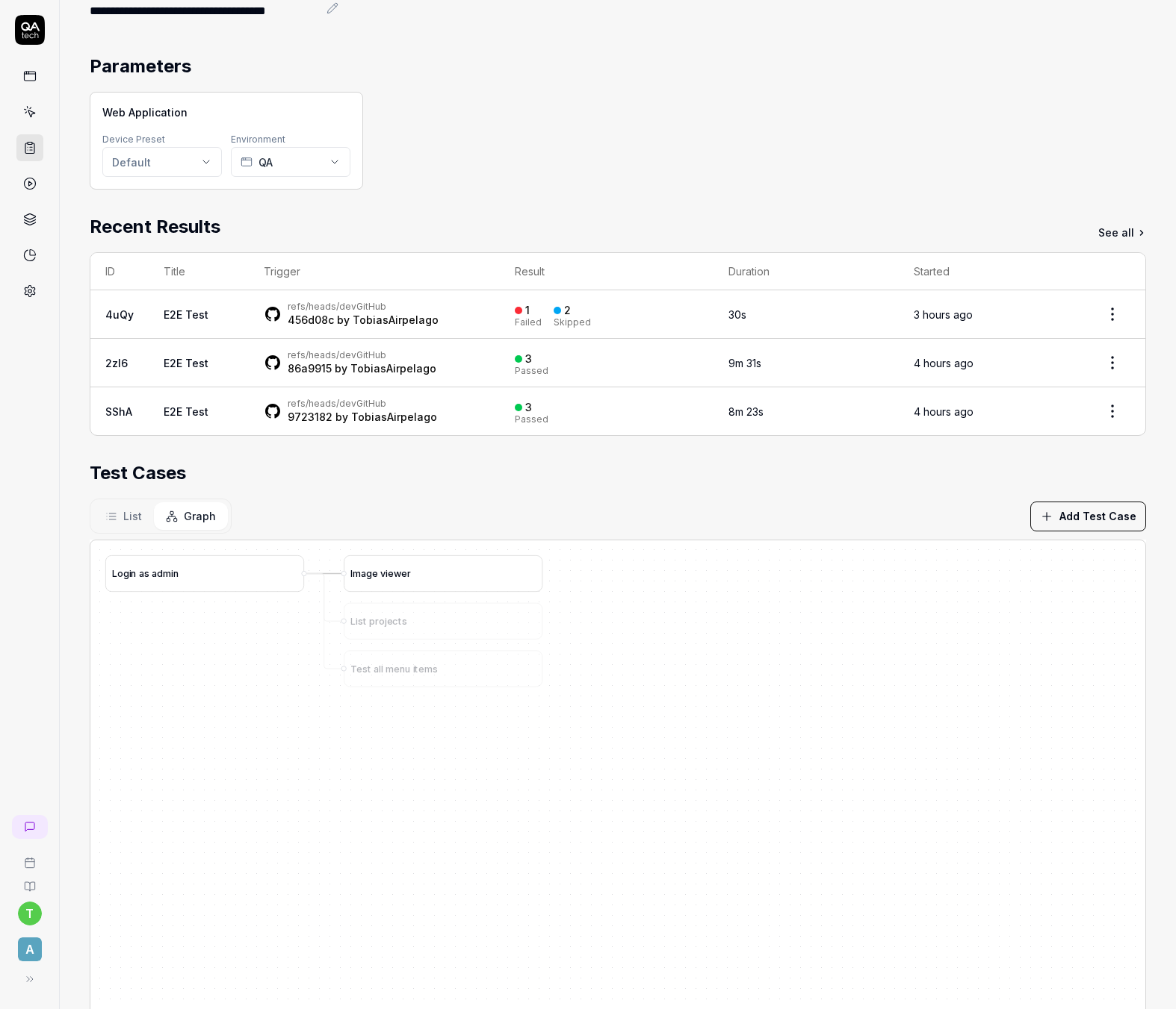
click at [386, 572] on span "i" at bounding box center [386, 573] width 2 height 11
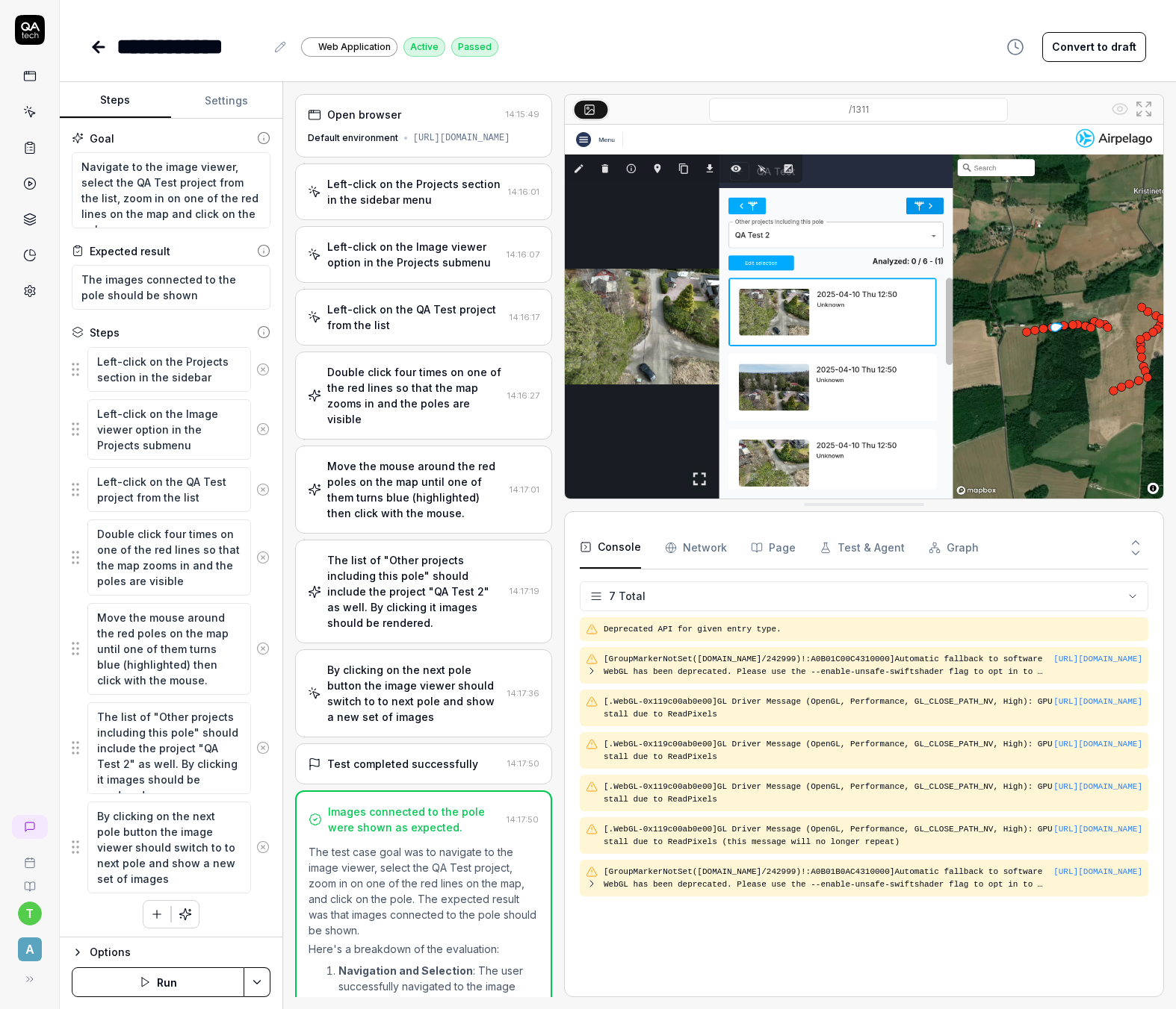
click at [413, 140] on div "[URL][DOMAIN_NAME]" at bounding box center [461, 138] width 97 height 13
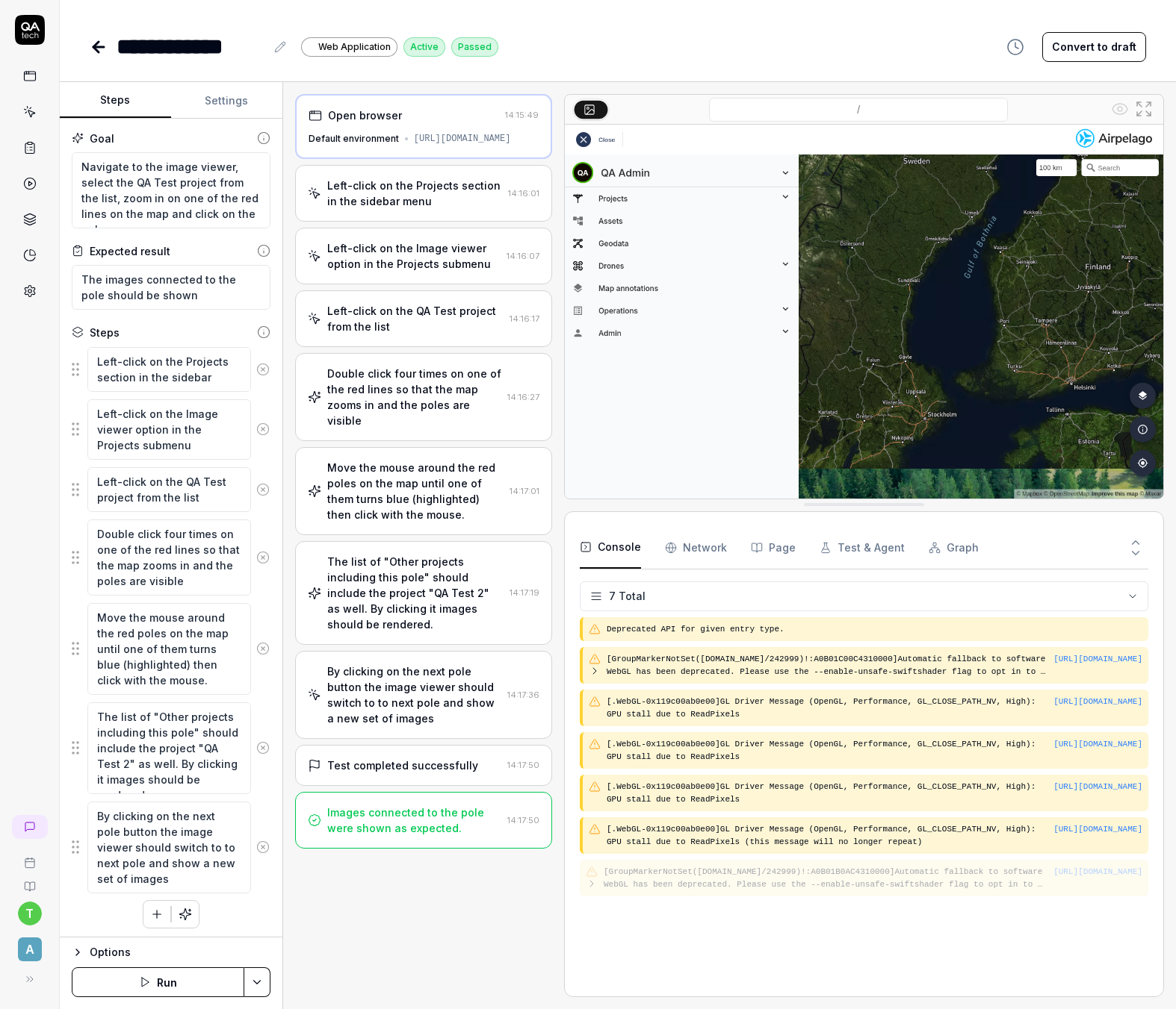
click at [391, 193] on div "Left-click on the Projects section in the sidebar menu" at bounding box center [414, 192] width 175 height 31
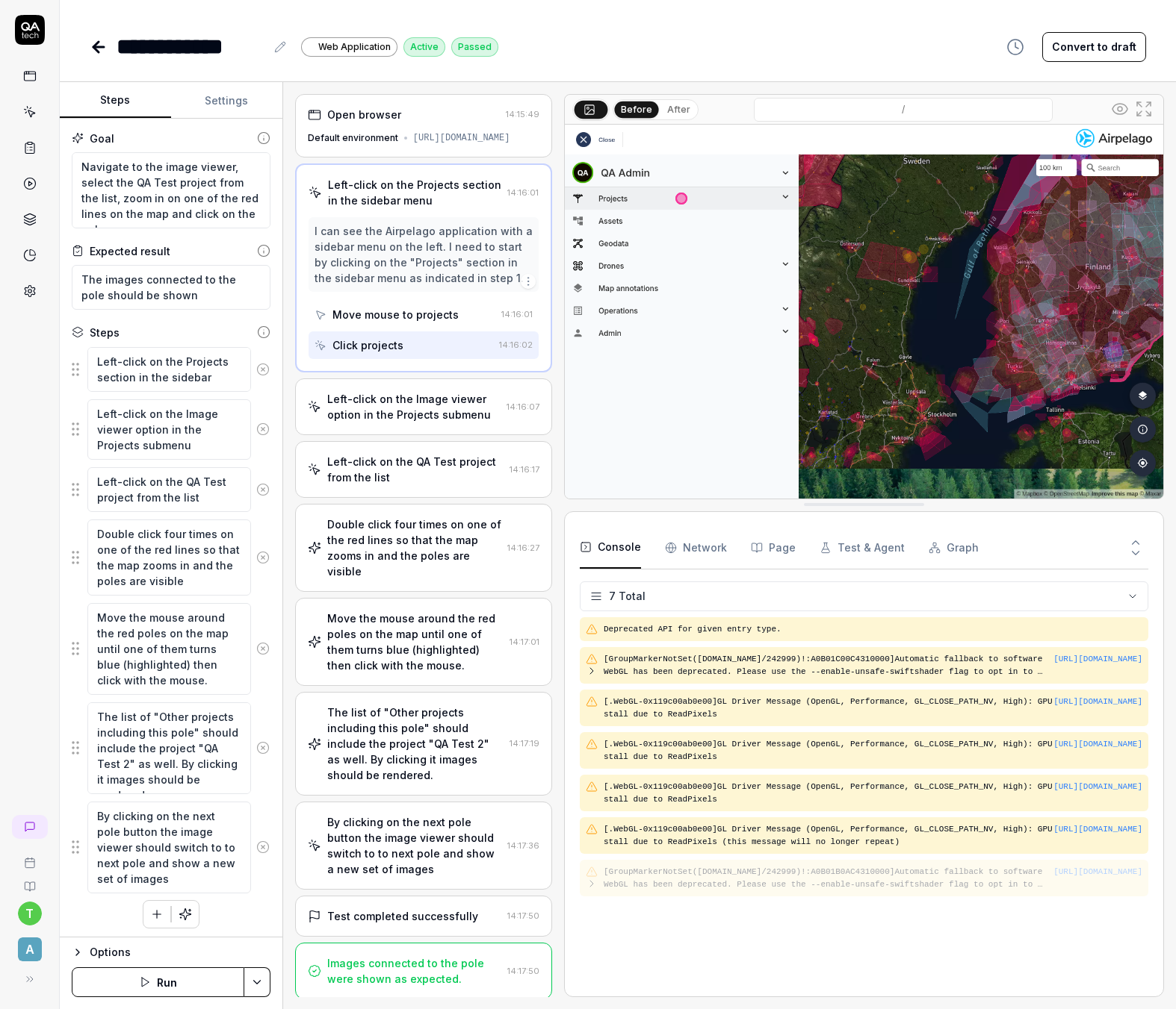
click at [389, 410] on div "Left-click on the Image viewer option in the Projects submenu" at bounding box center [414, 406] width 174 height 31
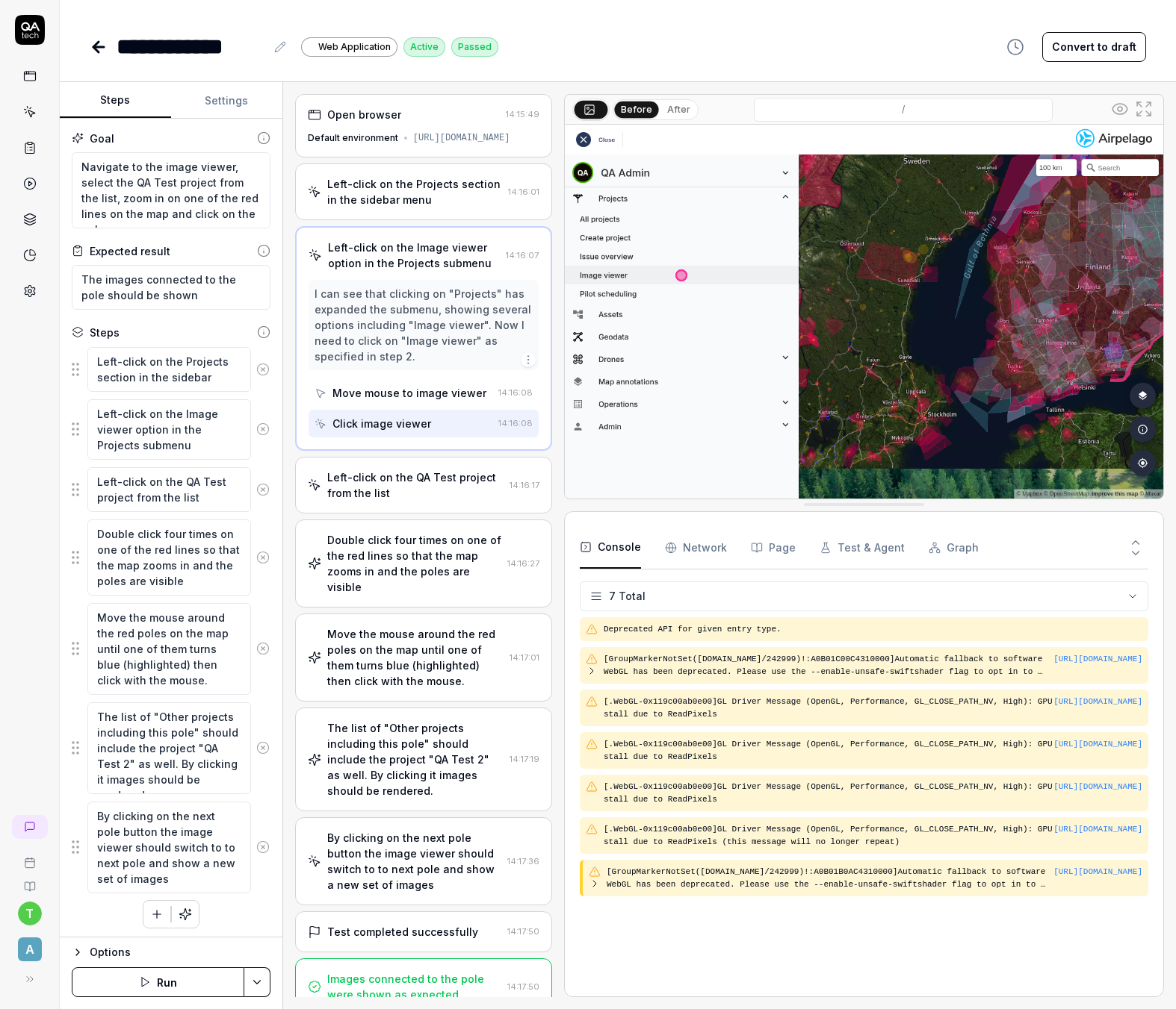
click at [387, 501] on div "Left-click on the QA Test project from the list" at bounding box center [415, 485] width 177 height 31
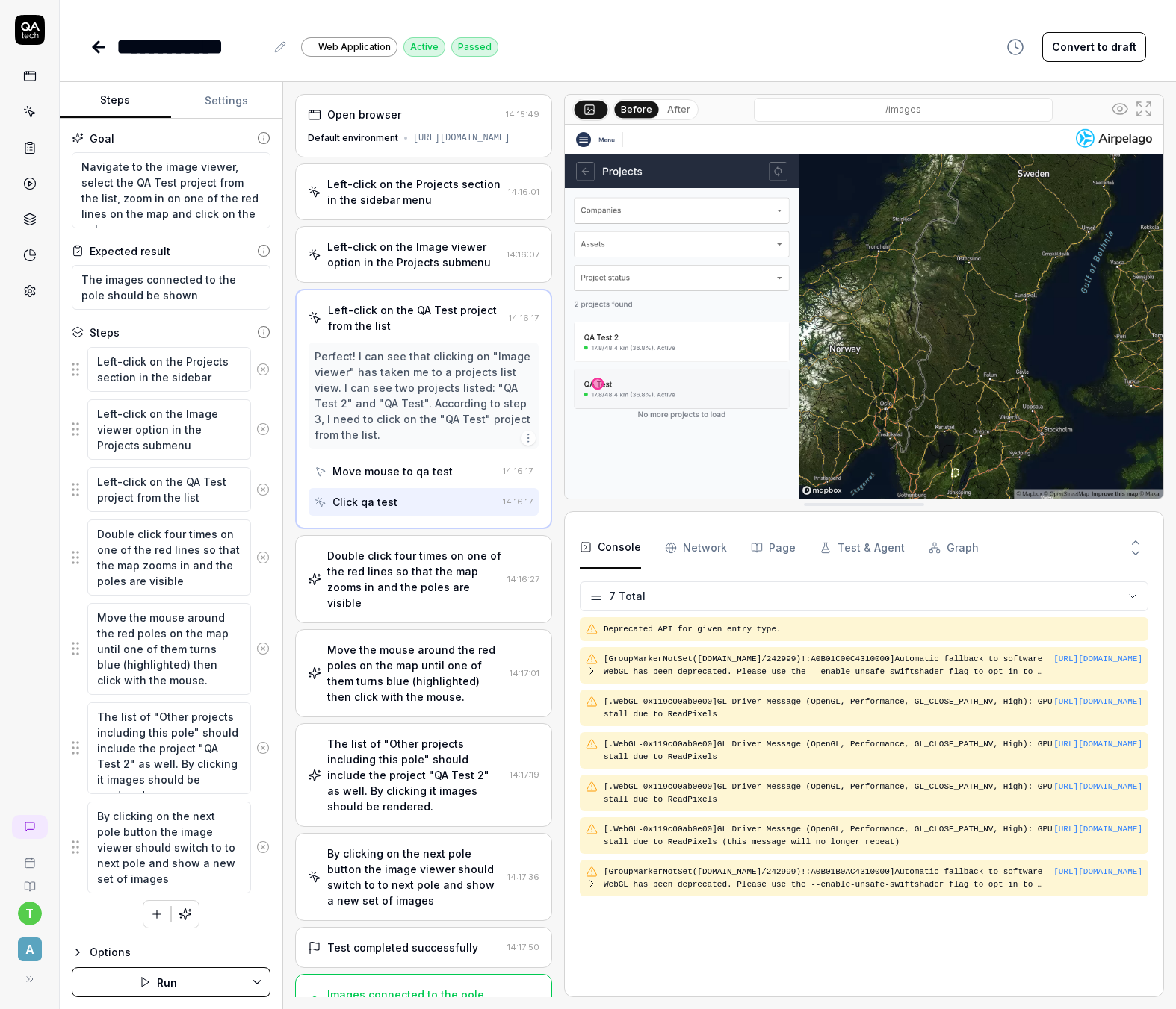
click at [374, 590] on div "Double click four times on one of the red lines so that the map zooms in and th…" at bounding box center [414, 579] width 174 height 63
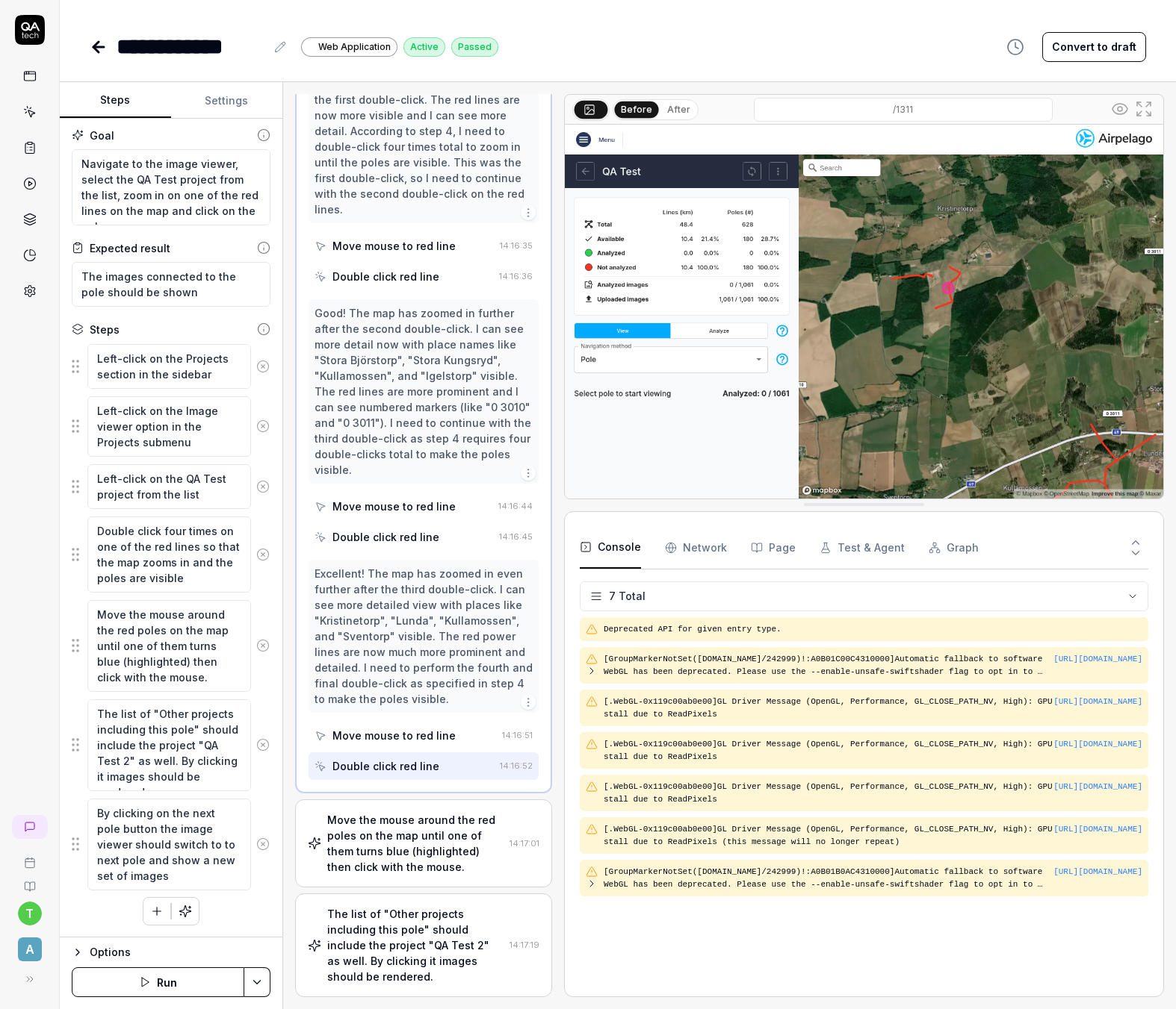
scroll to position [813, 0]
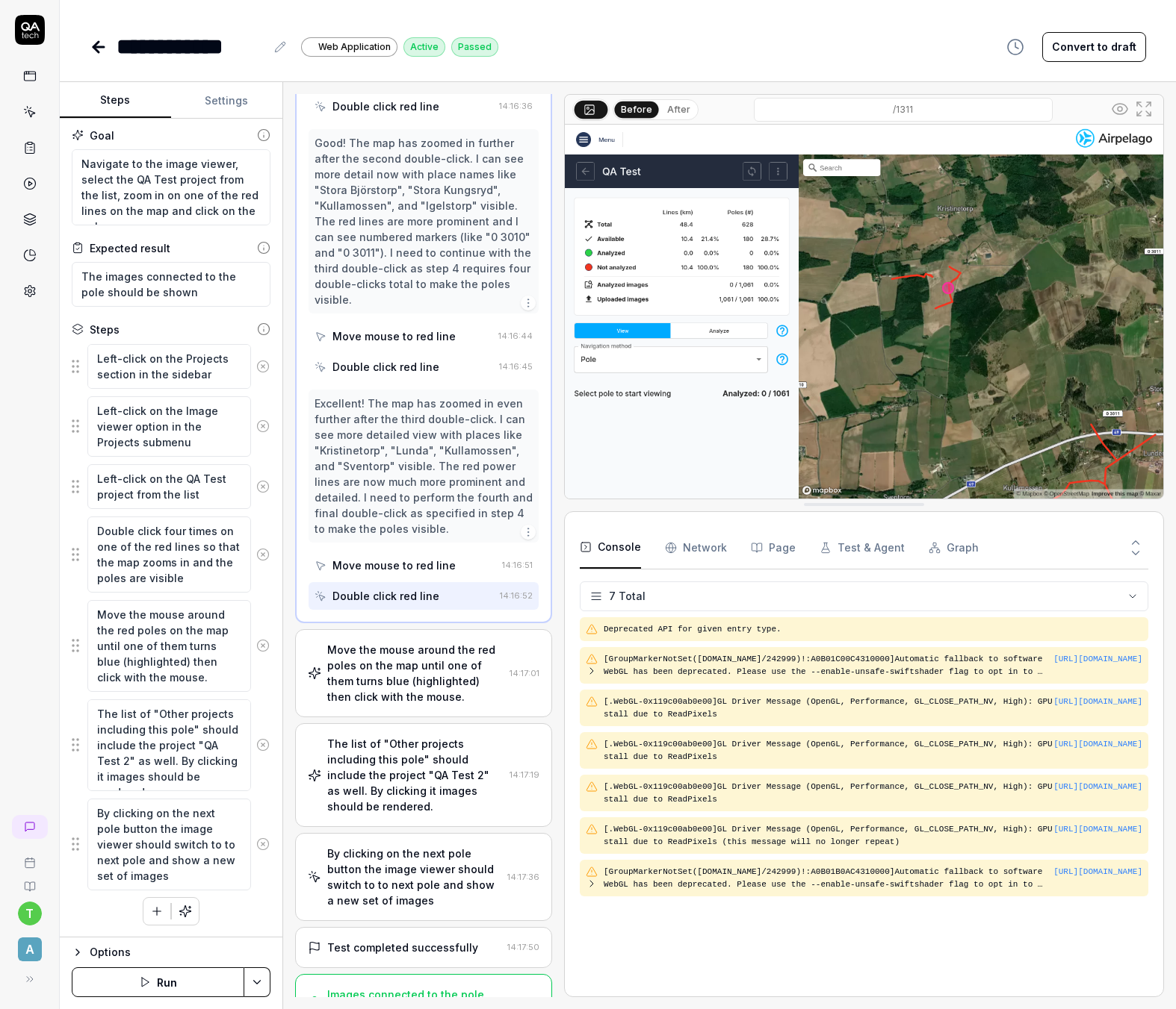
click at [400, 987] on div "Images connected to the pole were shown as expected." at bounding box center [414, 1002] width 174 height 31
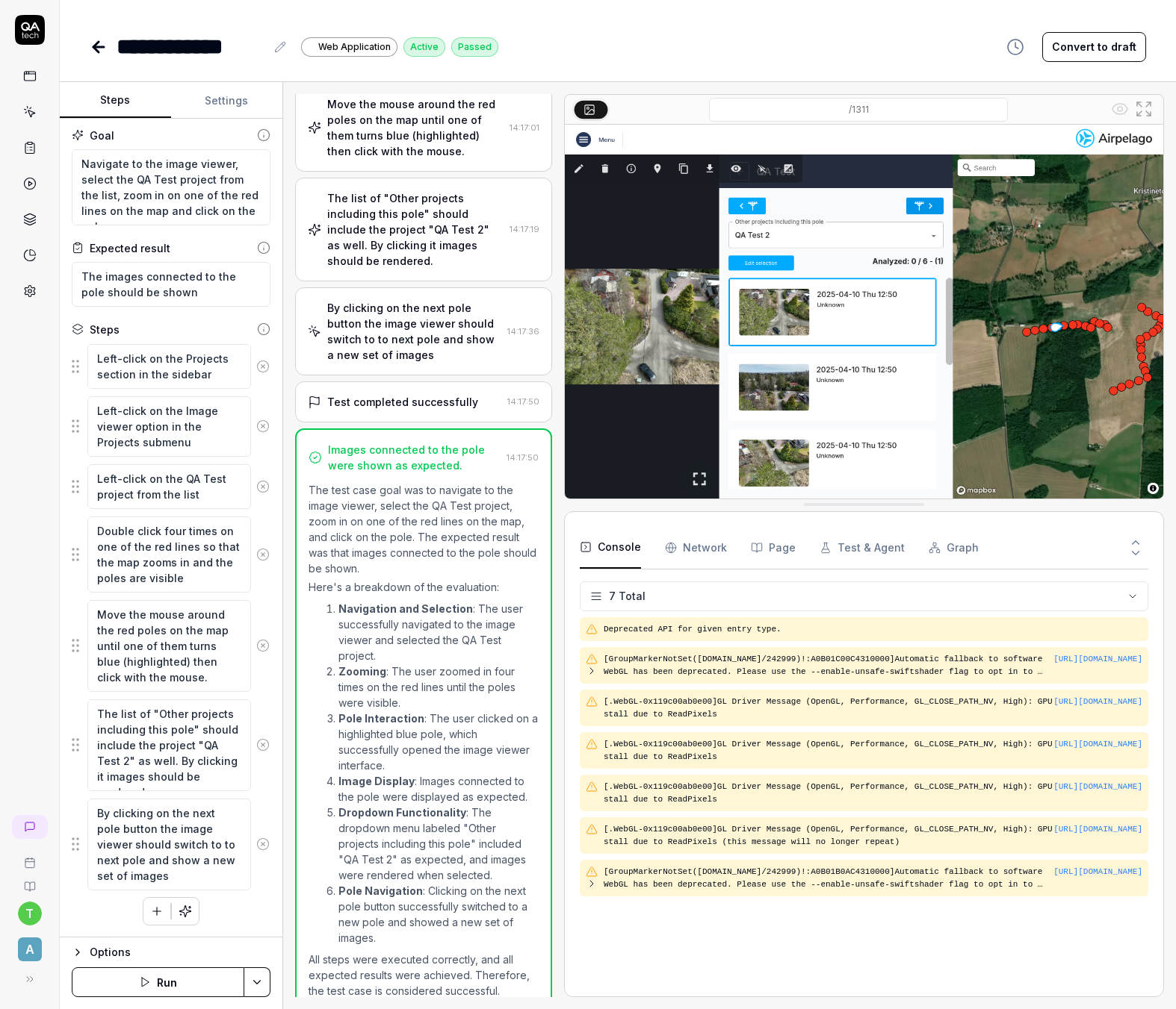
click at [374, 406] on div "Test completed successfully" at bounding box center [402, 402] width 151 height 16
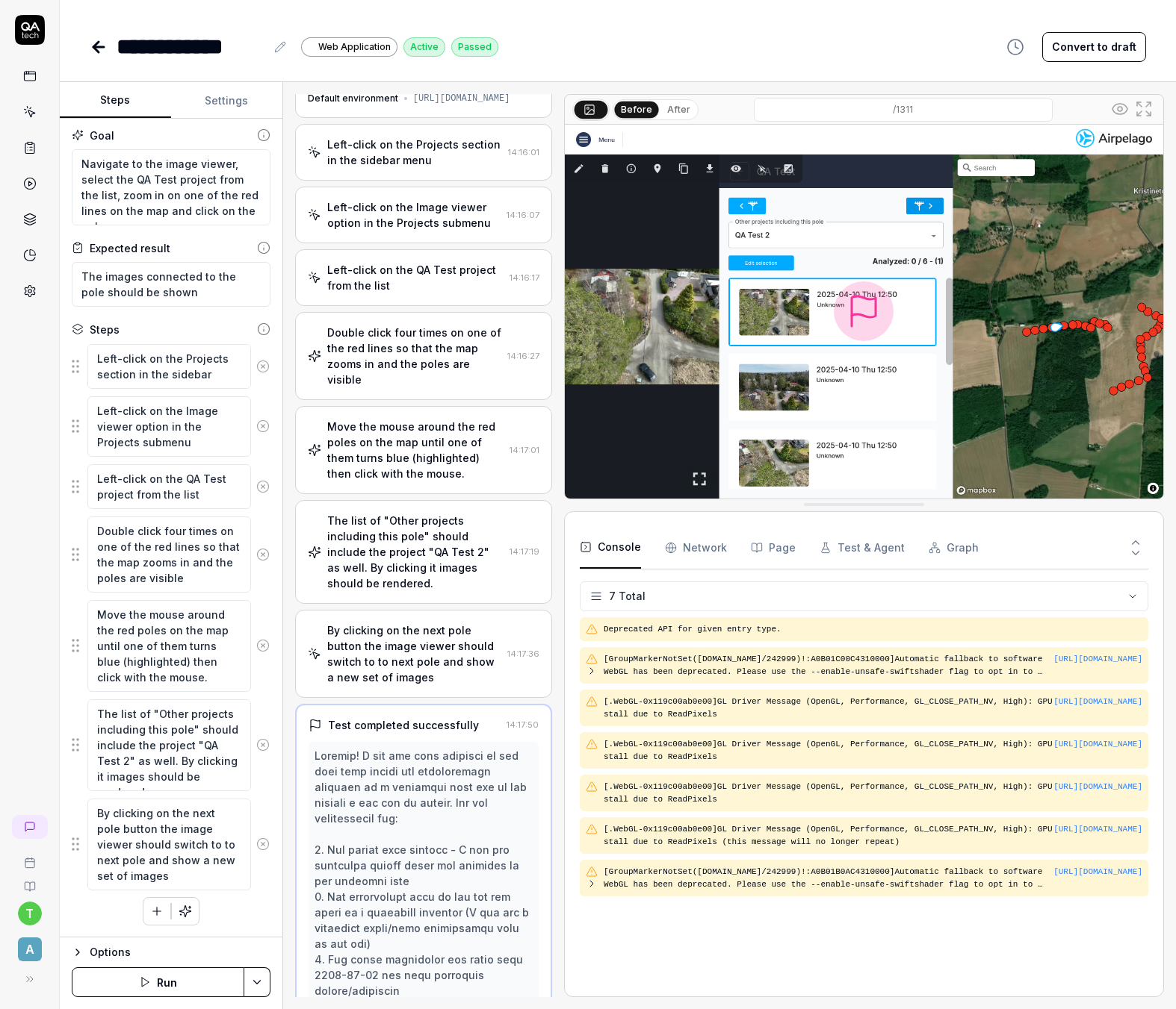
scroll to position [0, 0]
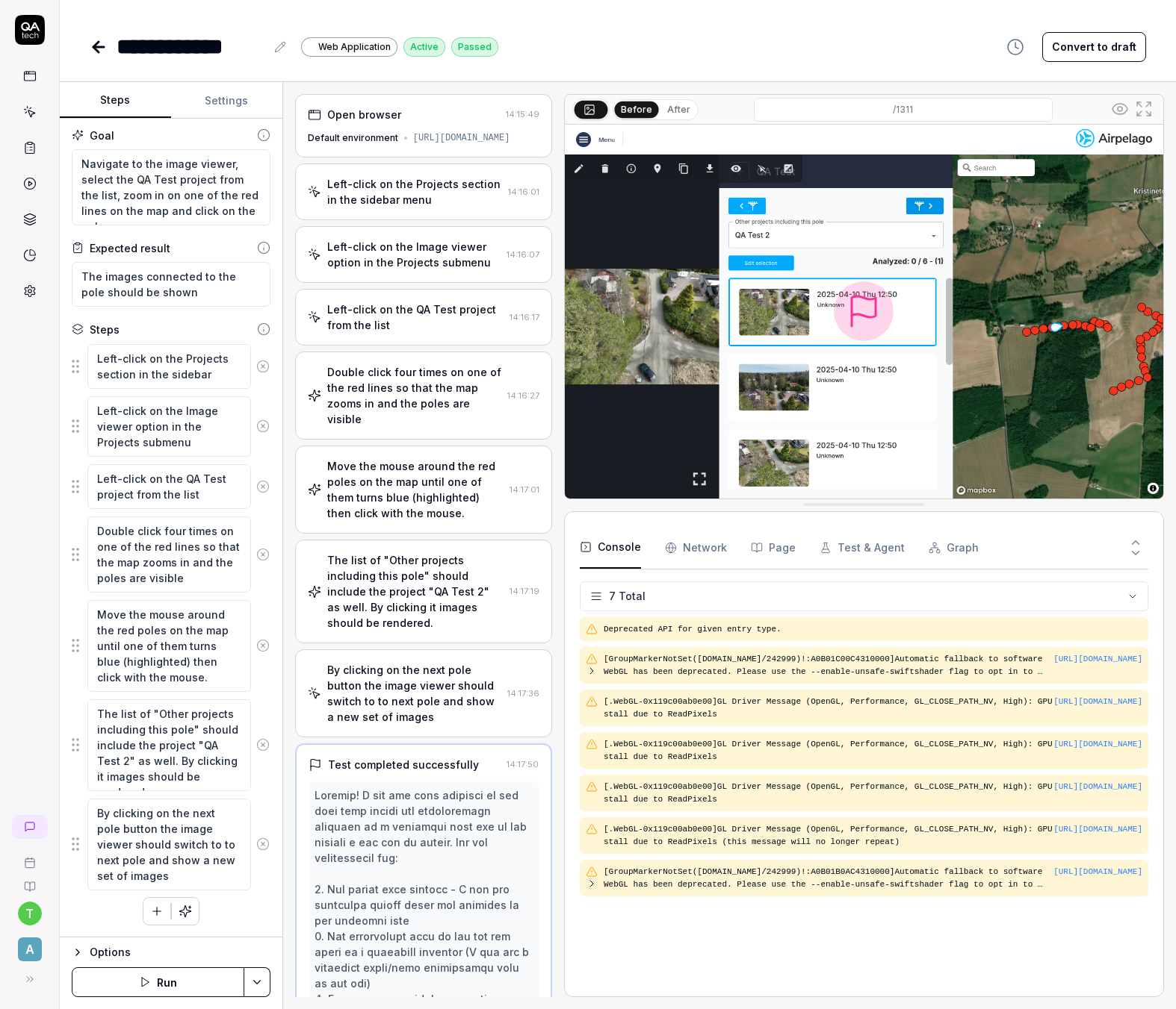
click at [98, 48] on icon at bounding box center [99, 47] width 18 height 18
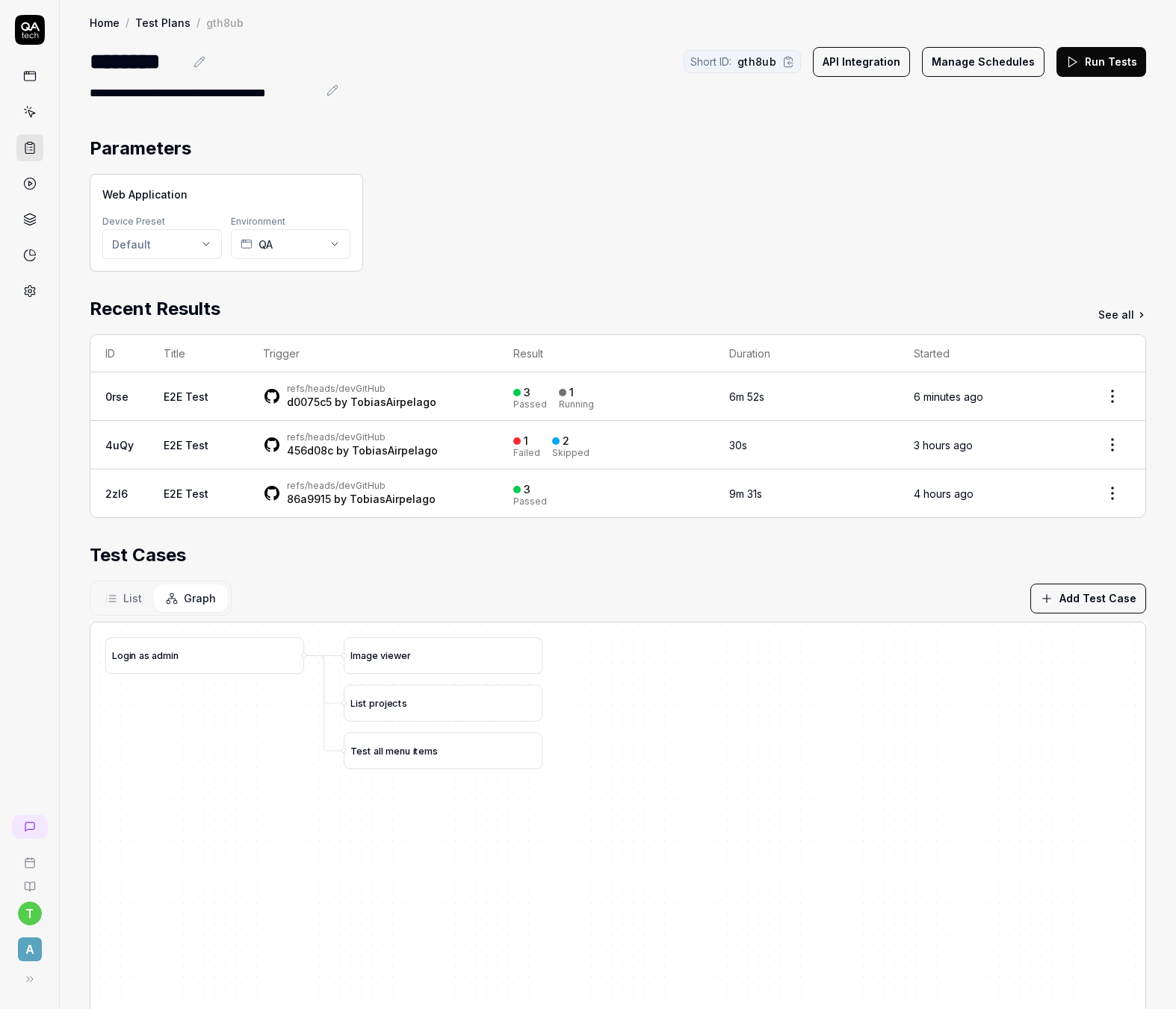
click at [466, 395] on div "refs/heads/dev GitHub d0075c5 by TobiasAirpelago" at bounding box center [373, 396] width 220 height 27
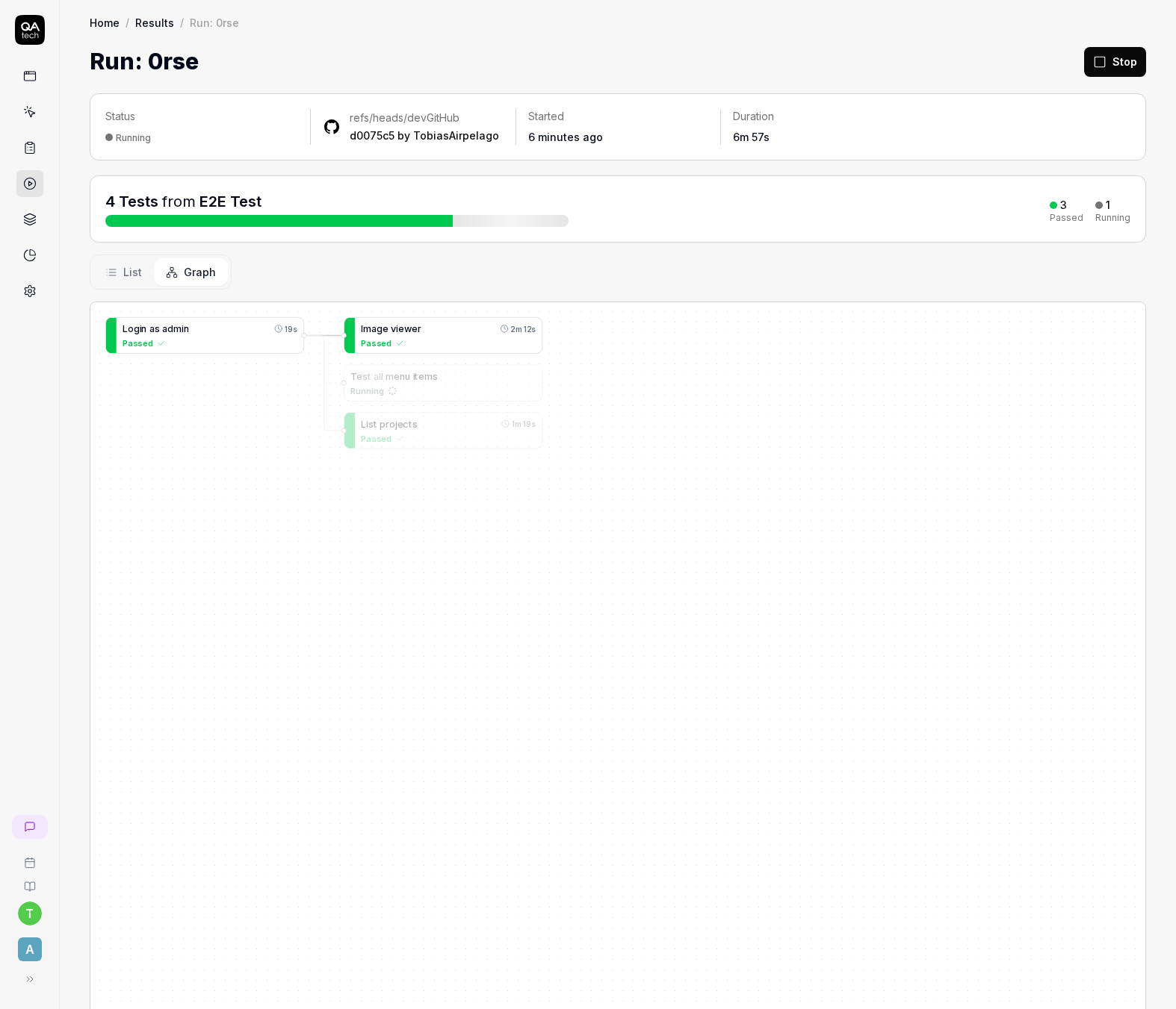
click at [396, 340] on icon at bounding box center [400, 343] width 8 height 8
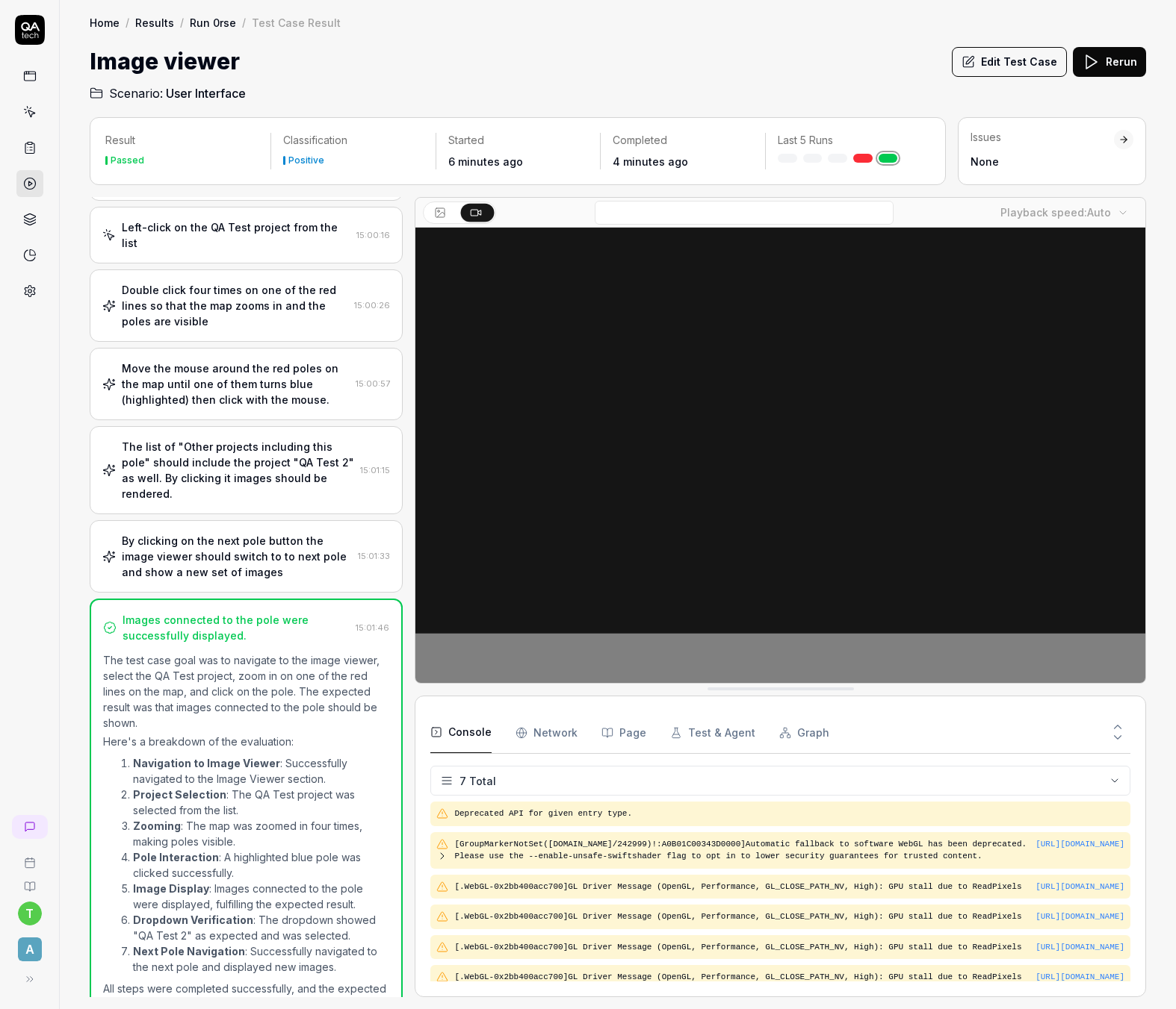
scroll to position [100, 0]
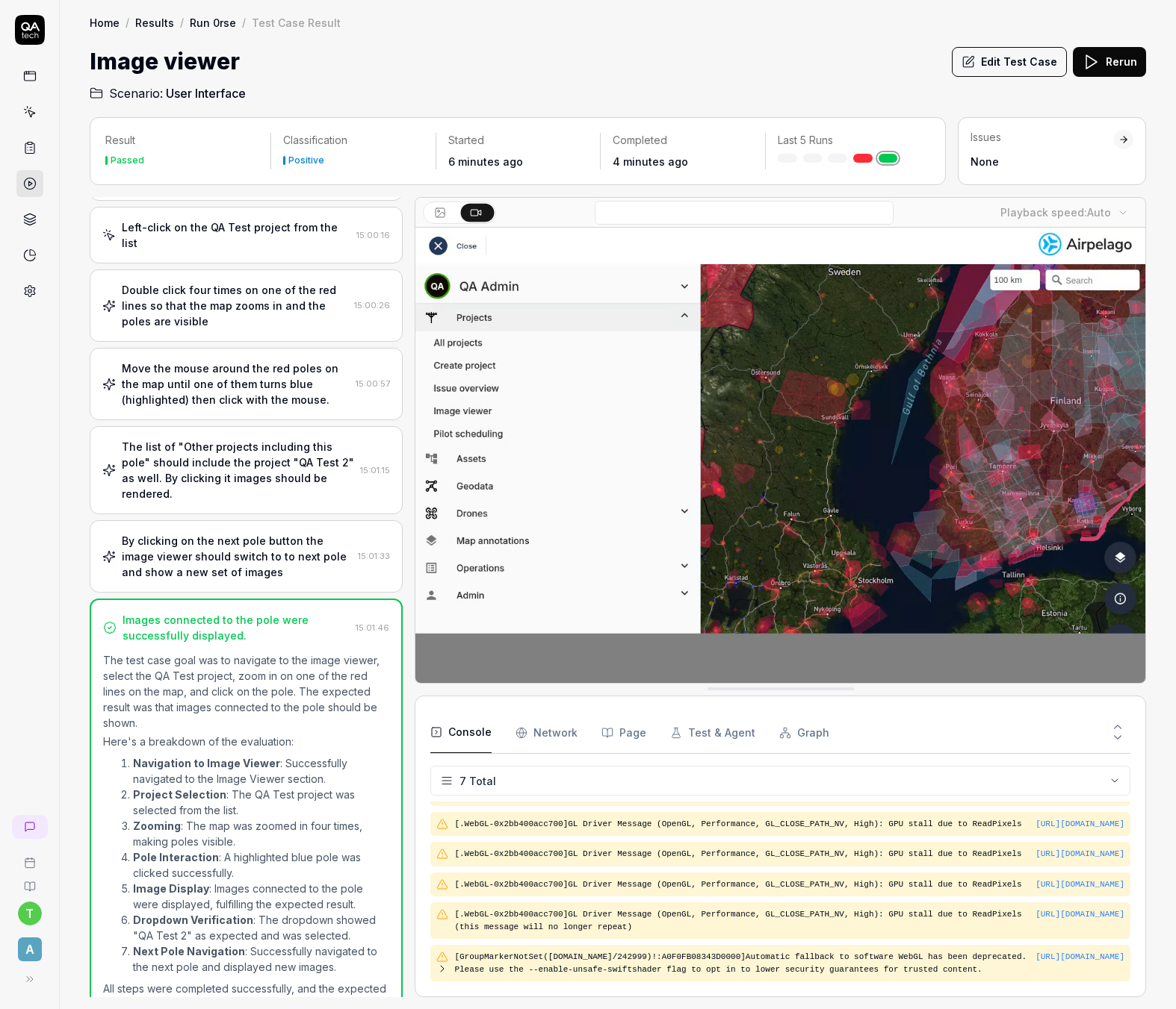
click at [254, 222] on div "Left-click on the QA Test project from the list" at bounding box center [235, 234] width 228 height 31
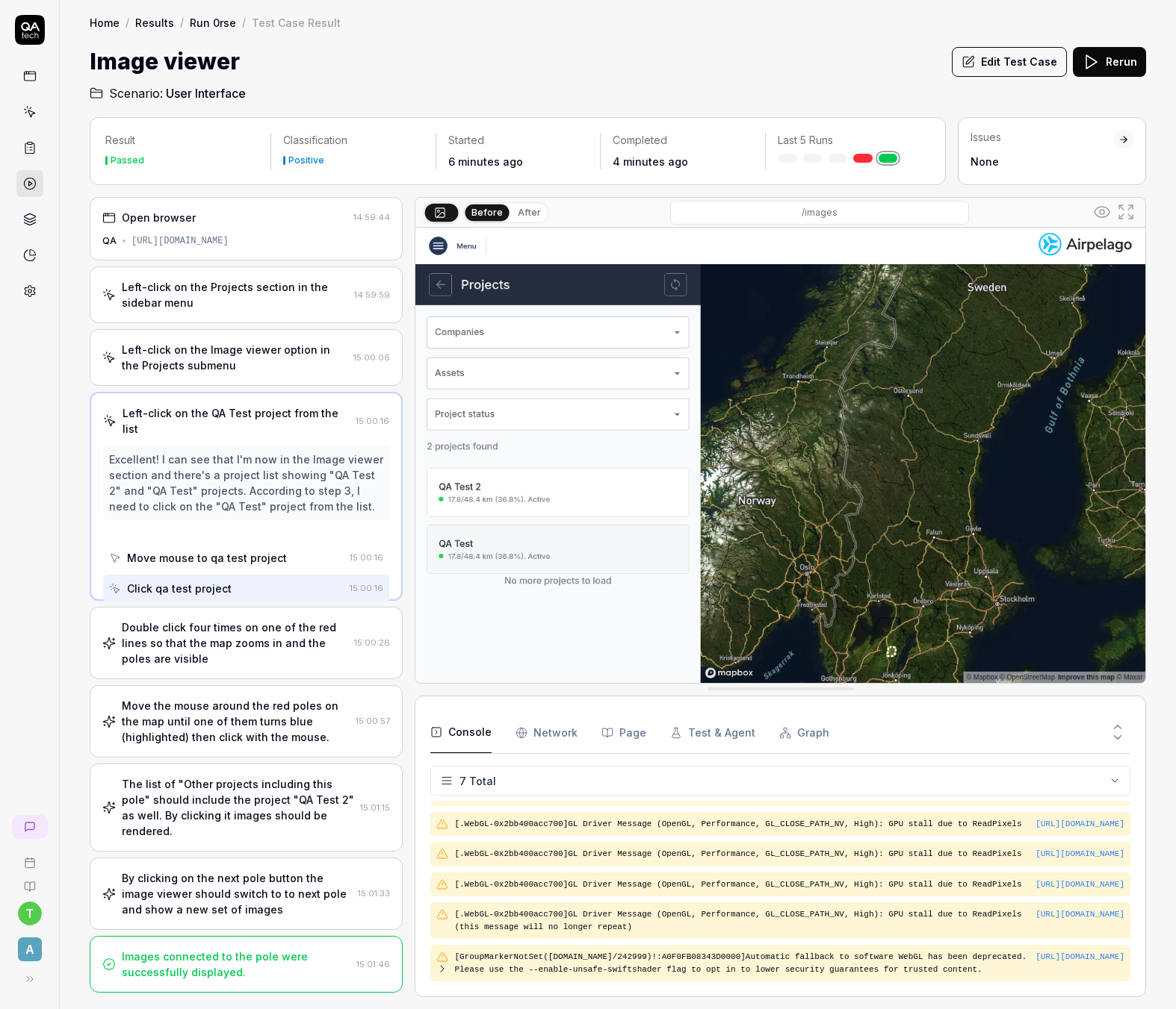
scroll to position [0, 0]
click at [242, 633] on div "Double click four times on one of the red lines so that the map zooms in and th…" at bounding box center [234, 643] width 226 height 47
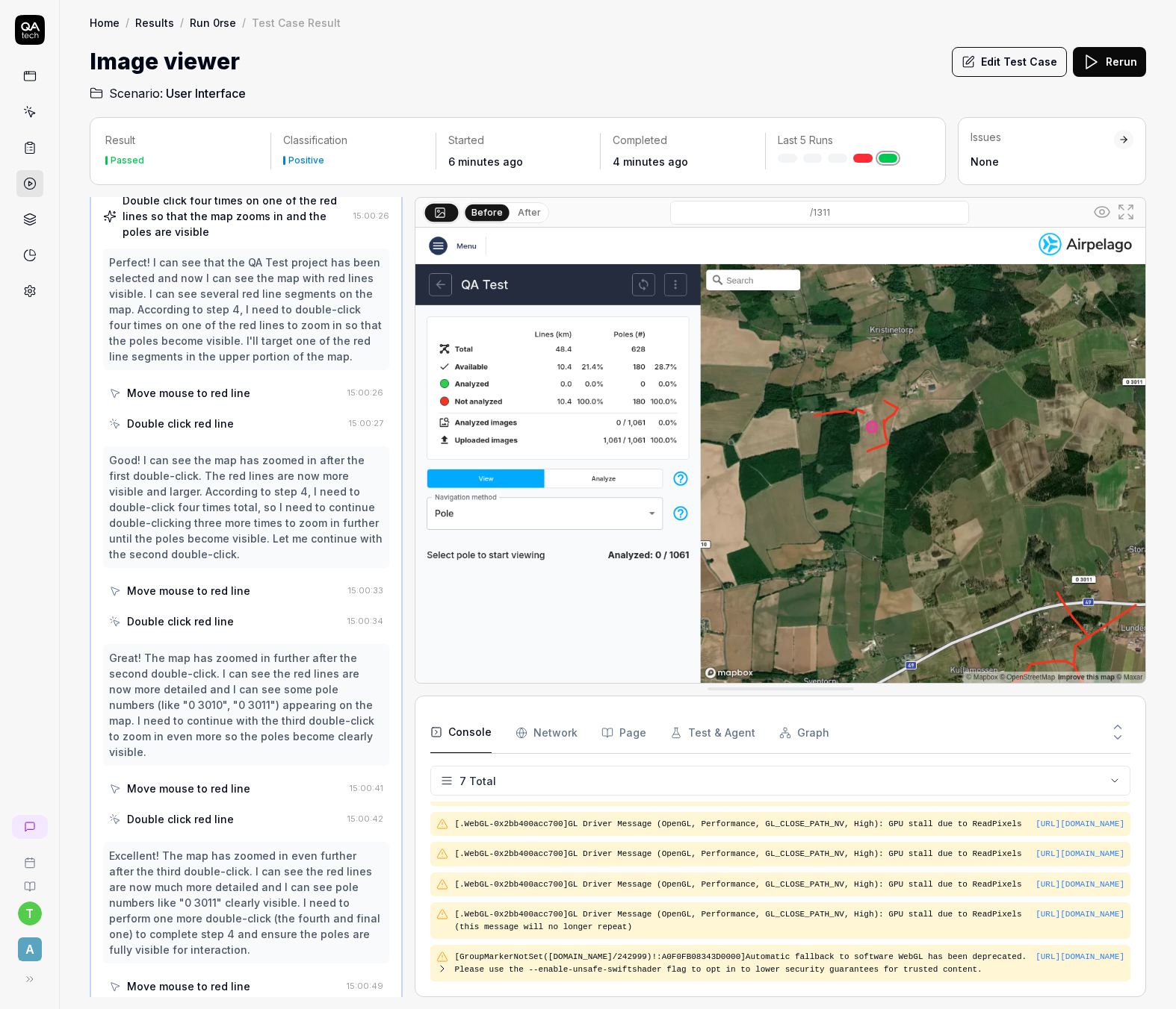
scroll to position [573, 0]
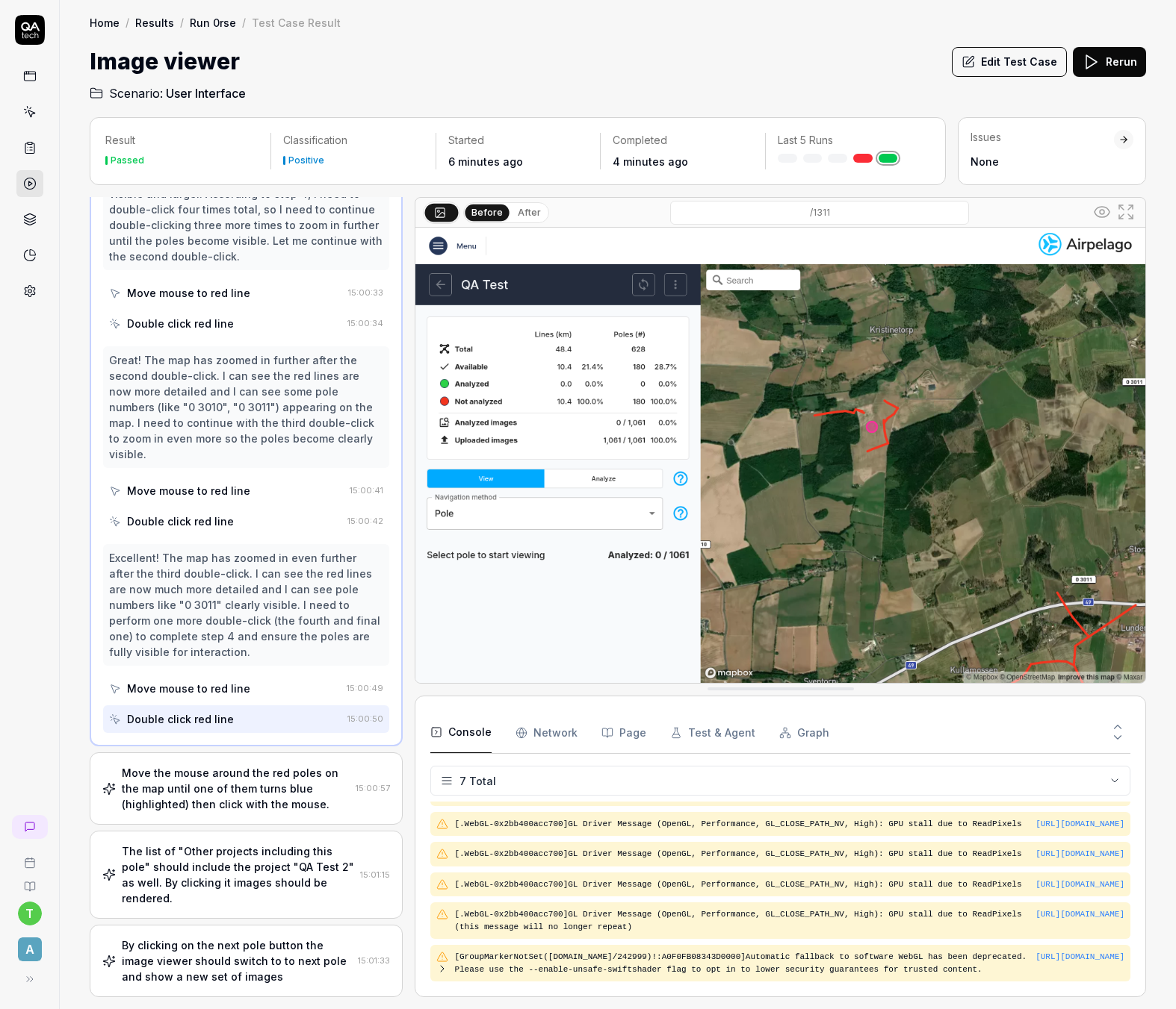
click at [212, 766] on div "Move the mouse around the red poles on the map until one of them turns blue (hi…" at bounding box center [235, 789] width 227 height 47
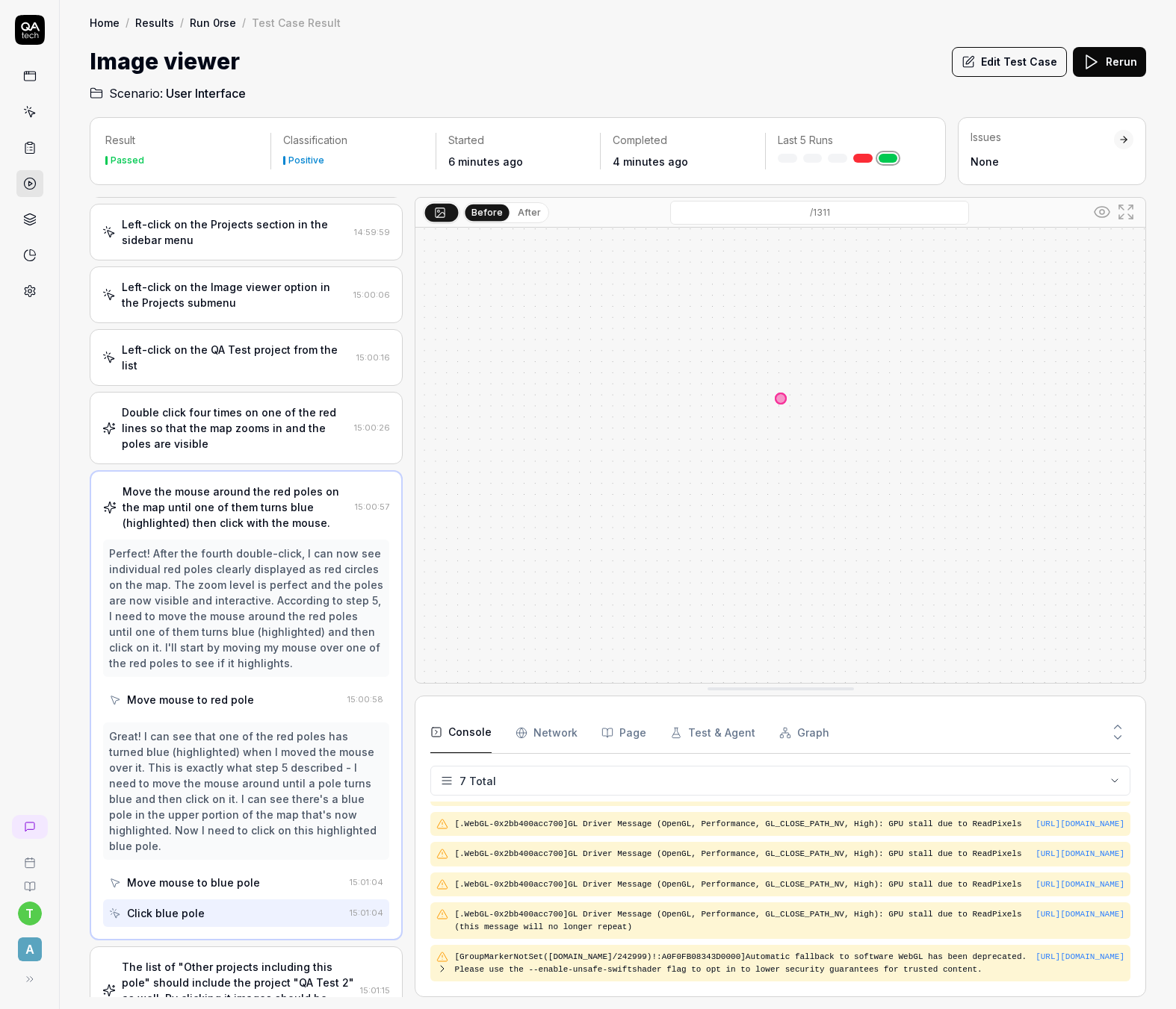
scroll to position [194, 0]
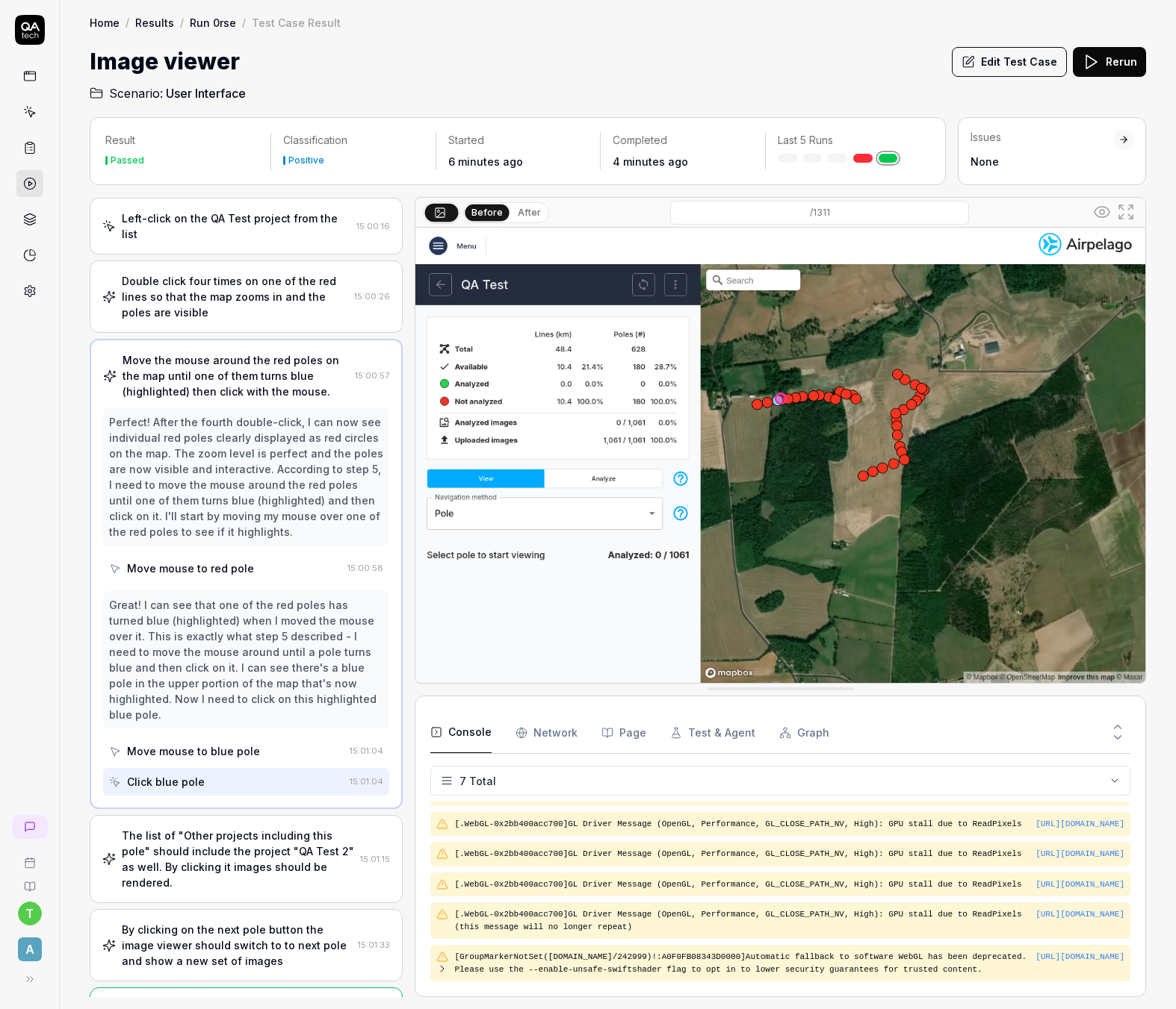
click at [174, 828] on div "The list of "Other projects including this pole" should include the project "QA…" at bounding box center [237, 858] width 232 height 63
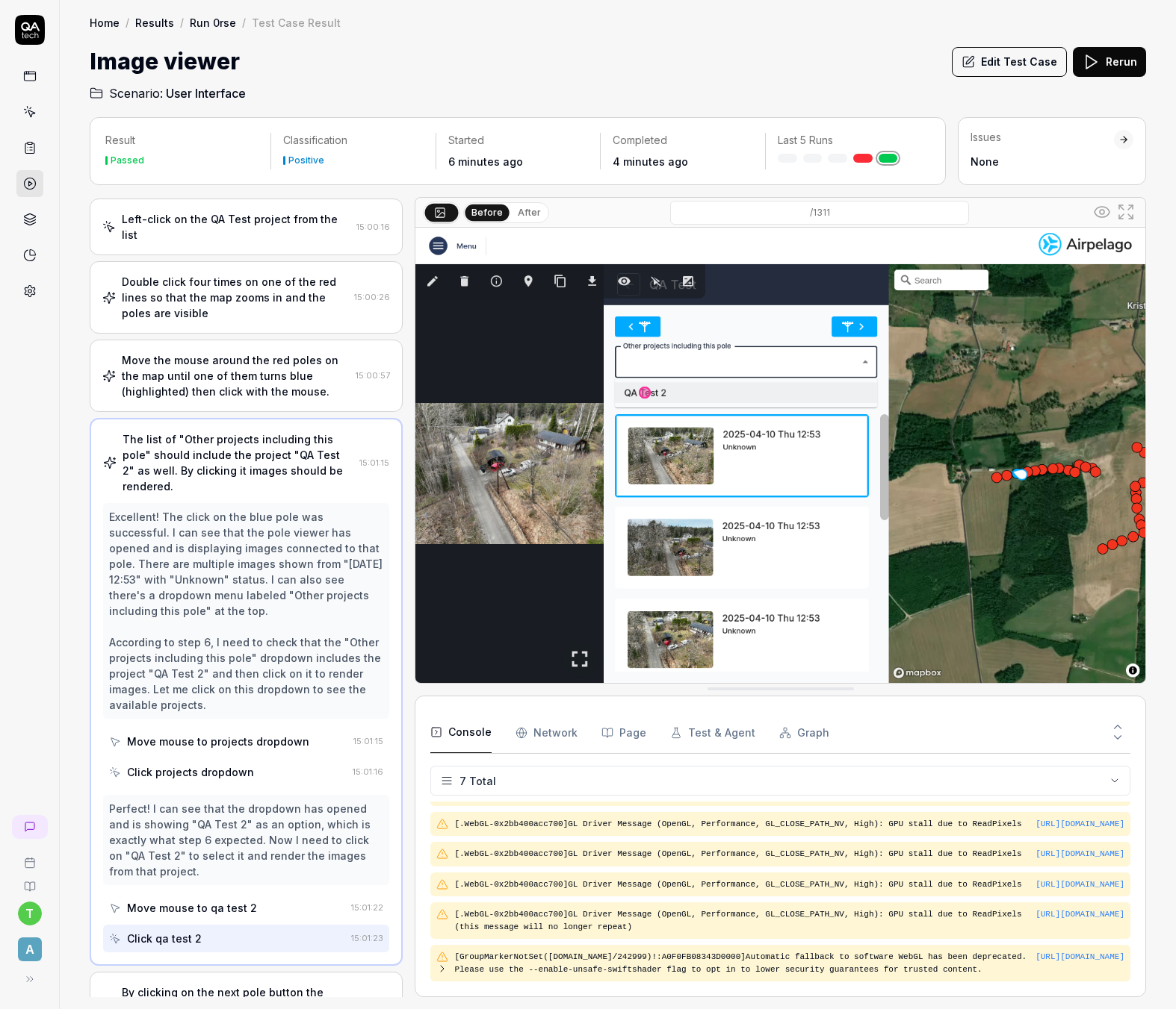
scroll to position [256, 0]
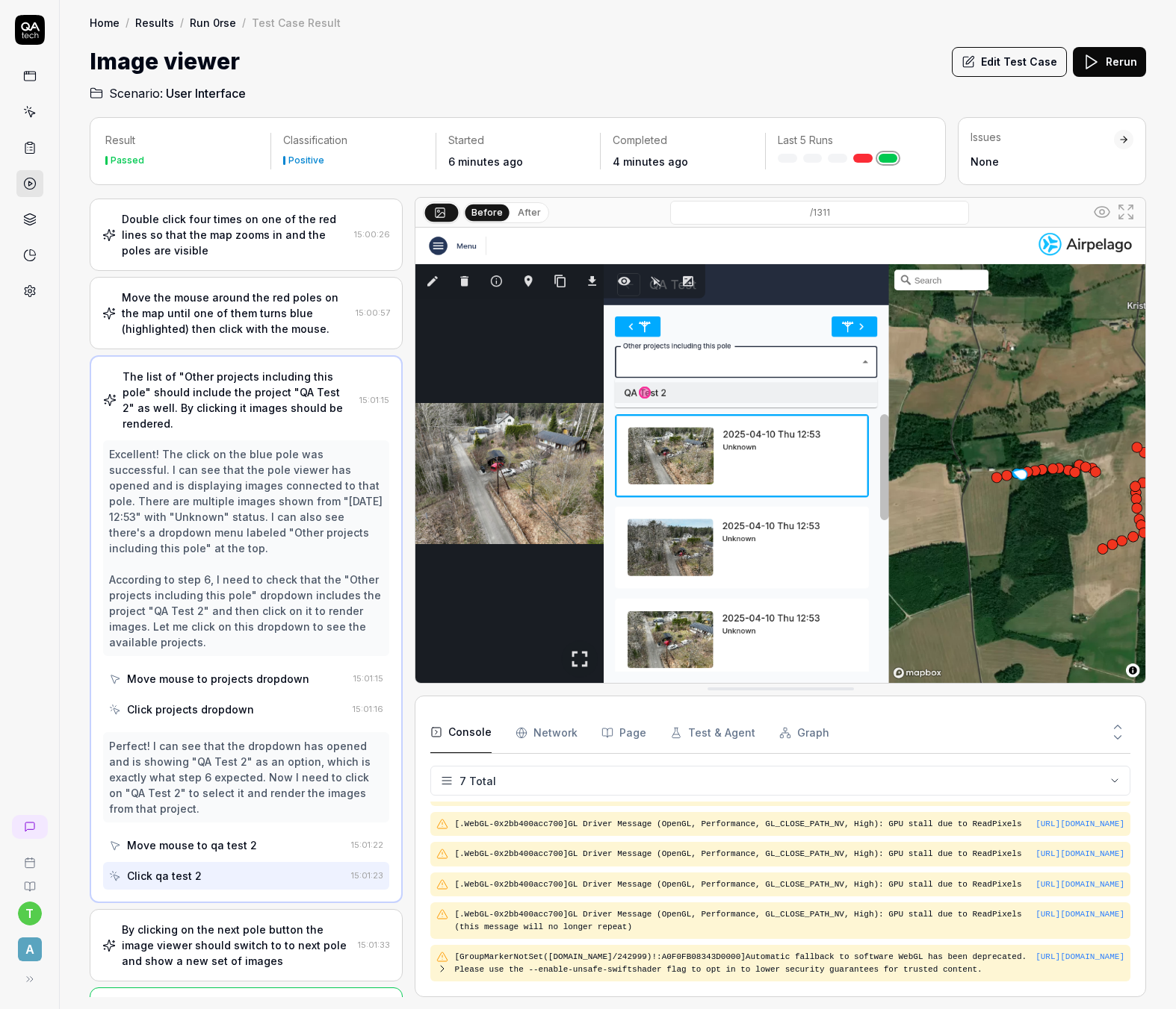
click at [190, 922] on div "By clicking on the next pole button the image viewer should switch to to next p…" at bounding box center [236, 945] width 230 height 47
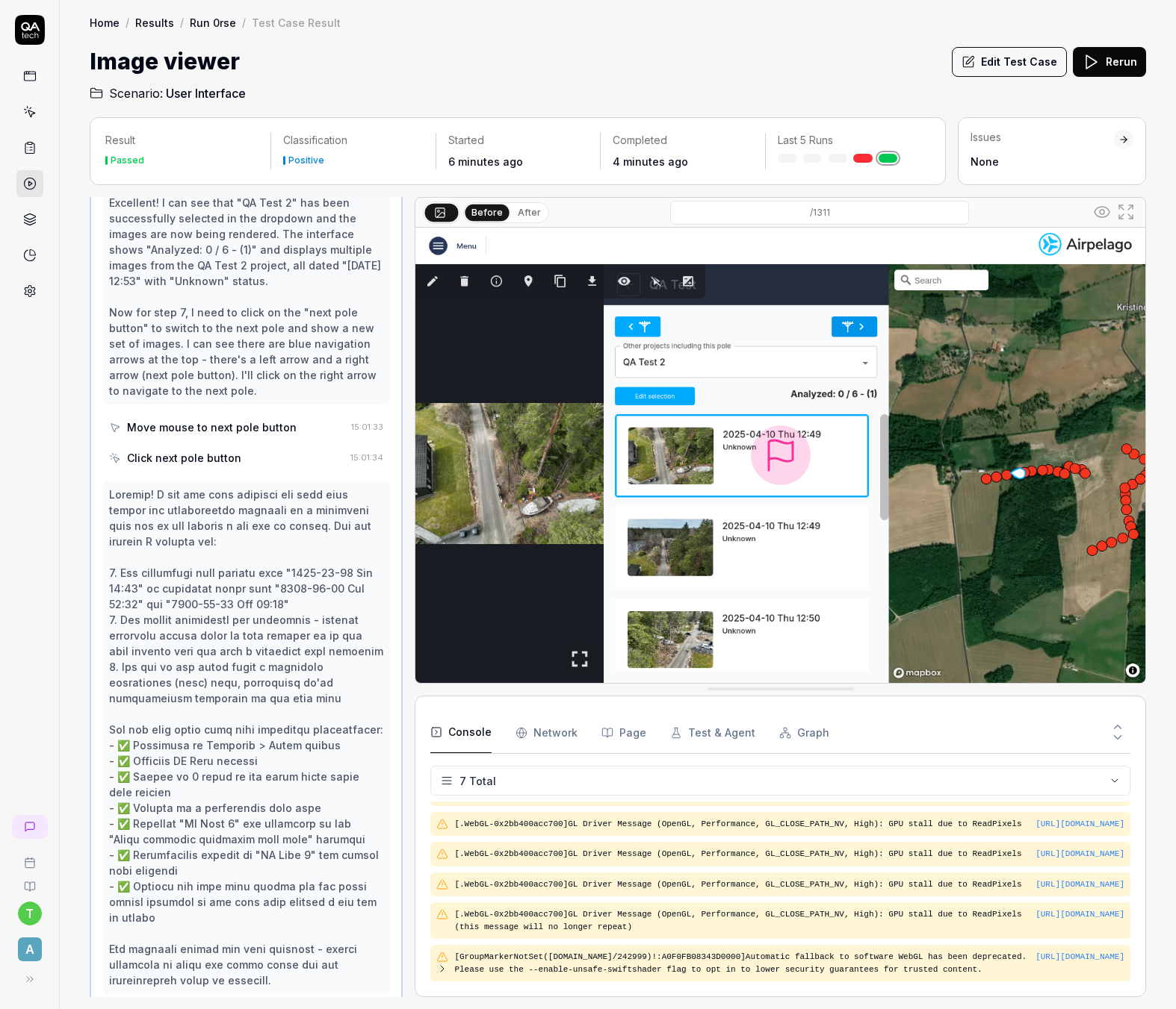
scroll to position [649, 0]
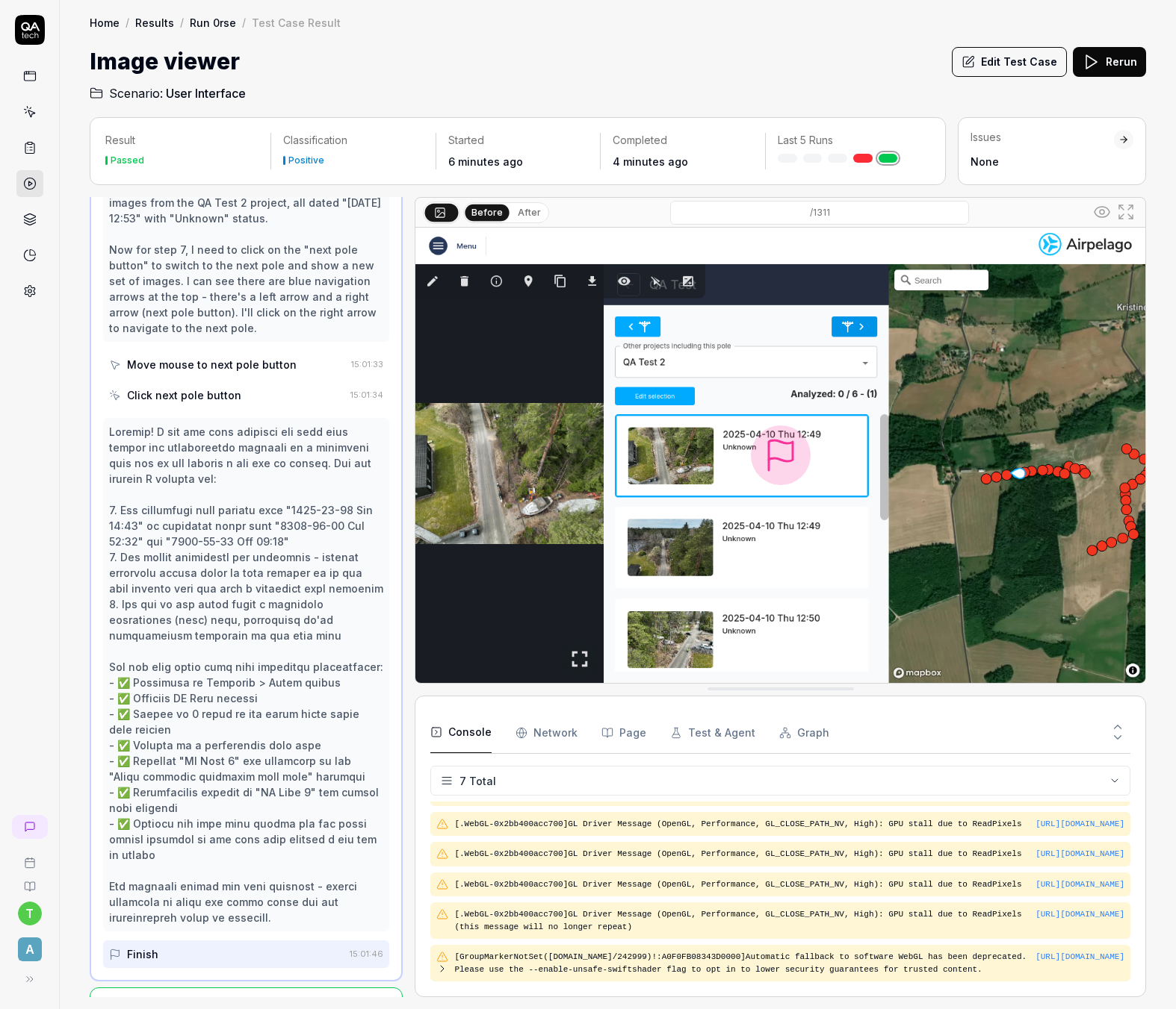
click at [242, 1000] on div "Images connected to the pole were successfully displayed." at bounding box center [235, 1015] width 228 height 31
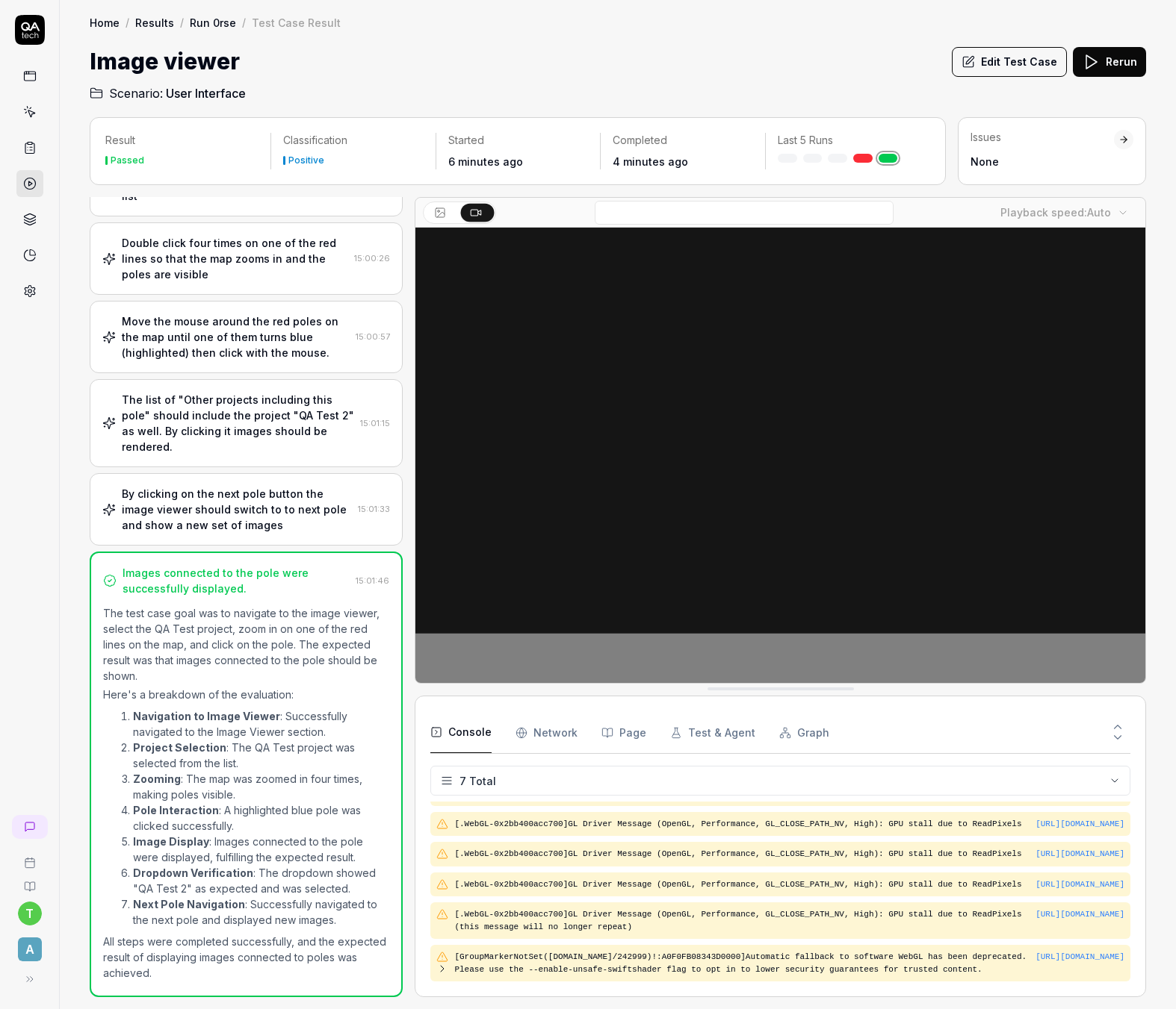
scroll to position [100, 0]
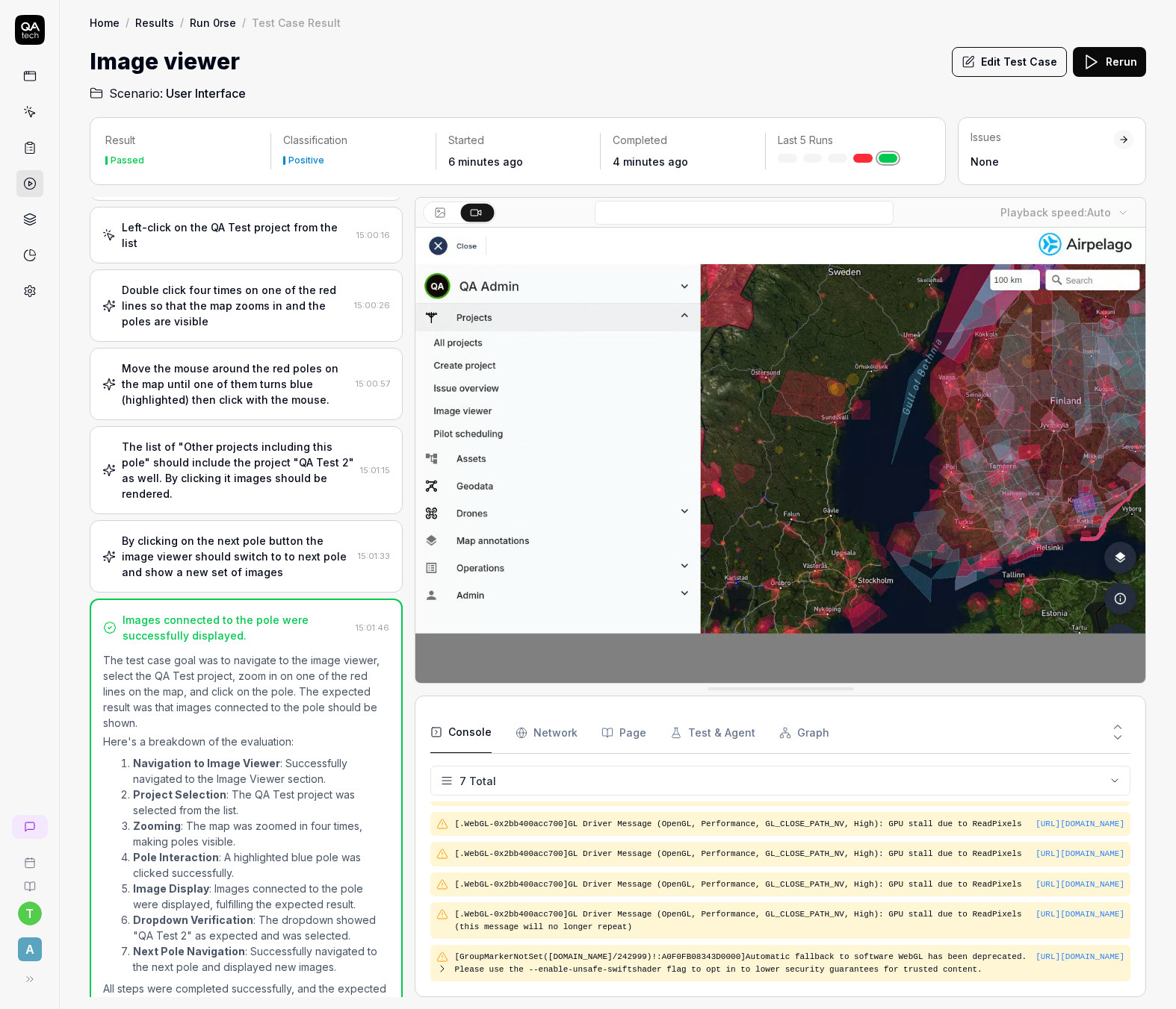
click at [168, 224] on div "Left-click on the QA Test project from the list" at bounding box center [235, 234] width 228 height 31
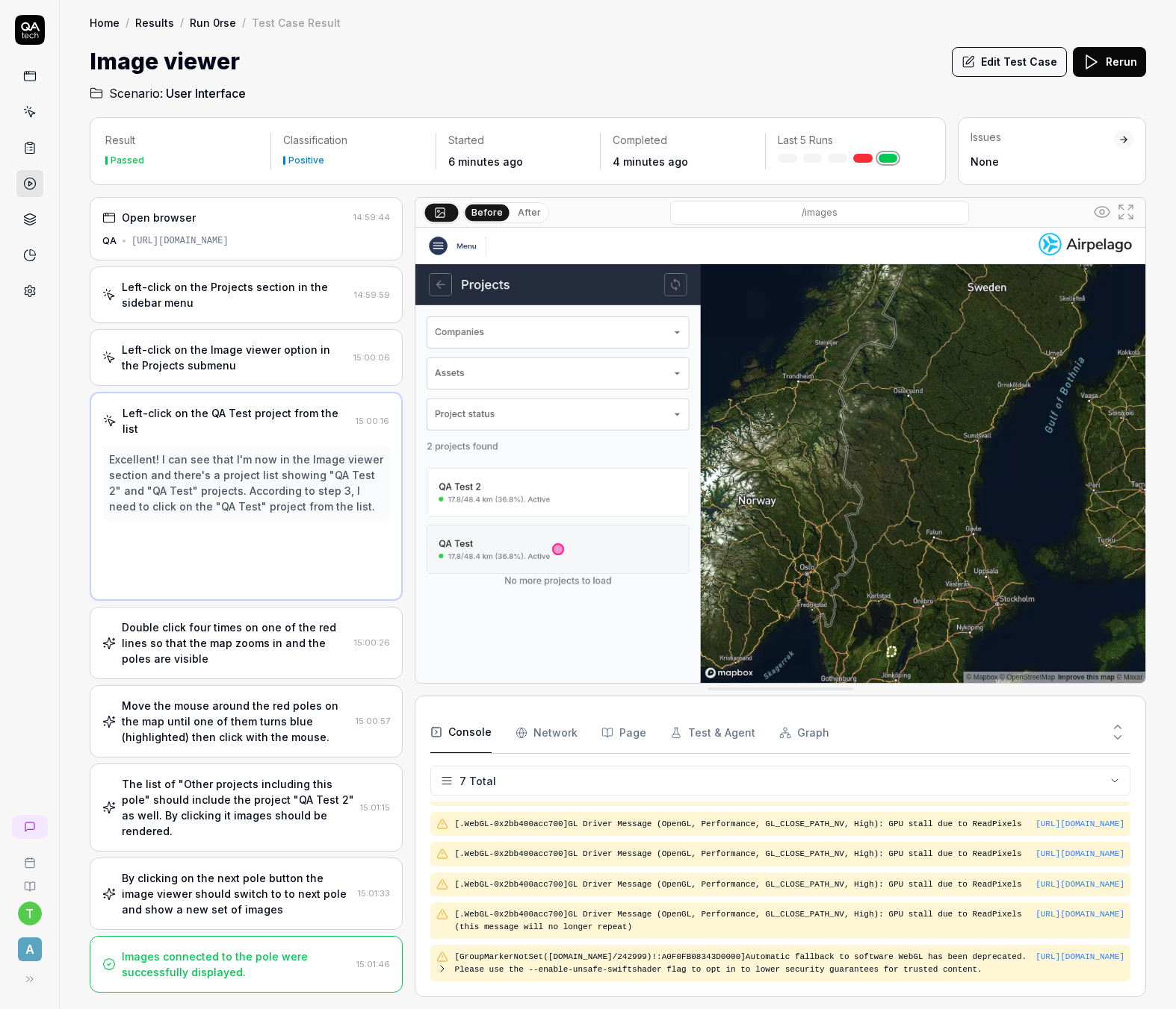
scroll to position [0, 0]
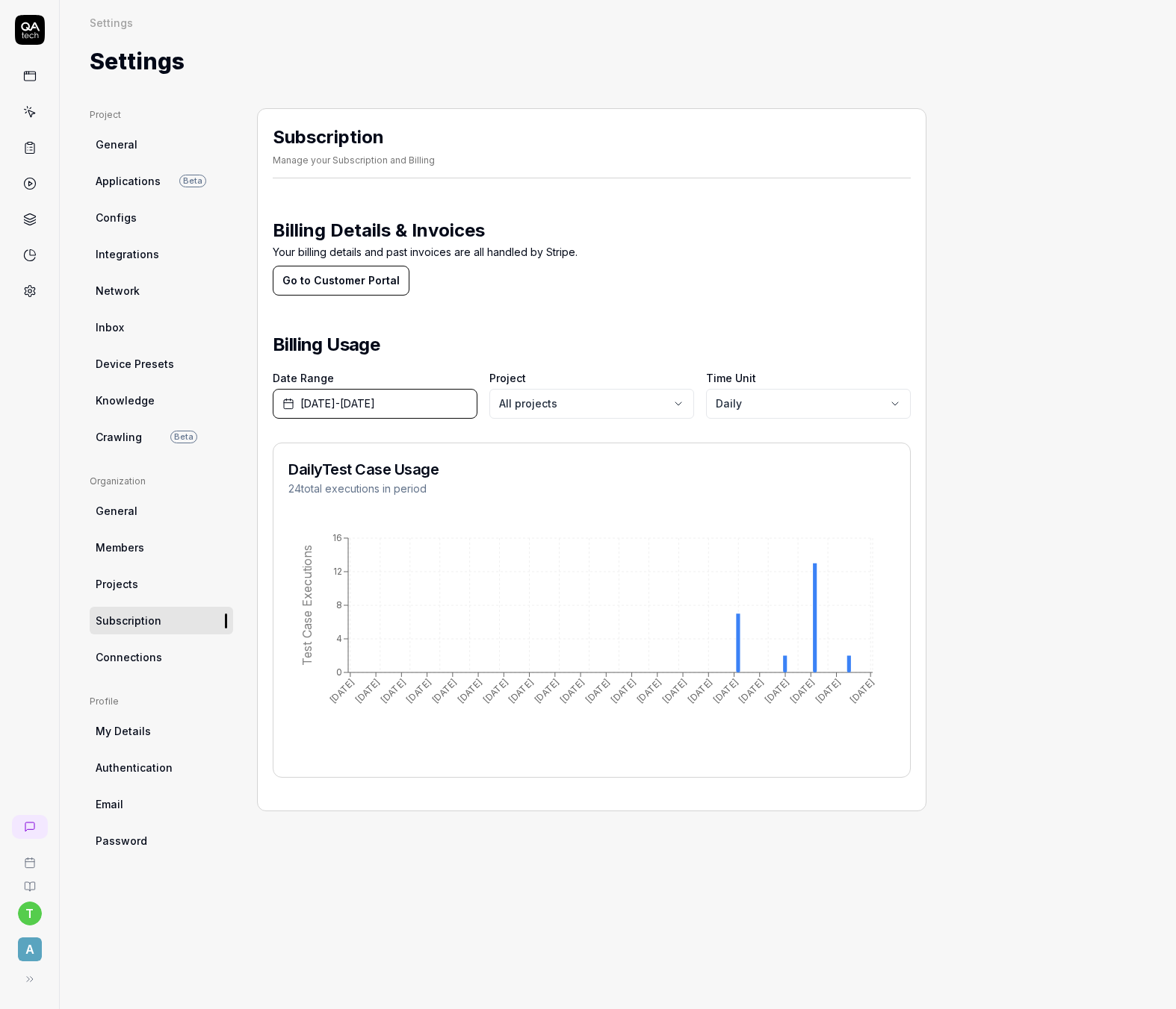
click at [325, 281] on button "Go to Customer Portal" at bounding box center [340, 281] width 137 height 30
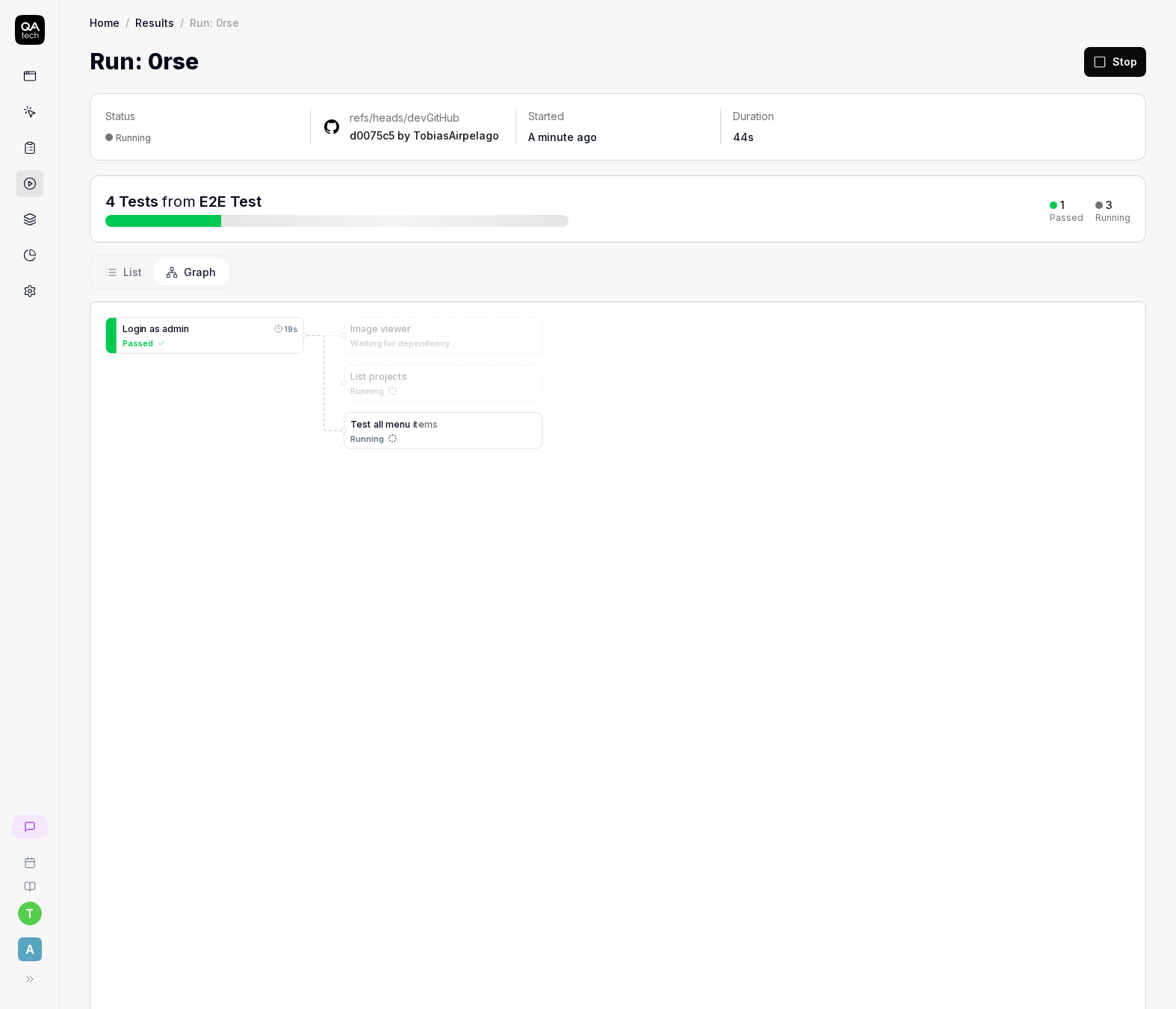
click at [473, 438] on div "Running" at bounding box center [443, 439] width 186 height 13
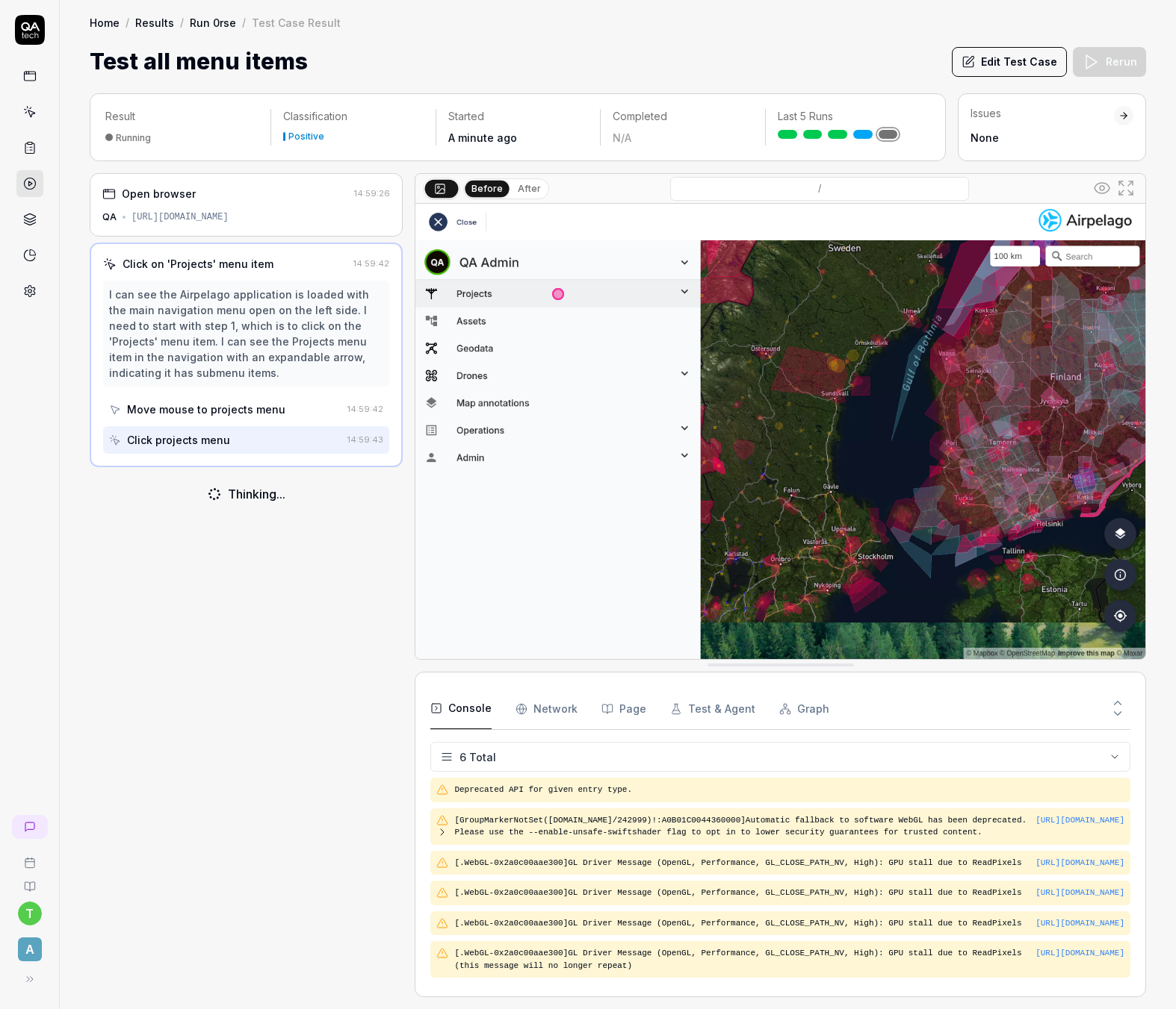
scroll to position [34, 0]
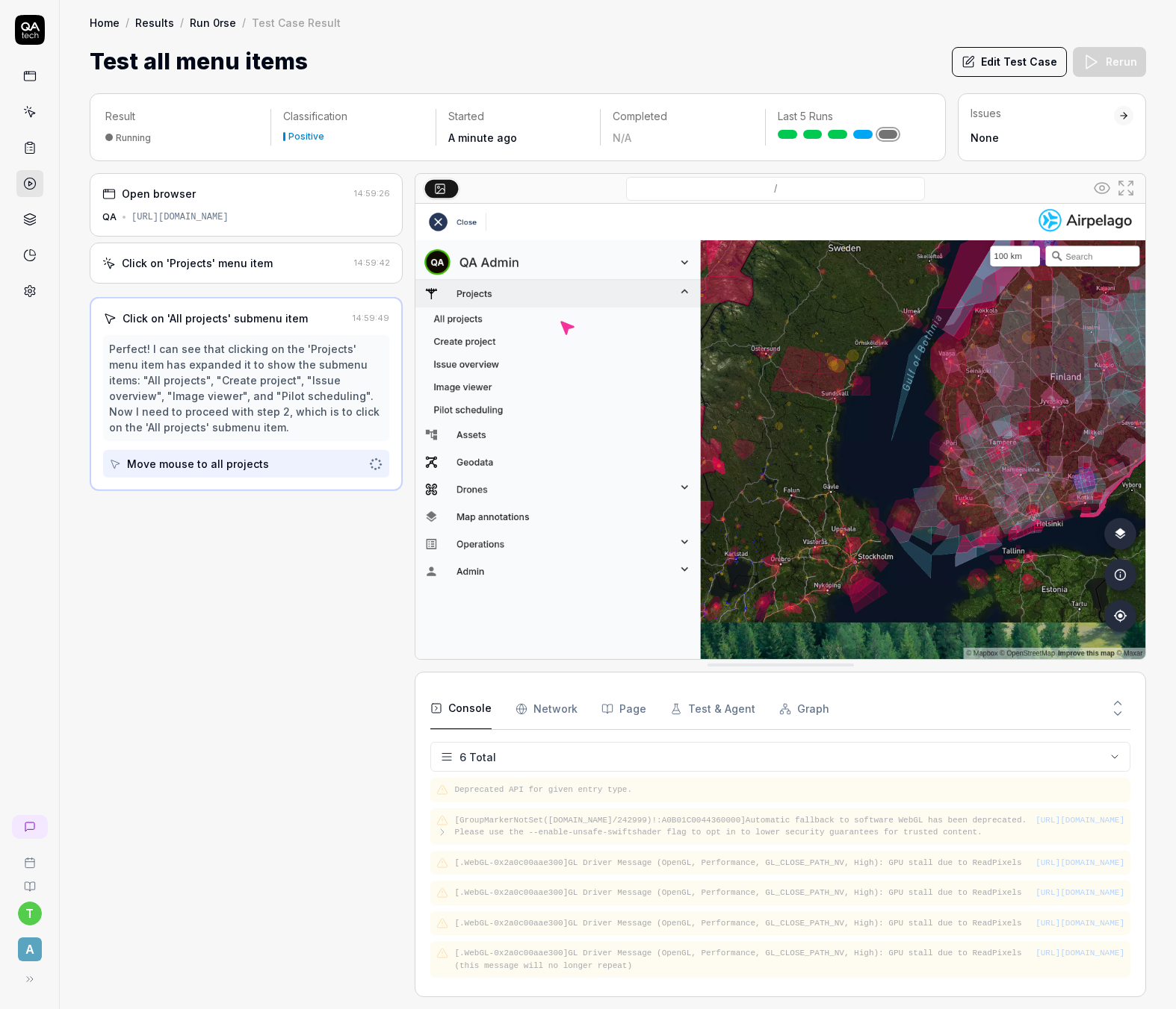
click at [221, 25] on link "Run 0rse" at bounding box center [212, 22] width 46 height 15
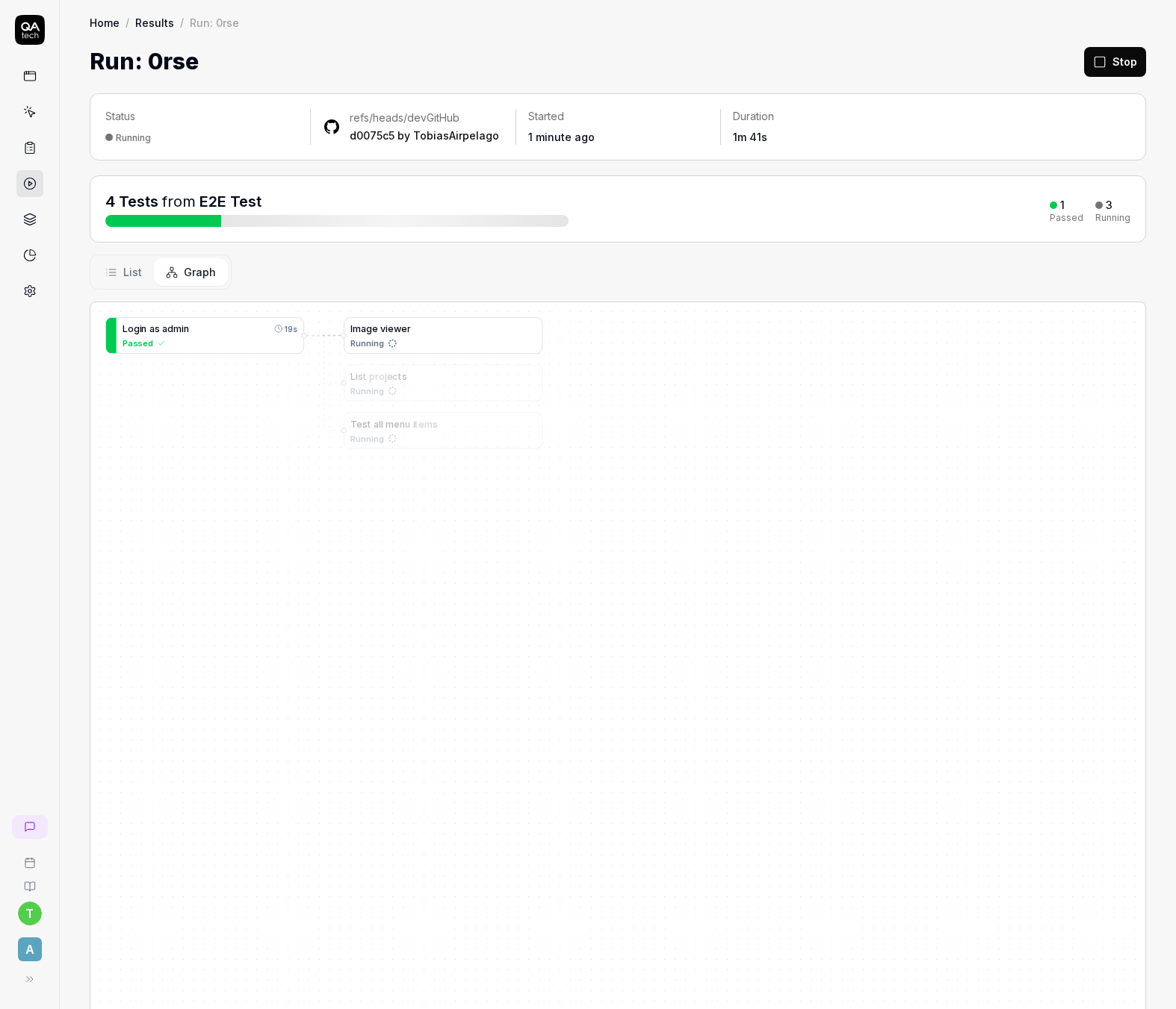
click at [378, 328] on span at bounding box center [379, 328] width 3 height 11
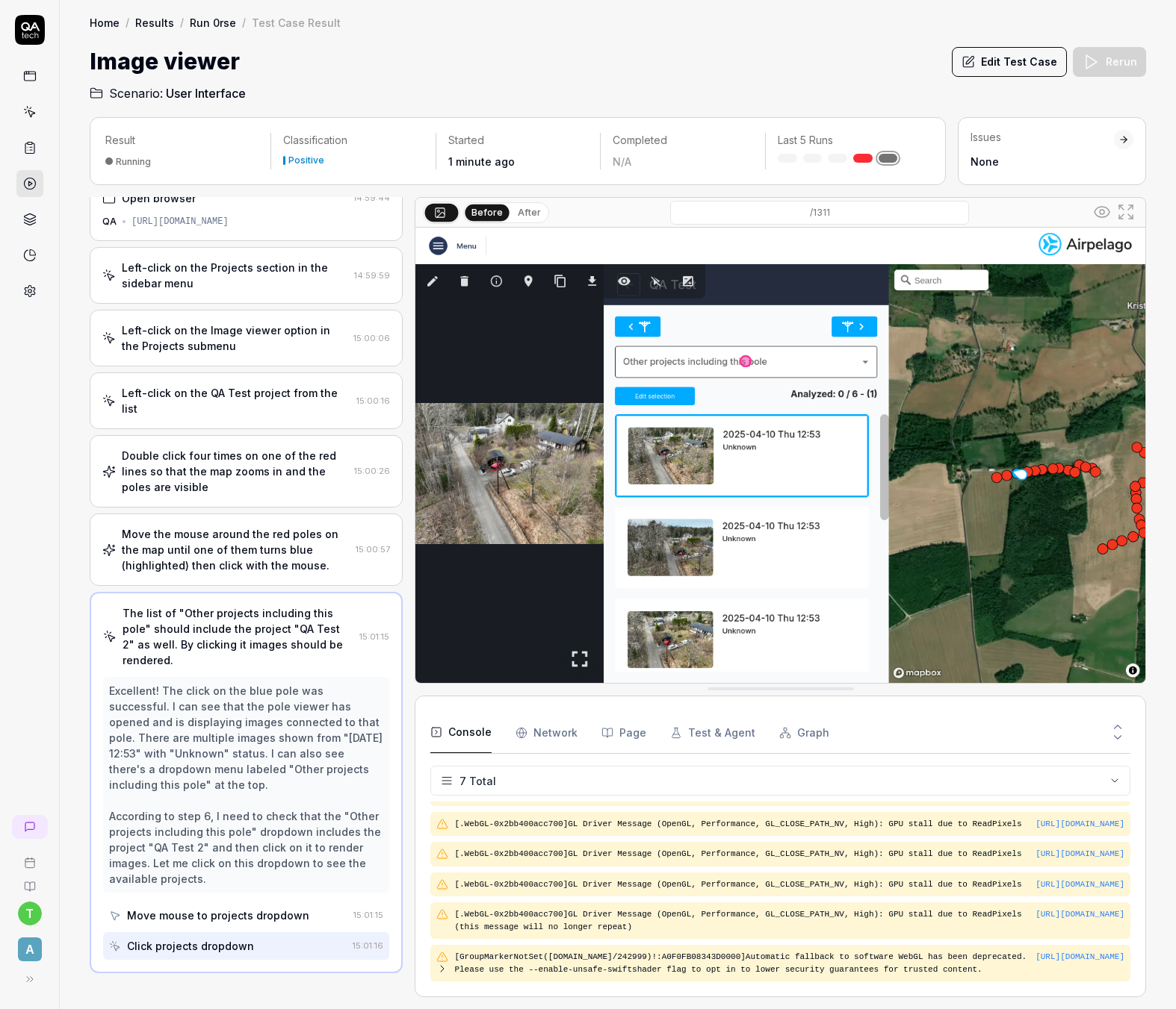
scroll to position [12, 0]
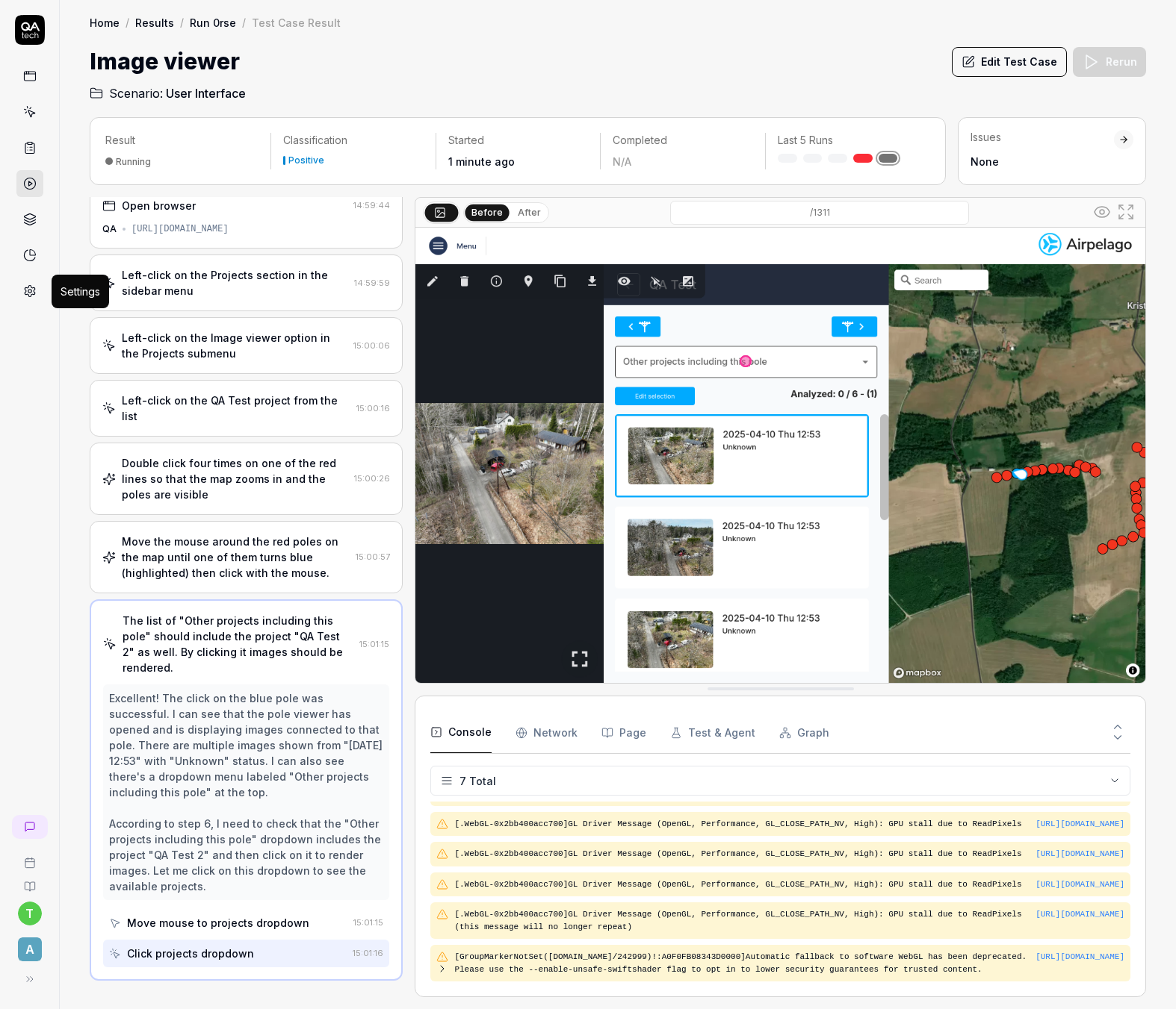
click at [30, 295] on icon at bounding box center [30, 291] width 10 height 11
click at [27, 284] on icon at bounding box center [29, 290] width 13 height 13
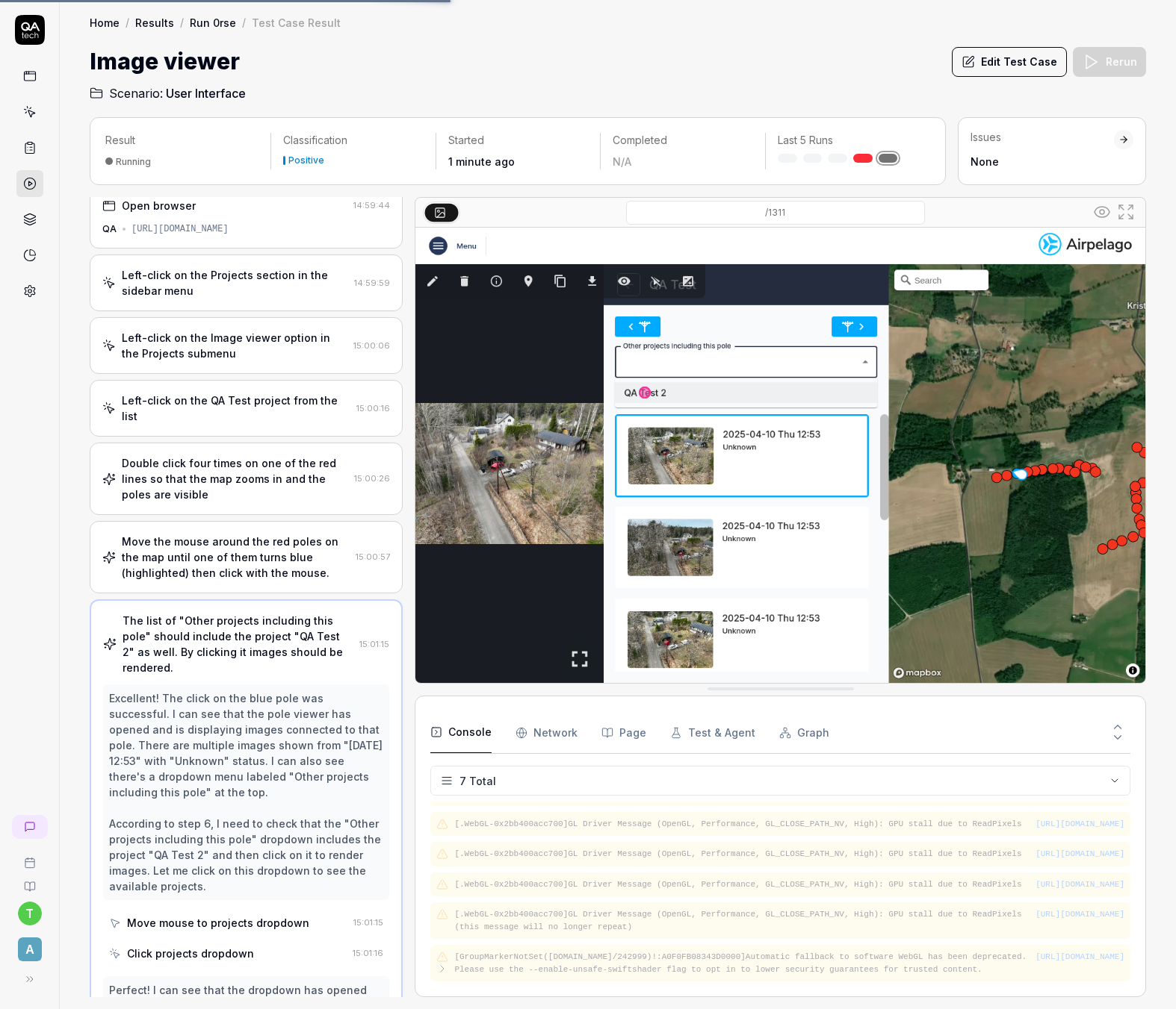
scroll to position [115, 0]
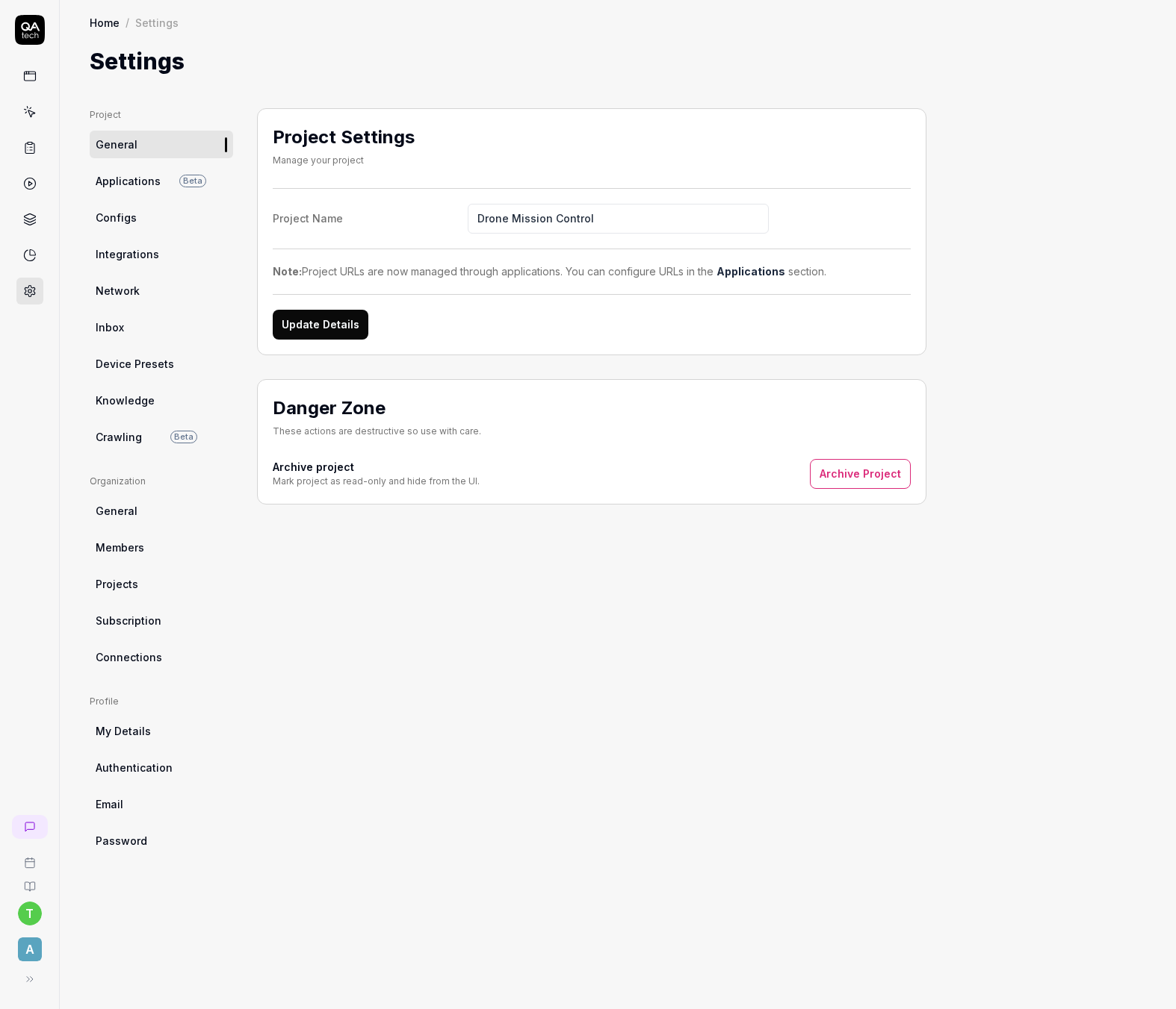
click at [121, 546] on span "Members" at bounding box center [120, 547] width 49 height 16
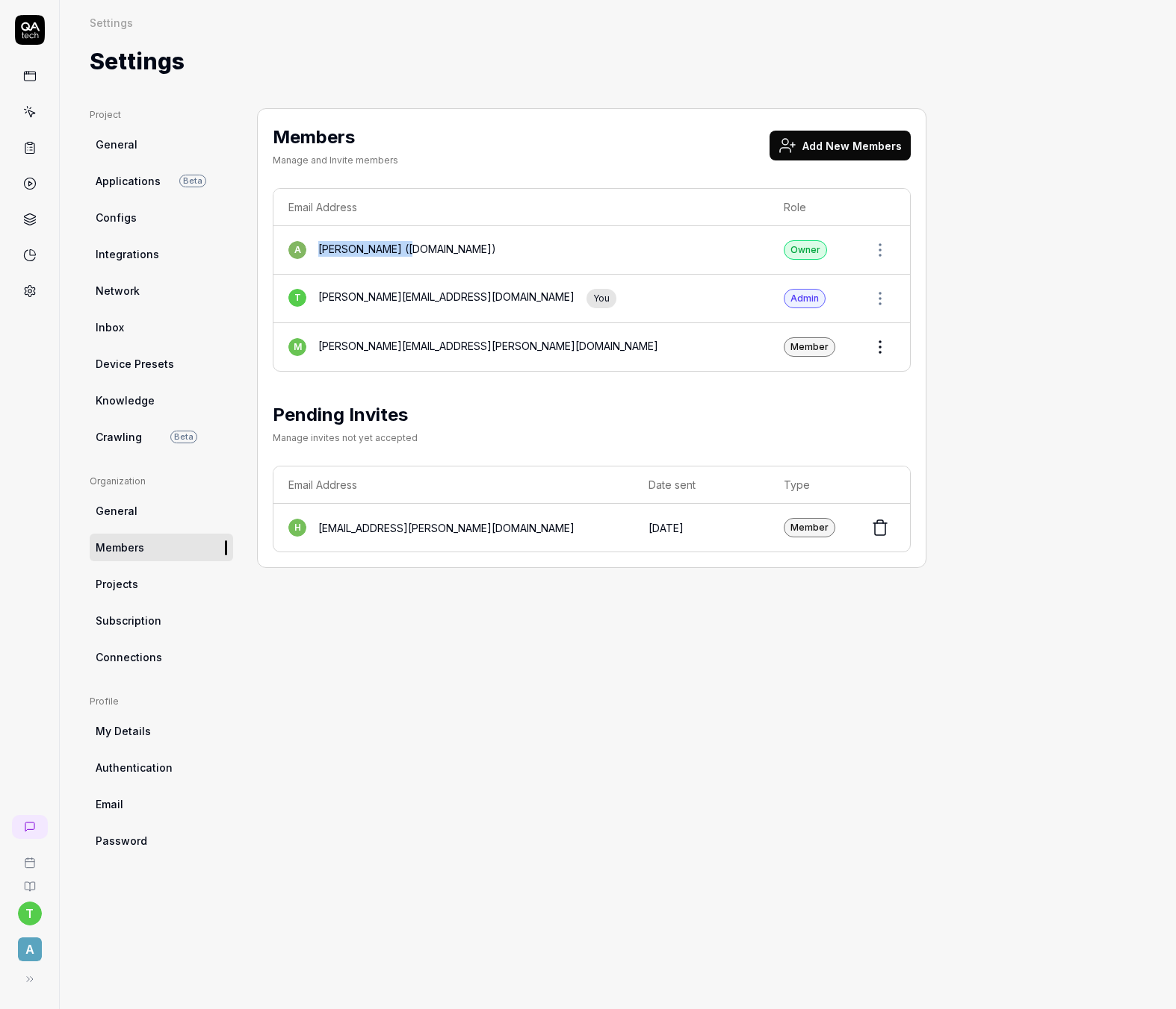
drag, startPoint x: 411, startPoint y: 249, endPoint x: 320, endPoint y: 245, distance: 91.1
click at [320, 245] on div "a [PERSON_NAME] ([DOMAIN_NAME])" at bounding box center [521, 250] width 466 height 18
click at [320, 245] on div "[PERSON_NAME] ([DOMAIN_NAME])" at bounding box center [407, 250] width 178 height 18
click at [391, 251] on div "[PERSON_NAME] ([DOMAIN_NAME])" at bounding box center [407, 250] width 178 height 18
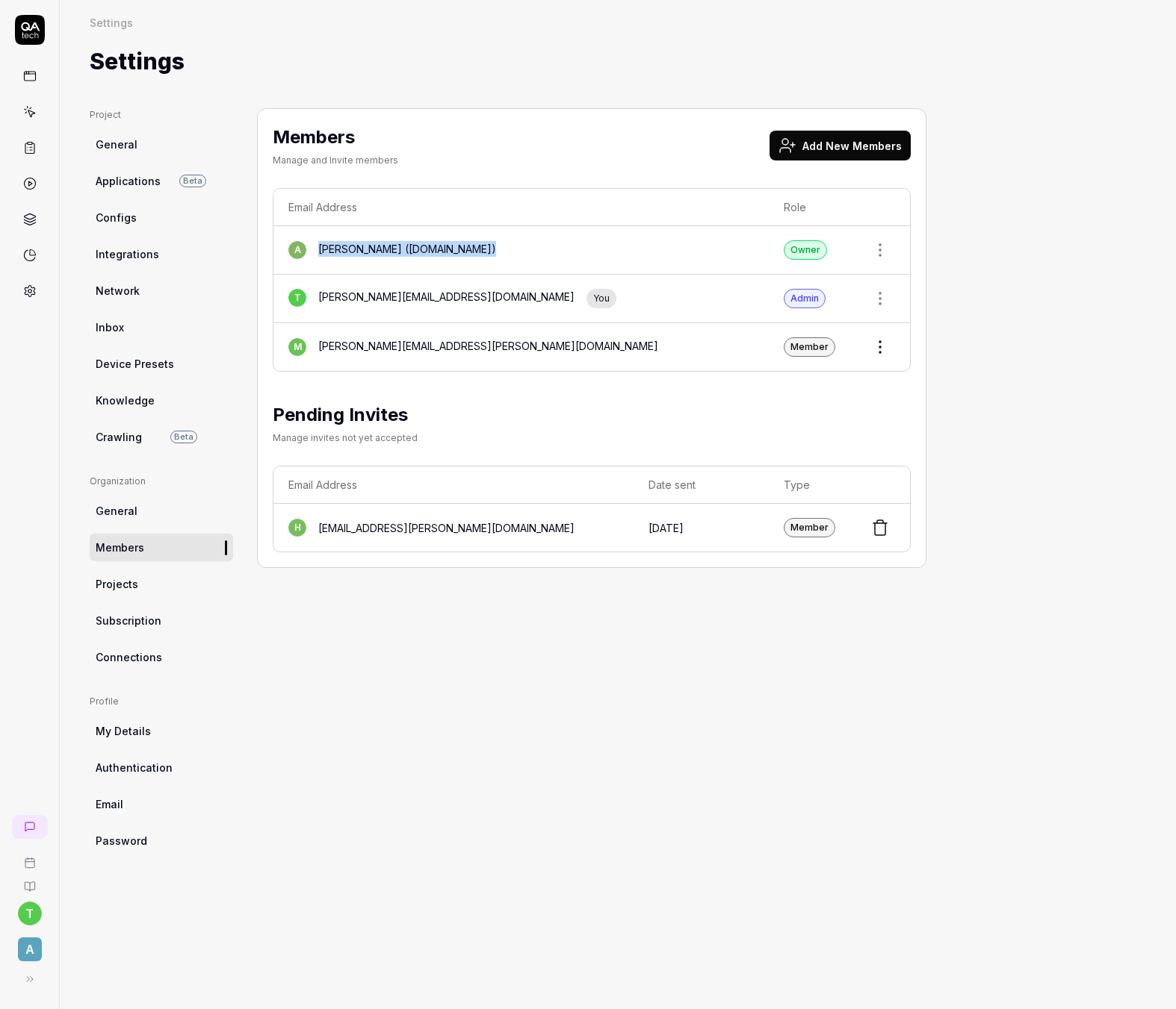
click at [391, 251] on div "[PERSON_NAME] ([DOMAIN_NAME])" at bounding box center [407, 250] width 178 height 18
click at [415, 251] on div "a [PERSON_NAME] ([DOMAIN_NAME])" at bounding box center [521, 250] width 466 height 18
click at [843, 151] on button "Add New Members" at bounding box center [840, 146] width 142 height 30
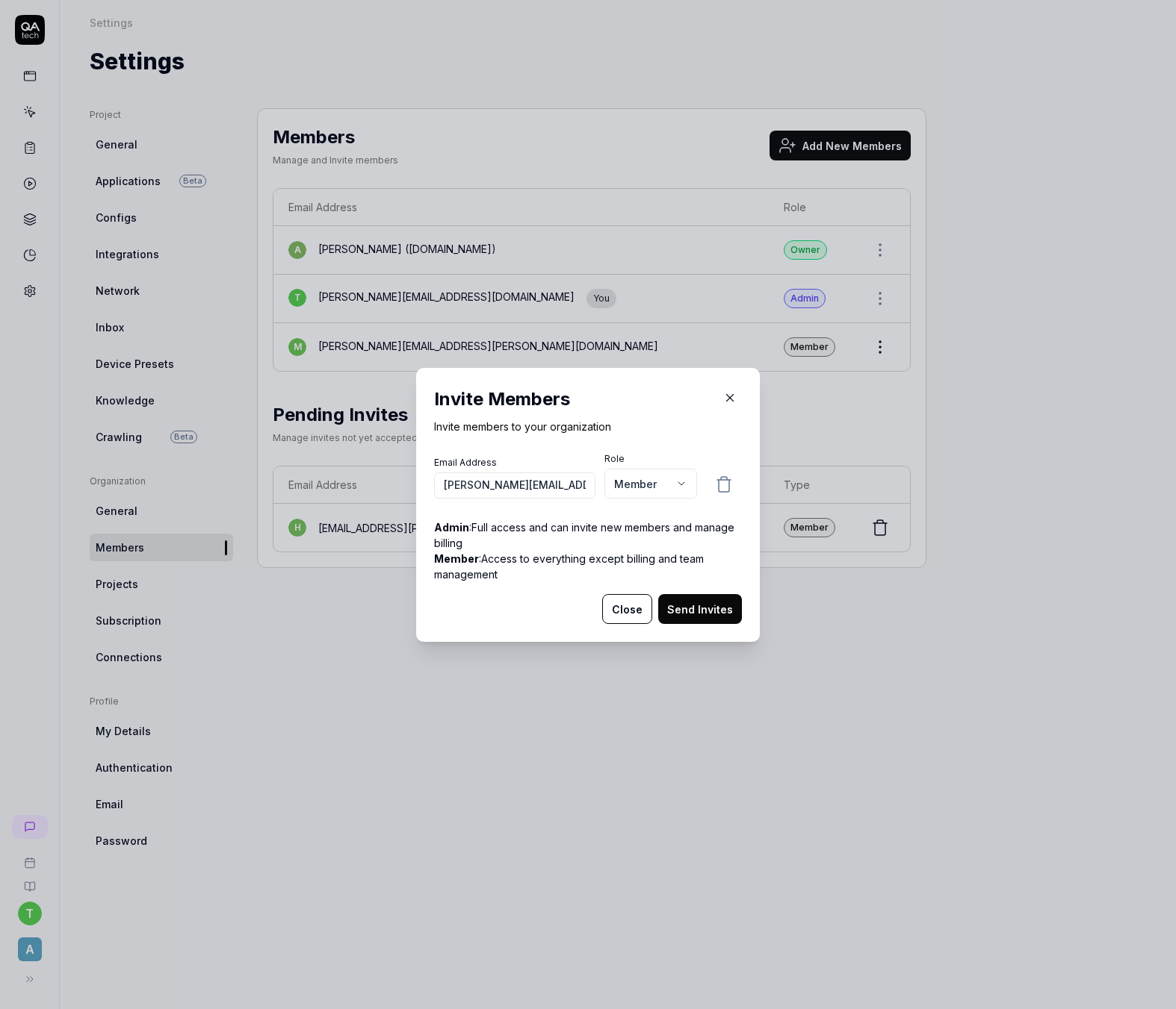
scroll to position [0, 15]
type input "[PERSON_NAME][EMAIL_ADDRESS][DOMAIN_NAME]"
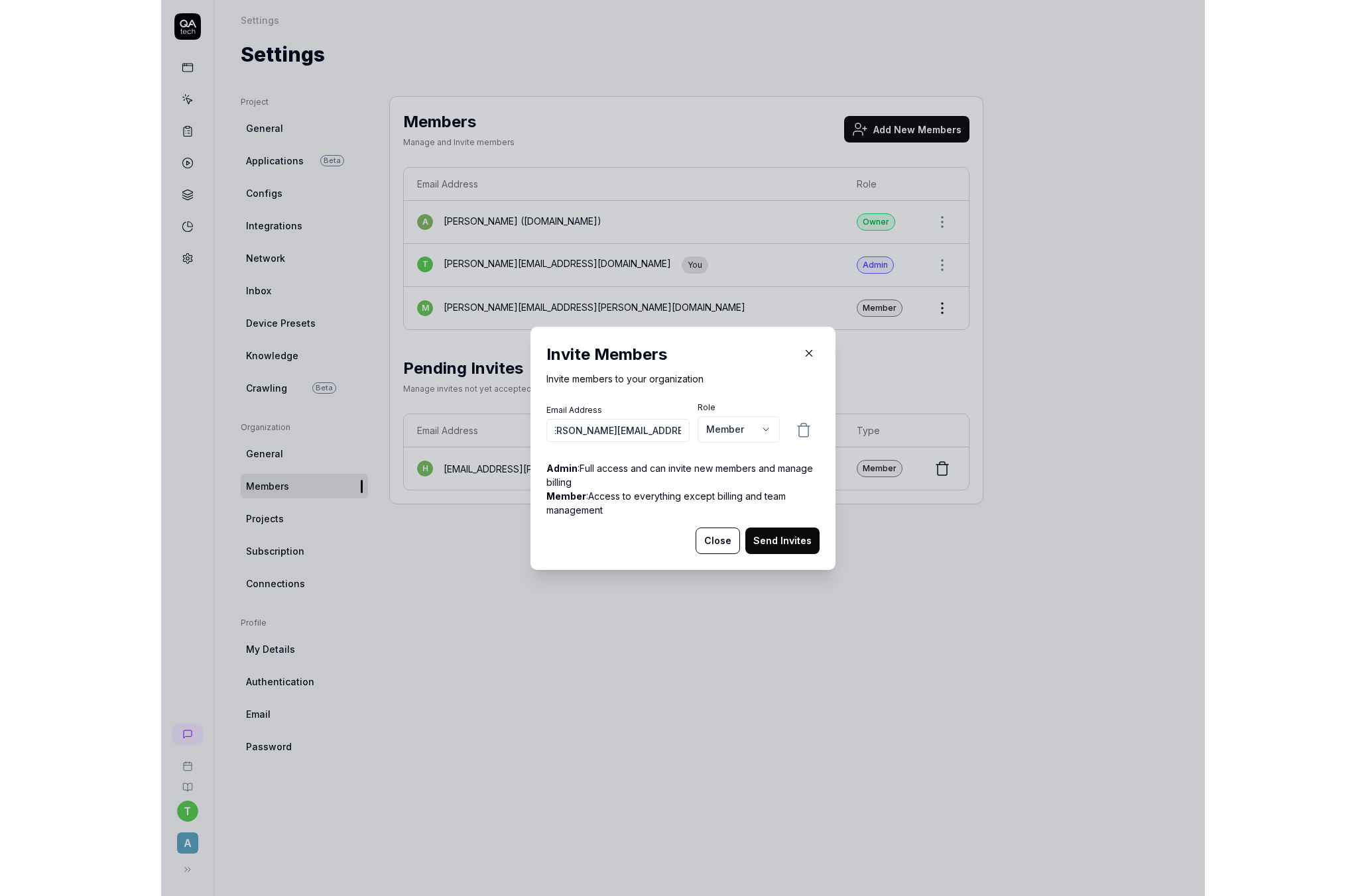
scroll to position [0, 0]
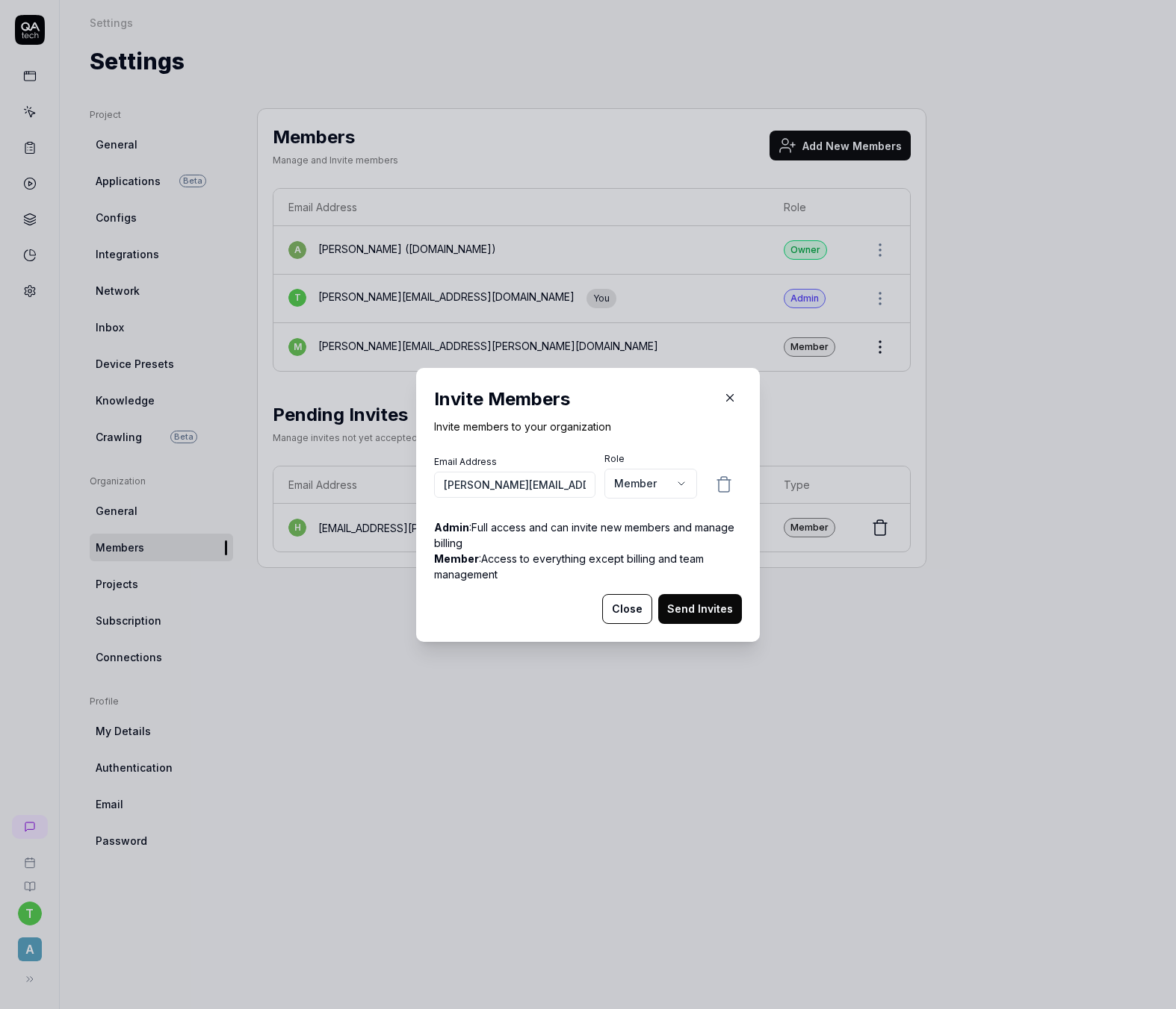
click at [705, 612] on button "Send Invites" at bounding box center [700, 609] width 84 height 30
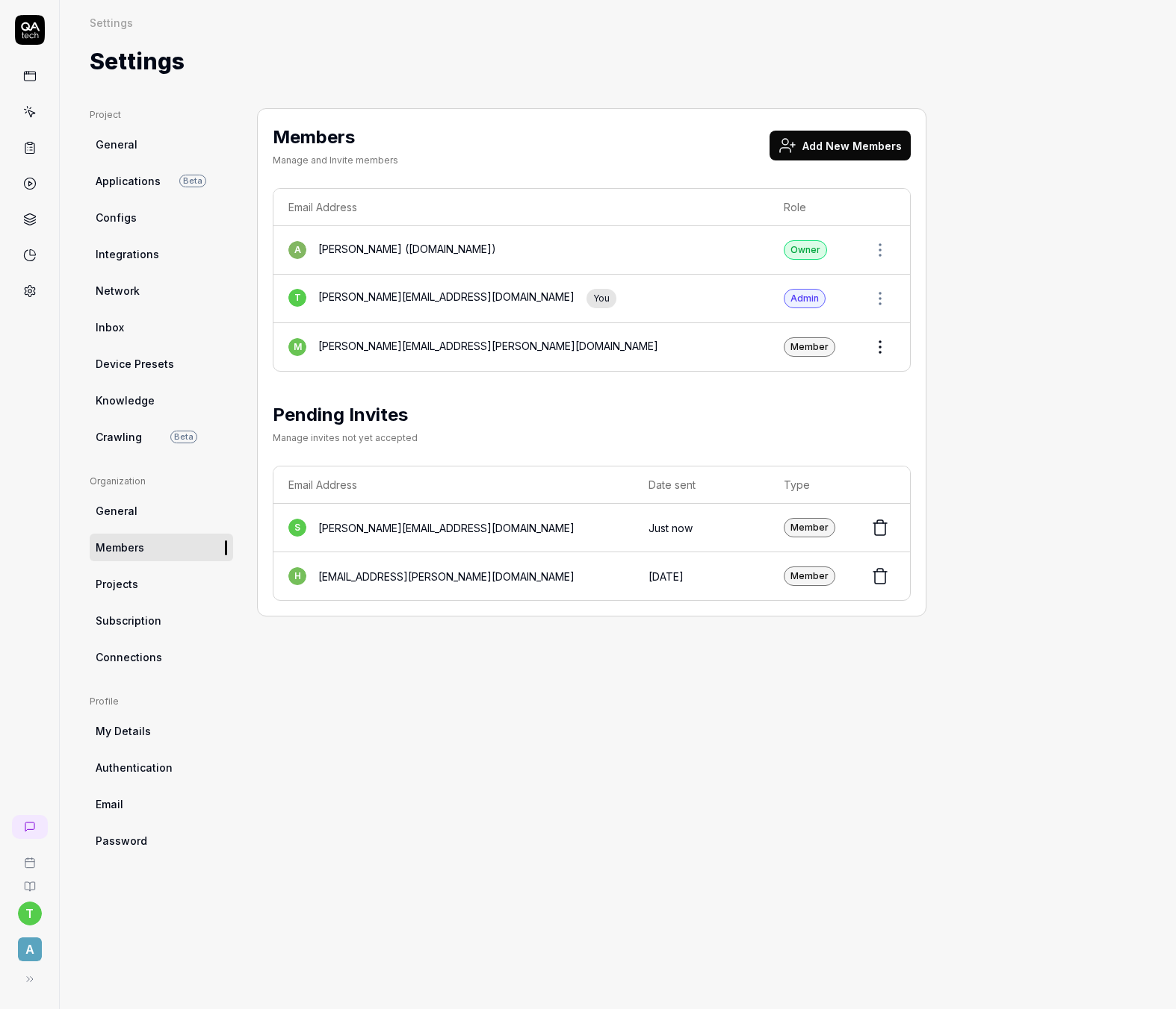
click at [826, 149] on button "Add New Members" at bounding box center [840, 146] width 142 height 30
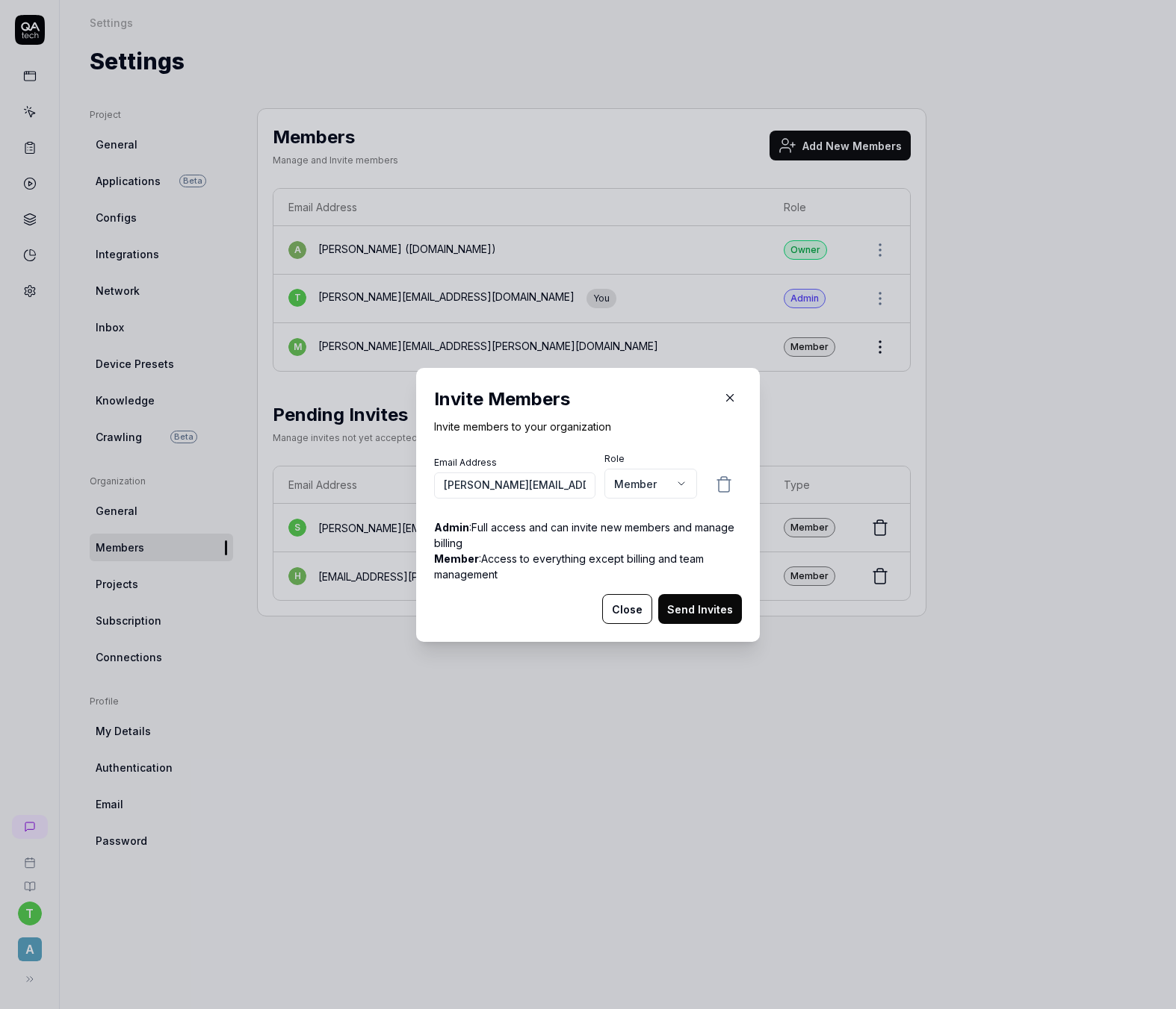
type input "[PERSON_NAME][EMAIL_ADDRESS][DOMAIN_NAME]"
click at [719, 612] on button "Send Invites" at bounding box center [700, 609] width 84 height 30
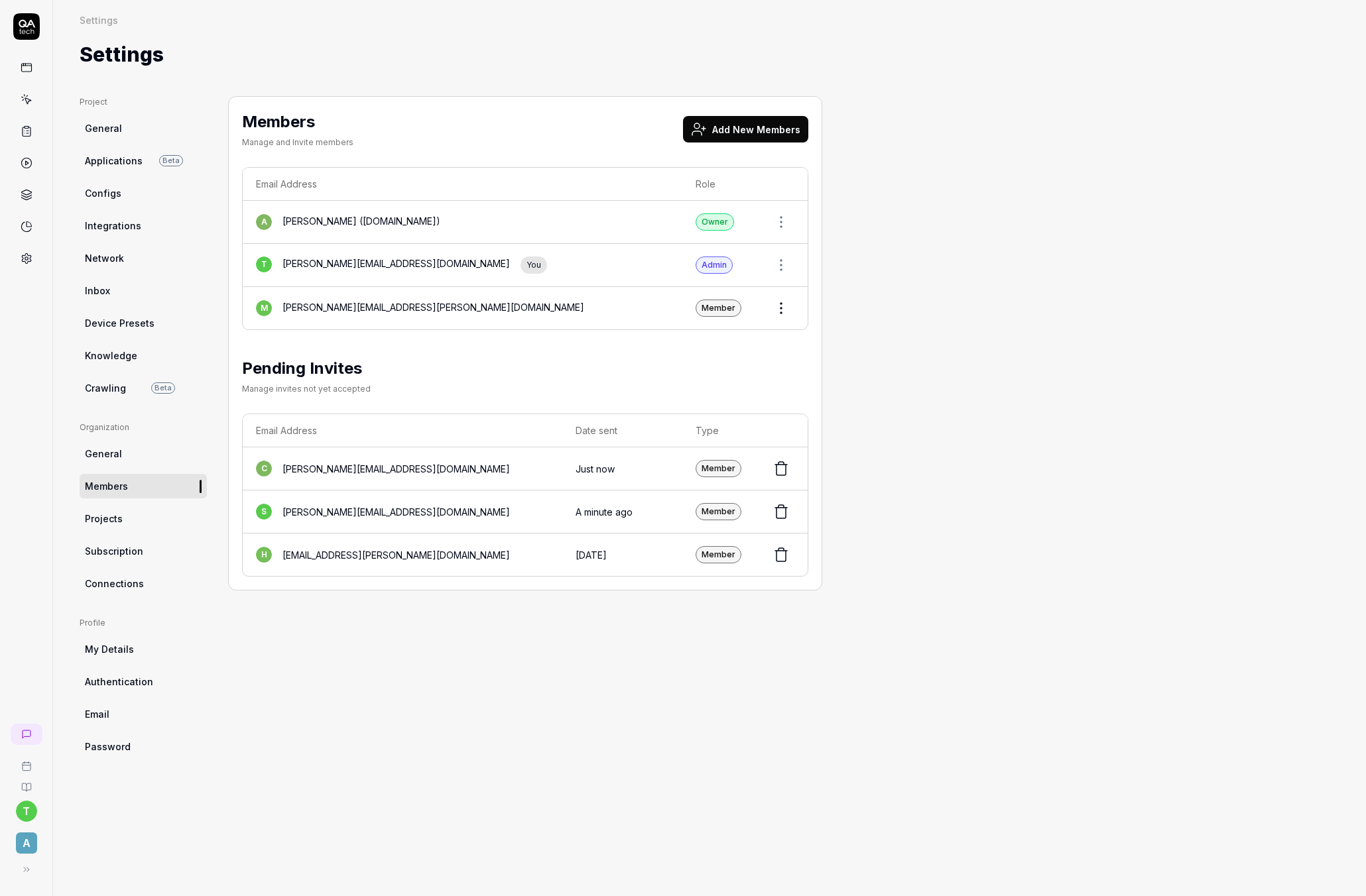
click at [486, 814] on div "Members Manage and Invite members Add New Members Email Address Role a [PERSON_…" at bounding box center [525, 483] width 594 height 774
click at [110, 385] on span "Crawling" at bounding box center [105, 389] width 41 height 14
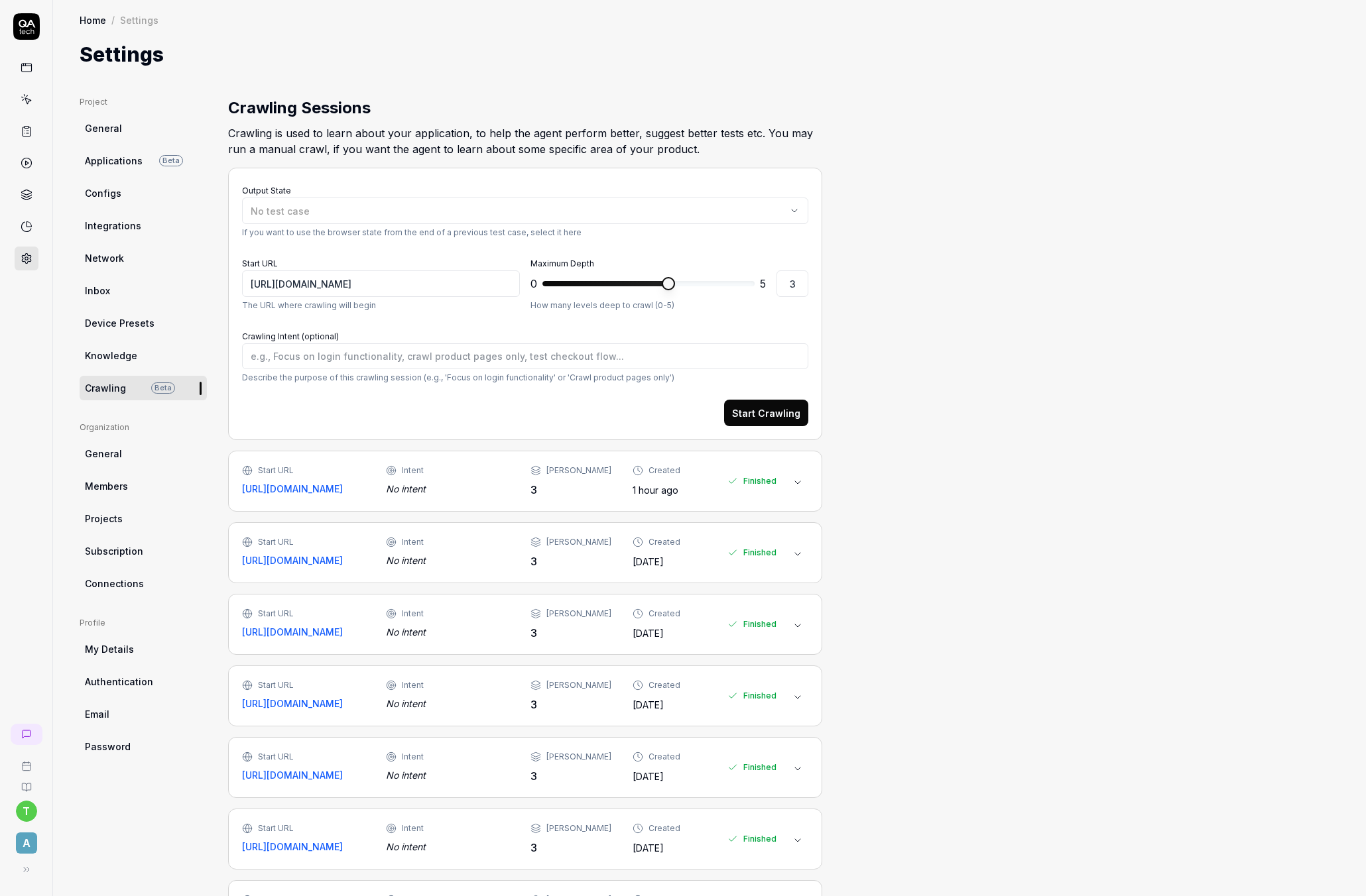
type textarea "*"
type input "5"
click at [783, 289] on div "0 * 5 5" at bounding box center [669, 284] width 278 height 27
click at [752, 411] on button "Start Crawling" at bounding box center [766, 413] width 84 height 27
click at [798, 485] on icon at bounding box center [798, 483] width 11 height 11
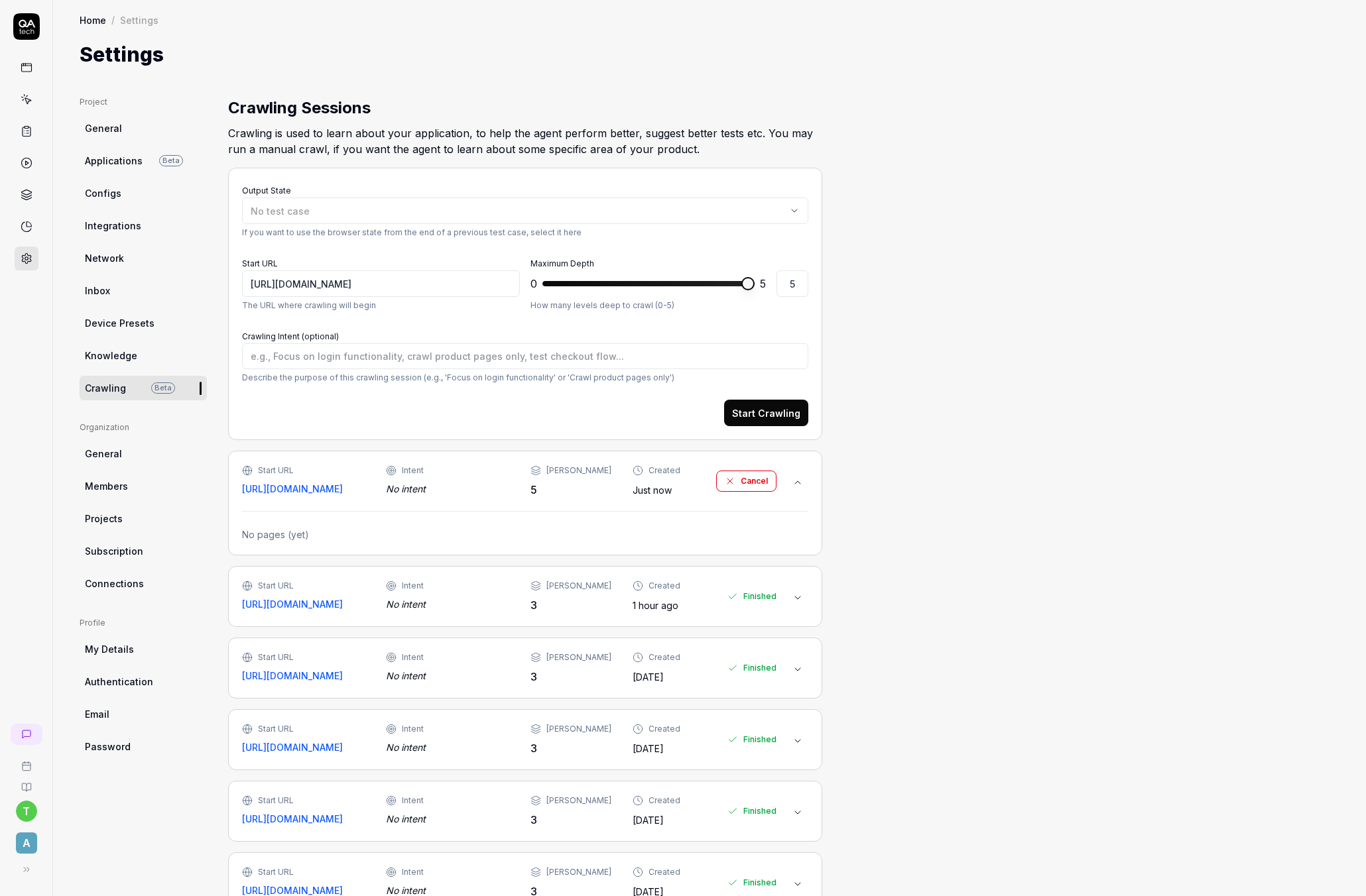
click at [799, 603] on icon at bounding box center [798, 598] width 11 height 11
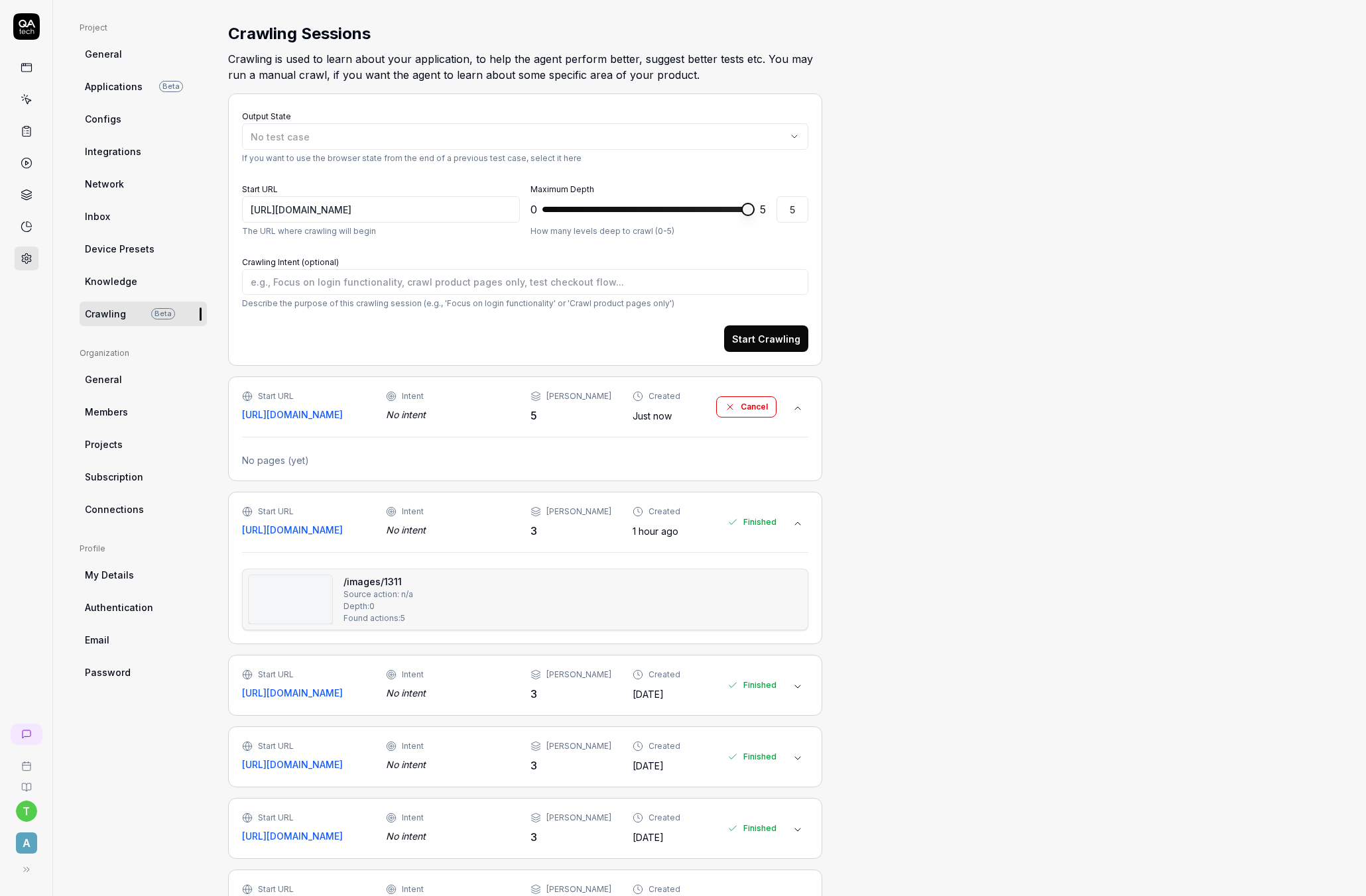
scroll to position [98, 0]
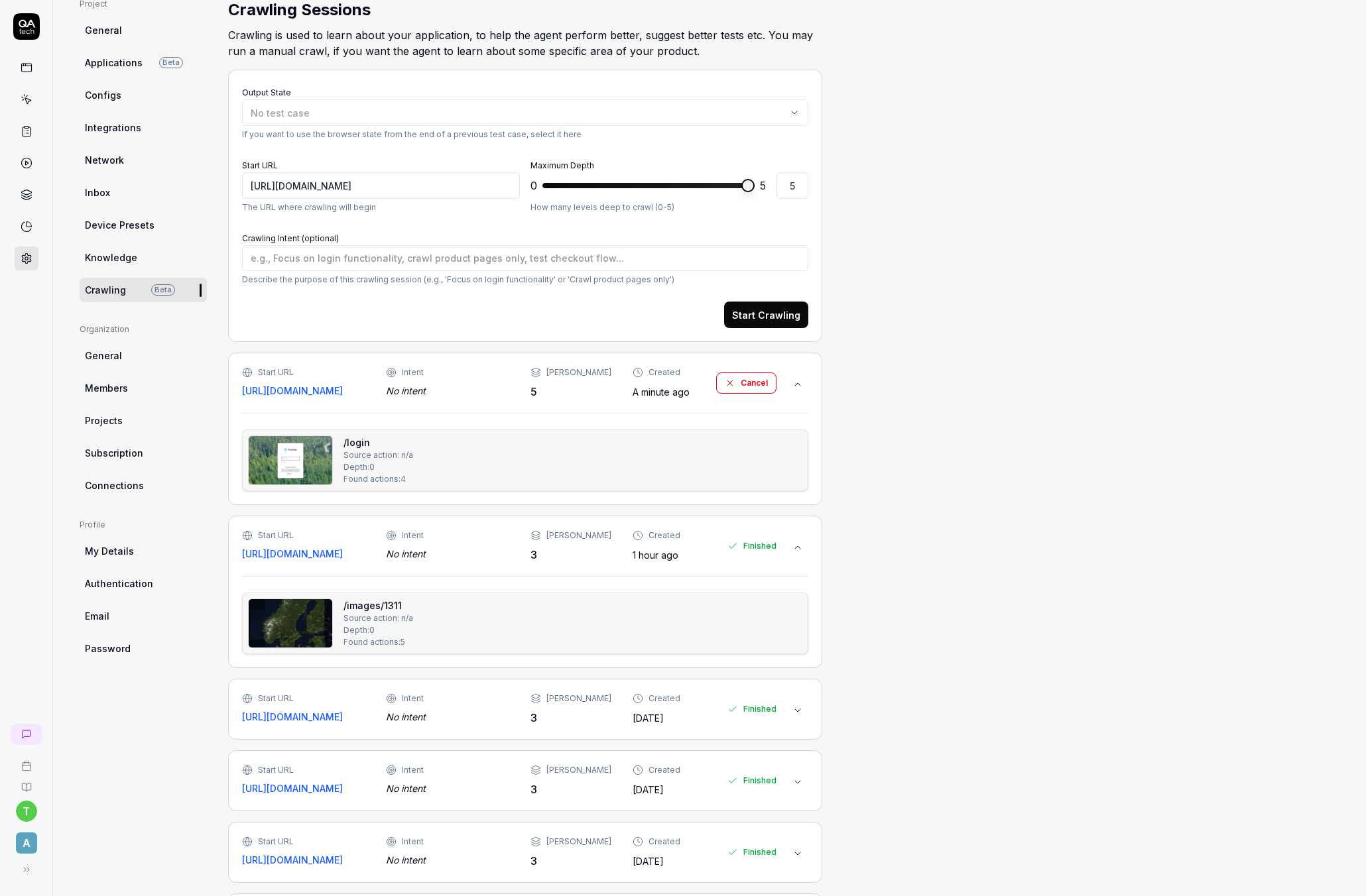
click at [430, 648] on div "/images/1311 Source action: n/a Depth: 0 Found actions: 5" at bounding box center [525, 623] width 554 height 50
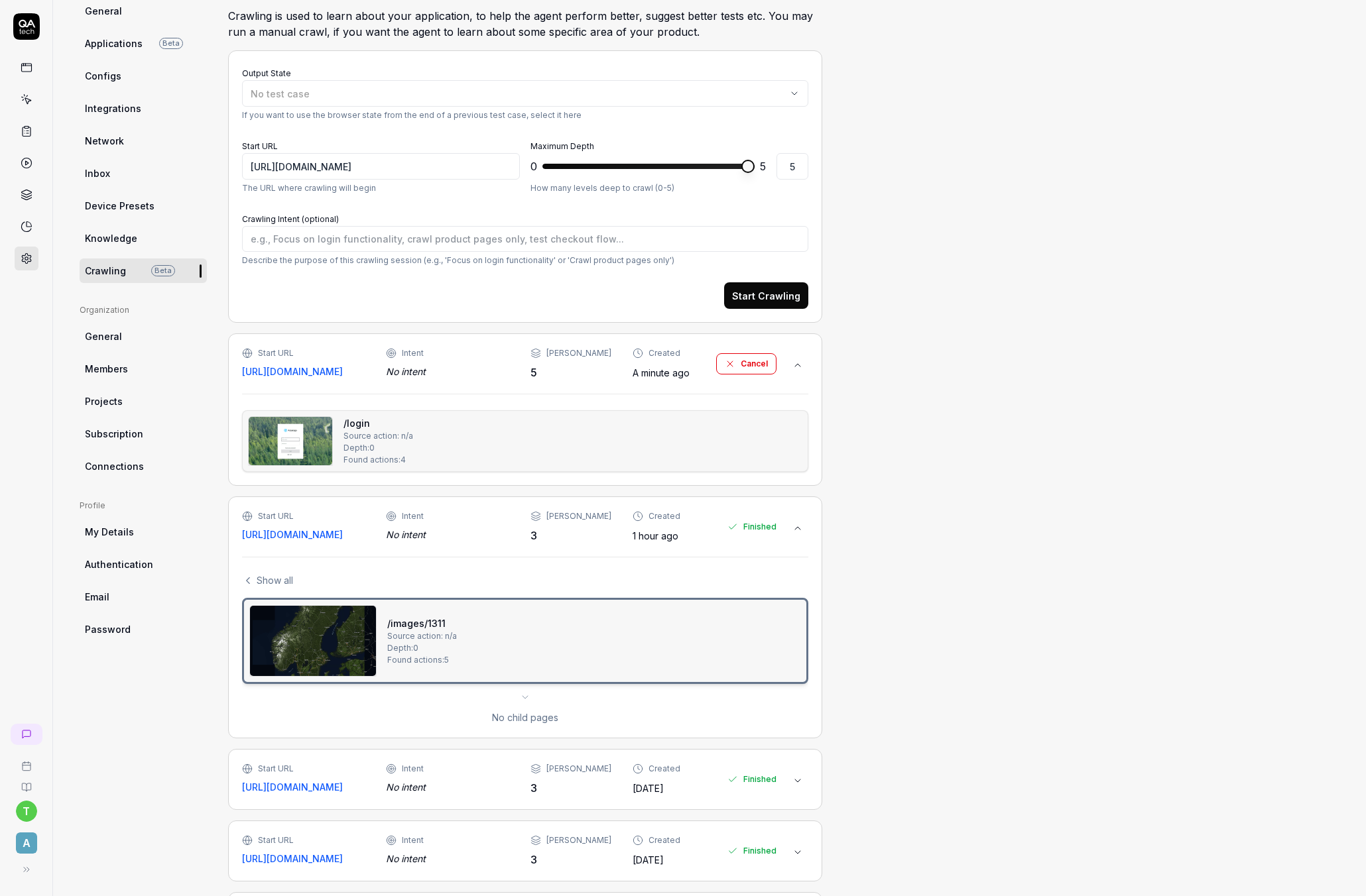
scroll to position [0, 0]
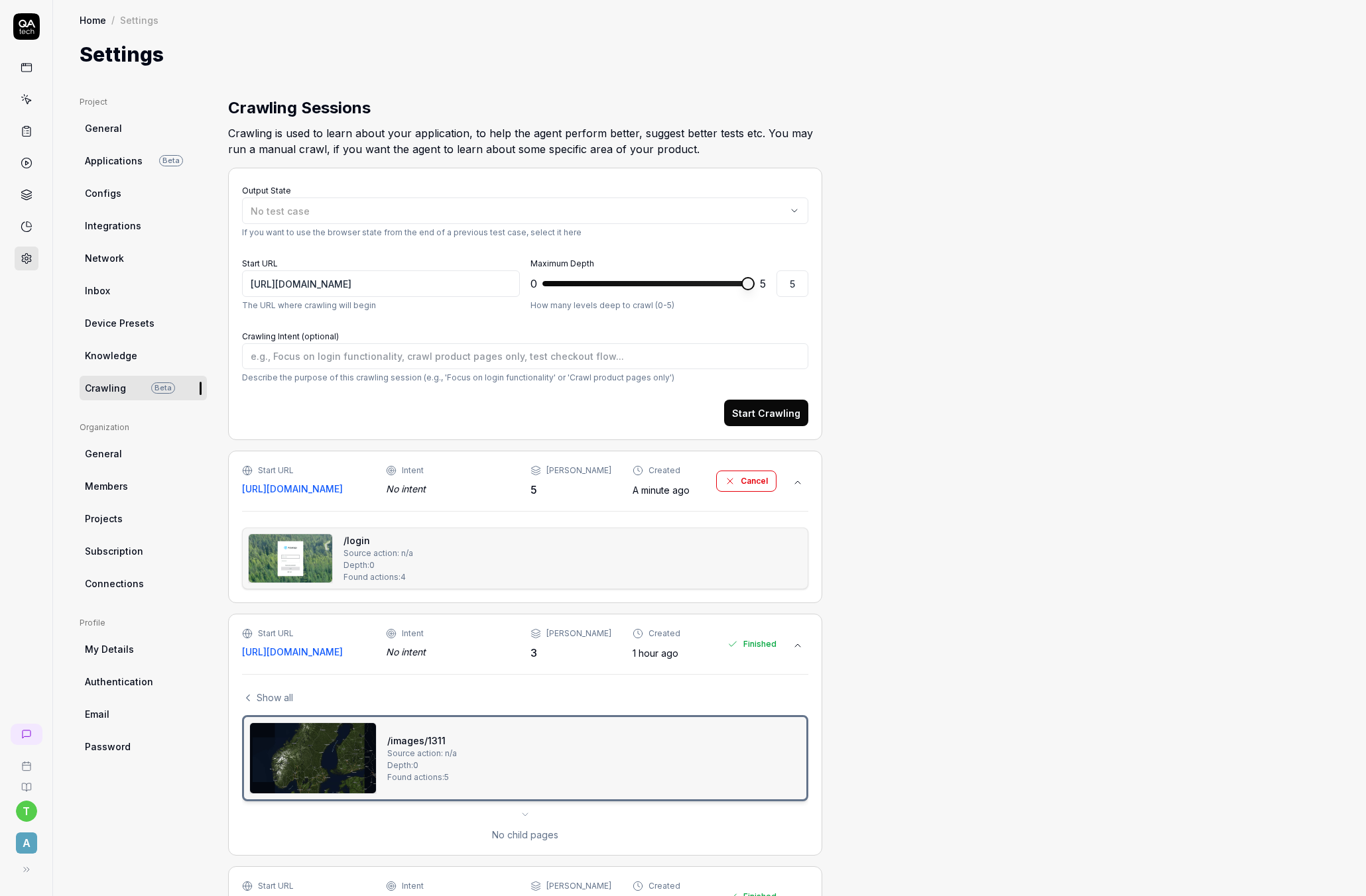
click at [111, 347] on link "Knowledge" at bounding box center [143, 356] width 127 height 25
type textarea "*"
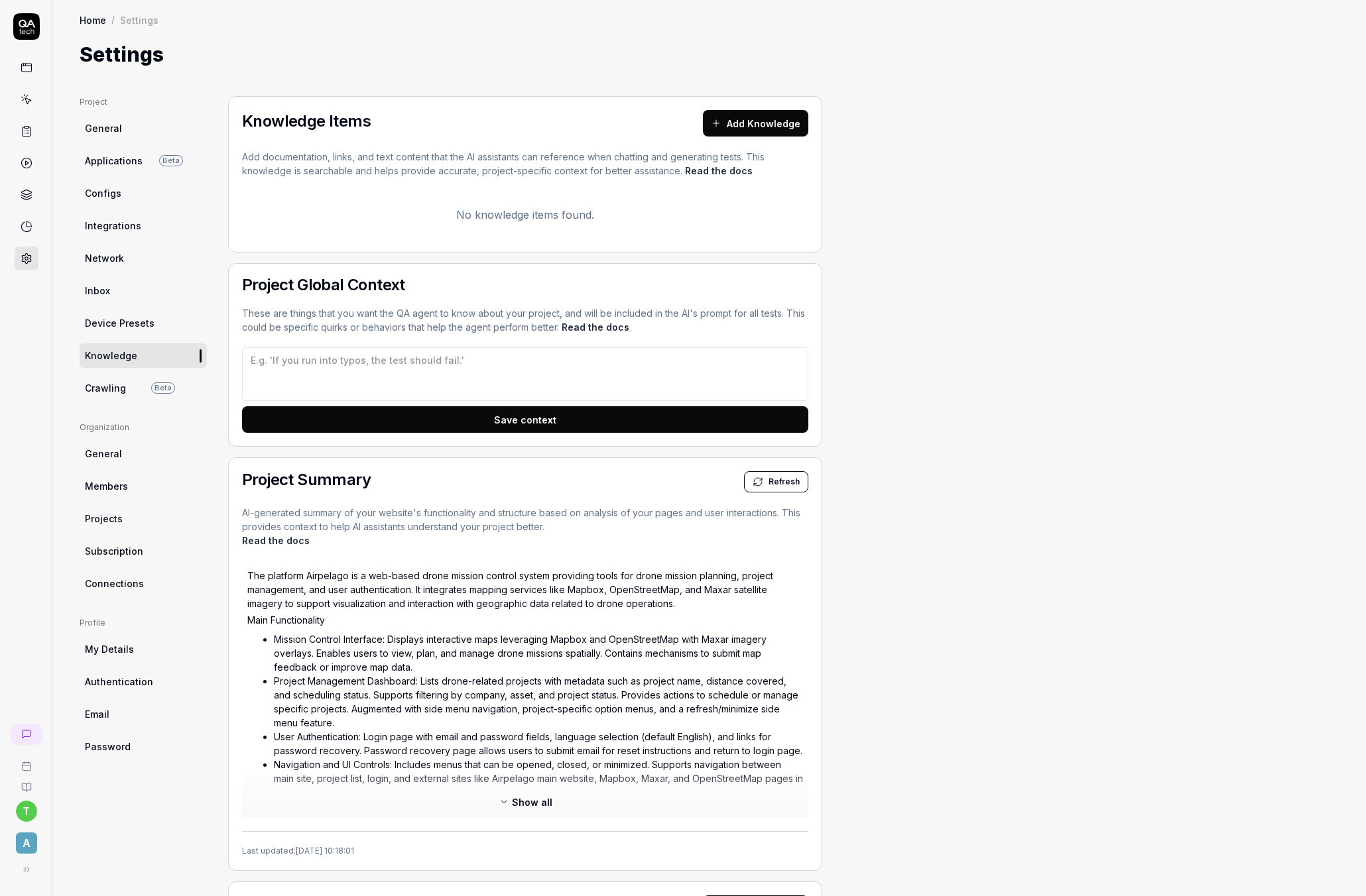
click at [125, 319] on span "Device Presets" at bounding box center [120, 323] width 70 height 14
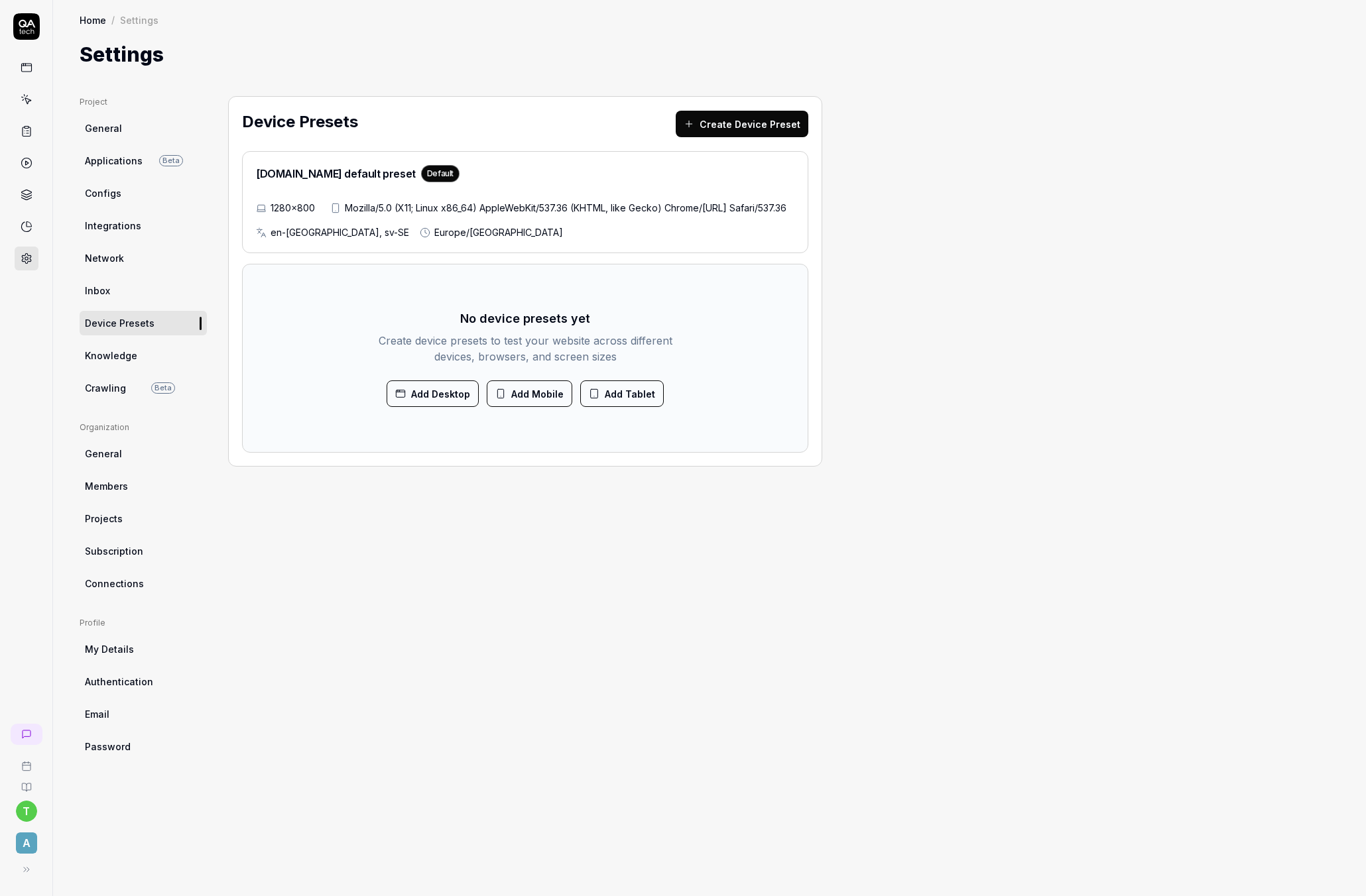
click at [96, 288] on span "Inbox" at bounding box center [97, 291] width 25 height 14
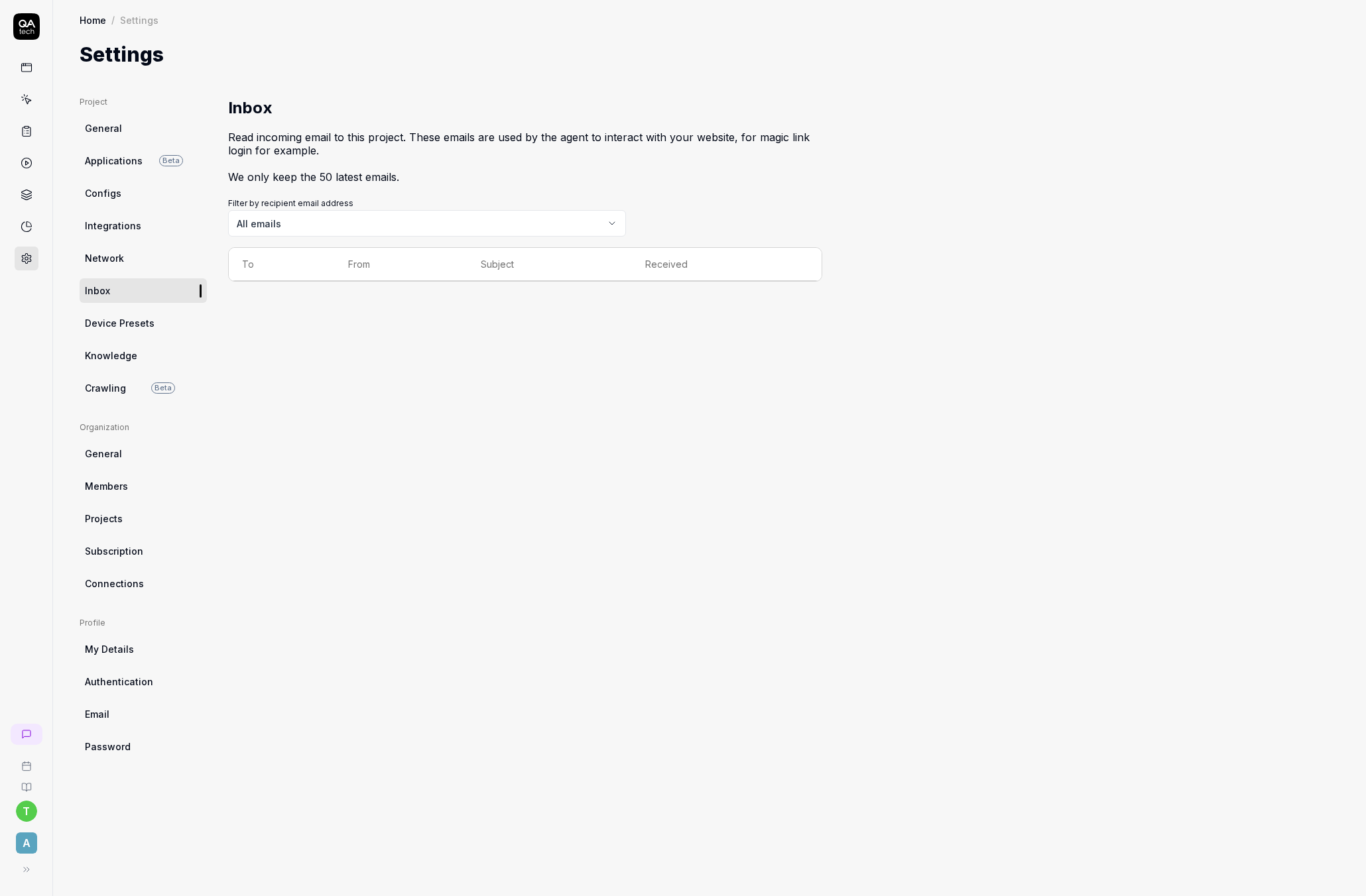
click at [111, 256] on span "Network" at bounding box center [104, 259] width 39 height 14
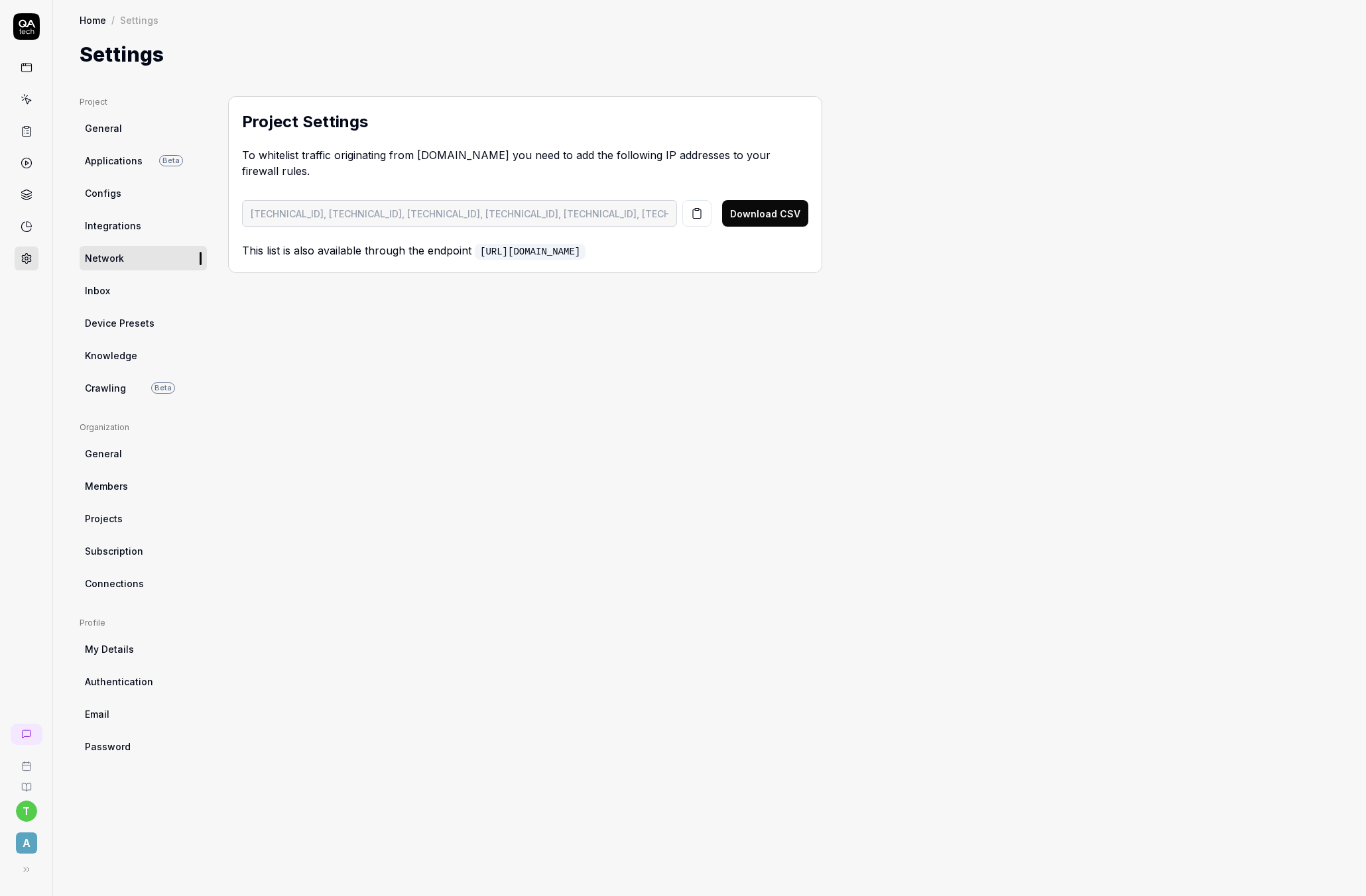
click at [124, 223] on span "Integrations" at bounding box center [113, 226] width 57 height 14
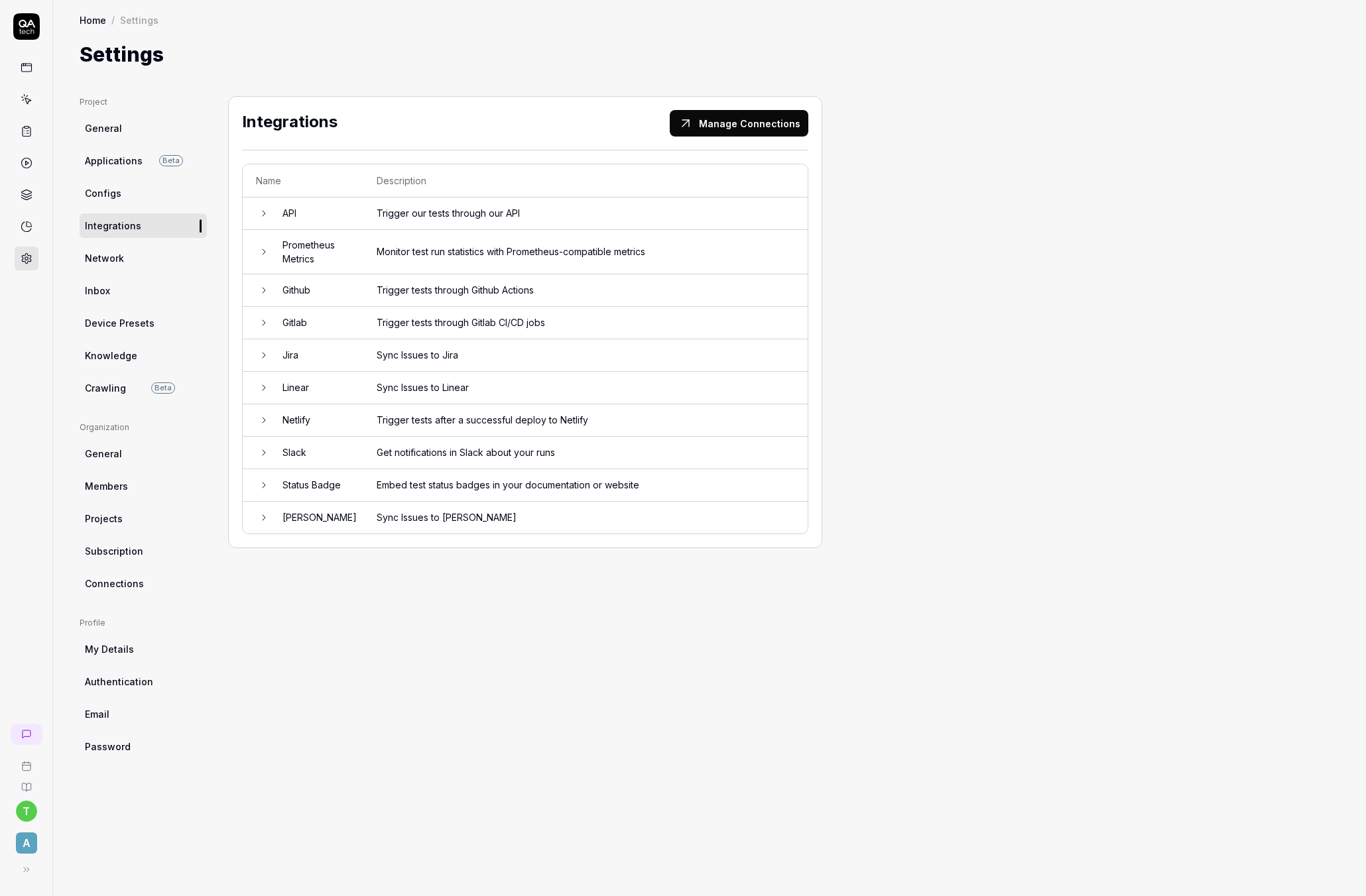
click at [436, 287] on td "Trigger tests through Github Actions" at bounding box center [585, 290] width 444 height 33
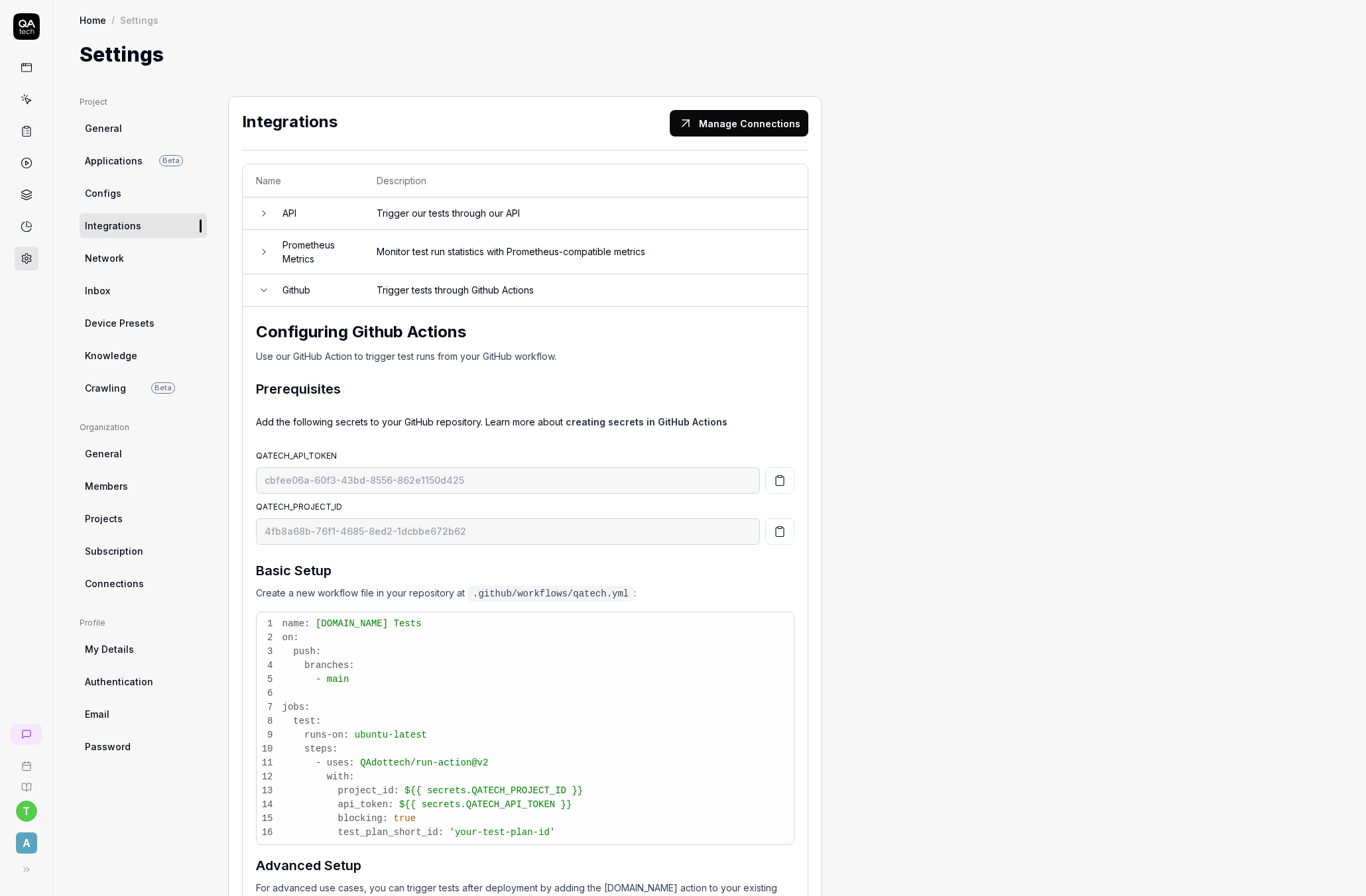
click at [436, 287] on td "Trigger tests through Github Actions" at bounding box center [585, 290] width 444 height 33
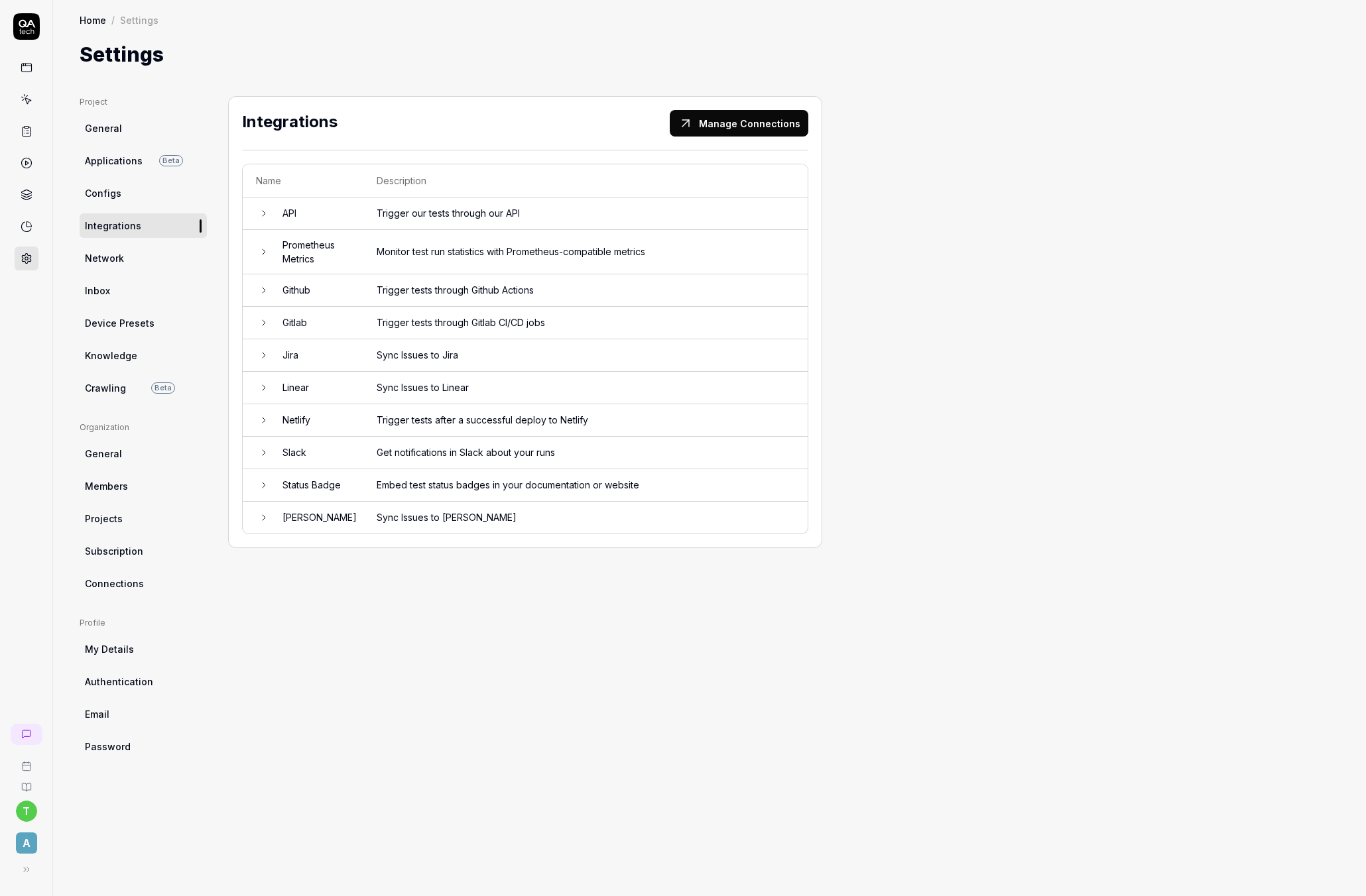
click at [441, 455] on td "Get notifications in Slack about your runs" at bounding box center [585, 452] width 444 height 33
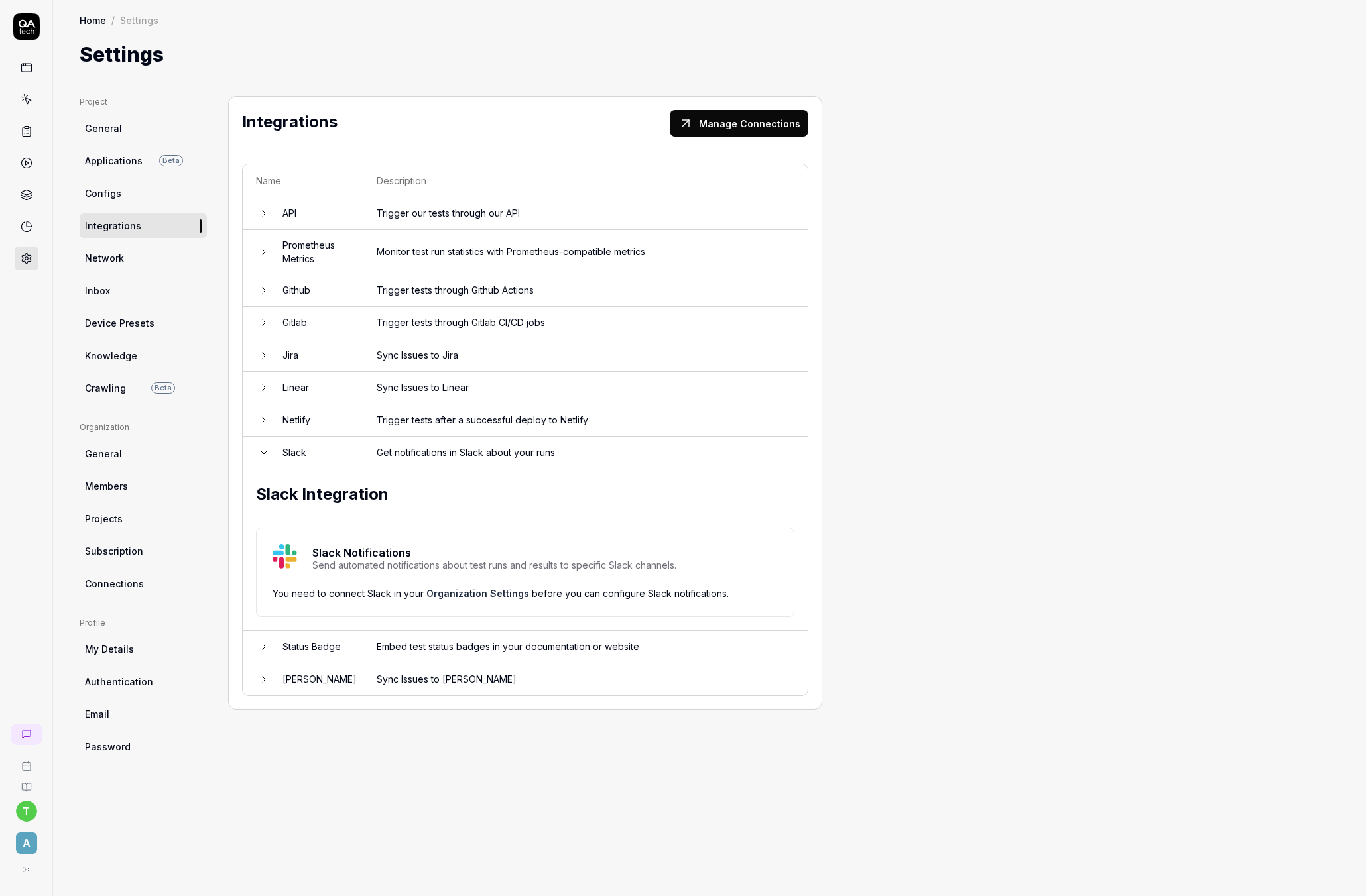
click at [452, 599] on link "Organization Settings" at bounding box center [478, 593] width 103 height 12
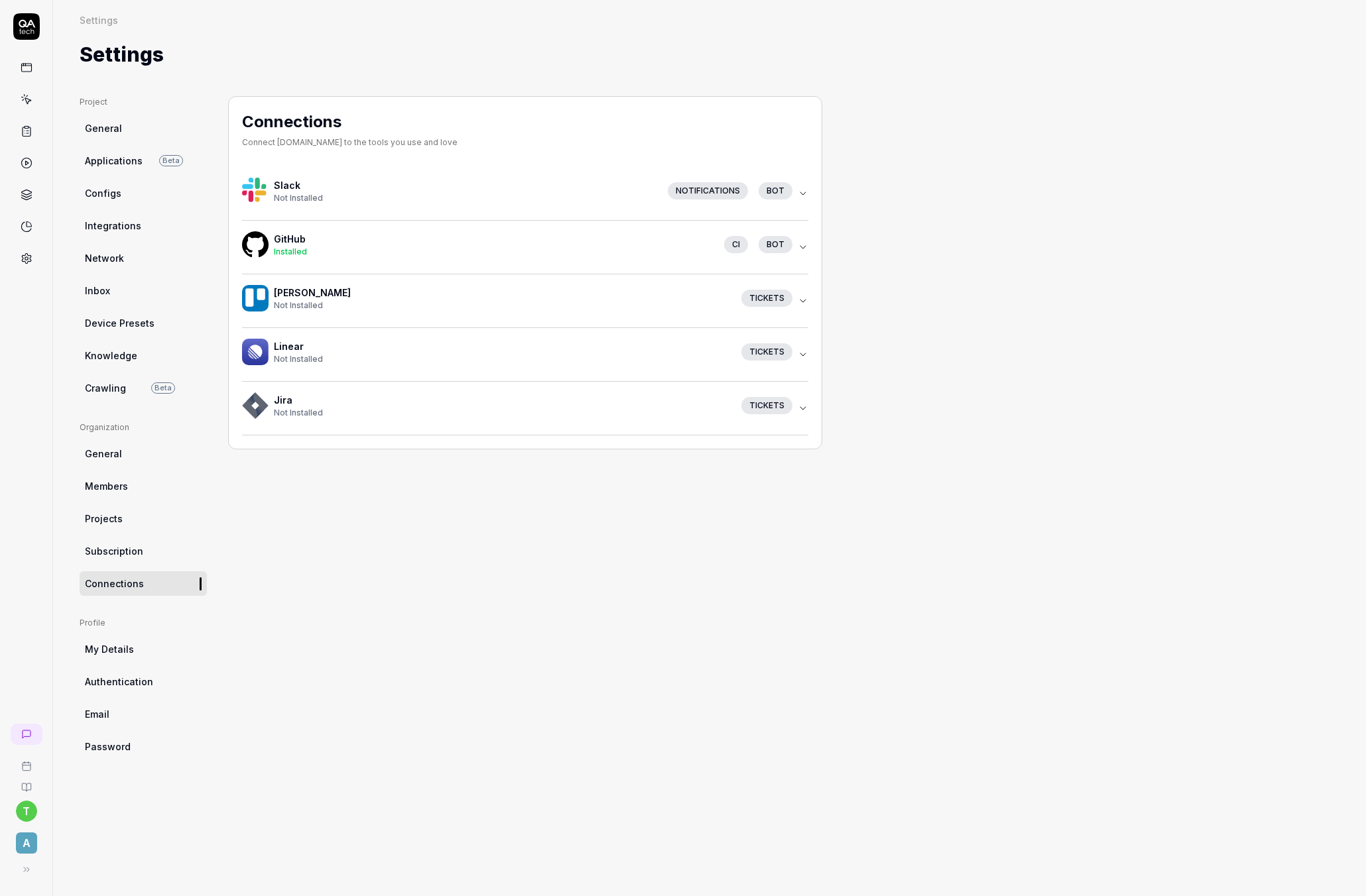
click at [800, 193] on icon "button" at bounding box center [803, 194] width 11 height 11
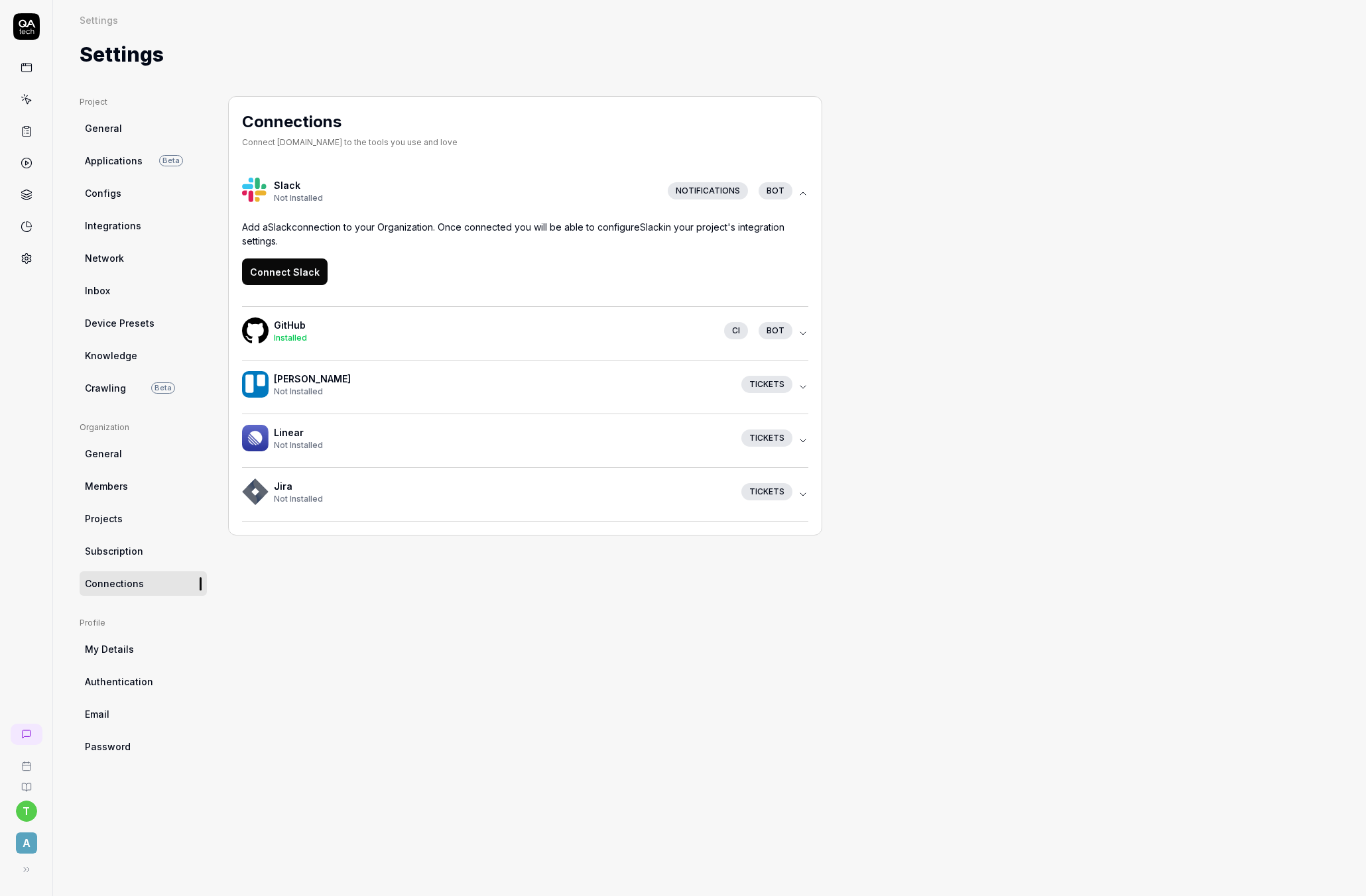
click at [289, 268] on button "Connect Slack" at bounding box center [284, 272] width 86 height 27
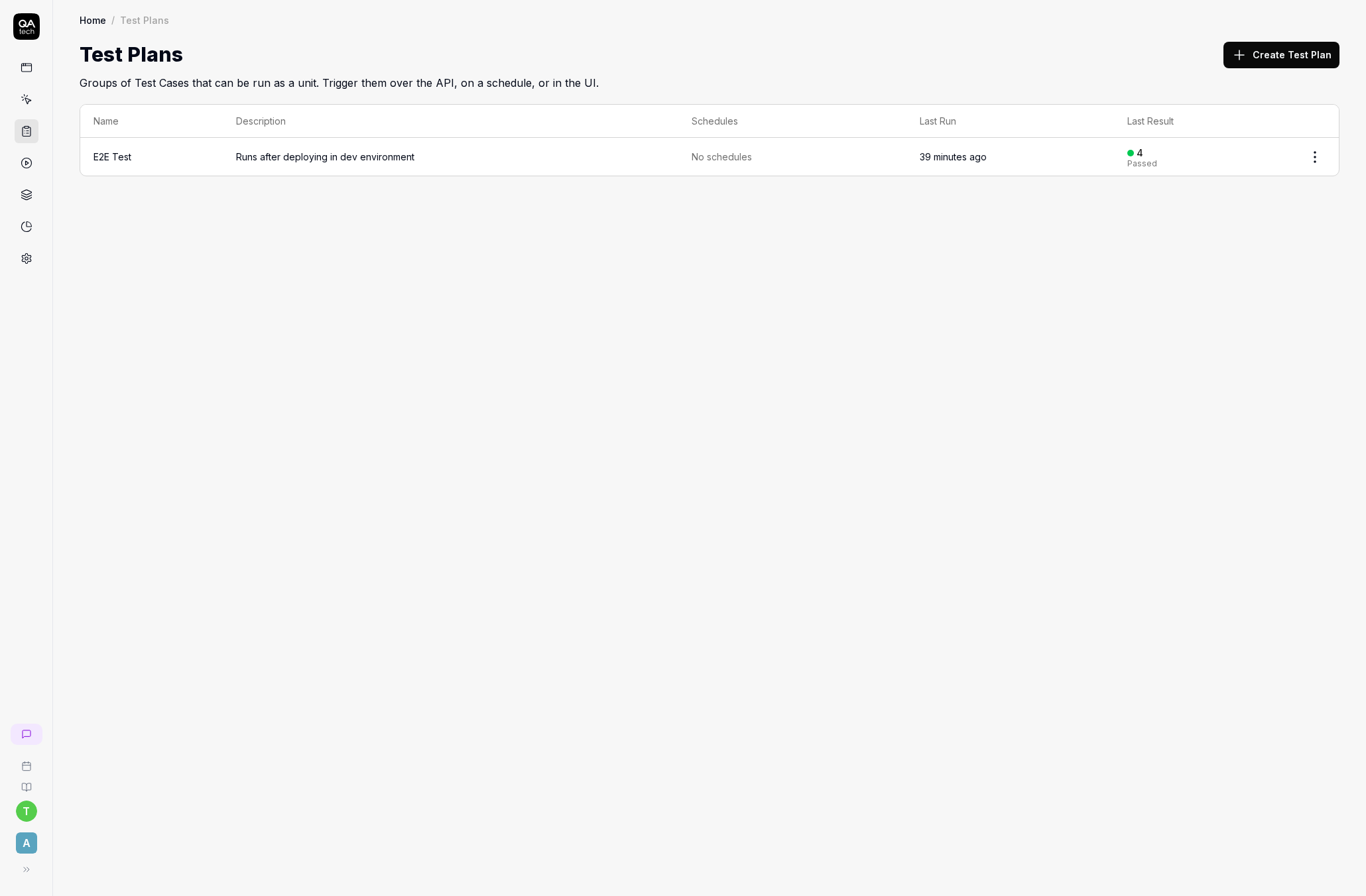
click at [310, 498] on div "Home / Test Plans Home / Test Plans Test Plans Create Test Plan Groups of Test …" at bounding box center [709, 448] width 1313 height 896
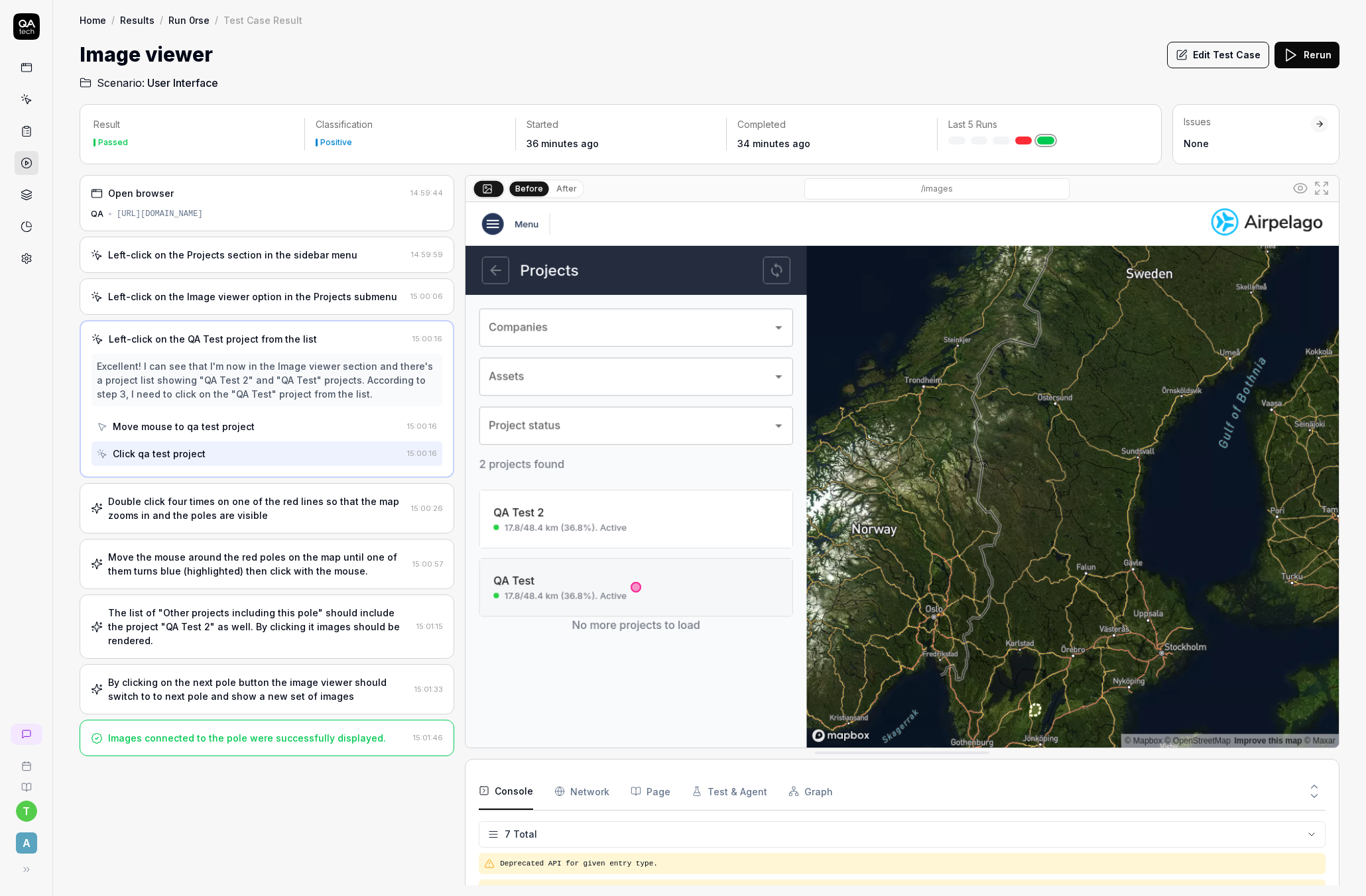
scroll to position [125, 0]
click at [212, 737] on div "Images connected to the pole were successfully displayed." at bounding box center [247, 738] width 278 height 14
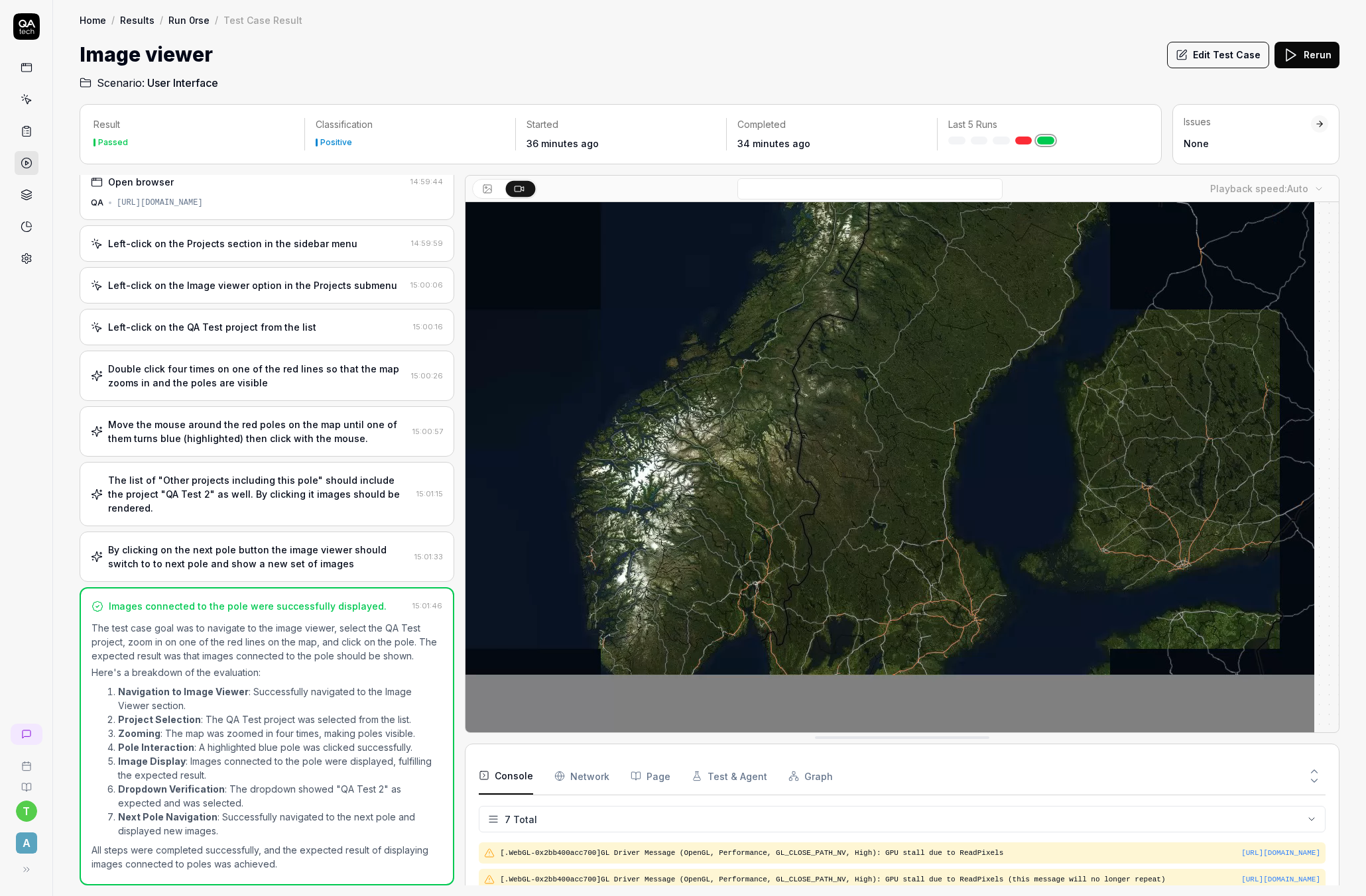
click at [228, 569] on div "By clicking on the next pole button the image viewer should switch to to next p…" at bounding box center [259, 556] width 301 height 27
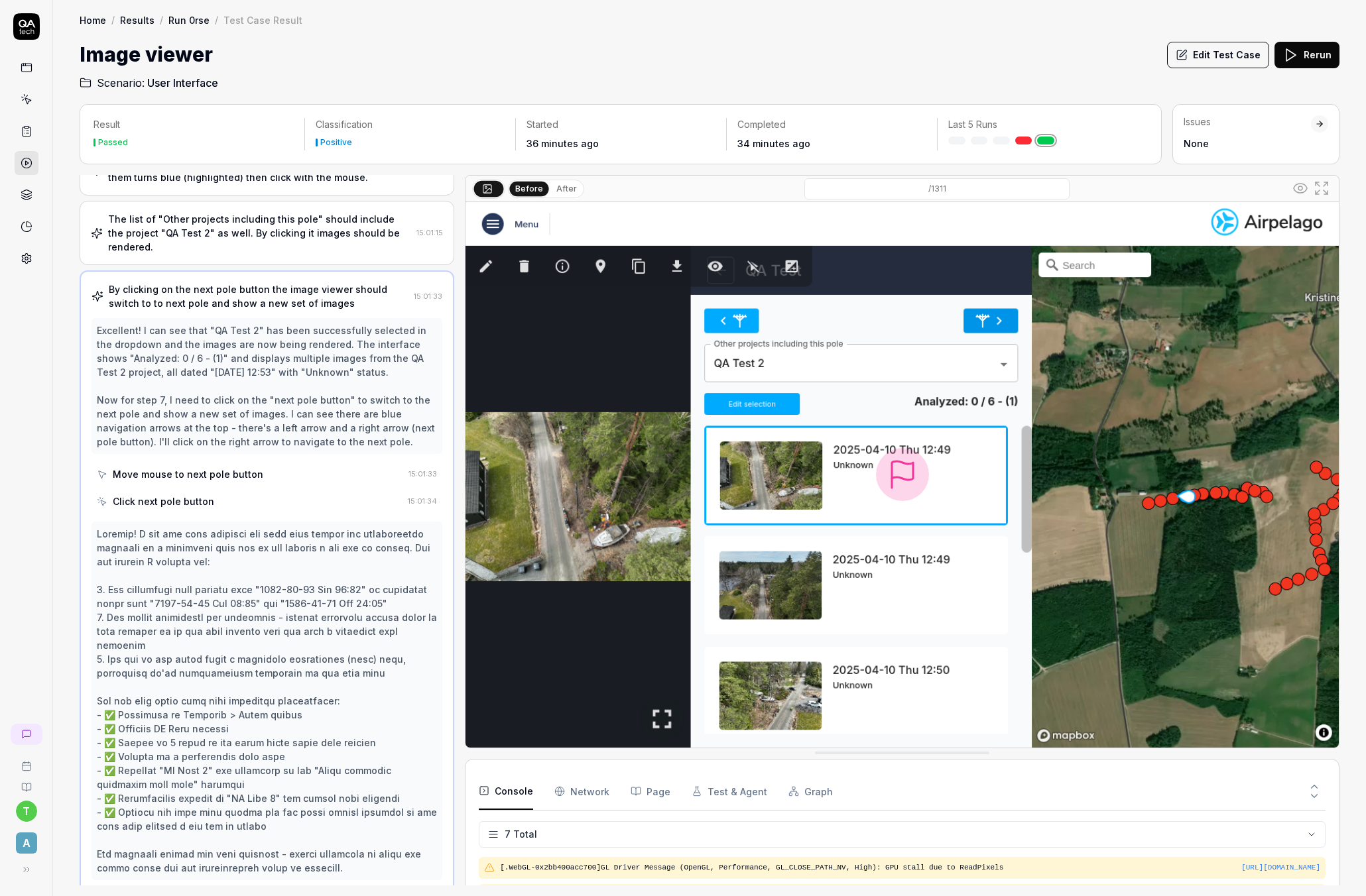
scroll to position [274, 0]
click at [197, 474] on div "Move mouse to next pole button" at bounding box center [188, 473] width 150 height 14
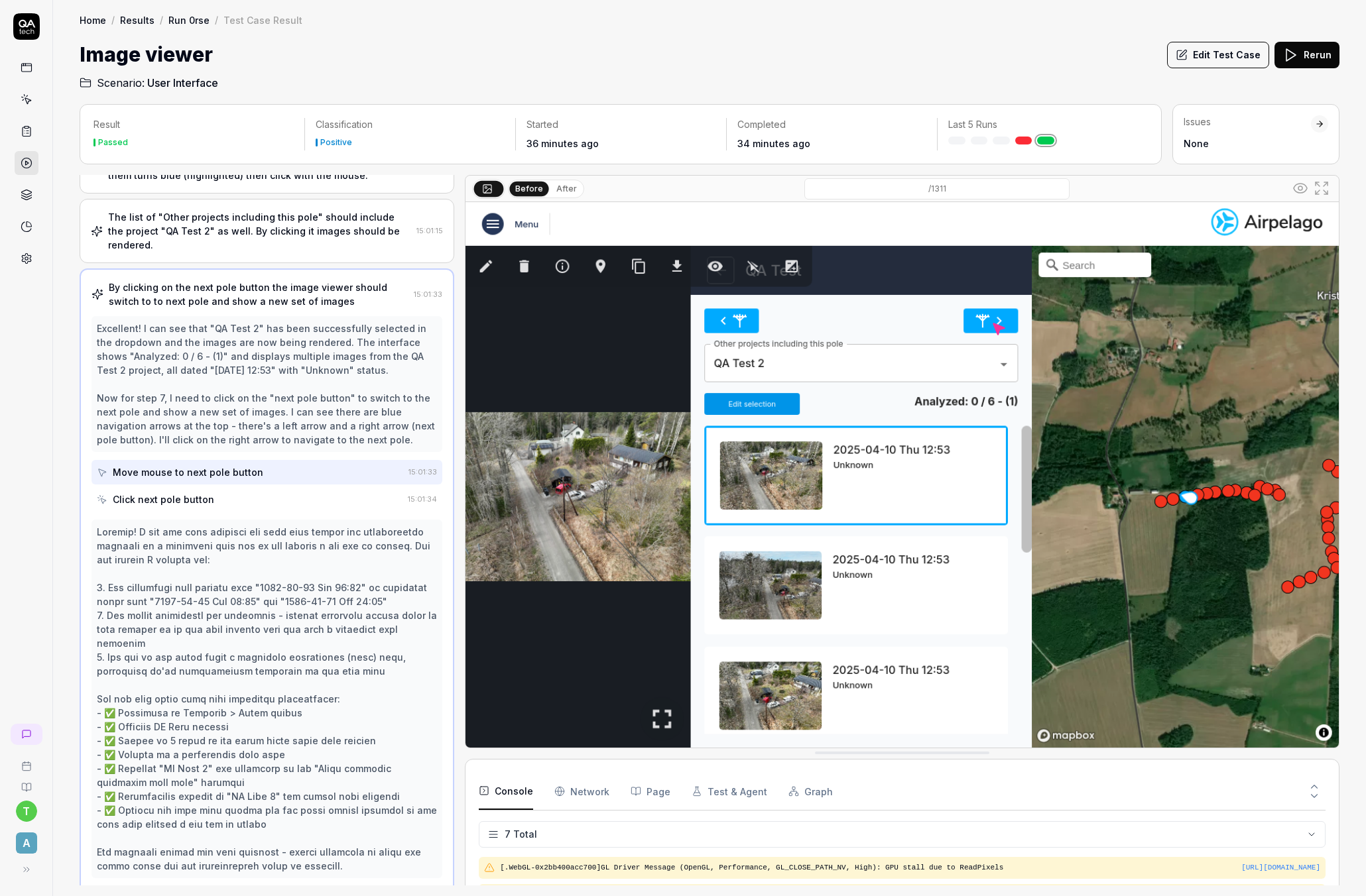
click at [180, 502] on div "Click next pole button" at bounding box center [163, 499] width 102 height 14
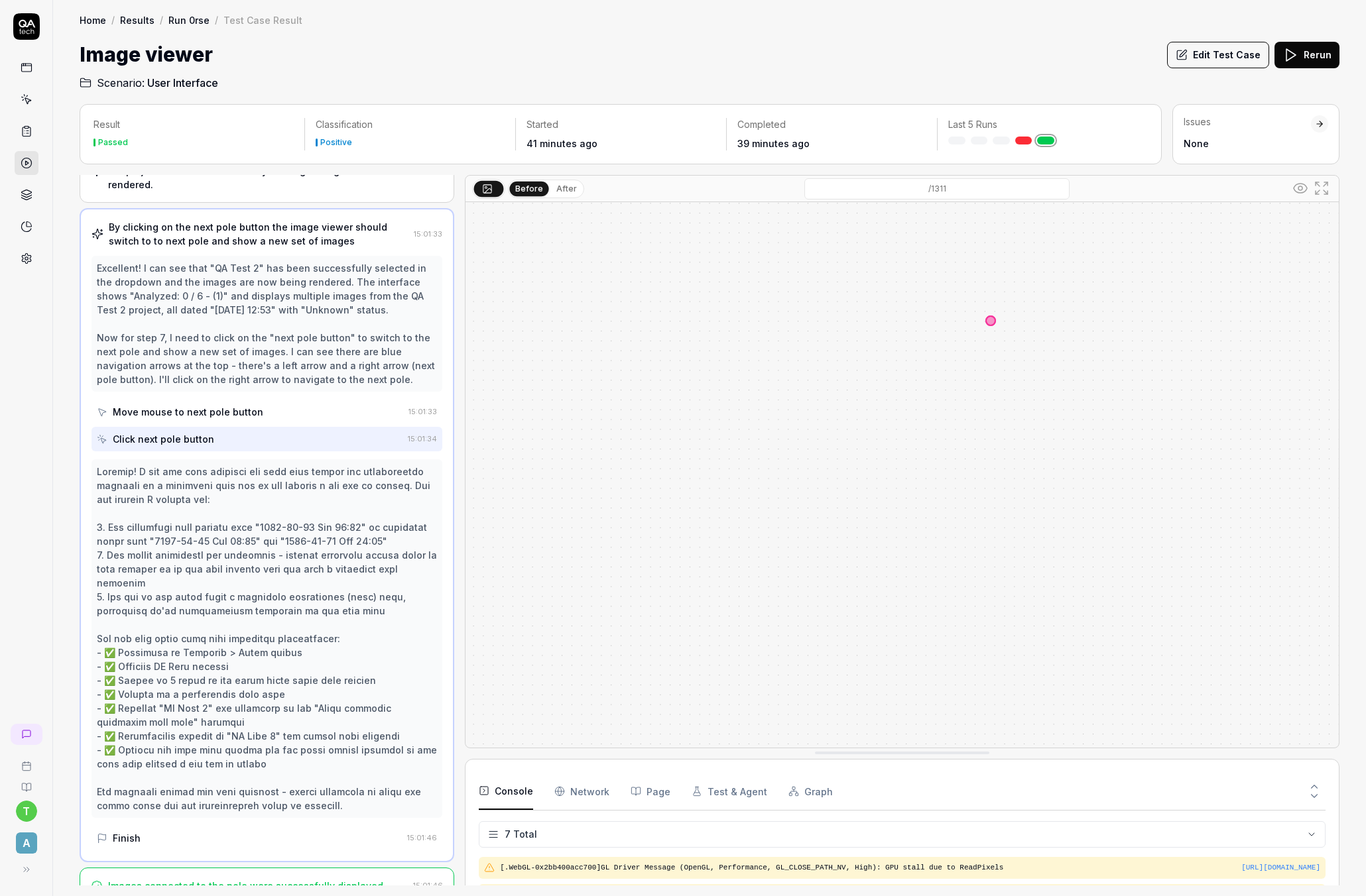
scroll to position [339, 0]
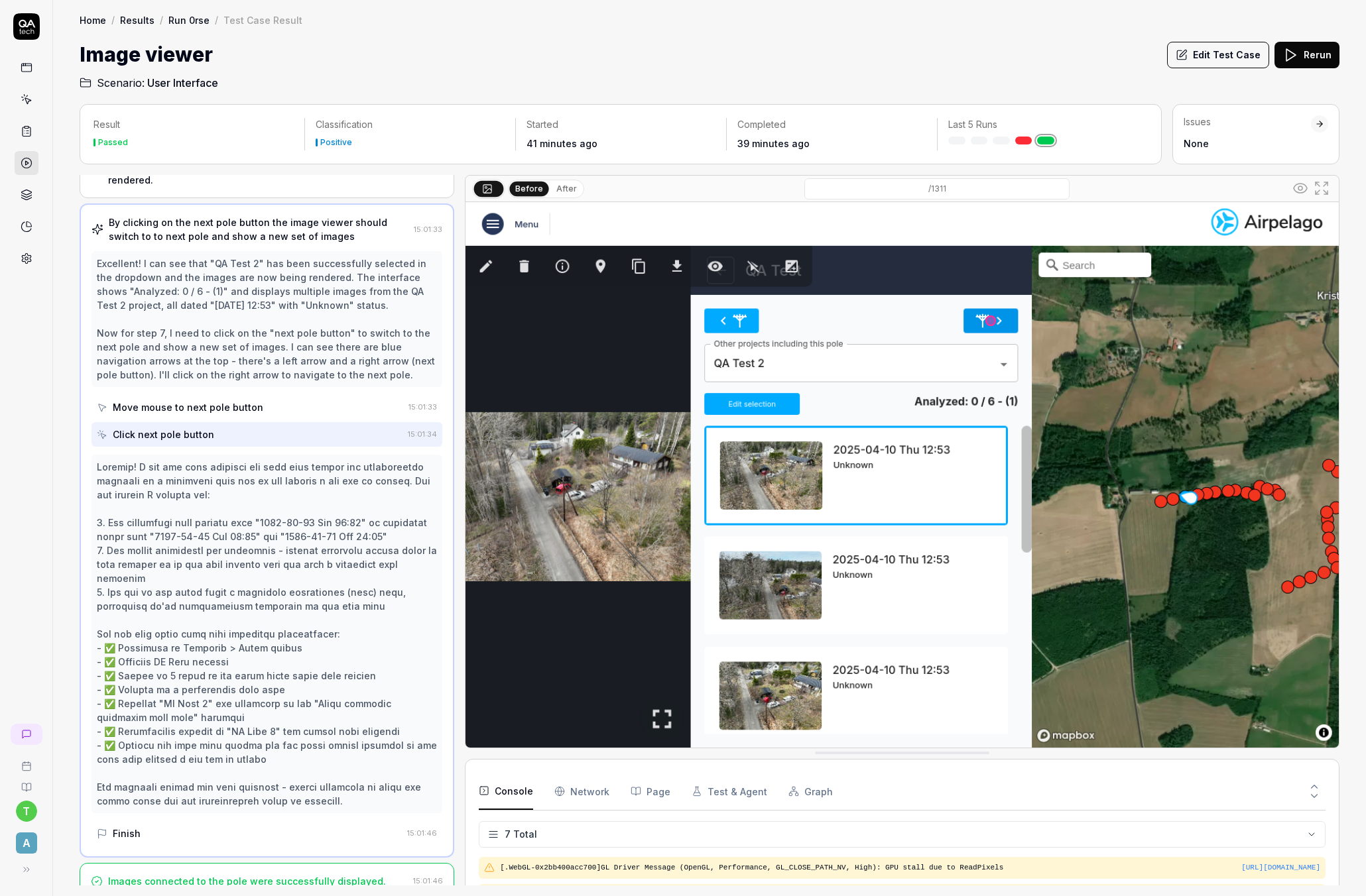
click at [127, 827] on div "Finish" at bounding box center [126, 834] width 27 height 14
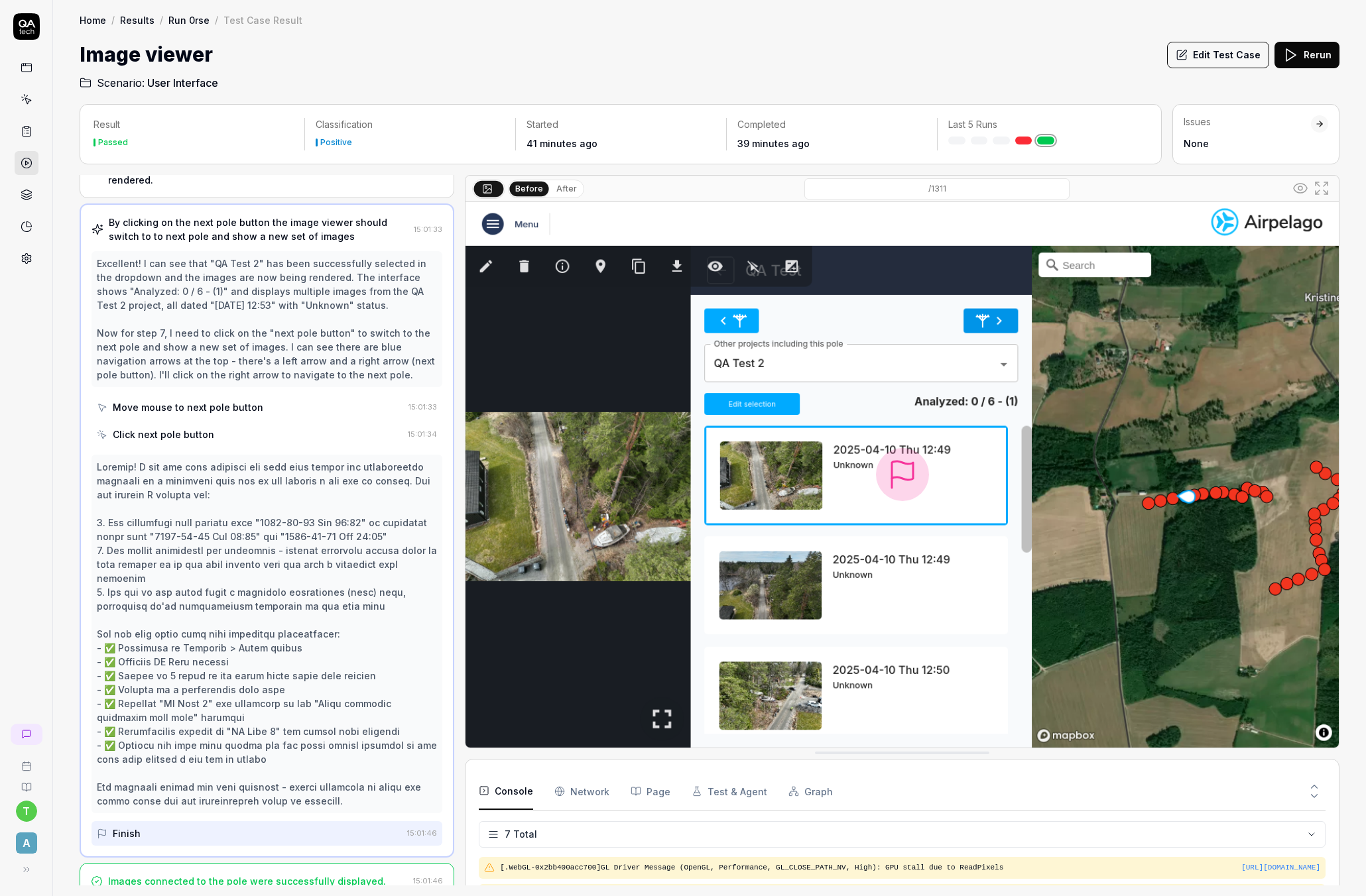
scroll to position [0, 0]
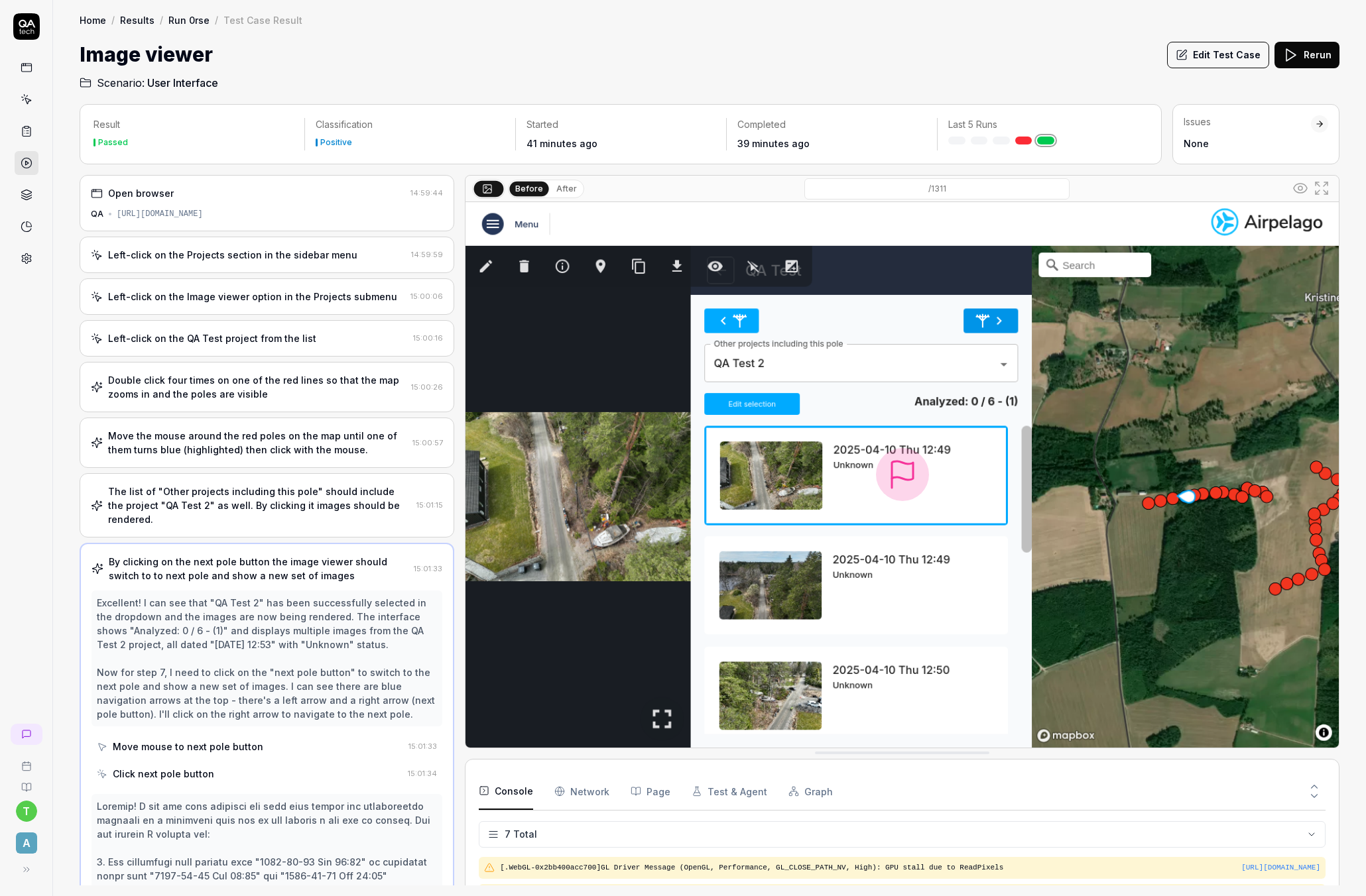
click at [176, 581] on div "By clicking on the next pole button the image viewer should switch to to next p…" at bounding box center [259, 568] width 299 height 27
click at [27, 786] on icon at bounding box center [27, 788] width 11 height 11
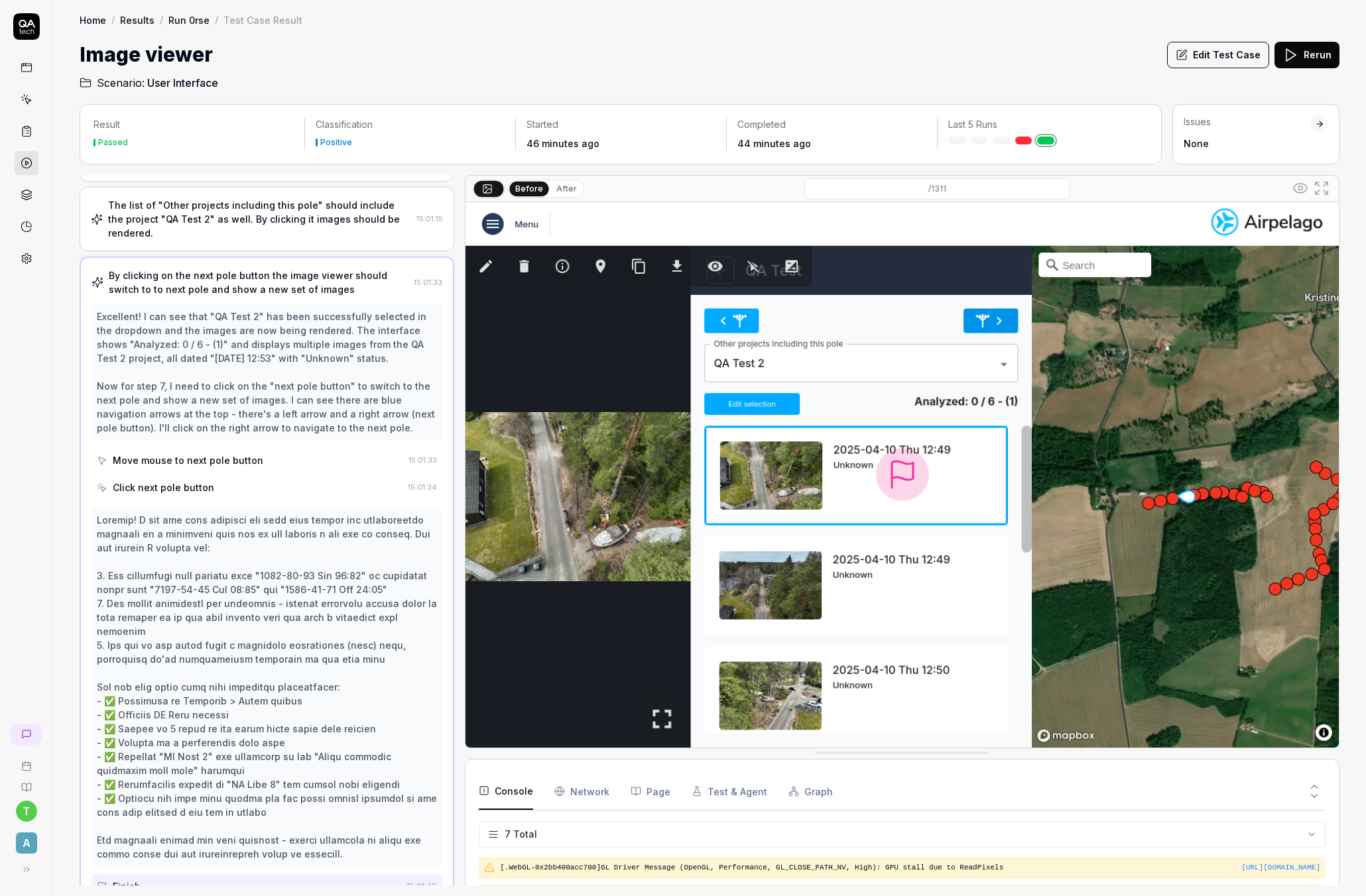
scroll to position [339, 0]
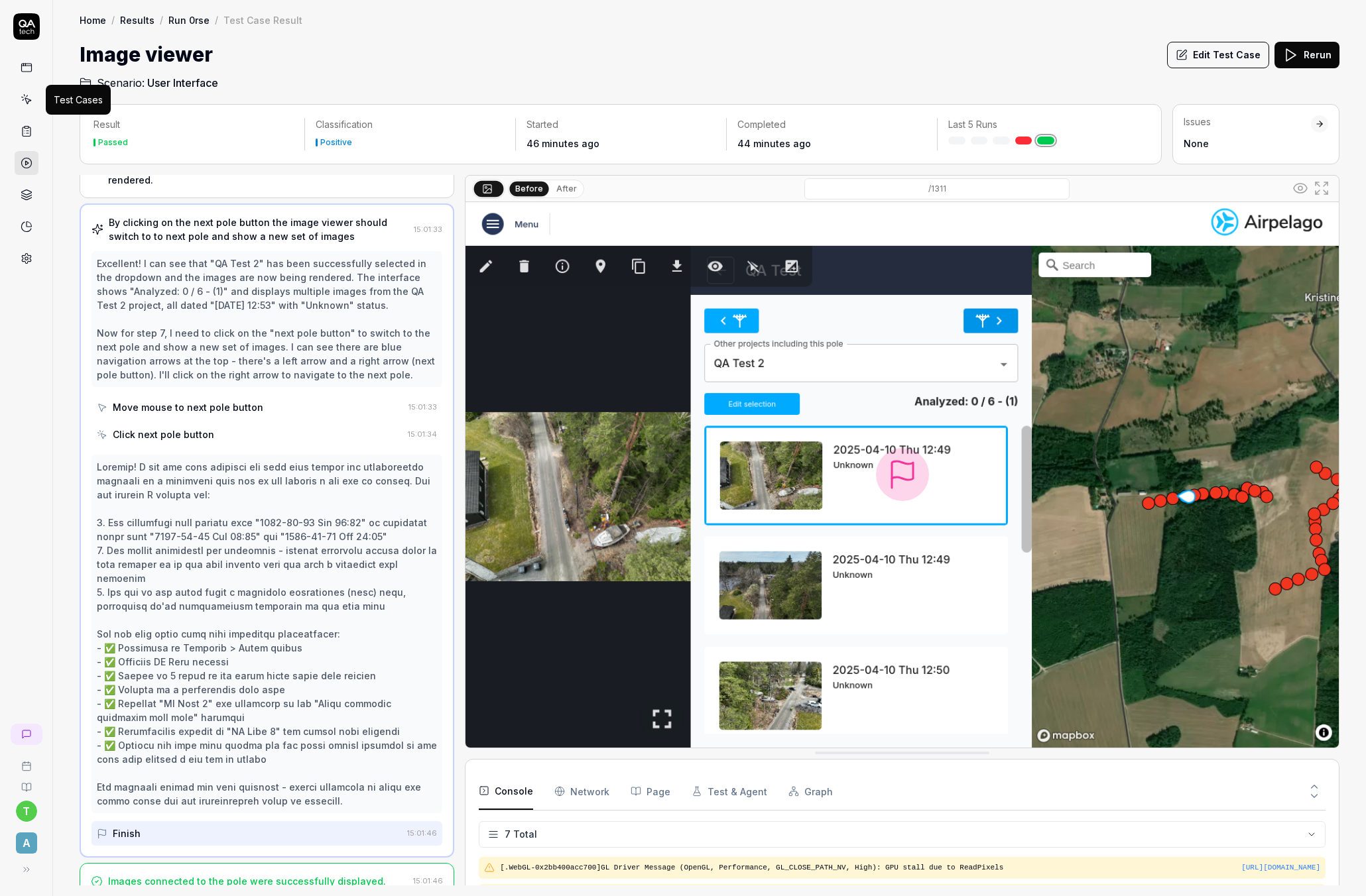
click at [27, 97] on icon at bounding box center [26, 99] width 12 height 12
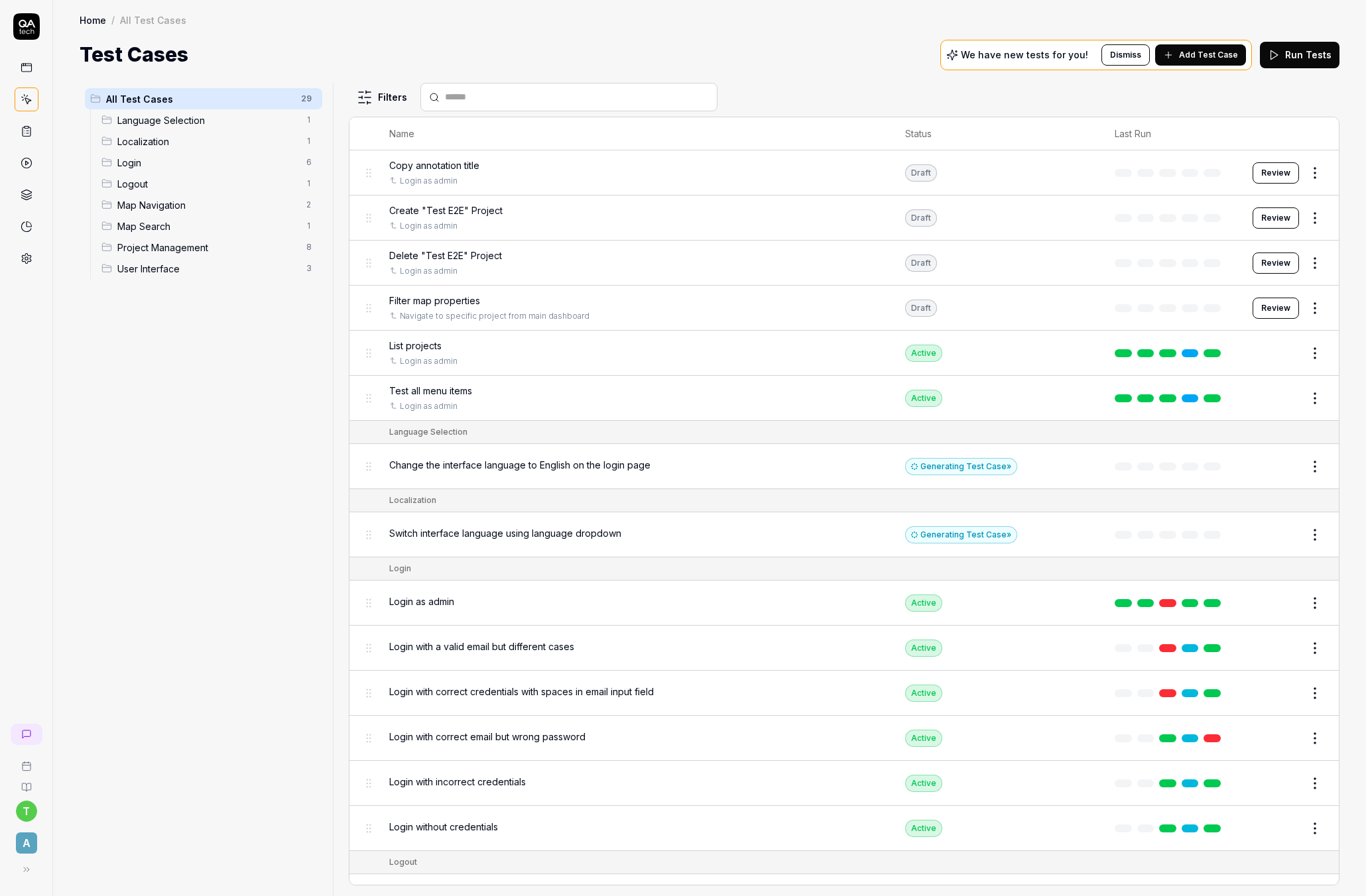
click at [1203, 53] on span "Add Test Case" at bounding box center [1208, 54] width 59 height 12
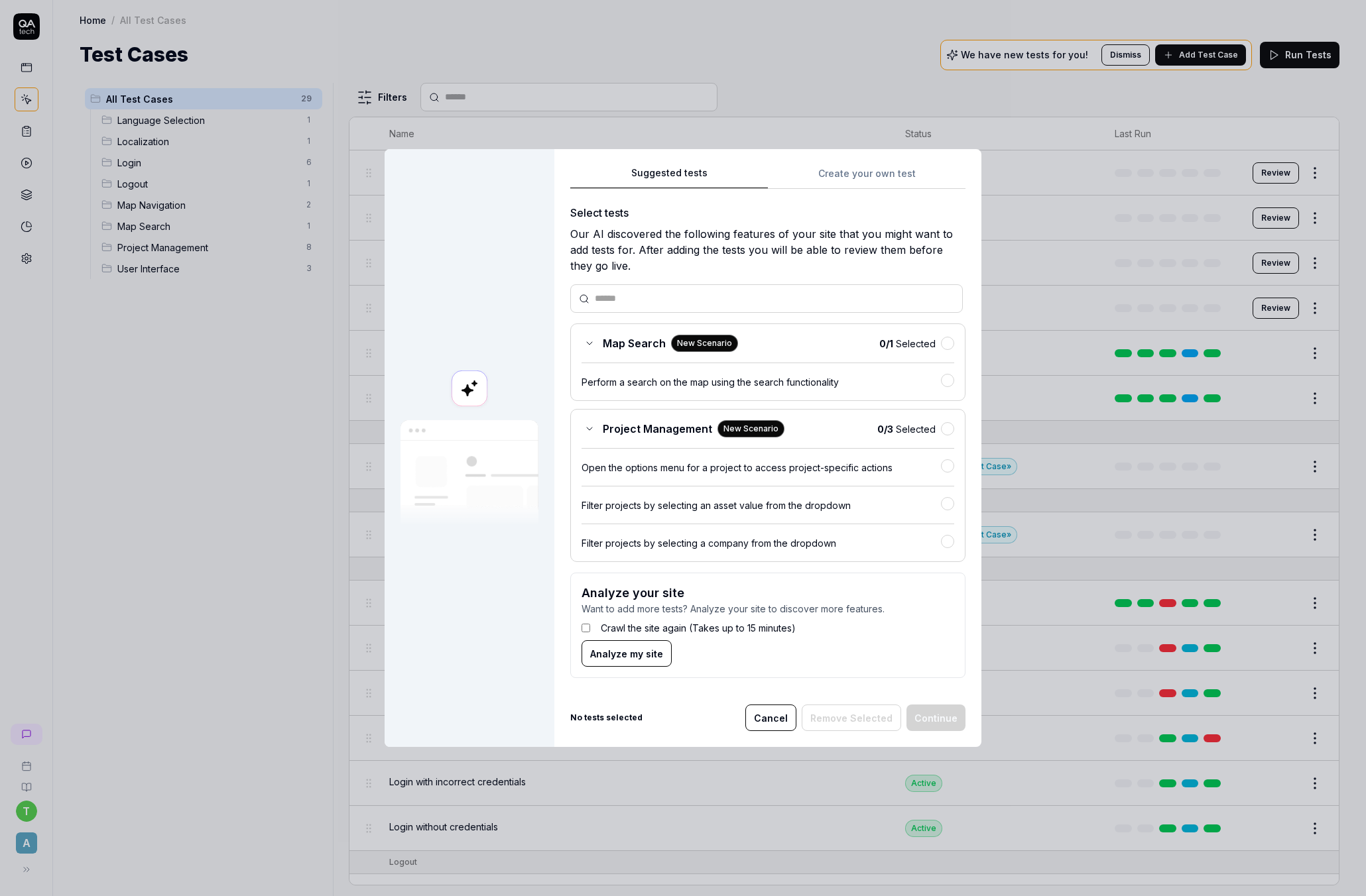
click at [771, 715] on button "Cancel" at bounding box center [771, 718] width 51 height 27
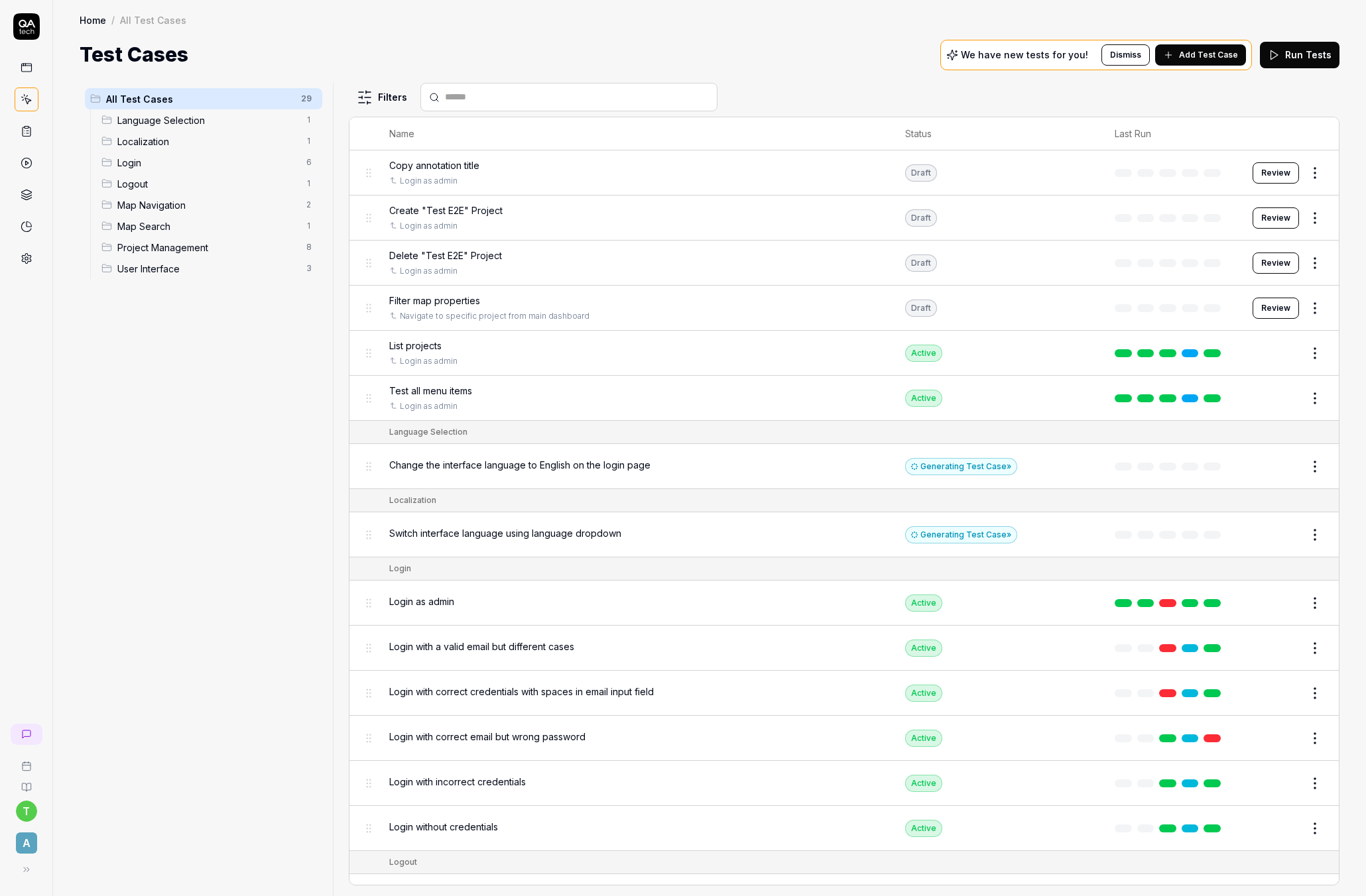
click at [248, 559] on div "All Test Cases 29 Language Selection 1 Localization 1 Login 6 Logout 1 Map Navi…" at bounding box center [204, 482] width 248 height 798
click at [27, 228] on icon at bounding box center [26, 226] width 12 height 12
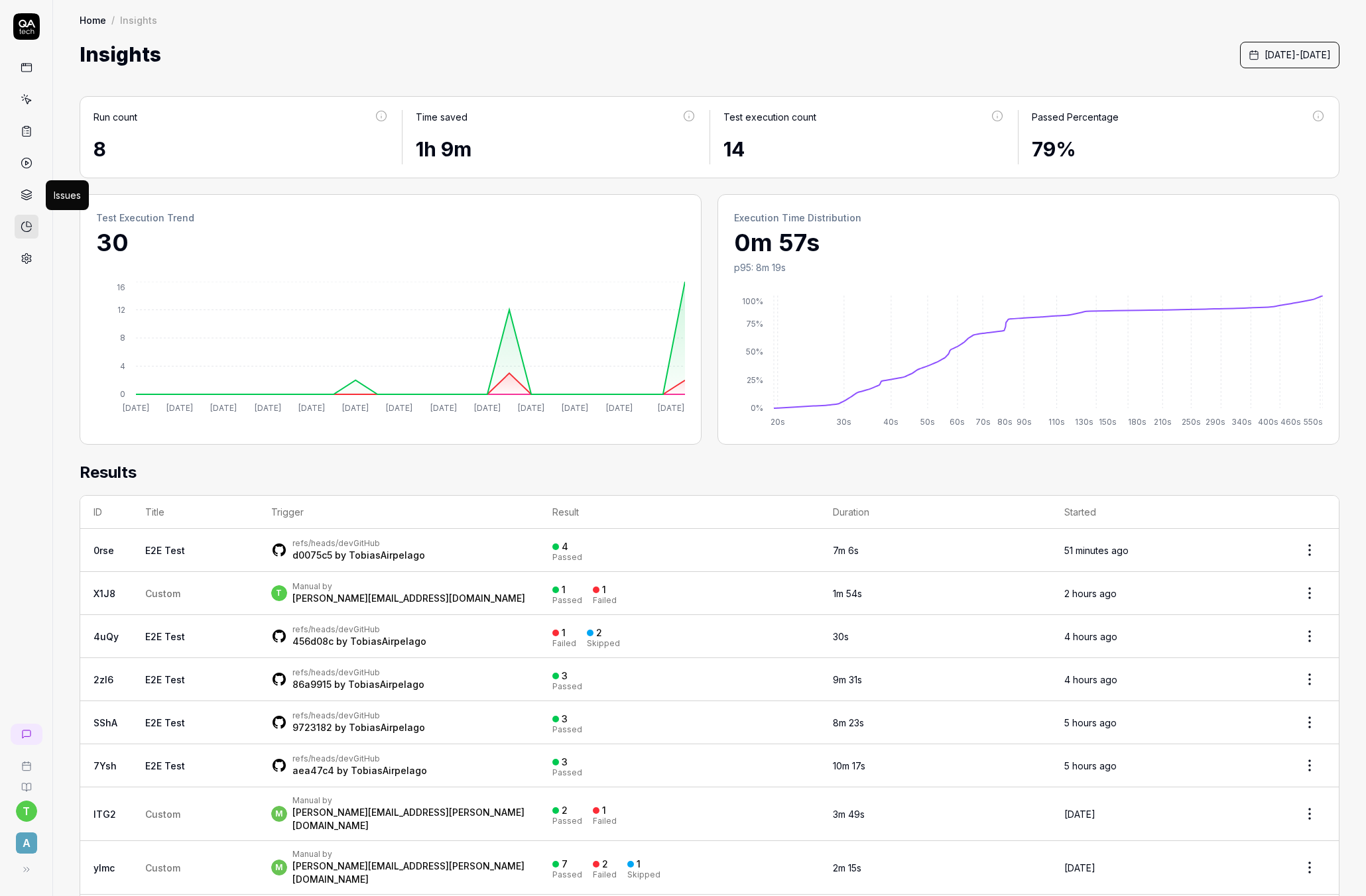
click at [27, 194] on icon at bounding box center [26, 192] width 10 height 5
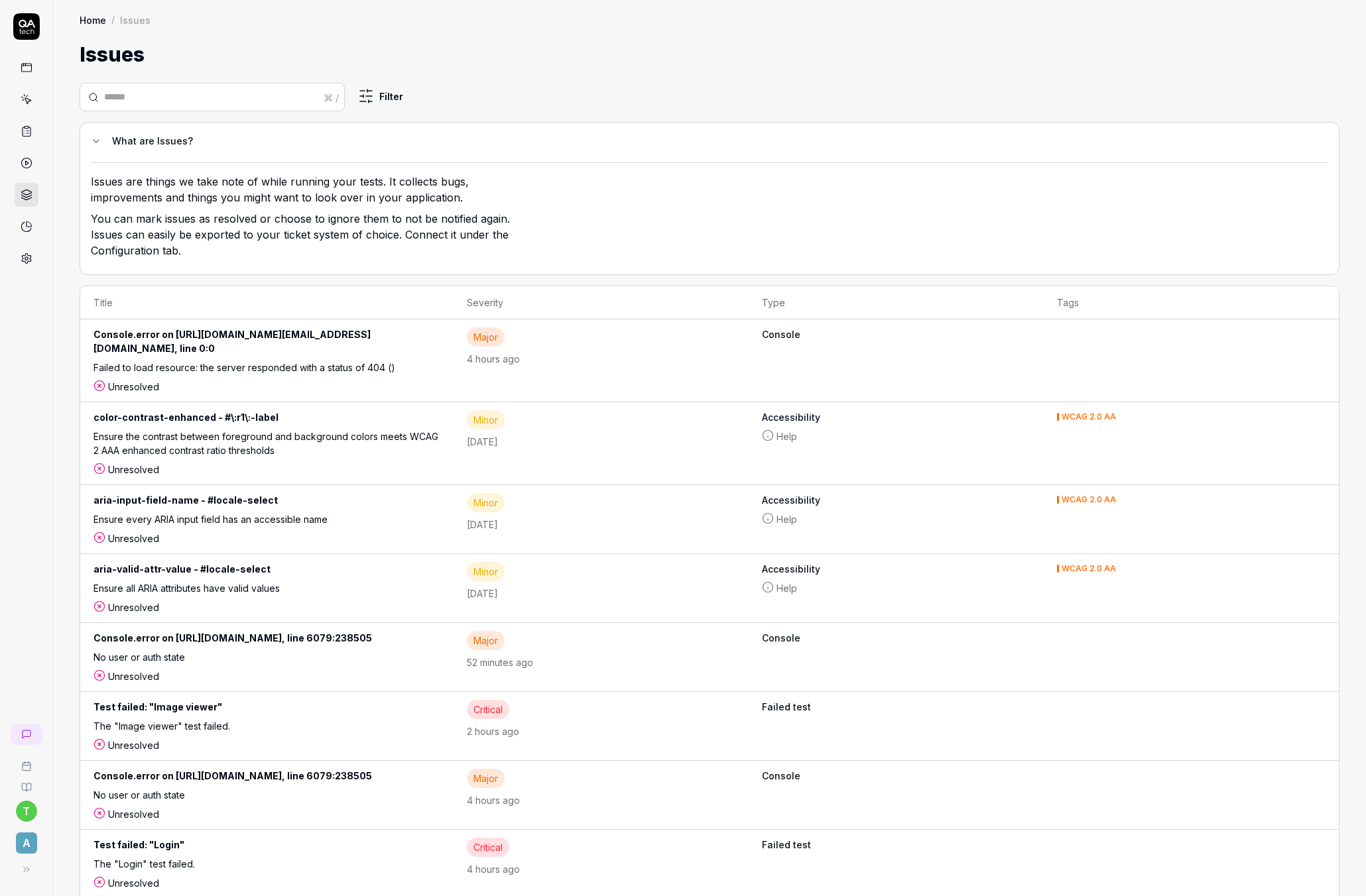
click at [27, 162] on icon at bounding box center [26, 162] width 12 height 12
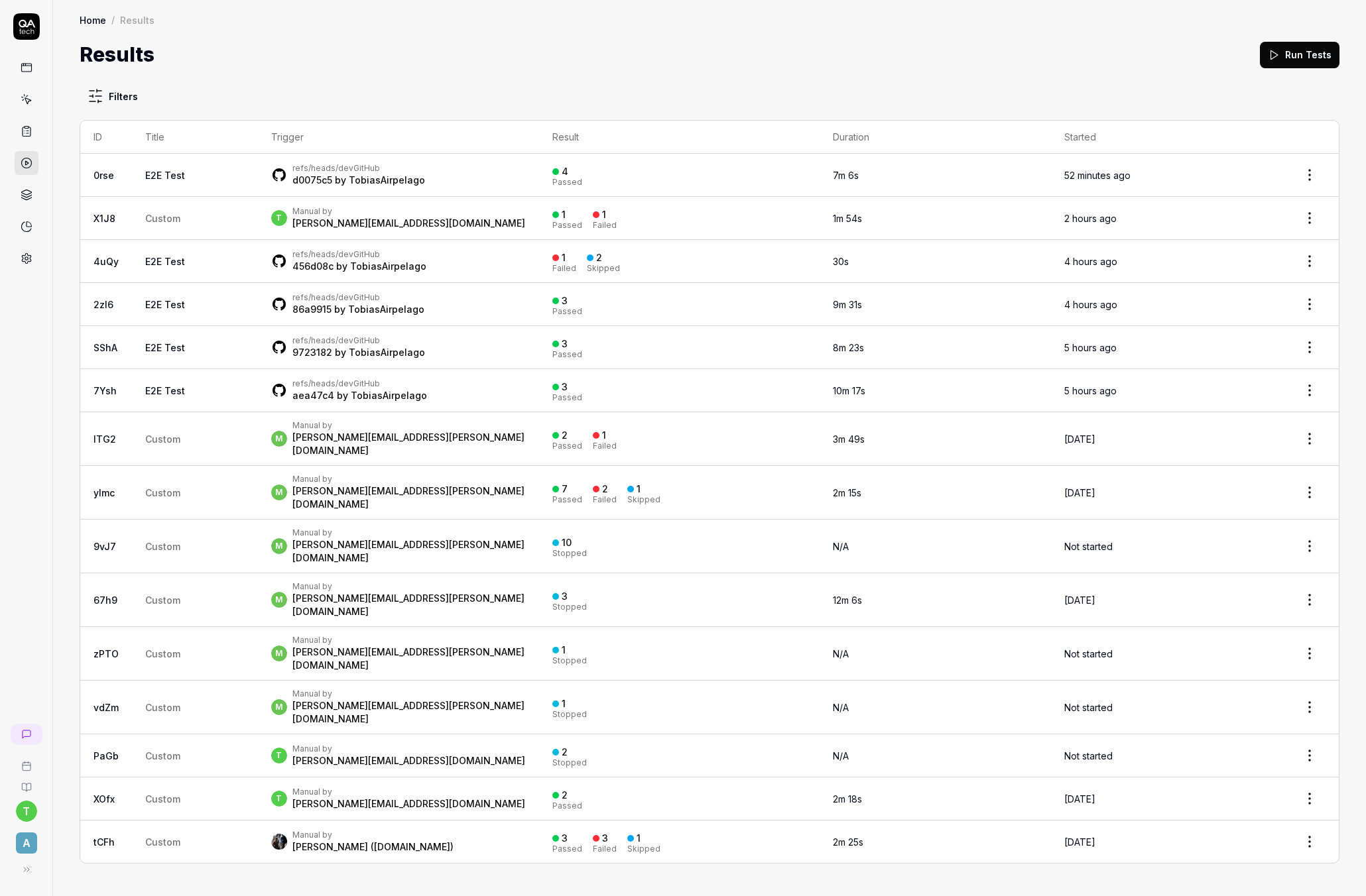
click at [23, 127] on icon at bounding box center [26, 132] width 8 height 9
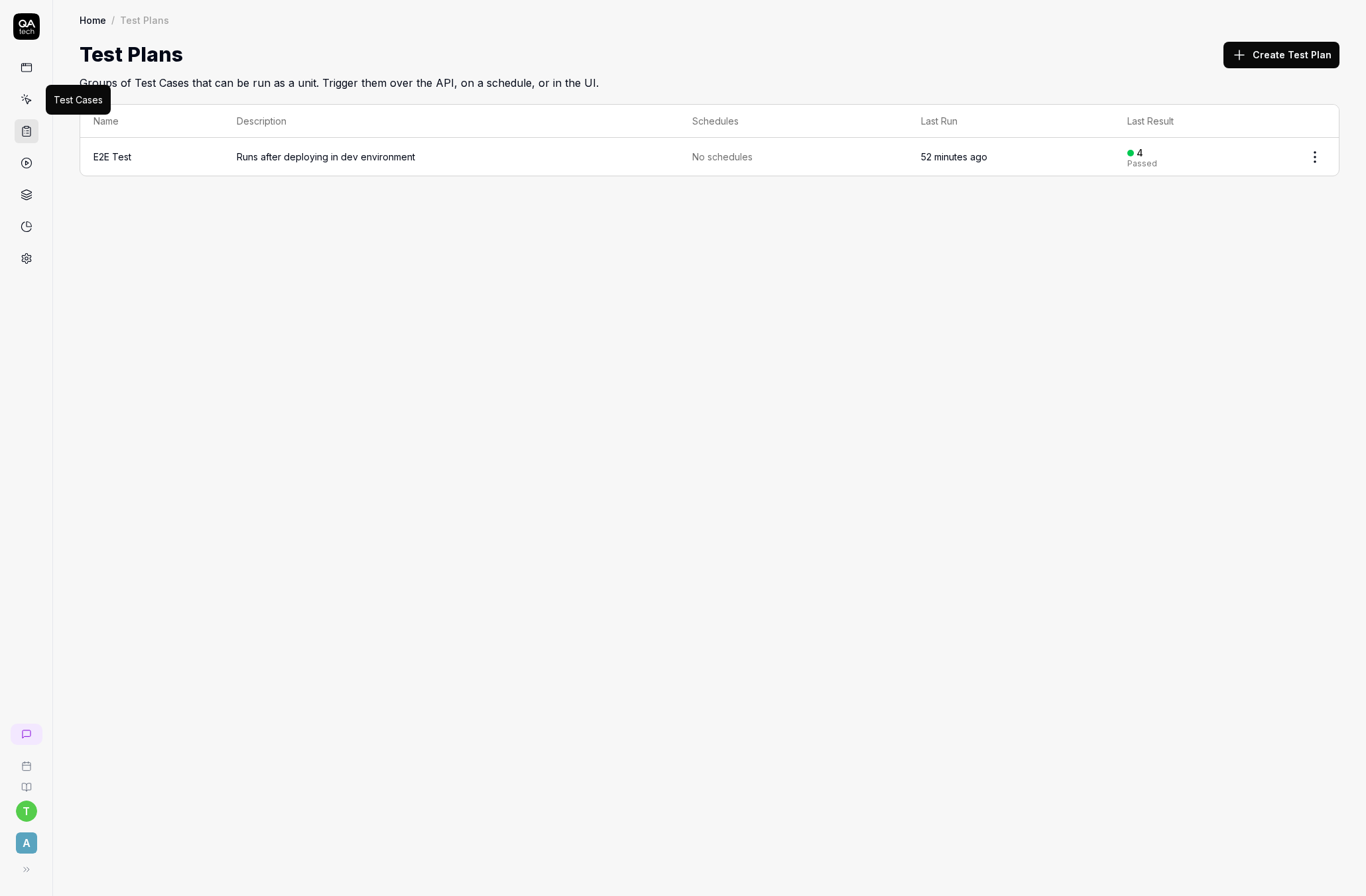
click at [23, 101] on icon at bounding box center [26, 99] width 12 height 12
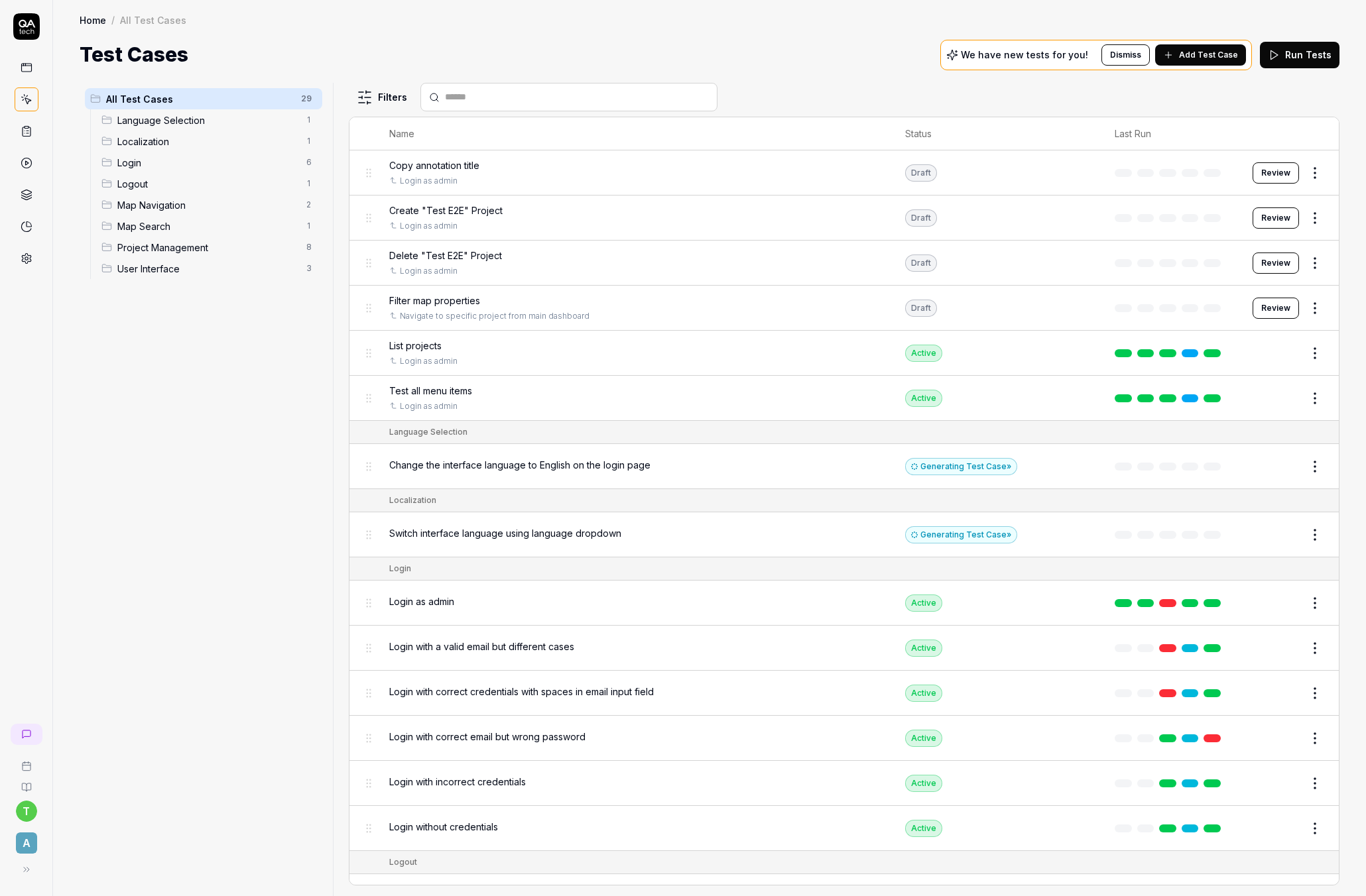
click at [22, 64] on rect at bounding box center [26, 67] width 10 height 8
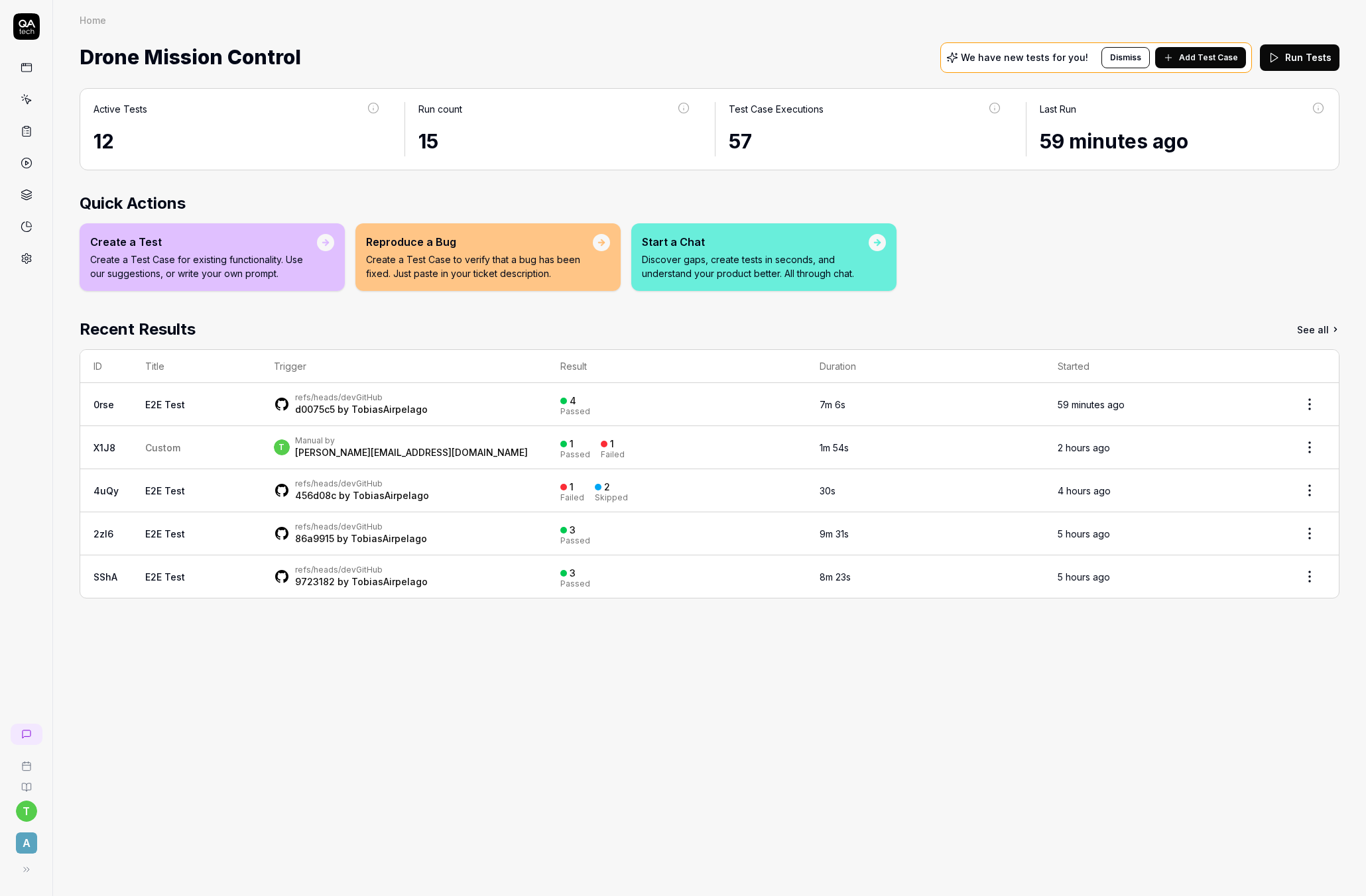
click at [752, 255] on p "Discover gaps, create tests in seconds, and understand your product better. All…" at bounding box center [755, 266] width 227 height 27
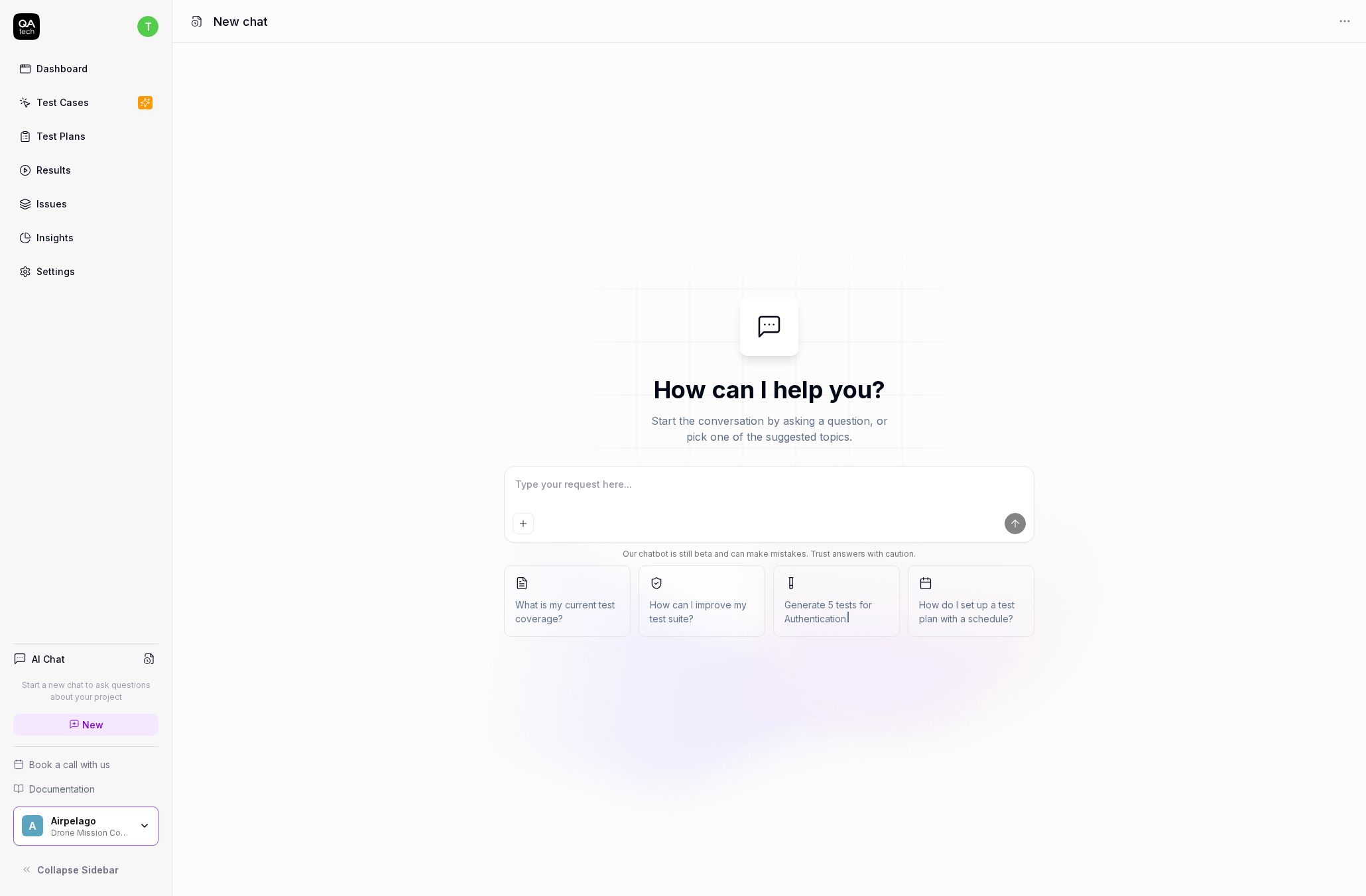
type textarea "*"
click at [66, 104] on div "Test Cases" at bounding box center [62, 103] width 52 height 14
